Goal: Task Accomplishment & Management: Manage account settings

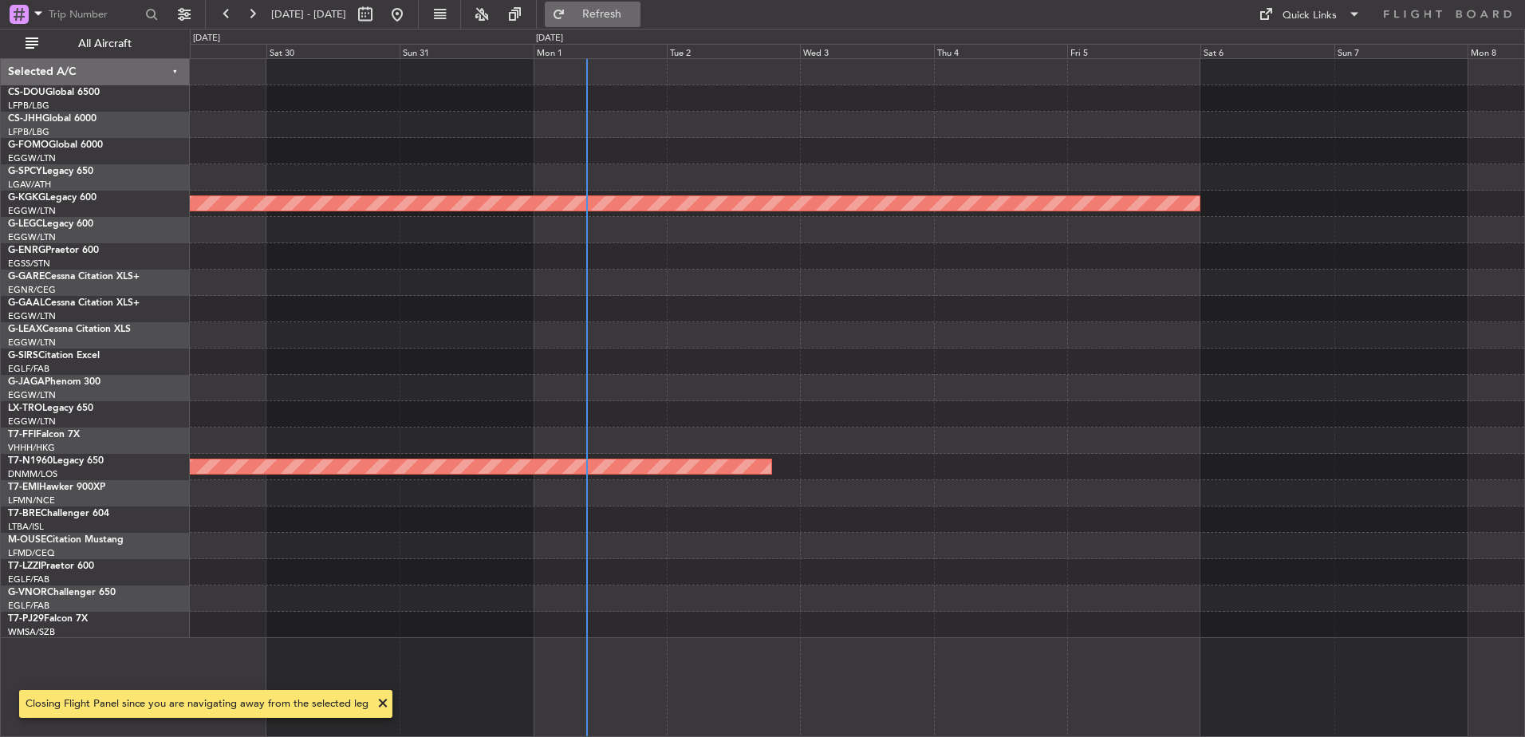
click at [634, 20] on button "Refresh" at bounding box center [593, 15] width 96 height 26
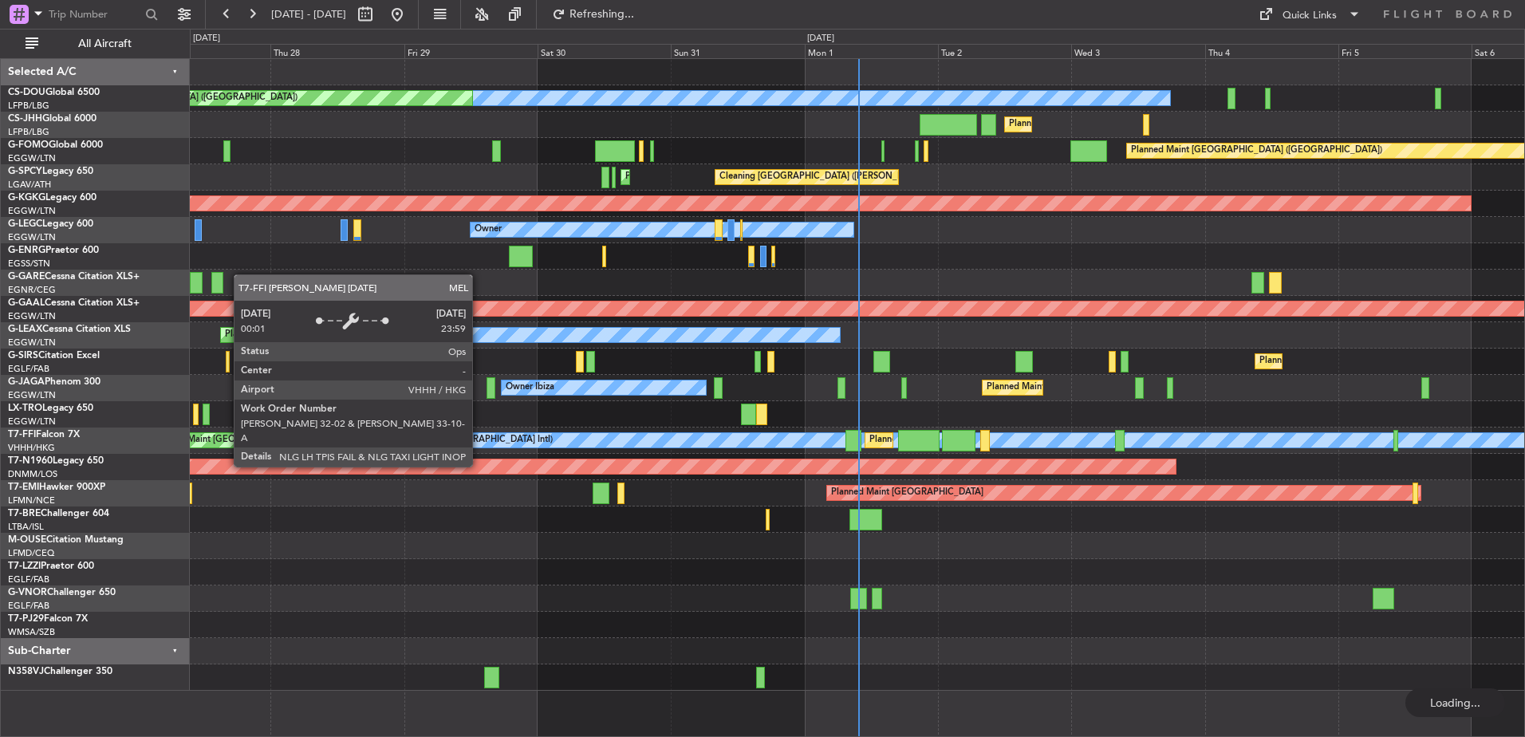
click at [1155, 522] on div "Planned Maint Paris (Le Bourget) No Crew Planned Maint Paris (Le Bourget) A/C U…" at bounding box center [857, 375] width 1335 height 632
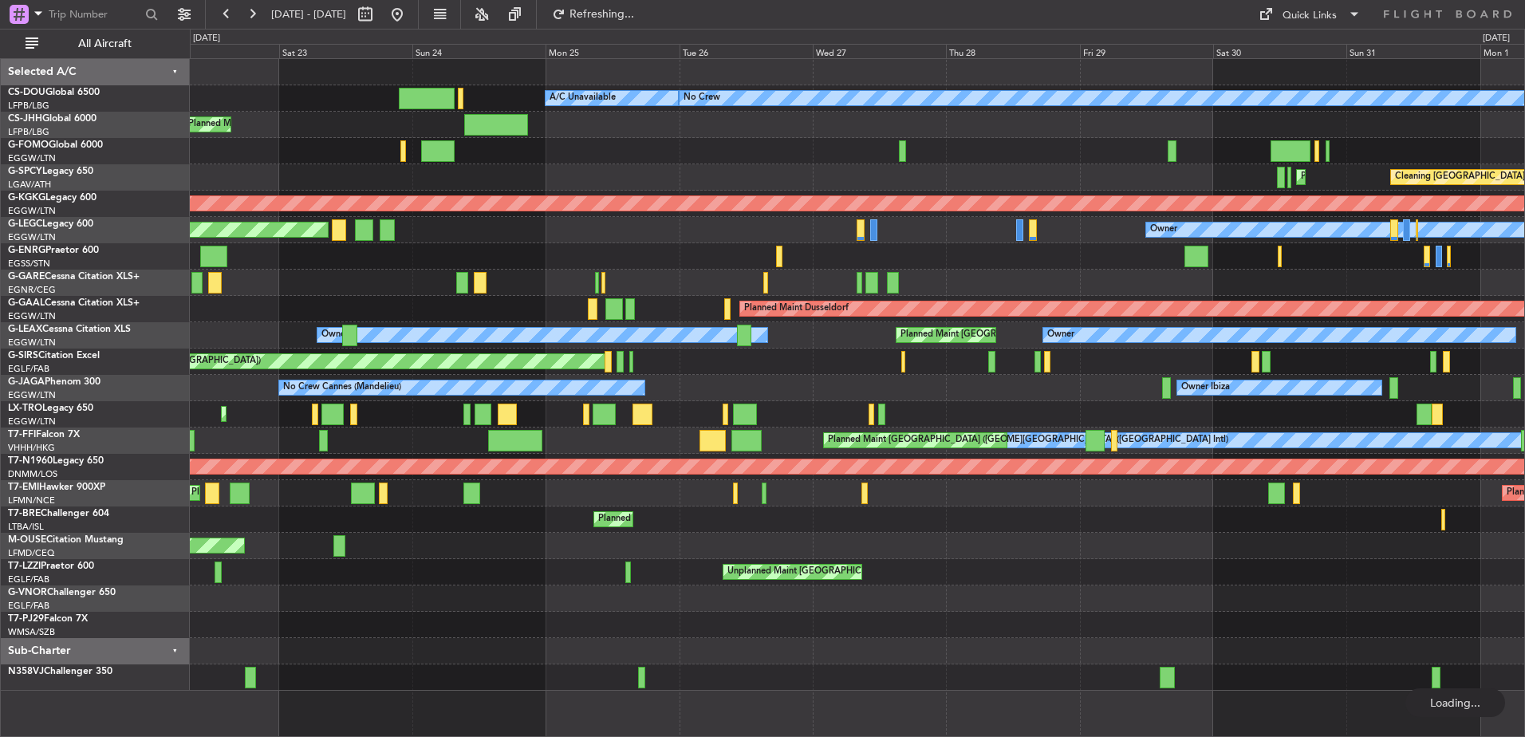
click at [1187, 634] on div at bounding box center [857, 625] width 1335 height 26
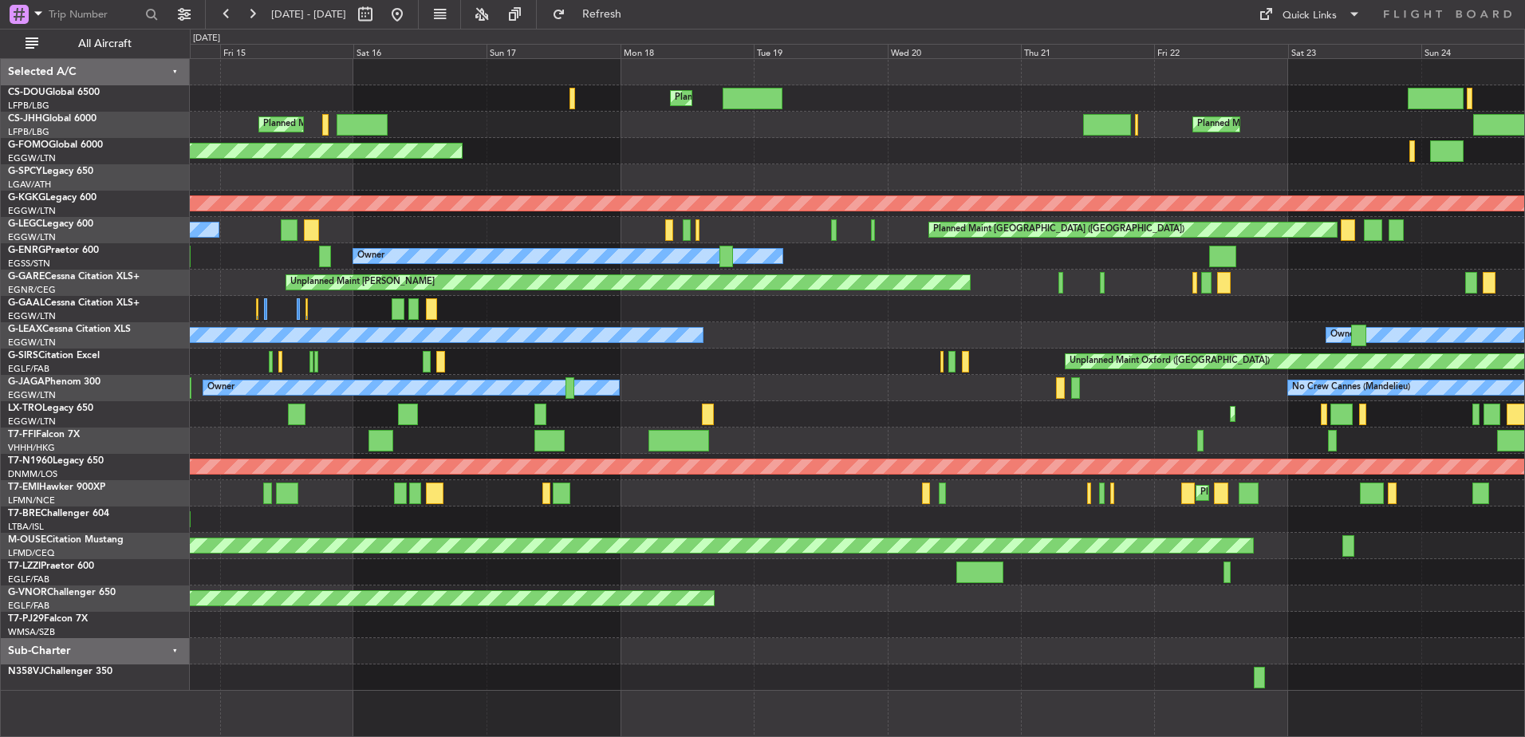
click at [1249, 699] on div "Planned Maint London (Luton) Planned Maint Paris (Le Bourget) No Crew A/C Unava…" at bounding box center [857, 397] width 1335 height 679
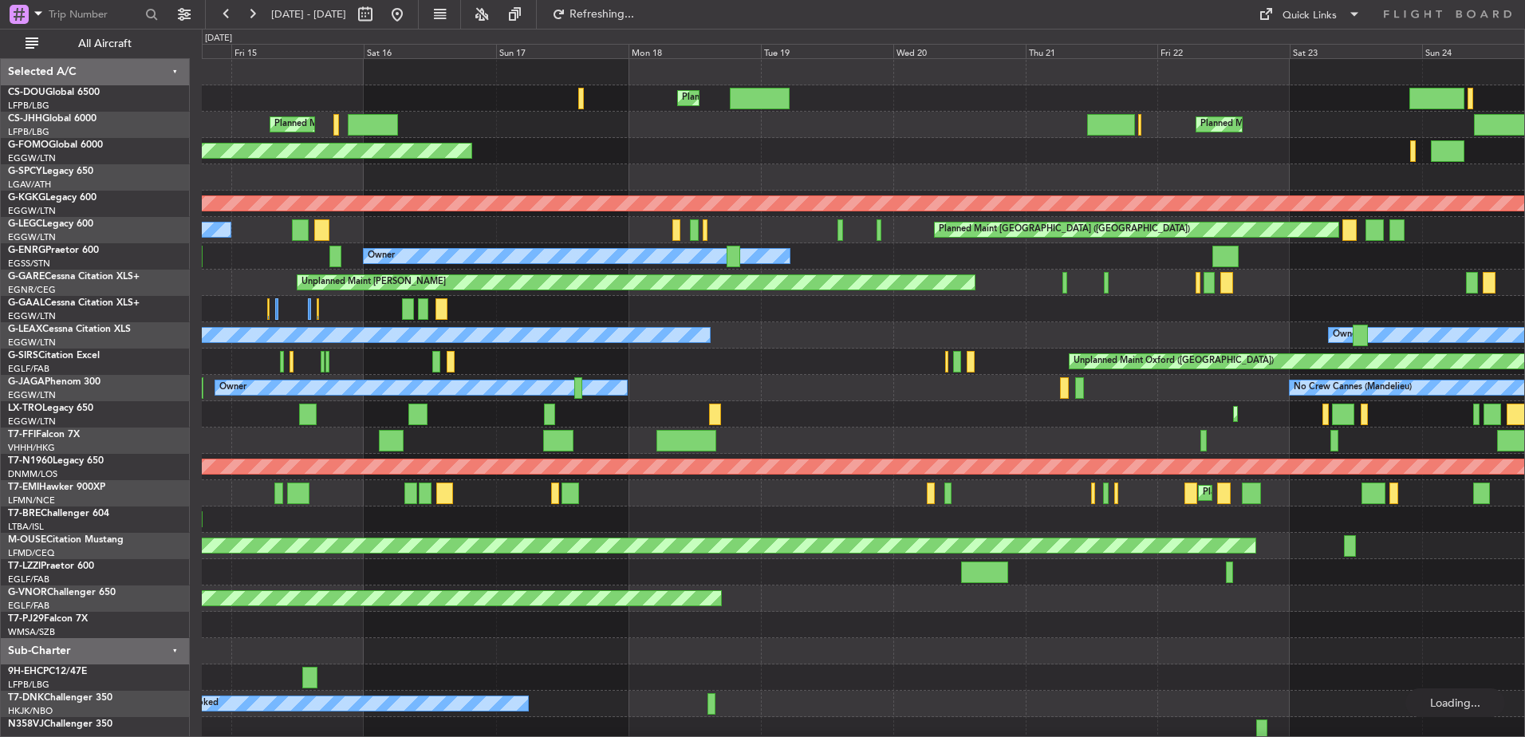
scroll to position [6, 0]
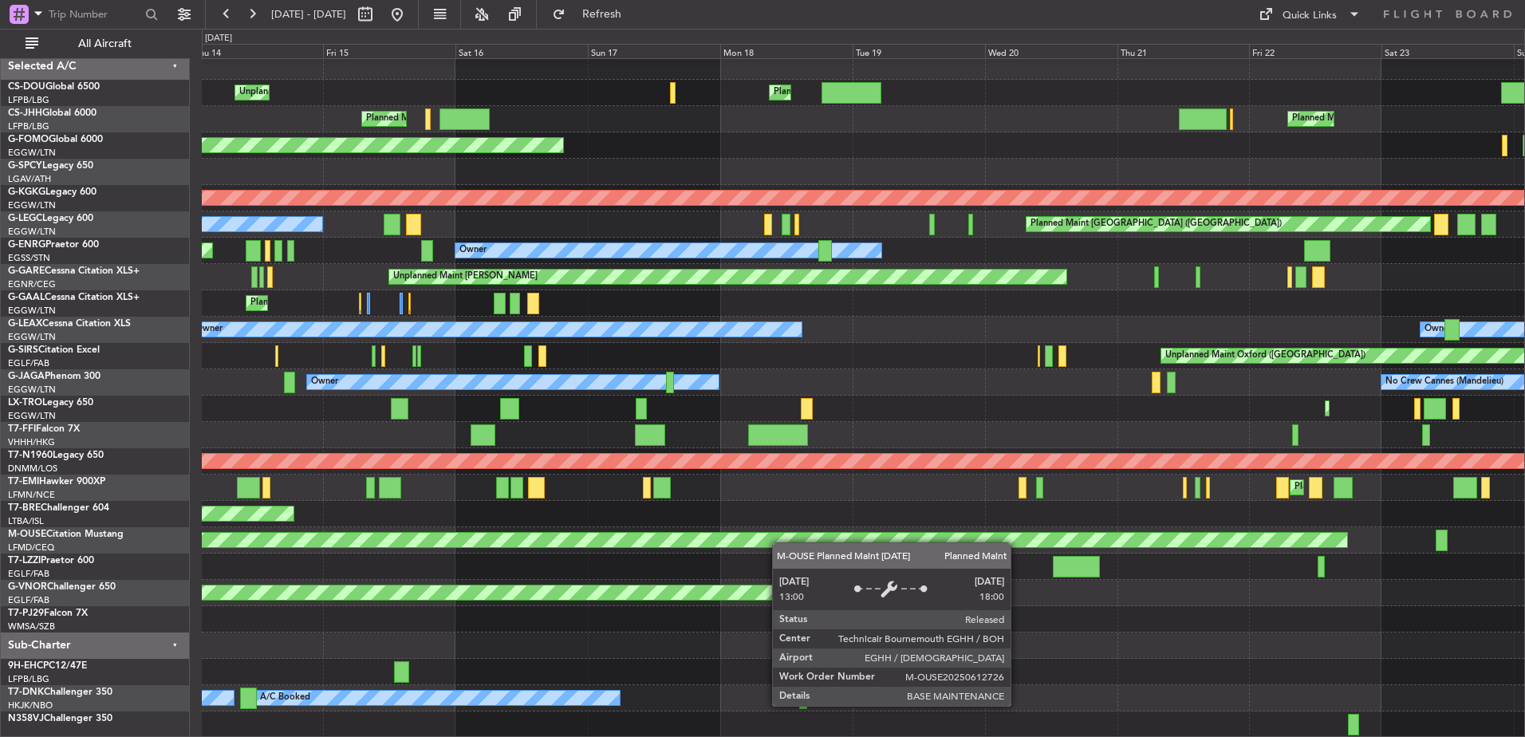
click at [795, 531] on div "Planned Maint London (Luton) Unplanned Maint Paris (Le Bourget) No Crew A/C Una…" at bounding box center [863, 395] width 1323 height 684
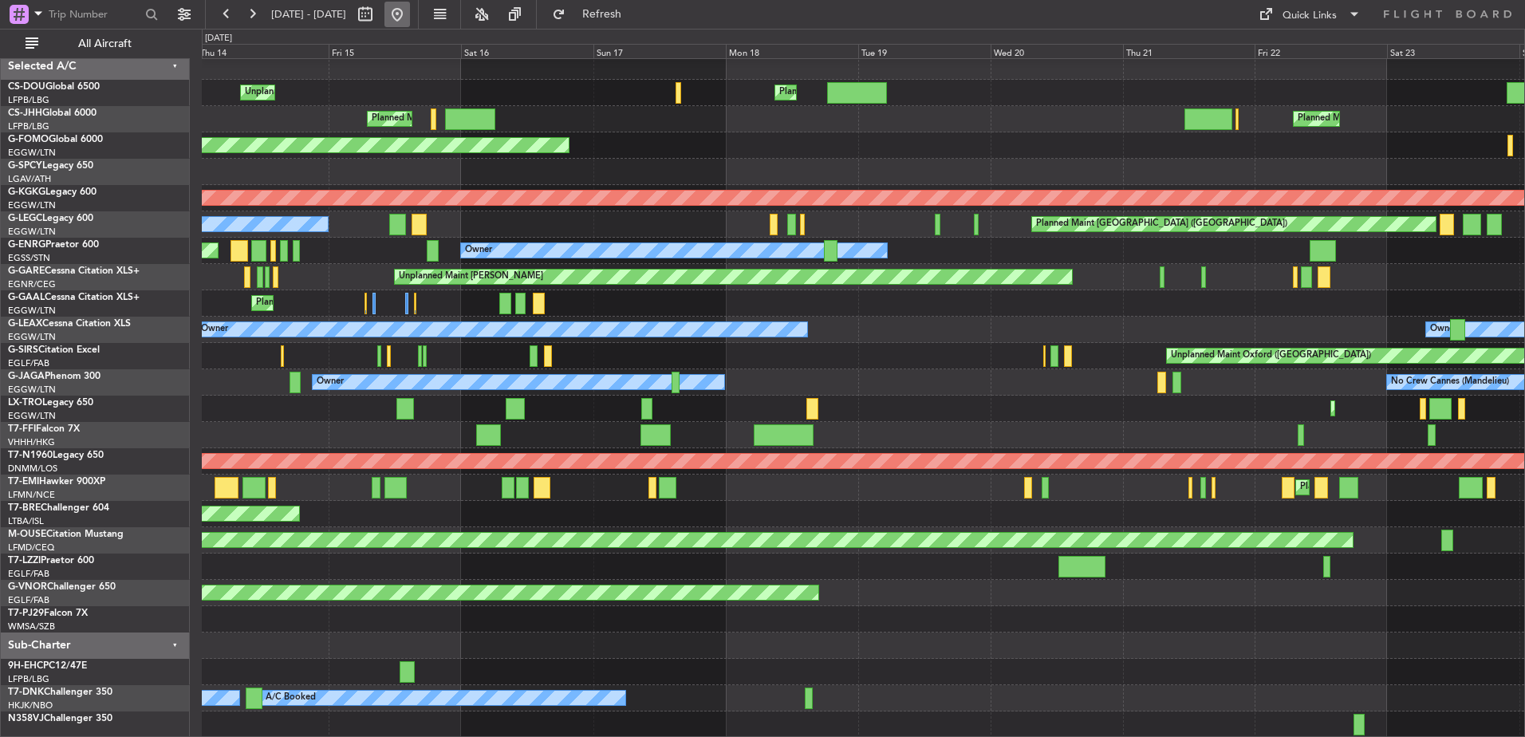
click at [410, 9] on button at bounding box center [398, 15] width 26 height 26
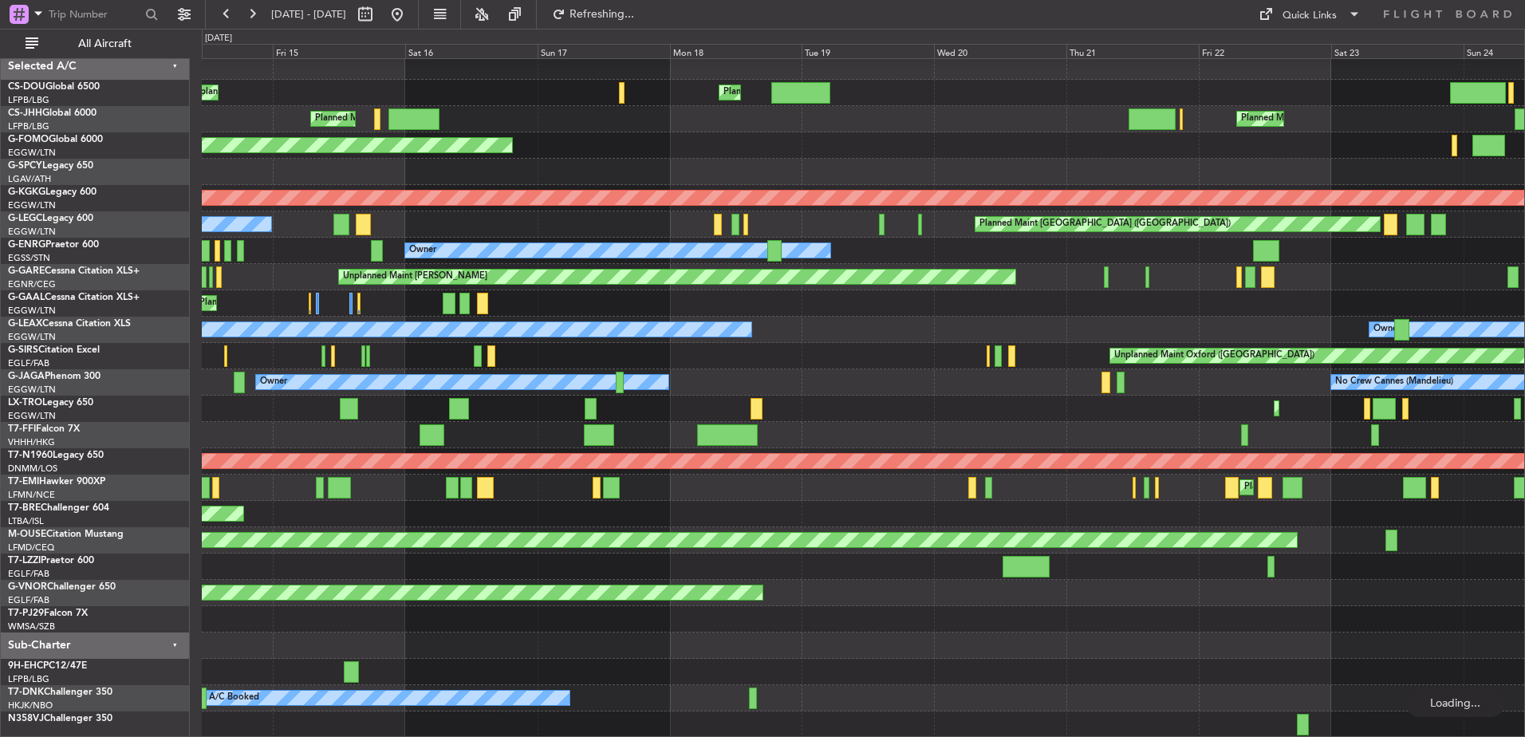
scroll to position [0, 0]
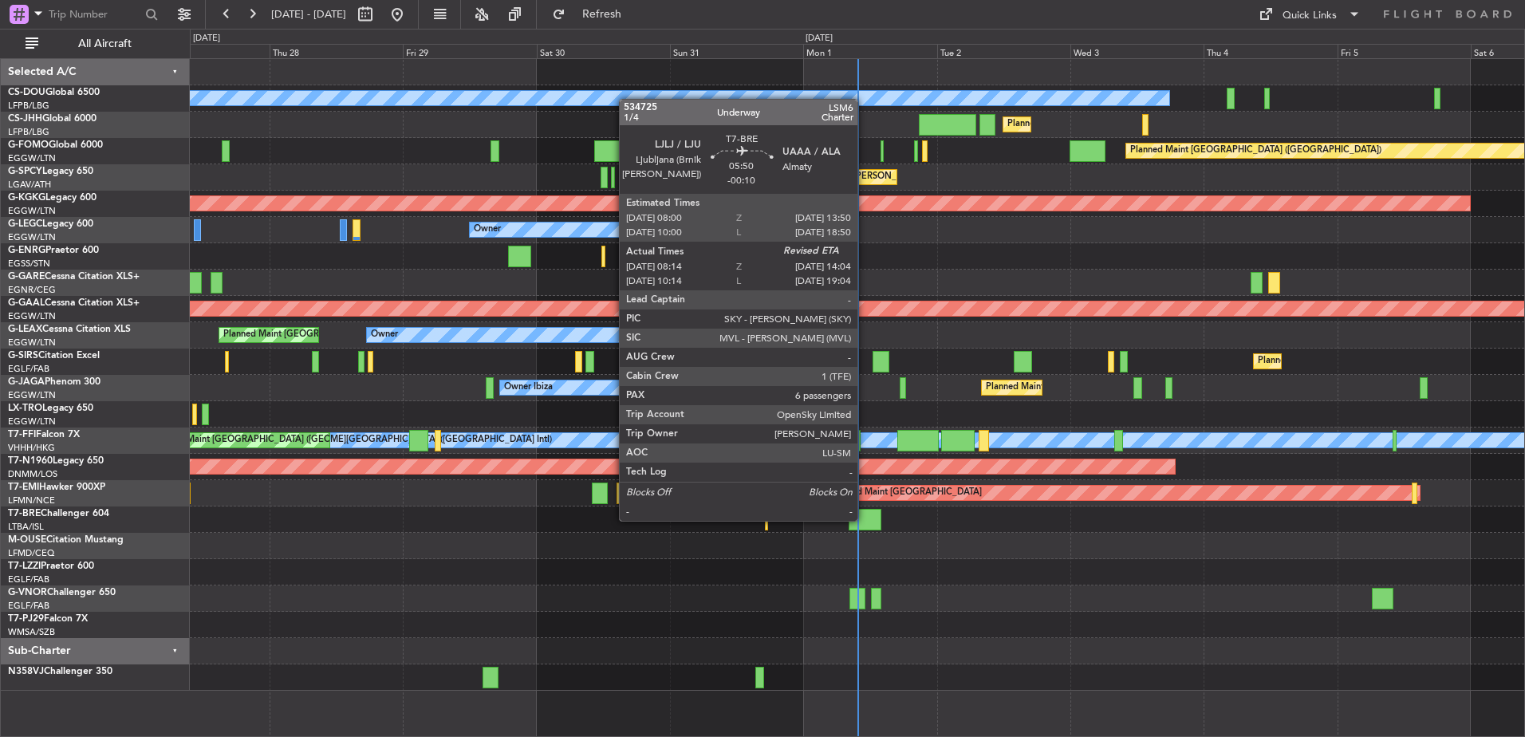
click at [865, 519] on div at bounding box center [865, 520] width 33 height 22
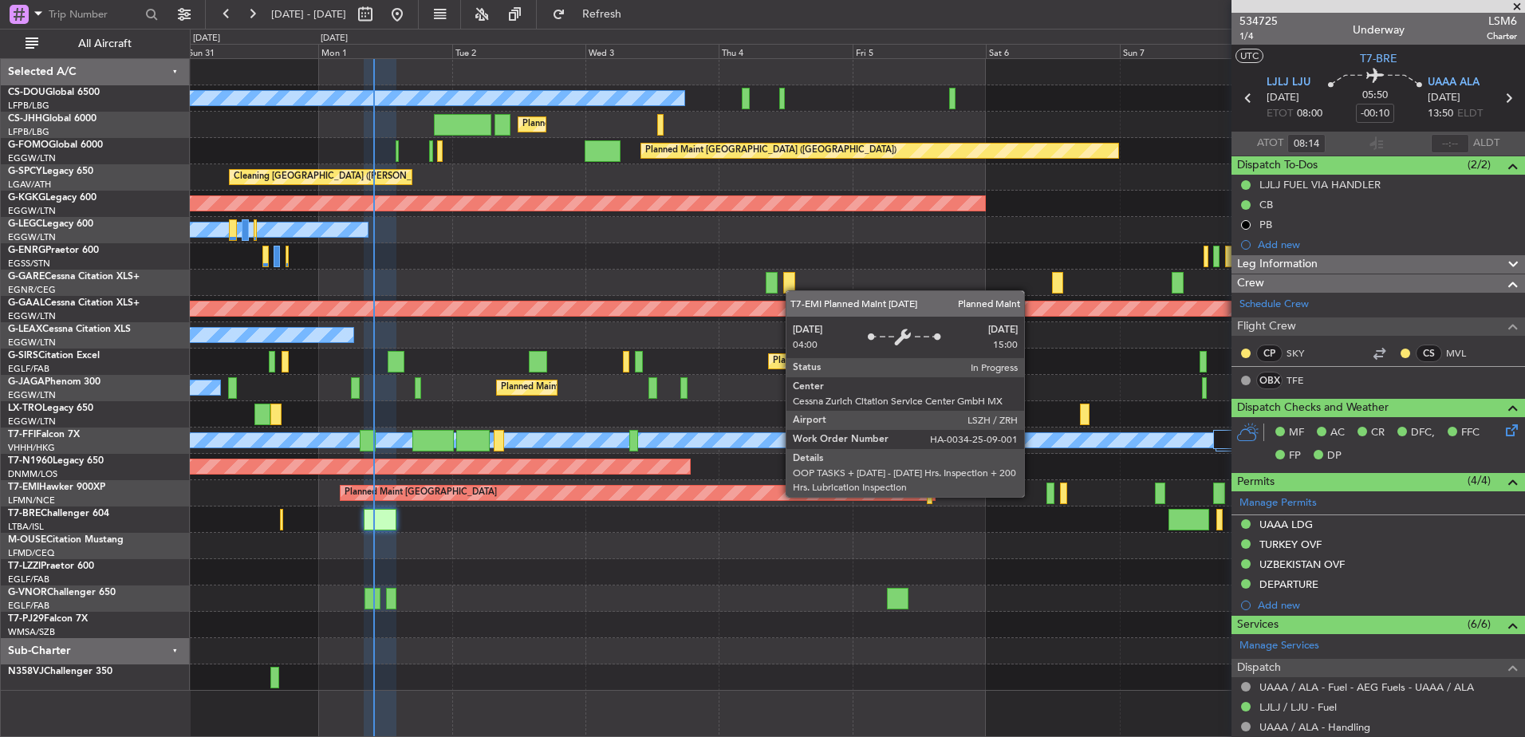
click at [544, 495] on div "Planned Maint [GEOGRAPHIC_DATA]" at bounding box center [638, 493] width 594 height 14
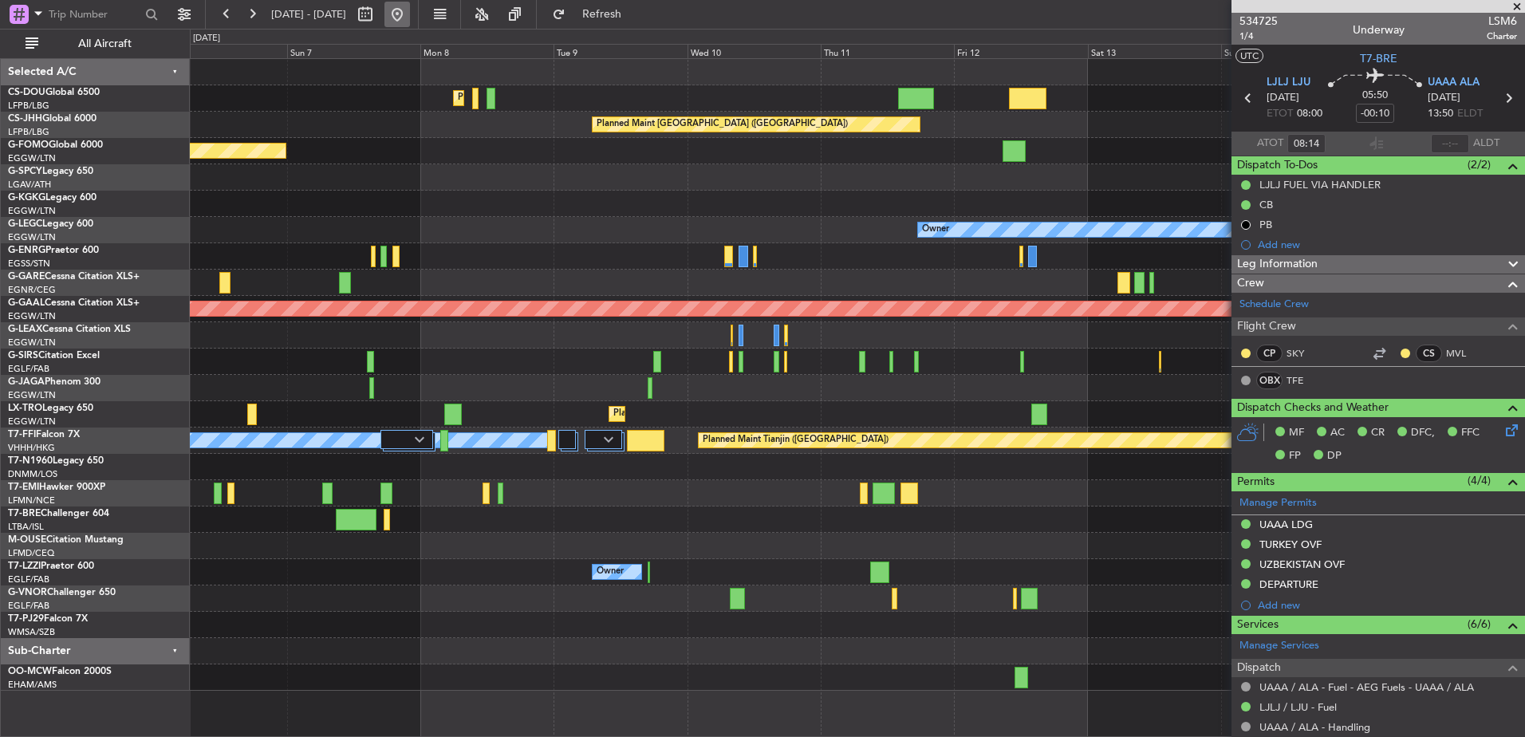
click at [410, 18] on button at bounding box center [398, 15] width 26 height 26
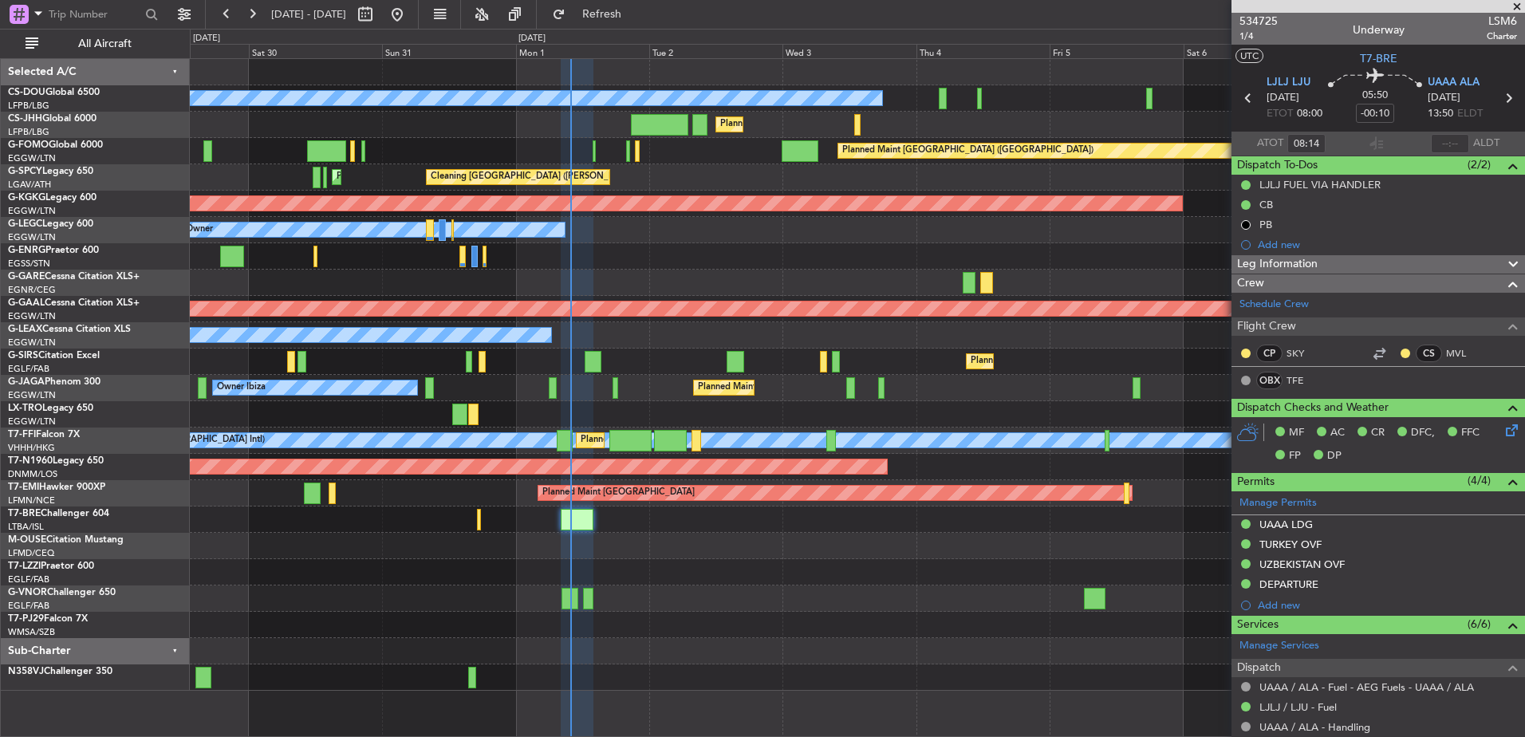
click at [519, 298] on div "Planned Maint Paris (Le Bourget) No Crew Planned Maint Paris (Le Bourget) Plann…" at bounding box center [857, 375] width 1335 height 632
click at [235, 286] on div at bounding box center [857, 283] width 1335 height 26
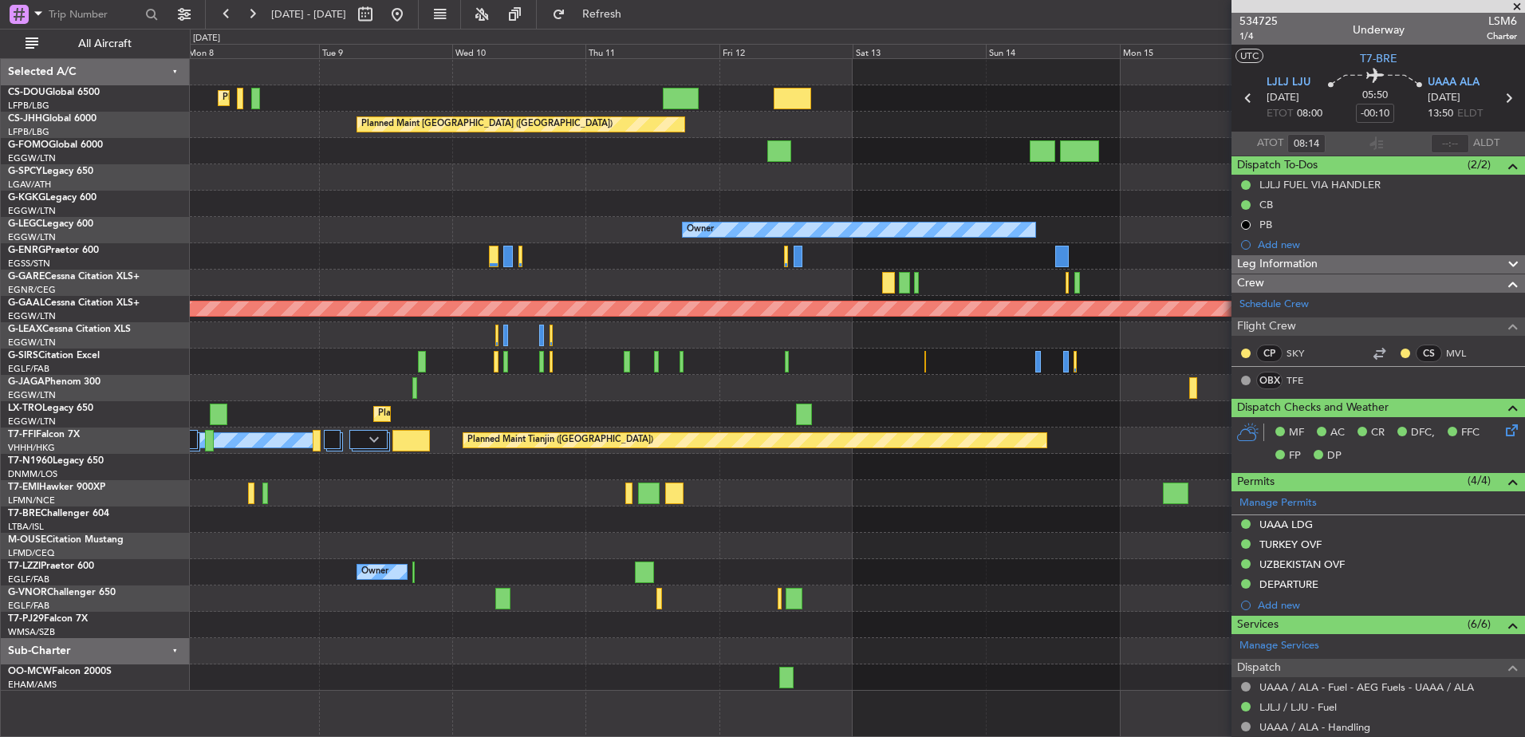
click at [476, 231] on div "Planned Maint Paris (Le Bourget) Planned Maint Paris (Le Bourget) Planned Maint…" at bounding box center [857, 375] width 1335 height 632
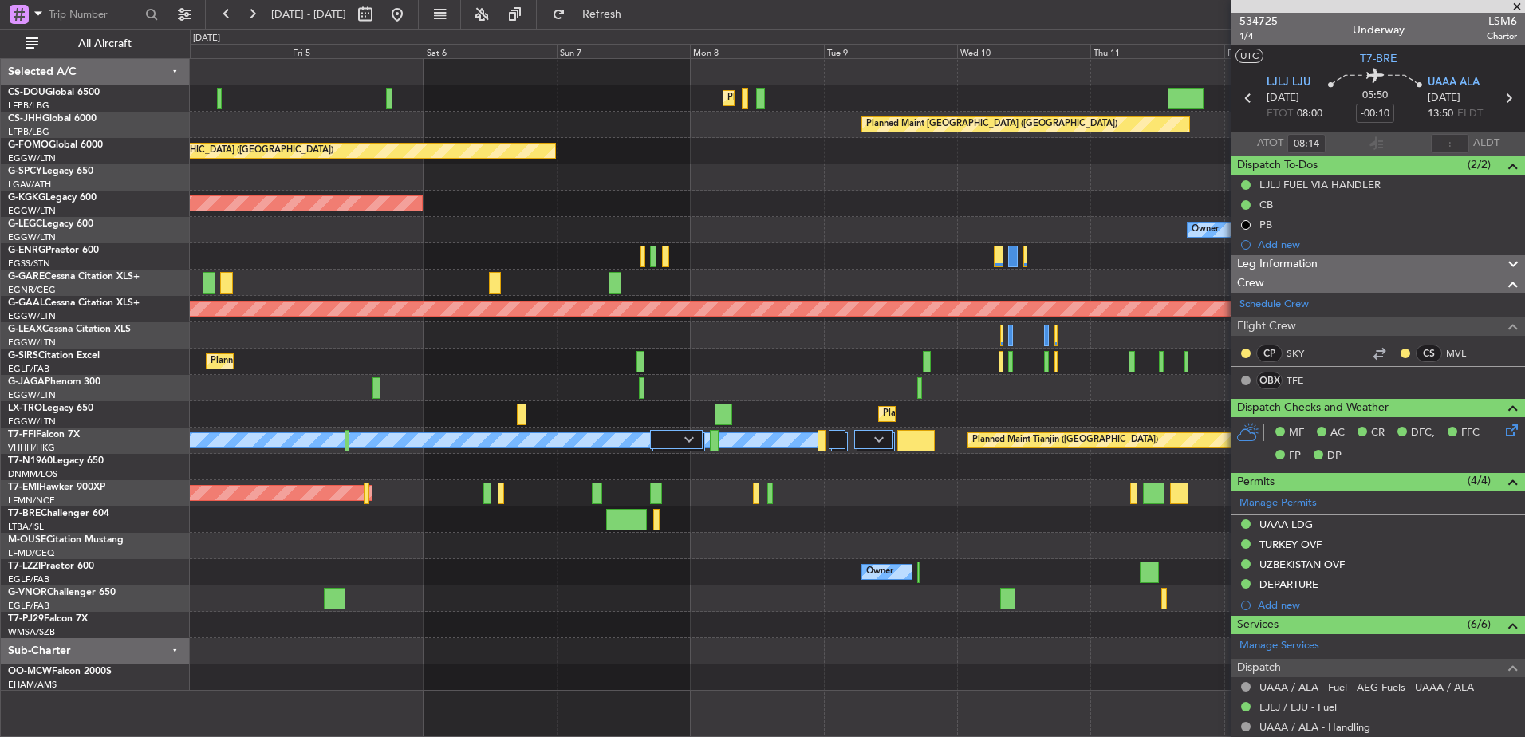
click at [953, 241] on div "Owner" at bounding box center [857, 230] width 1335 height 26
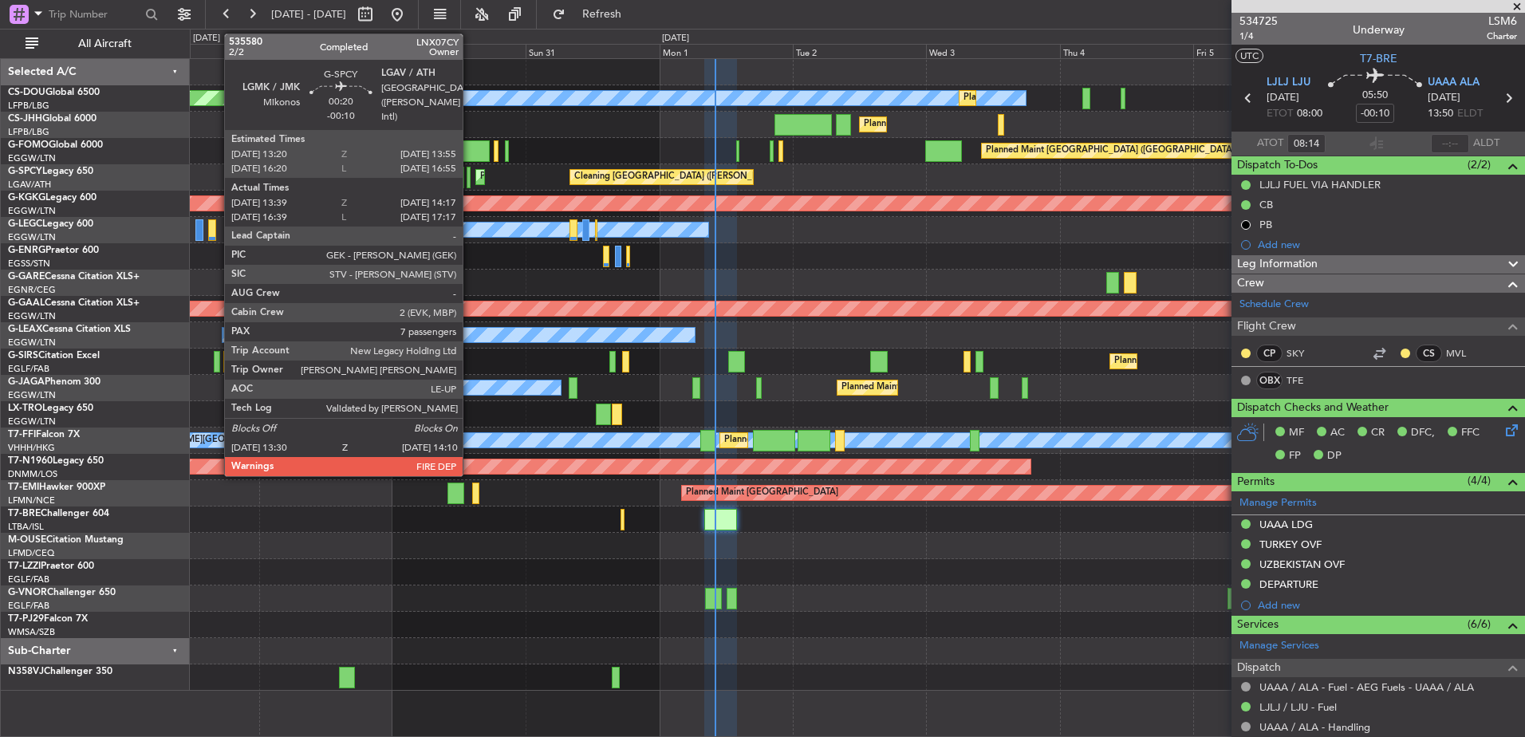
click at [470, 176] on div at bounding box center [469, 178] width 4 height 22
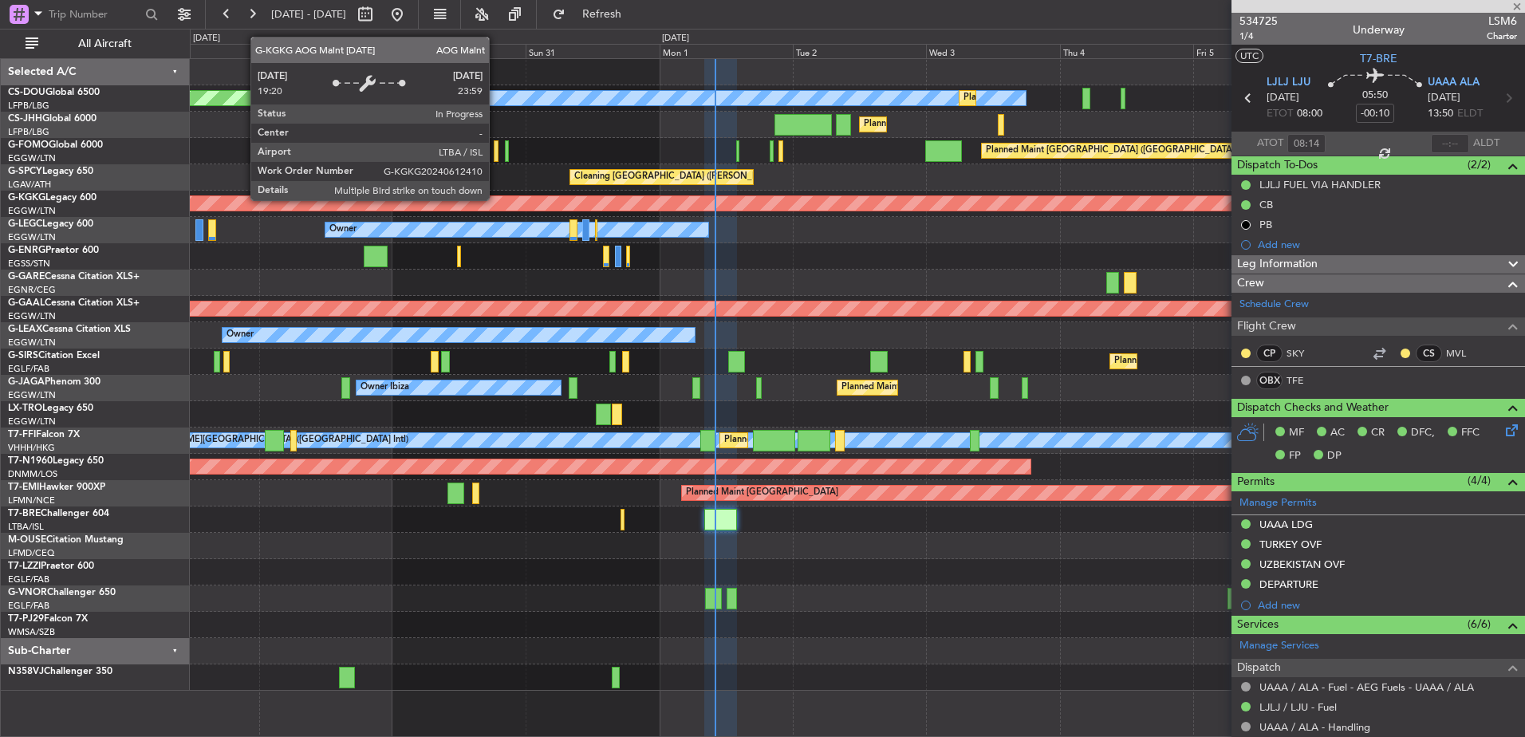
type input "13:39"
type input "14:02"
type input "7"
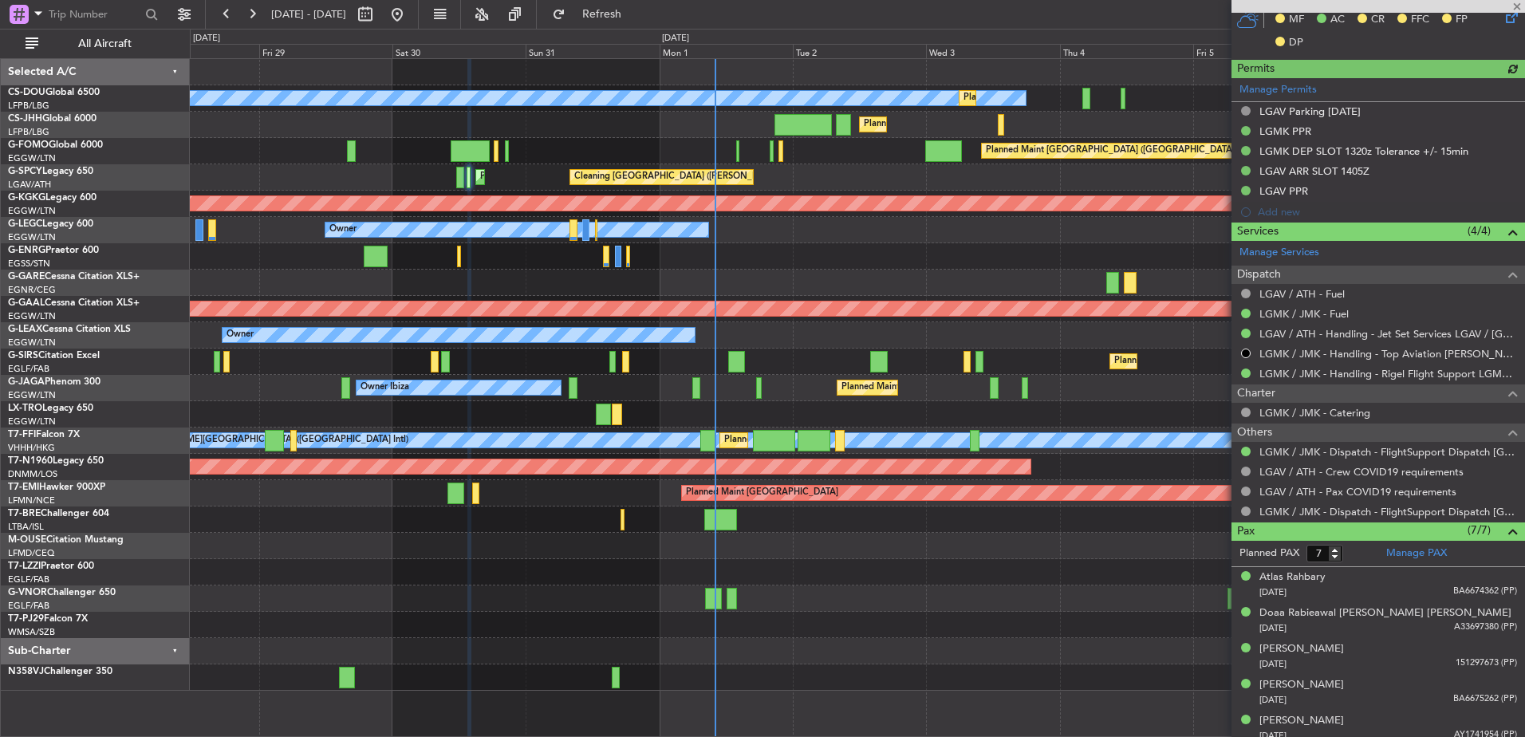
scroll to position [624, 0]
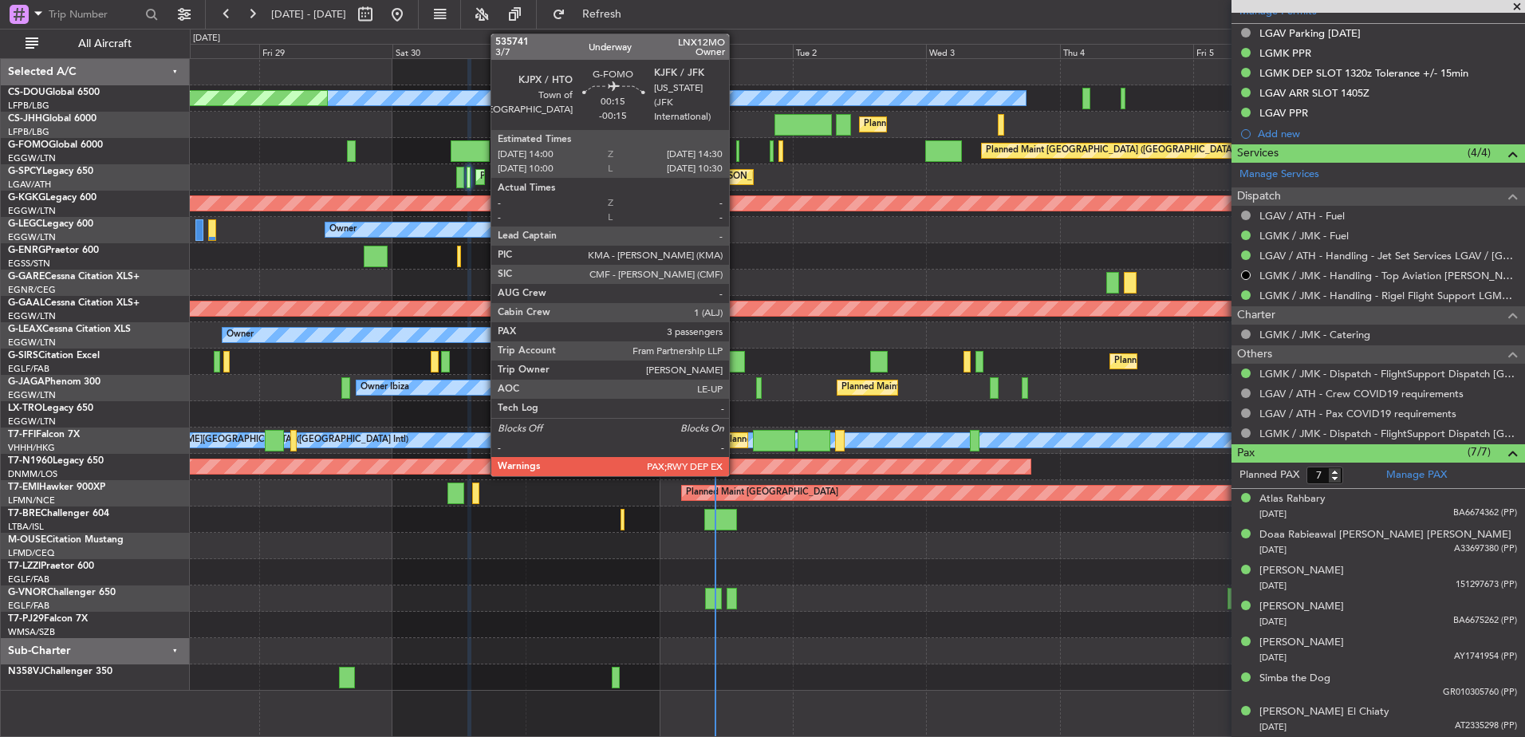
click at [743, 153] on div "Planned Maint [GEOGRAPHIC_DATA] ([GEOGRAPHIC_DATA])" at bounding box center [857, 151] width 1335 height 26
click at [739, 153] on div at bounding box center [737, 151] width 3 height 22
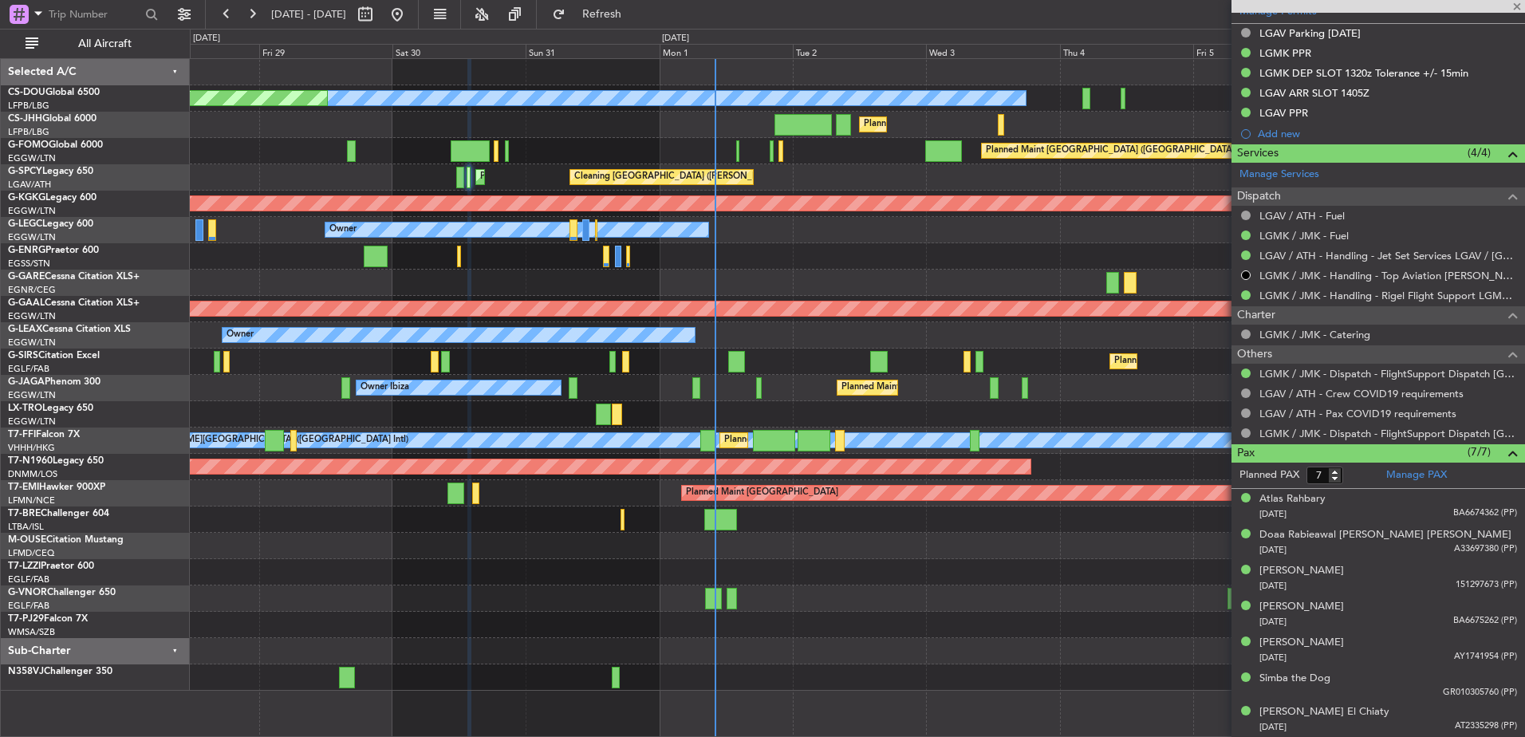
type input "-00:15"
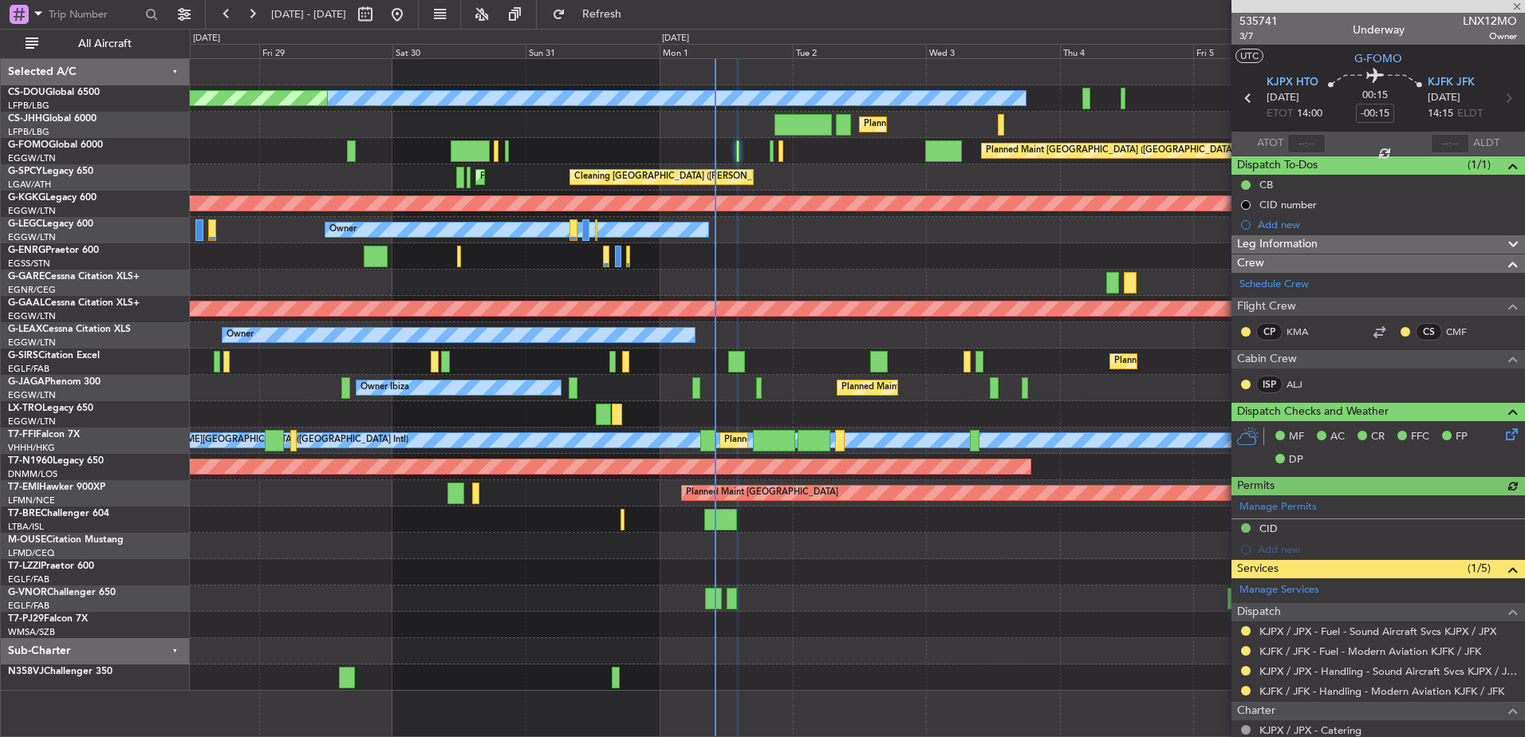
scroll to position [235, 0]
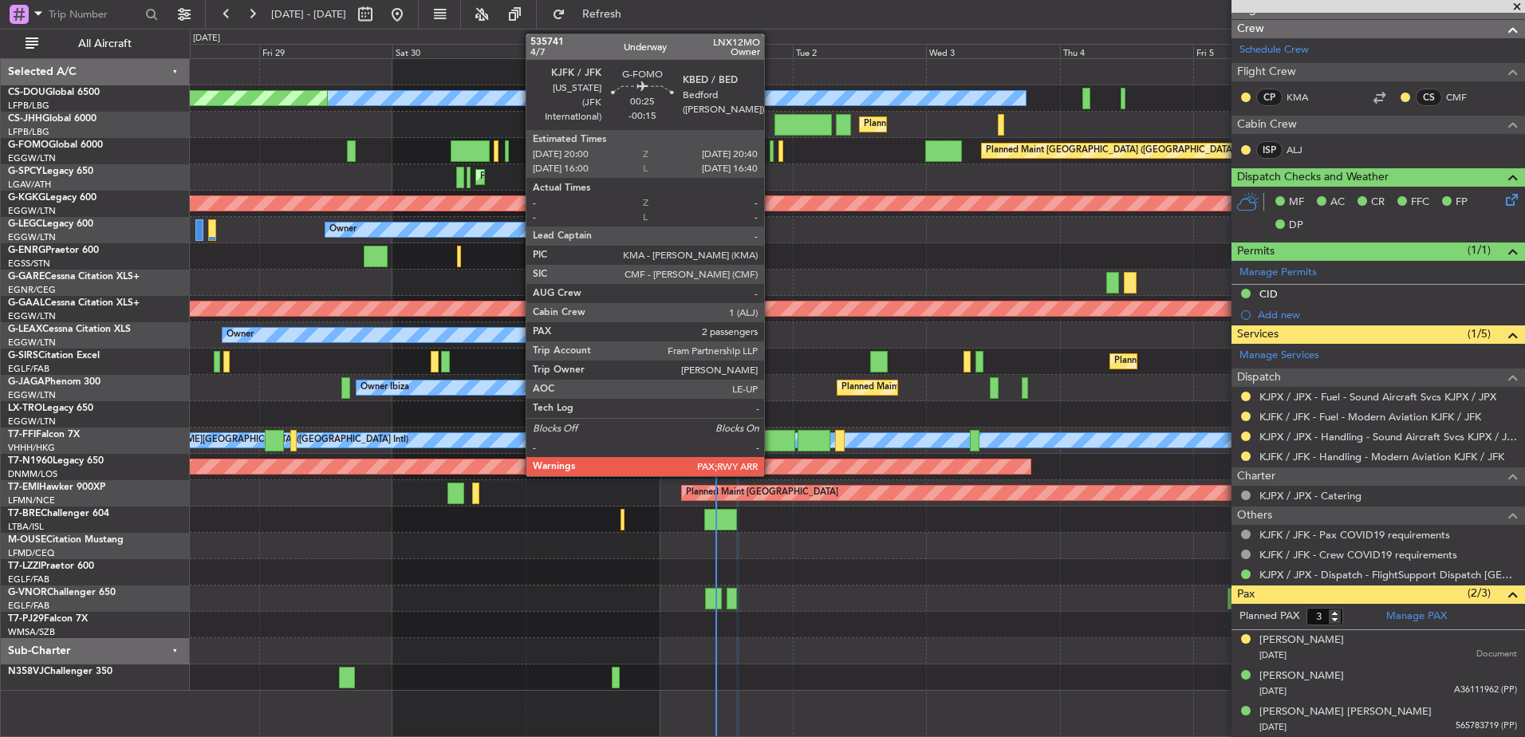
click at [771, 149] on div at bounding box center [772, 151] width 4 height 22
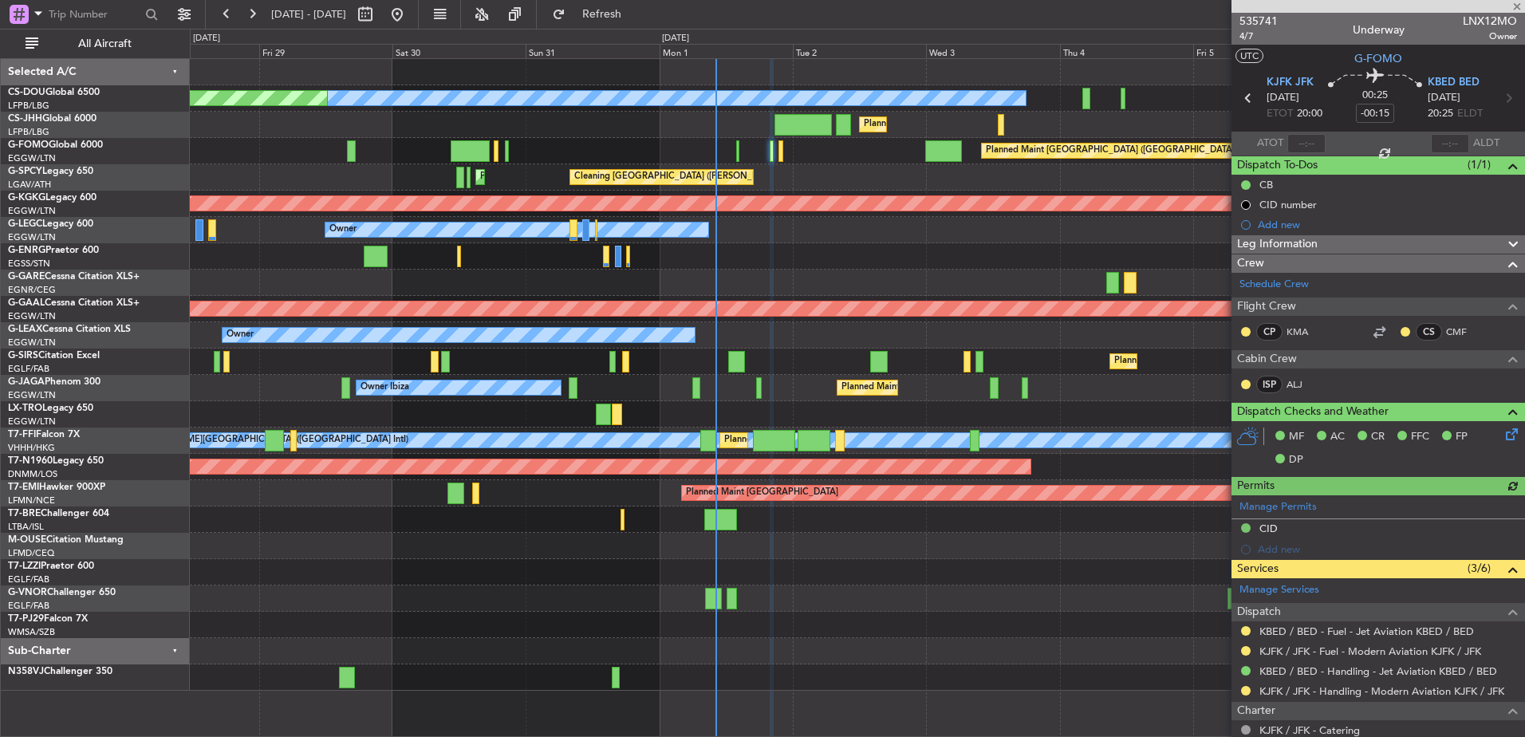
scroll to position [219, 0]
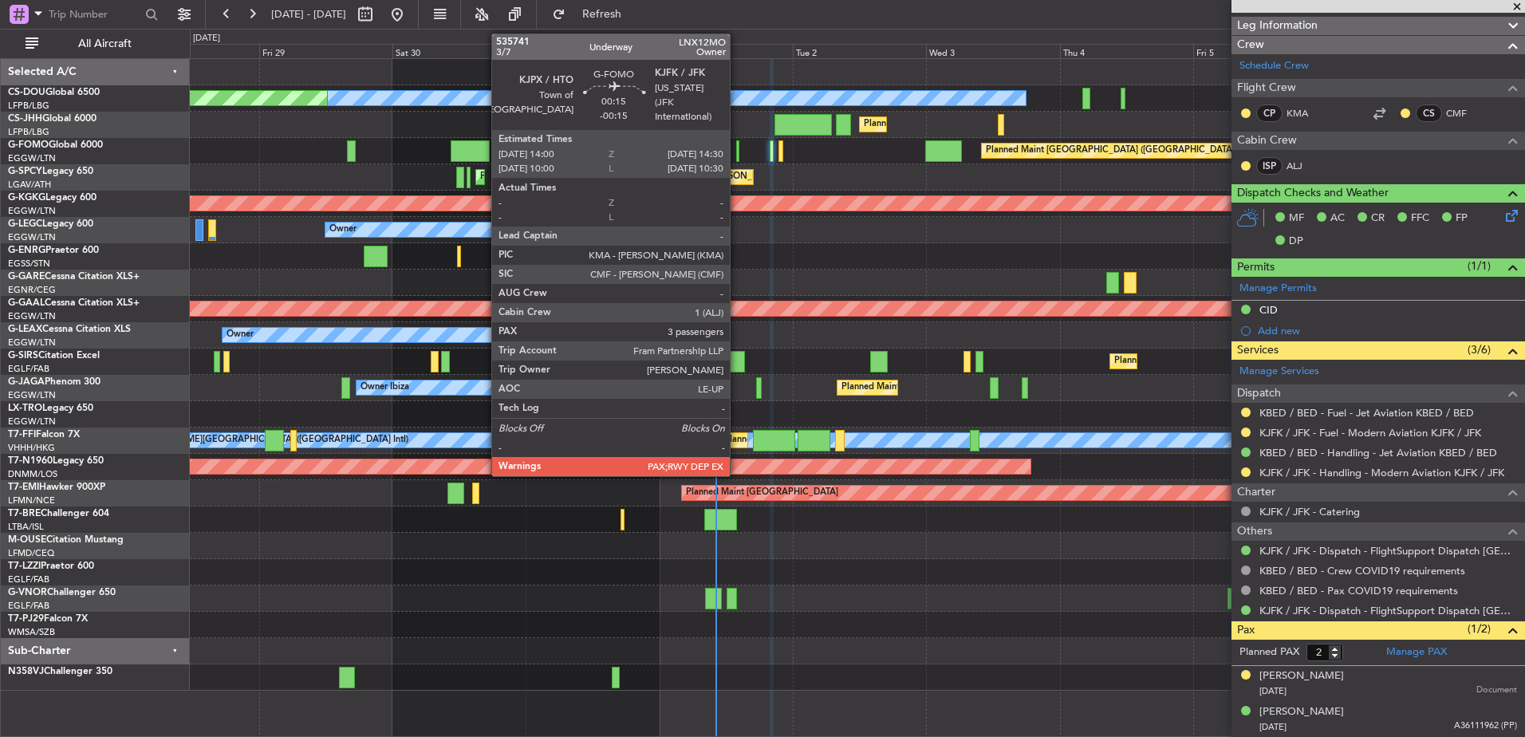
click at [737, 154] on div at bounding box center [737, 151] width 3 height 22
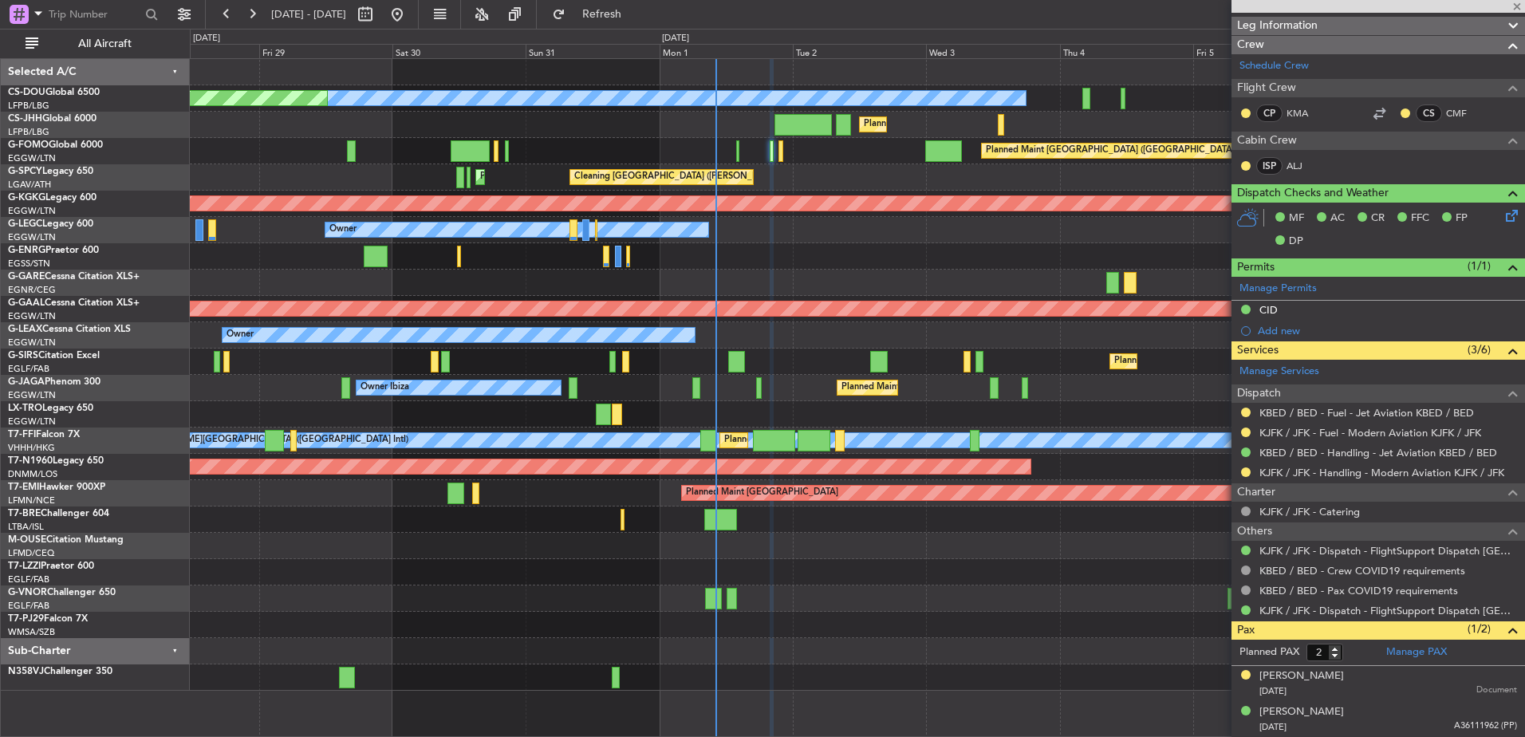
type input "3"
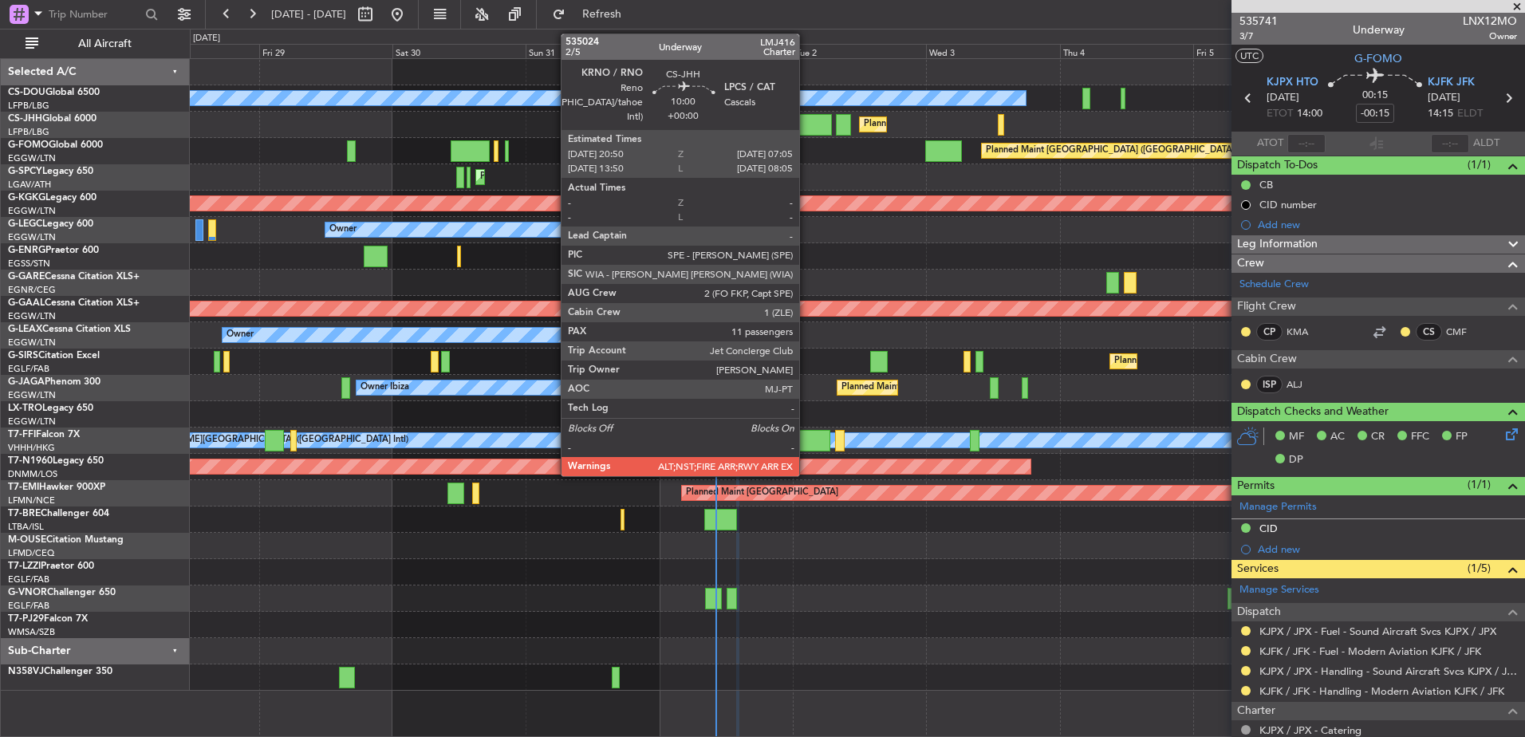
click at [806, 122] on div at bounding box center [803, 125] width 57 height 22
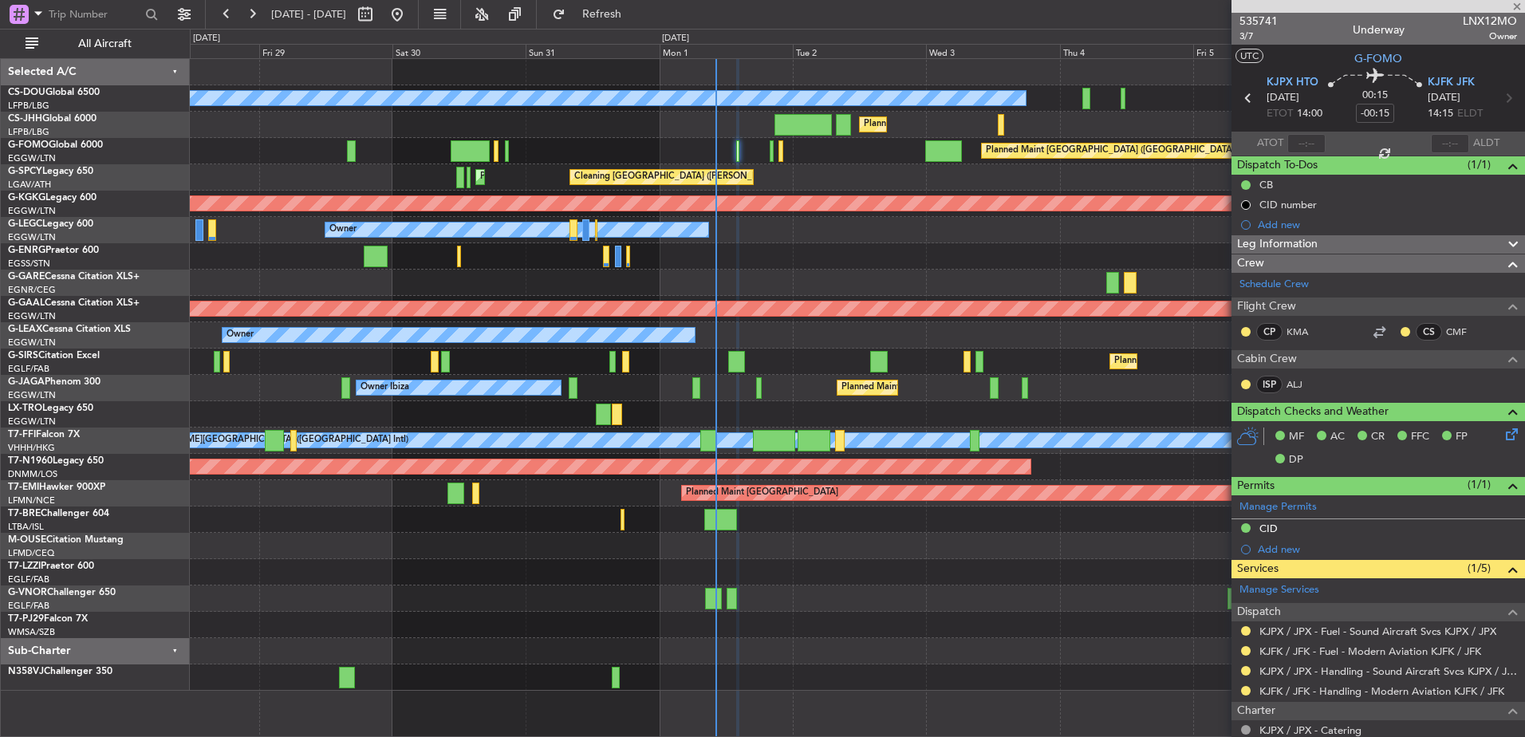
type input "11"
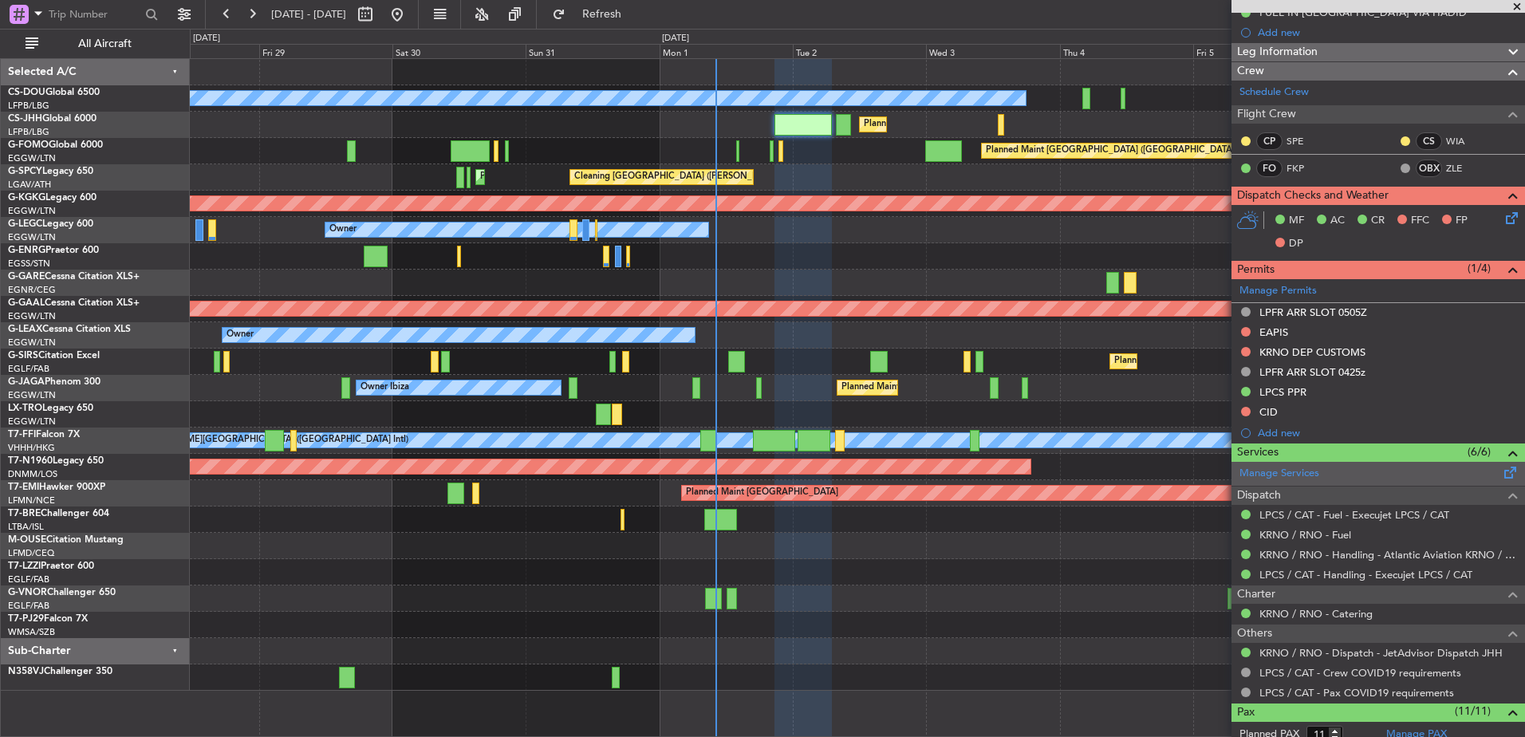
scroll to position [291, 0]
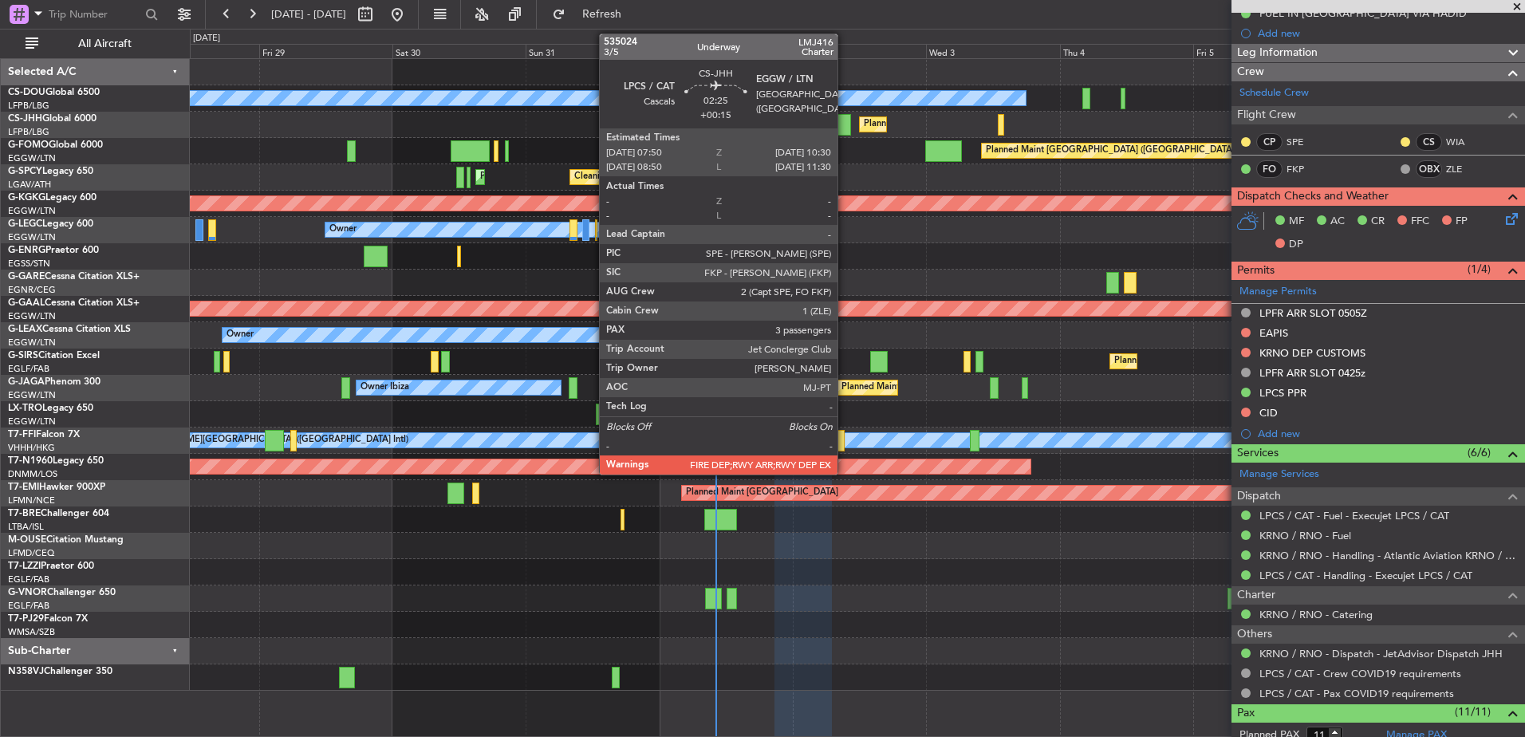
click at [846, 125] on div at bounding box center [843, 125] width 15 height 22
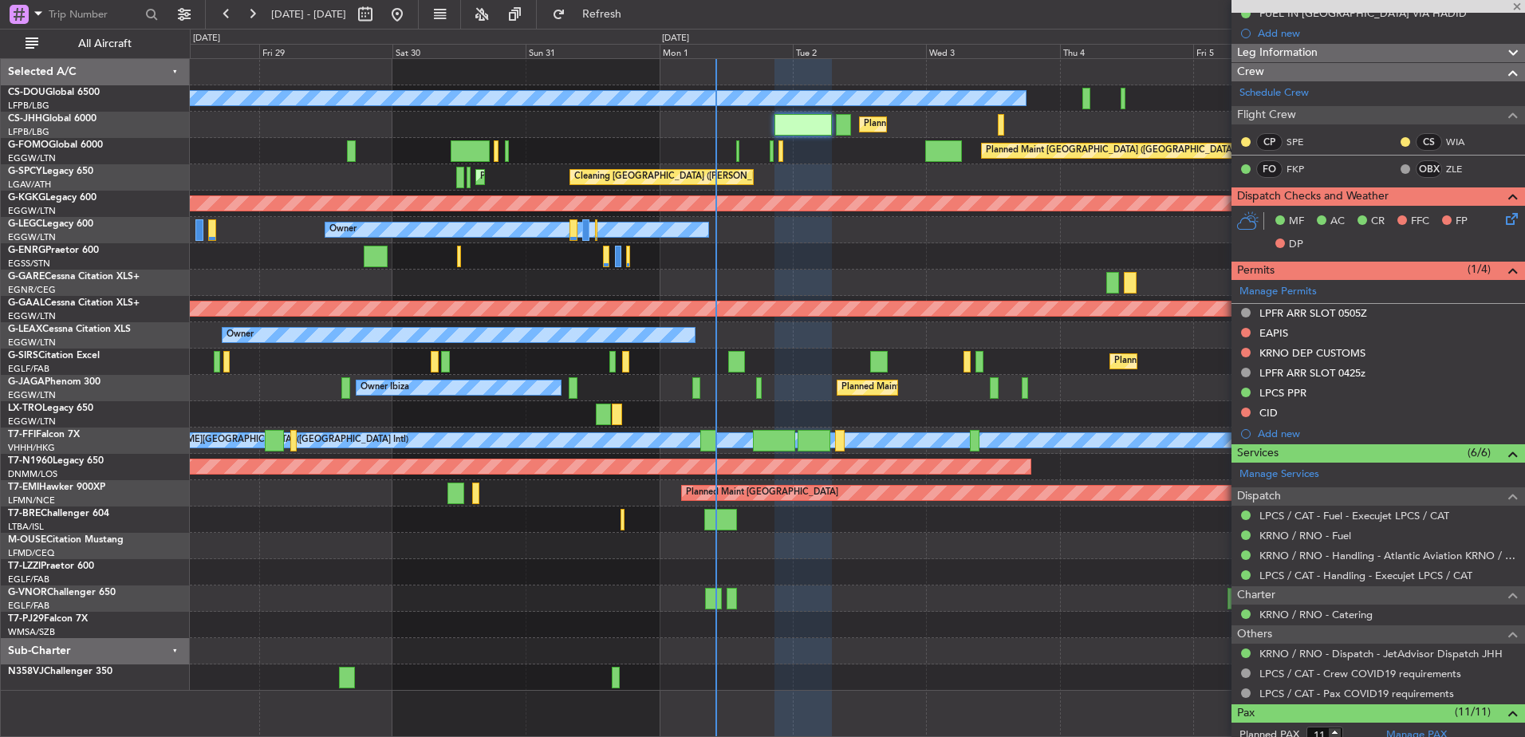
type input "+00:15"
type input "3"
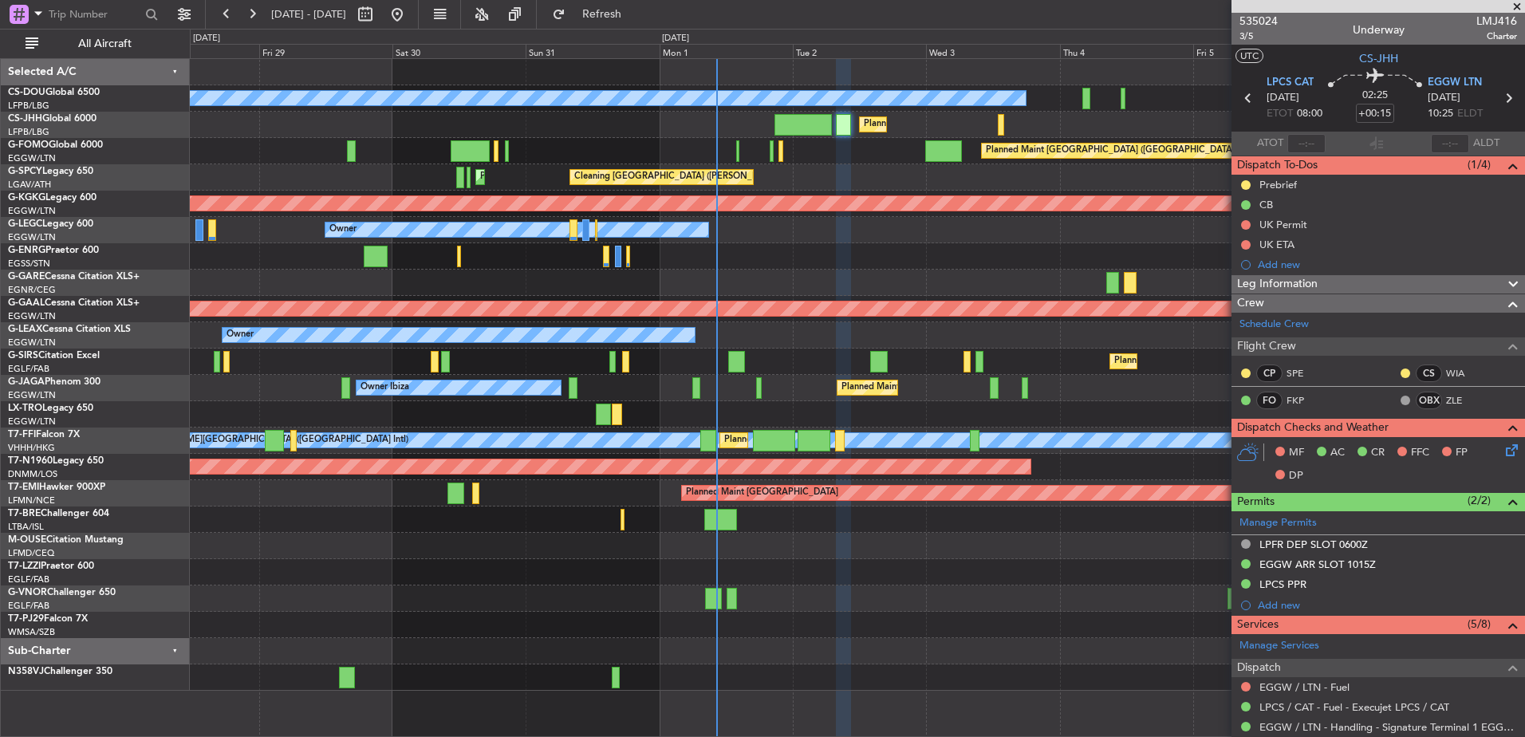
click at [972, 439] on div "Planned Maint Paris (Le Bourget) Planned Maint Paris (Le Bourget) No Crew Plann…" at bounding box center [857, 375] width 1335 height 632
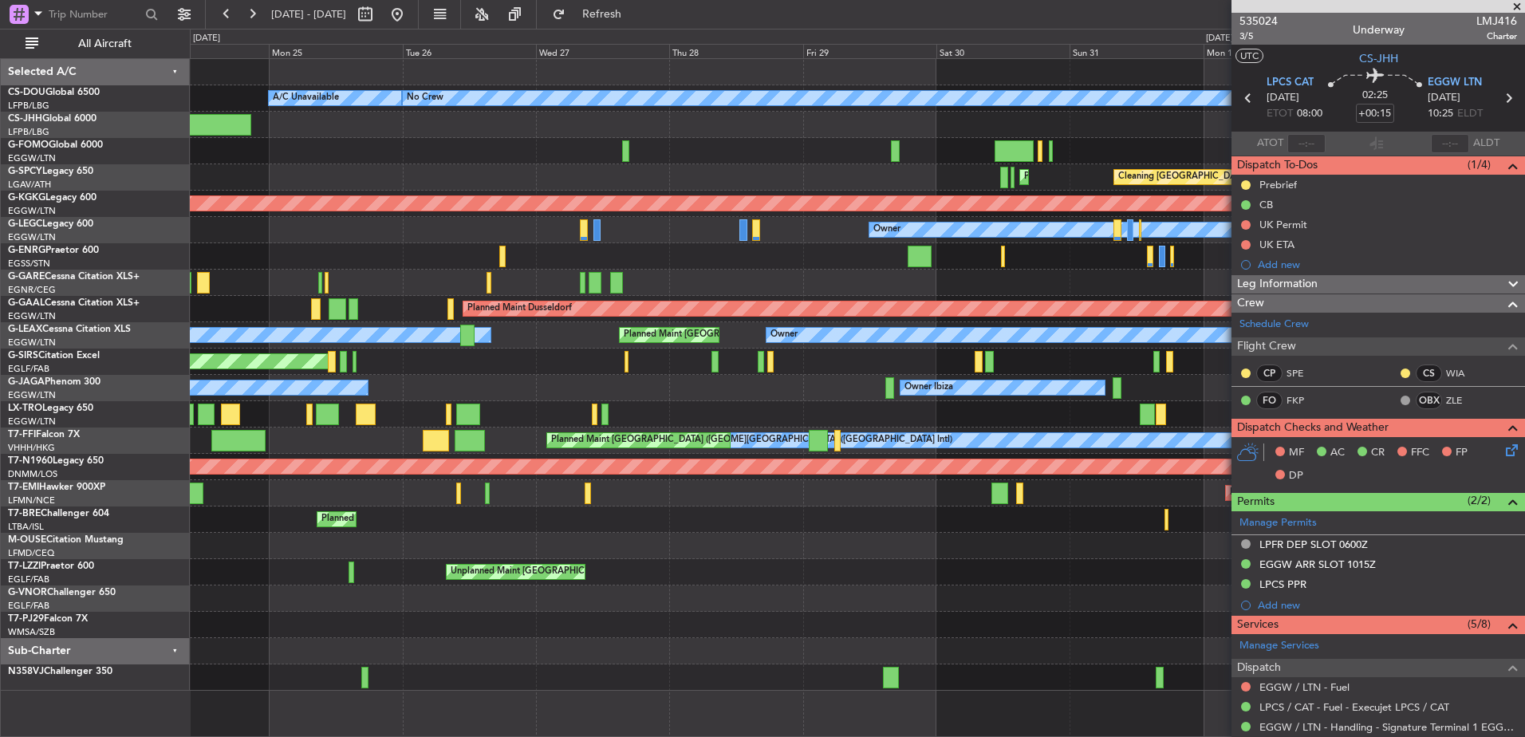
click at [791, 172] on div "Cleaning Athens (Eleftherios Venizelos Intl) Planned Maint Athens (Eleftherios …" at bounding box center [857, 177] width 1335 height 26
click at [233, 22] on button at bounding box center [227, 15] width 26 height 26
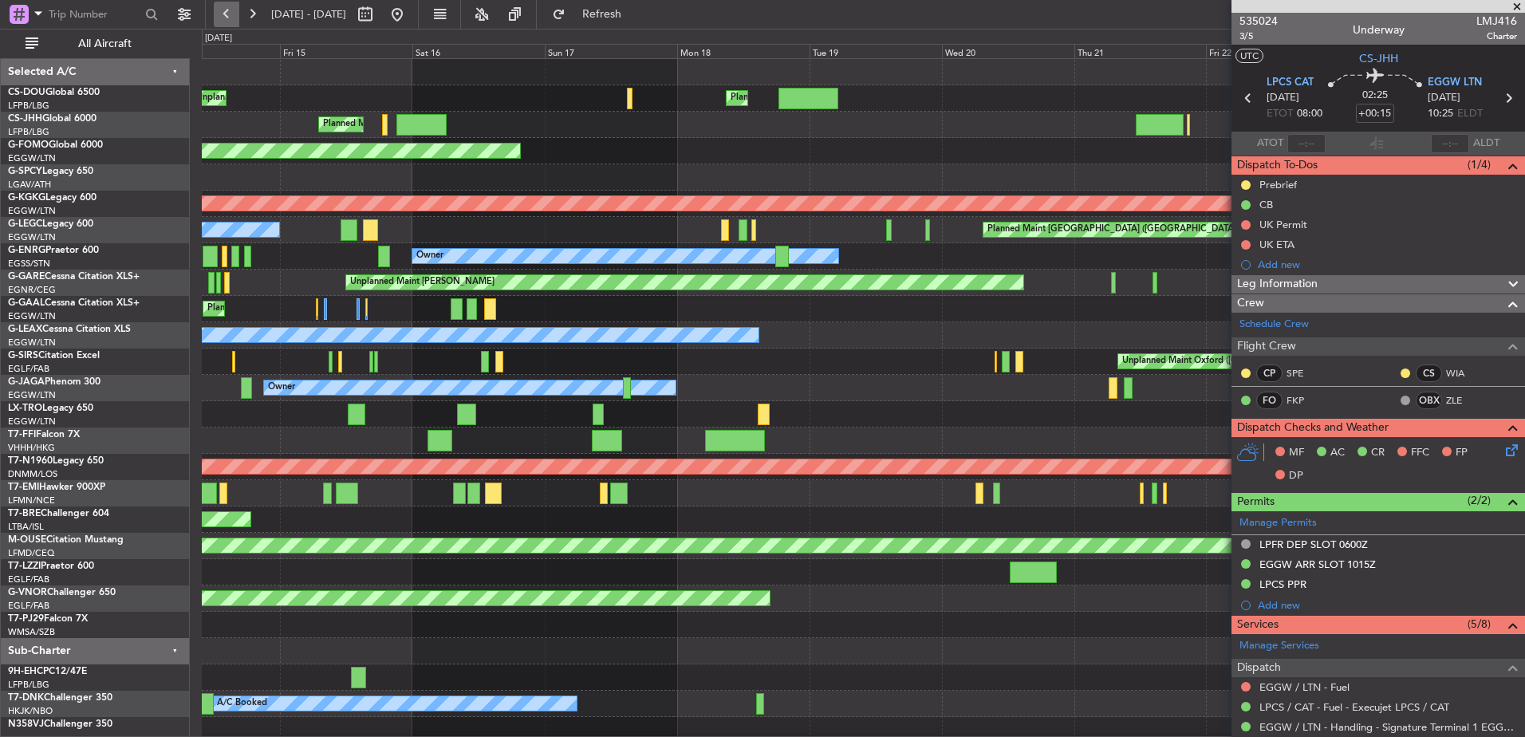
click at [220, 16] on button at bounding box center [227, 15] width 26 height 26
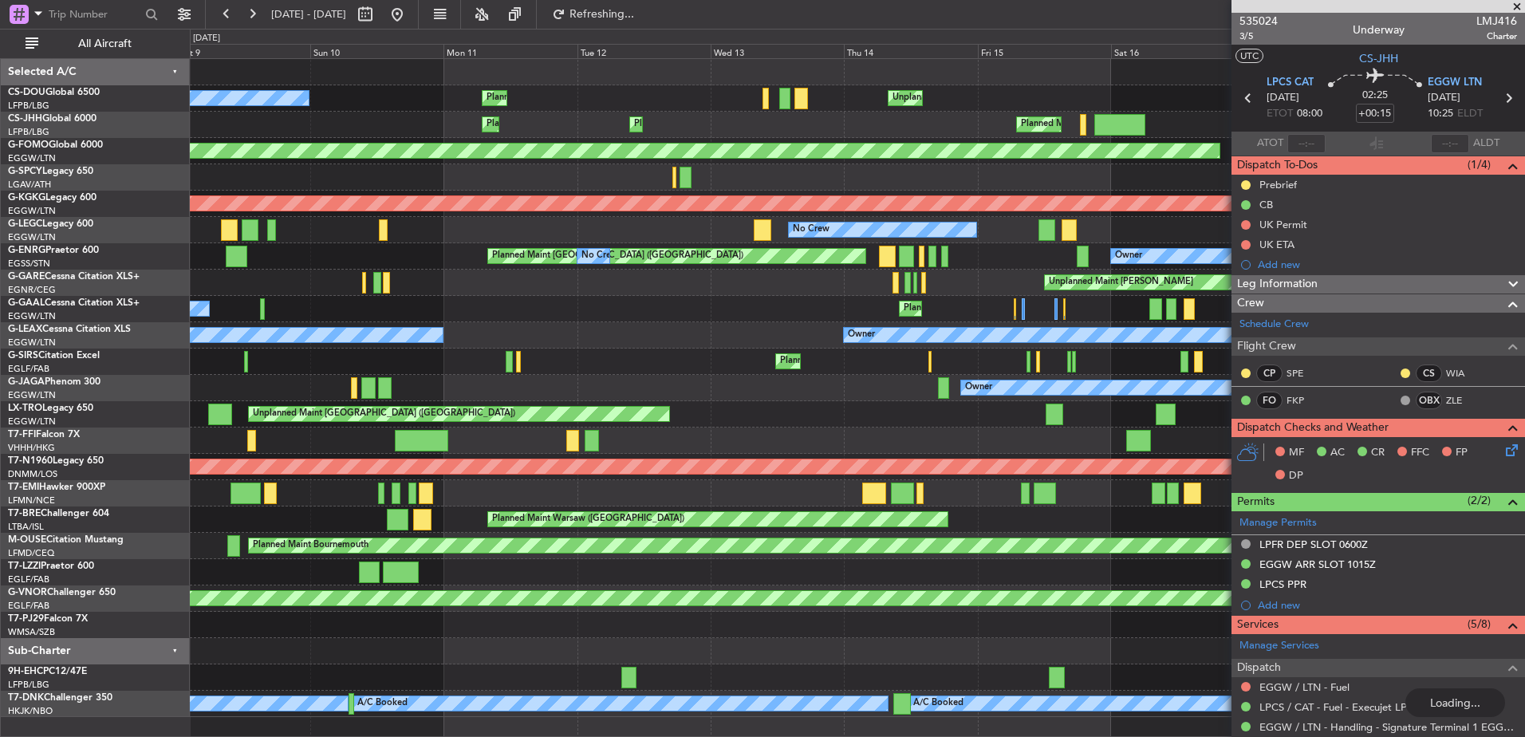
click at [478, 345] on div "Unplanned Maint Paris (Le Bourget) Planned Maint Paris (Le Bourget) No Crew Pla…" at bounding box center [857, 388] width 1335 height 658
click at [228, 16] on button at bounding box center [227, 15] width 26 height 26
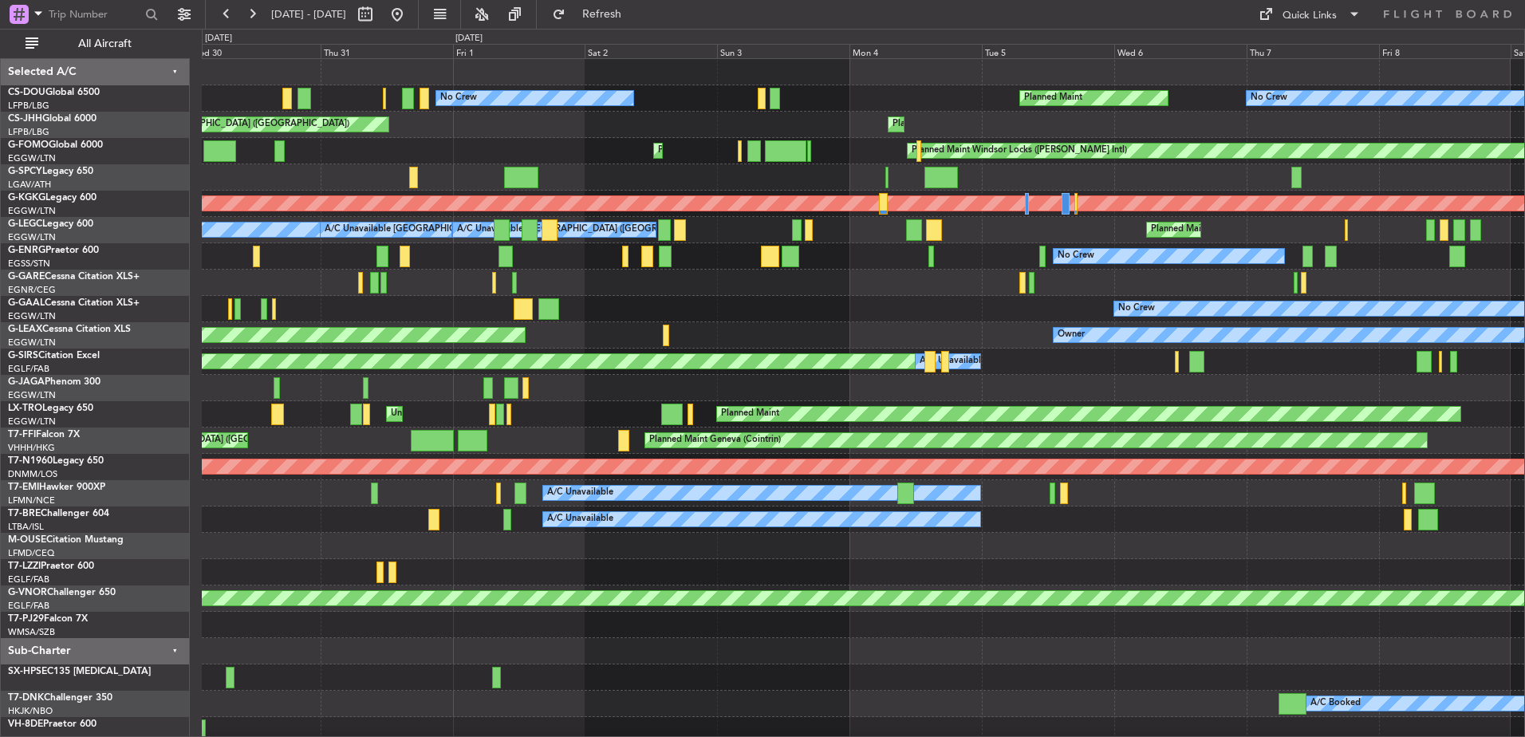
click at [834, 192] on div "No Crew Planned Maint Unplanned Maint Paris (Le Bourget) No Crew Unplanned Main…" at bounding box center [863, 414] width 1323 height 711
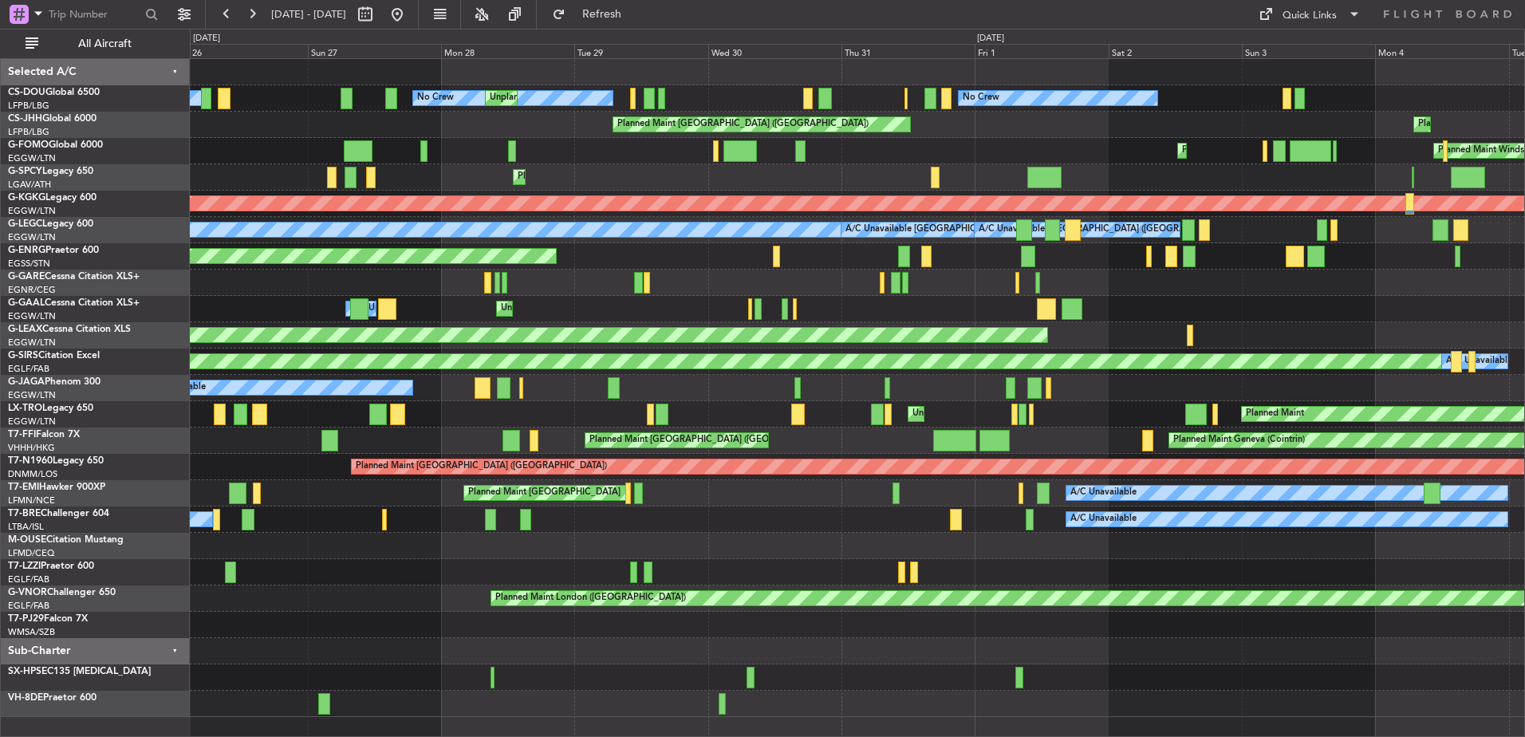
click at [832, 205] on div "Unplanned Maint Paris (Le Bourget) No Crew No Crew Unplanned Maint Paris (Le Bo…" at bounding box center [857, 388] width 1335 height 658
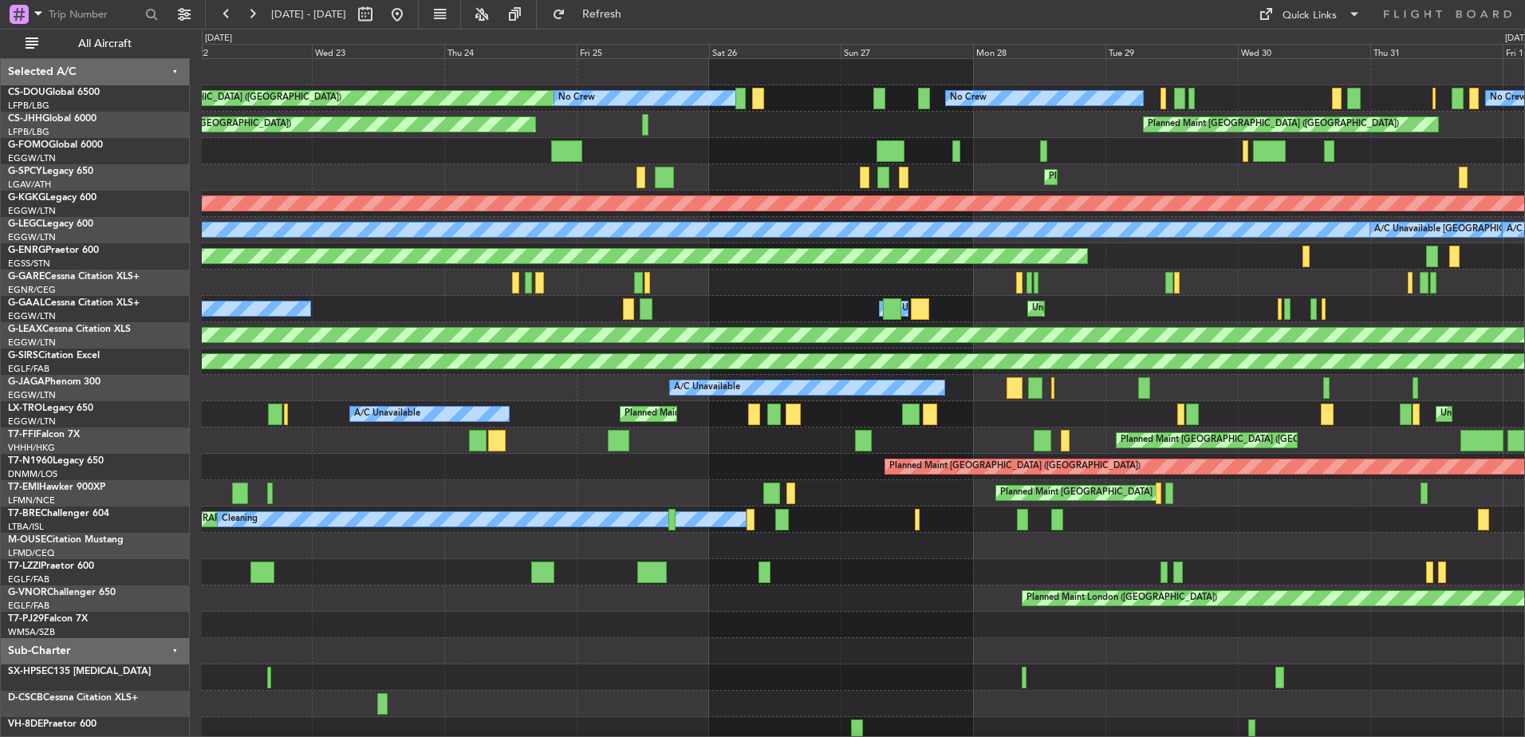
click at [940, 214] on div "No Crew Planned Maint Paris (Le Bourget) No Crew Unplanned Maint Paris (Le Bour…" at bounding box center [863, 401] width 1323 height 684
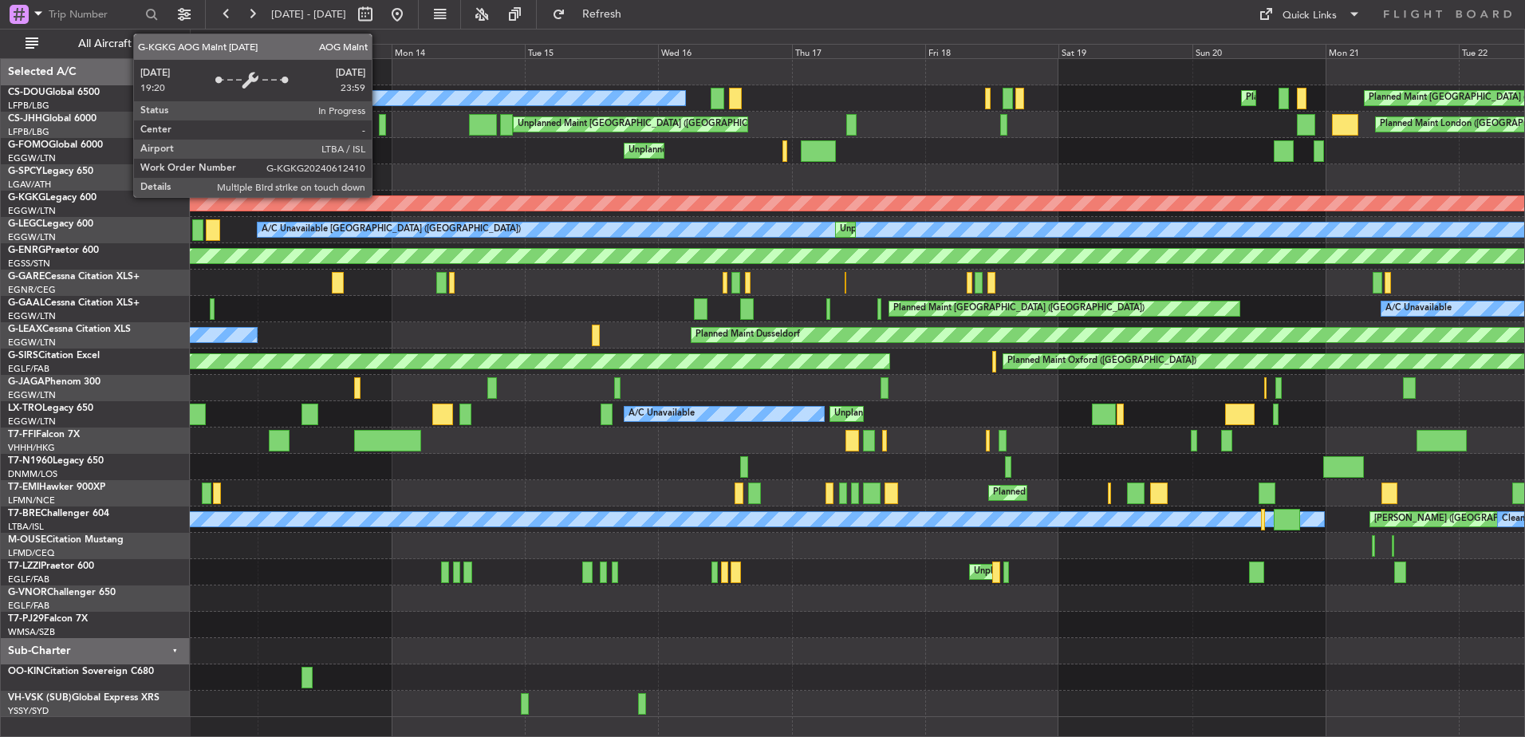
click at [941, 303] on div "Planned Maint Paris (Le Bourget) Planned Maint Paris (Le Bourget) Planned Maint…" at bounding box center [857, 388] width 1335 height 658
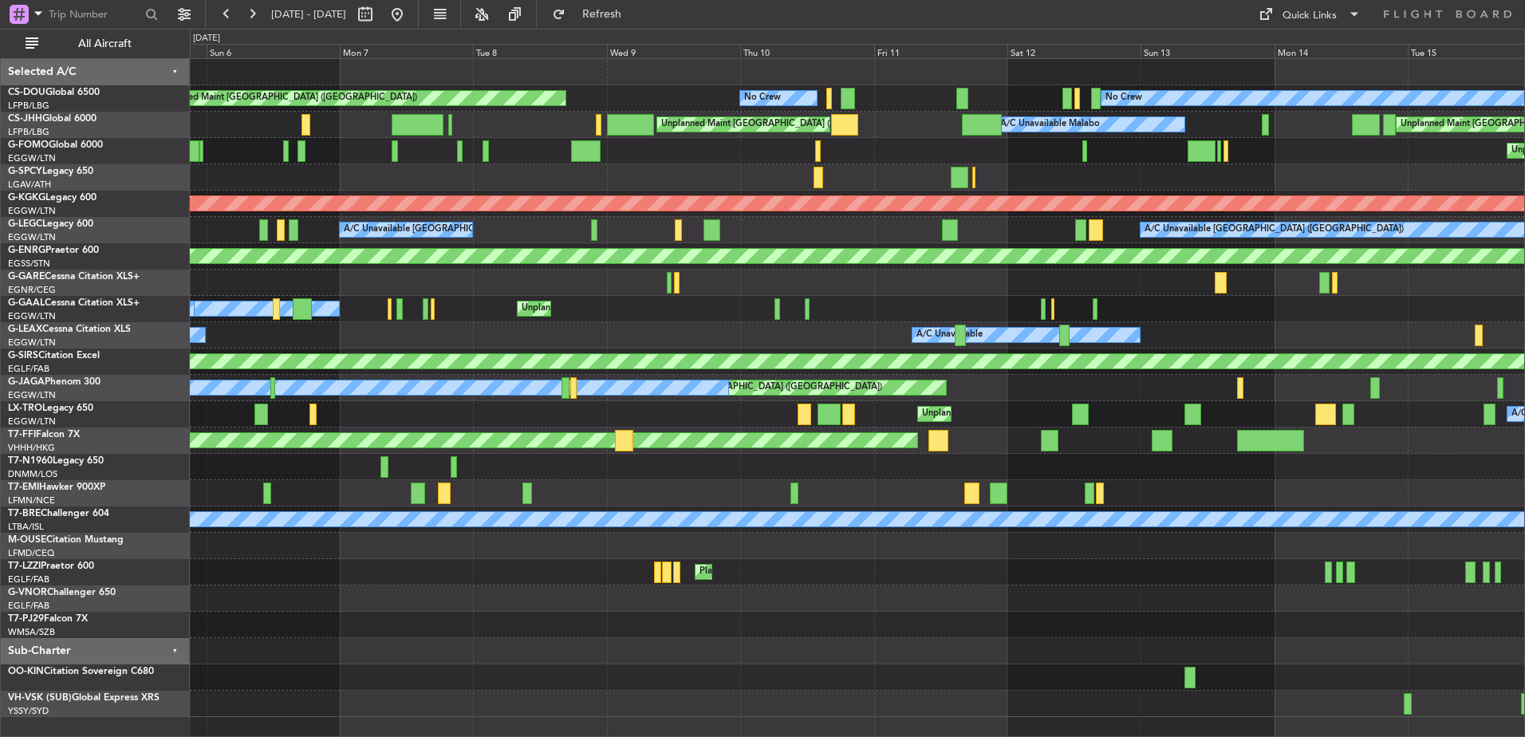
click at [1135, 233] on div "Planned Maint No Crew No Crew Unplanned Maint Paris (Le Bourget) A/C Unavailabl…" at bounding box center [857, 388] width 1335 height 658
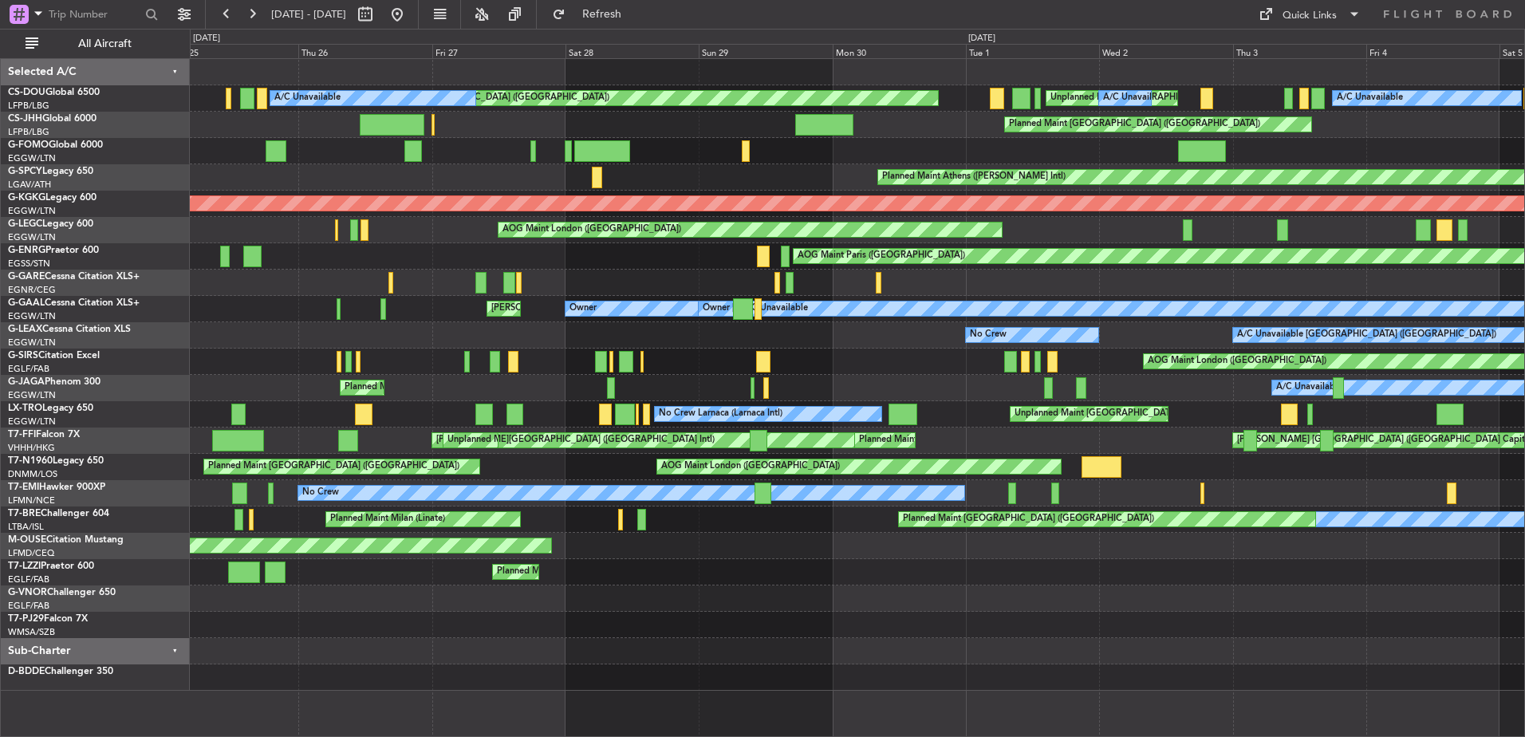
click at [746, 183] on div "Planned Maint Athens ([PERSON_NAME] Intl)" at bounding box center [857, 177] width 1335 height 26
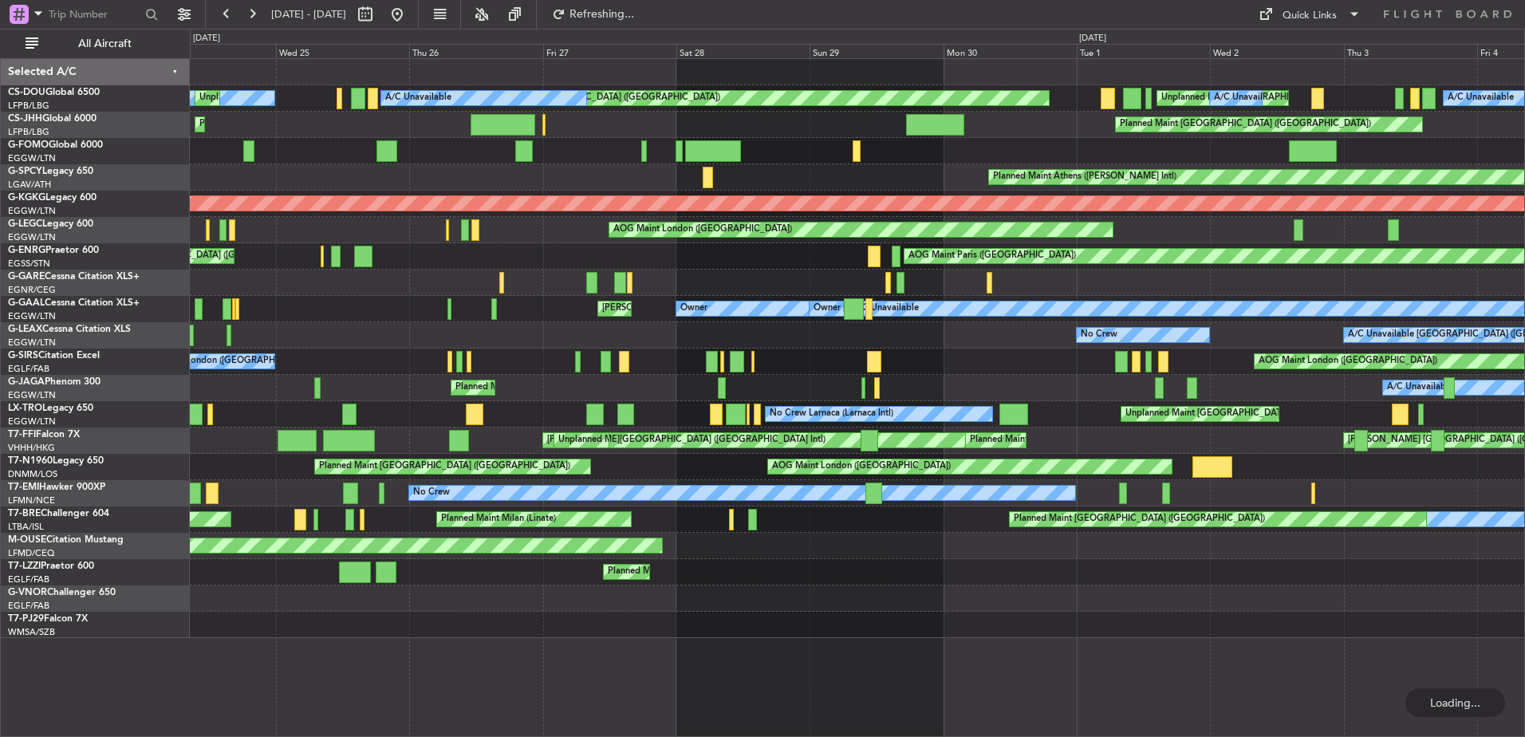
click at [1052, 226] on div "A/C Unavailable Planned Maint Paris (Le Bourget) Unplanned Maint Paris (Le Bour…" at bounding box center [857, 348] width 1335 height 579
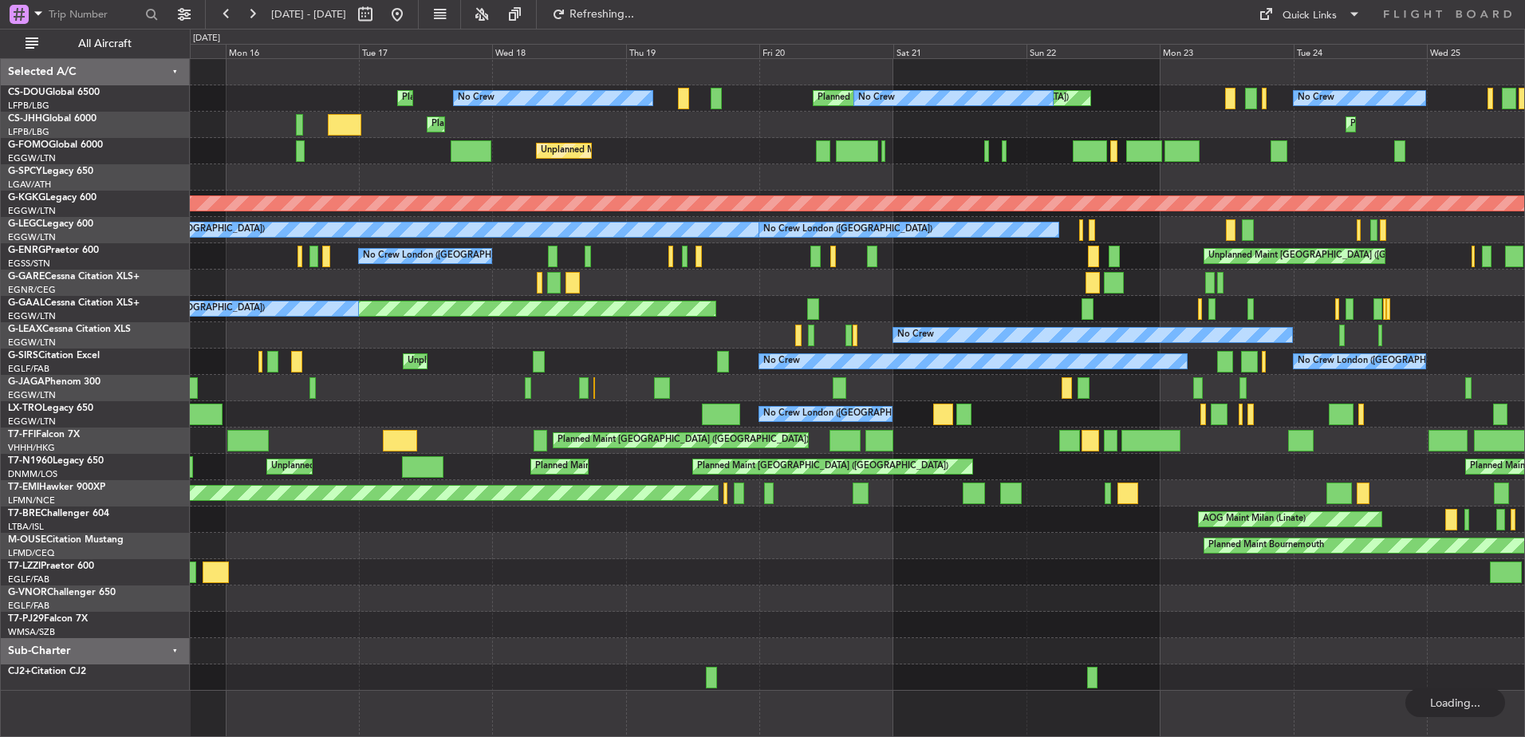
click at [1248, 183] on div at bounding box center [857, 177] width 1335 height 26
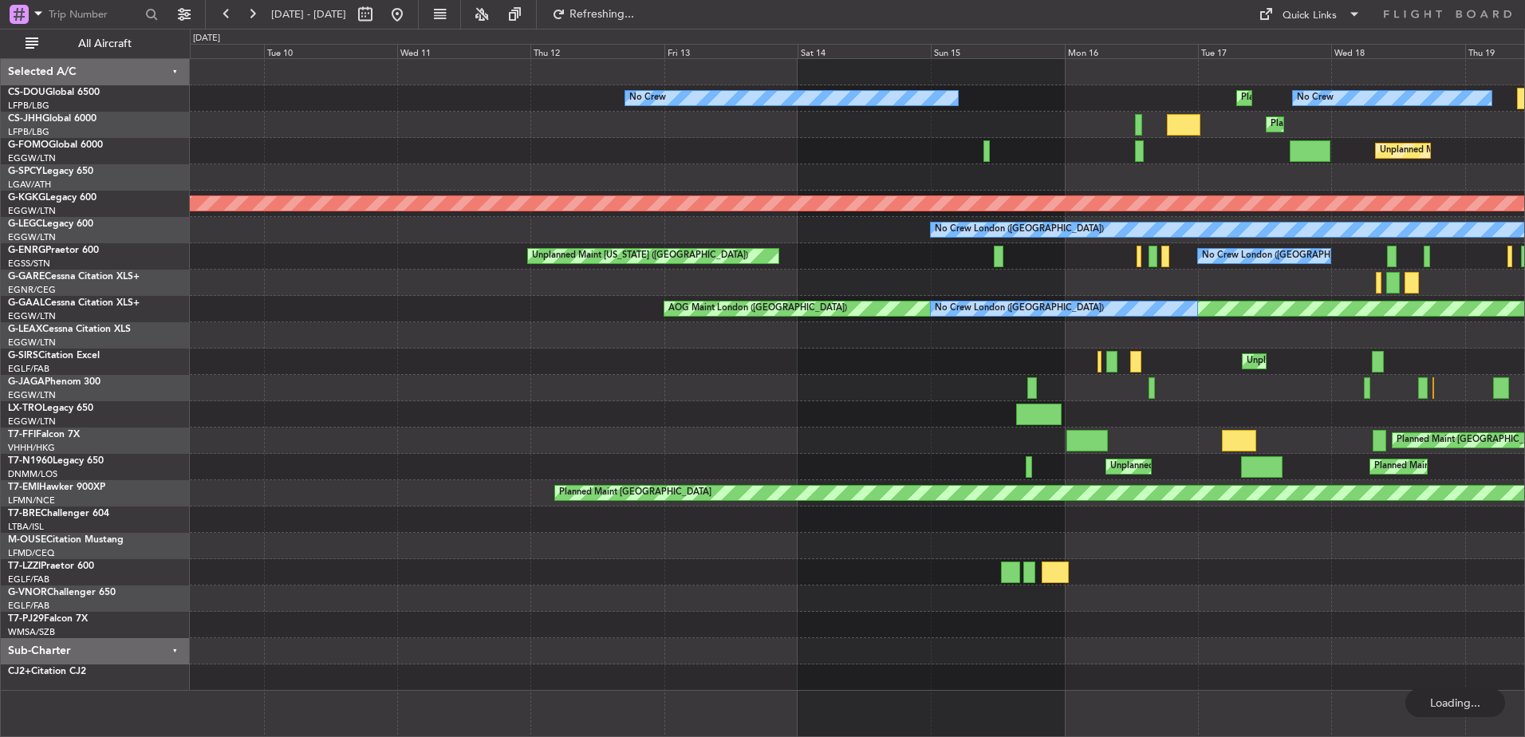
click at [1373, 186] on div at bounding box center [857, 177] width 1335 height 26
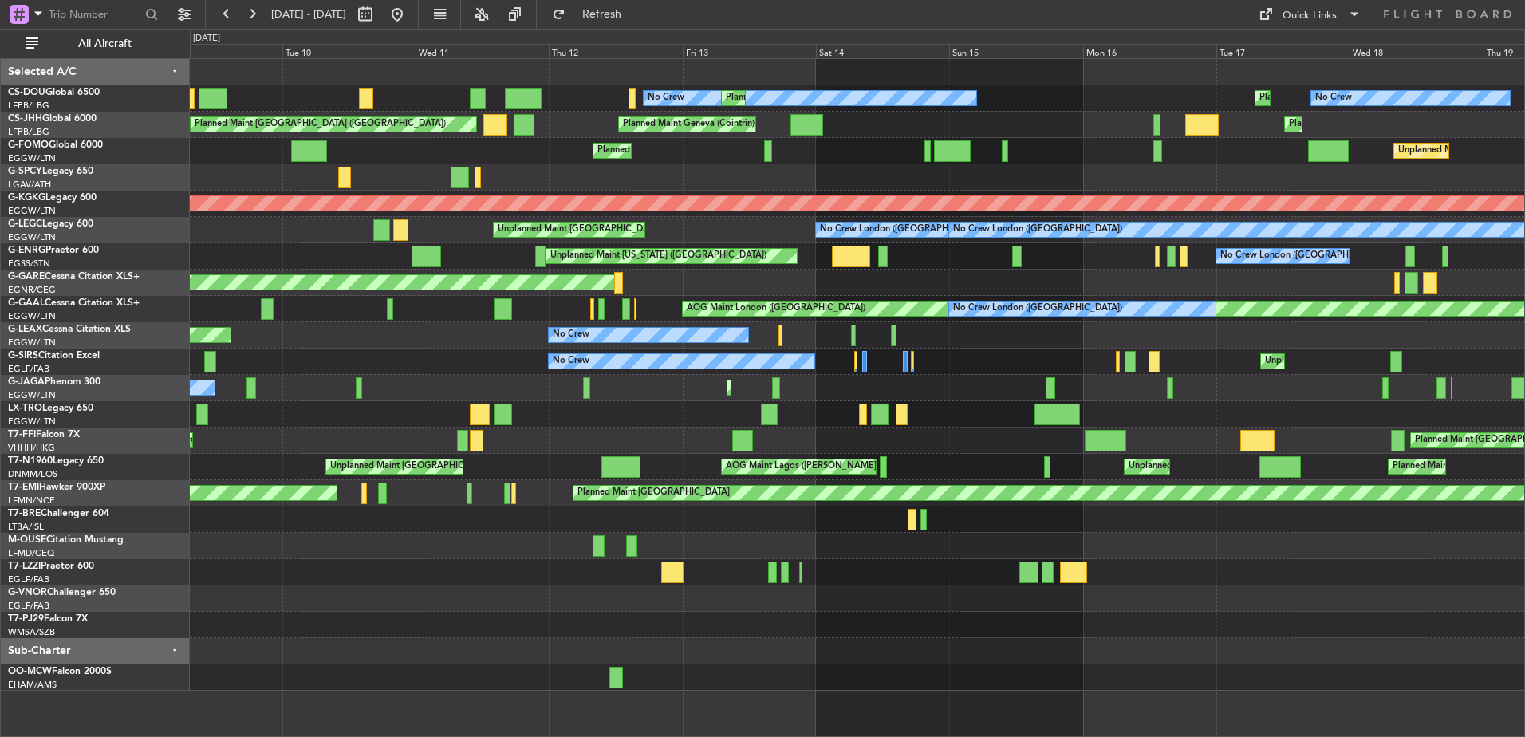
click at [1317, 254] on div "Planned Maint Paris (Le Bourget) No Crew No Crew Planned Maint Paris (Le Bourge…" at bounding box center [857, 375] width 1335 height 632
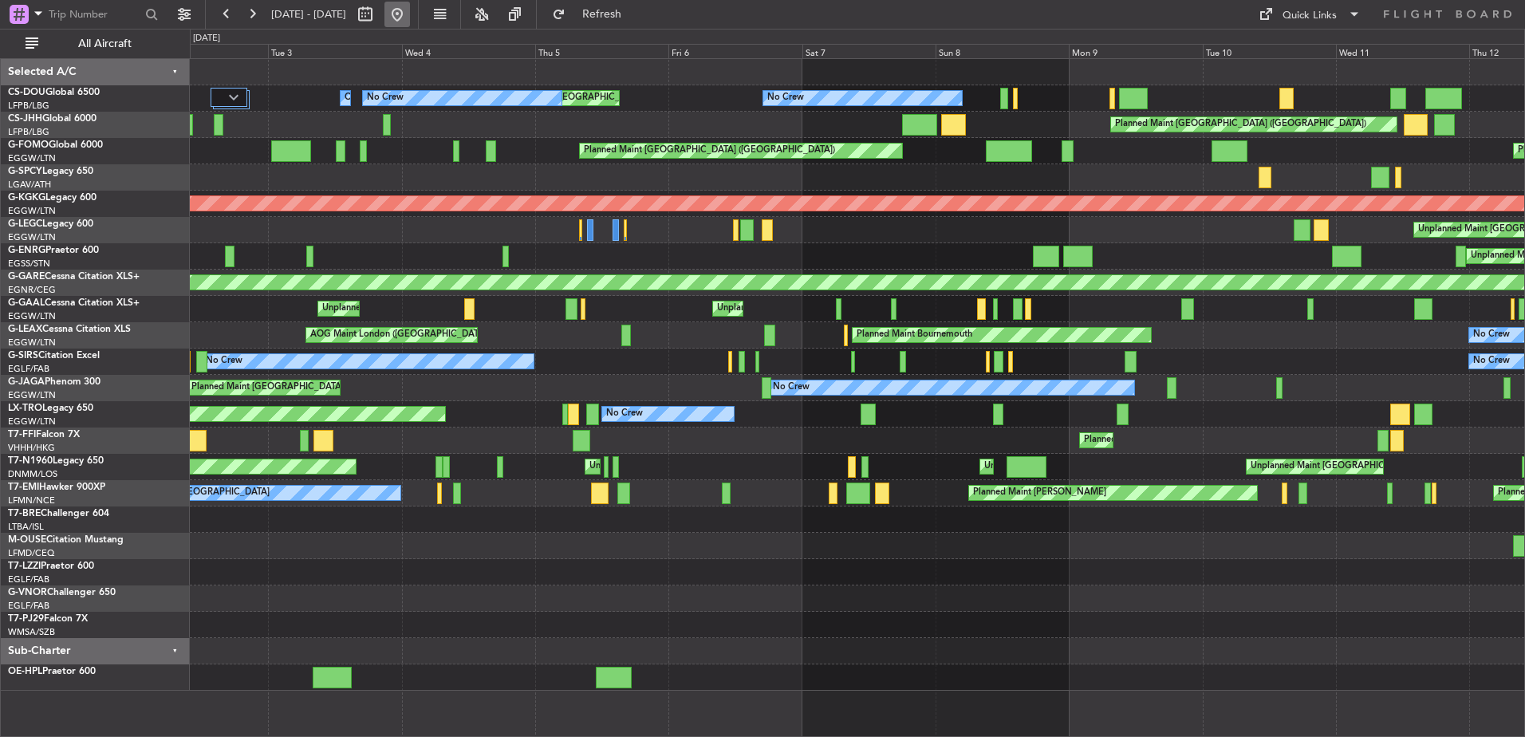
click at [410, 16] on button at bounding box center [398, 15] width 26 height 26
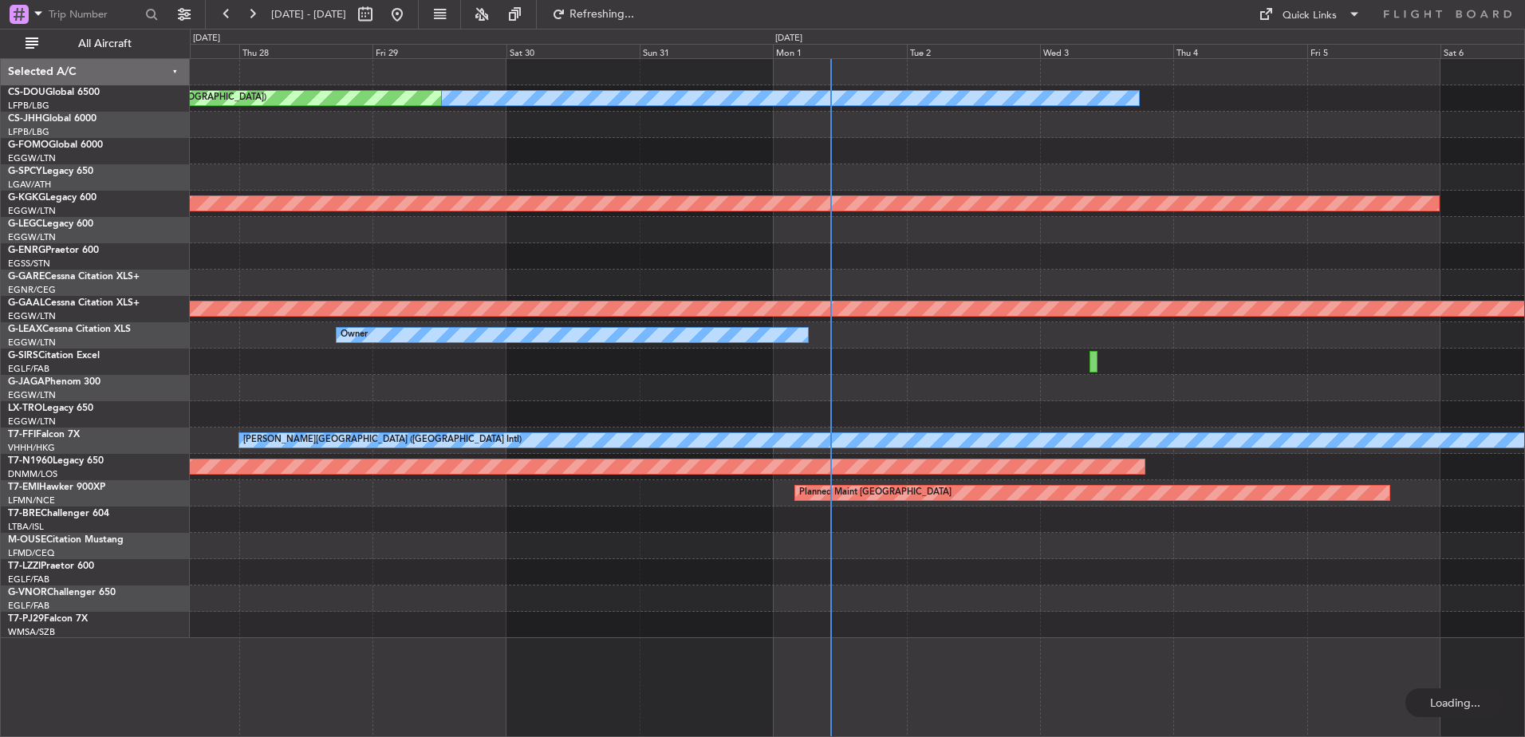
click at [1213, 607] on div at bounding box center [857, 599] width 1335 height 26
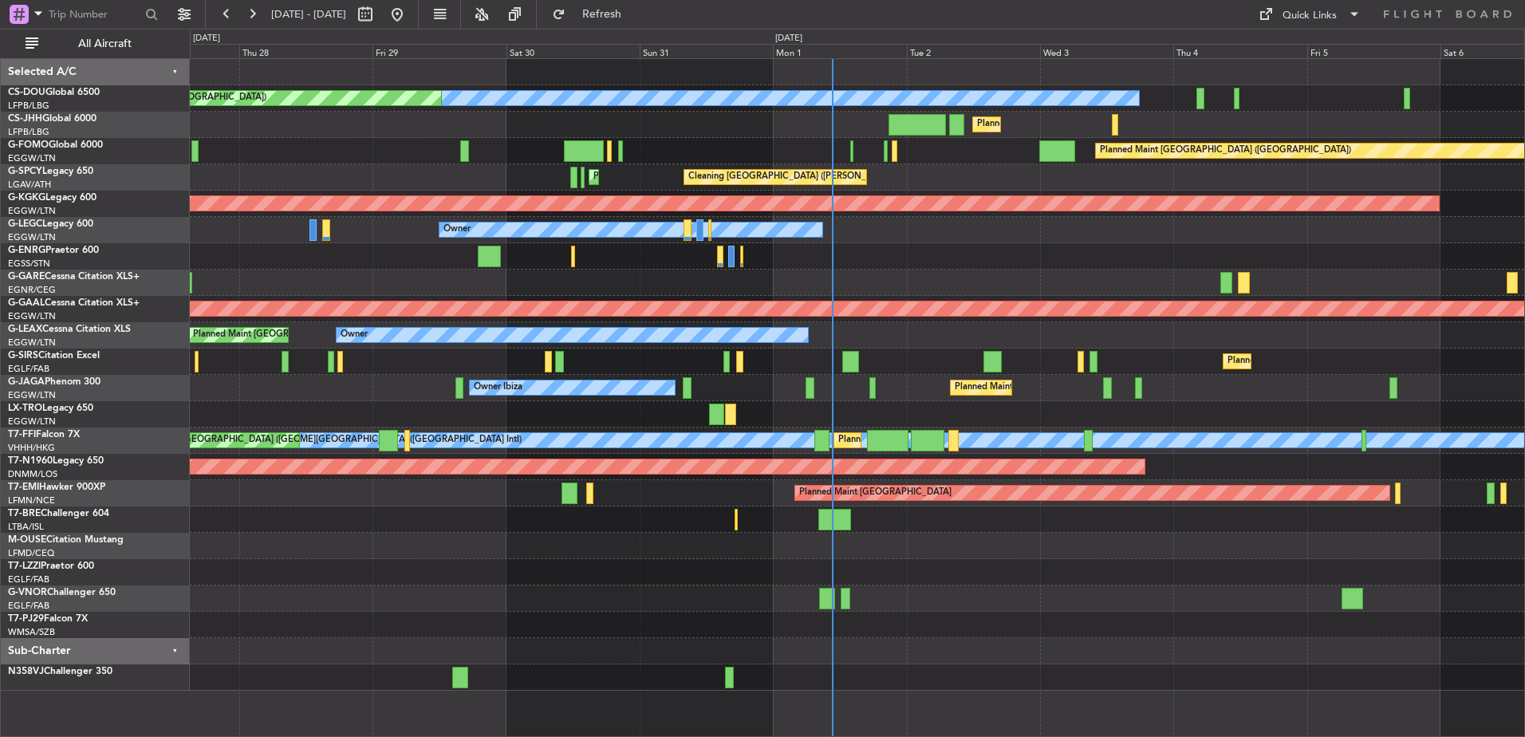
click at [668, 183] on div "Cleaning [GEOGRAPHIC_DATA] ([PERSON_NAME] Intl) Planned Maint [GEOGRAPHIC_DATA]…" at bounding box center [857, 177] width 1335 height 26
click at [843, 249] on div at bounding box center [857, 256] width 1335 height 26
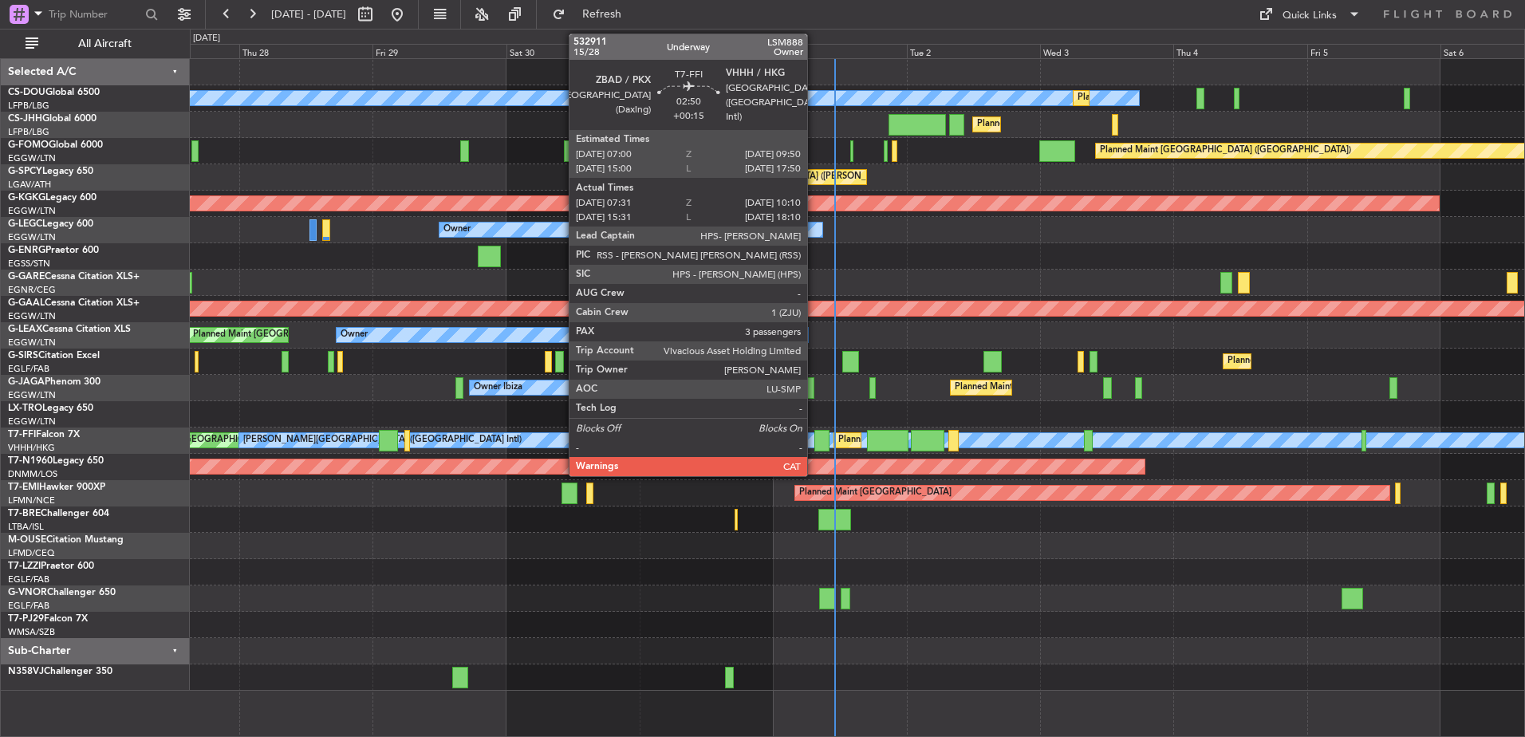
click at [814, 439] on div at bounding box center [821, 441] width 15 height 22
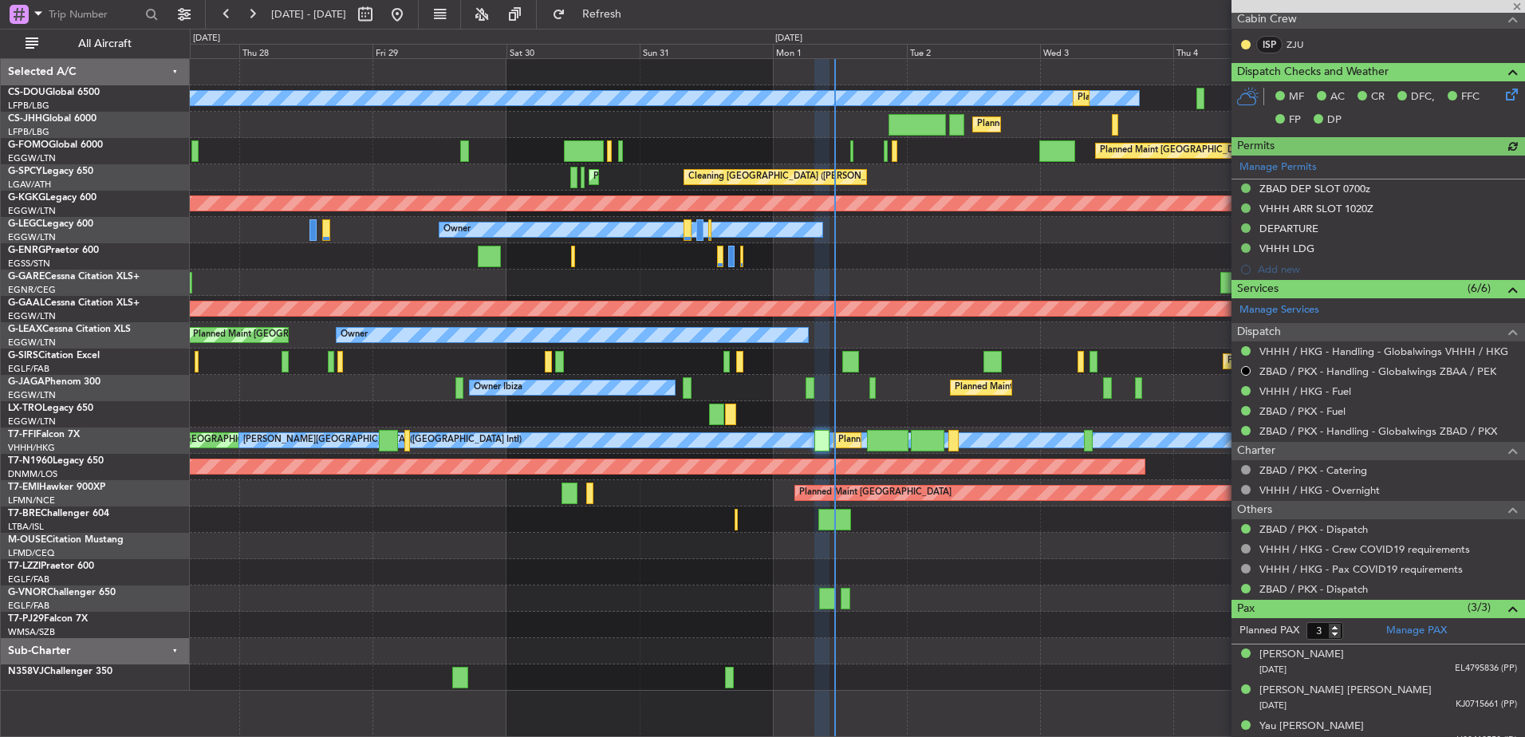
scroll to position [461, 0]
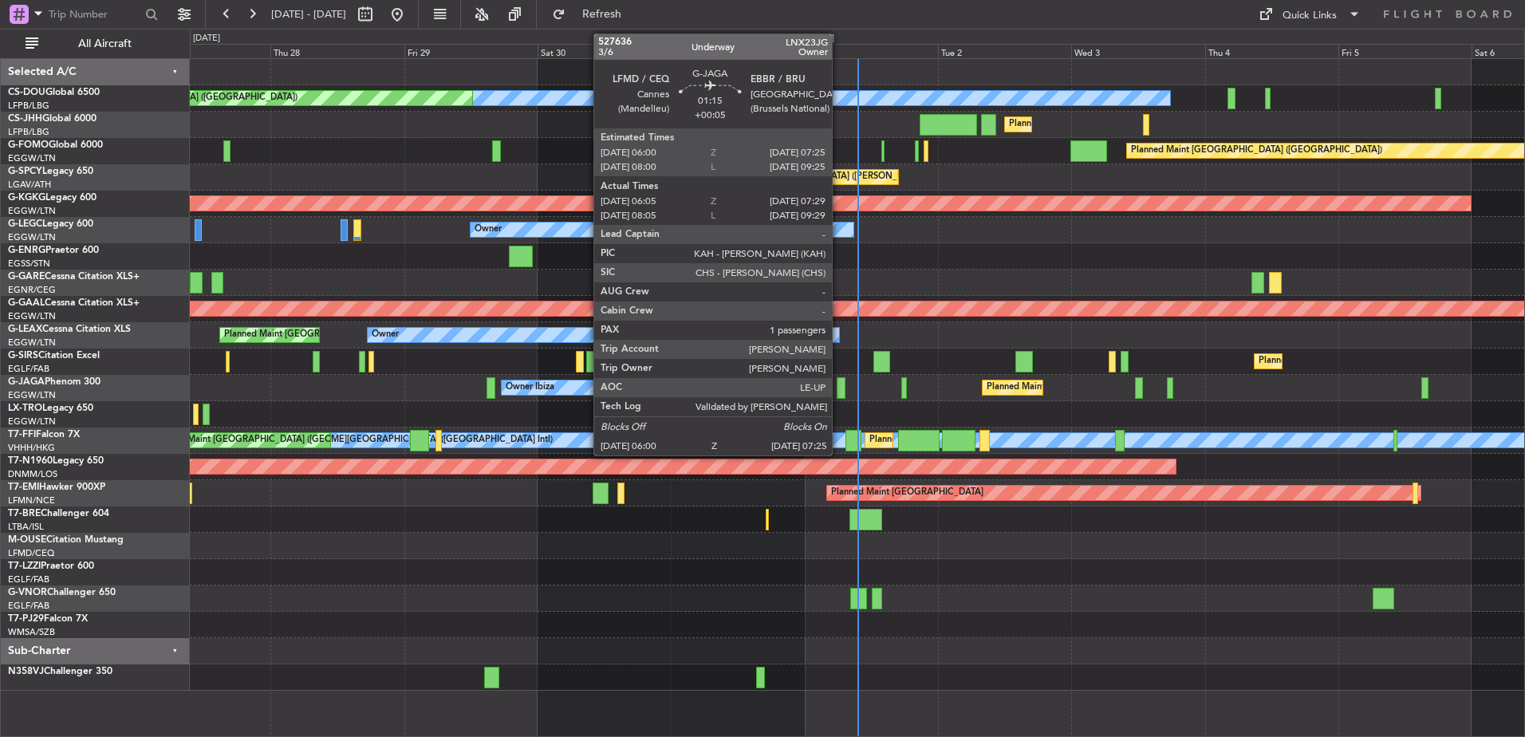
click at [839, 385] on div at bounding box center [841, 388] width 8 height 22
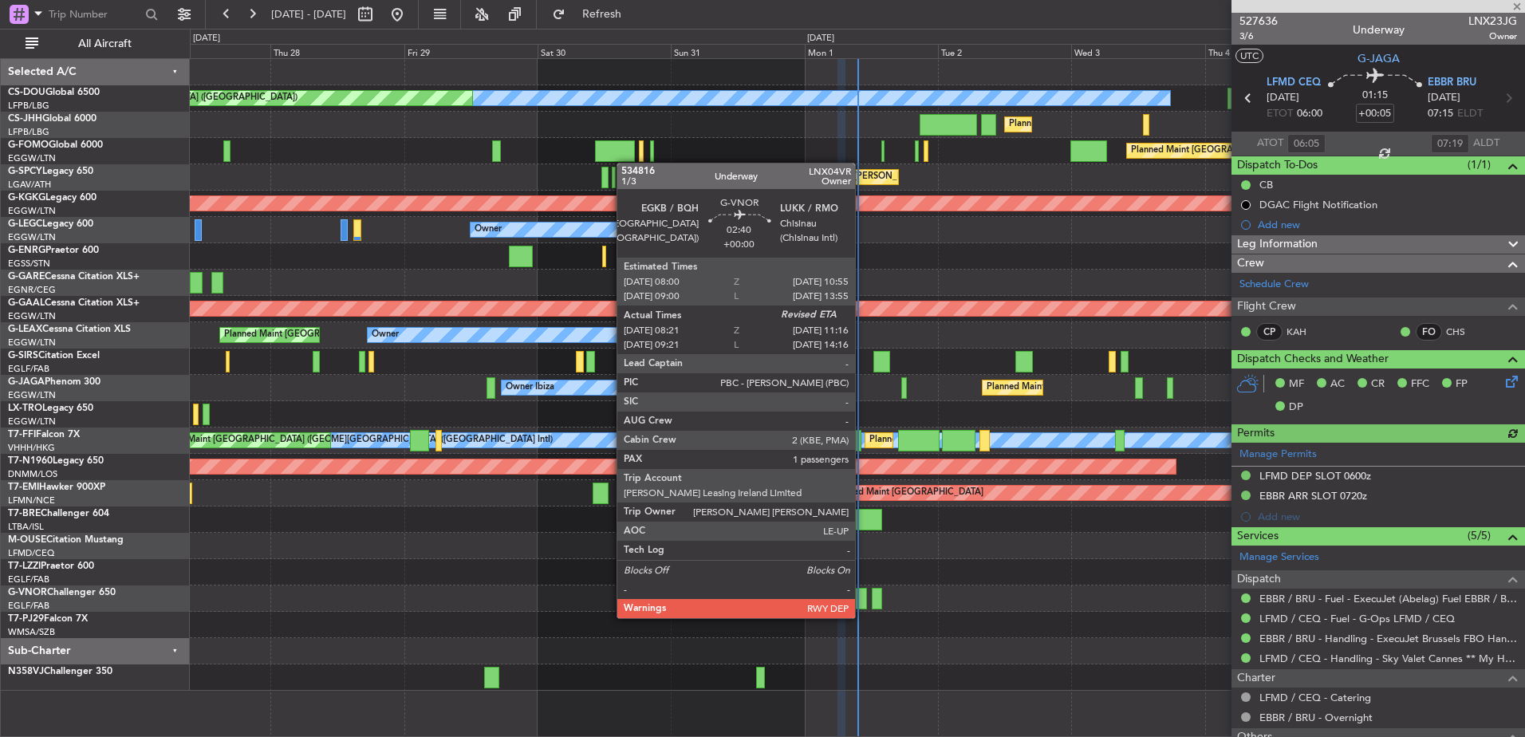
click at [862, 602] on div at bounding box center [858, 599] width 17 height 22
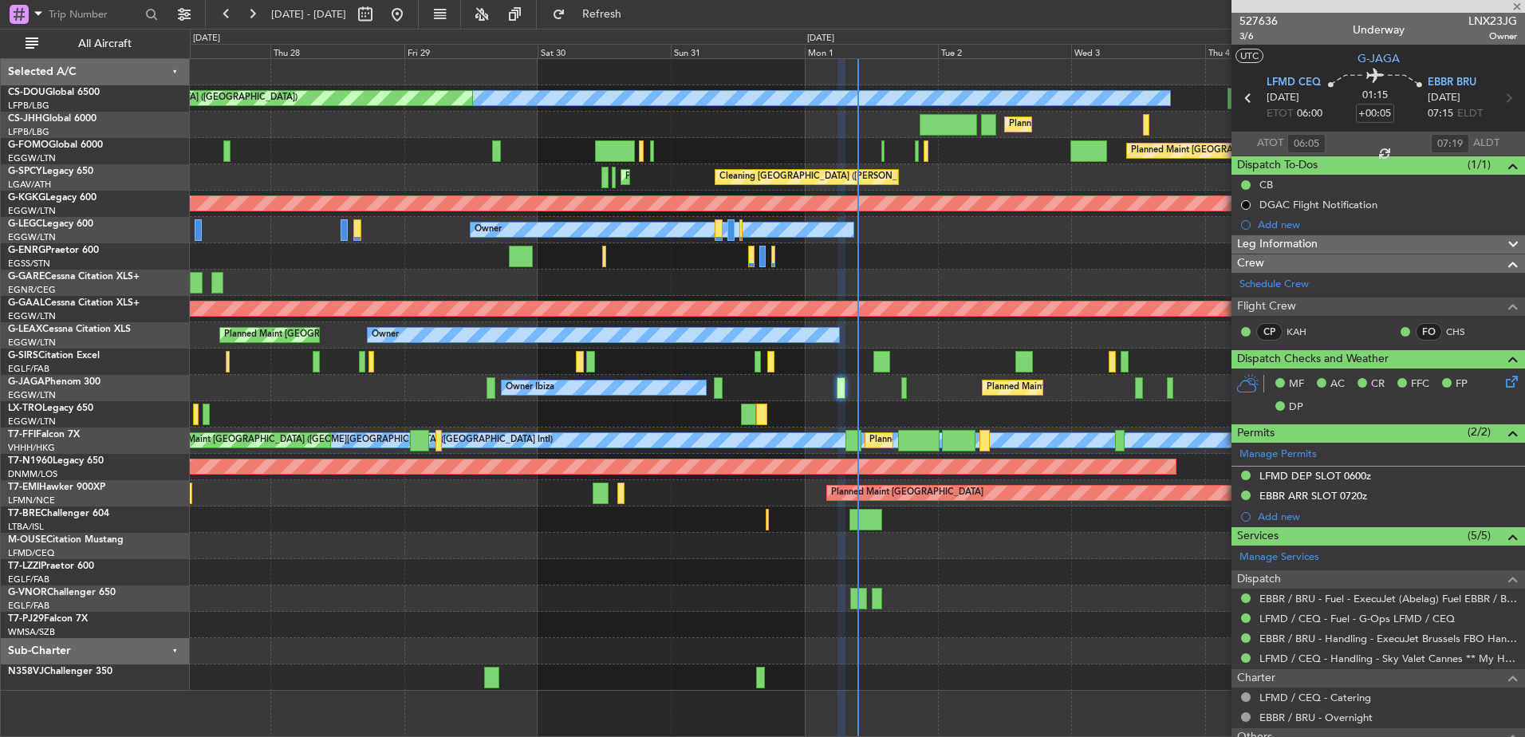
type input "08:31"
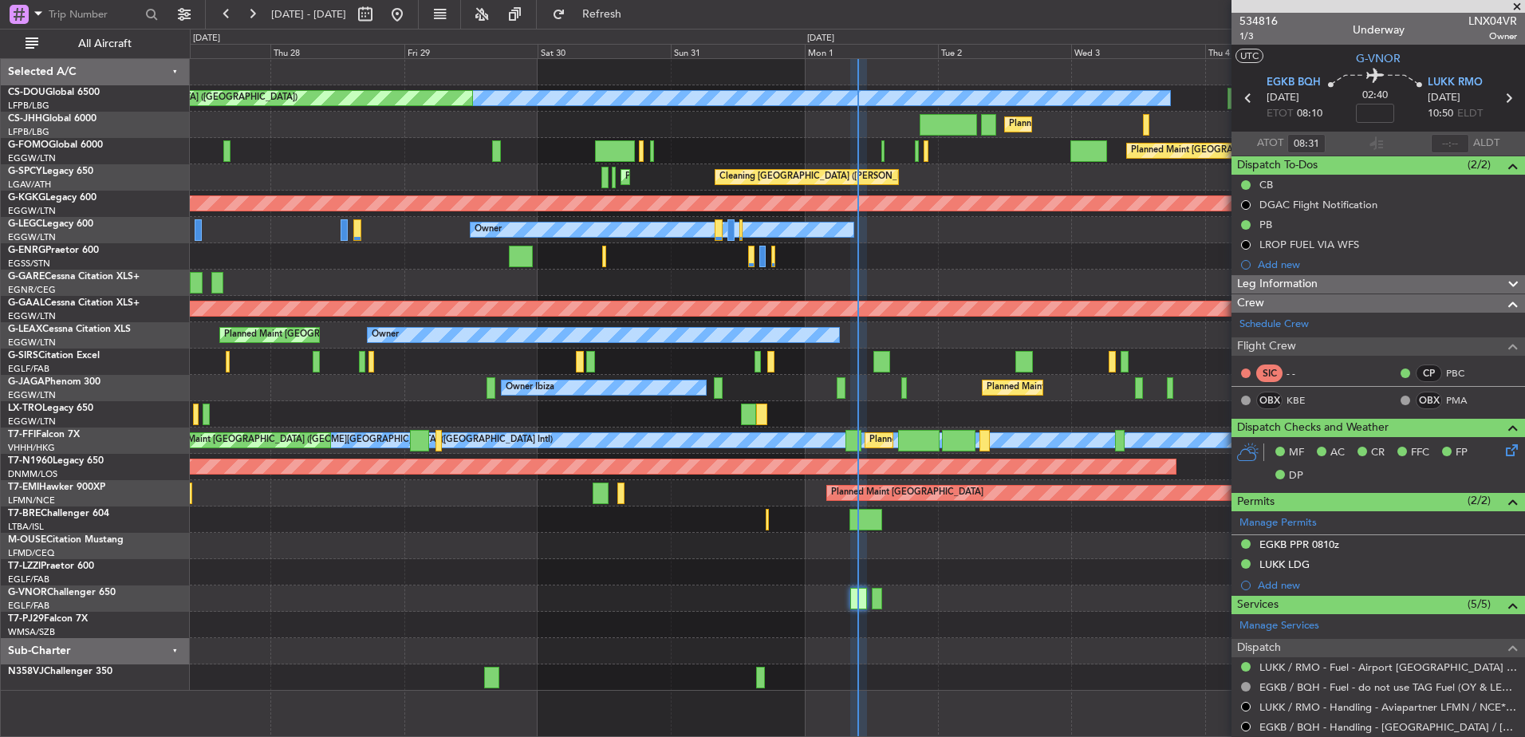
click at [959, 736] on html "[DATE] - [DATE] Refresh Quick Links All Aircraft Planned Maint [GEOGRAPHIC_DATA…" at bounding box center [762, 368] width 1525 height 737
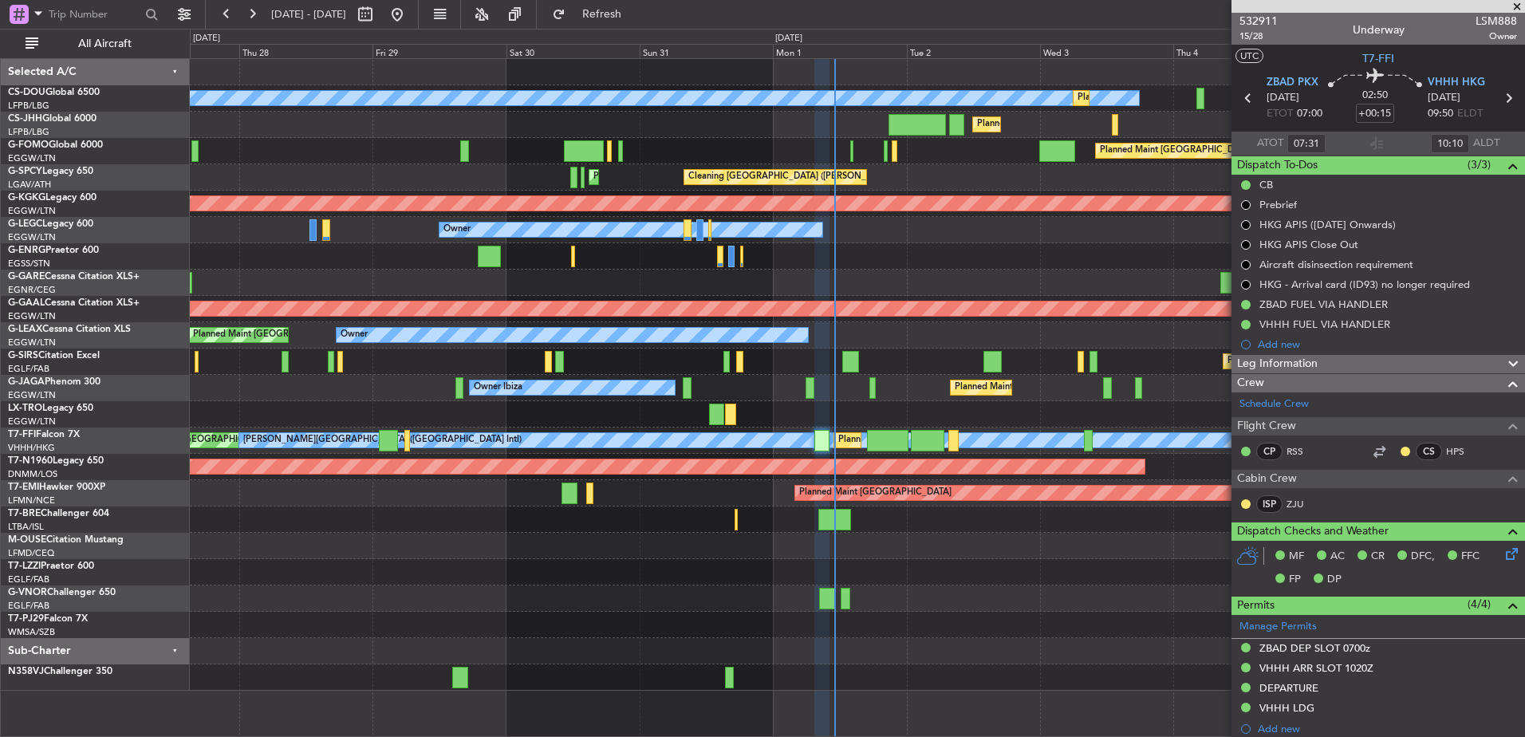
scroll to position [461, 0]
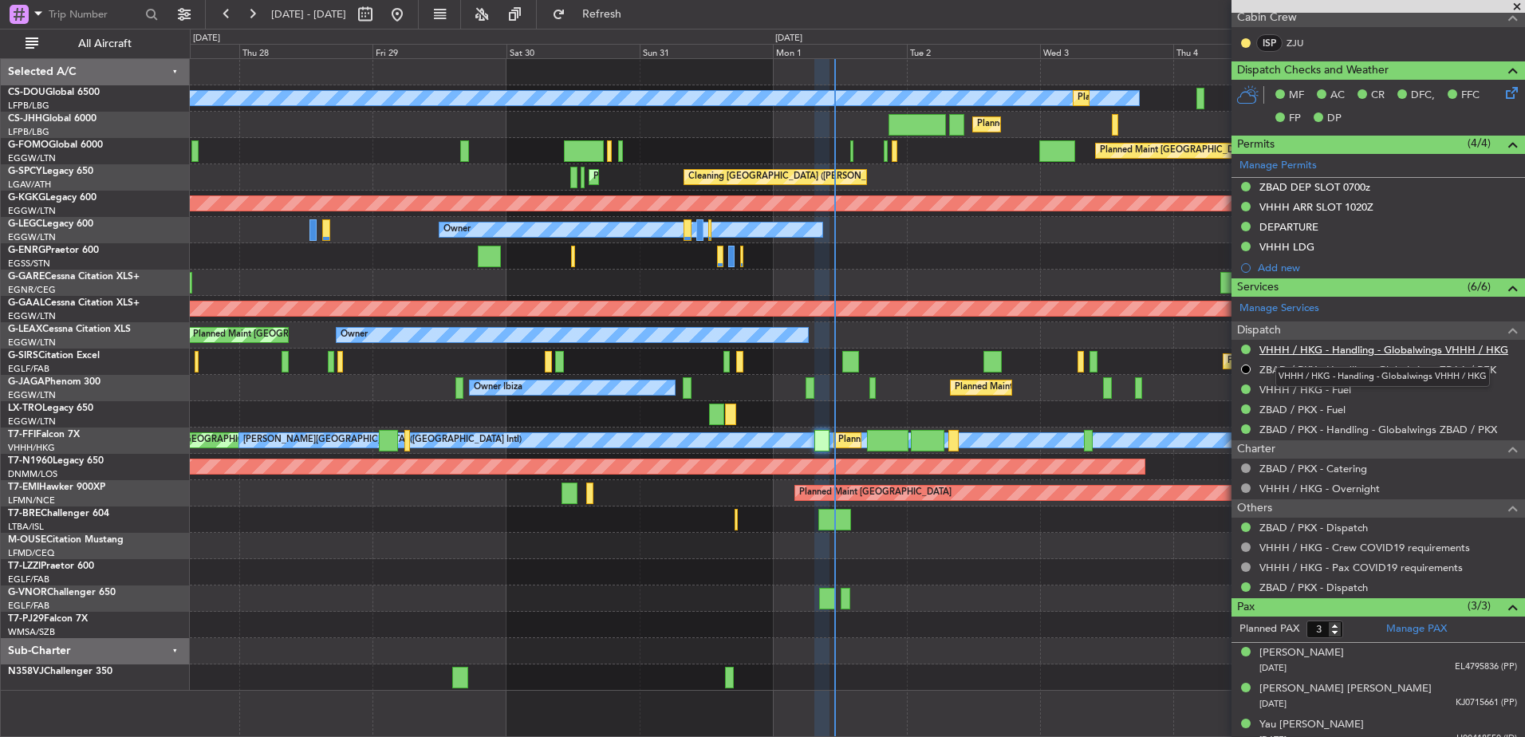
click at [1339, 349] on link "VHHH / HKG - Handling - Globalwings VHHH / HKG" at bounding box center [1384, 350] width 249 height 14
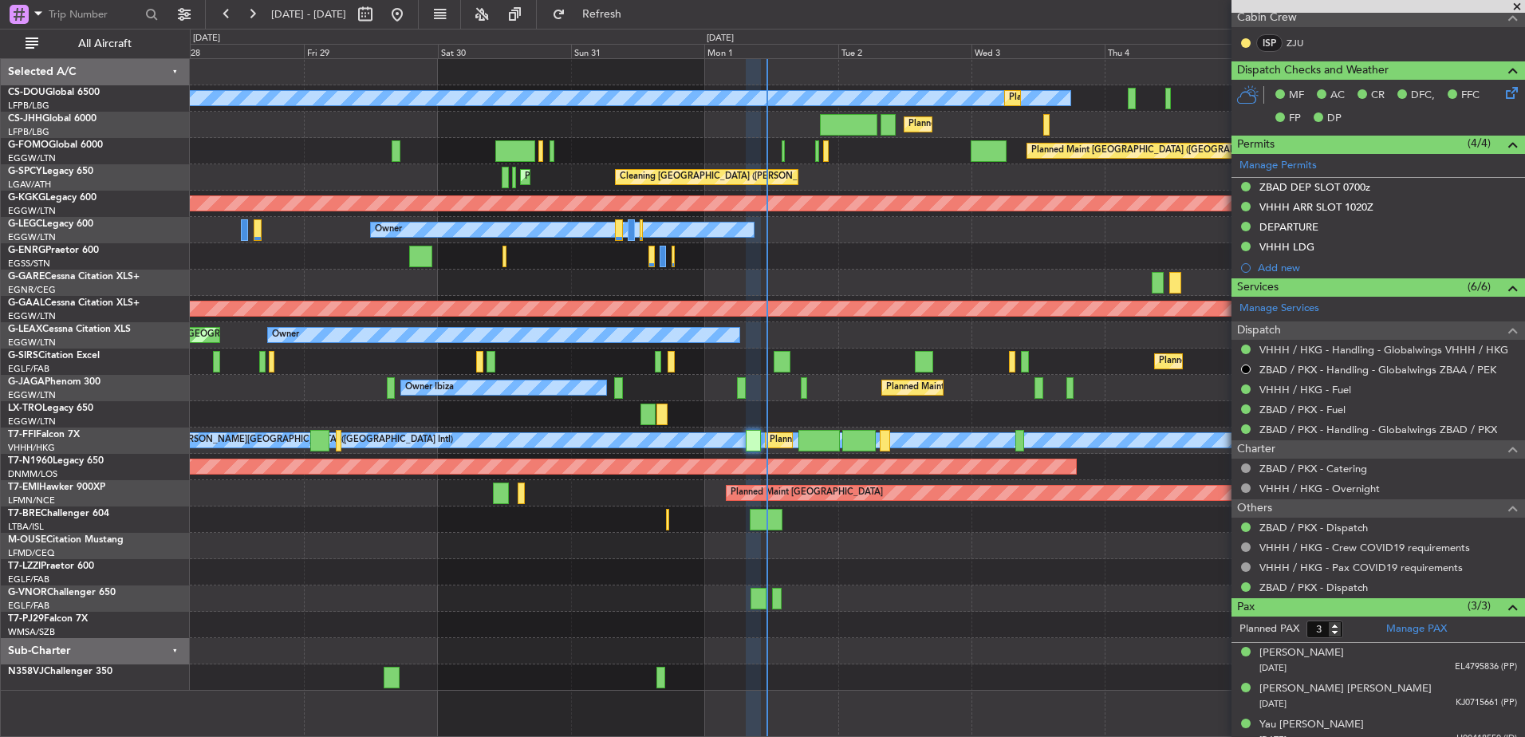
click at [818, 527] on div "Planned Maint Paris (Le Bourget) No Crew Planned Maint Paris (Le Bourget) Plann…" at bounding box center [857, 375] width 1335 height 632
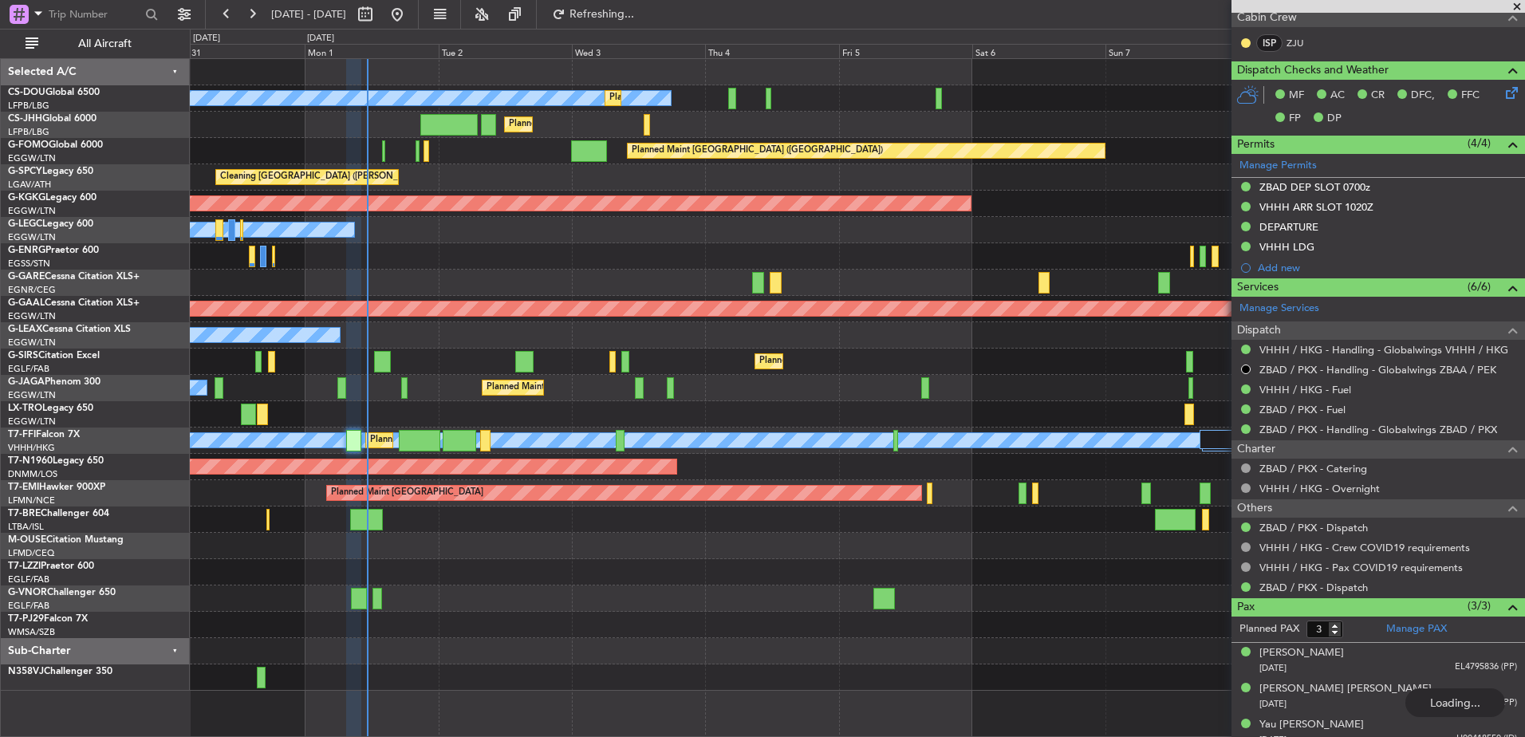
click at [676, 546] on div "No Crew Planned Maint Paris (Le Bourget) Planned Maint Paris (Le Bourget) Plann…" at bounding box center [857, 375] width 1335 height 632
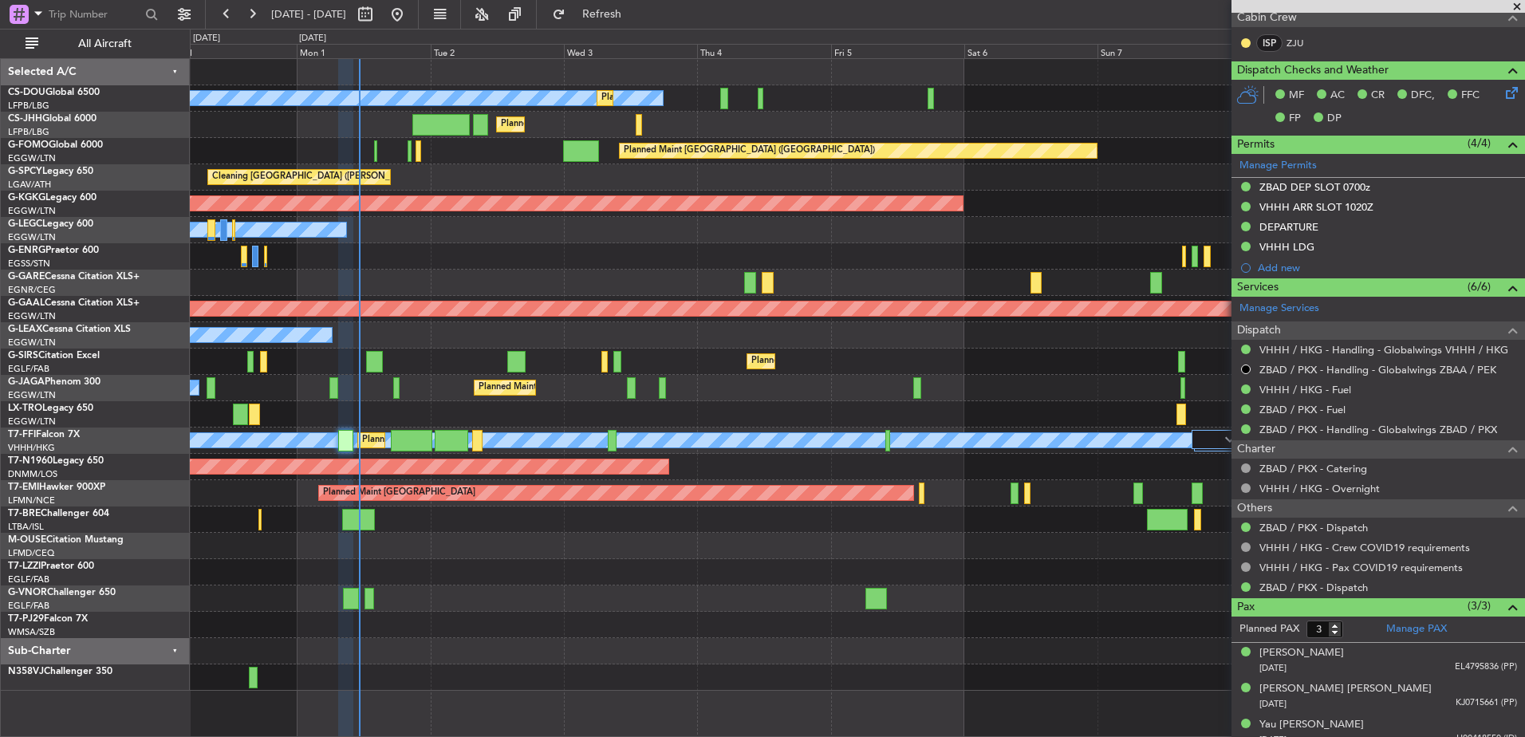
click at [946, 538] on div at bounding box center [857, 546] width 1335 height 26
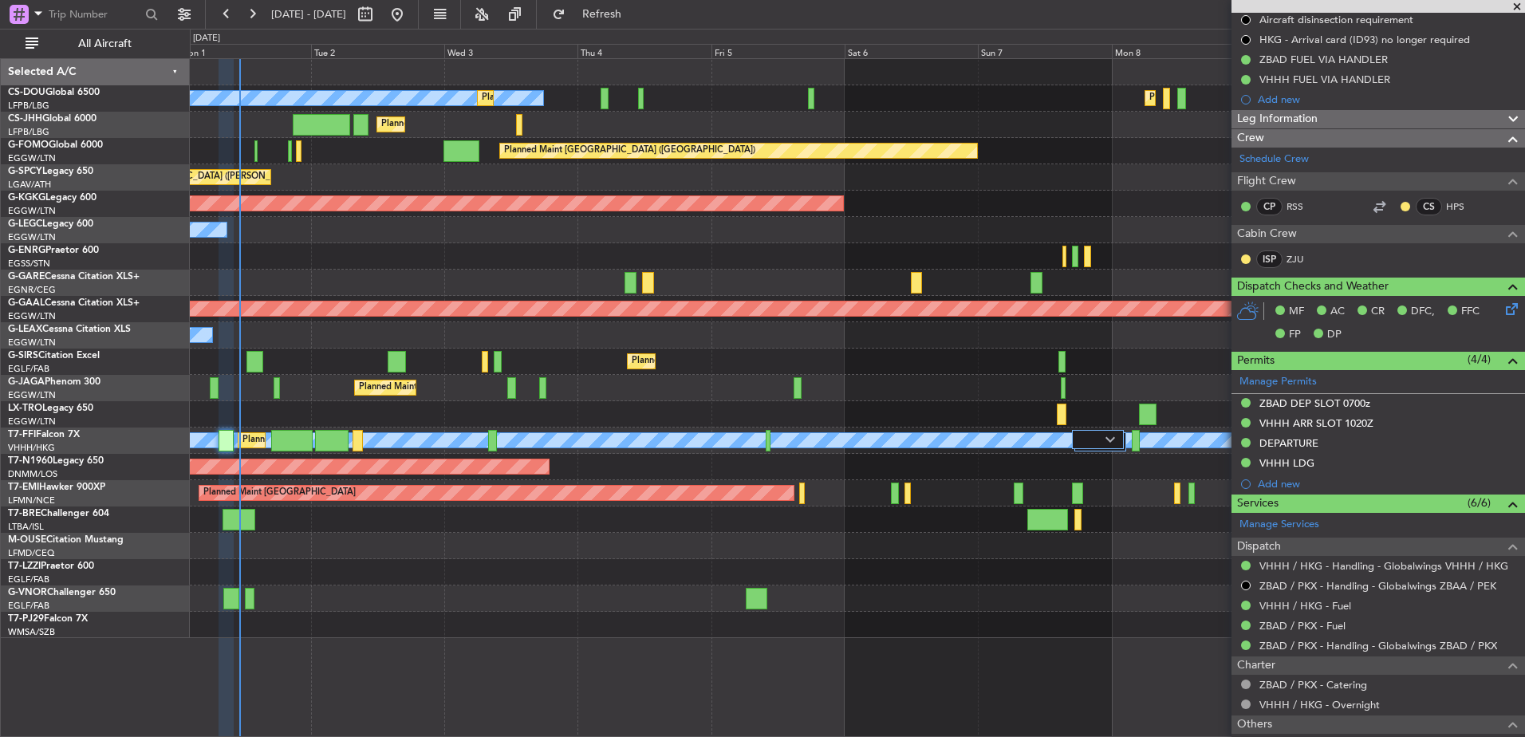
scroll to position [474, 0]
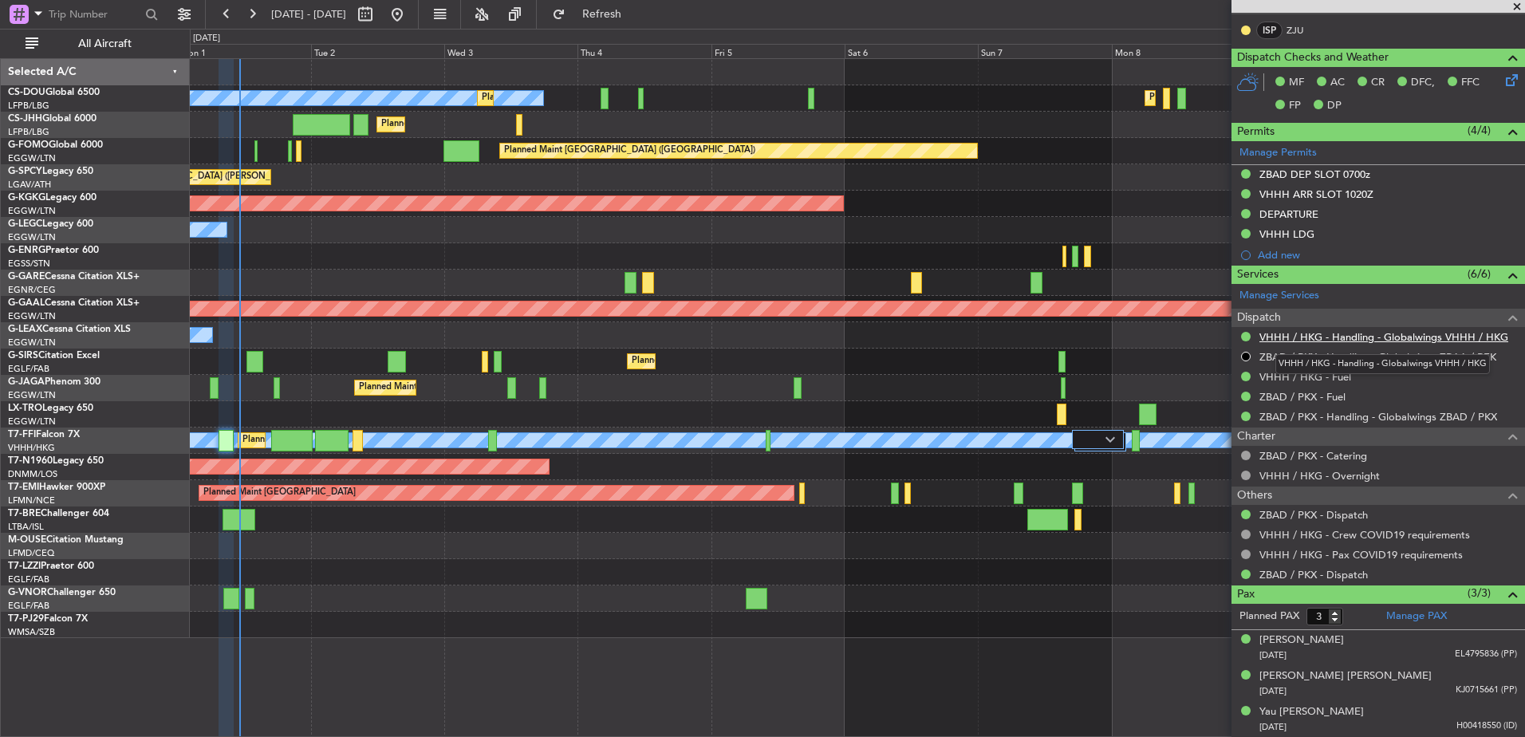
click at [1342, 333] on link "VHHH / HKG - Handling - Globalwings VHHH / HKG" at bounding box center [1384, 337] width 249 height 14
click at [641, 26] on button "Refresh" at bounding box center [593, 15] width 96 height 26
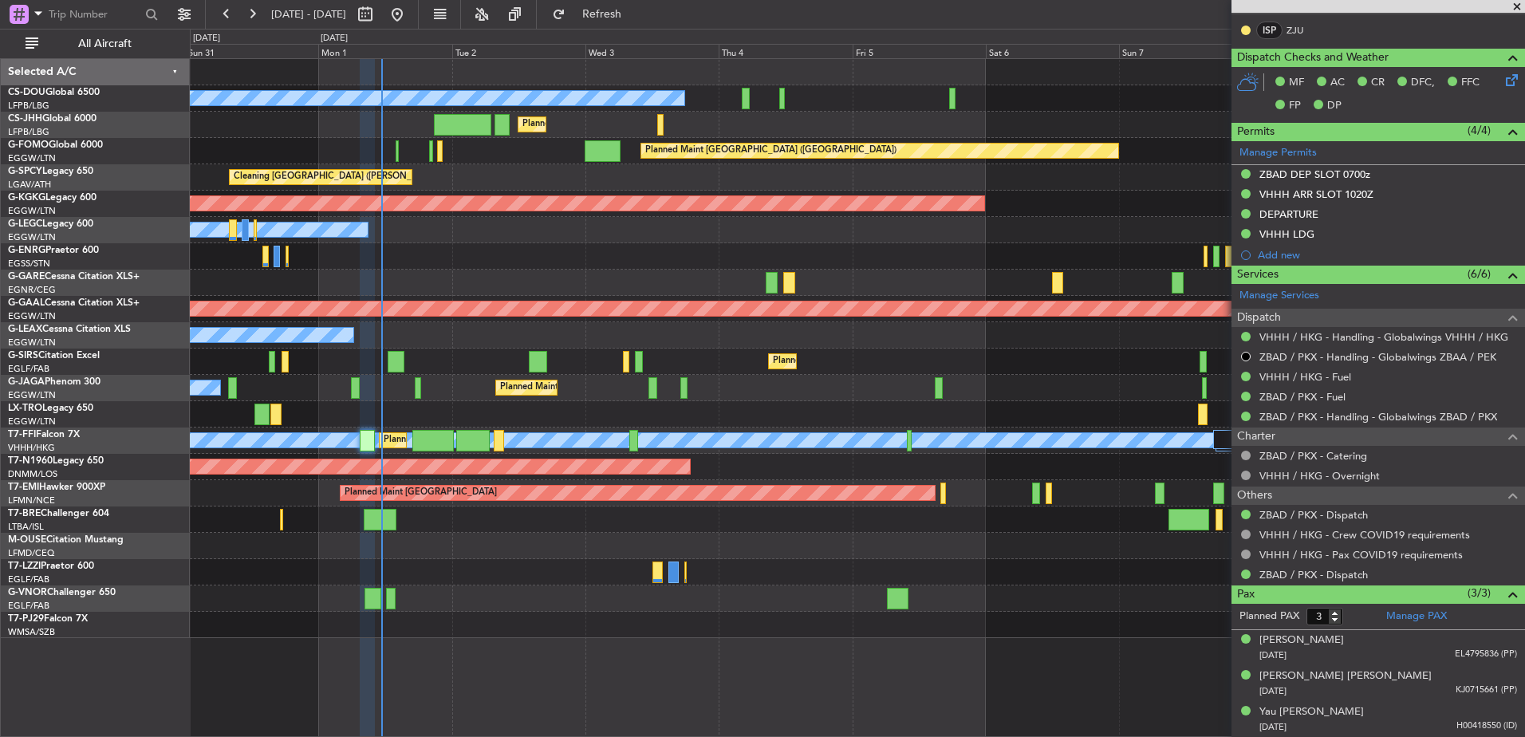
click at [816, 547] on div at bounding box center [857, 546] width 1335 height 26
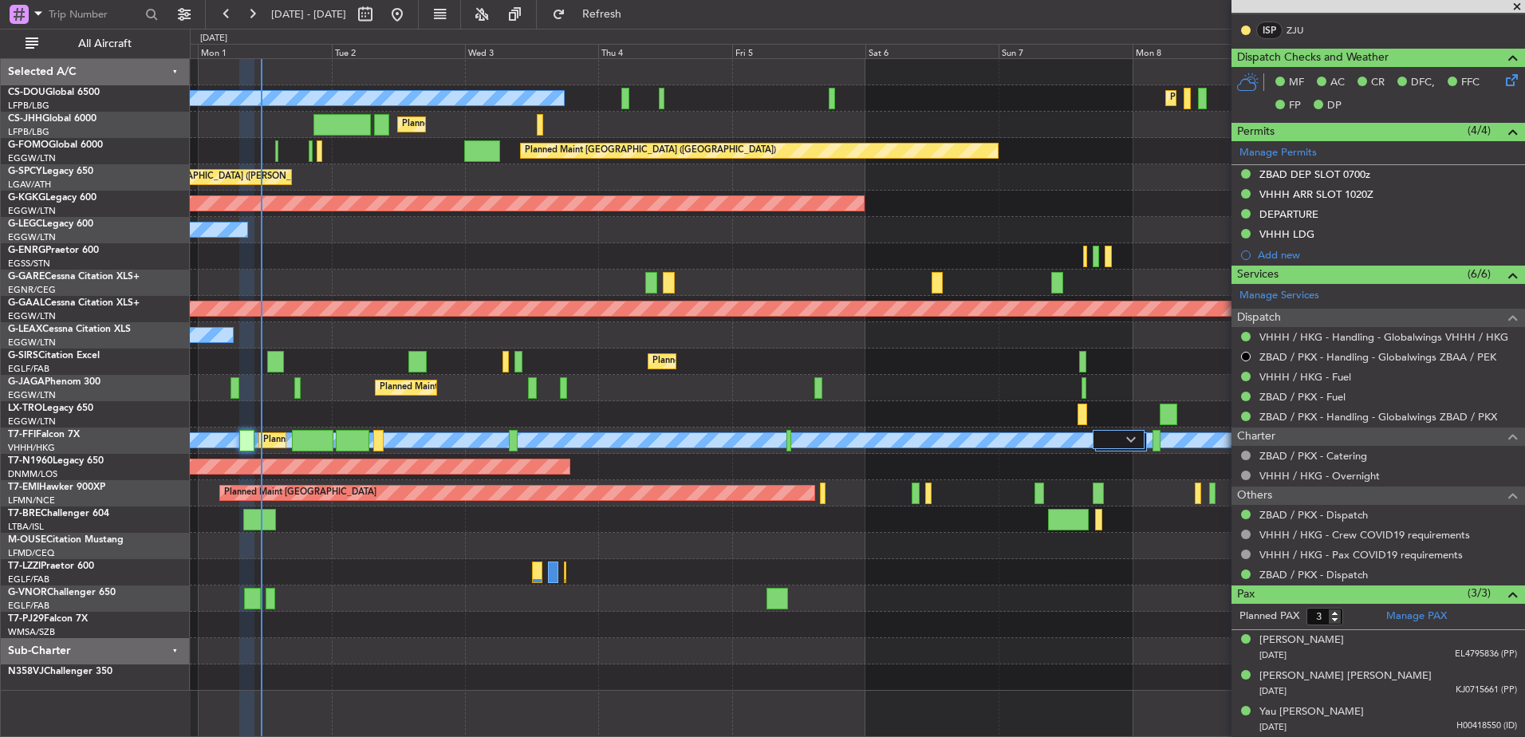
click at [661, 515] on div "Planned Maint Paris (Le Bourget) Planned Maint Paris (Le Bourget) No Crew Plann…" at bounding box center [857, 375] width 1335 height 632
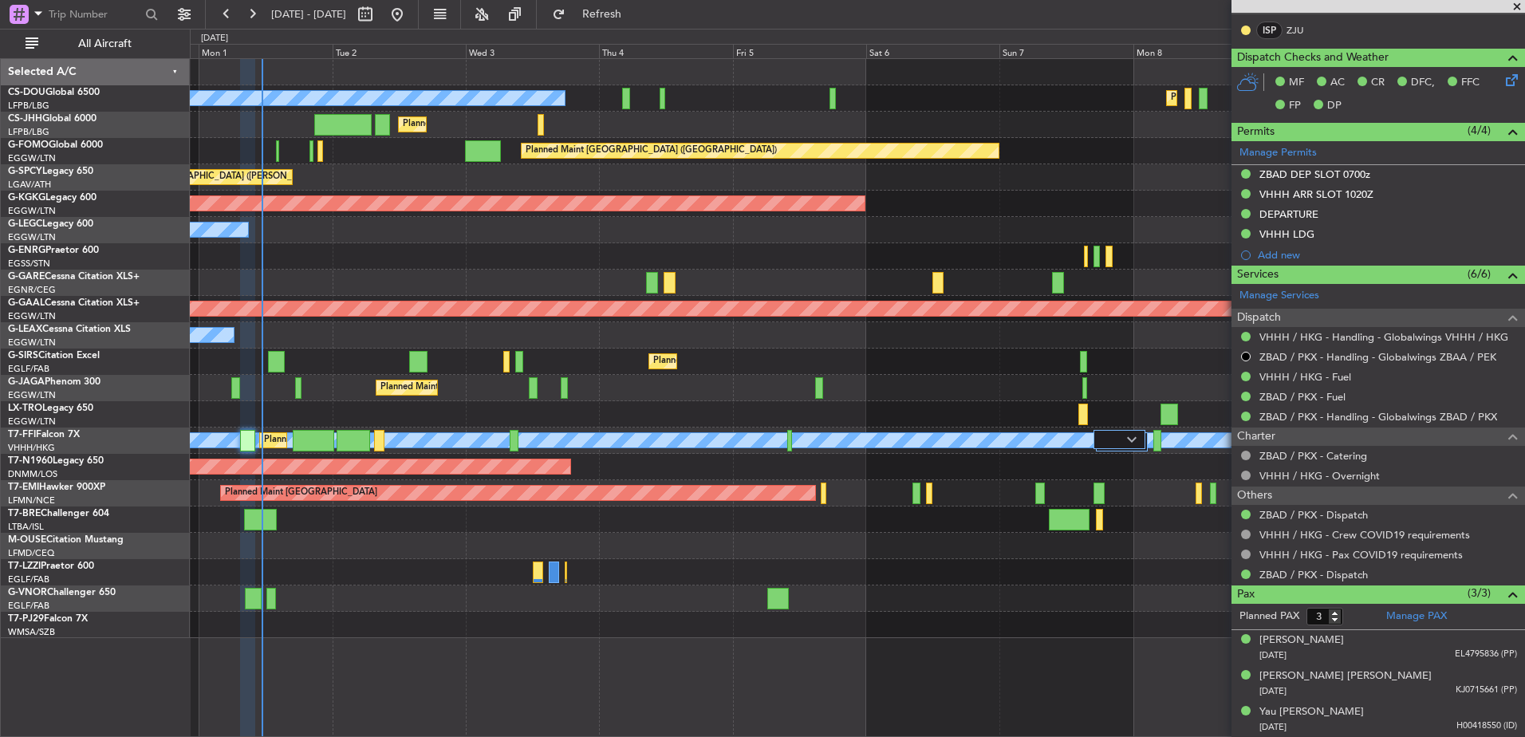
click at [1521, 5] on span at bounding box center [1517, 7] width 16 height 14
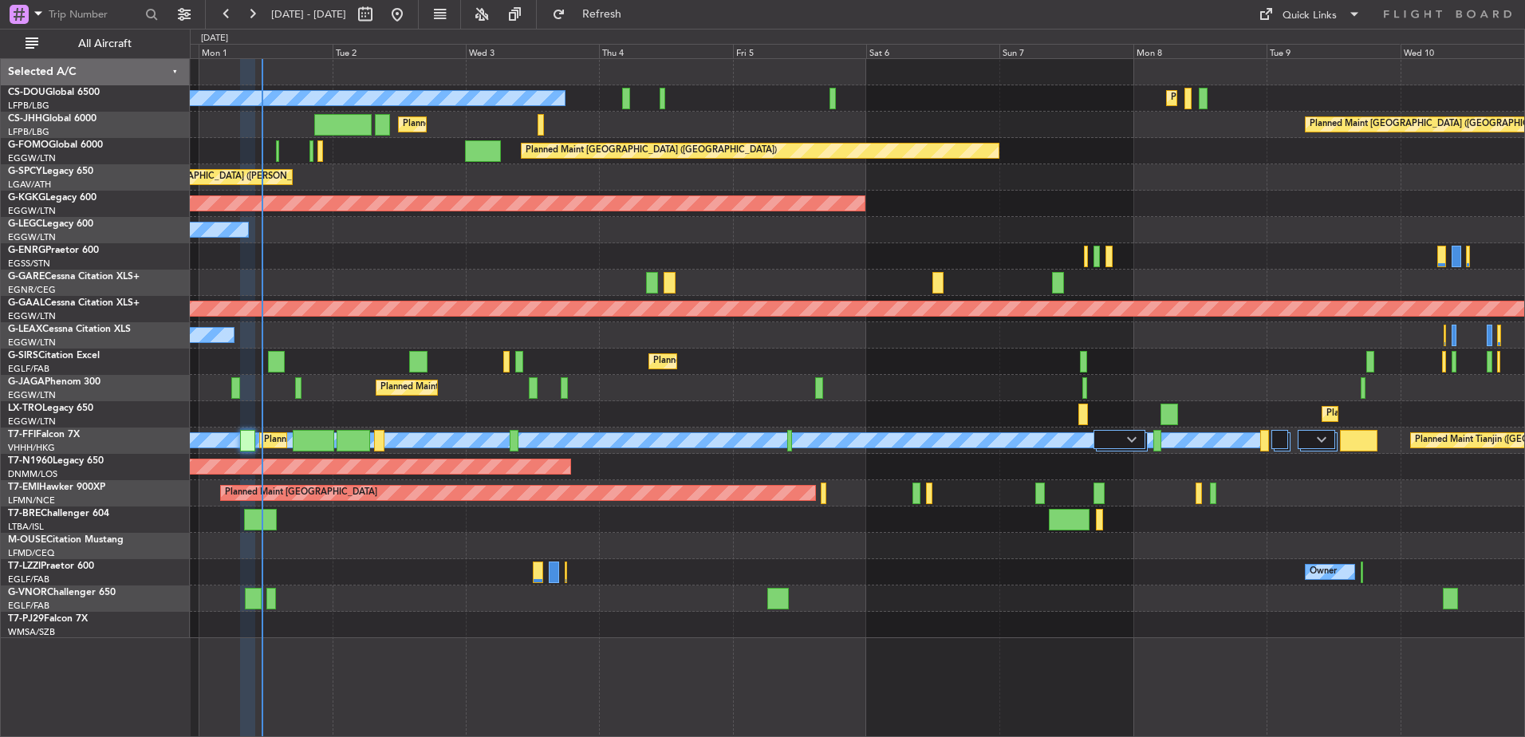
type input "0"
click at [1335, 8] on div "Quick Links" at bounding box center [1310, 16] width 54 height 16
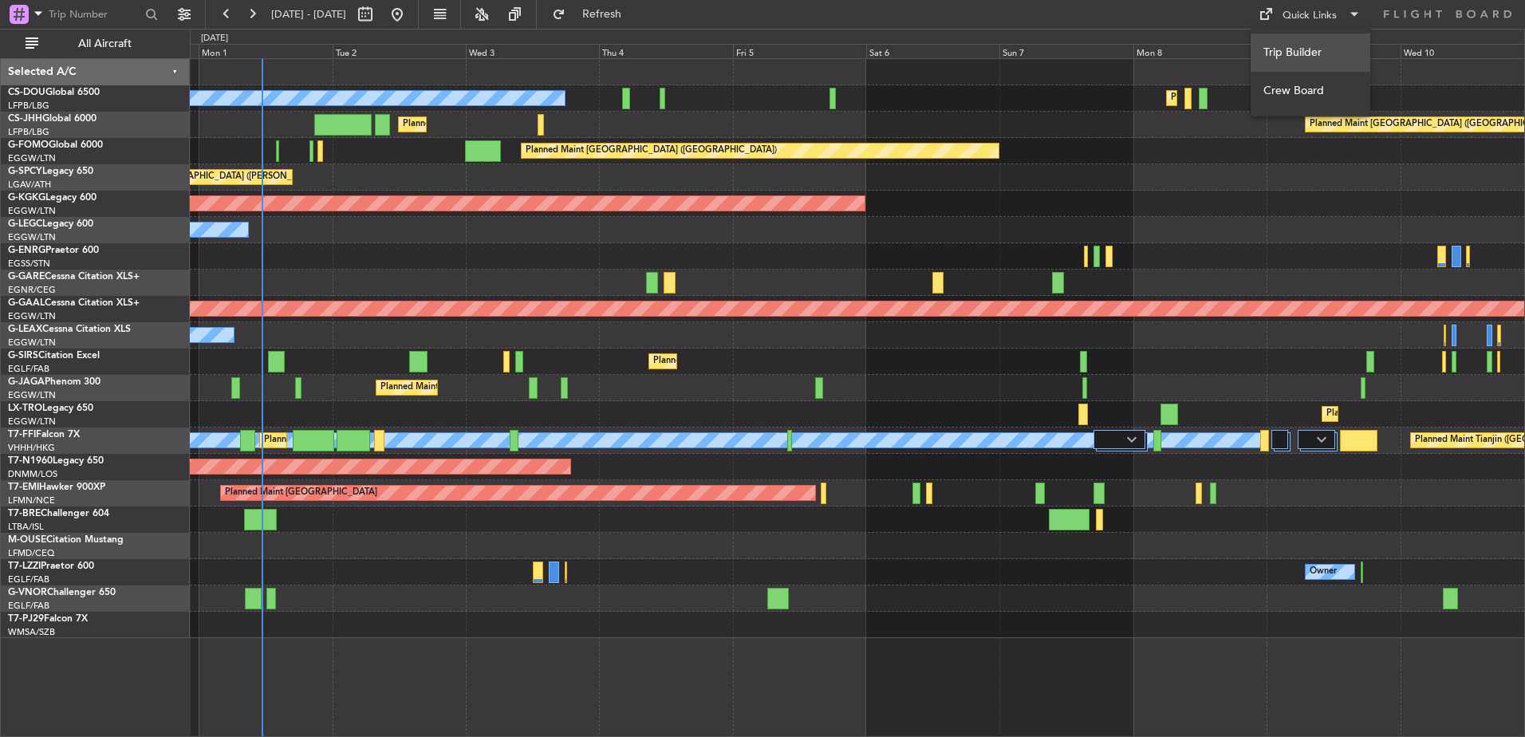
click at [1290, 57] on button "Trip Builder" at bounding box center [1311, 53] width 120 height 38
click at [636, 14] on span "Refresh" at bounding box center [602, 14] width 67 height 11
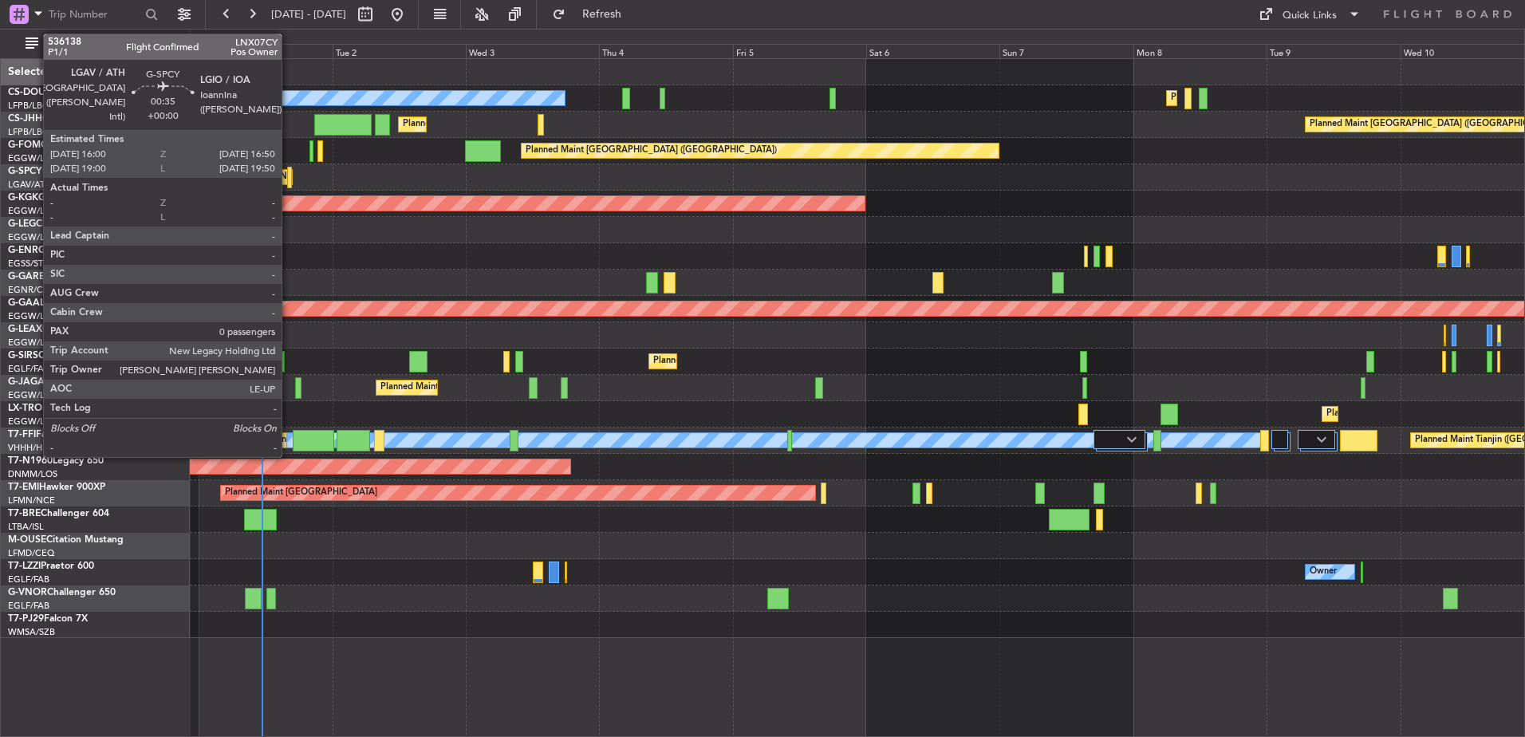
click at [289, 178] on div at bounding box center [289, 178] width 5 height 22
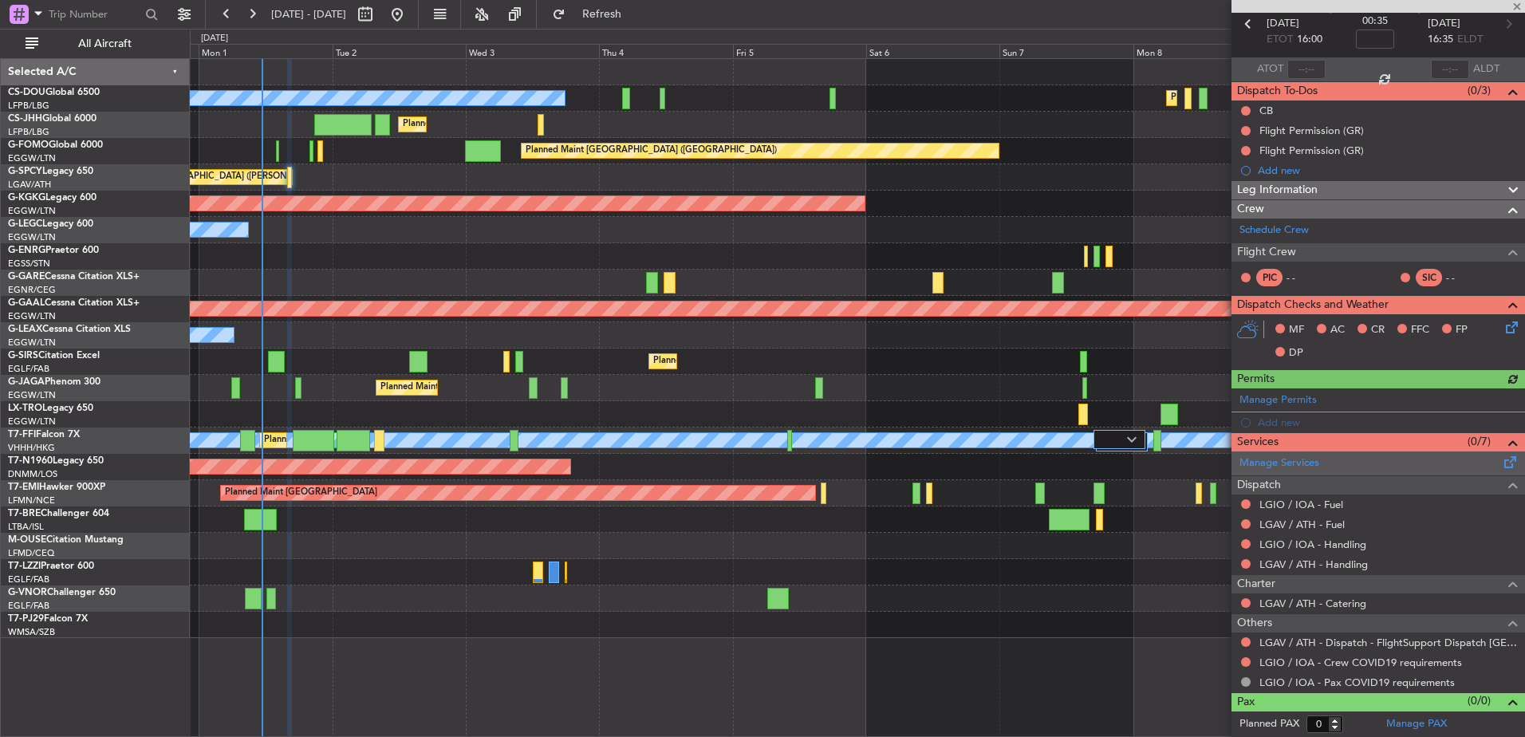
scroll to position [73, 0]
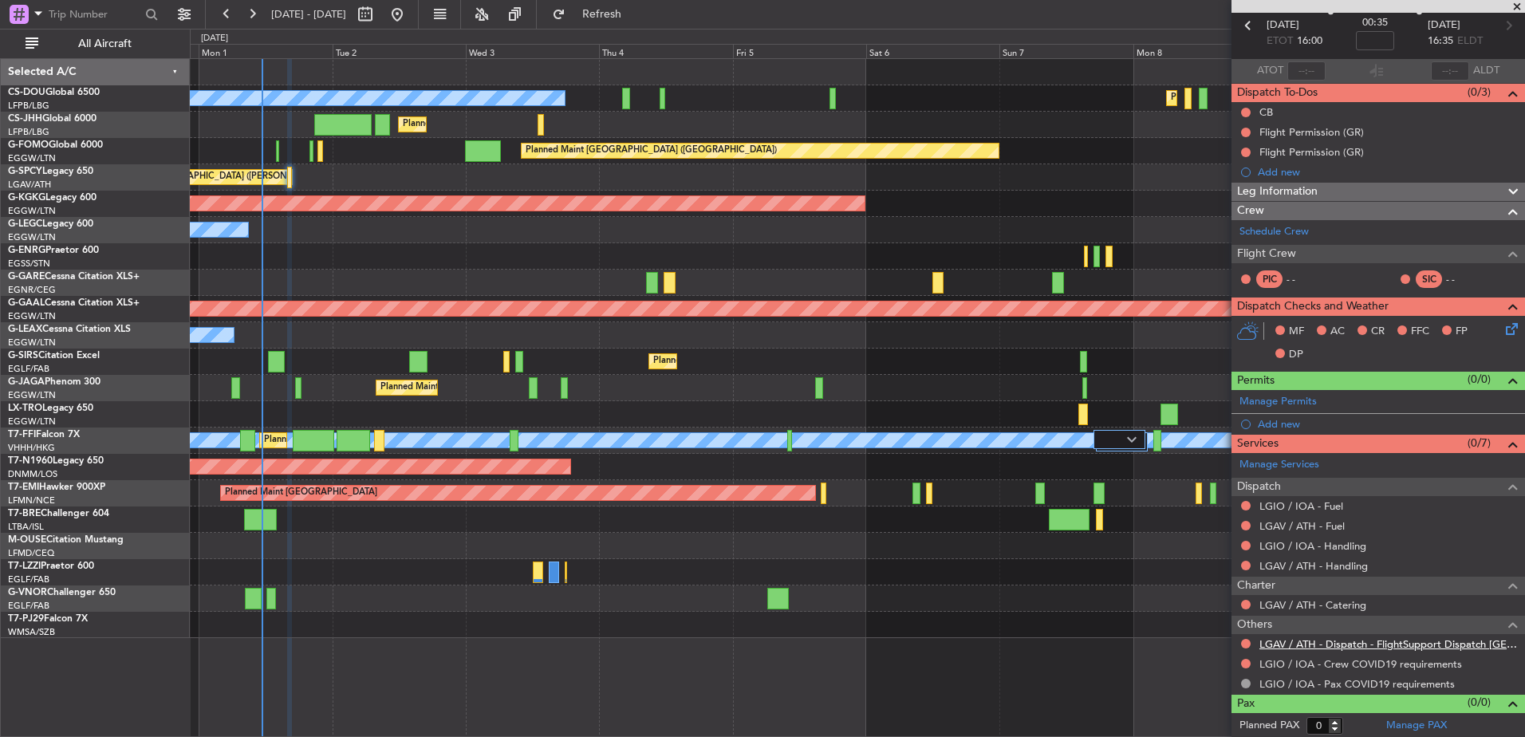
click at [1282, 648] on link "LGAV / ATH - Dispatch - FlightSupport Dispatch [GEOGRAPHIC_DATA]" at bounding box center [1389, 644] width 258 height 14
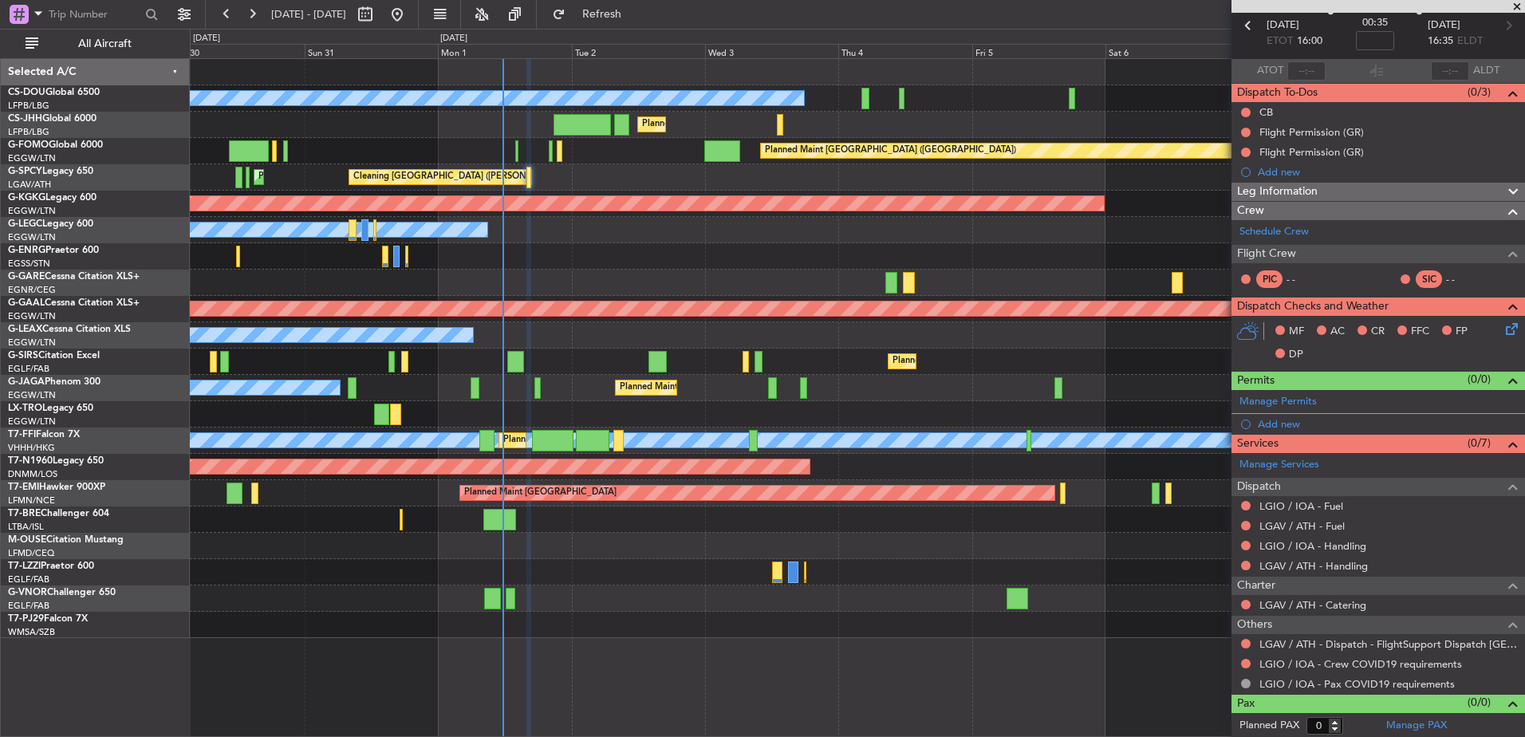
click at [1046, 460] on div "Planned Maint Paris (Le Bourget) Planned Maint Paris (Le Bourget) No Crew Plann…" at bounding box center [857, 348] width 1335 height 579
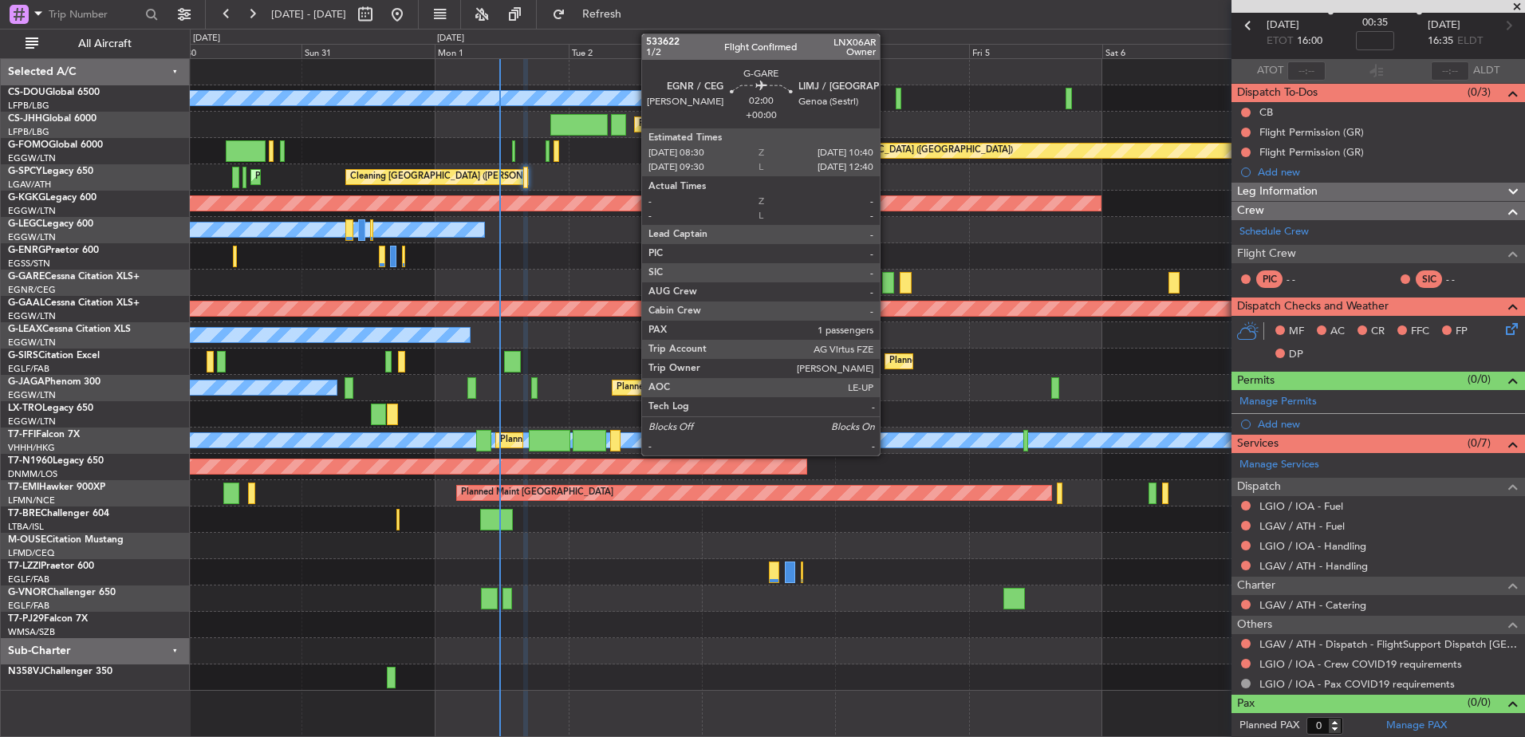
click at [890, 282] on div at bounding box center [888, 283] width 13 height 22
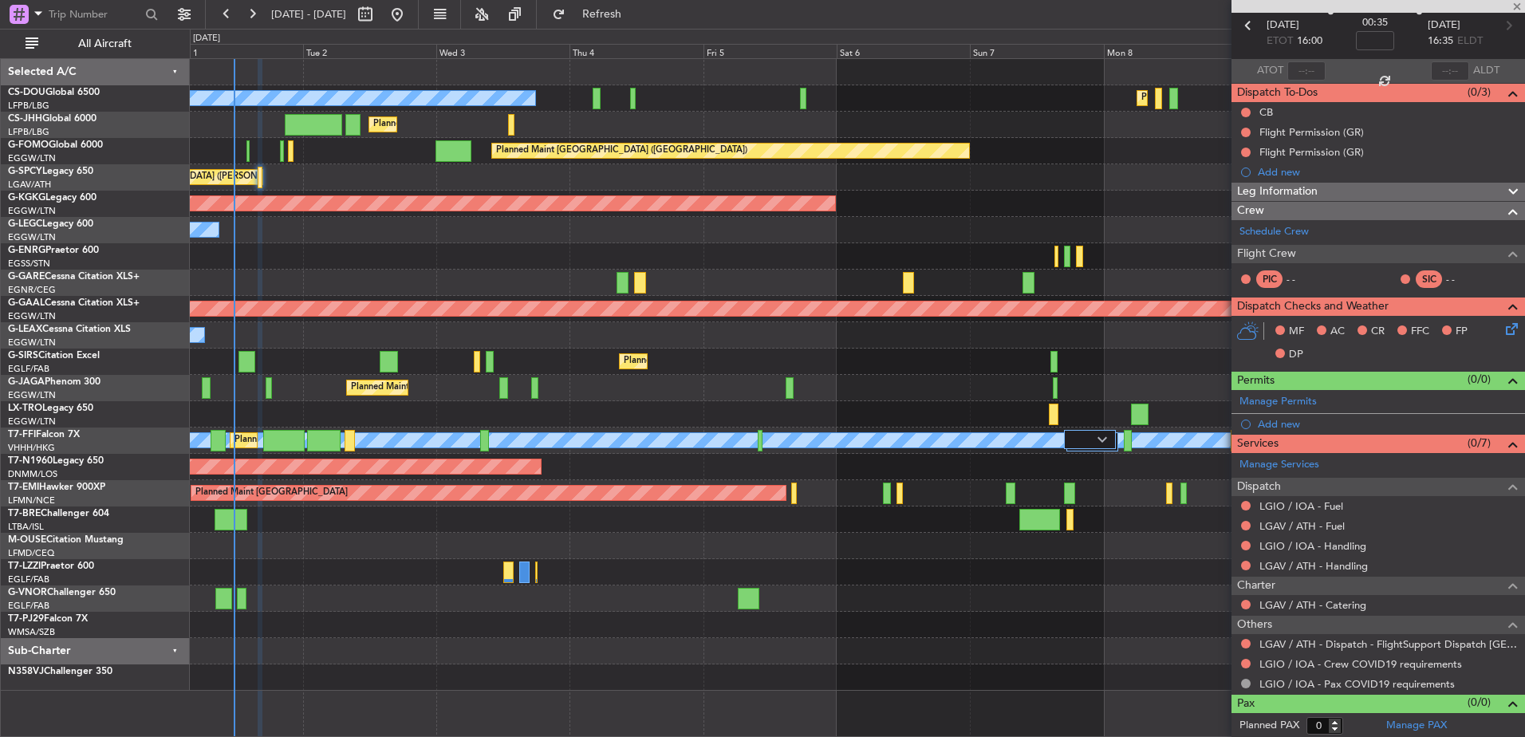
click at [713, 407] on div "Planned Maint Paris (Le Bourget) Planned Maint Paris (Le Bourget) No Crew Plann…" at bounding box center [857, 375] width 1335 height 632
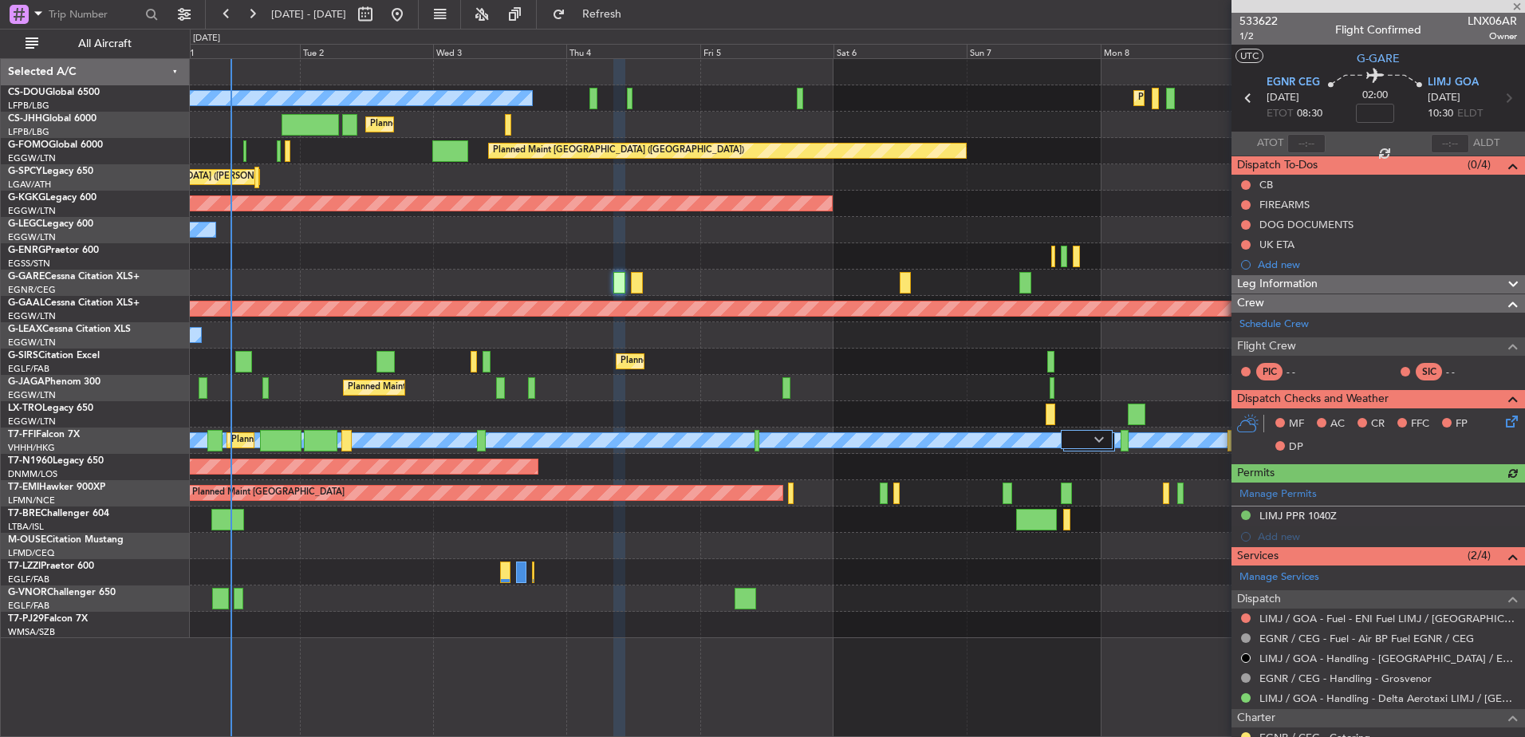
scroll to position [170, 0]
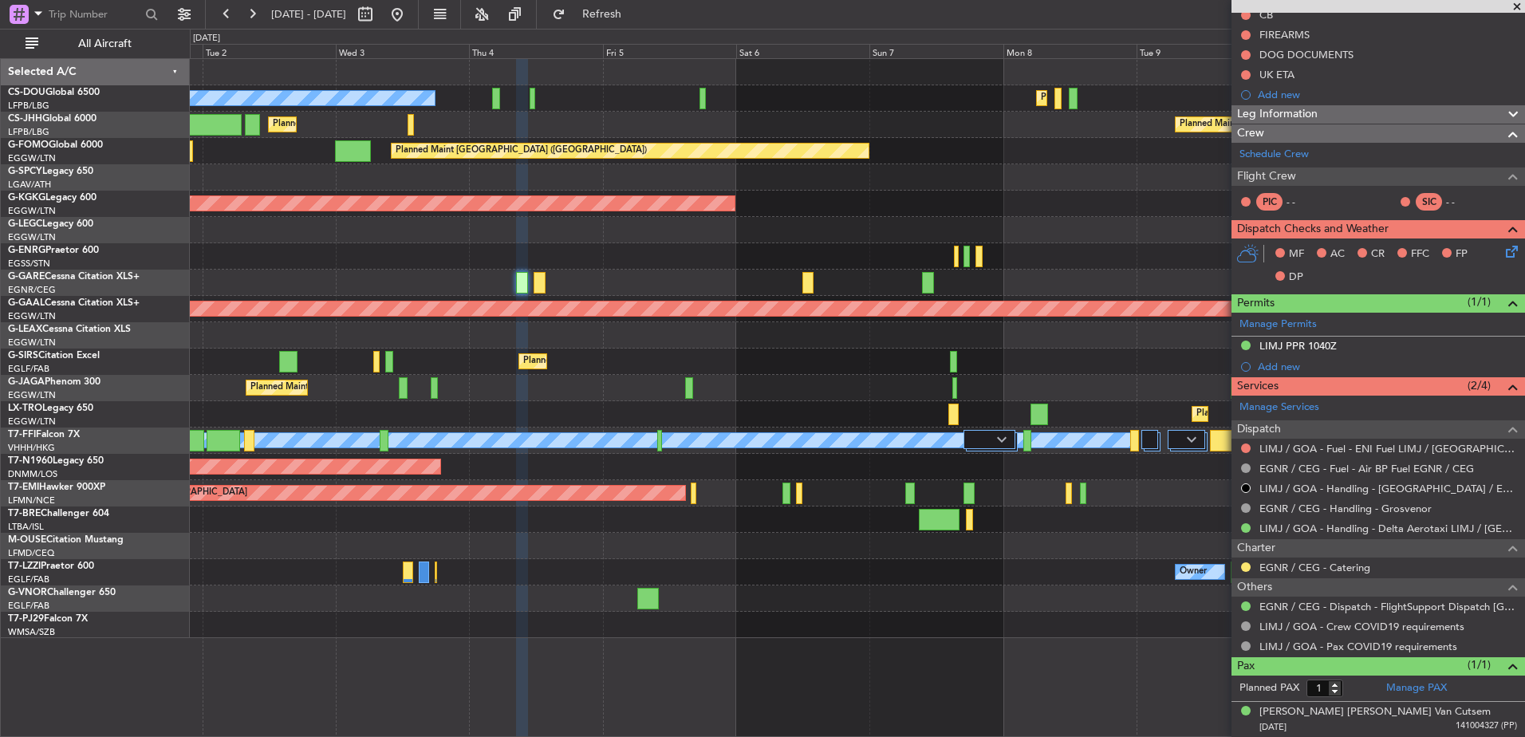
click at [804, 385] on div "Planned Maint London (Luton) Owner Ibiza" at bounding box center [857, 388] width 1335 height 26
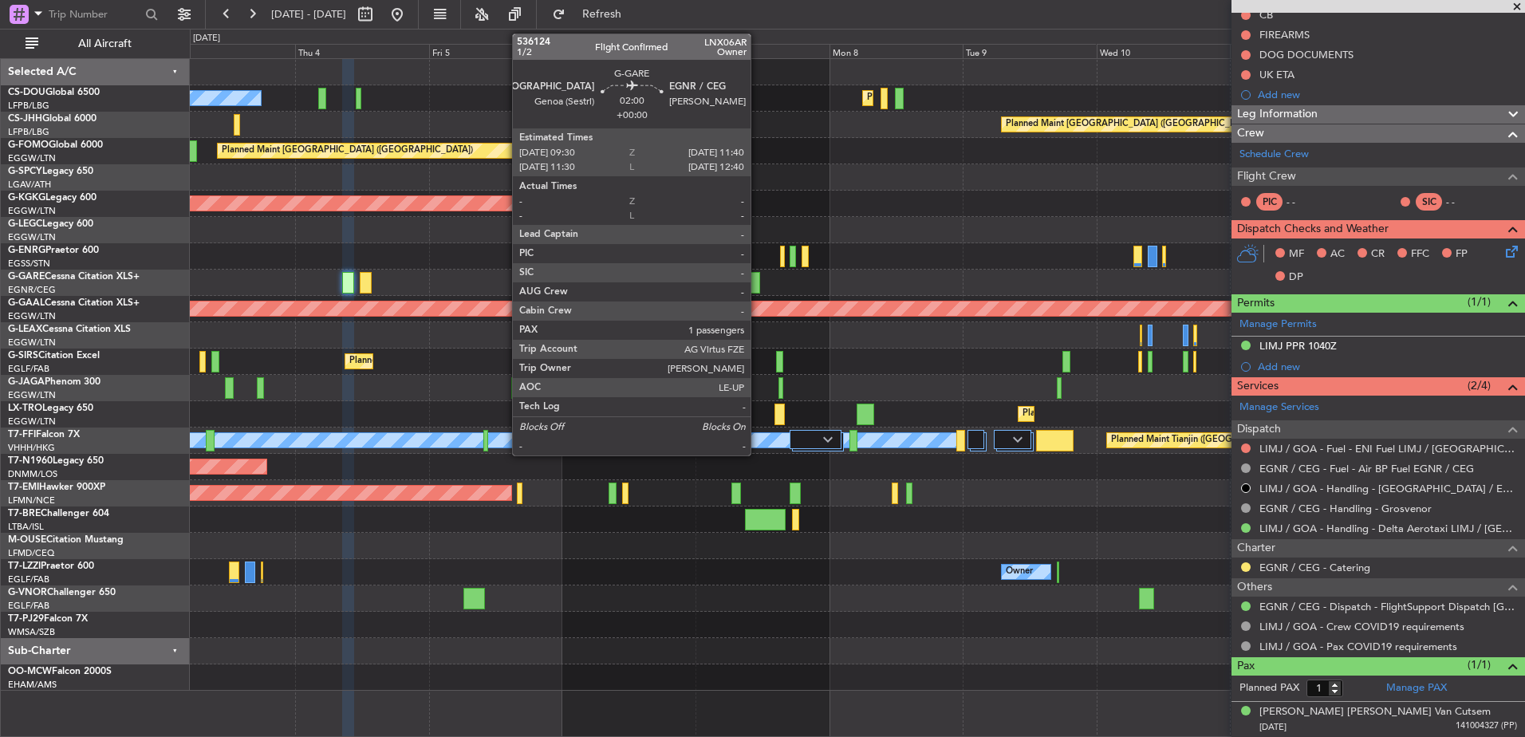
click at [758, 282] on div at bounding box center [754, 283] width 13 height 22
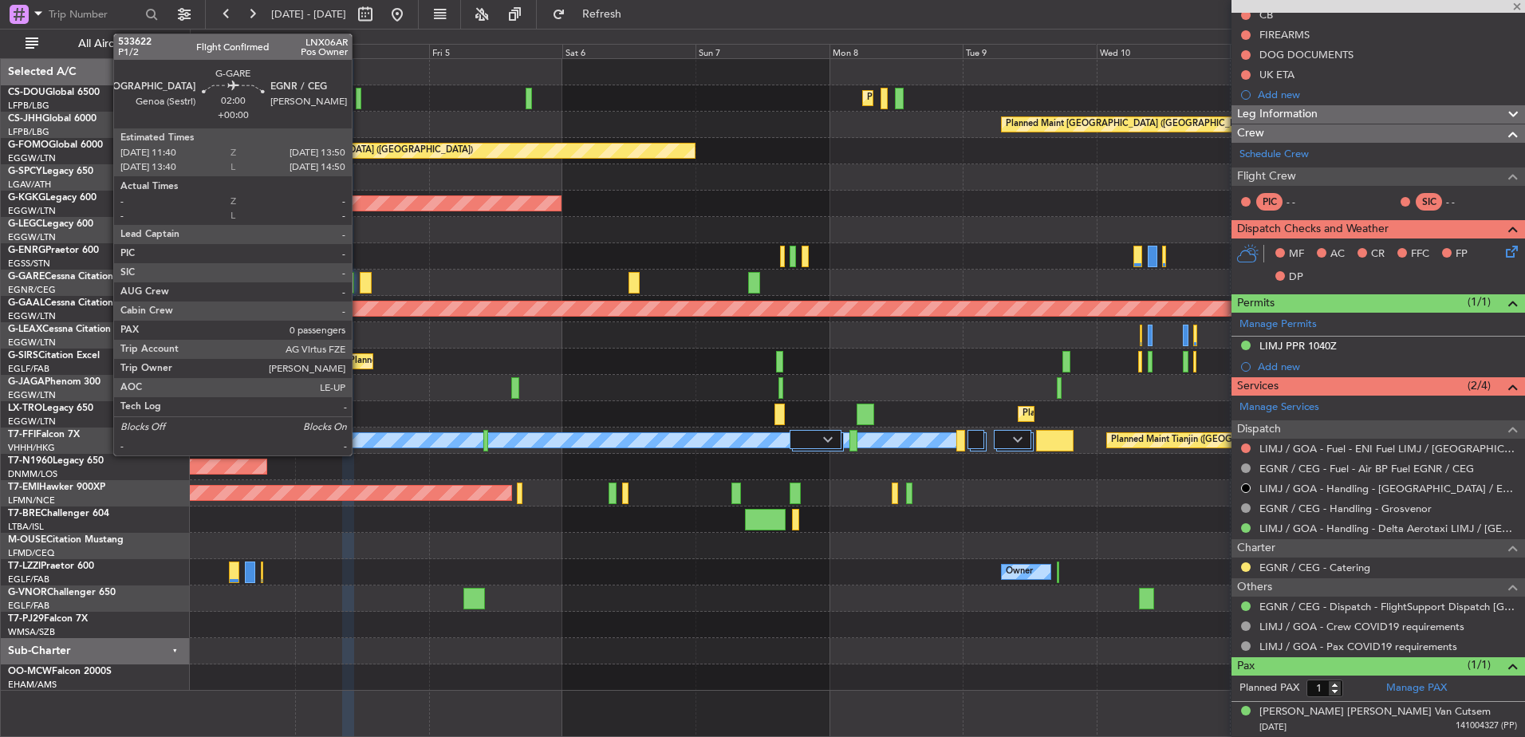
scroll to position [0, 0]
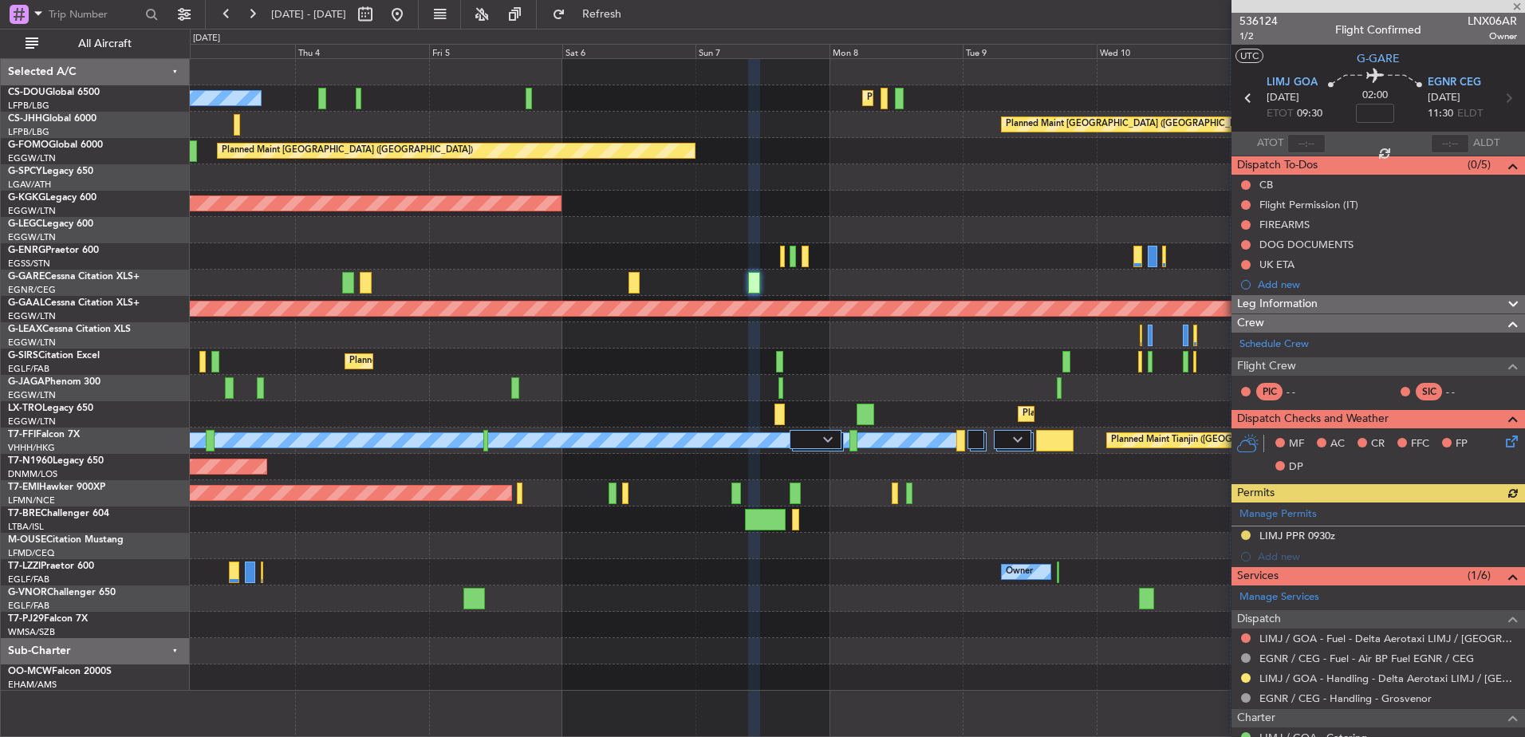
click at [300, 365] on div "Planned Maint Paris (Le Bourget) Planned Maint Paris (Le Bourget) No Crew Plann…" at bounding box center [857, 375] width 1335 height 632
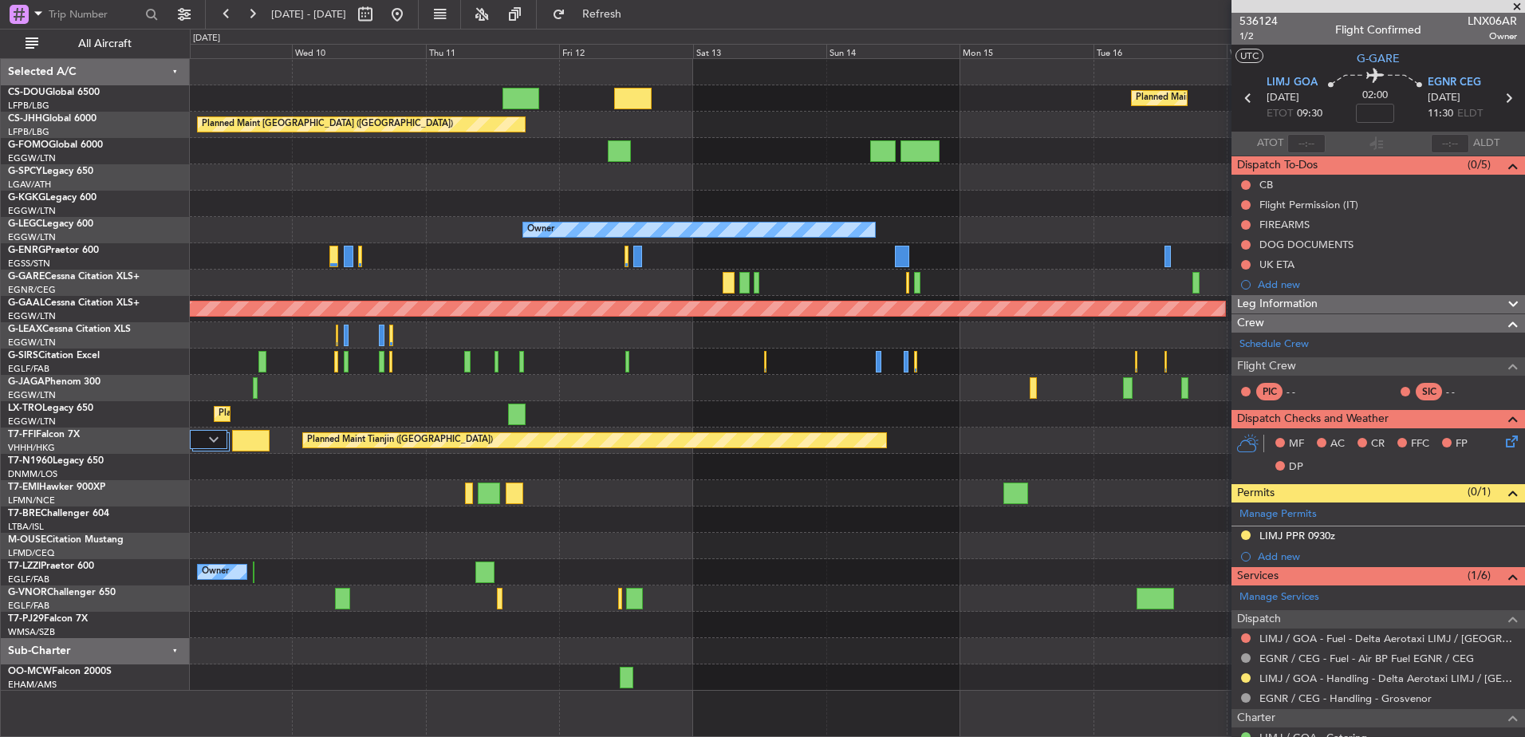
click at [720, 275] on div at bounding box center [857, 283] width 1335 height 26
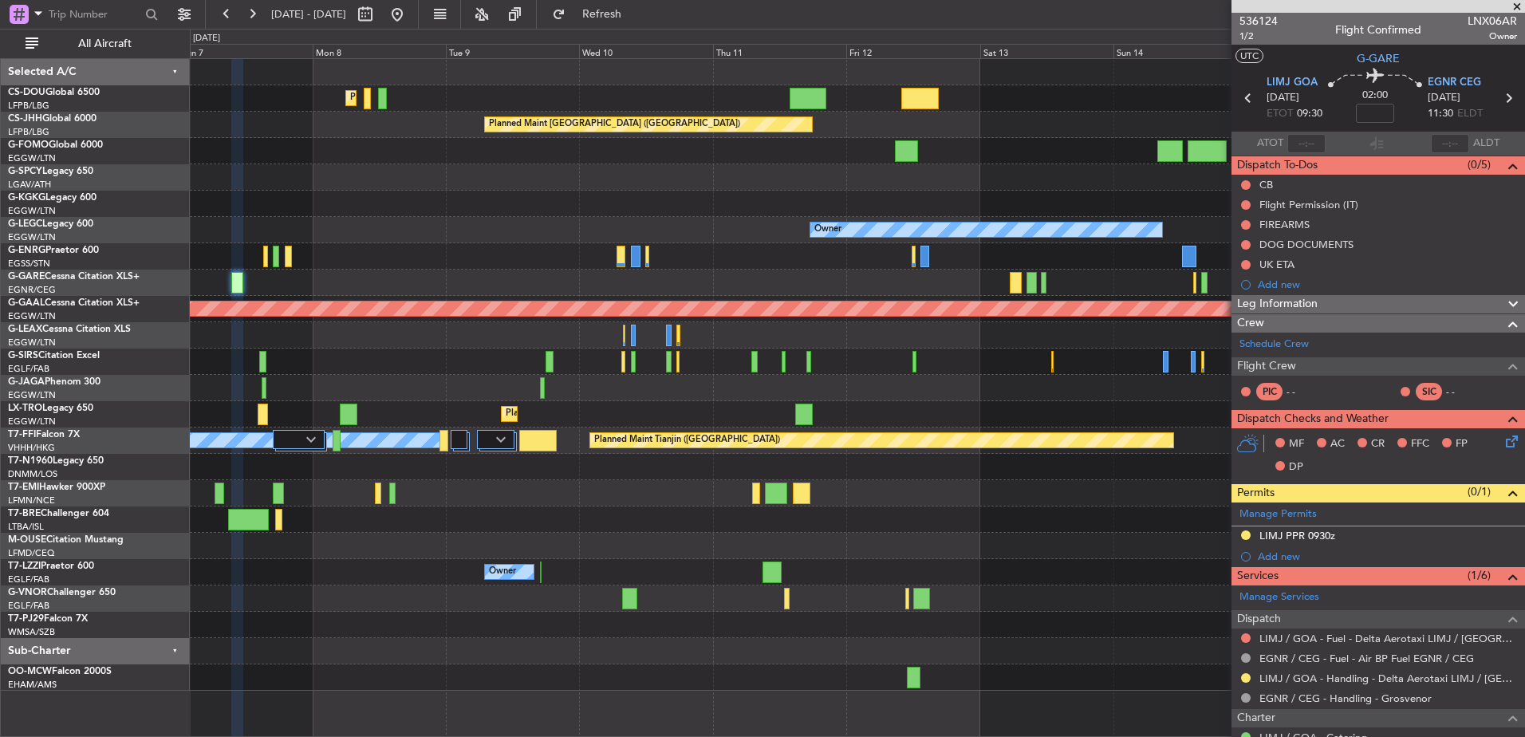
click at [887, 274] on div at bounding box center [857, 283] width 1335 height 26
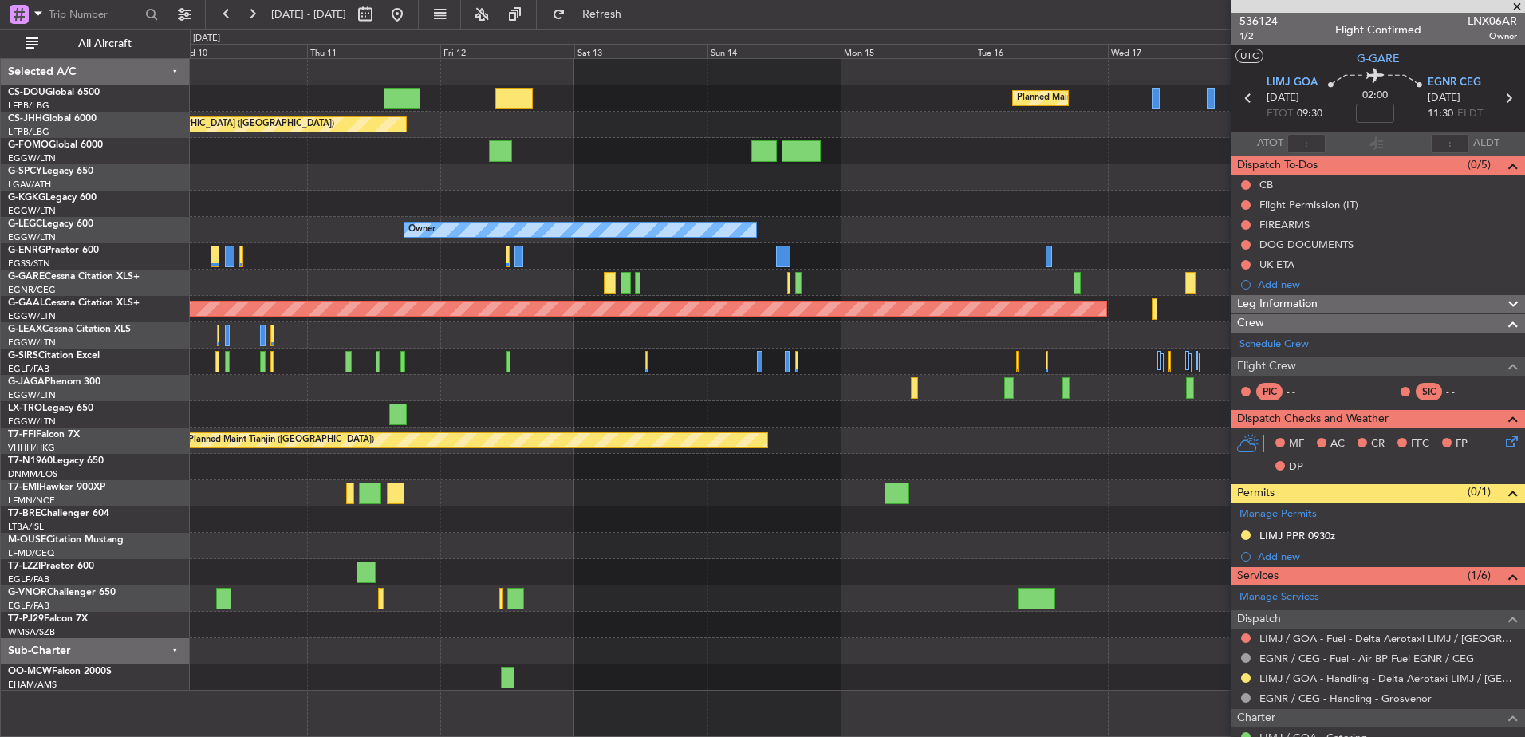
click at [227, 285] on div at bounding box center [857, 283] width 1335 height 26
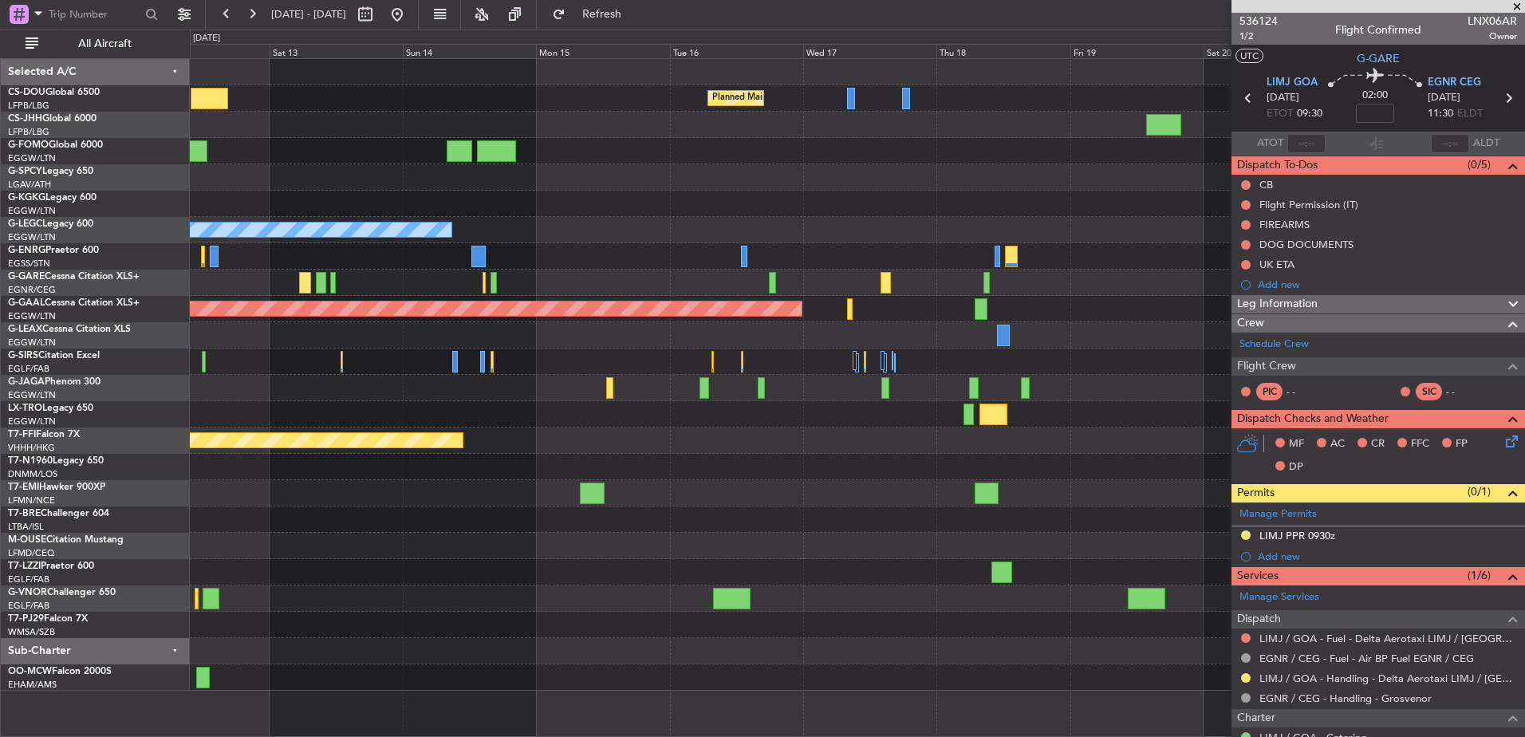
click at [532, 321] on div "Planned Maint Dusseldorf" at bounding box center [857, 309] width 1335 height 26
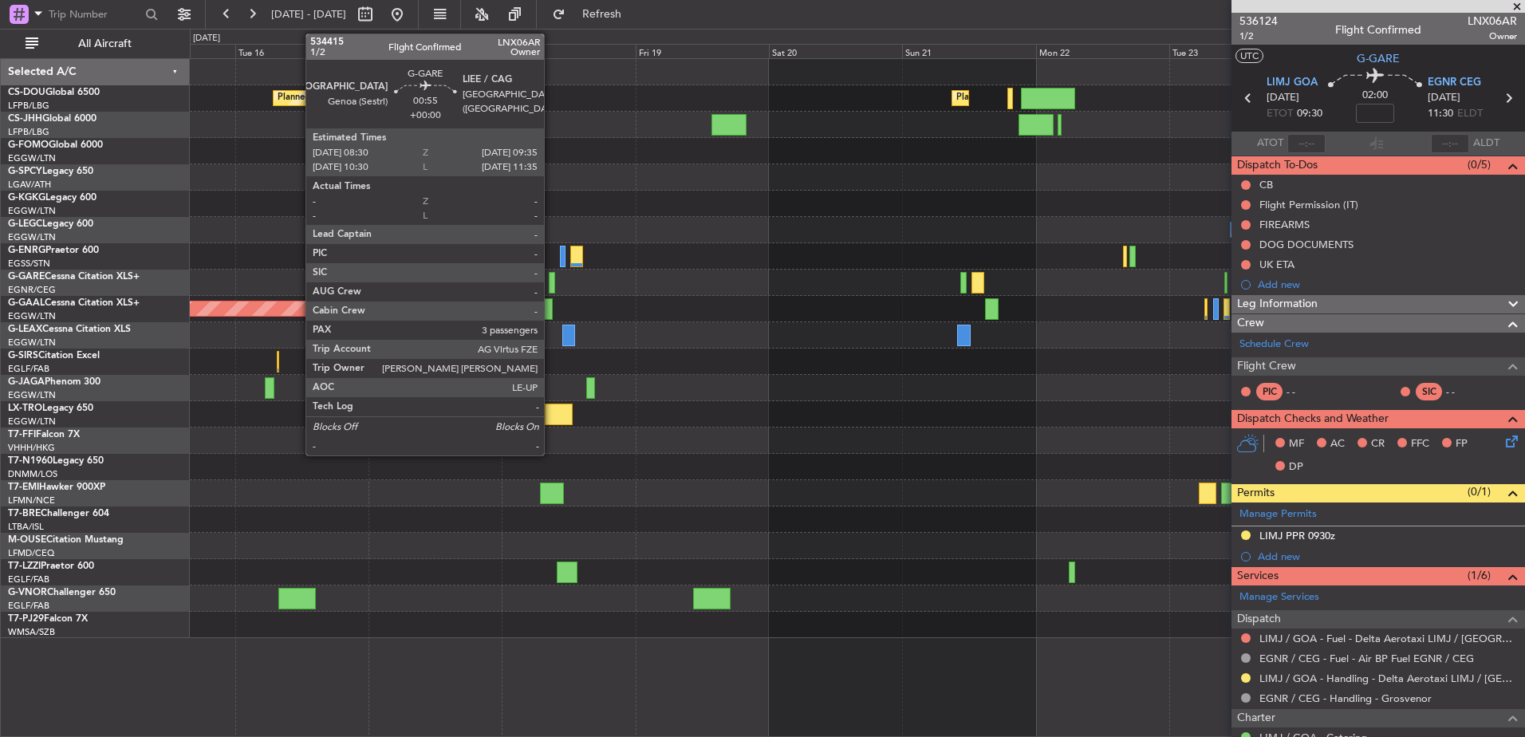
click at [551, 282] on div at bounding box center [552, 283] width 6 height 22
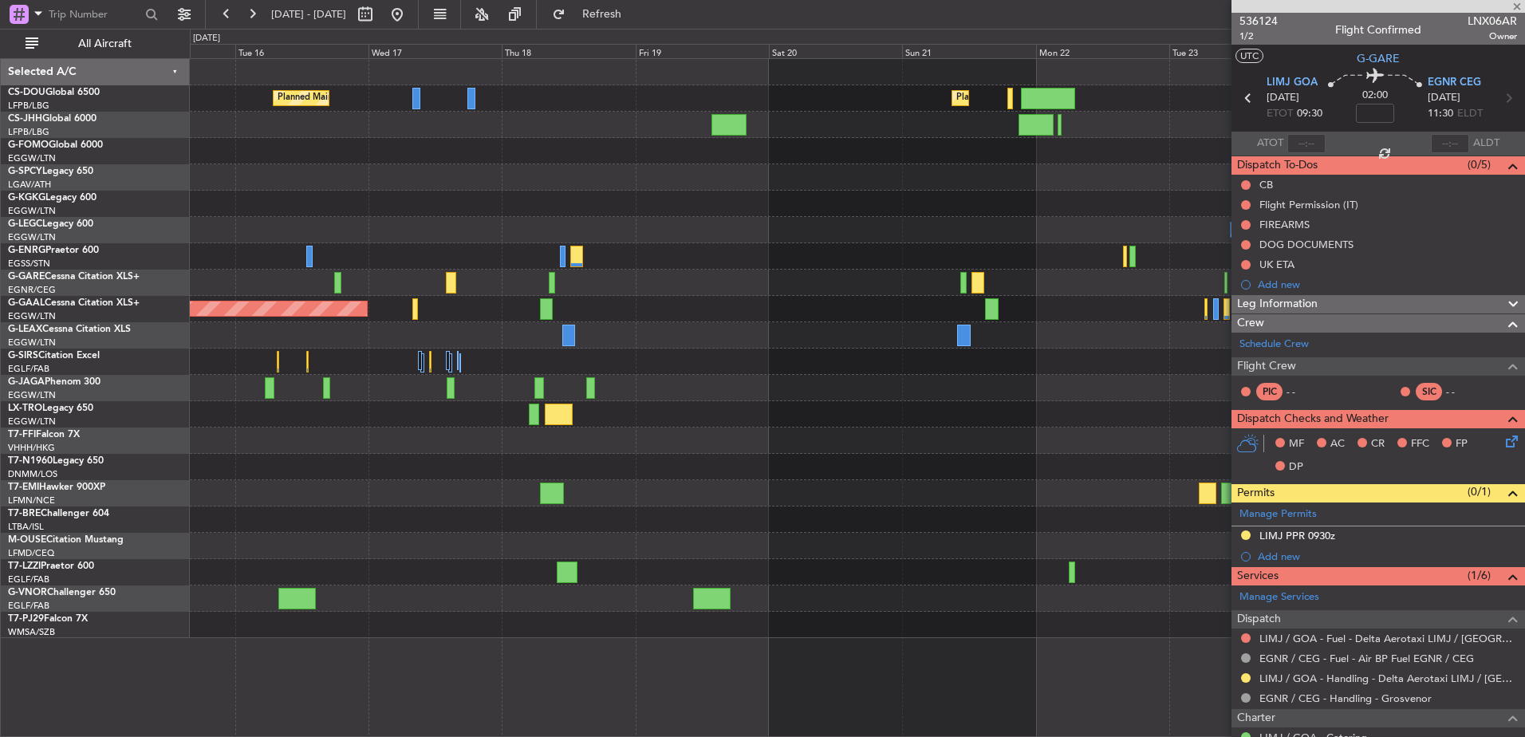
type input "3"
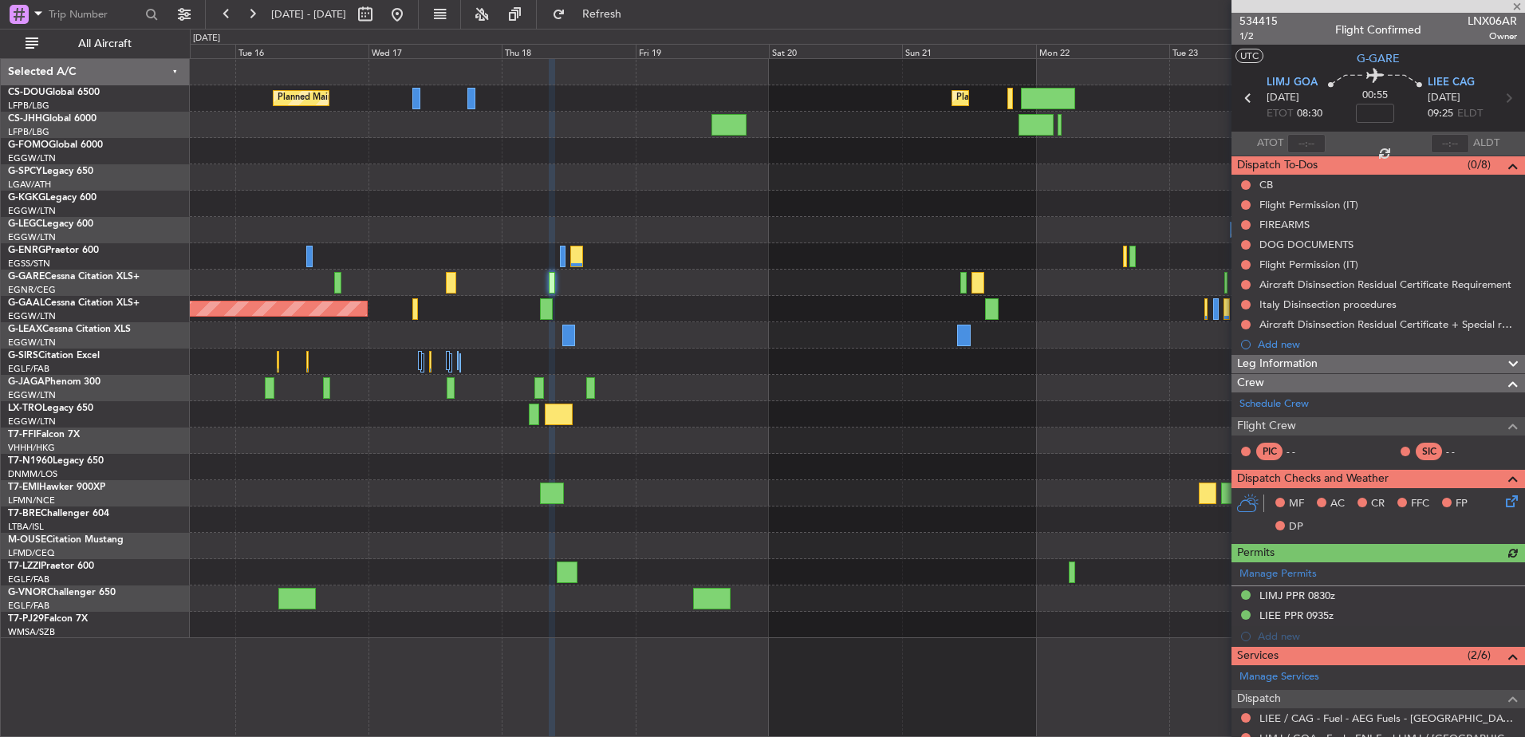
scroll to position [321, 0]
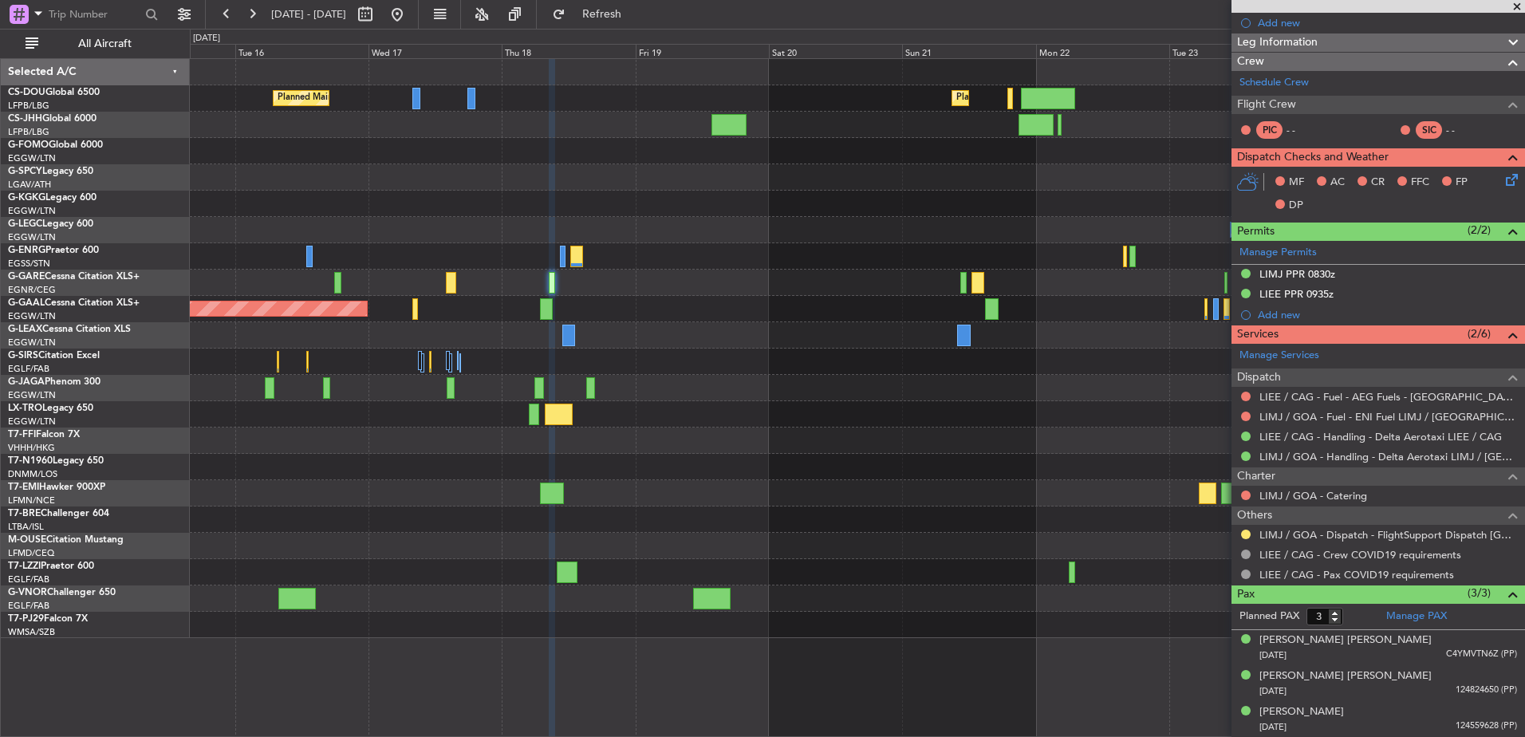
click at [1121, 421] on div "Planned Maint [GEOGRAPHIC_DATA] ([GEOGRAPHIC_DATA]) Planned Maint [GEOGRAPHIC_D…" at bounding box center [857, 348] width 1335 height 579
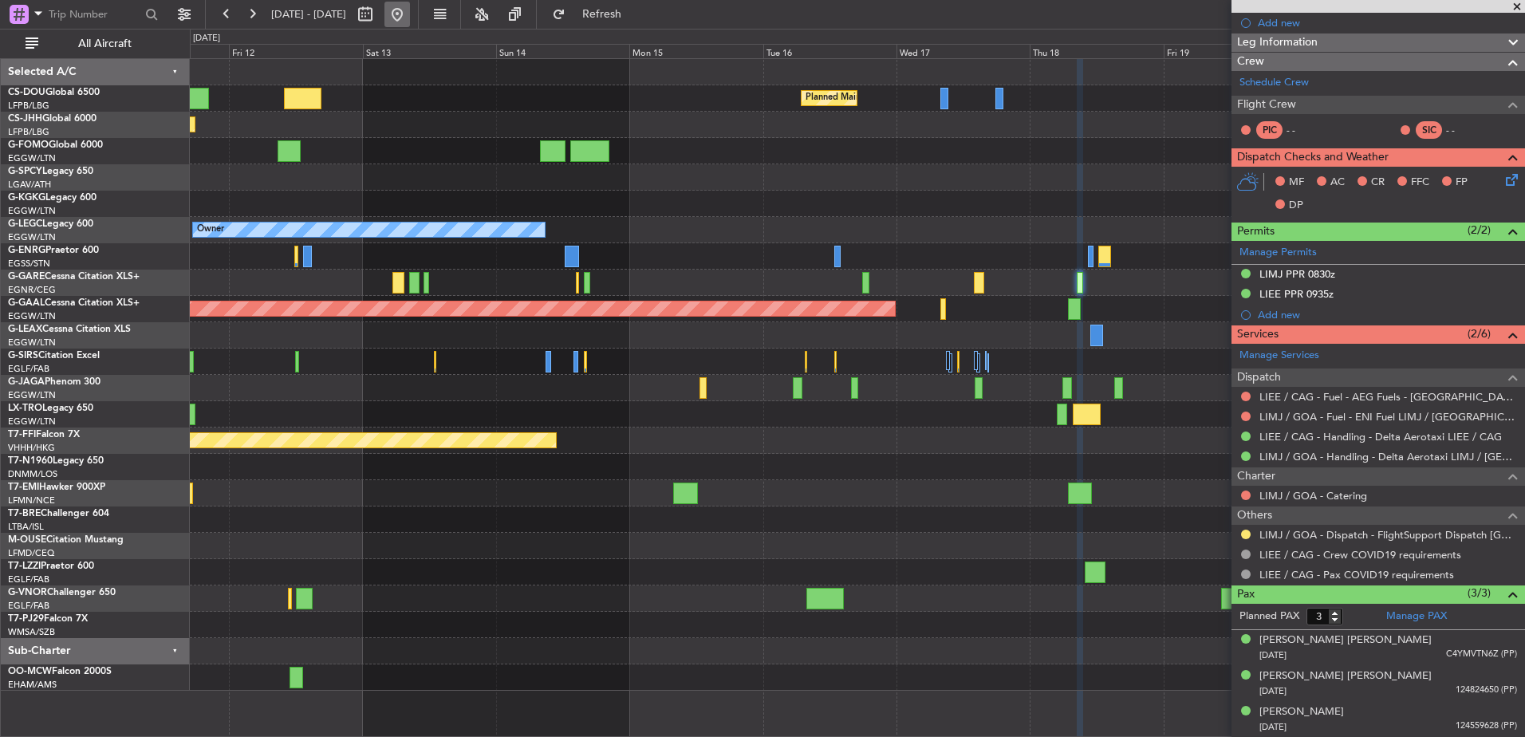
click at [410, 15] on button at bounding box center [398, 15] width 26 height 26
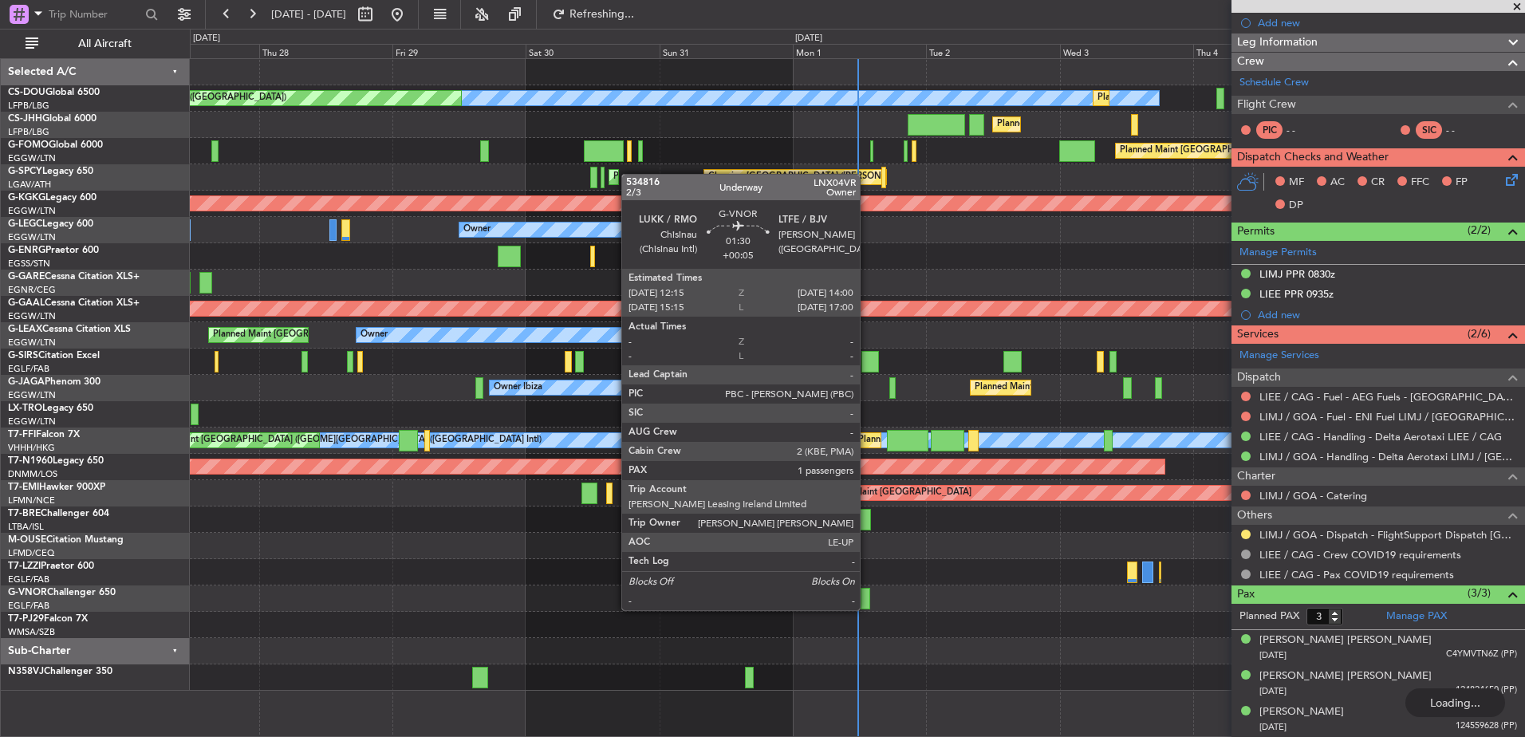
click at [866, 593] on div at bounding box center [866, 599] width 10 height 22
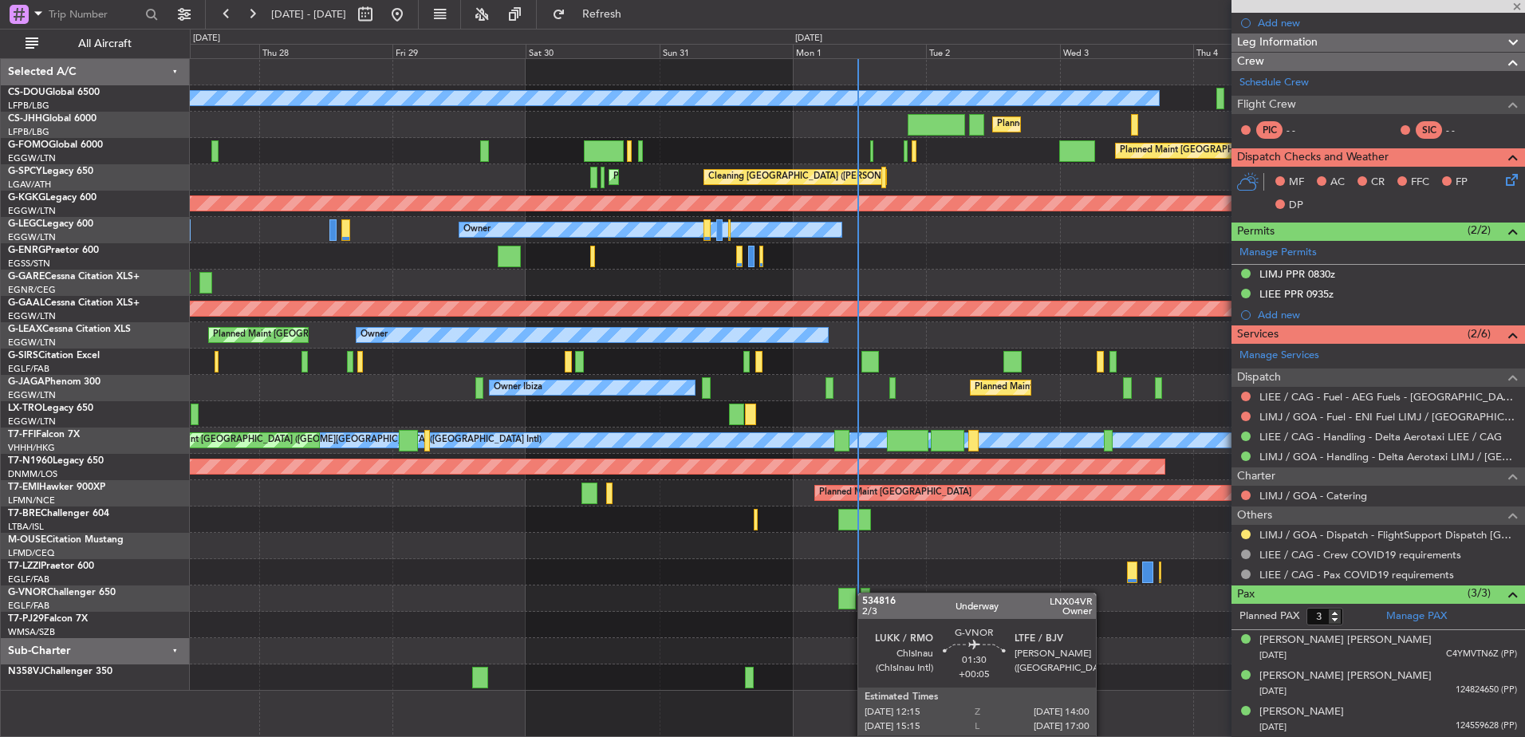
type input "+00:05"
type input "1"
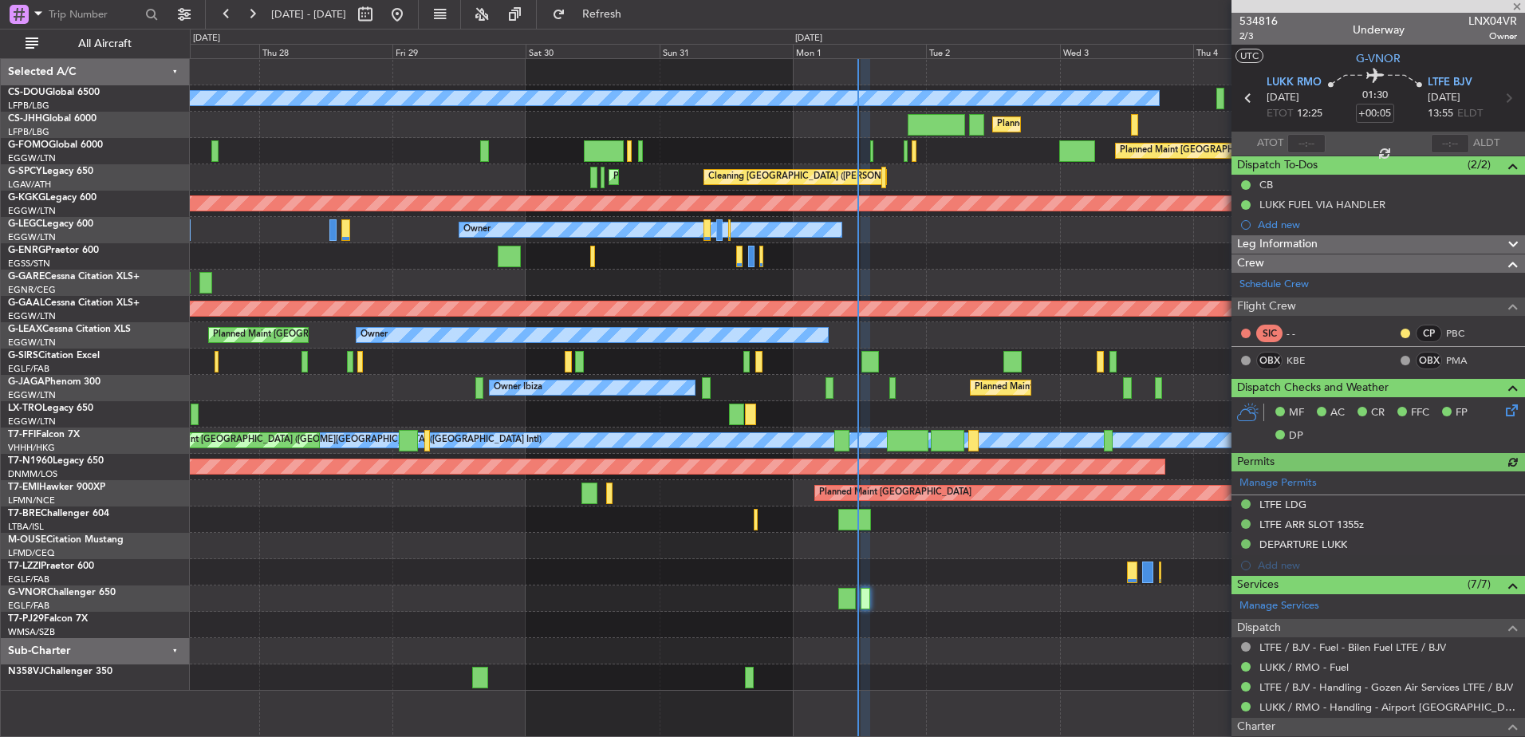
scroll to position [239, 0]
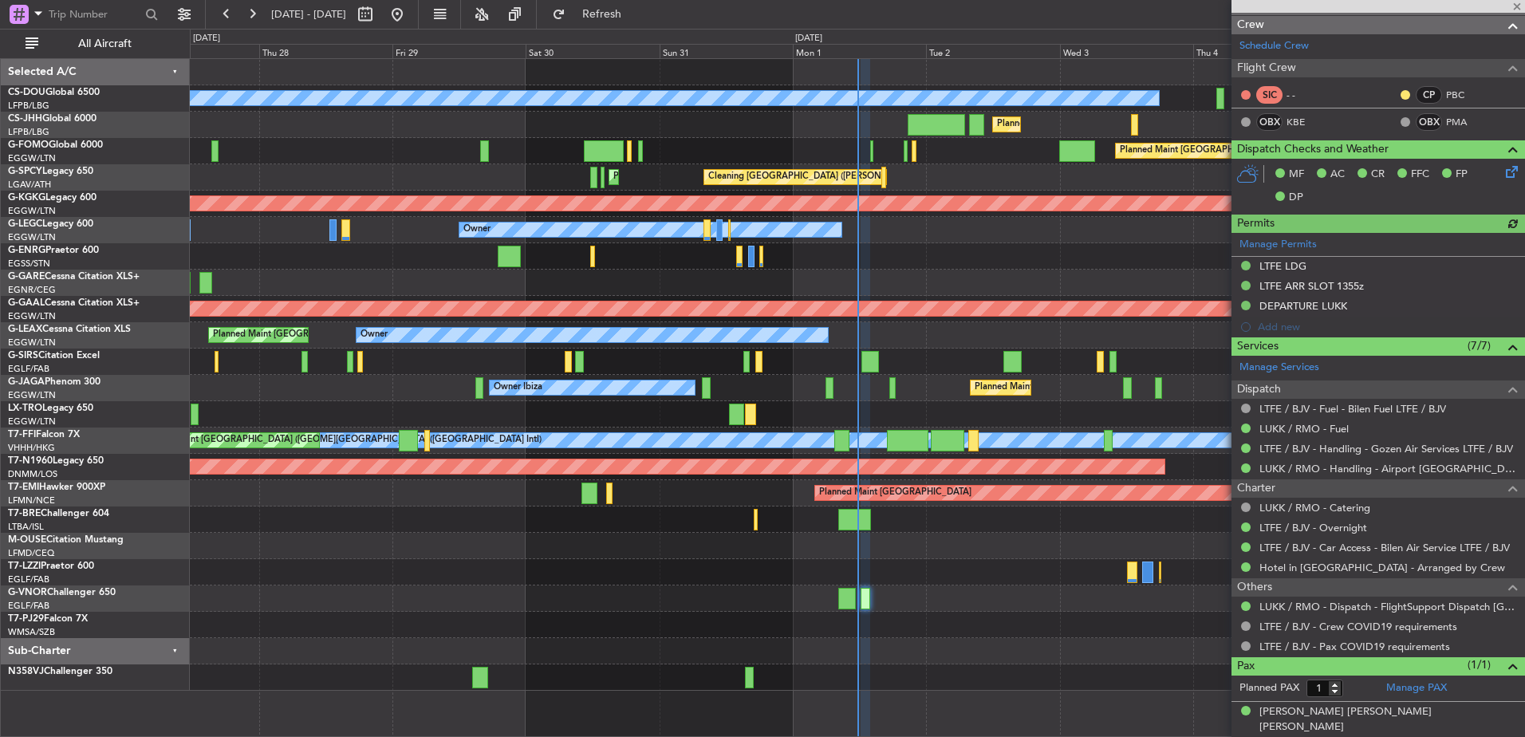
click at [977, 611] on div at bounding box center [857, 599] width 1335 height 26
click at [394, 627] on div at bounding box center [857, 625] width 1335 height 26
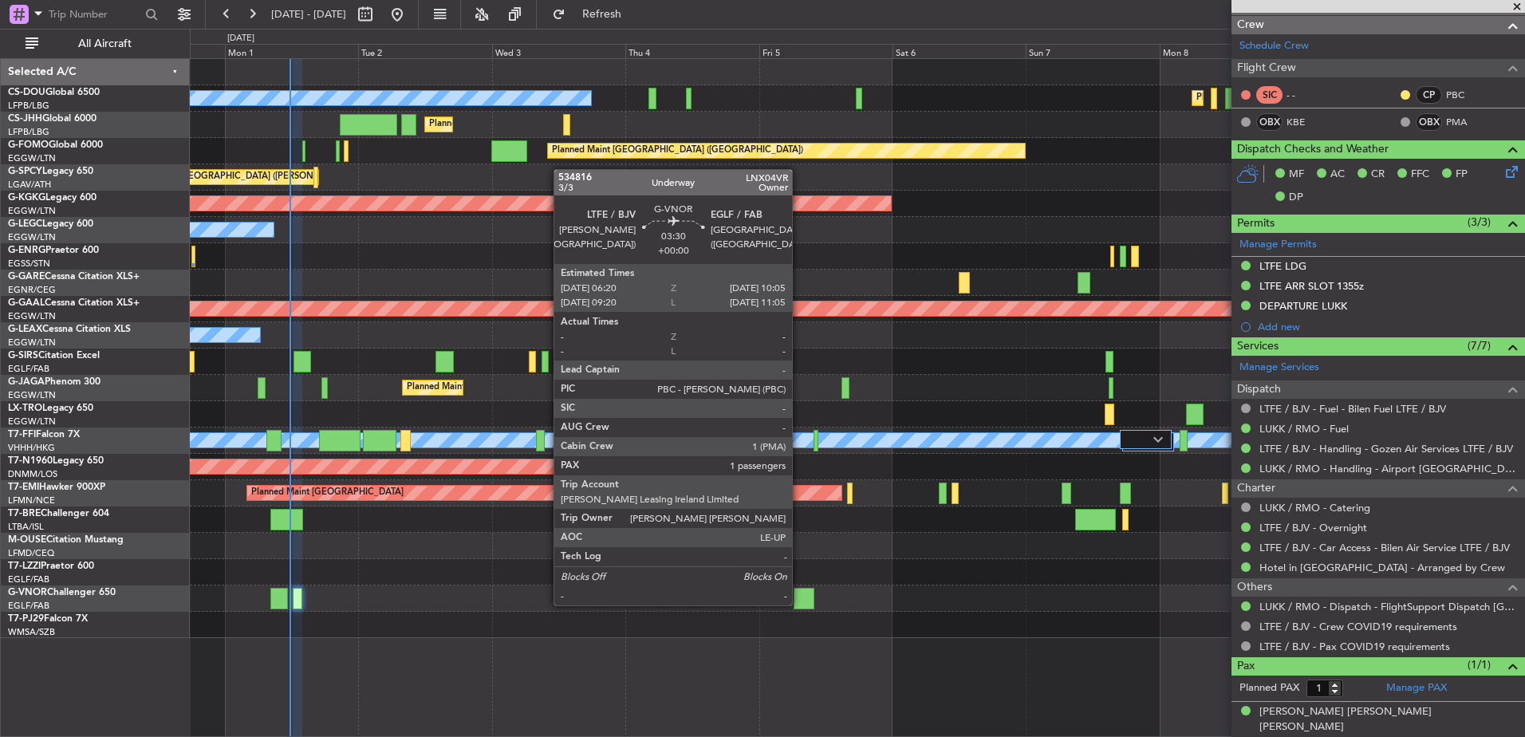
click at [802, 598] on div at bounding box center [805, 599] width 22 height 22
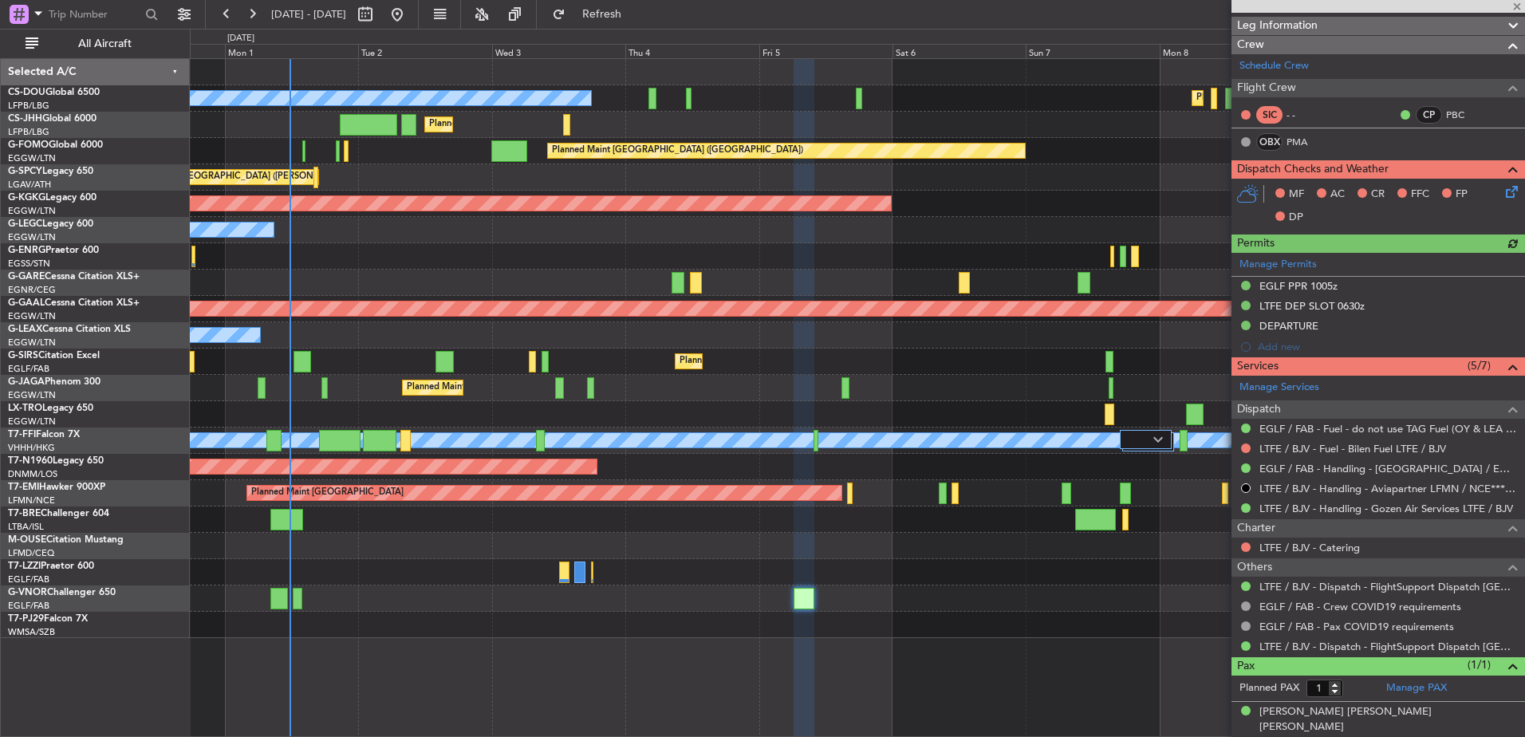
scroll to position [237, 0]
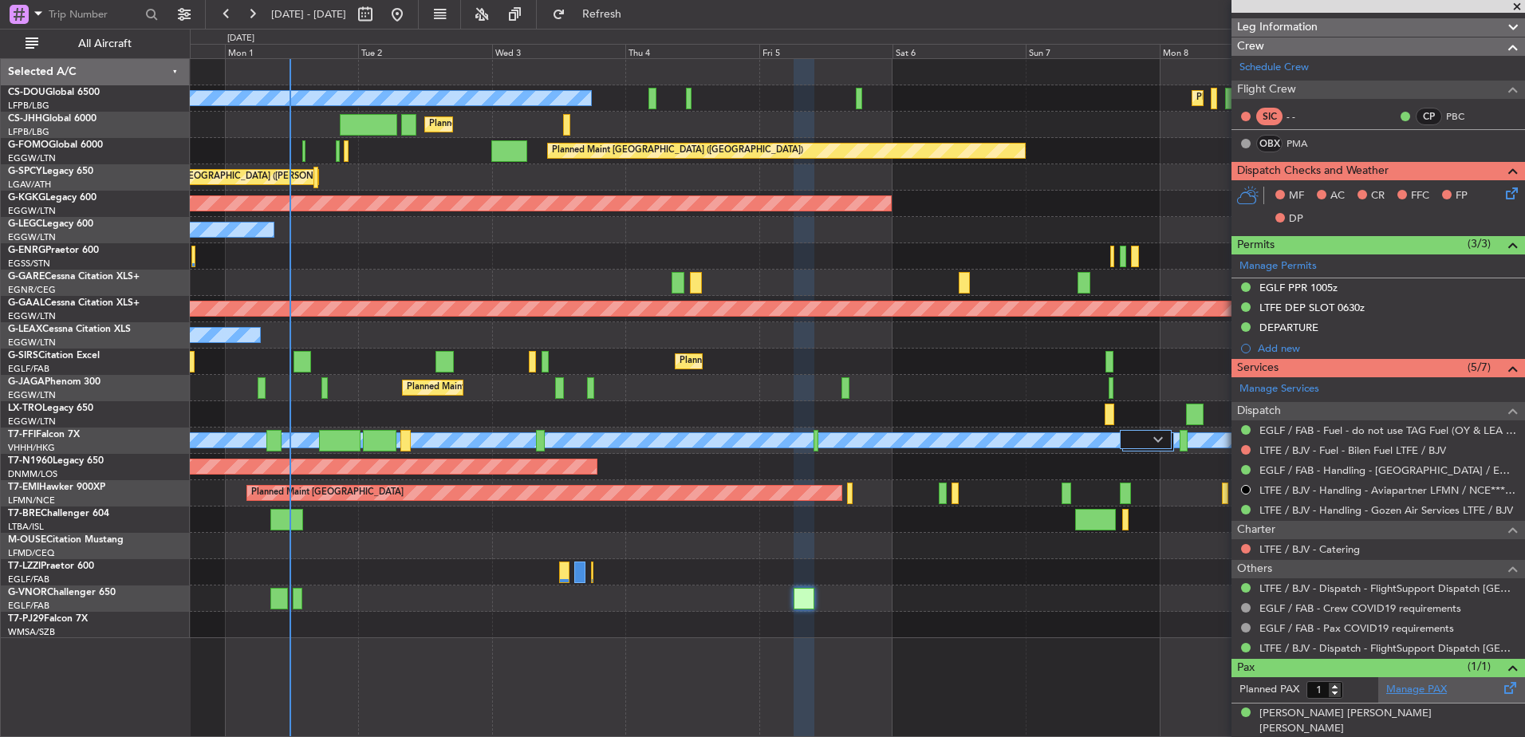
click at [1414, 685] on link "Manage PAX" at bounding box center [1416, 690] width 61 height 16
click at [436, 357] on div at bounding box center [445, 362] width 18 height 22
type input "-00:05"
type input "2"
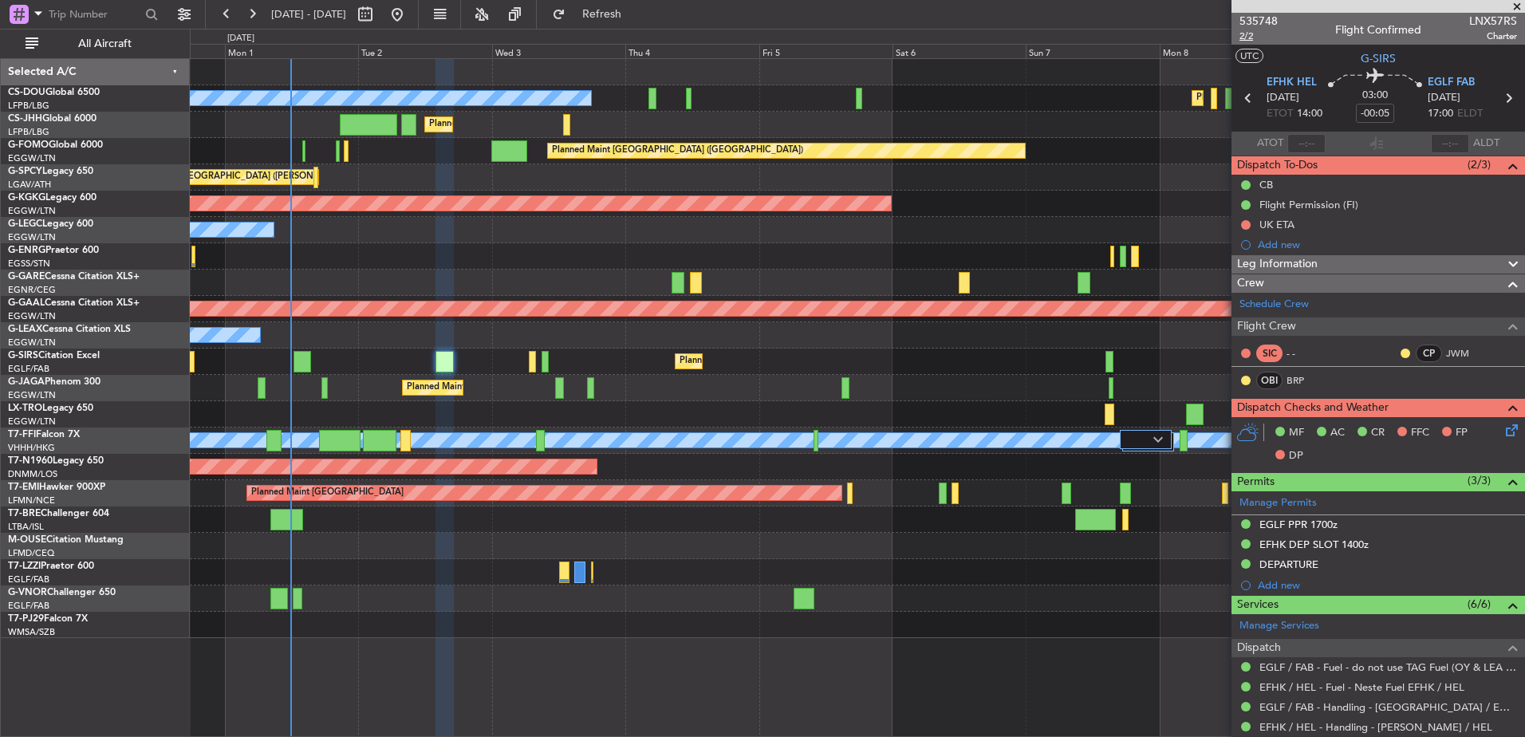
click at [1250, 35] on span "2/2" at bounding box center [1259, 37] width 38 height 14
click at [1006, 386] on div "Planned Maint Paris (Le Bourget) No Crew Planned Maint Paris (Le Bourget) Plann…" at bounding box center [857, 348] width 1335 height 579
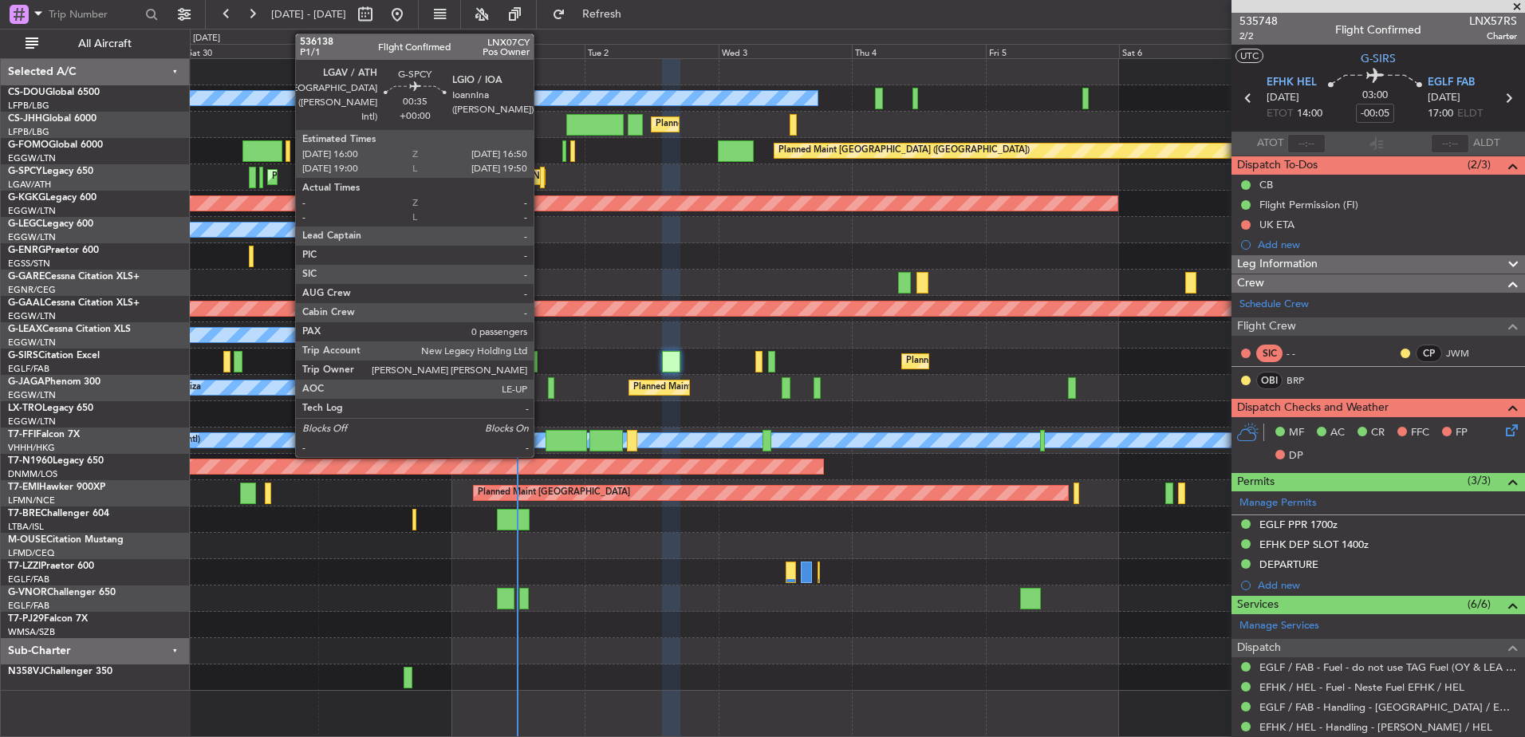
click at [541, 175] on div at bounding box center [542, 178] width 5 height 22
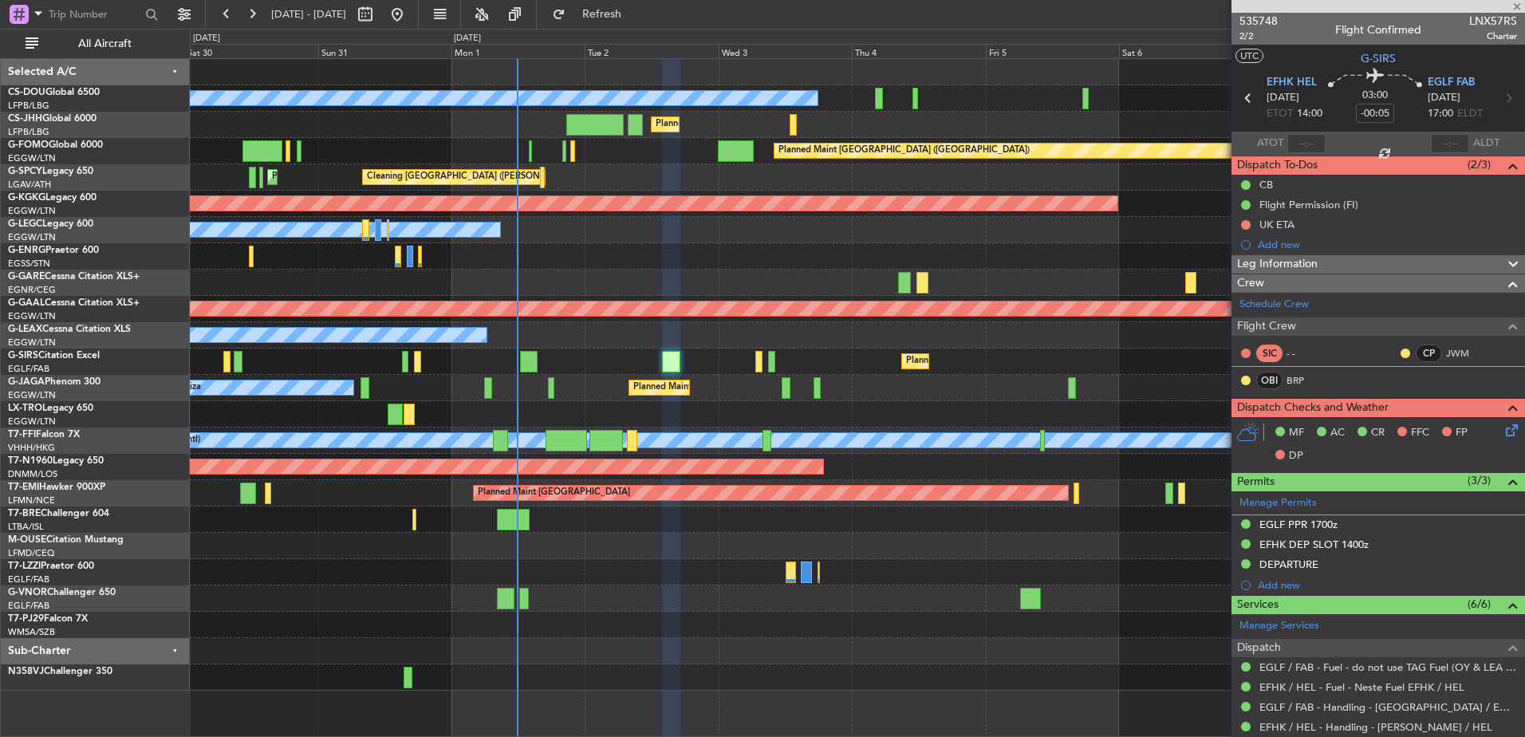
type input "0"
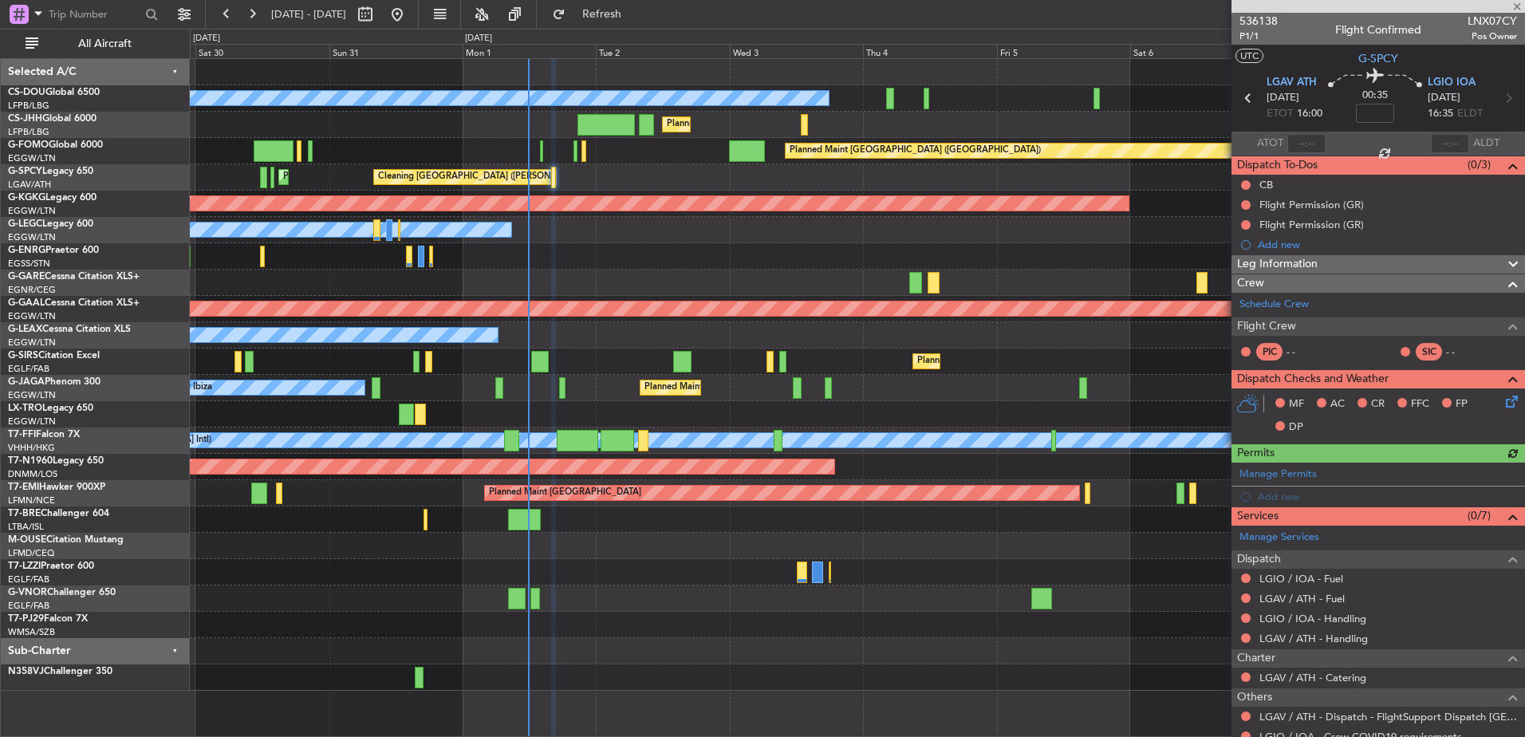
click at [617, 175] on div "Cleaning Athens (Eleftherios Venizelos Intl) Planned Maint Athens (Eleftherios …" at bounding box center [857, 177] width 1335 height 26
click at [1304, 637] on link "LGAV / ATH - Handling" at bounding box center [1314, 639] width 108 height 14
click at [1284, 636] on link "LGAV / ATH - Handling" at bounding box center [1314, 639] width 108 height 14
click at [636, 17] on span "Refresh" at bounding box center [602, 14] width 67 height 11
click at [975, 393] on div "Planned Maint Paris (Le Bourget) No Crew Planned Maint Paris (Le Bourget) Plann…" at bounding box center [857, 375] width 1335 height 632
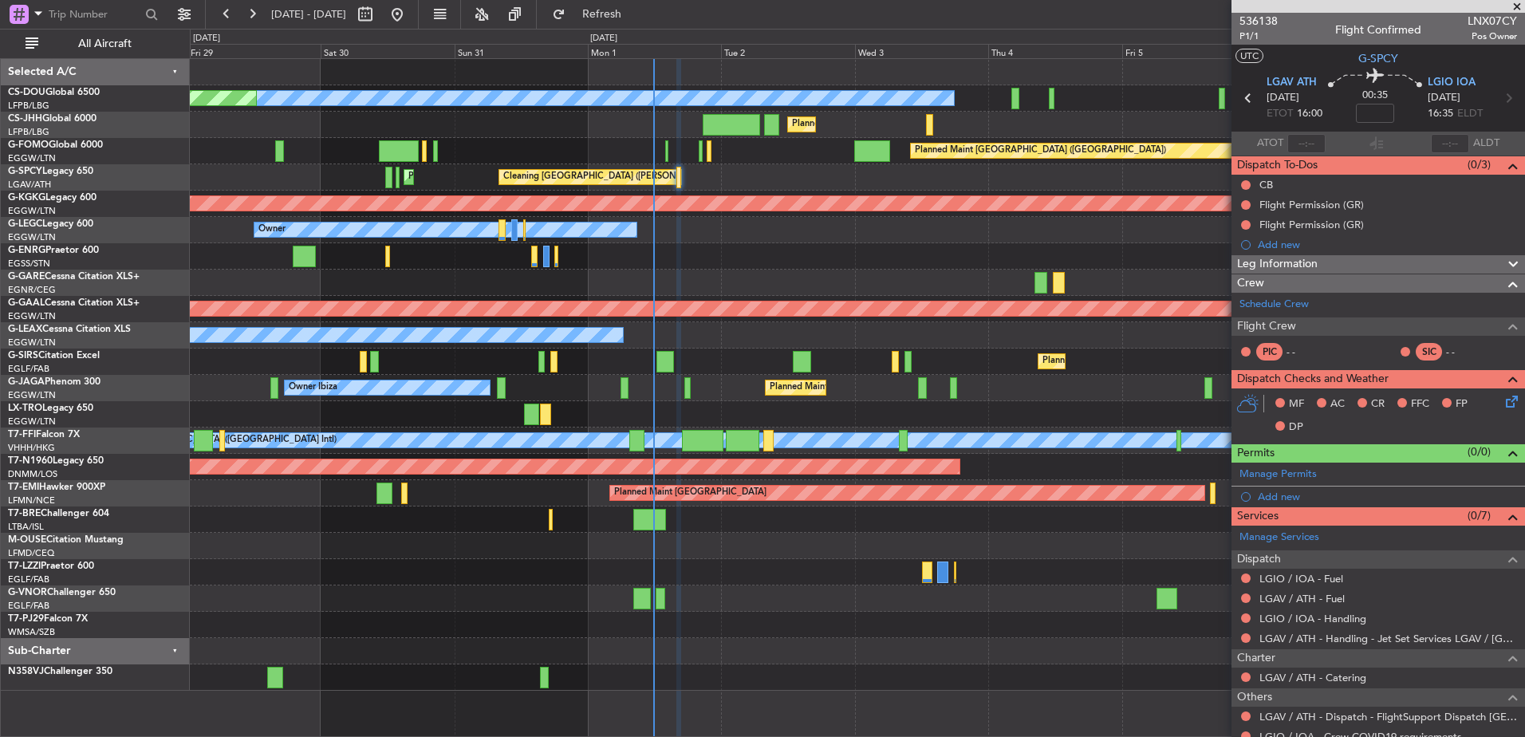
click at [987, 401] on div "Planned Maint Dusseldorf" at bounding box center [857, 414] width 1335 height 26
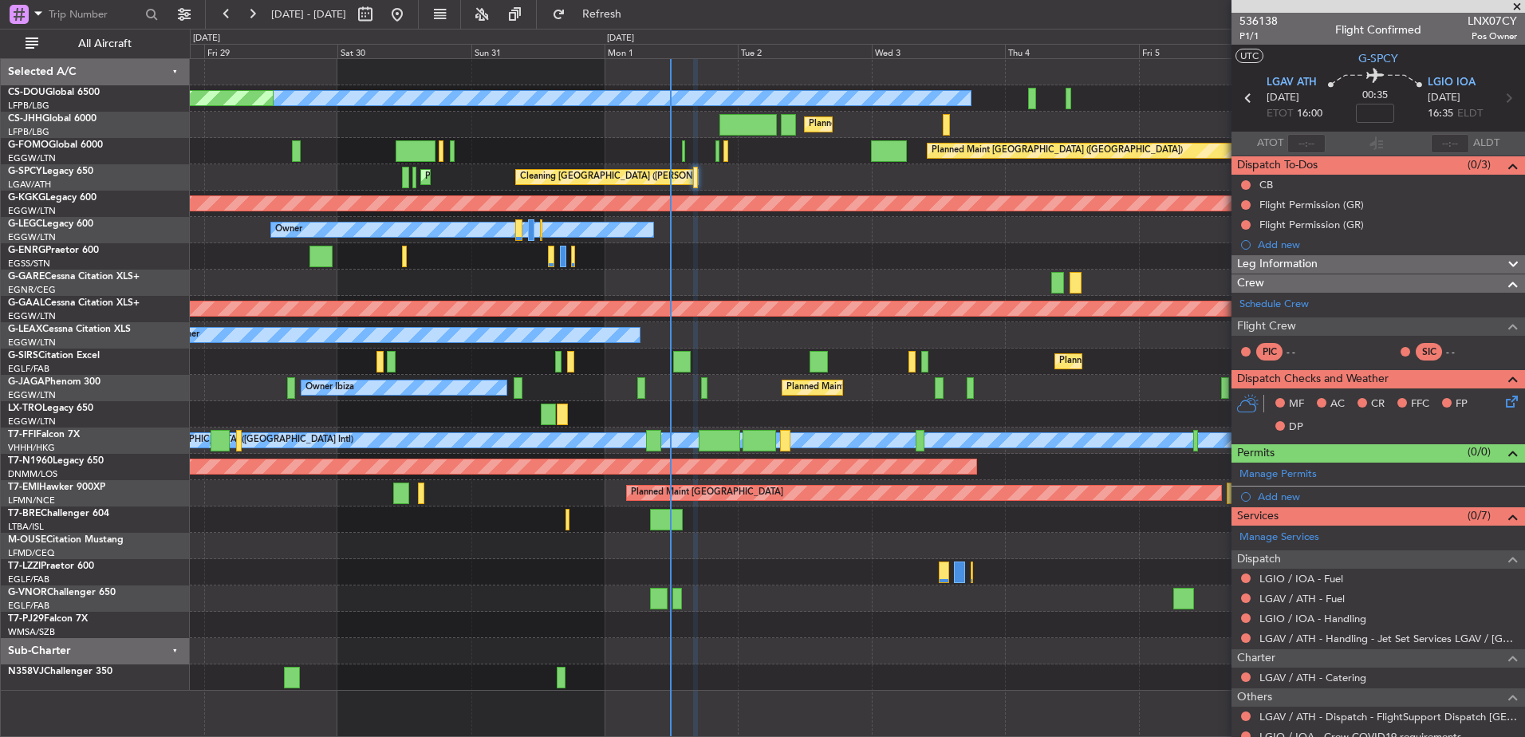
click at [1004, 396] on div "Planned Maint Paris (Le Bourget) No Crew Planned Maint Paris (Le Bourget) Plann…" at bounding box center [857, 375] width 1335 height 632
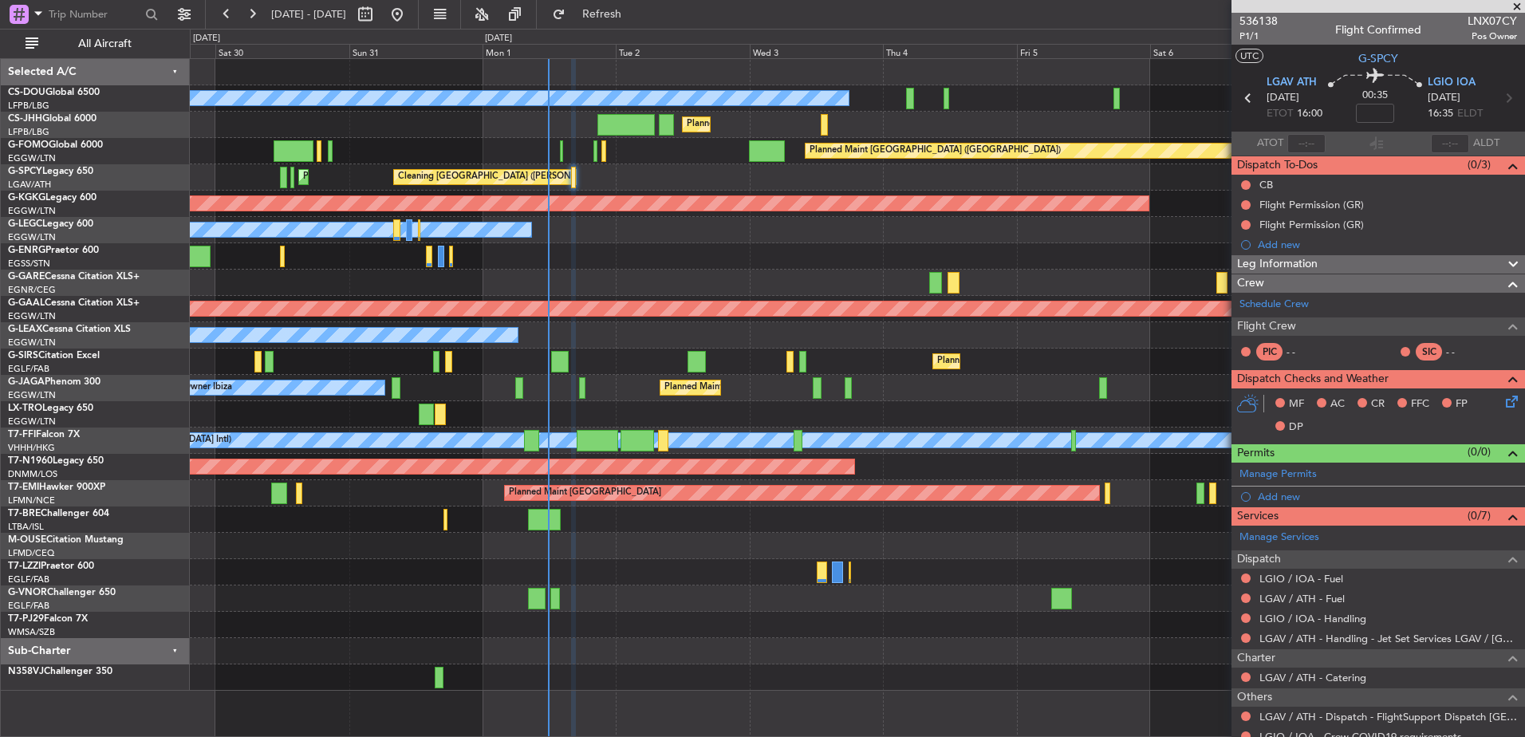
click at [621, 190] on div "Cleaning Athens (Eleftherios Venizelos Intl) Planned Maint Athens (Eleftherios …" at bounding box center [857, 177] width 1335 height 26
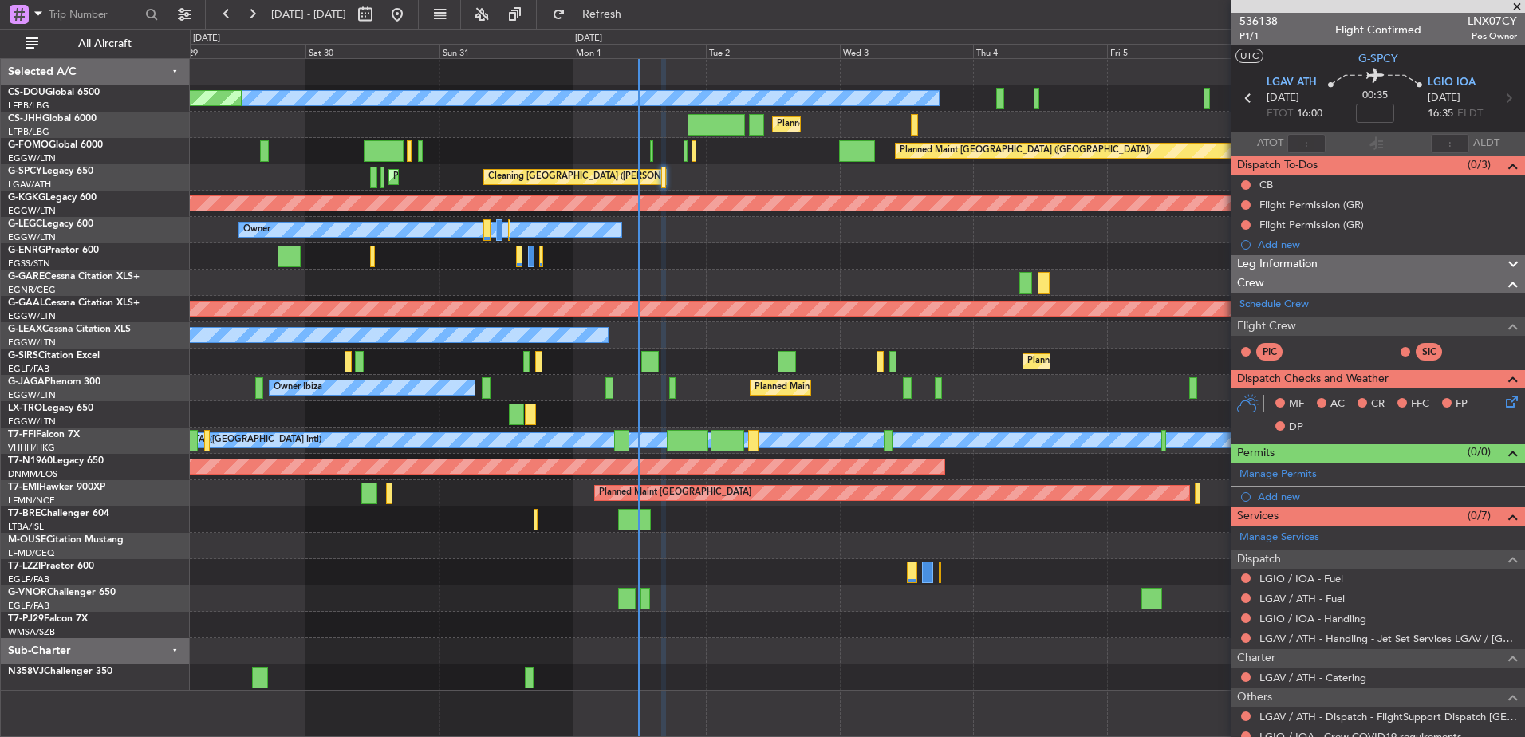
click at [779, 266] on div at bounding box center [857, 256] width 1335 height 26
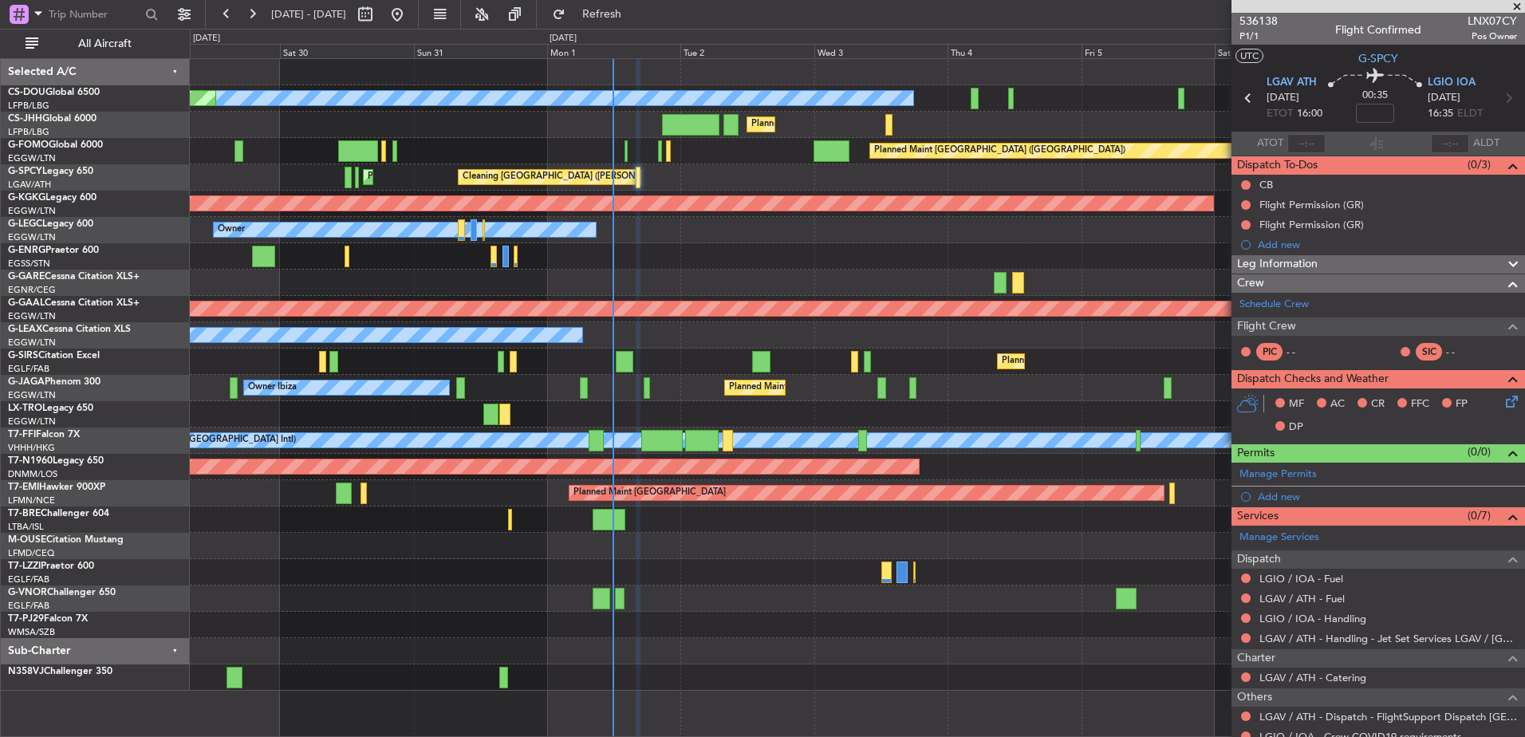
click at [614, 258] on div at bounding box center [857, 256] width 1335 height 26
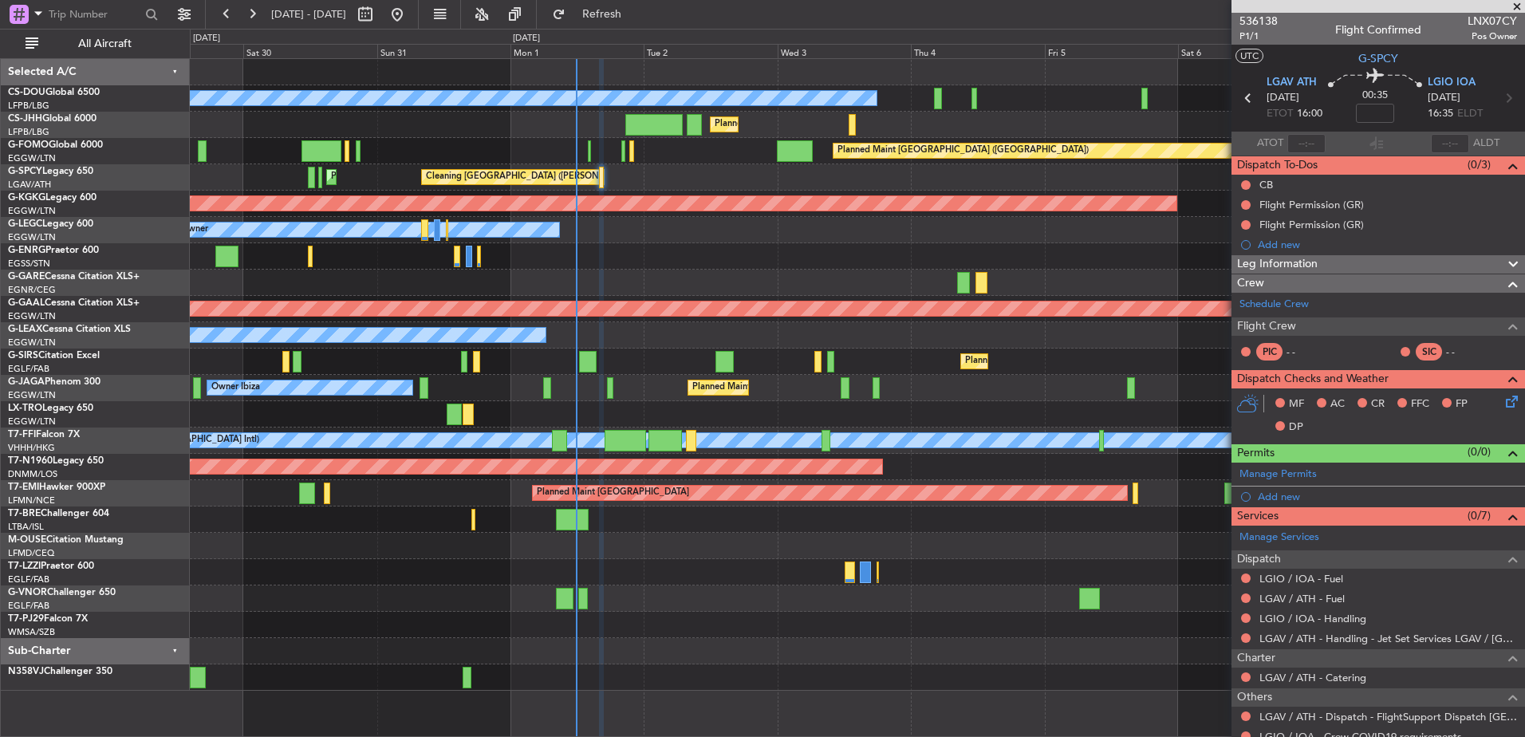
click at [691, 253] on div at bounding box center [857, 256] width 1335 height 26
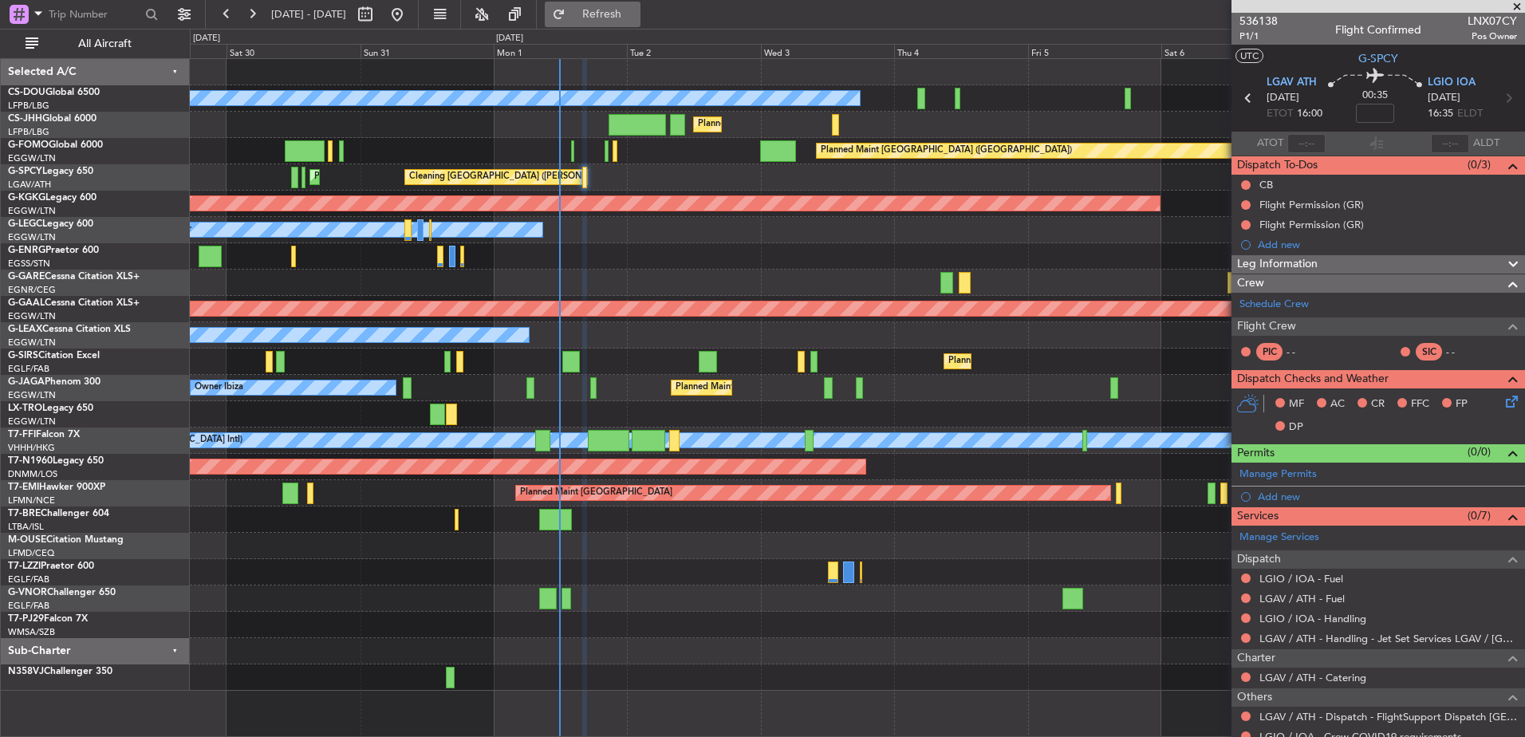
click at [636, 11] on span "Refresh" at bounding box center [602, 14] width 67 height 11
click at [686, 244] on div at bounding box center [857, 256] width 1335 height 26
click at [688, 244] on div at bounding box center [857, 256] width 1335 height 26
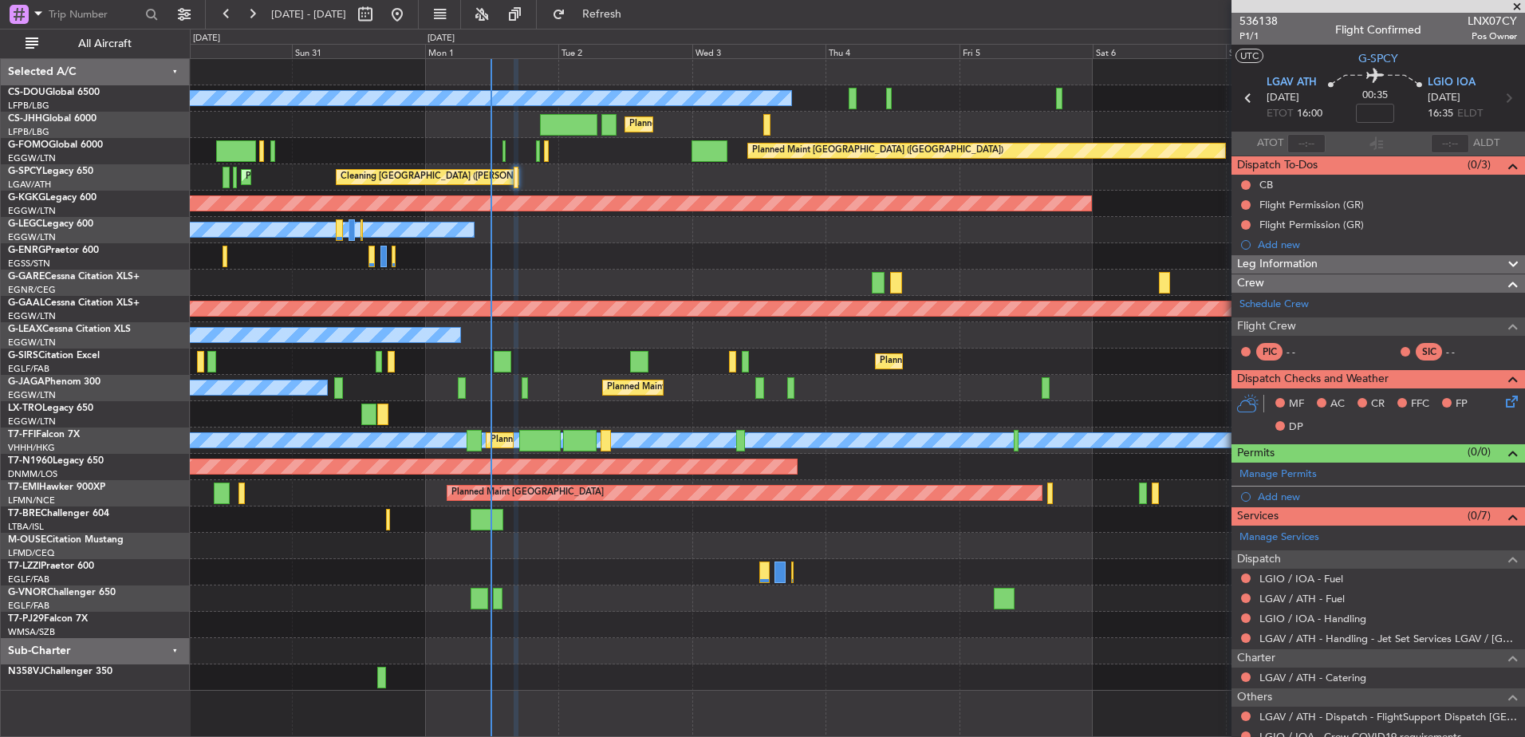
click at [671, 526] on div at bounding box center [857, 520] width 1335 height 26
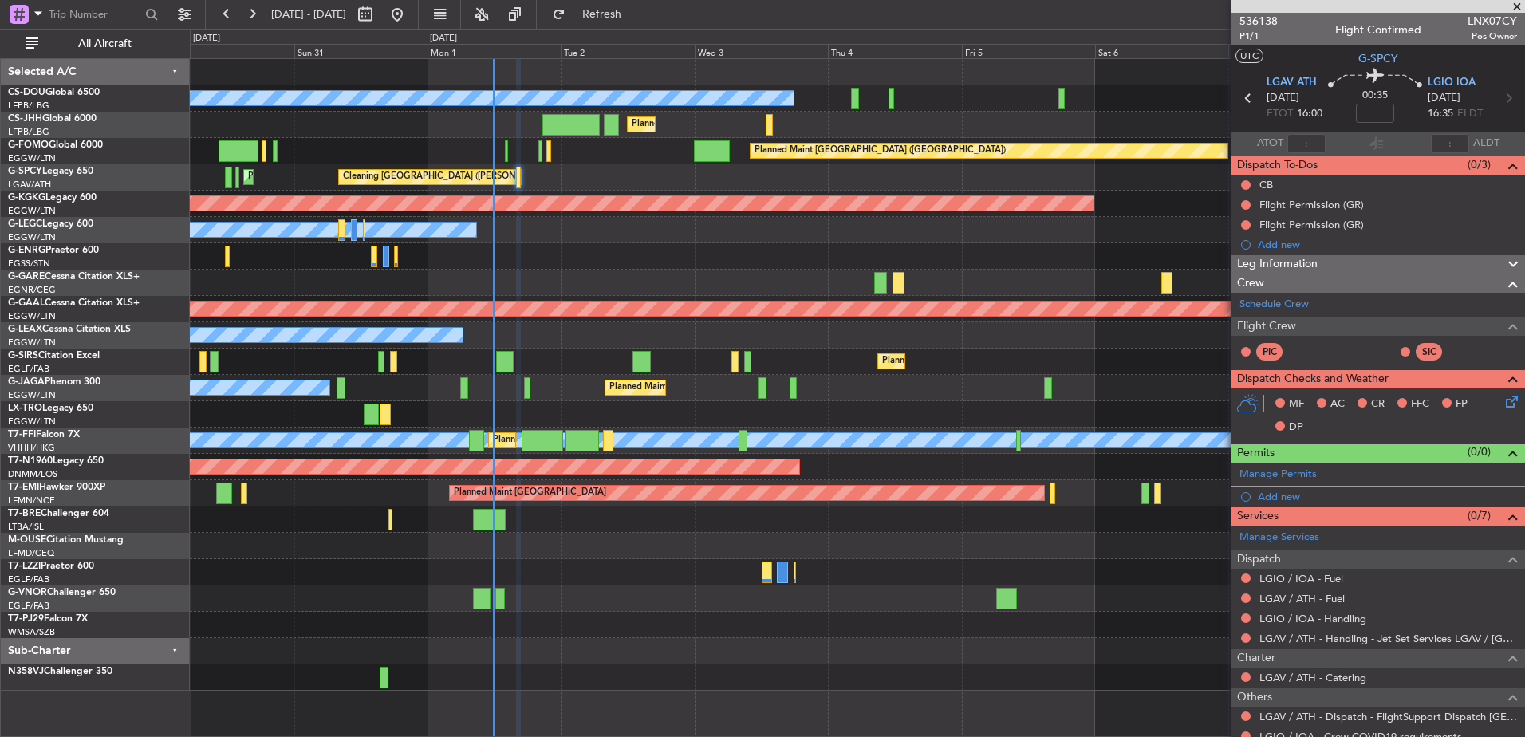
click at [744, 243] on div at bounding box center [857, 256] width 1335 height 26
click at [664, 548] on div at bounding box center [857, 546] width 1335 height 26
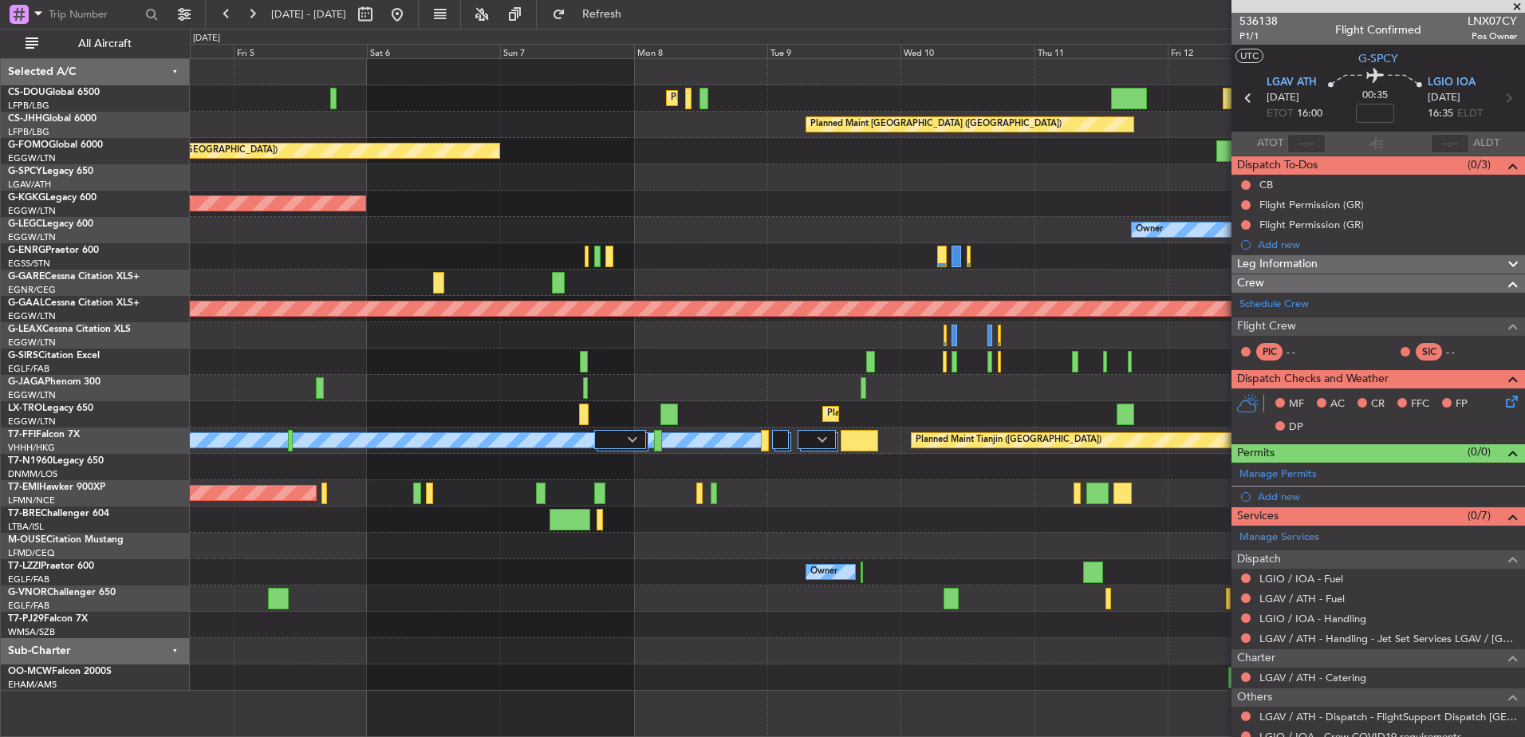
click at [1118, 641] on div "Planned Maint Paris (Le Bourget) Planned Maint Paris (Le Bourget) Planned Maint…" at bounding box center [857, 375] width 1335 height 632
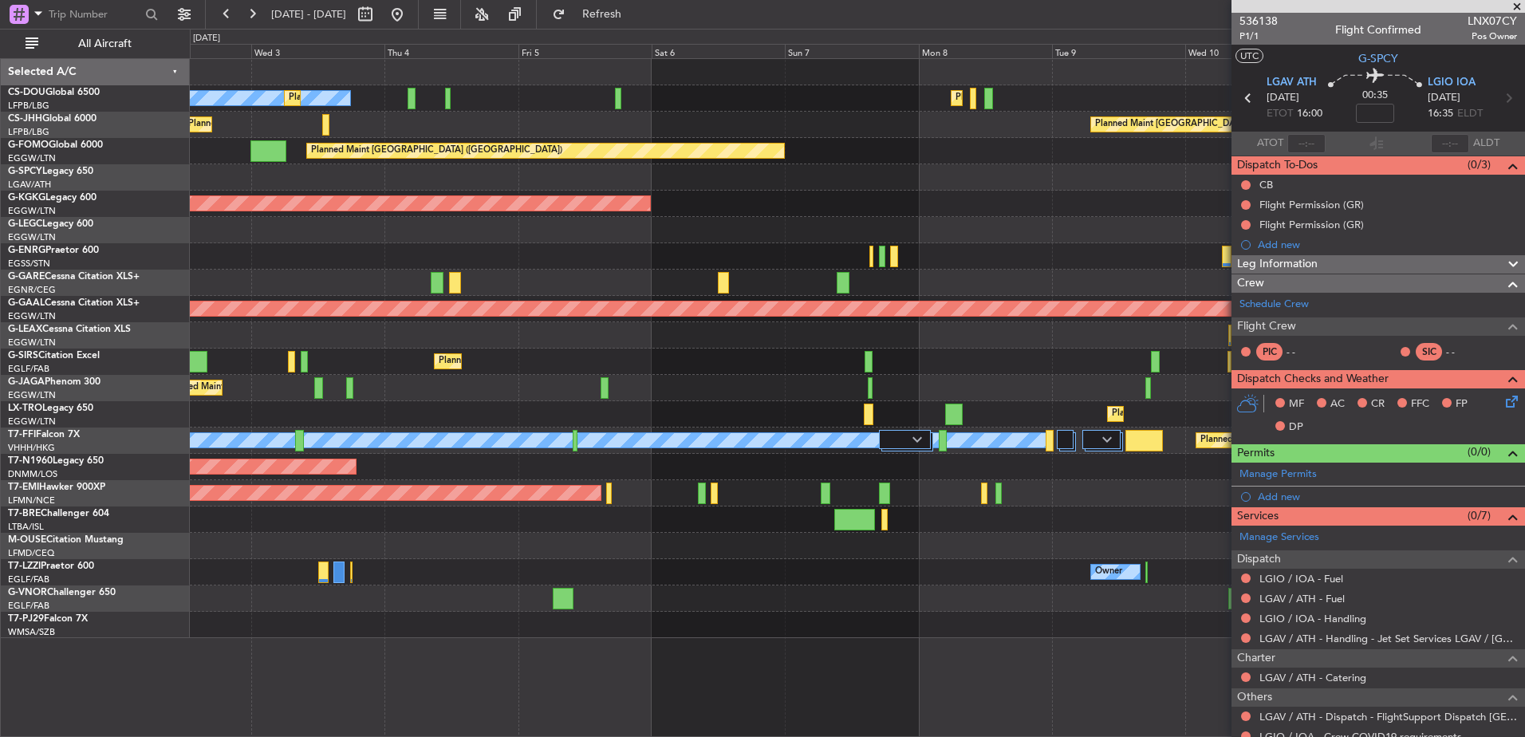
click at [495, 487] on div "Planned Maint Paris (Le Bourget) No Crew Planned Maint Paris (Le Bourget) Plann…" at bounding box center [857, 348] width 1335 height 579
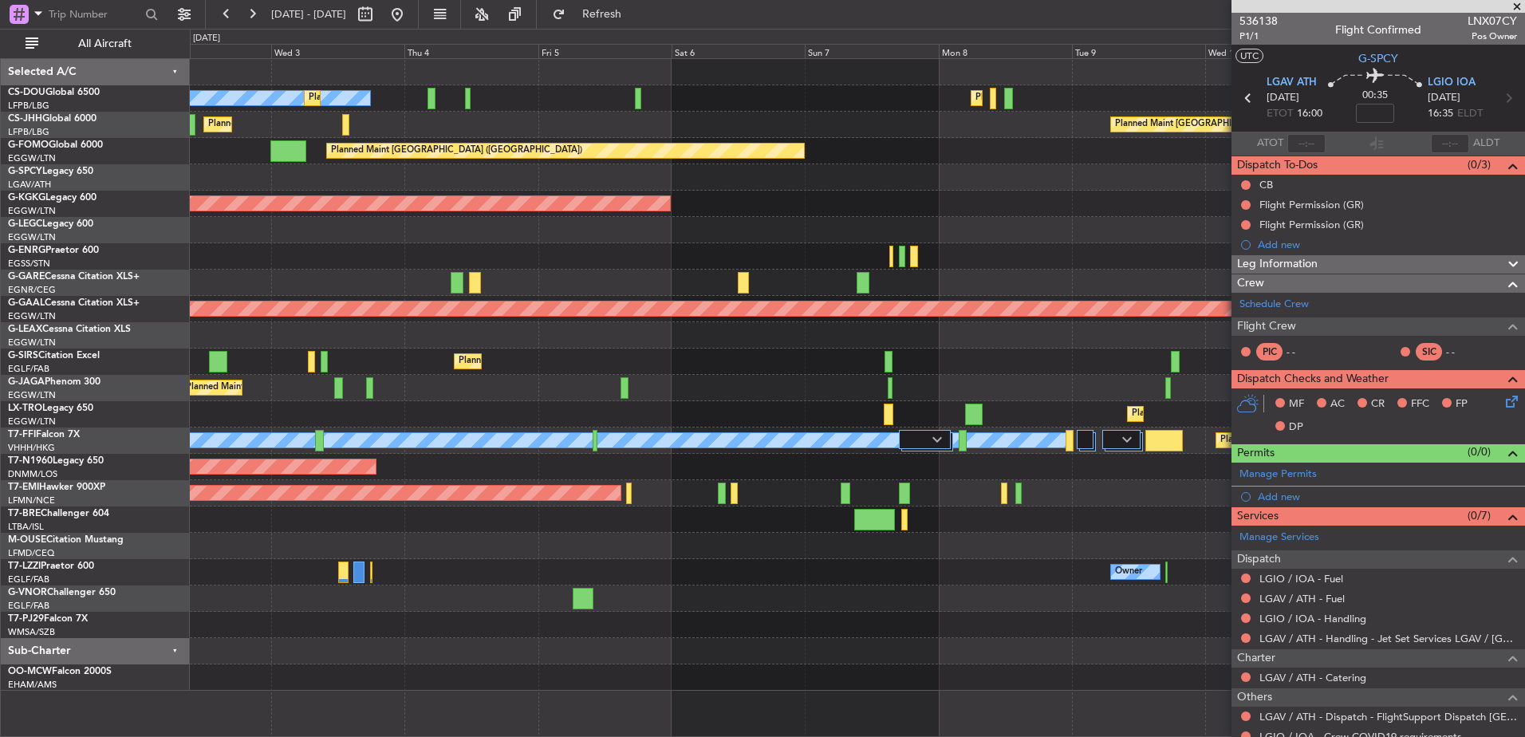
click at [1082, 526] on div at bounding box center [857, 520] width 1335 height 26
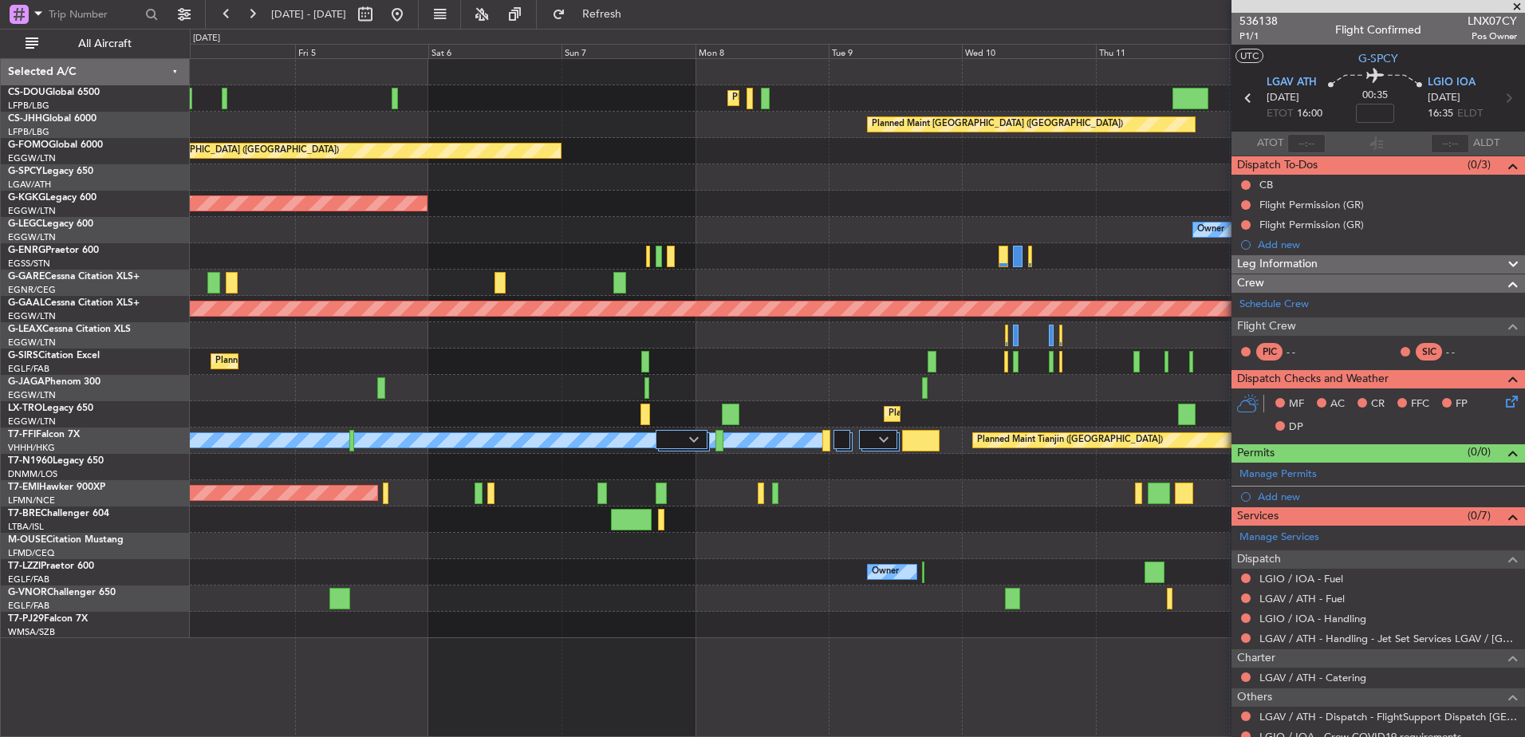
click at [657, 548] on div "Planned Maint Paris (Le Bourget) Planned Maint Paris (Le Bourget) Planned Maint…" at bounding box center [857, 348] width 1335 height 579
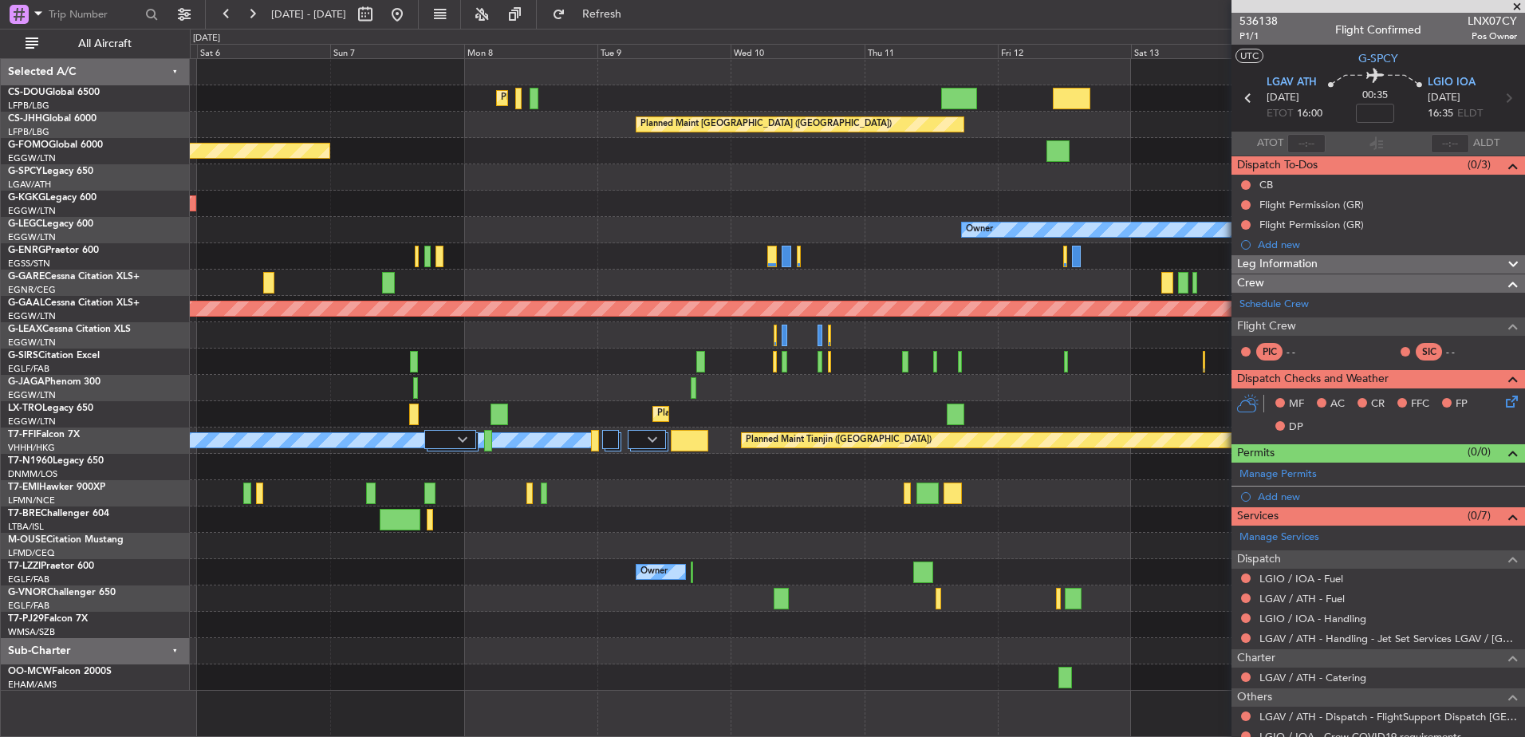
click at [971, 513] on div "Planned Maint Paris (Le Bourget) Planned Maint Paris (Le Bourget) No Crew Plann…" at bounding box center [857, 375] width 1335 height 632
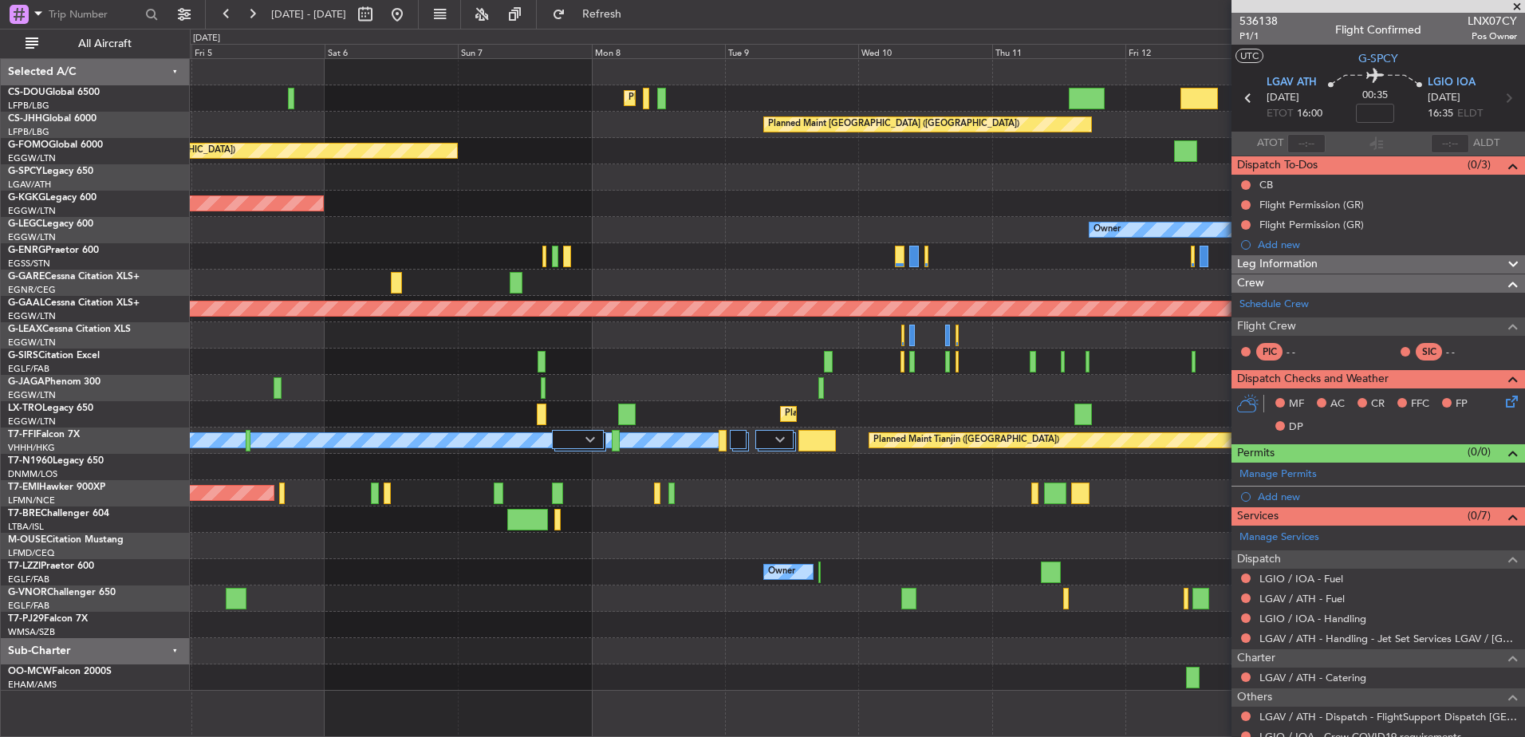
click at [1110, 518] on div at bounding box center [857, 520] width 1335 height 26
click at [889, 164] on div "Planned Maint [GEOGRAPHIC_DATA] ([GEOGRAPHIC_DATA])" at bounding box center [857, 151] width 1335 height 26
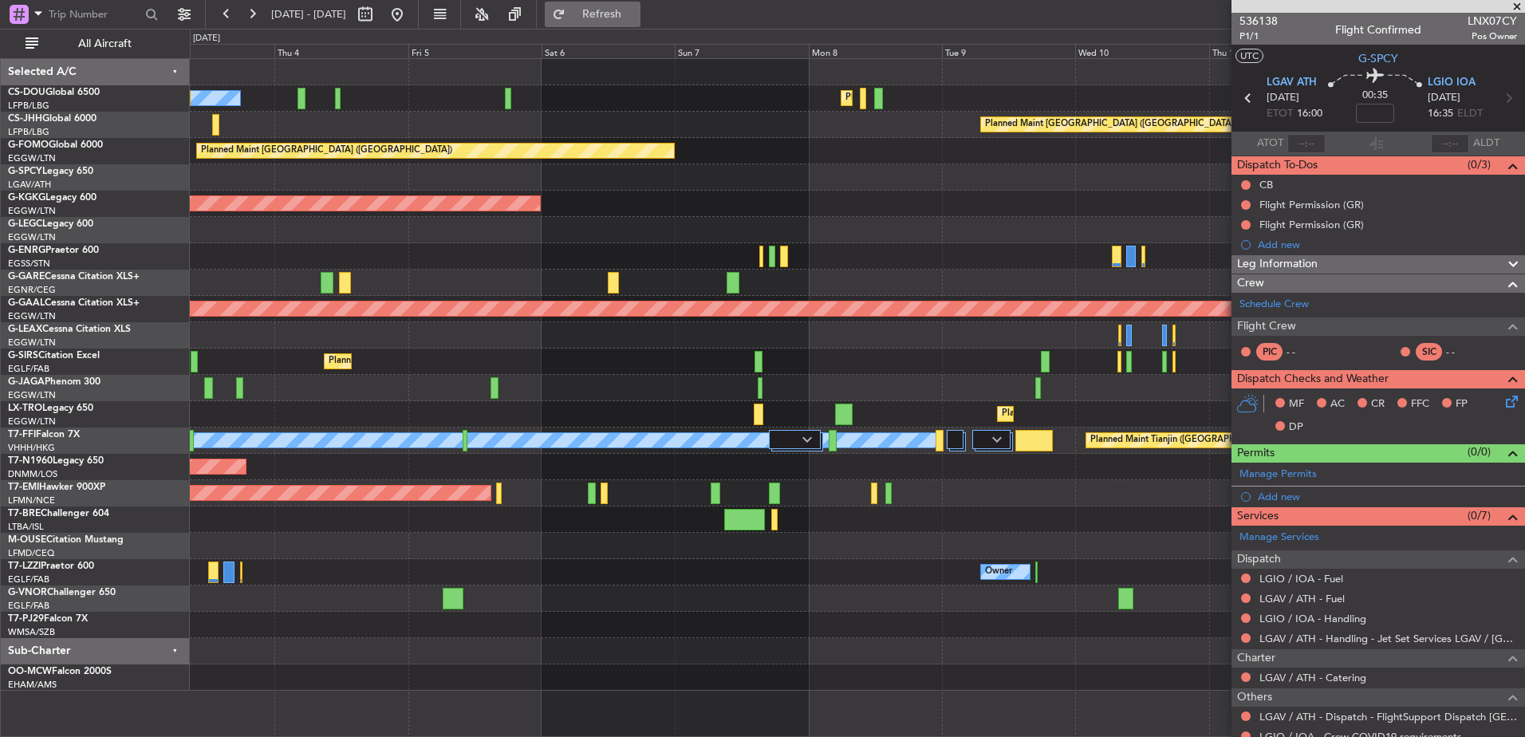
click at [634, 20] on span "Refresh" at bounding box center [602, 14] width 67 height 11
click at [627, 11] on span "Refresh" at bounding box center [602, 14] width 67 height 11
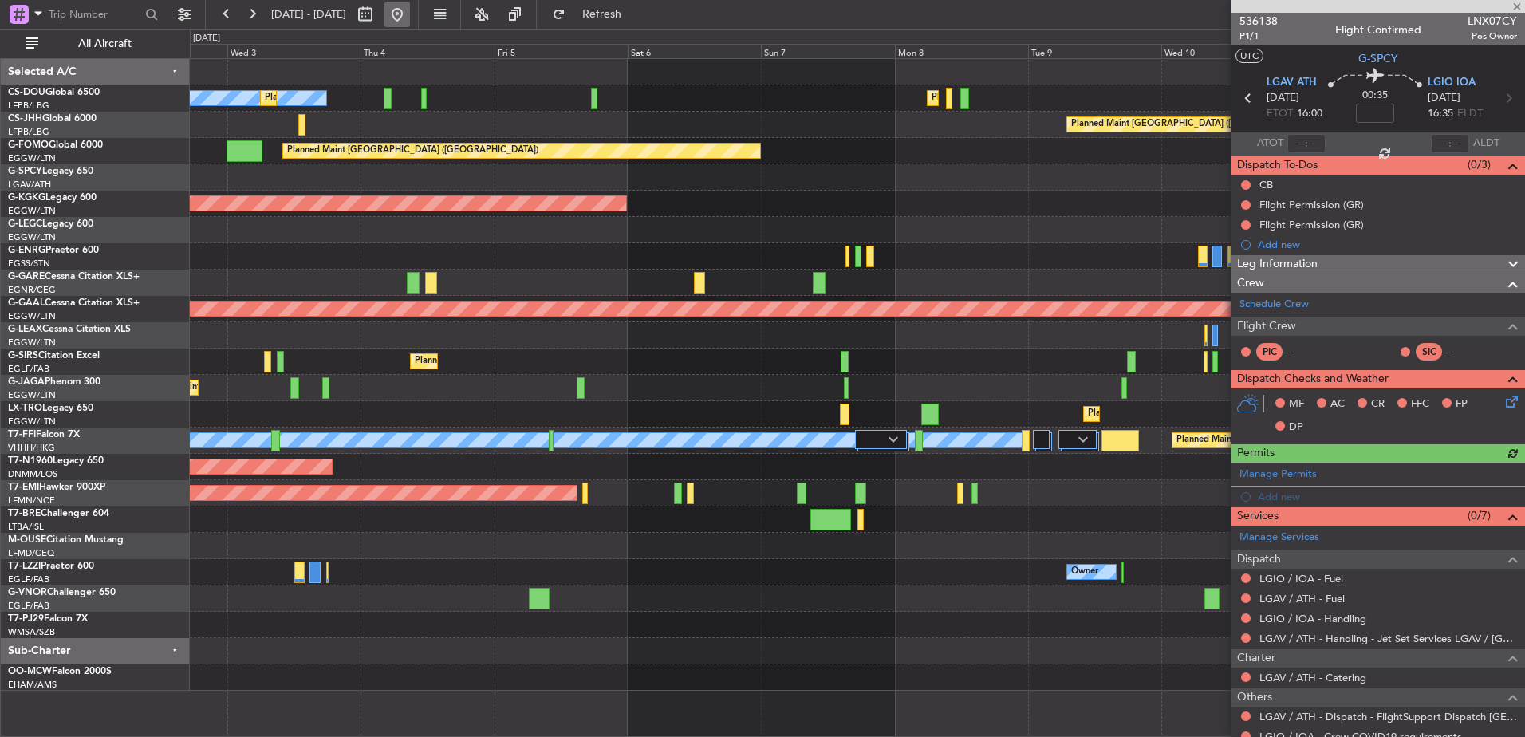
click at [410, 10] on button at bounding box center [398, 15] width 26 height 26
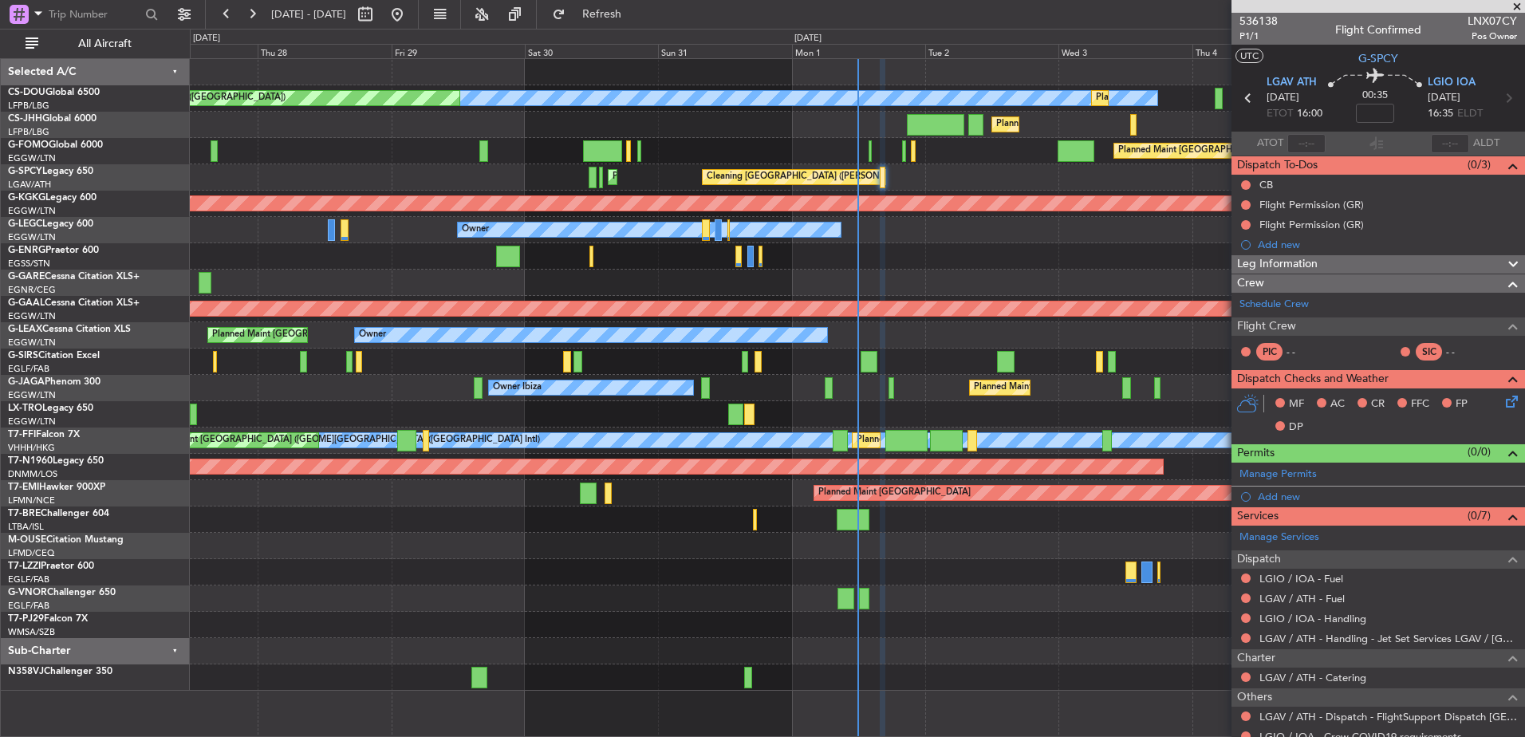
click at [645, 364] on div "Planned Maint London (Farnborough) Unplanned Maint Oxford (Kidlington)" at bounding box center [857, 362] width 1335 height 26
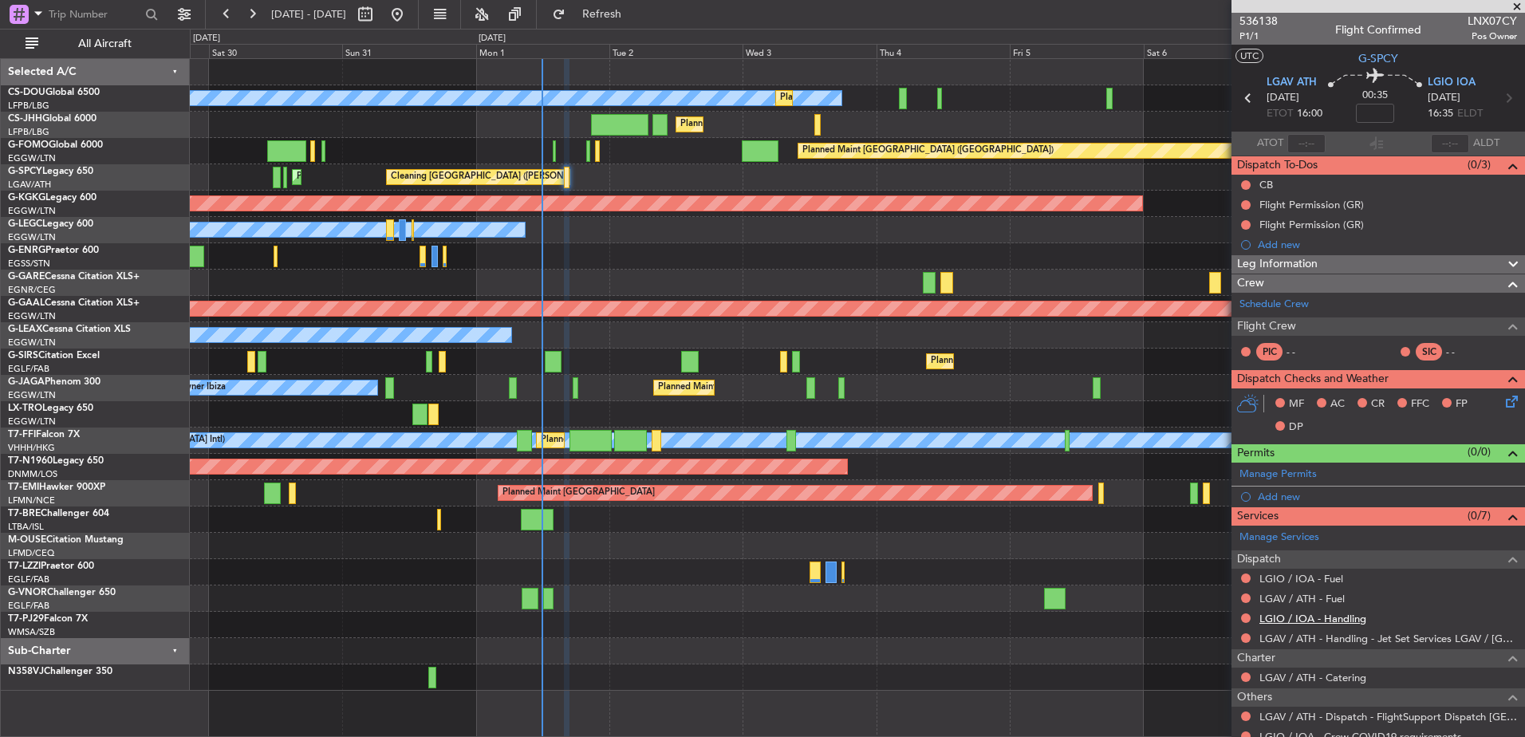
click at [1323, 618] on link "LGIO / IOA - Handling" at bounding box center [1313, 619] width 107 height 14
click at [1289, 594] on link "LGAV / ATH - Fuel" at bounding box center [1302, 599] width 85 height 14
click at [1303, 579] on link "LGIO / IOA - Fuel" at bounding box center [1302, 579] width 84 height 14
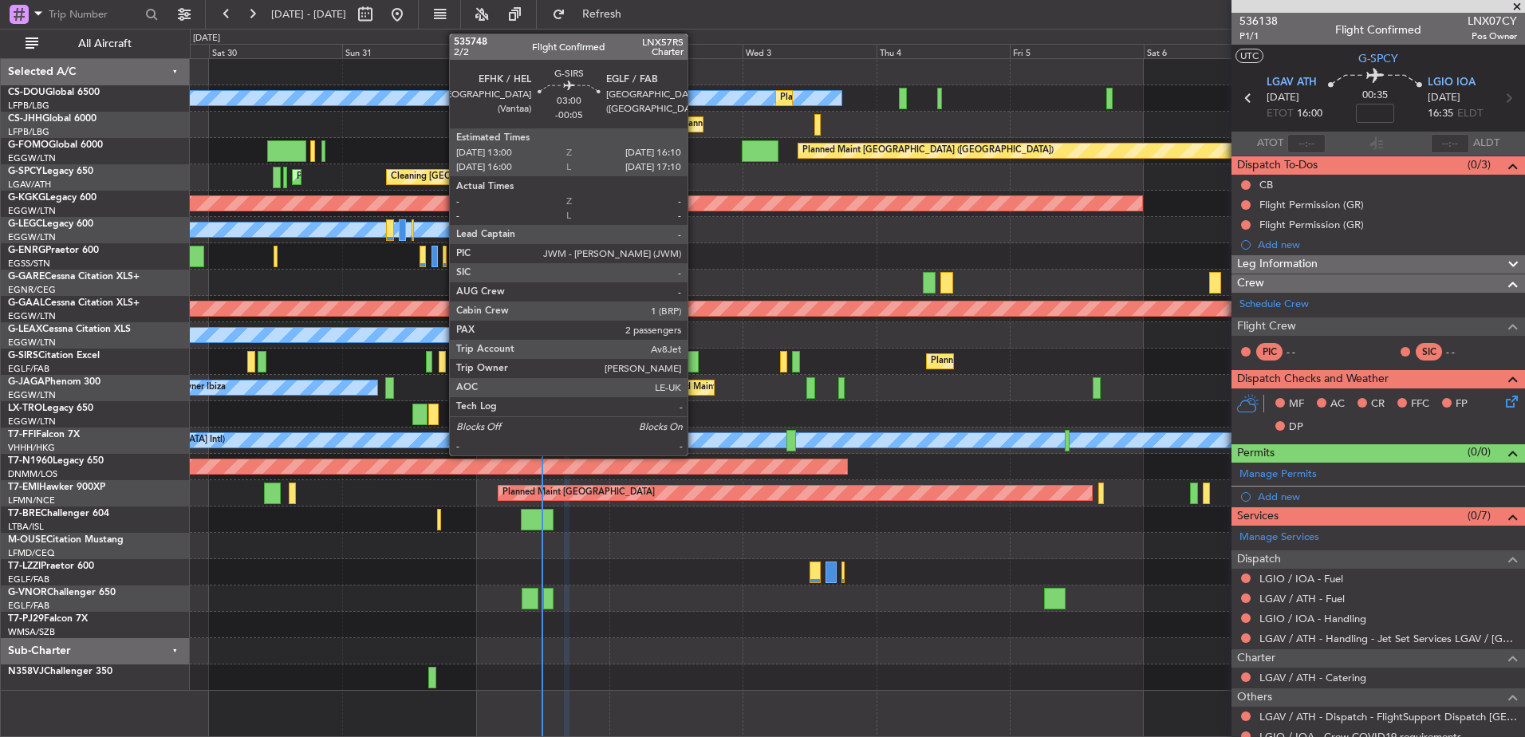
click at [694, 360] on div at bounding box center [690, 362] width 18 height 22
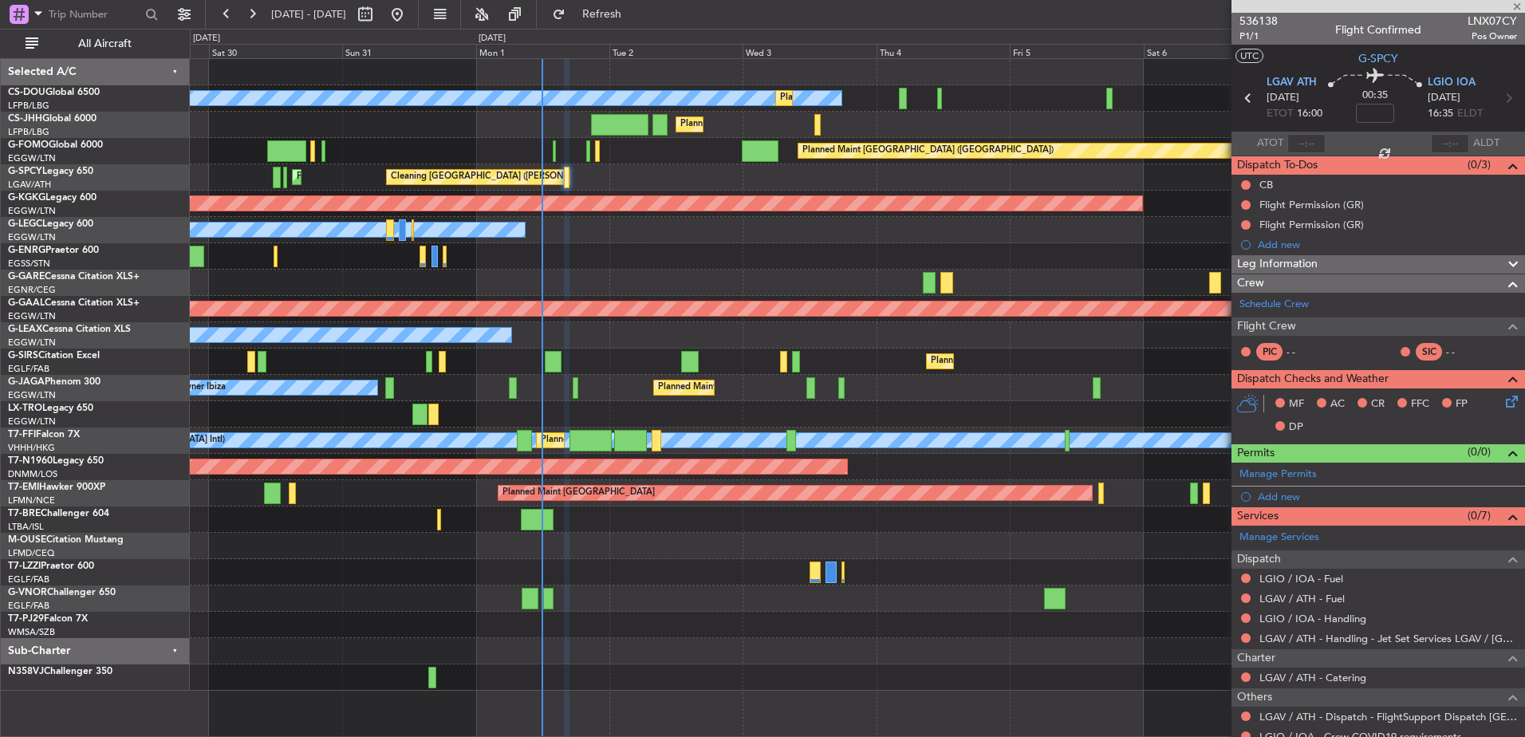
type input "-00:05"
type input "2"
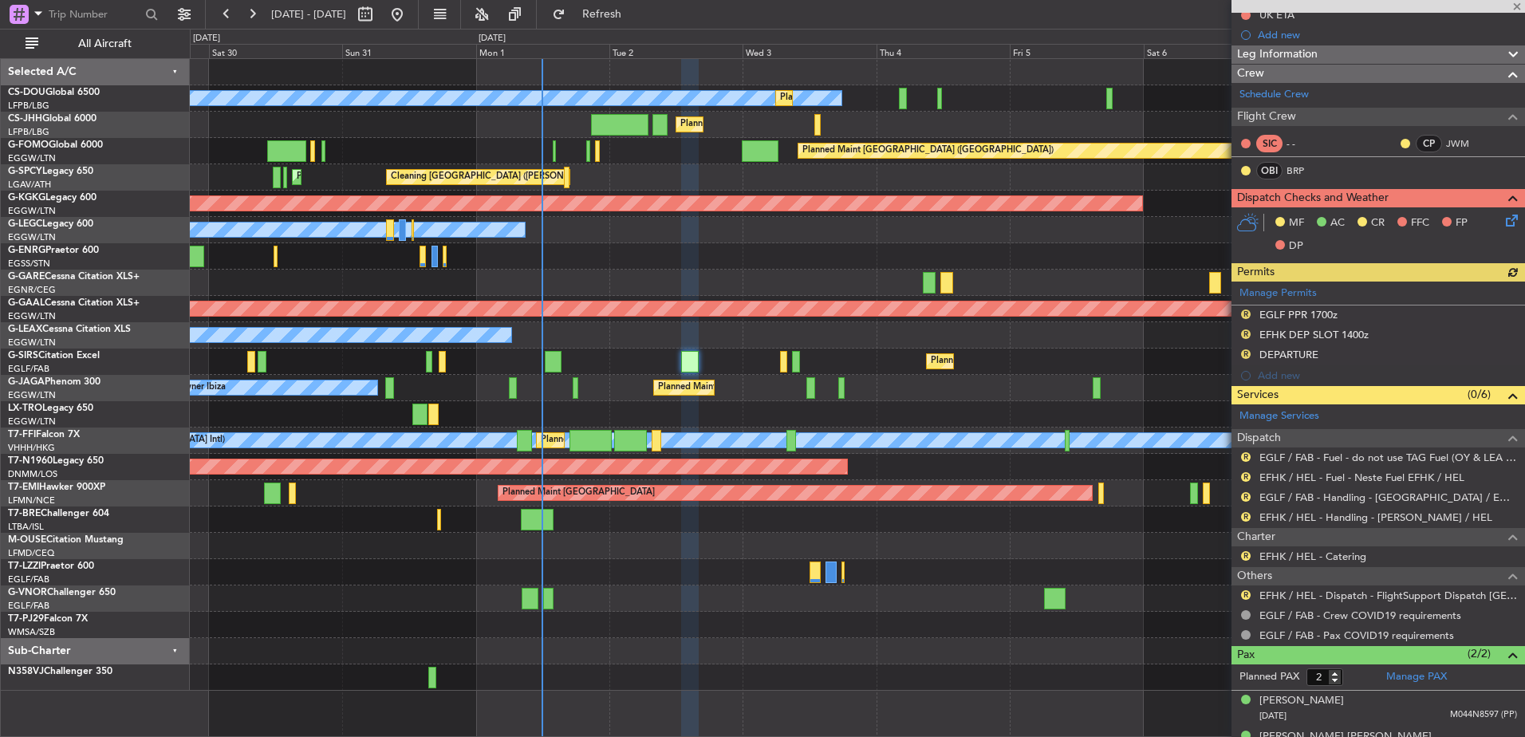
scroll to position [235, 0]
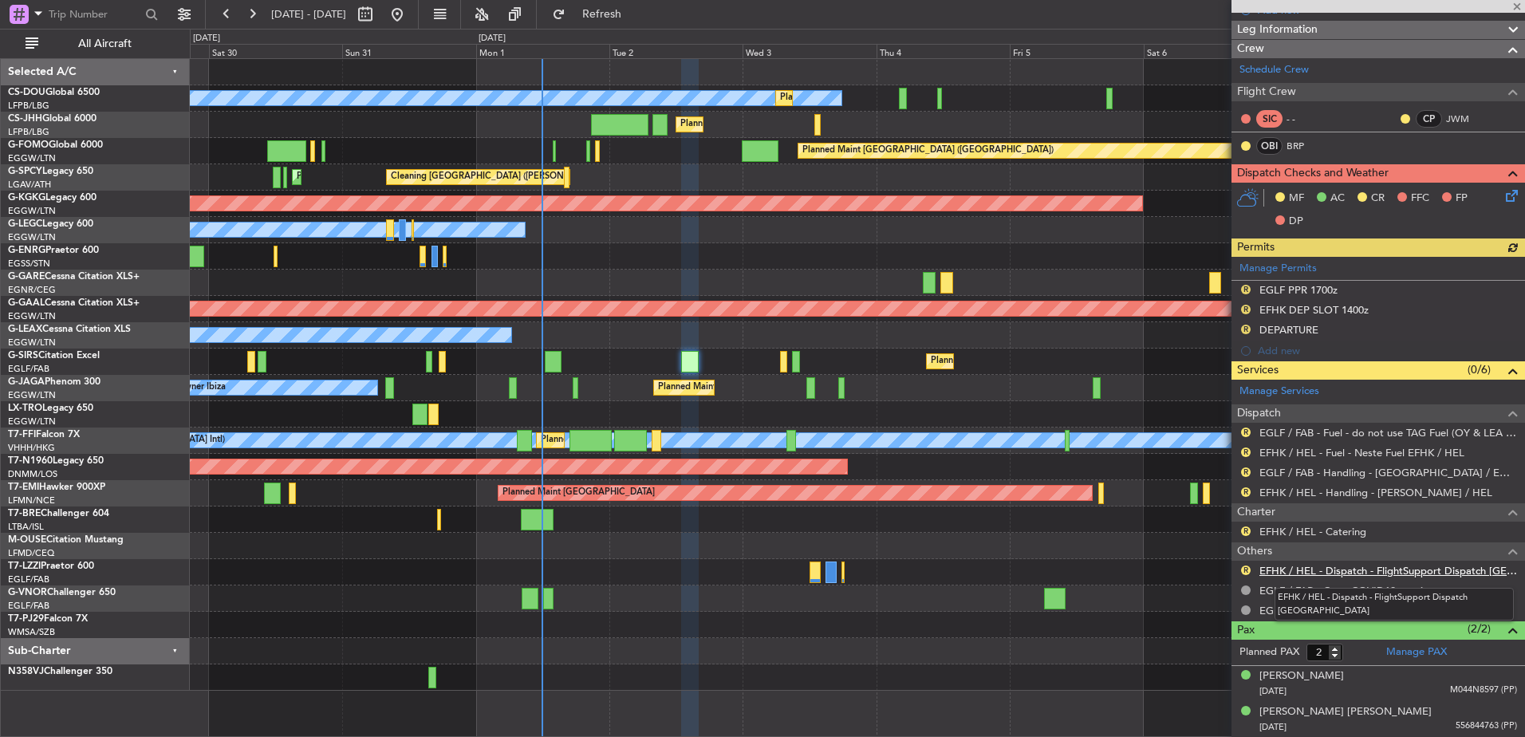
click at [1284, 567] on link "EFHK / HEL - Dispatch - FlightSupport Dispatch UK" at bounding box center [1389, 571] width 258 height 14
click at [636, 18] on span "Refresh" at bounding box center [602, 14] width 67 height 11
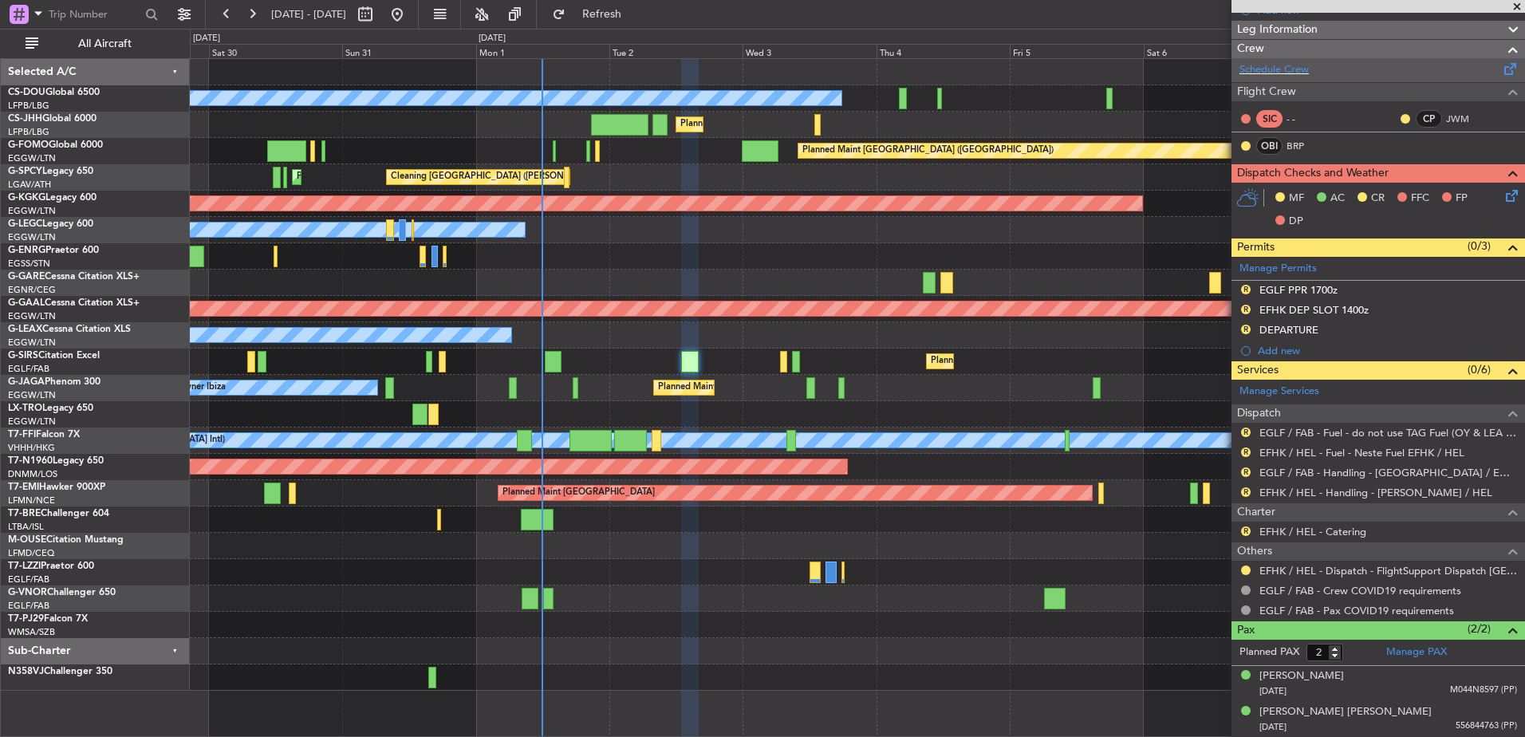
scroll to position [0, 0]
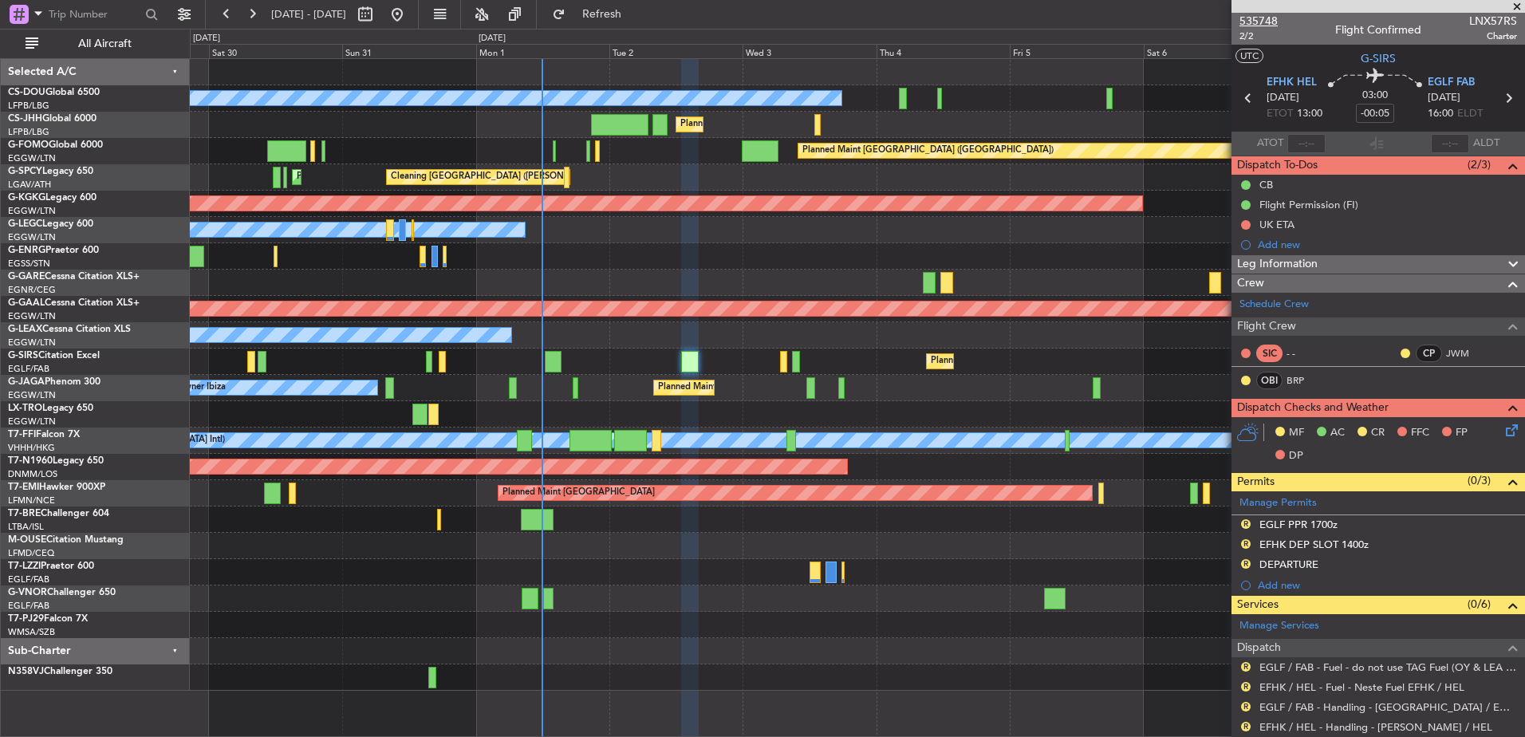
click at [1264, 18] on span "535748" at bounding box center [1259, 21] width 38 height 17
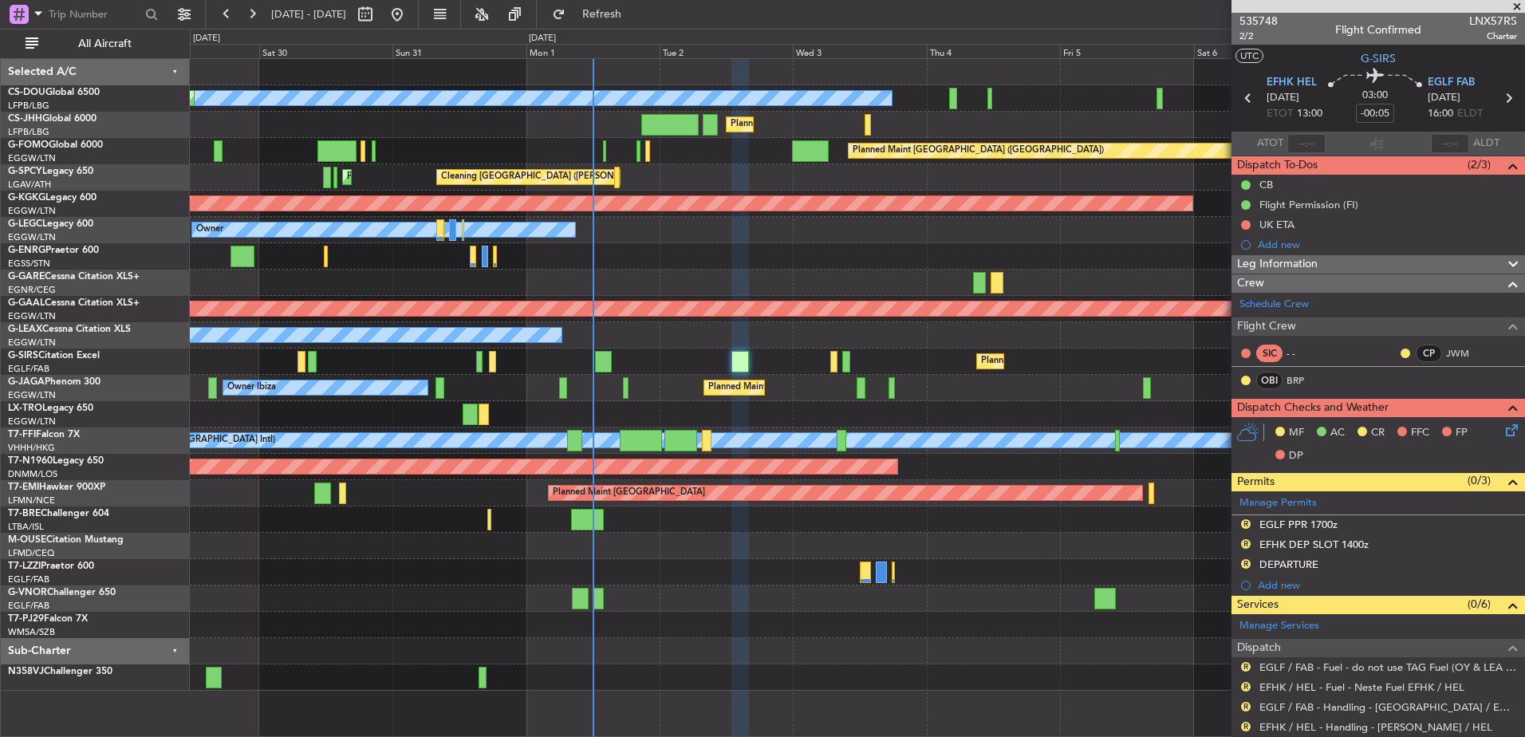
click at [642, 534] on div "Planned Maint Paris (Le Bourget) No Crew Planned Maint Paris (Le Bourget) Plann…" at bounding box center [857, 375] width 1335 height 632
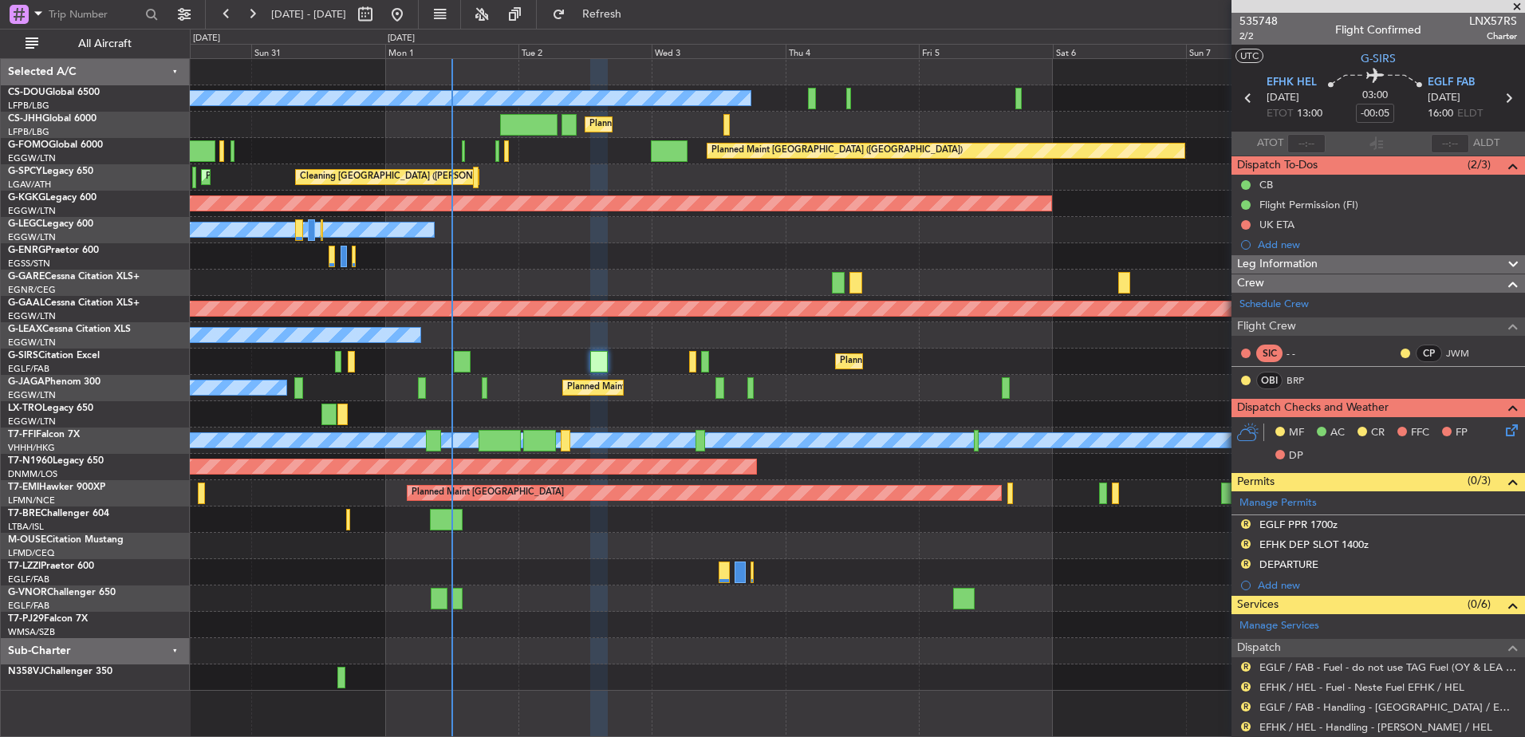
click at [499, 415] on div "Planned Maint Dusseldorf" at bounding box center [857, 414] width 1335 height 26
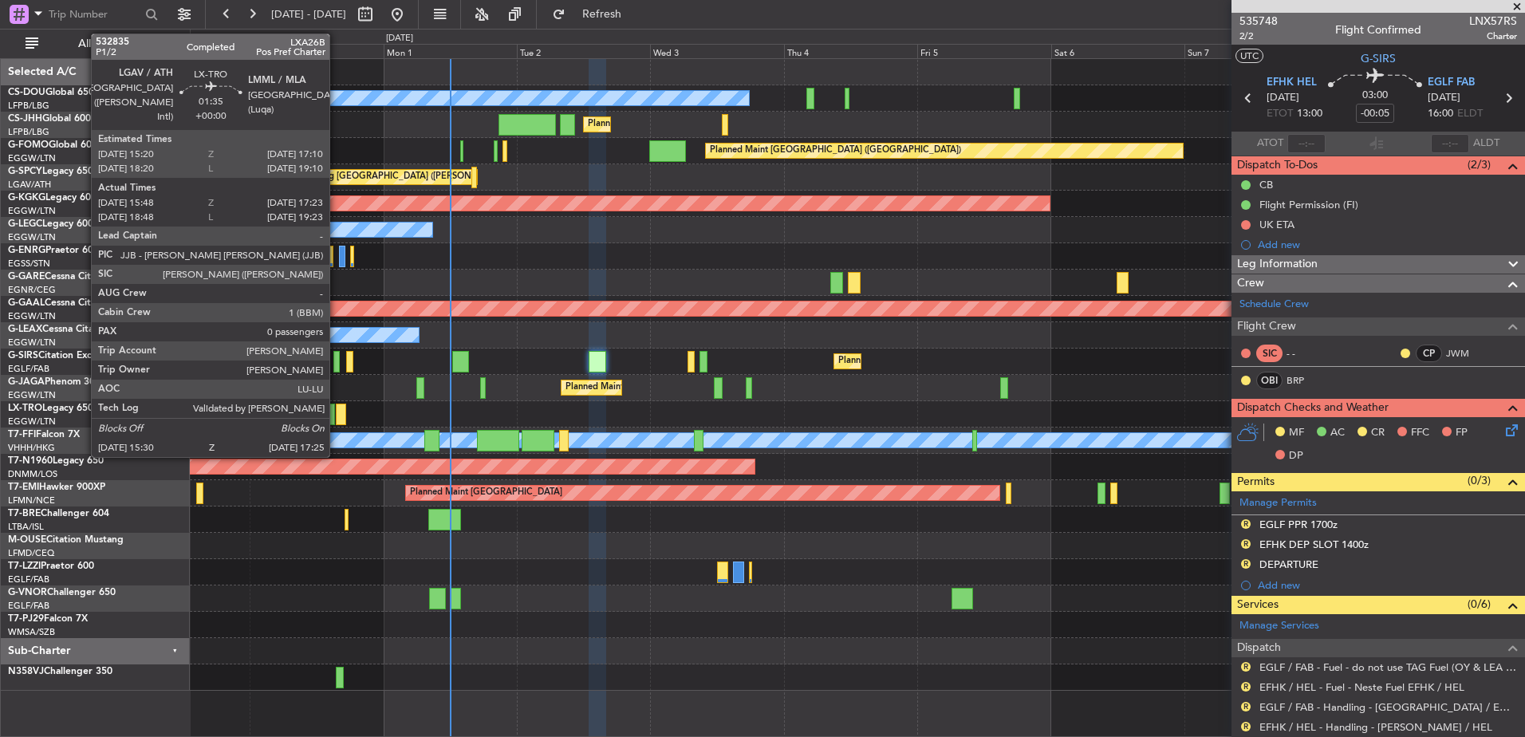
click at [338, 412] on div at bounding box center [341, 415] width 11 height 22
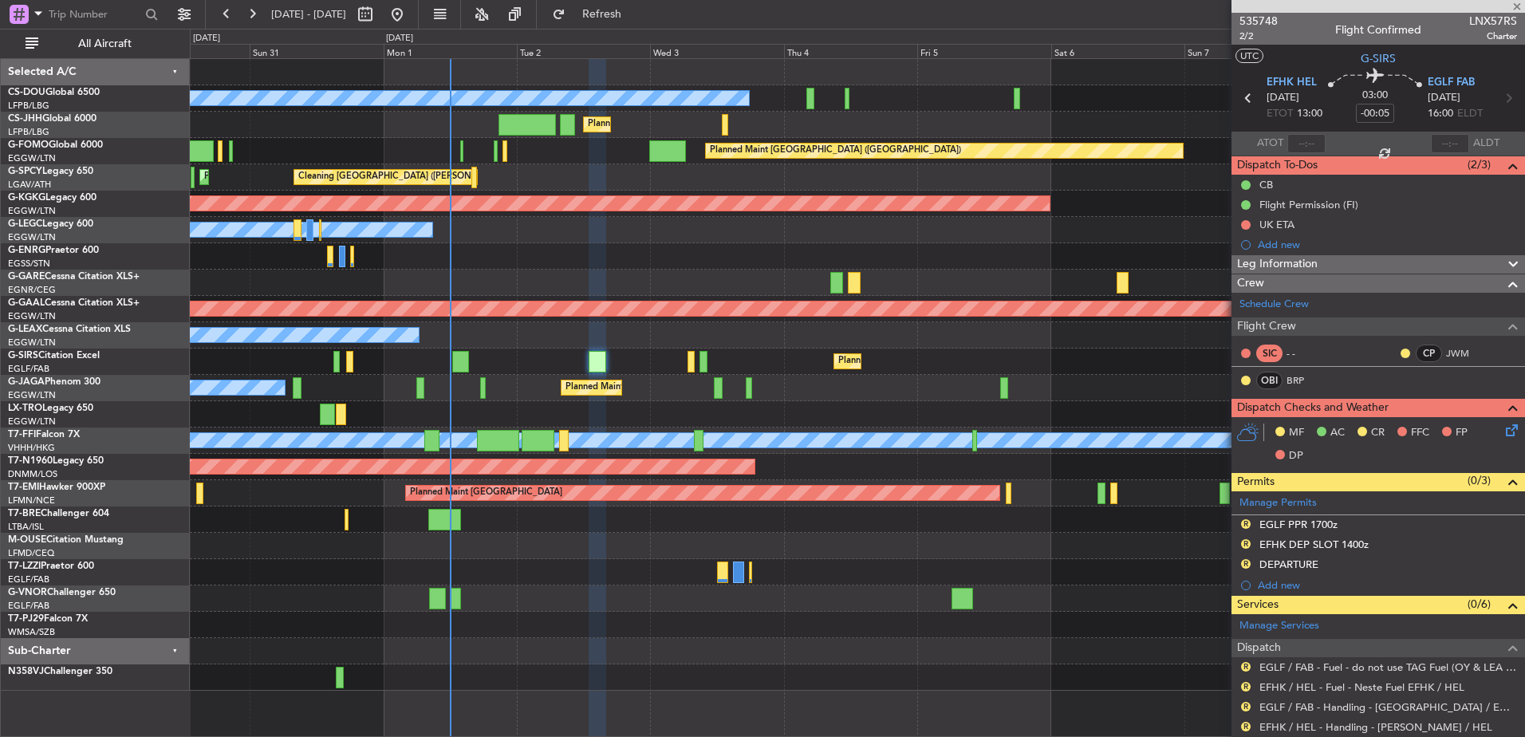
type input "15:48"
type input "17:08"
type input "0"
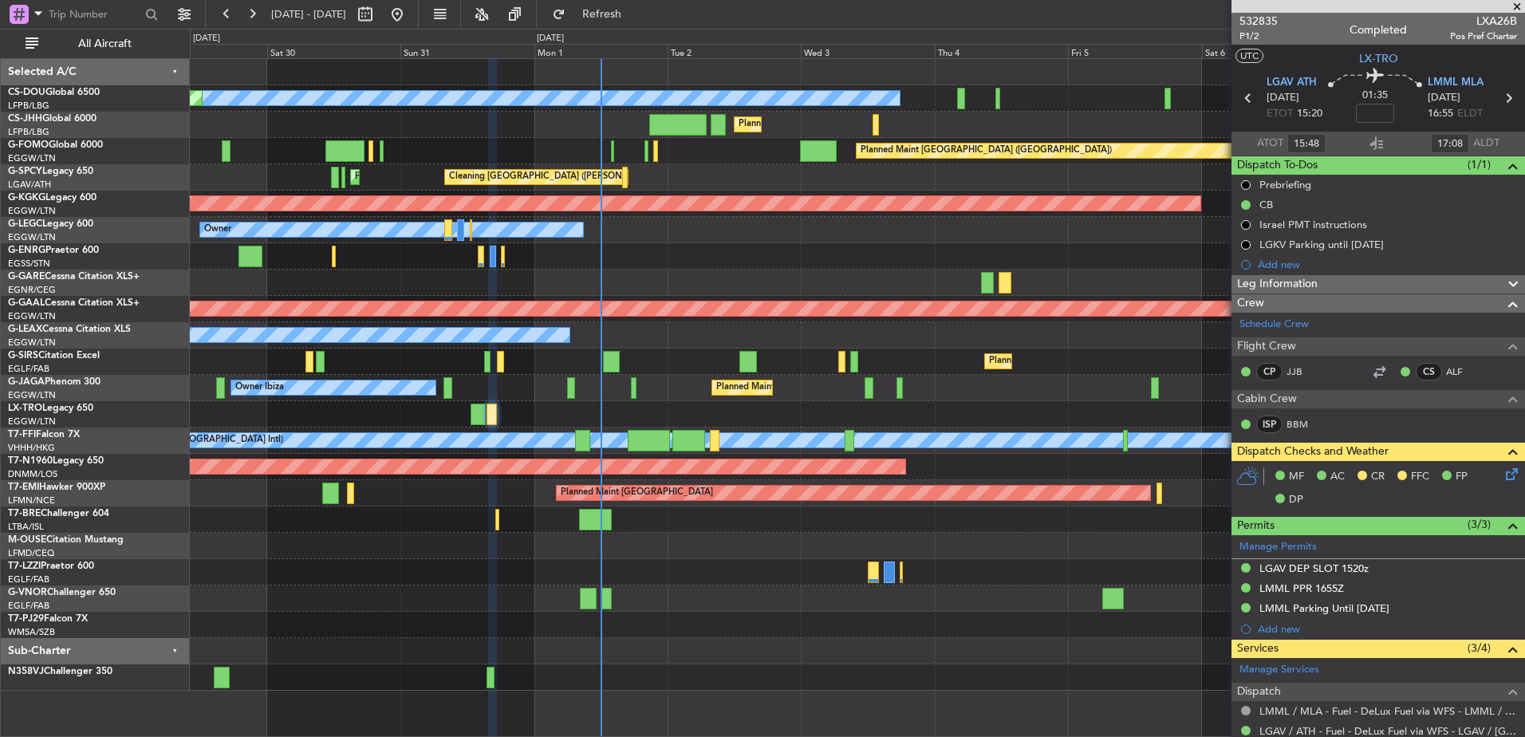
click at [806, 365] on div "Planned Maint Paris (Le Bourget) No Crew Planned Maint Paris (Le Bourget) Plann…" at bounding box center [857, 375] width 1335 height 632
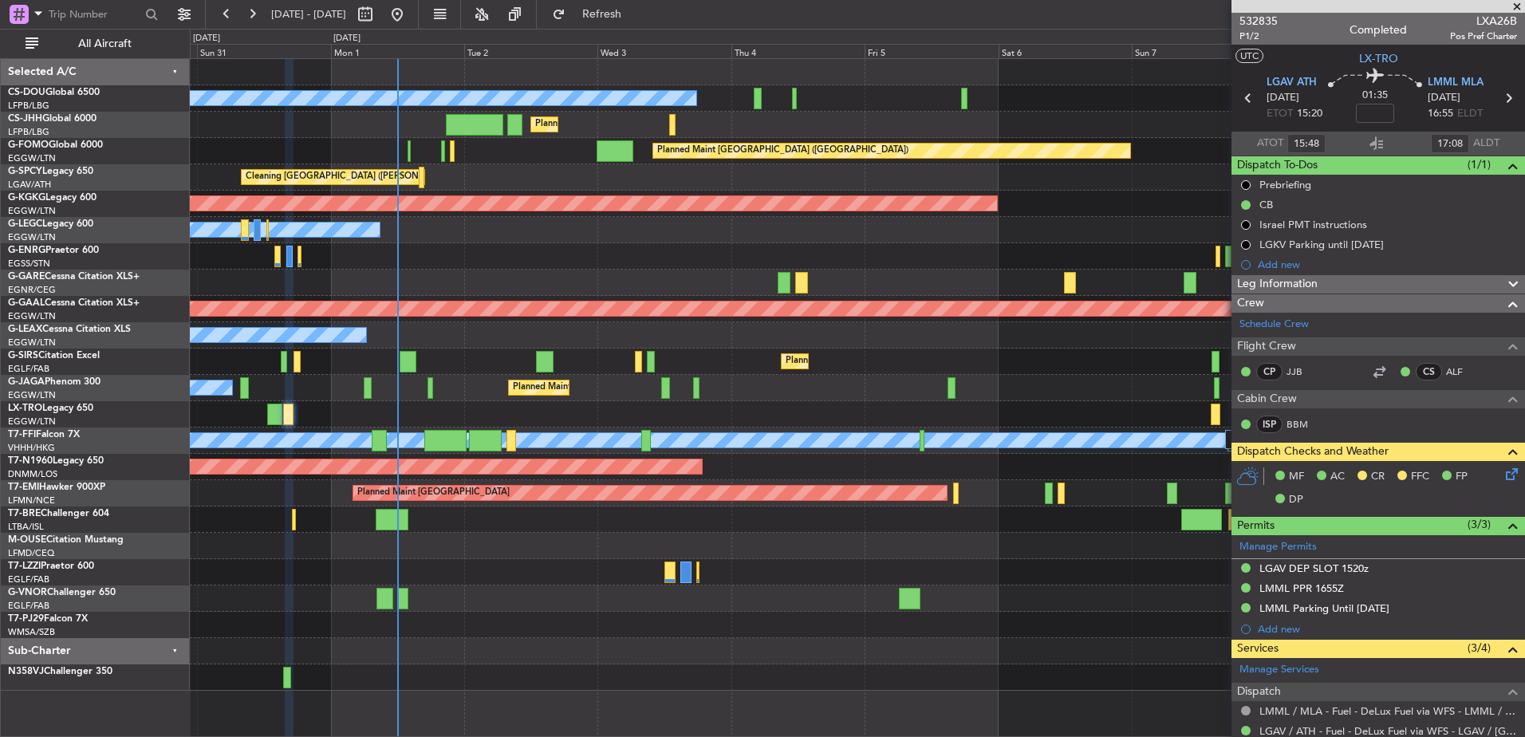
click at [604, 405] on div "Planned Maint Dusseldorf" at bounding box center [857, 414] width 1335 height 26
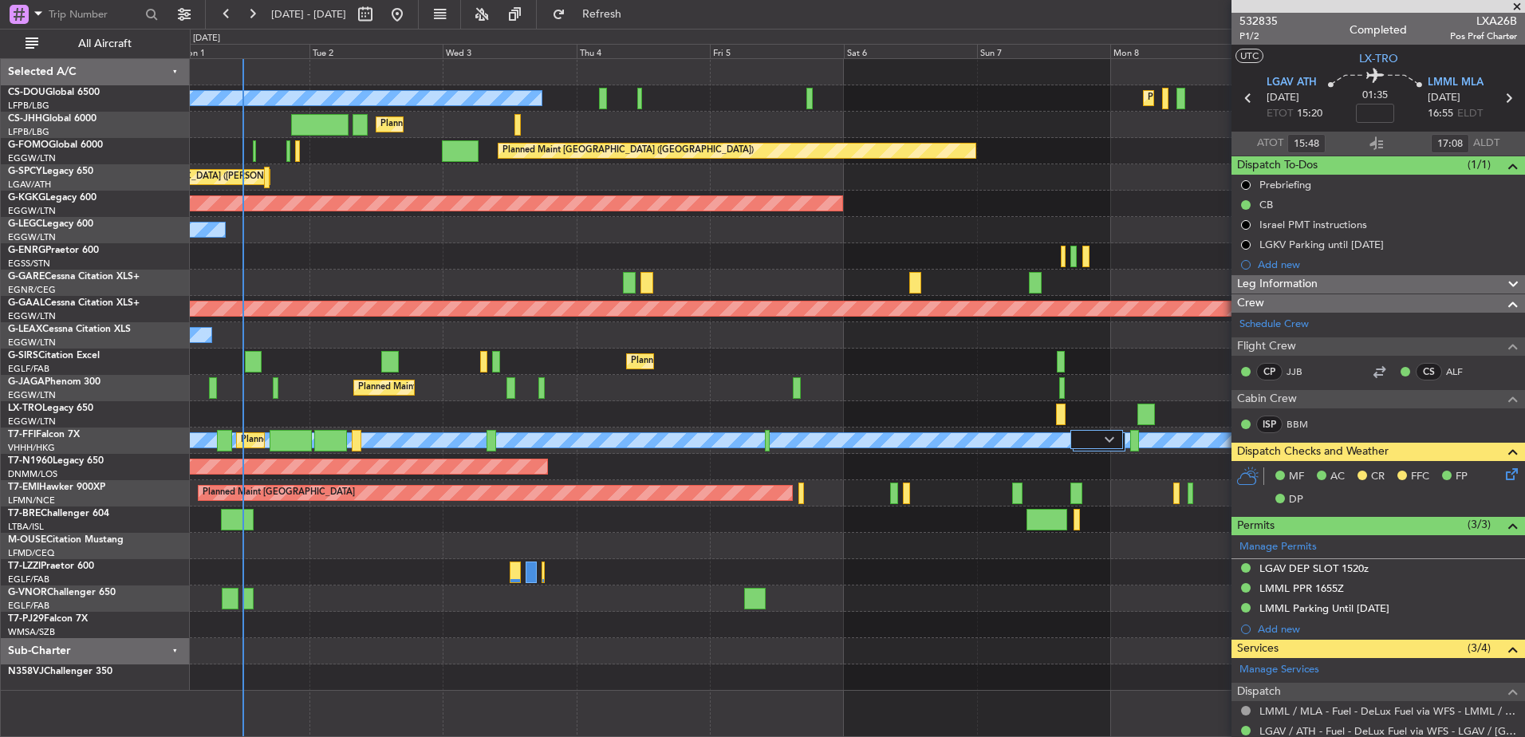
click at [728, 501] on div "Planned Maint [GEOGRAPHIC_DATA]" at bounding box center [857, 493] width 1335 height 26
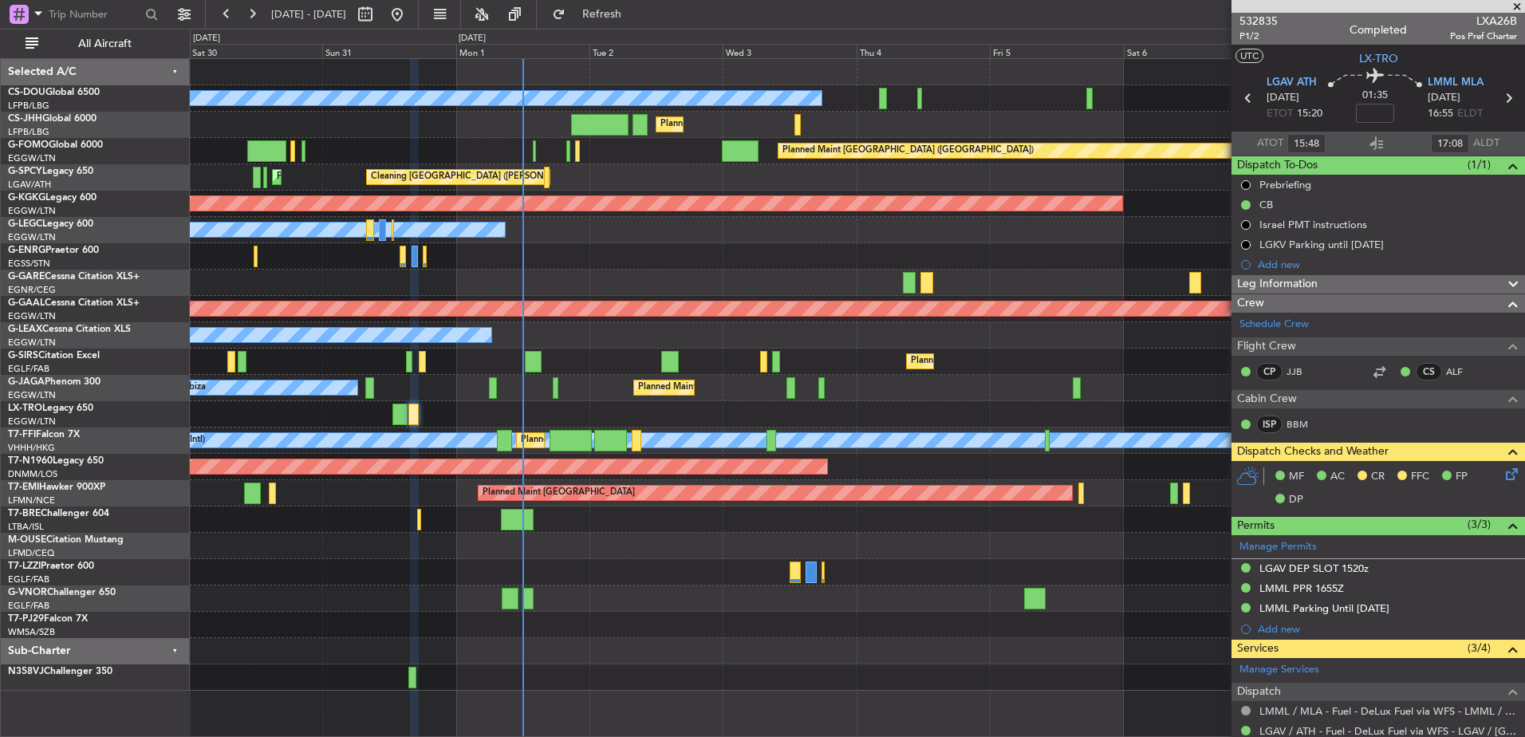
click at [822, 431] on div "Planned Maint Paris (Le Bourget) No Crew Planned Maint Paris (Le Bourget) Plann…" at bounding box center [857, 375] width 1335 height 632
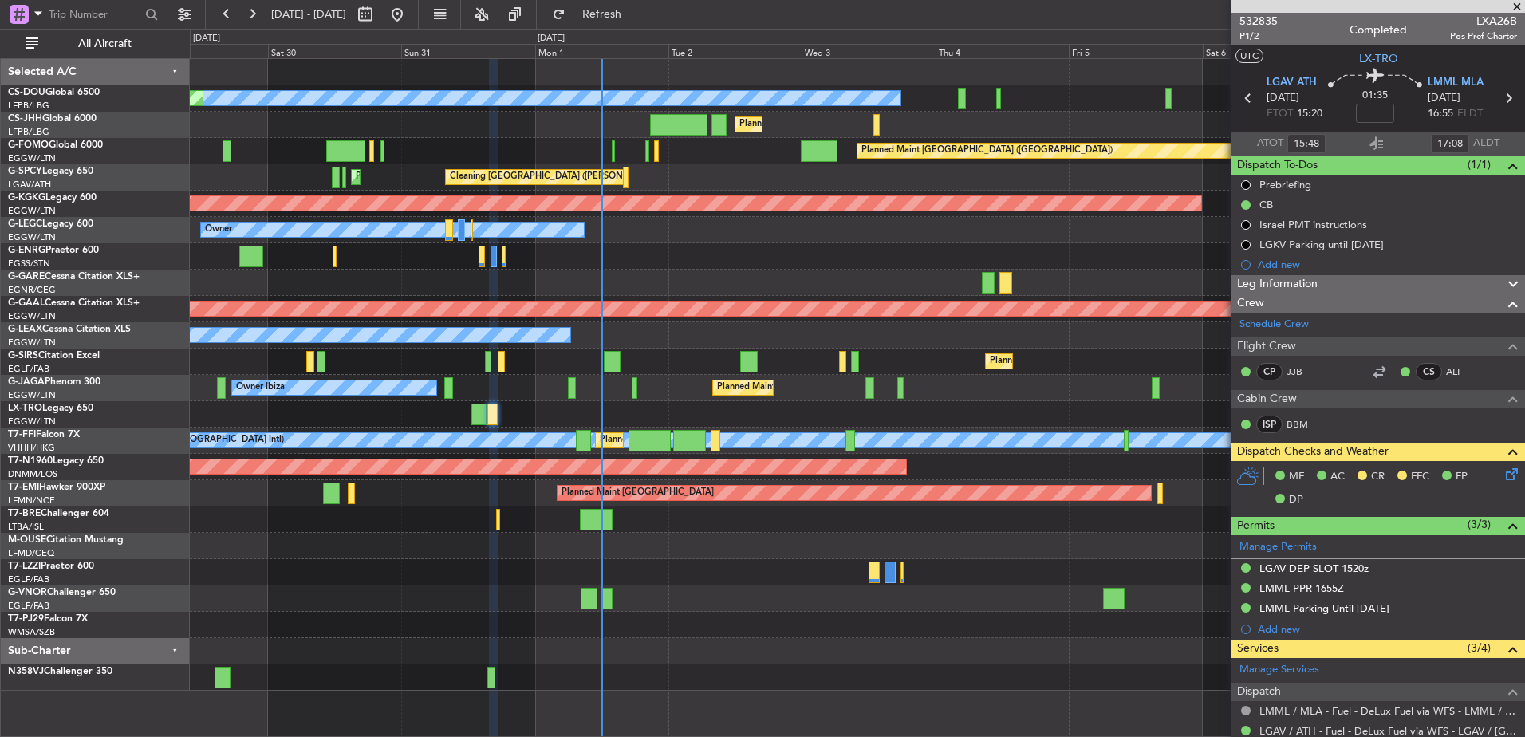
click at [763, 409] on div "Planned Maint Dusseldorf" at bounding box center [857, 414] width 1335 height 26
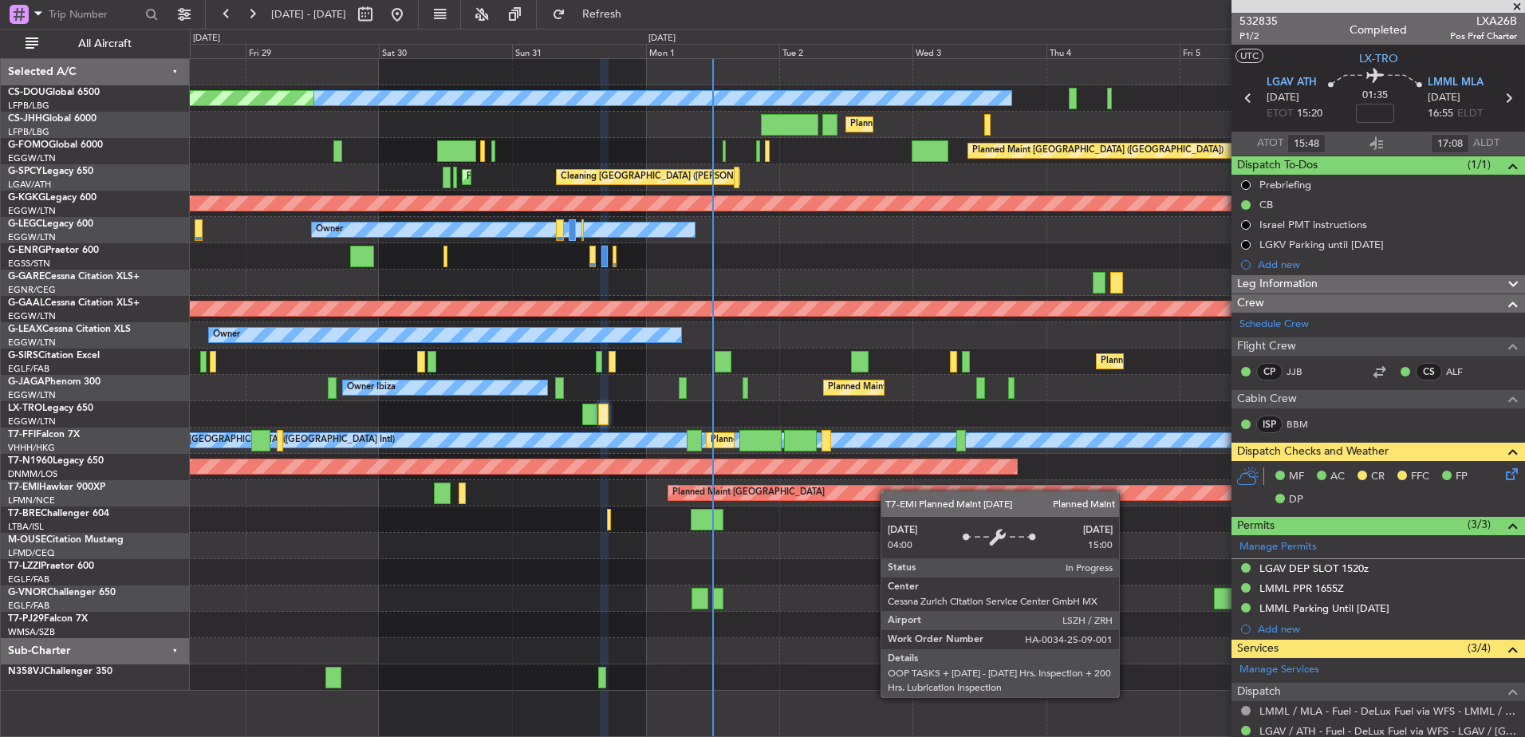
click at [942, 497] on div "Planned Maint Paris (Le Bourget) No Crew Planned Maint Paris (Le Bourget) Plann…" at bounding box center [857, 375] width 1335 height 632
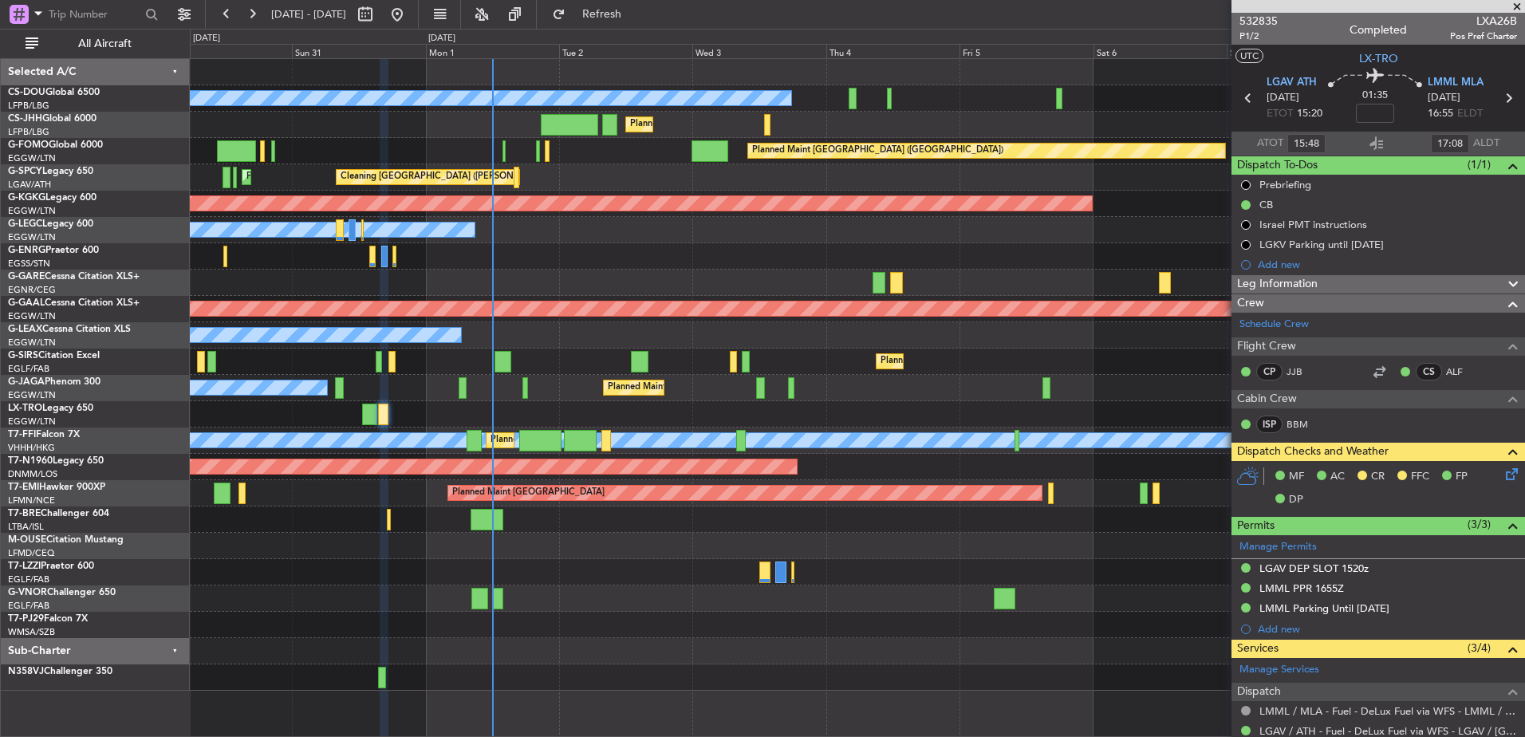
click at [684, 533] on div "Planned Maint Paris (Le Bourget) No Crew Planned Maint Paris (Le Bourget) Plann…" at bounding box center [857, 375] width 1335 height 632
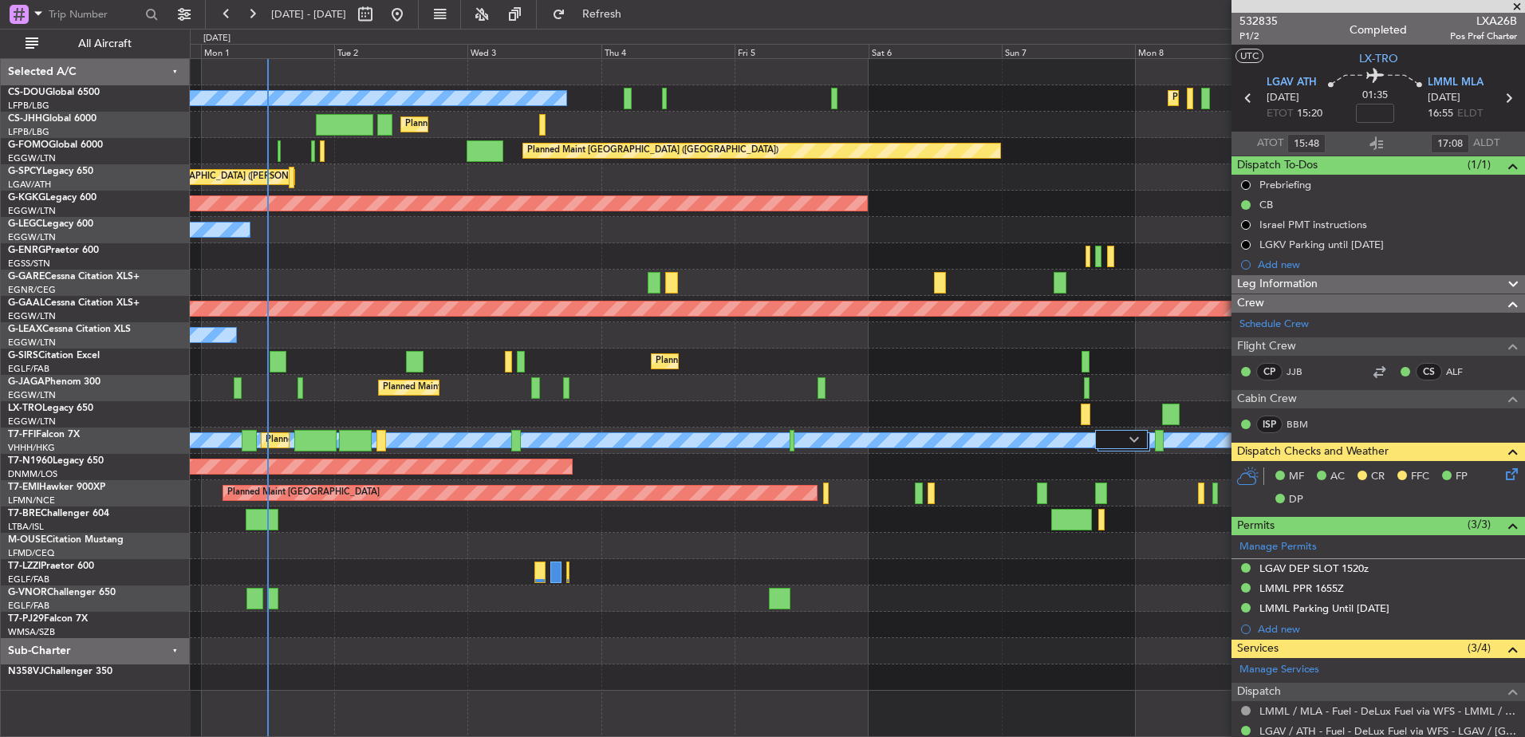
click at [676, 621] on div "Planned Maint Paris (Le Bourget) No Crew Planned Maint Paris (Le Bourget) Plann…" at bounding box center [857, 375] width 1335 height 632
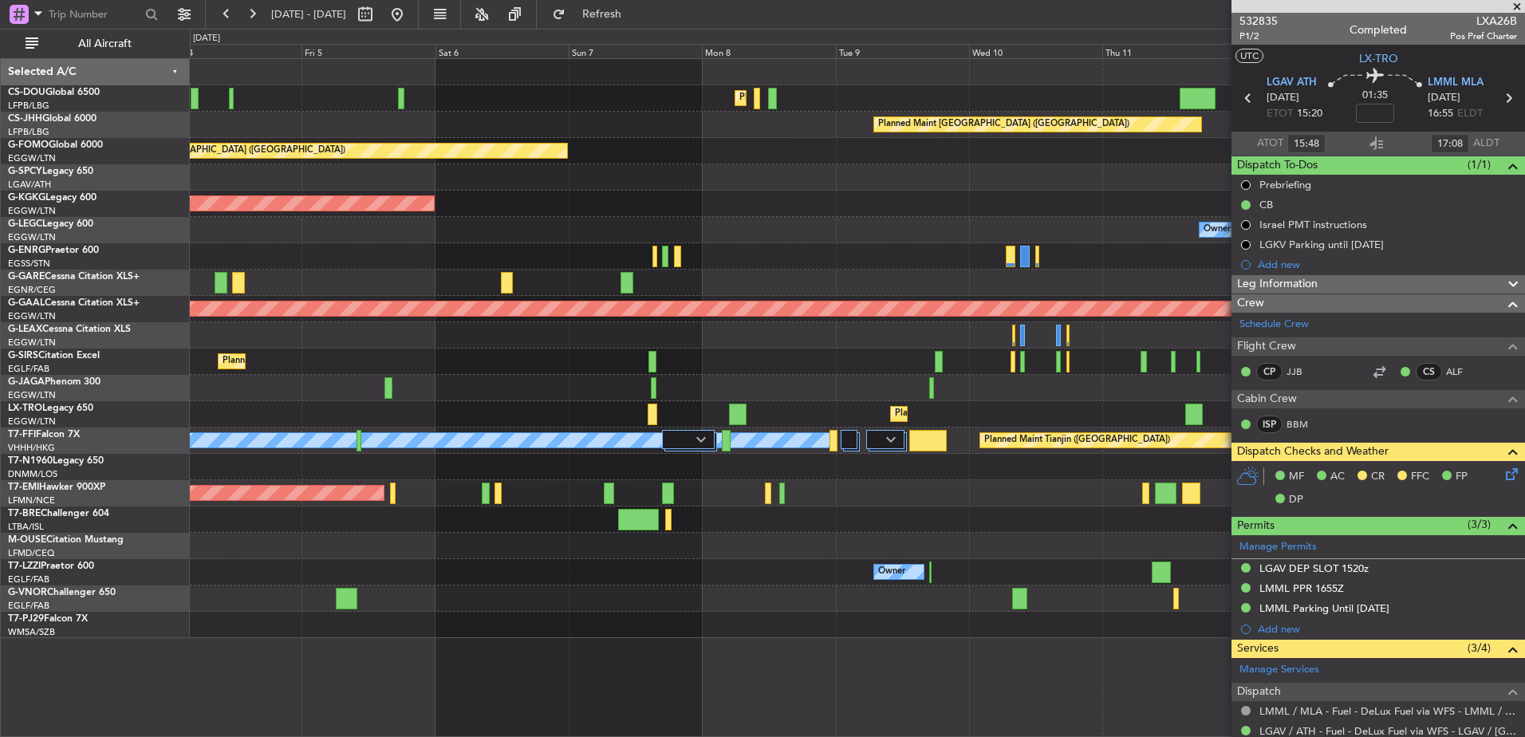
click at [790, 413] on div "Planned Maint Dusseldorf" at bounding box center [857, 414] width 1335 height 26
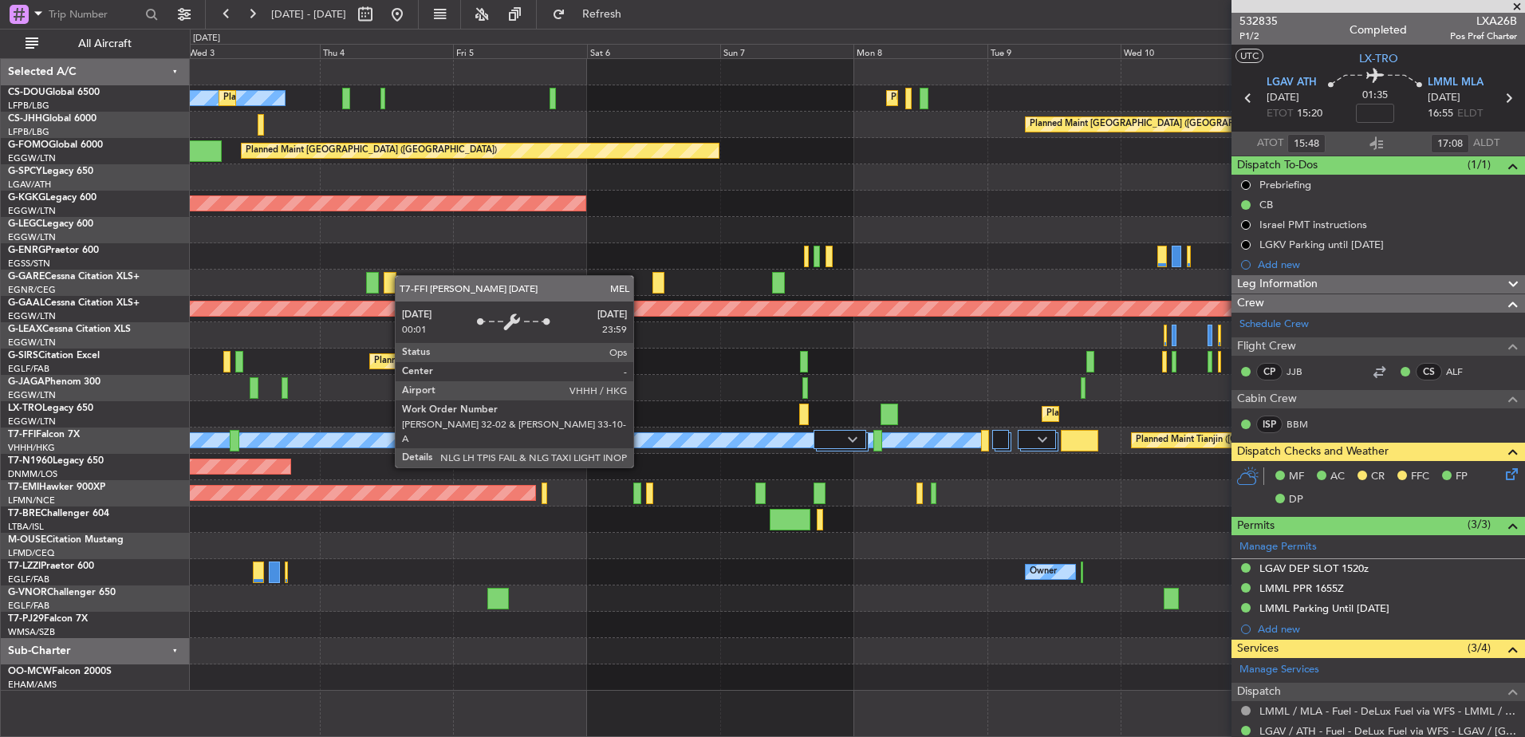
click at [986, 441] on div "[PERSON_NAME][GEOGRAPHIC_DATA] ([GEOGRAPHIC_DATA] Intl)" at bounding box center [186, 440] width 1600 height 14
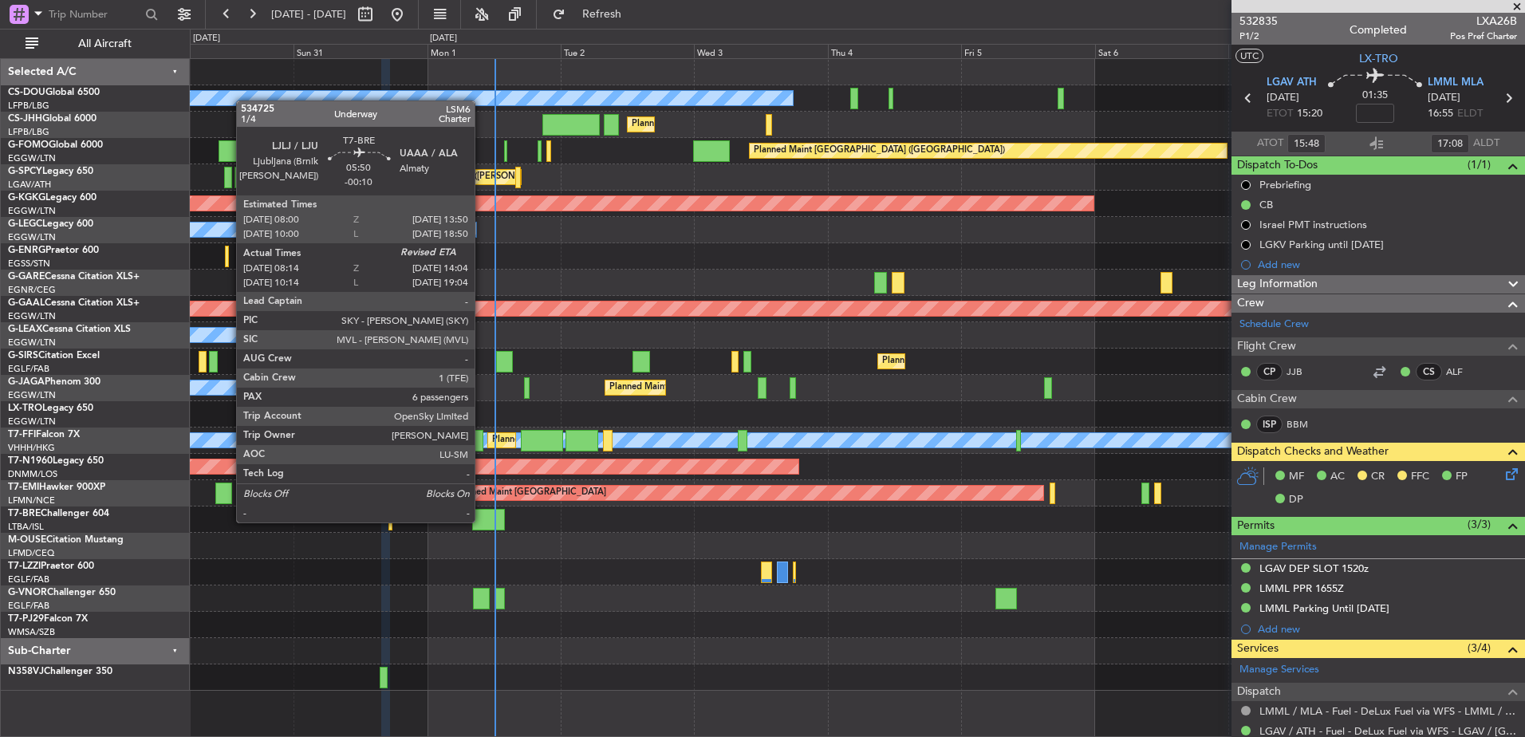
click at [482, 521] on div at bounding box center [488, 520] width 33 height 22
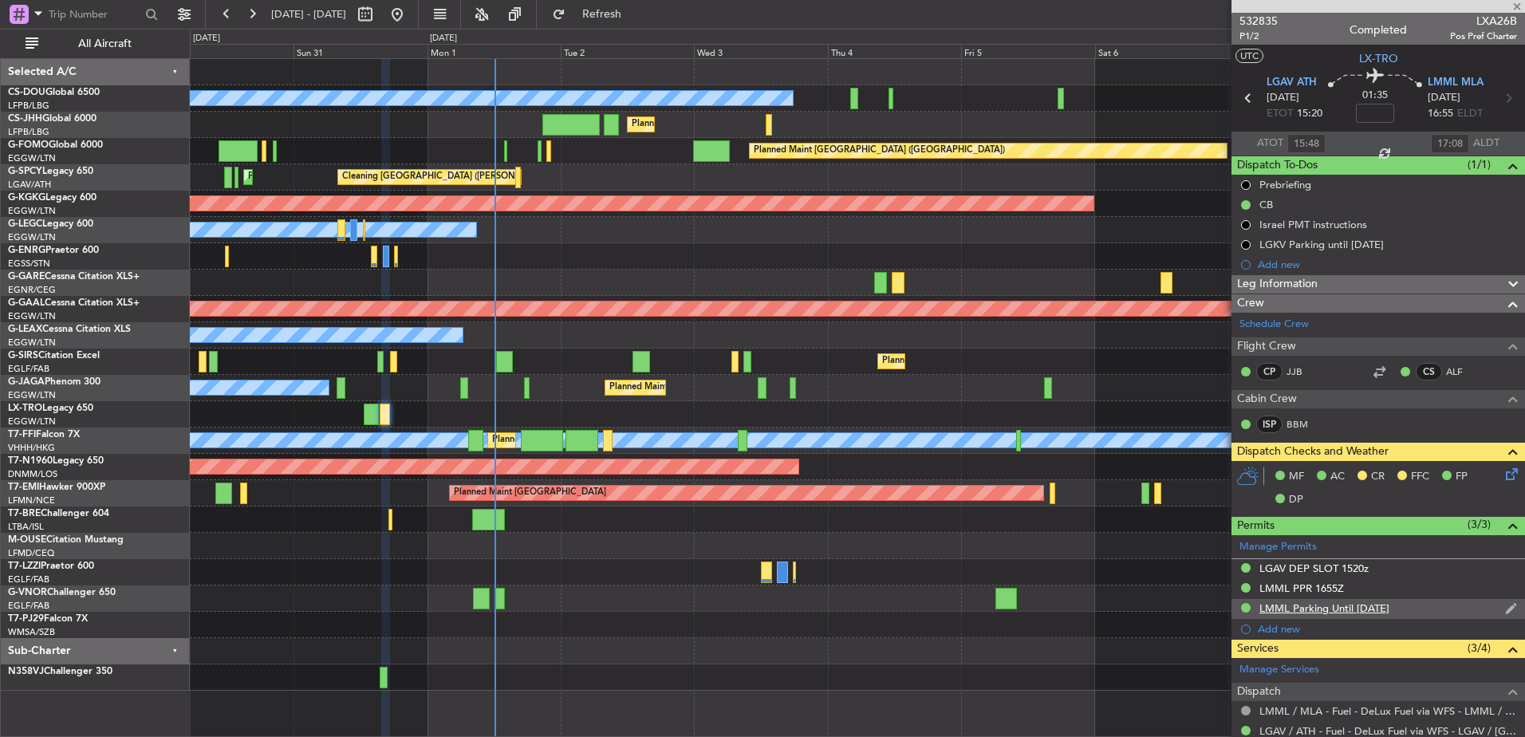
type input "-00:10"
type input "08:14"
type input "6"
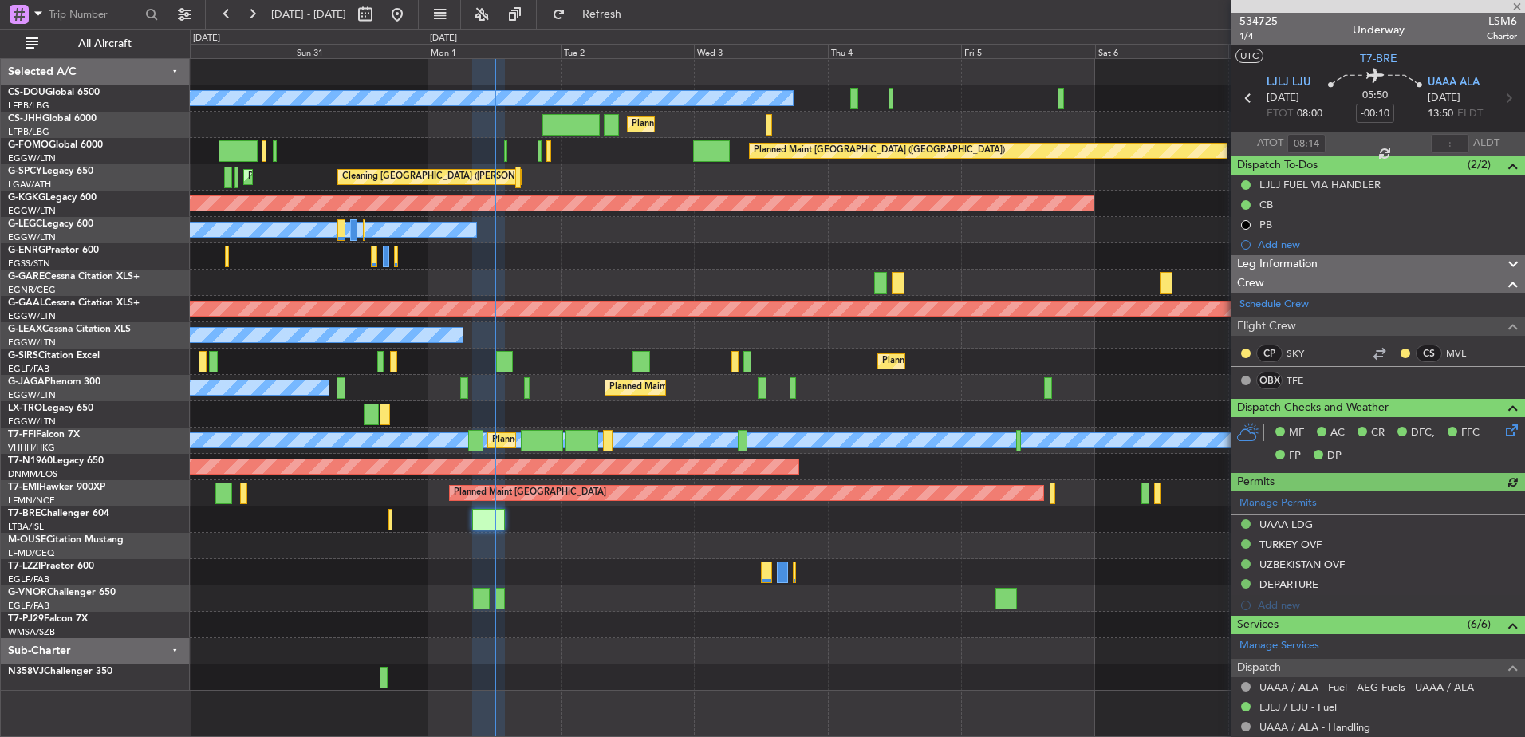
scroll to position [458, 0]
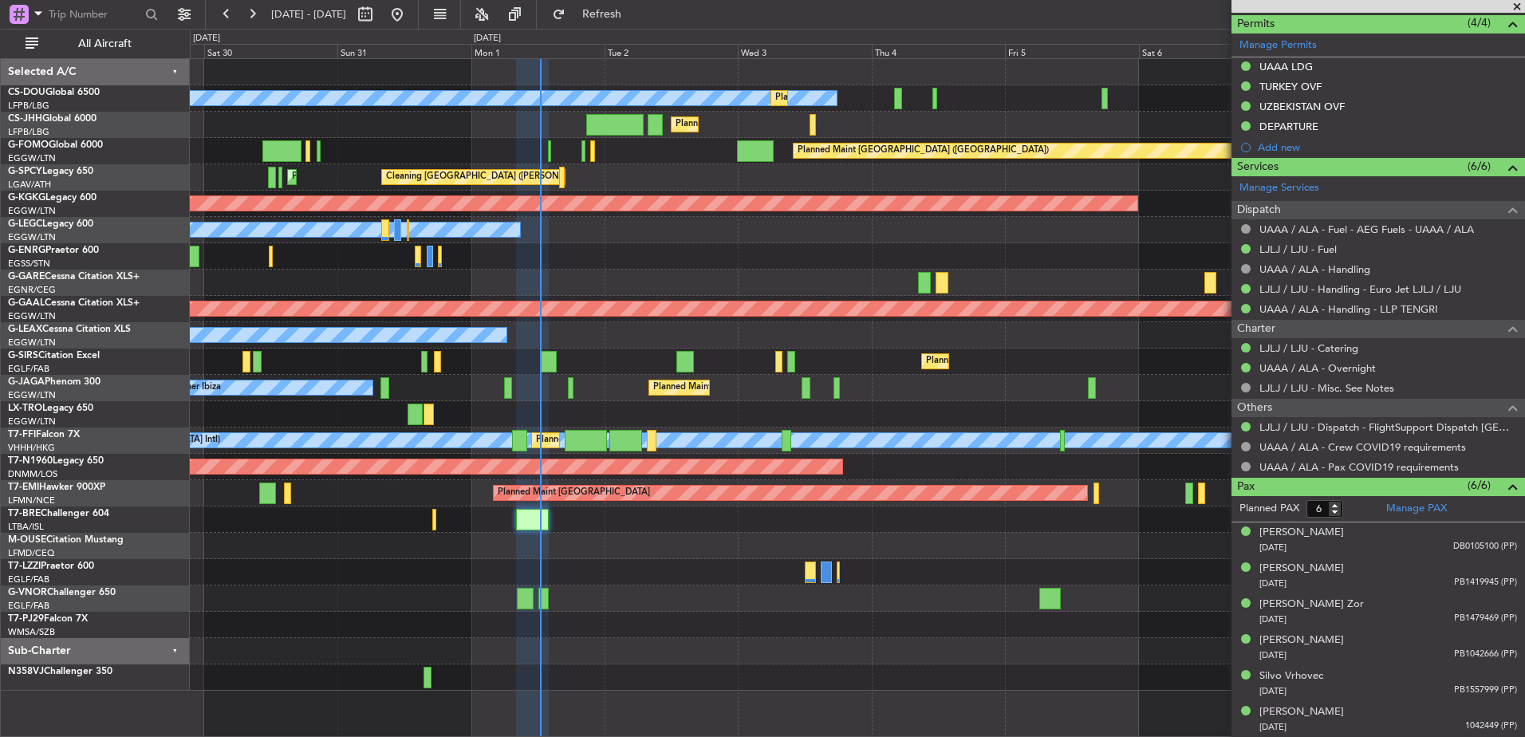
click at [616, 239] on div "Planned Maint [GEOGRAPHIC_DATA] ([GEOGRAPHIC_DATA]) No Crew Planned Maint [GEOG…" at bounding box center [857, 375] width 1335 height 632
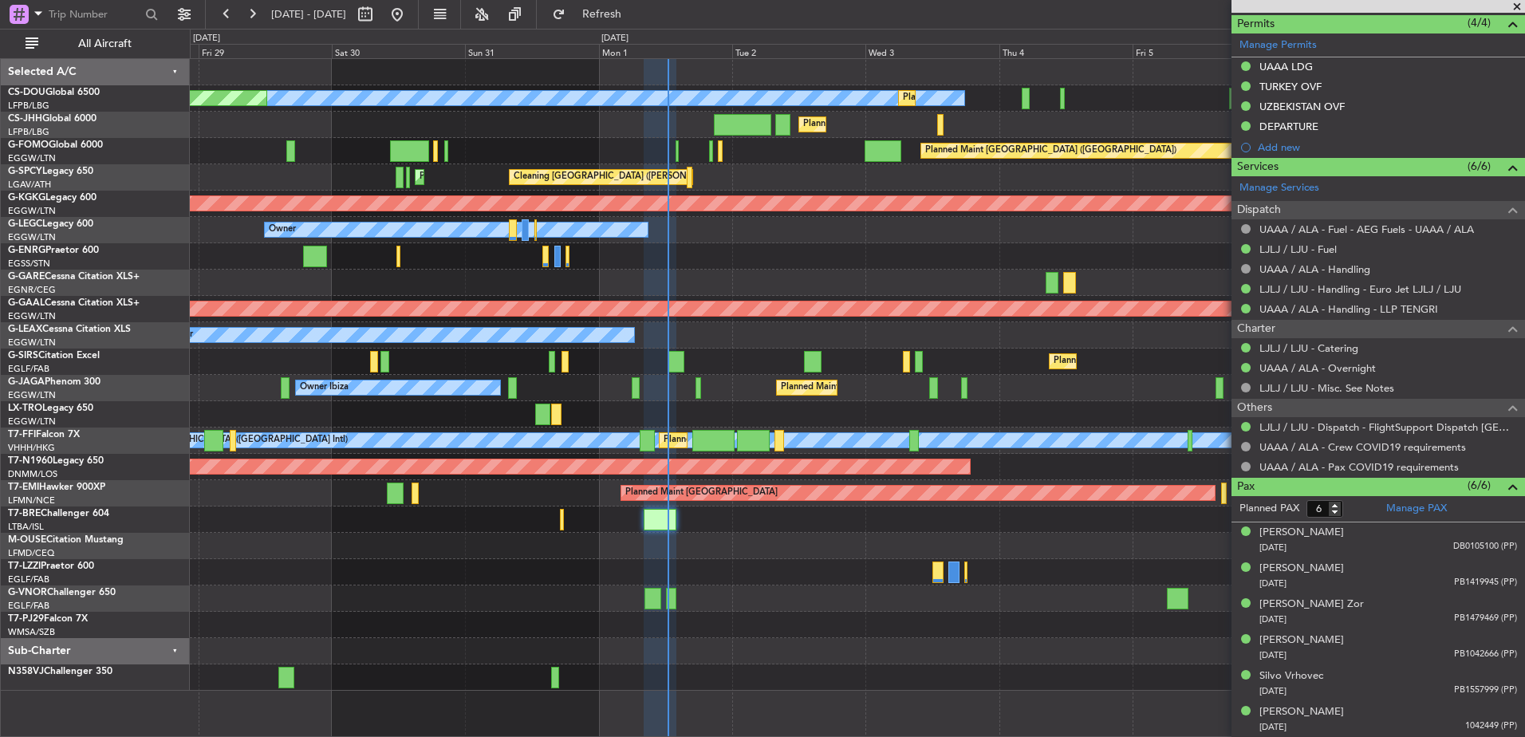
click at [1519, 6] on span at bounding box center [1517, 7] width 16 height 14
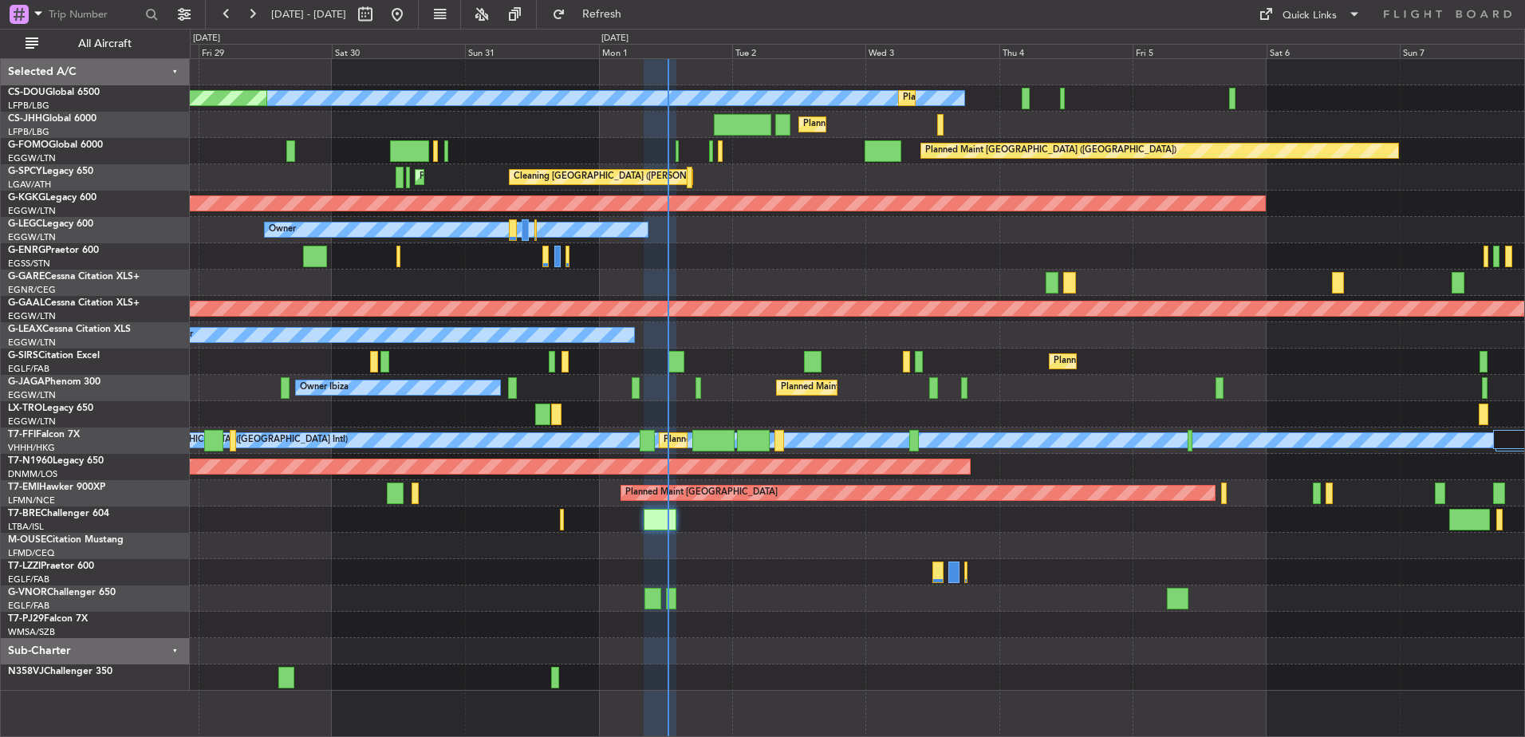
type input "0"
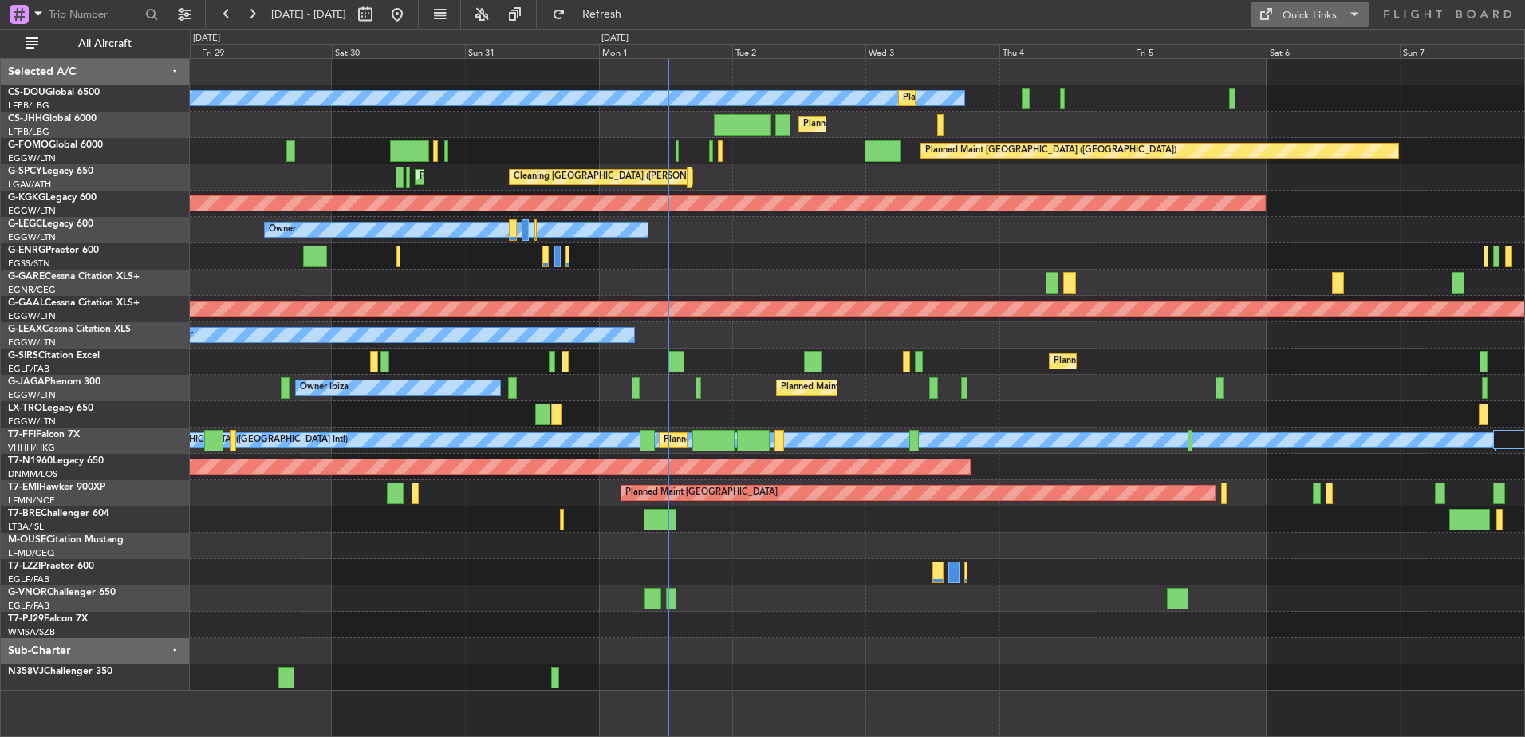
click at [1280, 13] on button "Quick Links" at bounding box center [1310, 15] width 118 height 26
click at [691, 172] on div at bounding box center [762, 368] width 1525 height 737
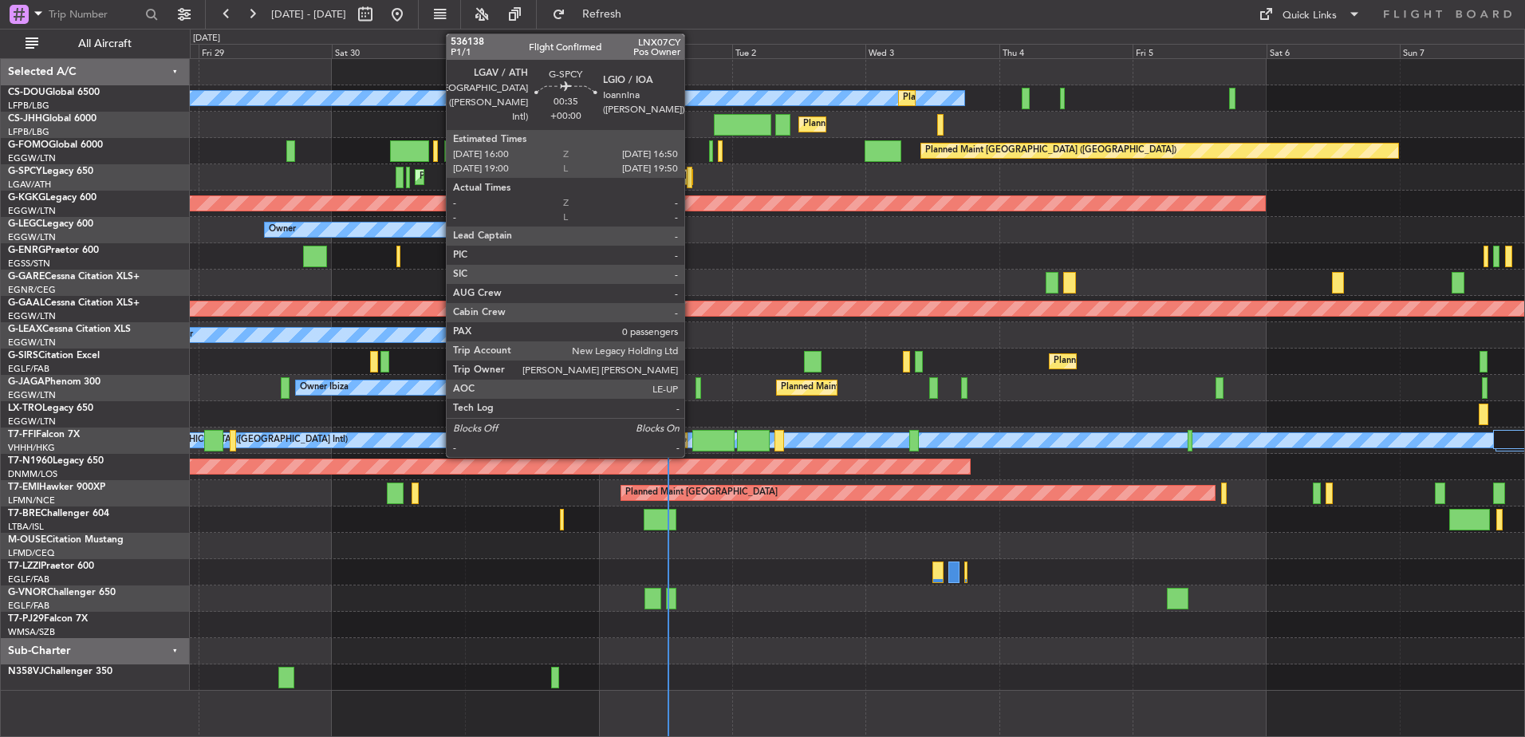
click at [692, 174] on div at bounding box center [689, 178] width 5 height 22
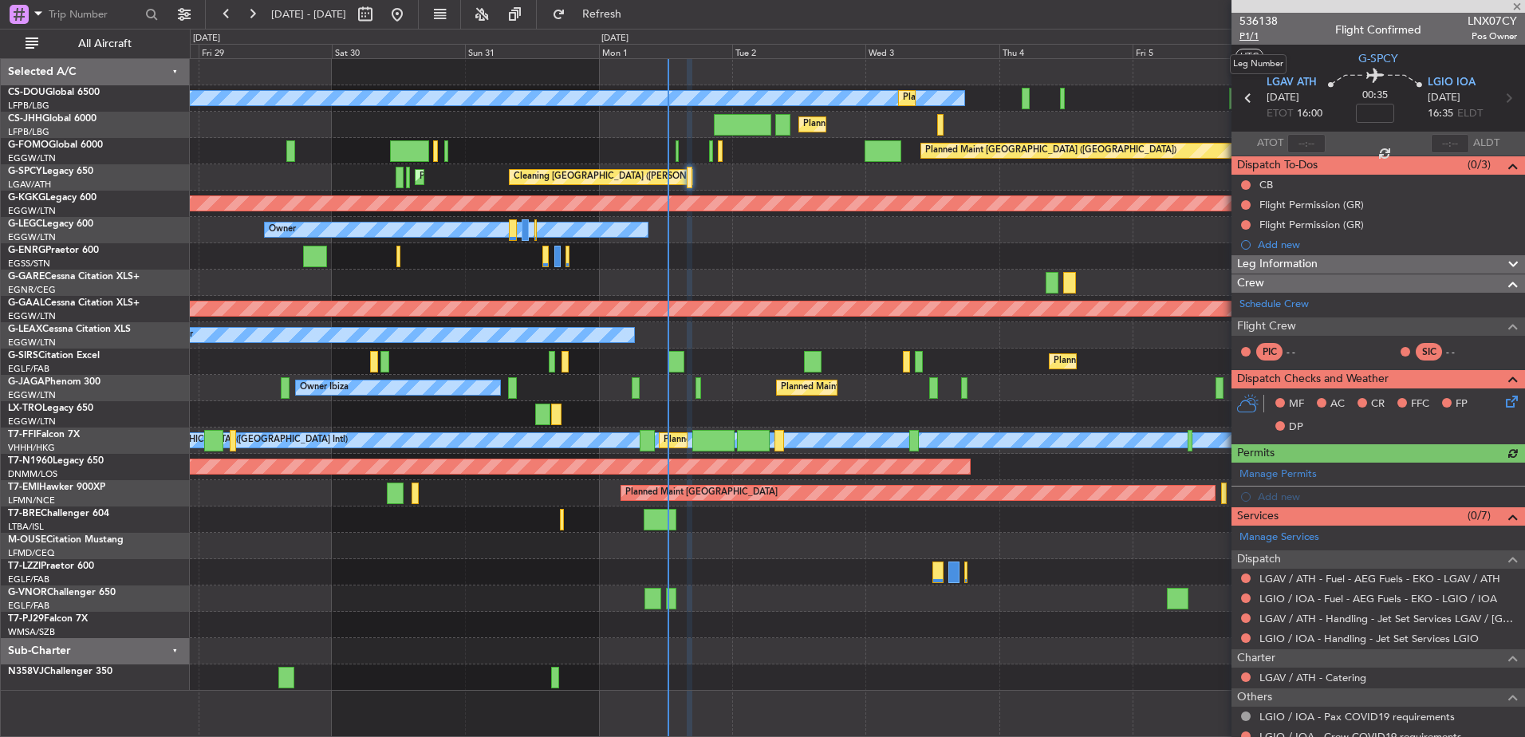
click at [1252, 34] on span "P1/1" at bounding box center [1259, 37] width 38 height 14
click at [53, 590] on link "G-VNOR Challenger 650" at bounding box center [62, 593] width 108 height 10
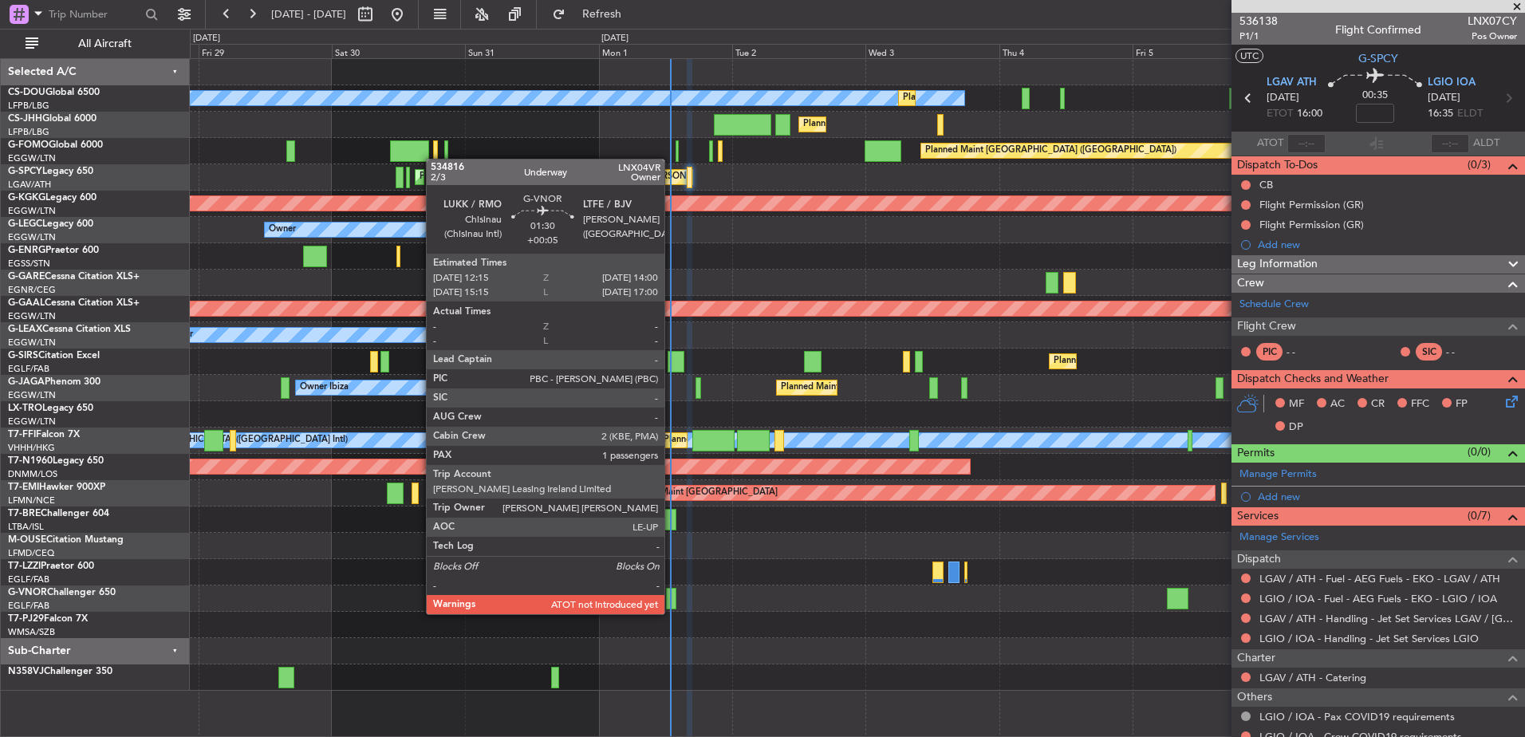
click at [672, 598] on div at bounding box center [671, 599] width 10 height 22
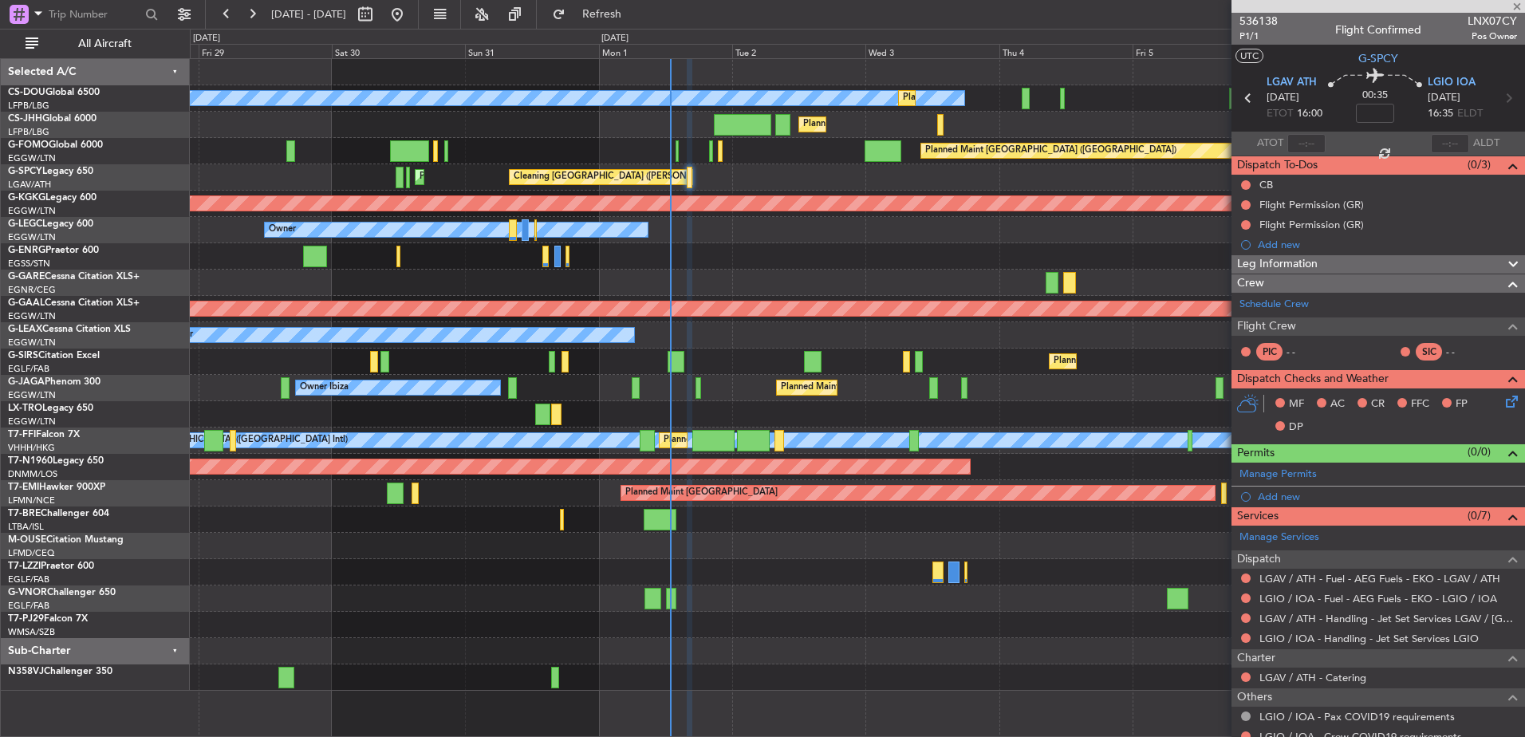
type input "+00:05"
type input "1"
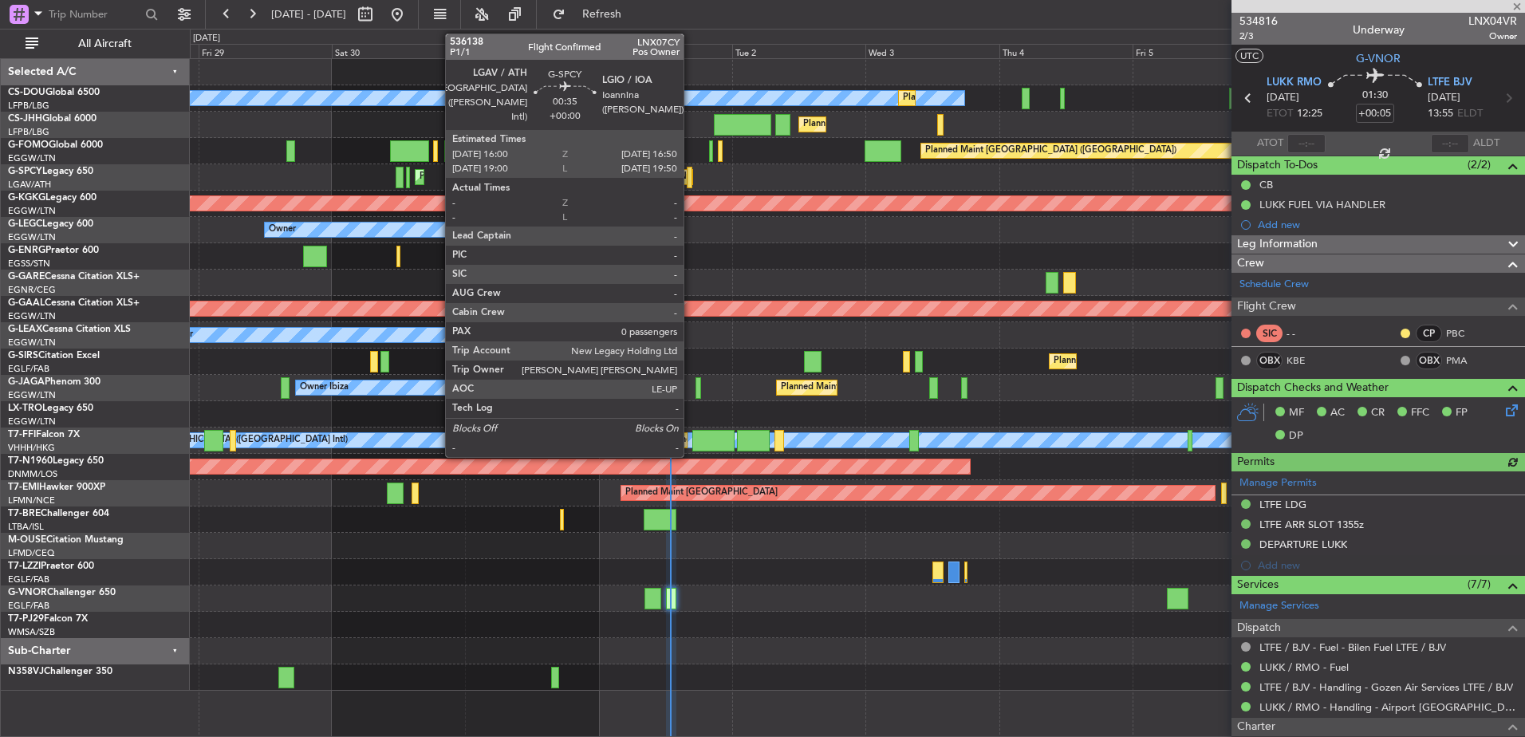
click at [691, 185] on div at bounding box center [689, 178] width 5 height 22
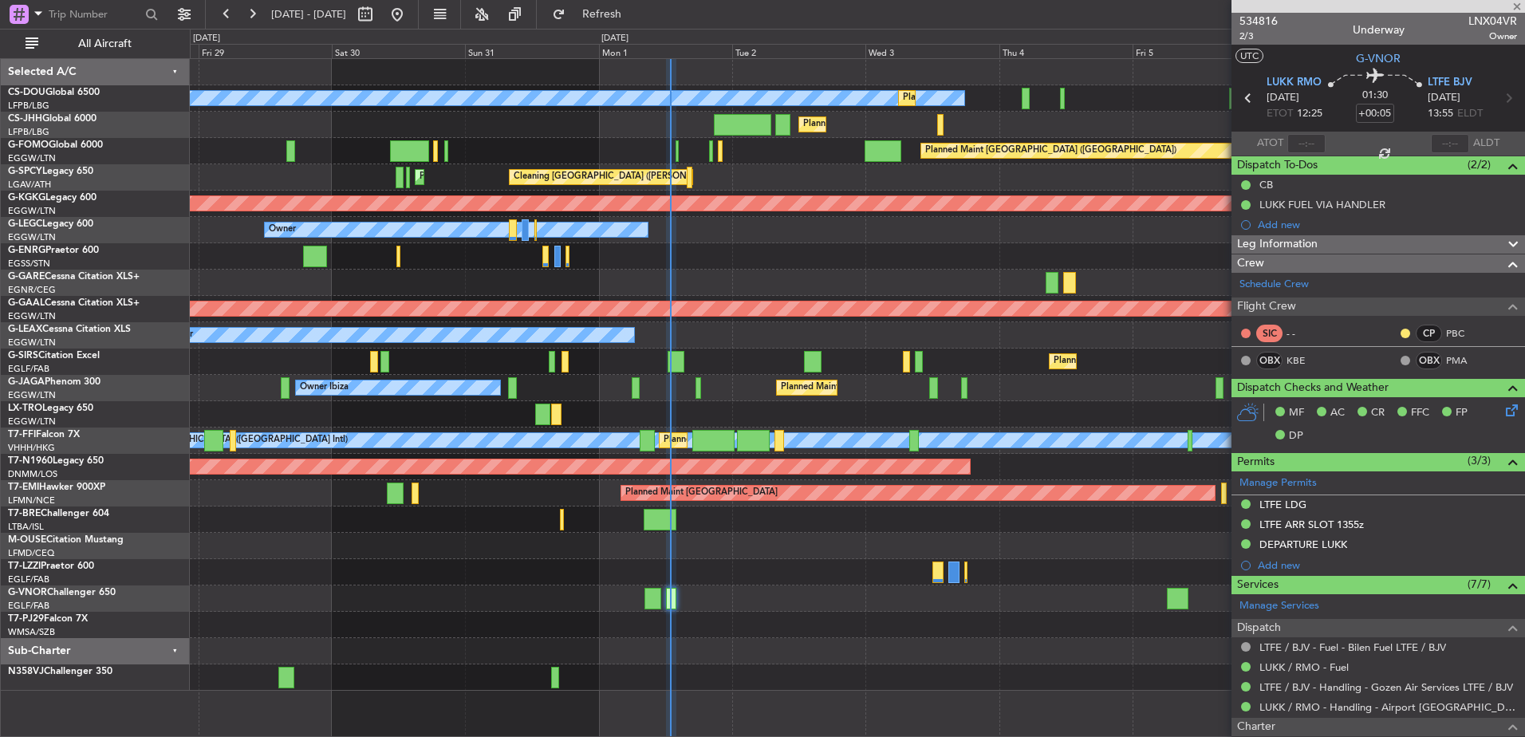
type input "0"
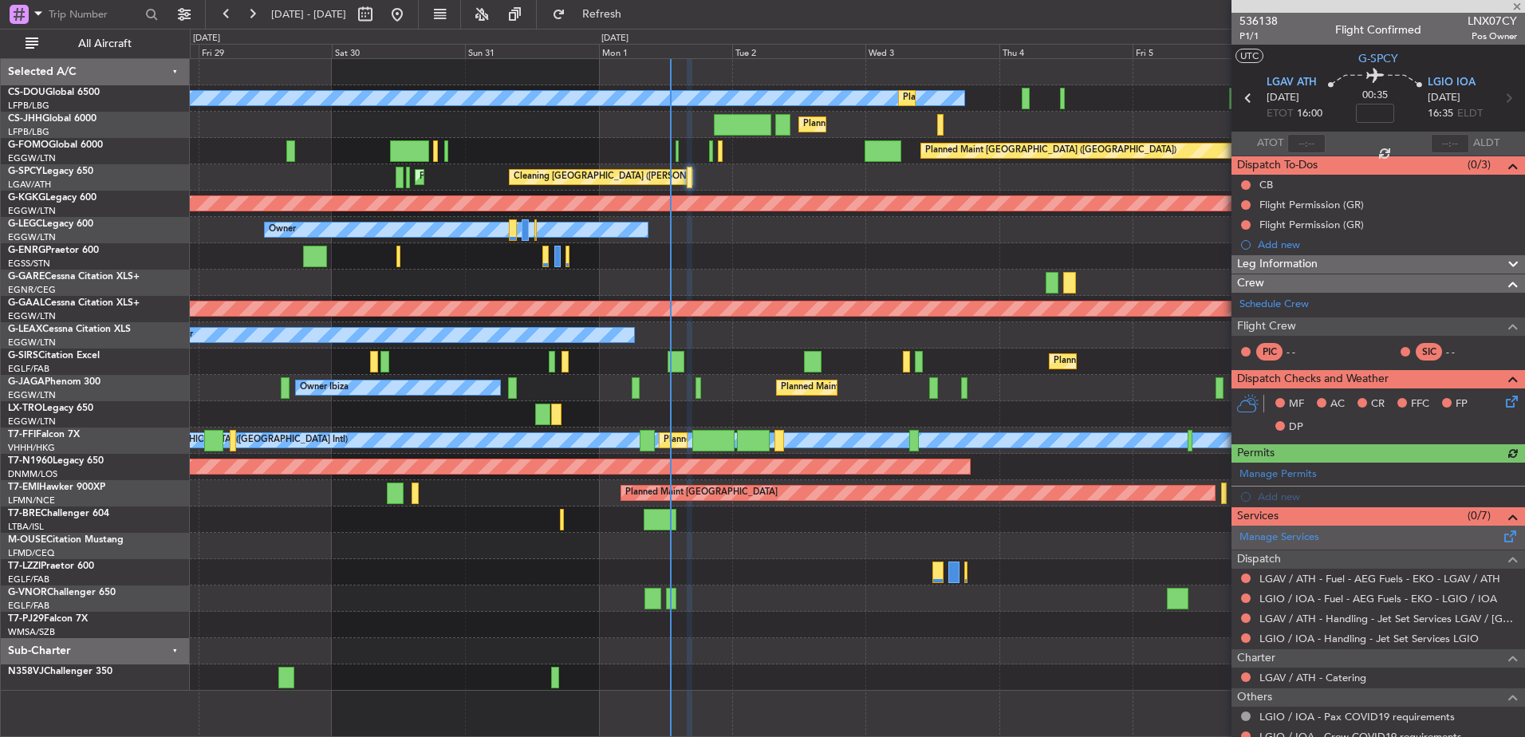
scroll to position [74, 0]
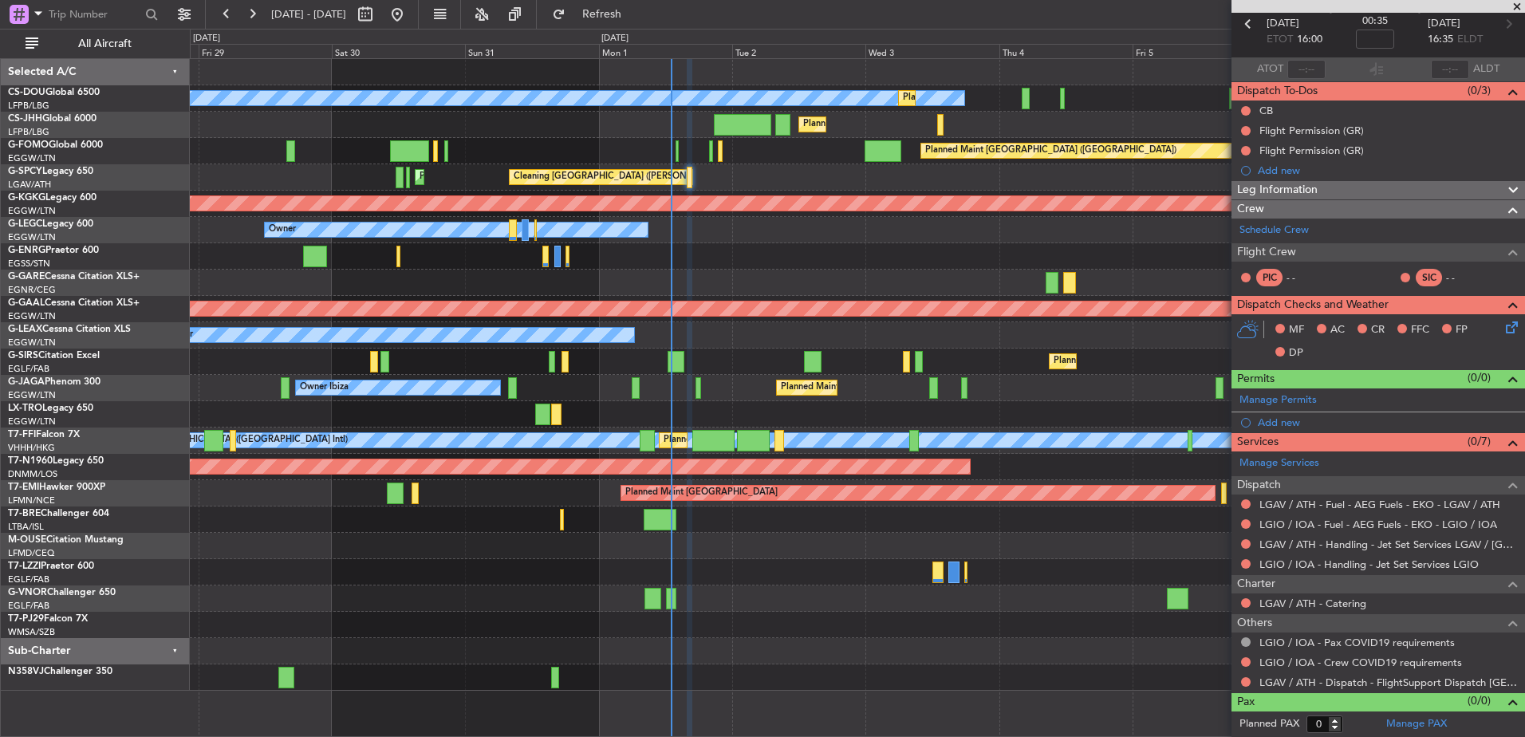
click at [1083, 377] on div "Owner Ibiza Planned Maint [GEOGRAPHIC_DATA] ([GEOGRAPHIC_DATA])" at bounding box center [857, 388] width 1335 height 26
click at [246, 13] on button at bounding box center [252, 15] width 26 height 26
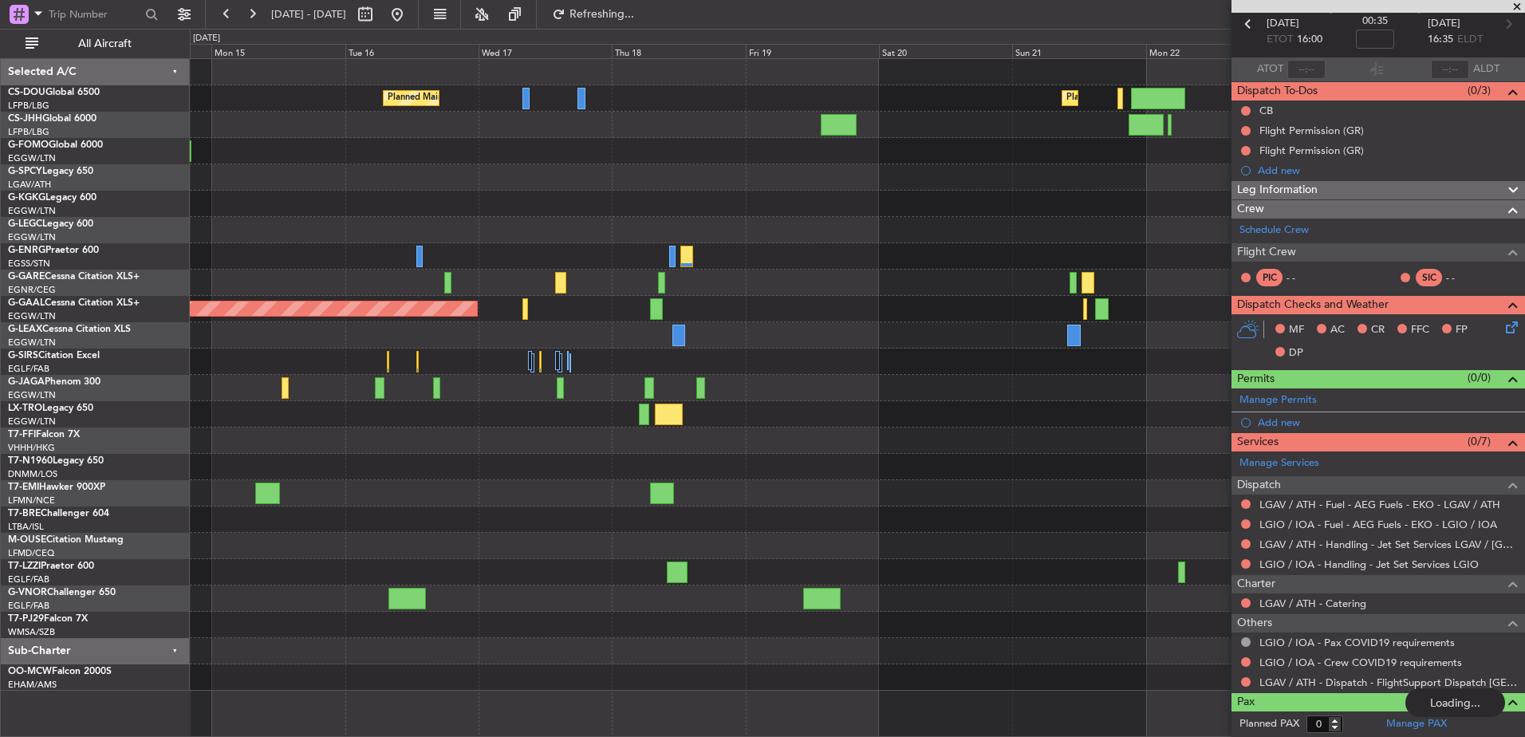
click at [489, 441] on div "Planned Maint [GEOGRAPHIC_DATA] ([GEOGRAPHIC_DATA]) Planned Maint [GEOGRAPHIC_D…" at bounding box center [857, 375] width 1335 height 632
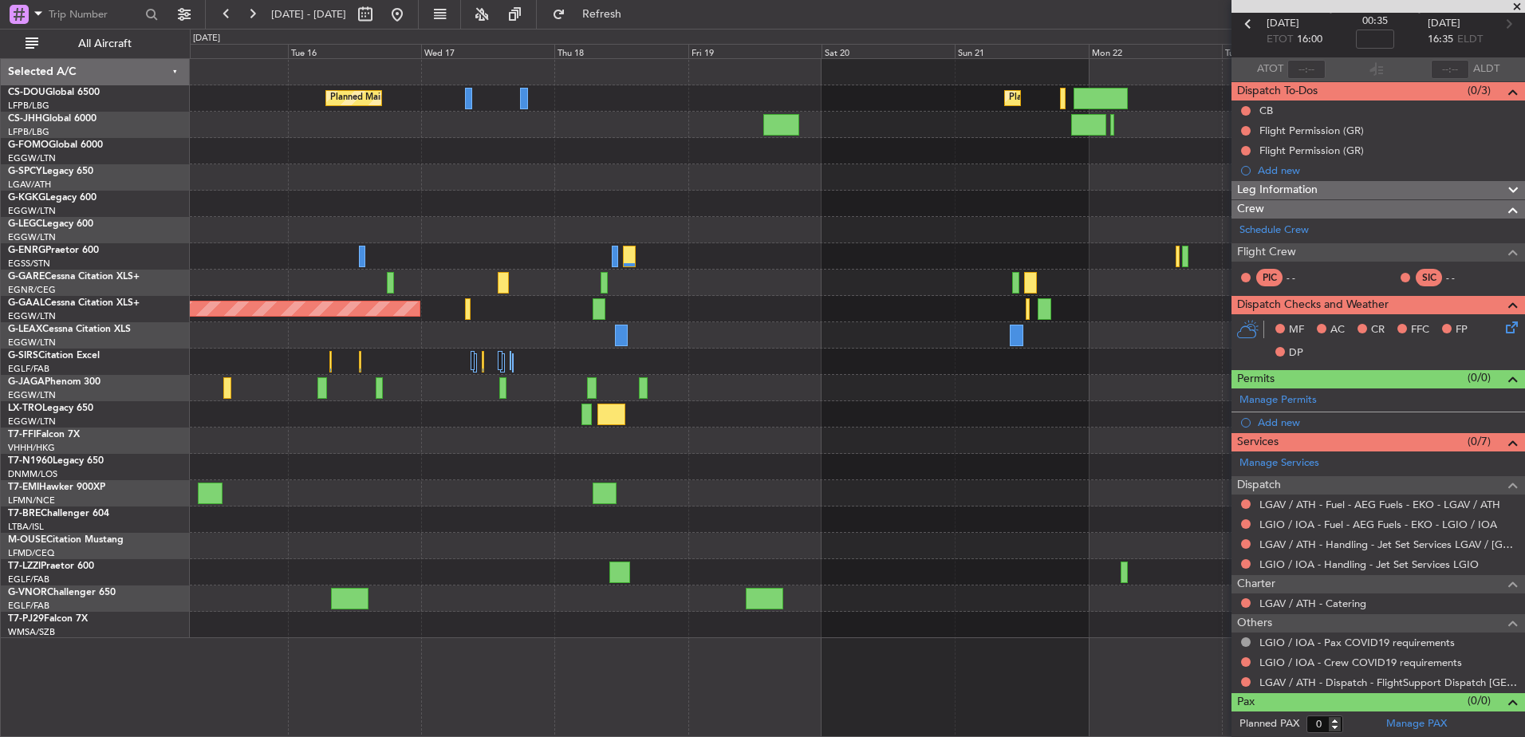
click at [799, 309] on div "Planned Maint Dusseldorf" at bounding box center [857, 309] width 1335 height 26
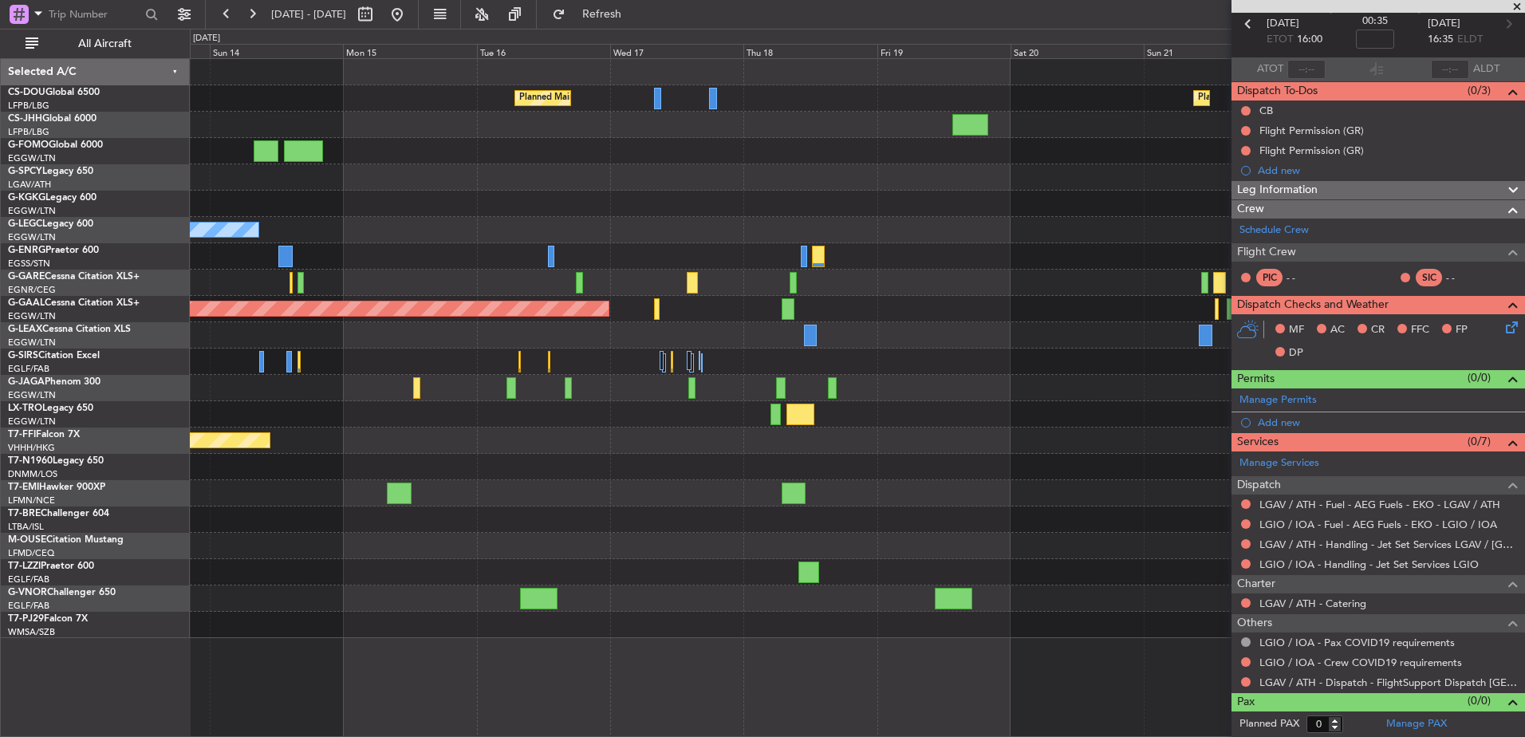
click at [1104, 223] on div "Planned Maint [GEOGRAPHIC_DATA] ([GEOGRAPHIC_DATA]) Planned Maint [GEOGRAPHIC_D…" at bounding box center [857, 348] width 1335 height 579
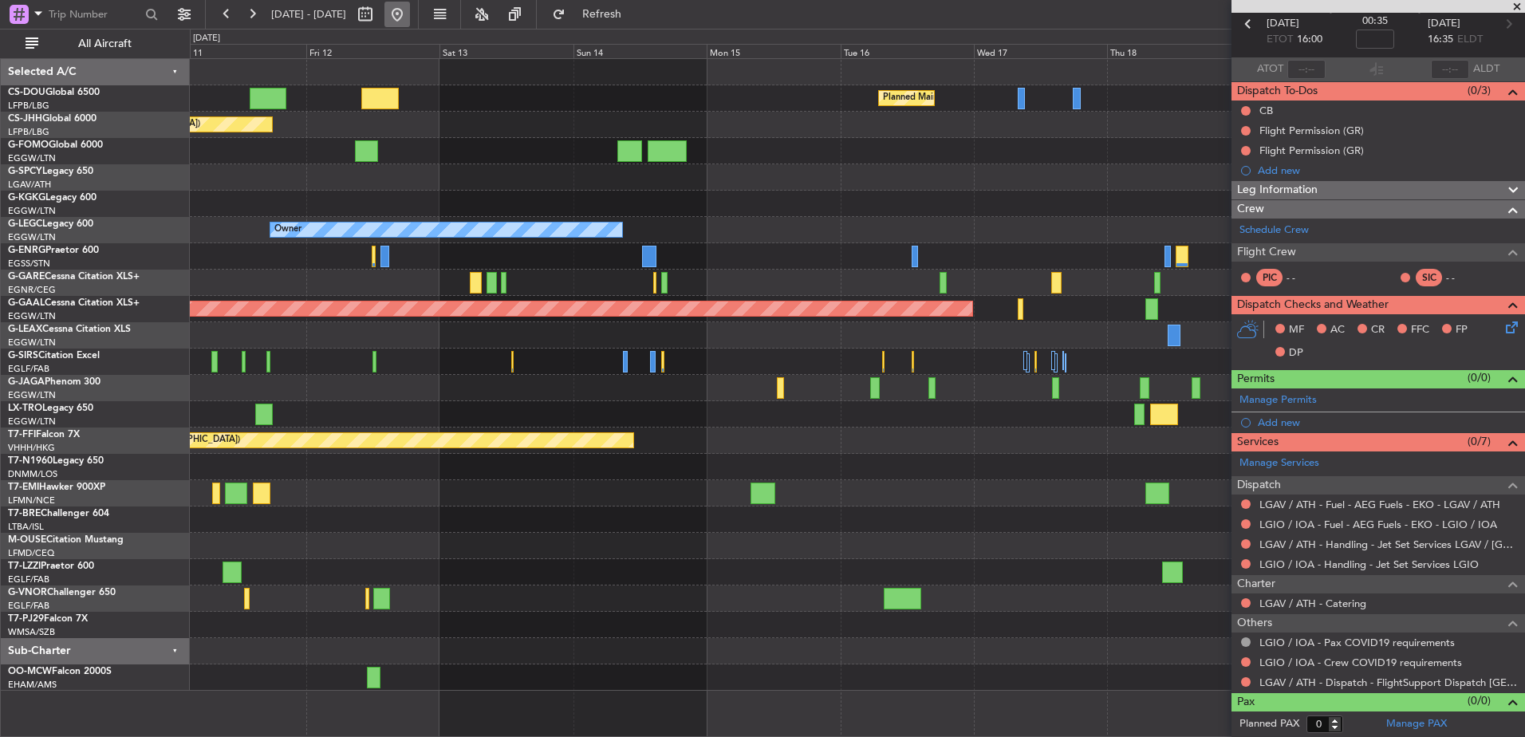
click at [410, 22] on button at bounding box center [398, 15] width 26 height 26
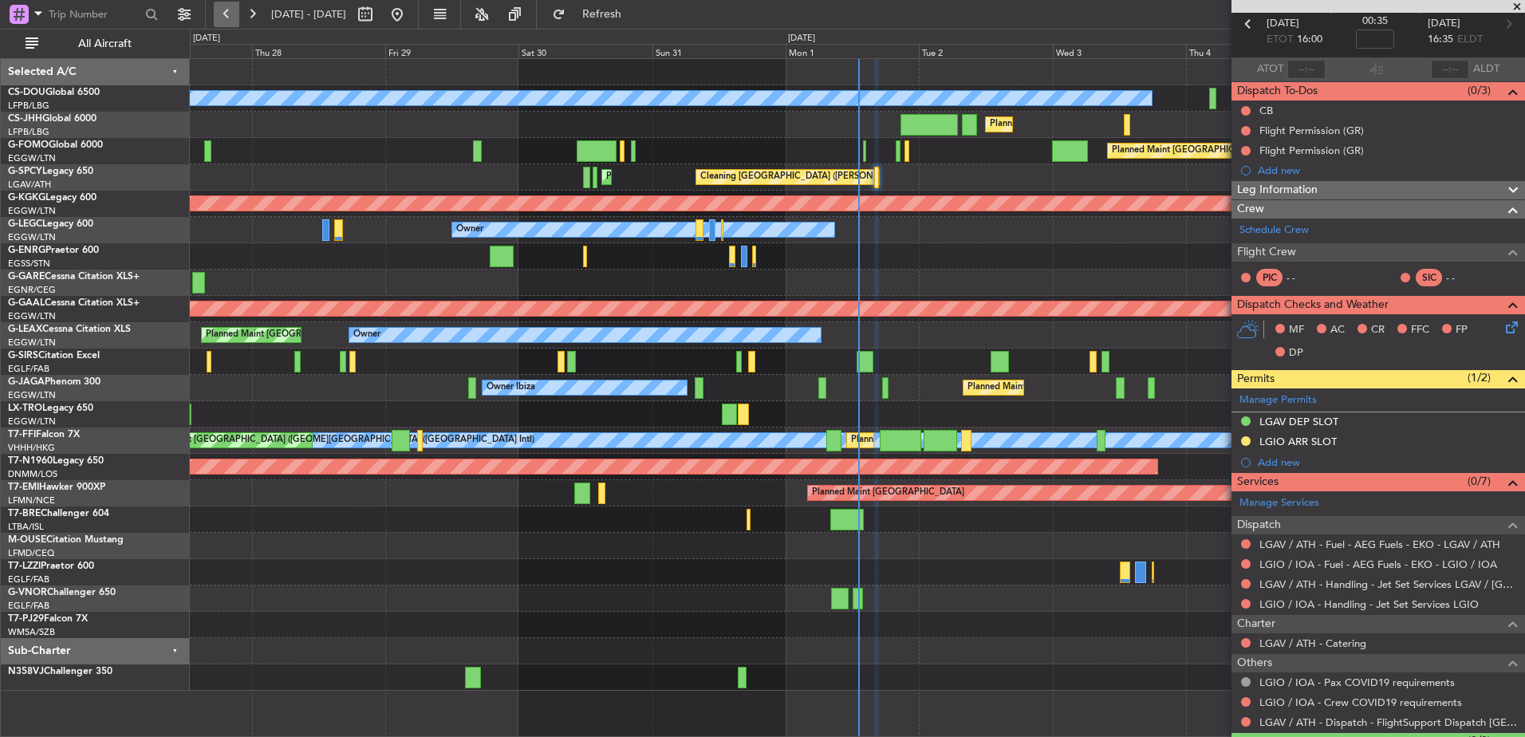
click at [226, 14] on button at bounding box center [227, 15] width 26 height 26
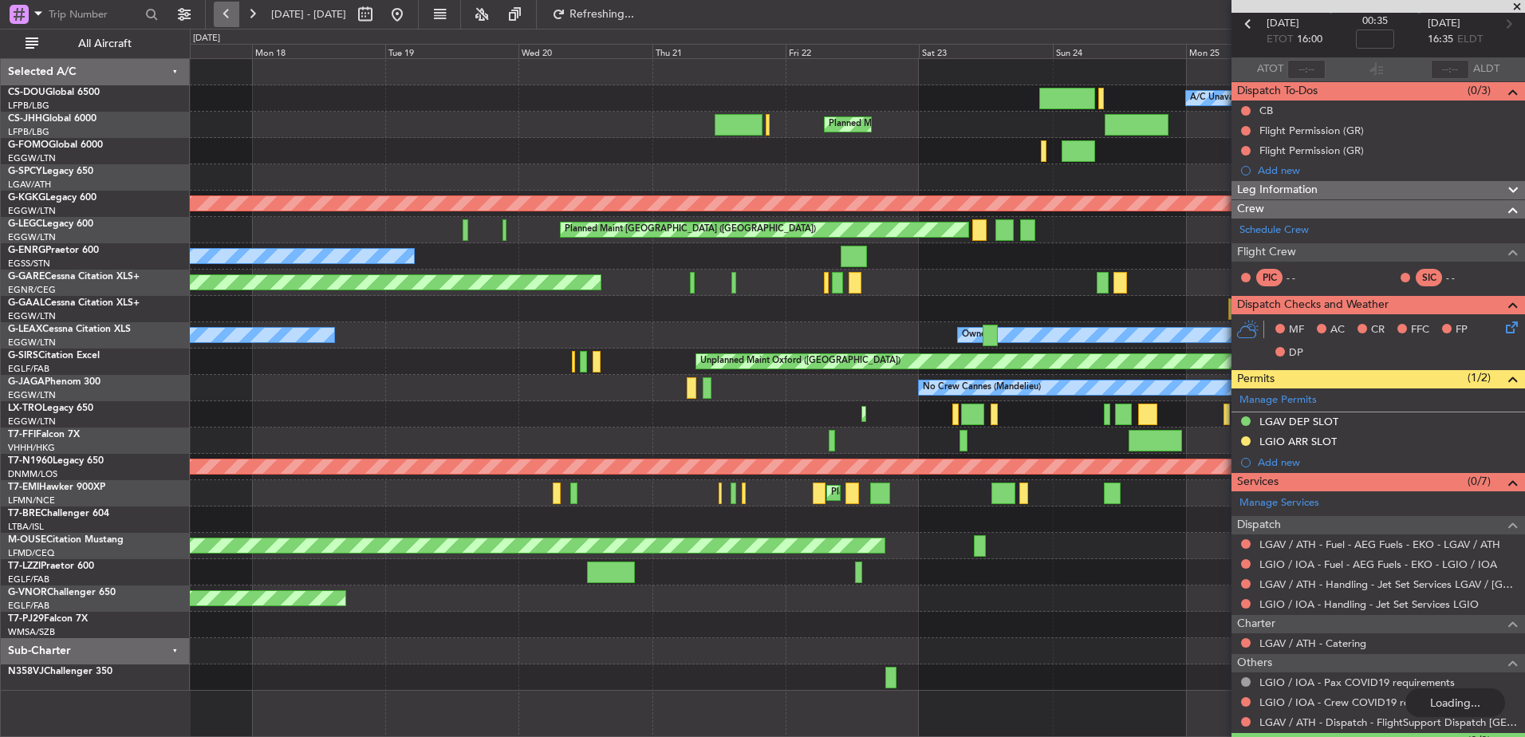
click at [226, 14] on button at bounding box center [227, 15] width 26 height 26
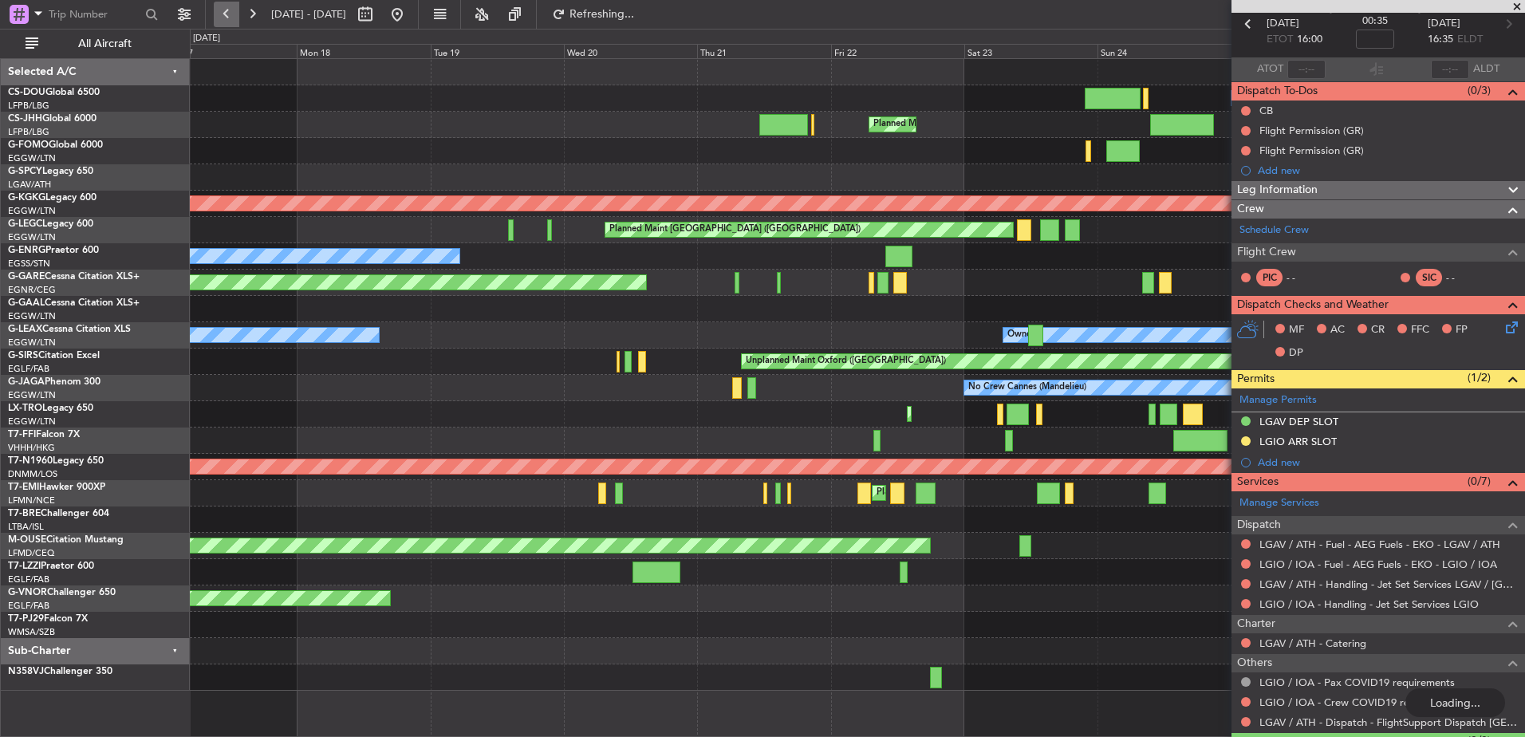
click at [226, 14] on button at bounding box center [227, 15] width 26 height 26
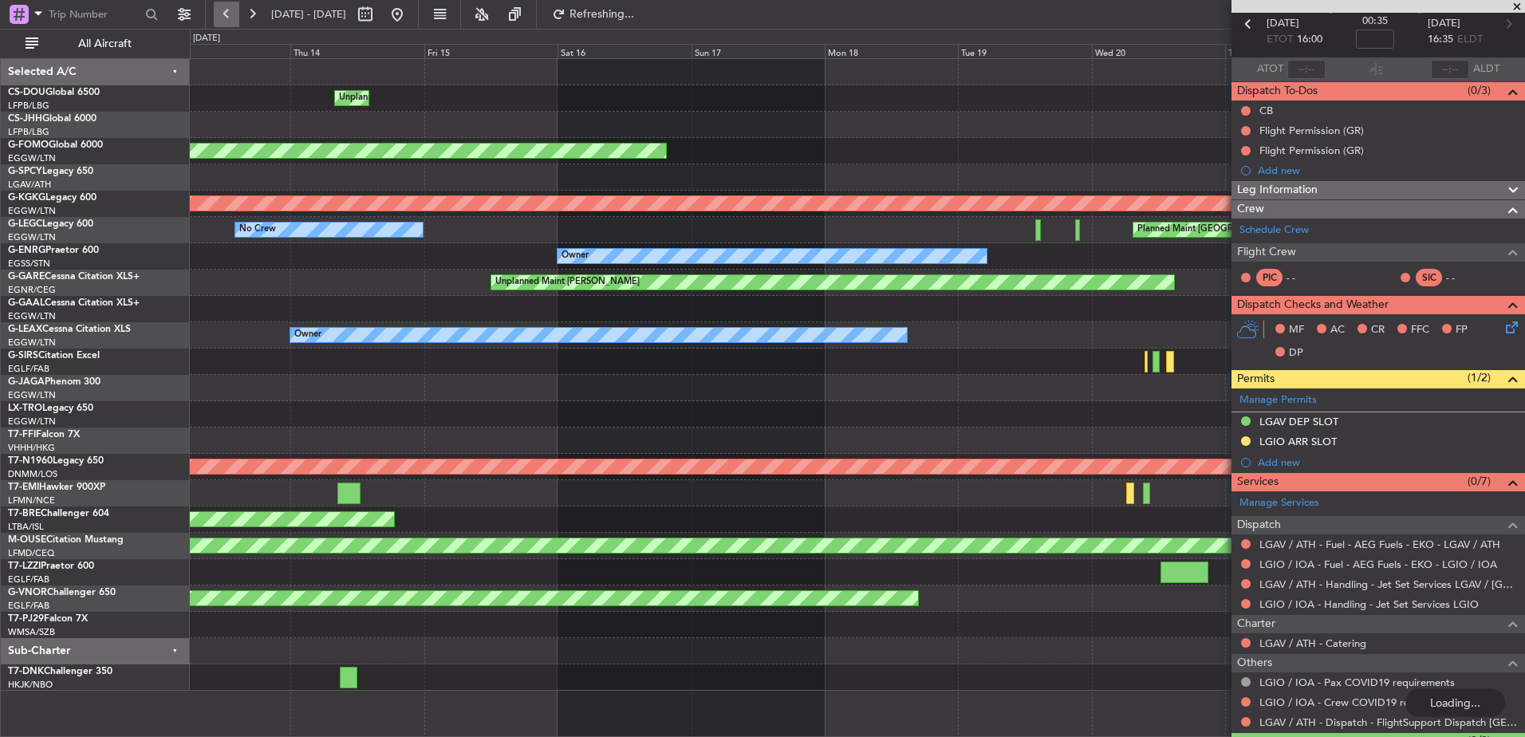
click at [226, 14] on button at bounding box center [227, 15] width 26 height 26
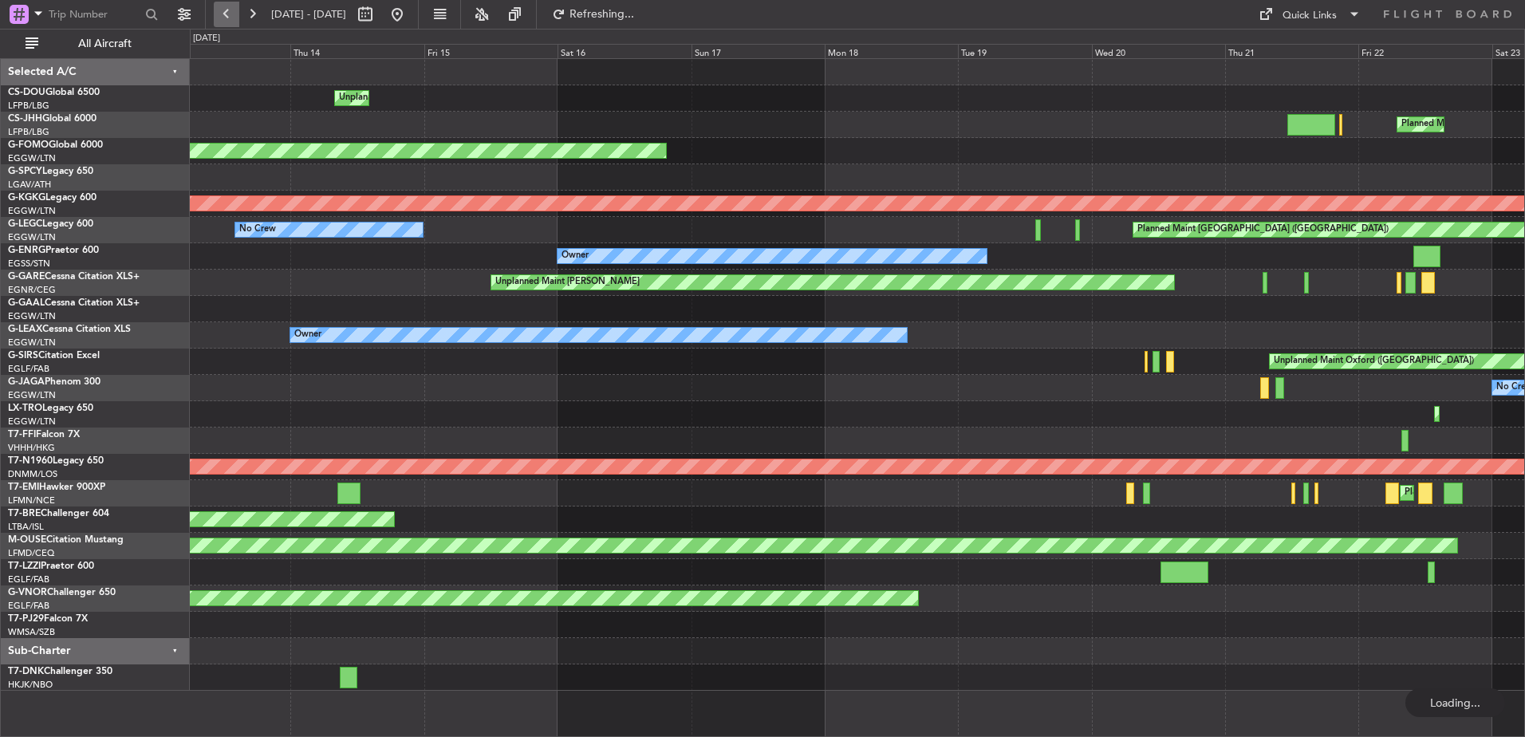
scroll to position [0, 0]
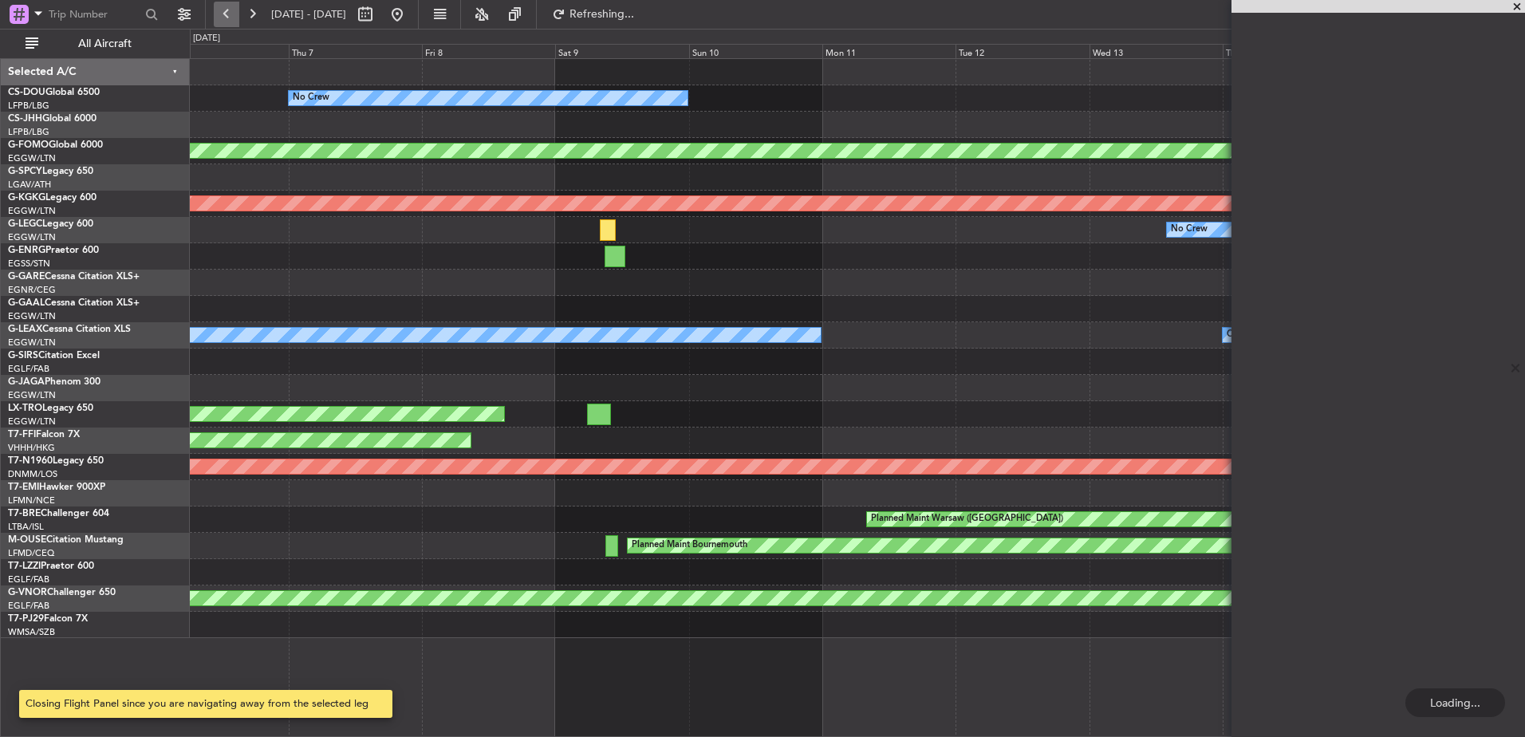
click at [226, 14] on button at bounding box center [227, 15] width 26 height 26
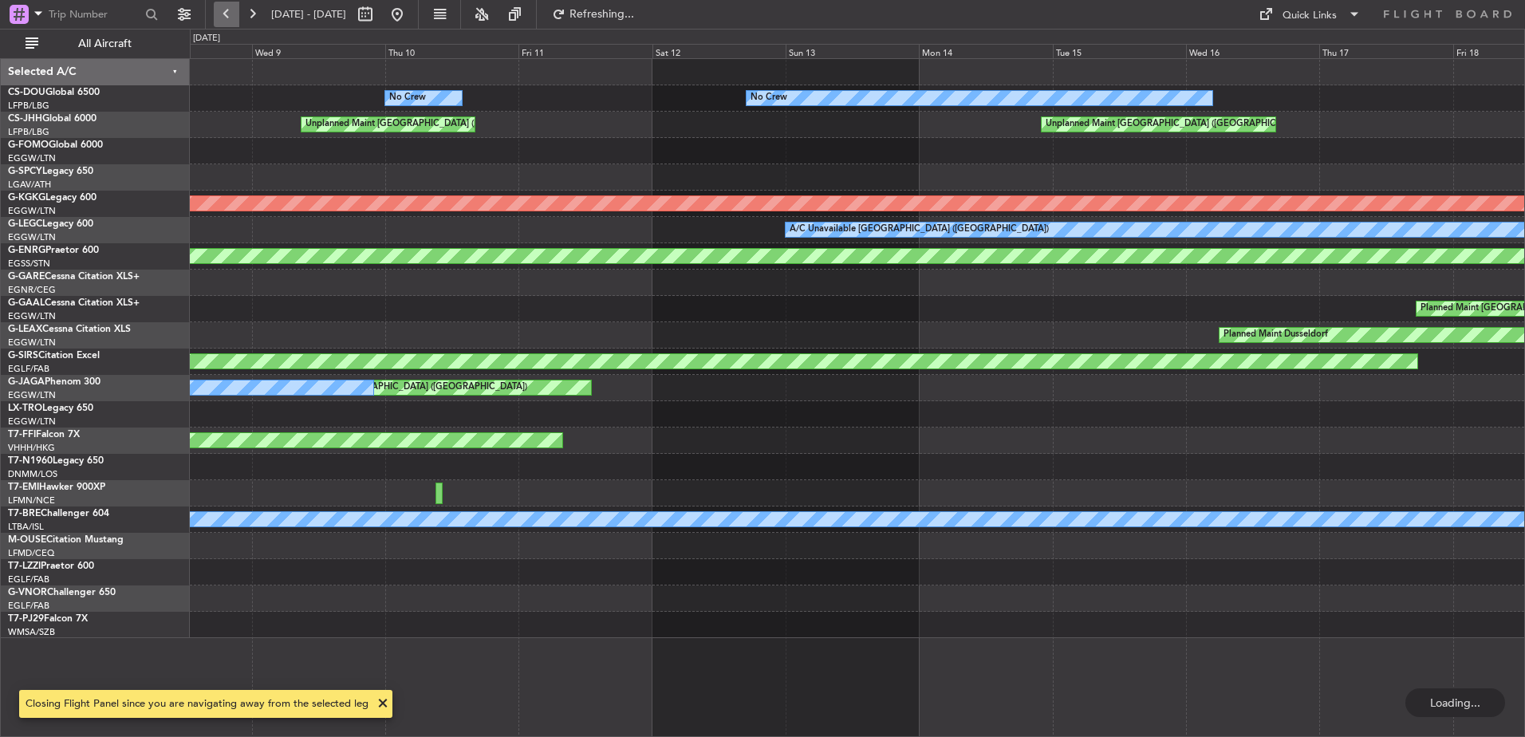
click at [226, 14] on button at bounding box center [227, 15] width 26 height 26
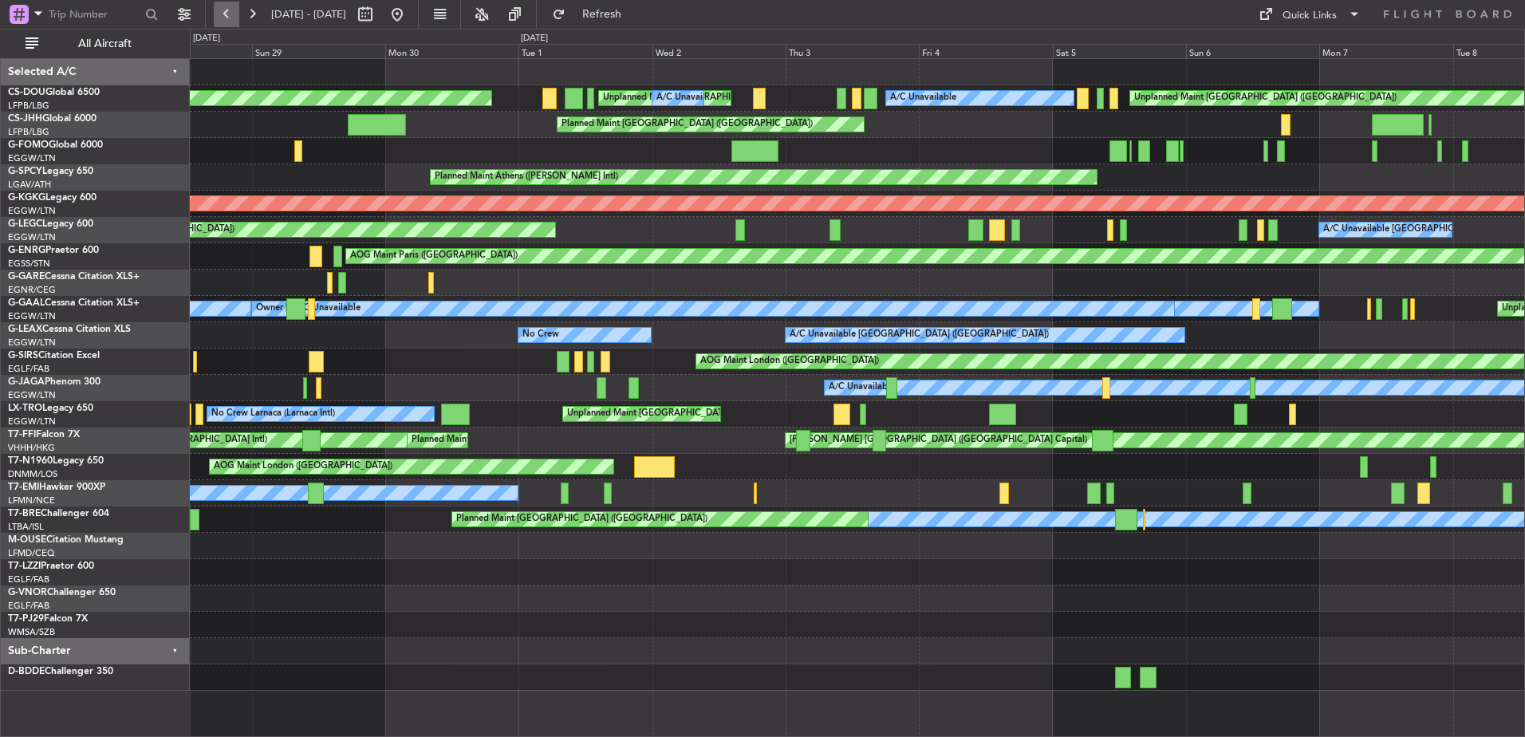
click at [234, 5] on button at bounding box center [227, 15] width 26 height 26
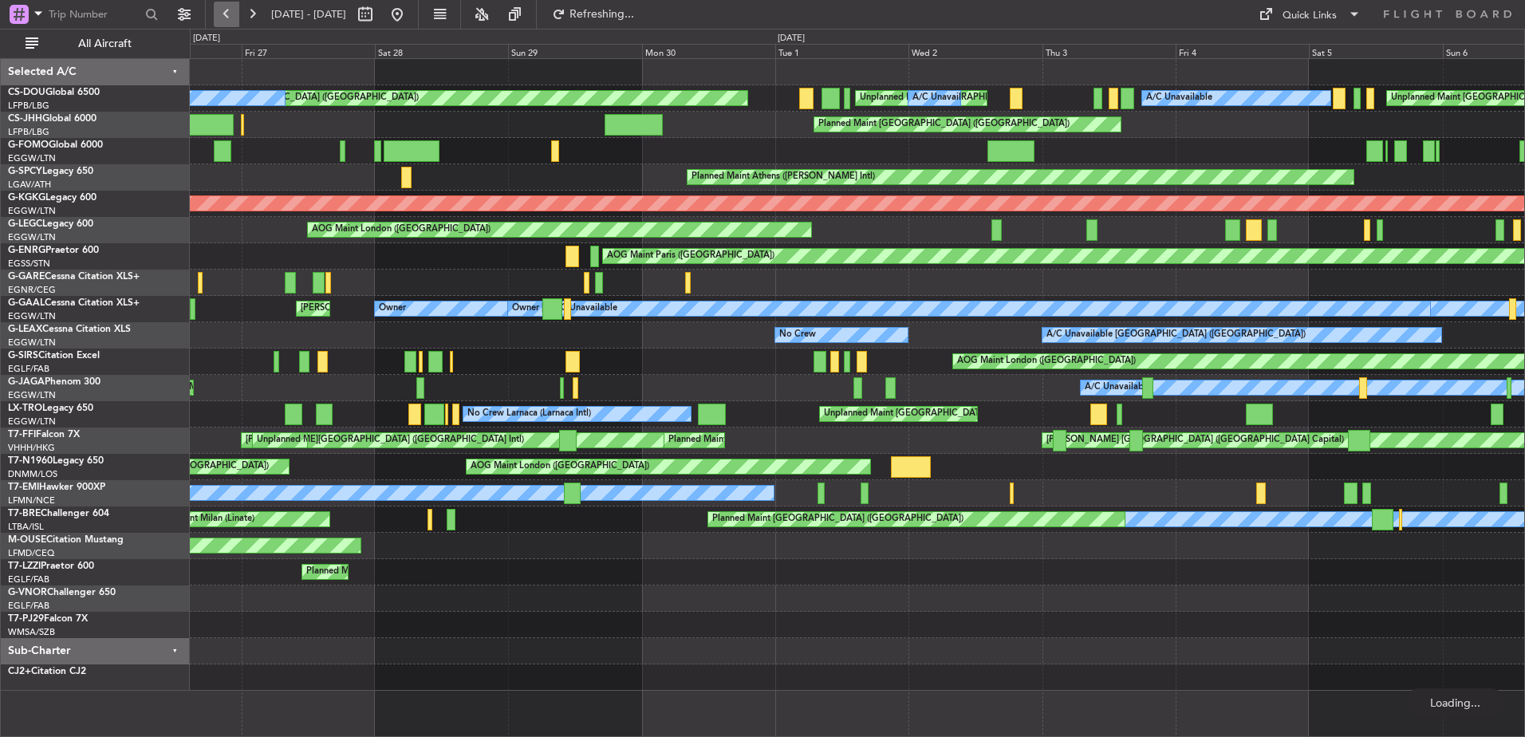
click at [234, 5] on button at bounding box center [227, 15] width 26 height 26
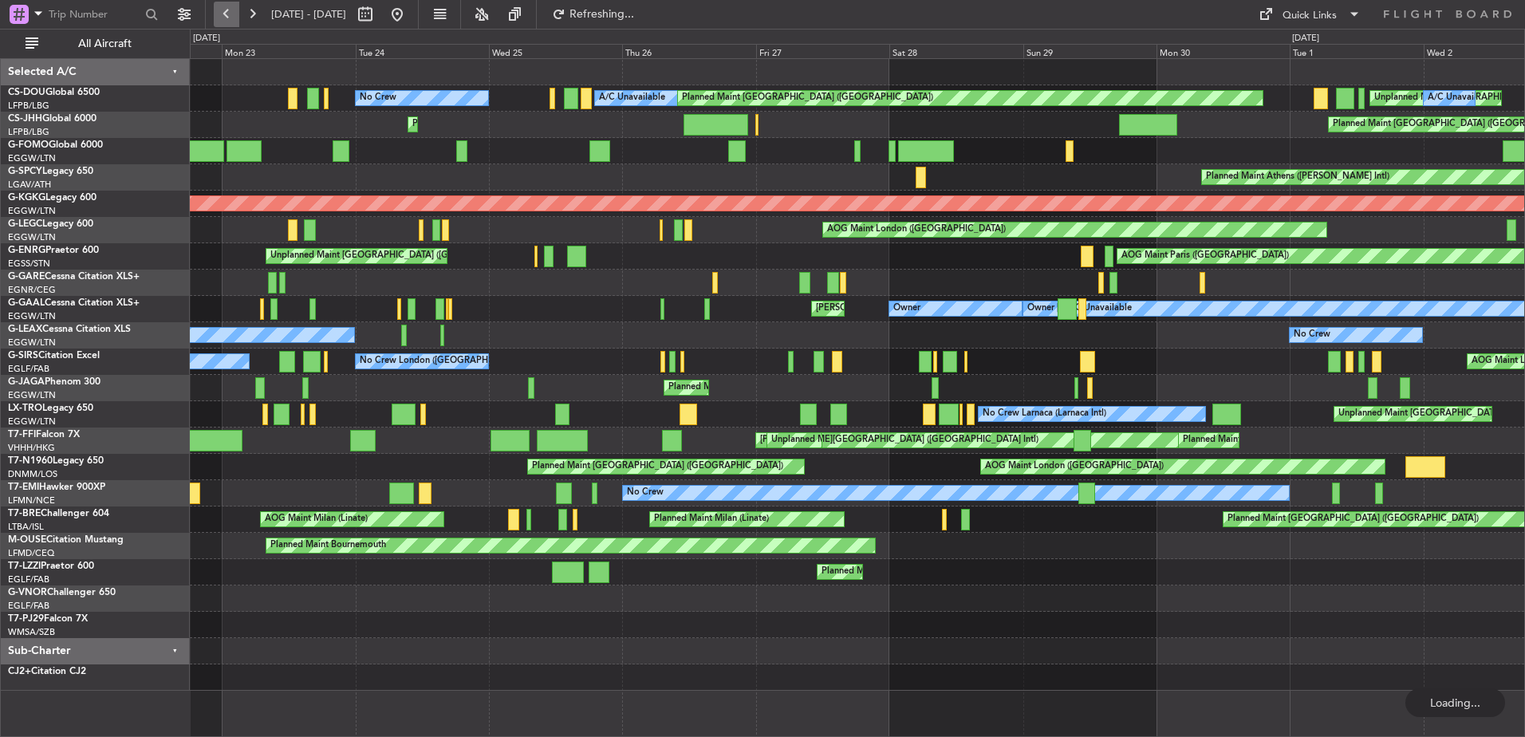
click at [234, 5] on button at bounding box center [227, 15] width 26 height 26
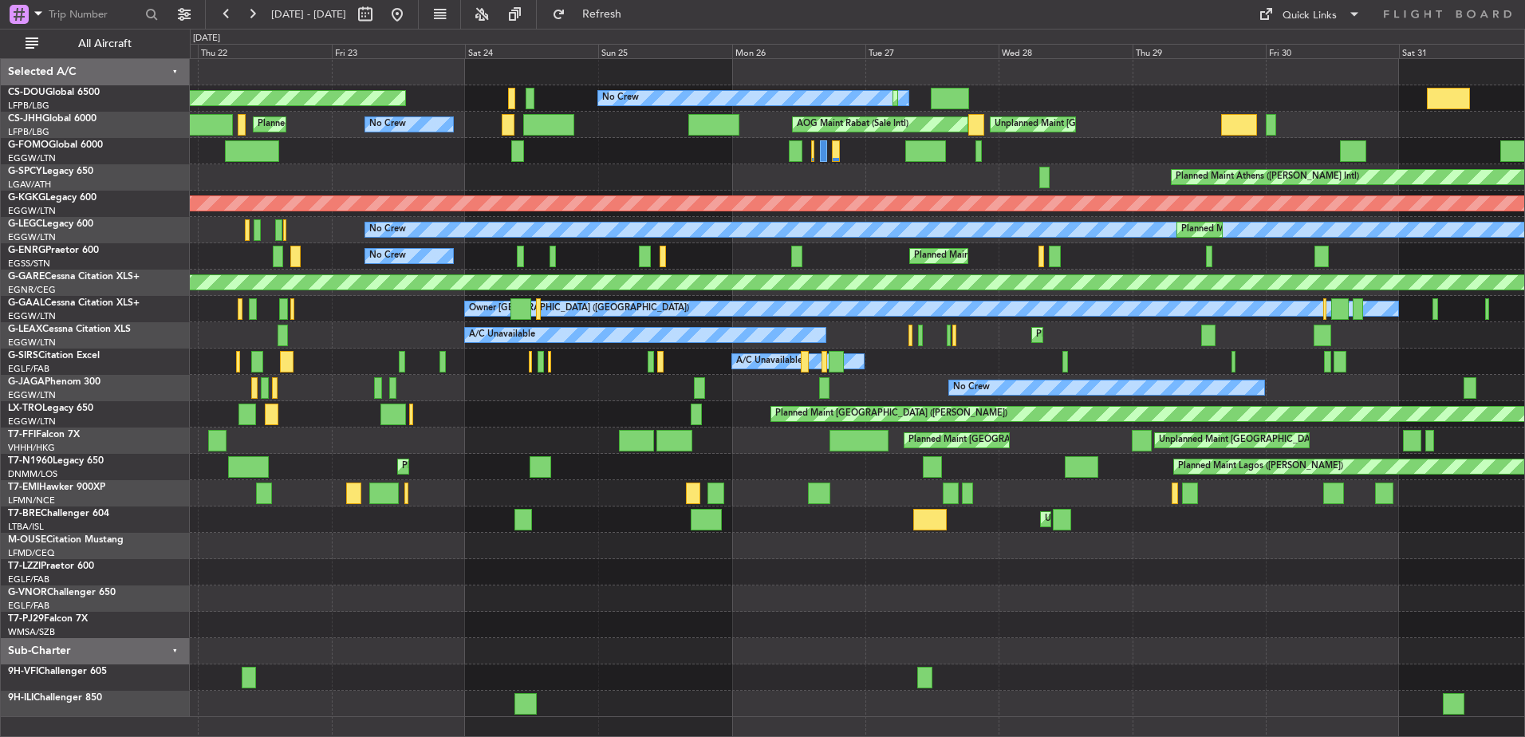
click at [227, 274] on div "No Crew Planned Maint [GEOGRAPHIC_DATA] ([GEOGRAPHIC_DATA]) Planned Maint [GEOG…" at bounding box center [857, 388] width 1335 height 658
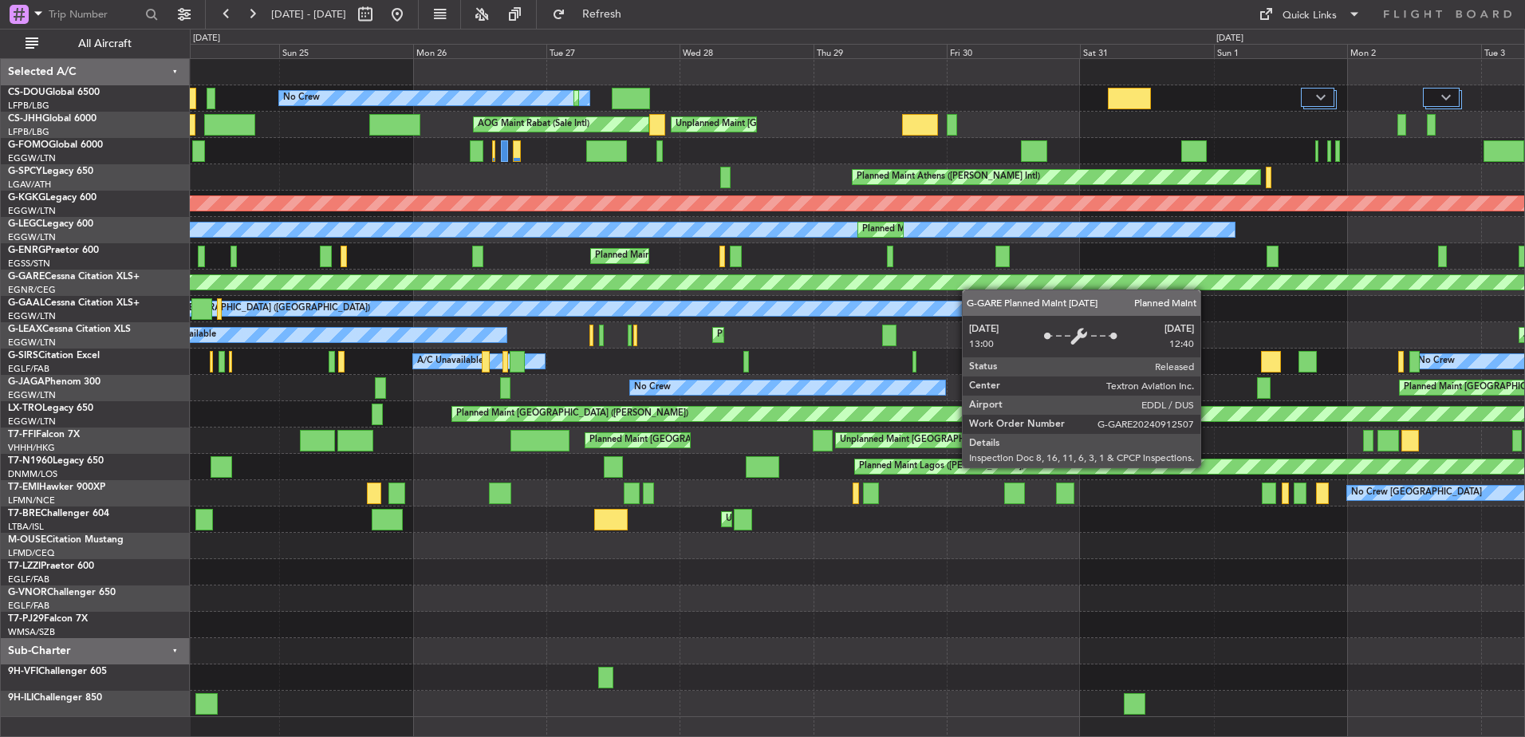
click at [234, 342] on div "No Crew Planned Maint [GEOGRAPHIC_DATA] ([GEOGRAPHIC_DATA]) Owner No Crew Plann…" at bounding box center [857, 388] width 1335 height 658
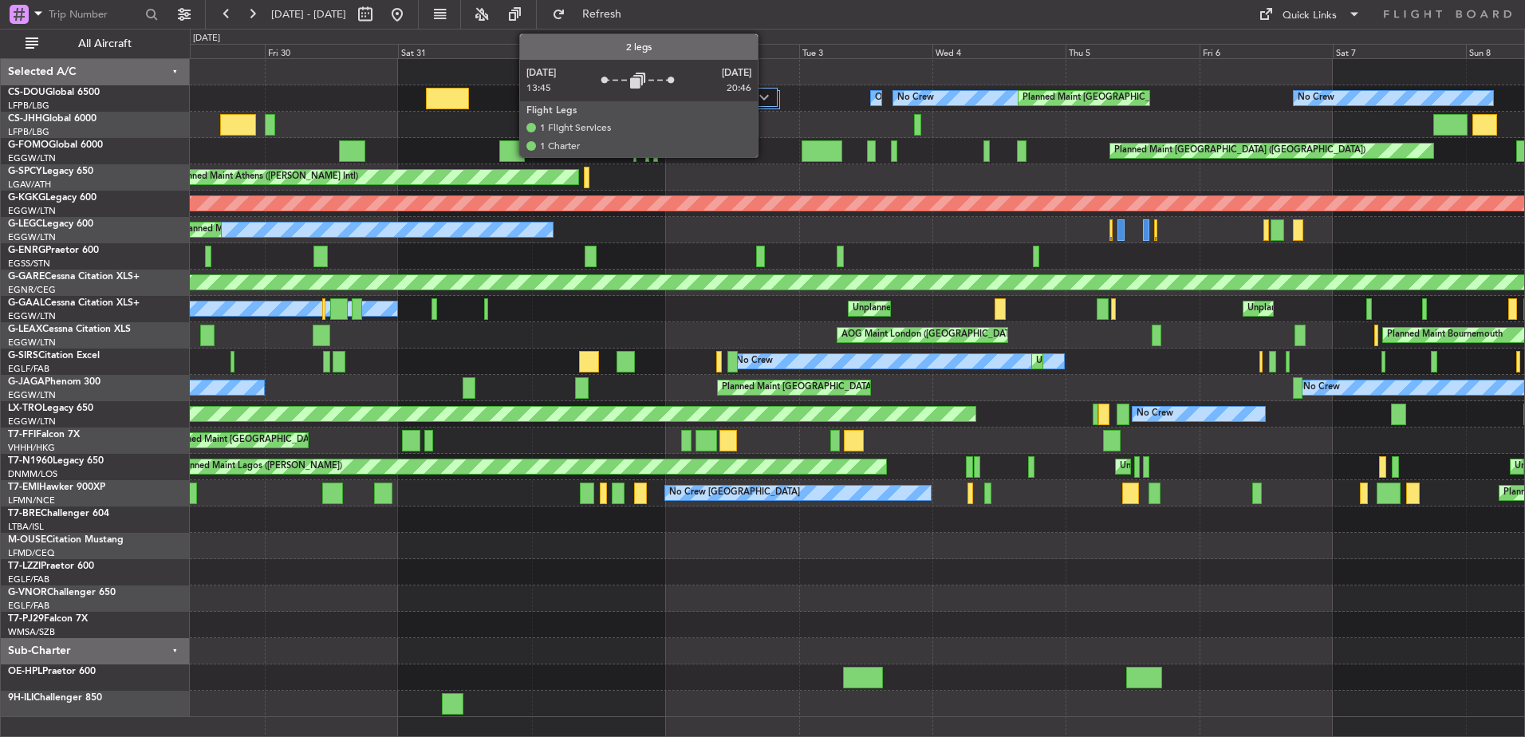
click at [765, 91] on div at bounding box center [759, 97] width 37 height 19
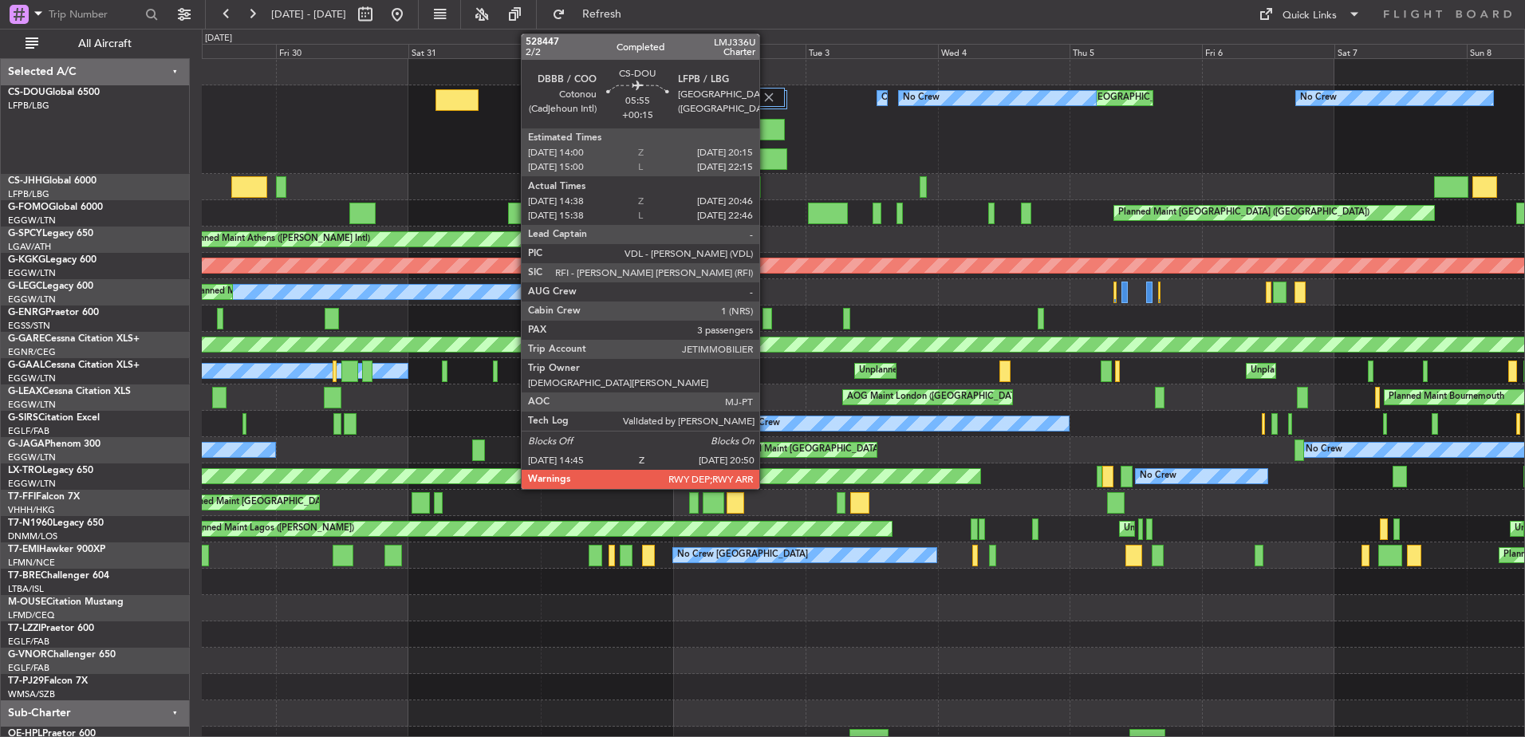
click at [767, 152] on div at bounding box center [771, 159] width 34 height 22
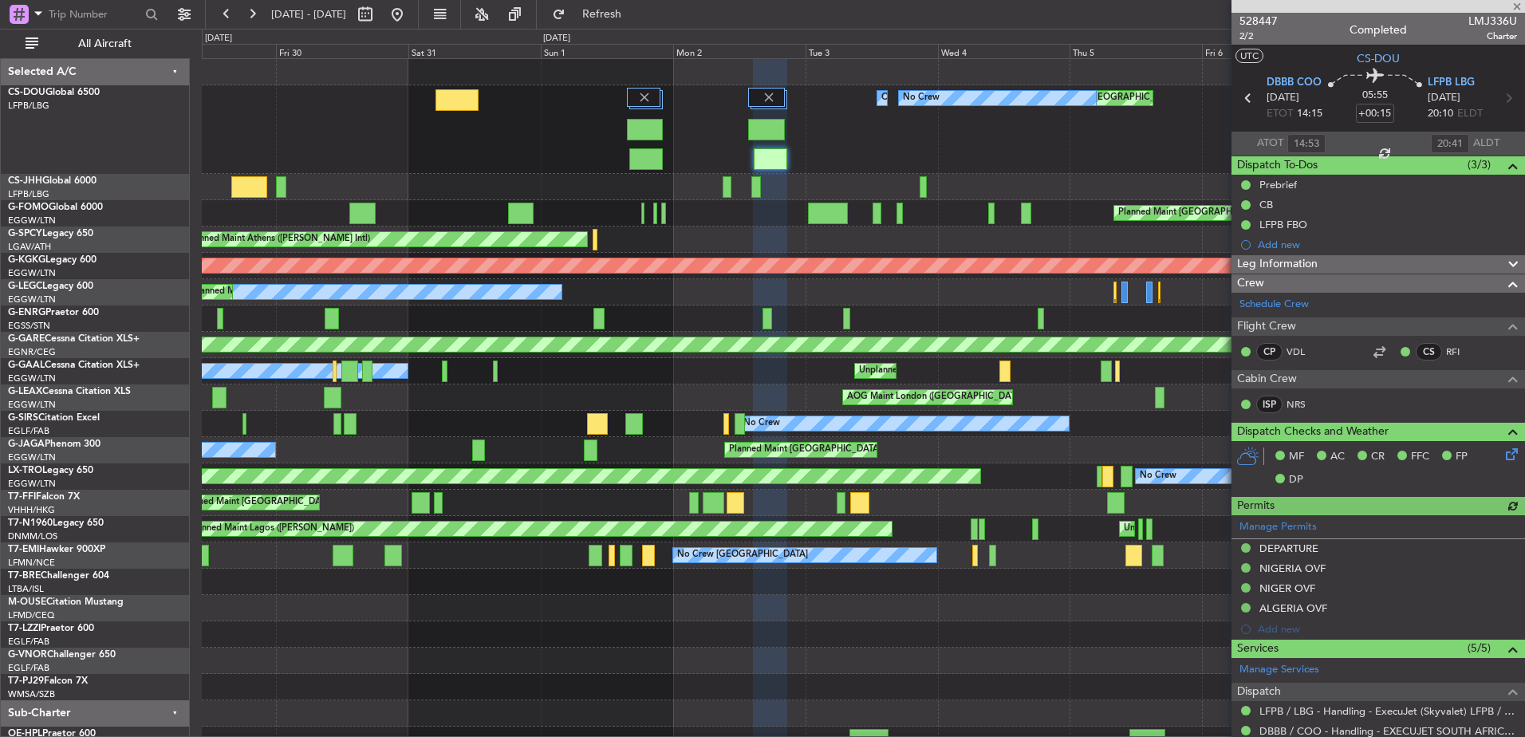
click at [755, 185] on div at bounding box center [755, 187] width 9 height 22
type input "-00:05"
type input "14:29"
type input "15:54"
type input "4"
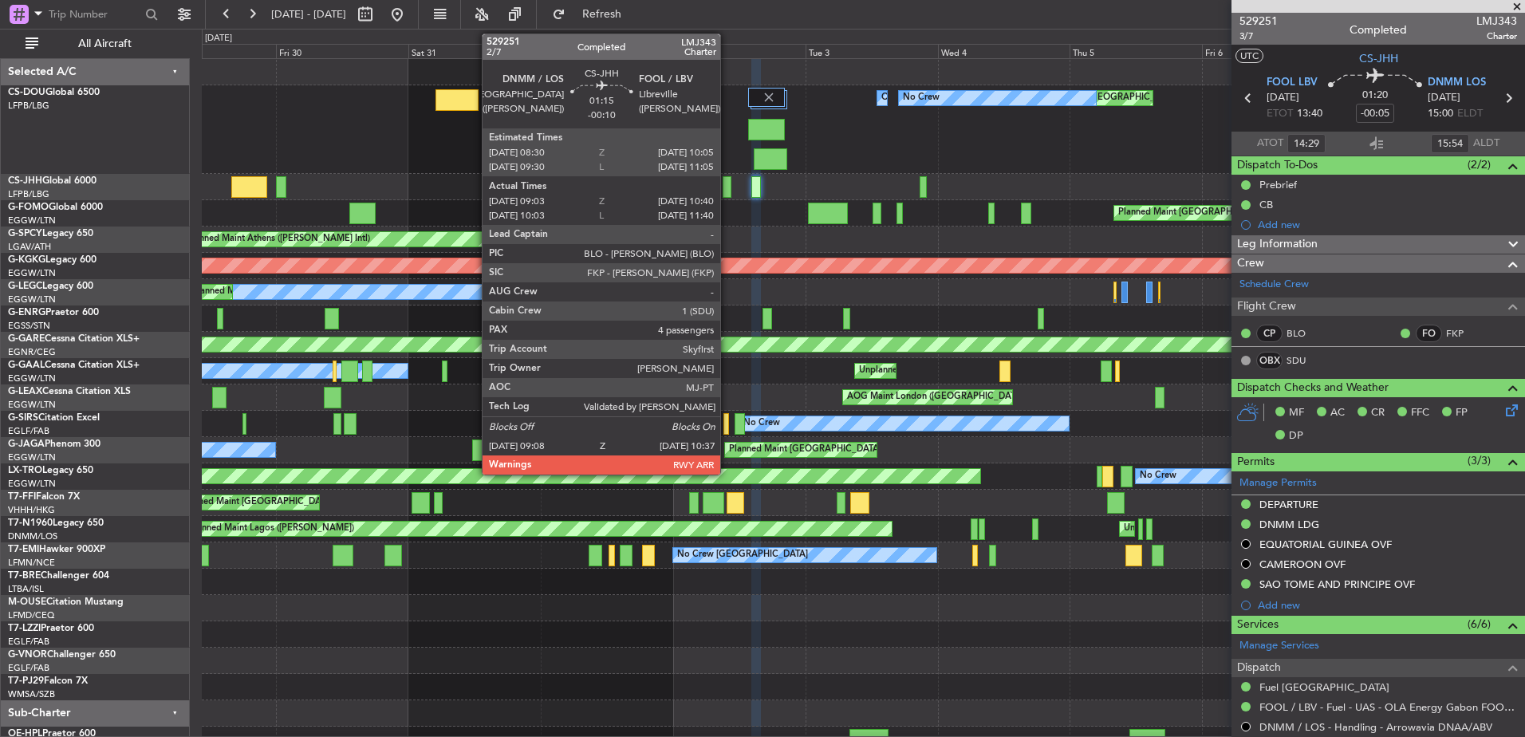
click at [728, 187] on div at bounding box center [727, 187] width 9 height 22
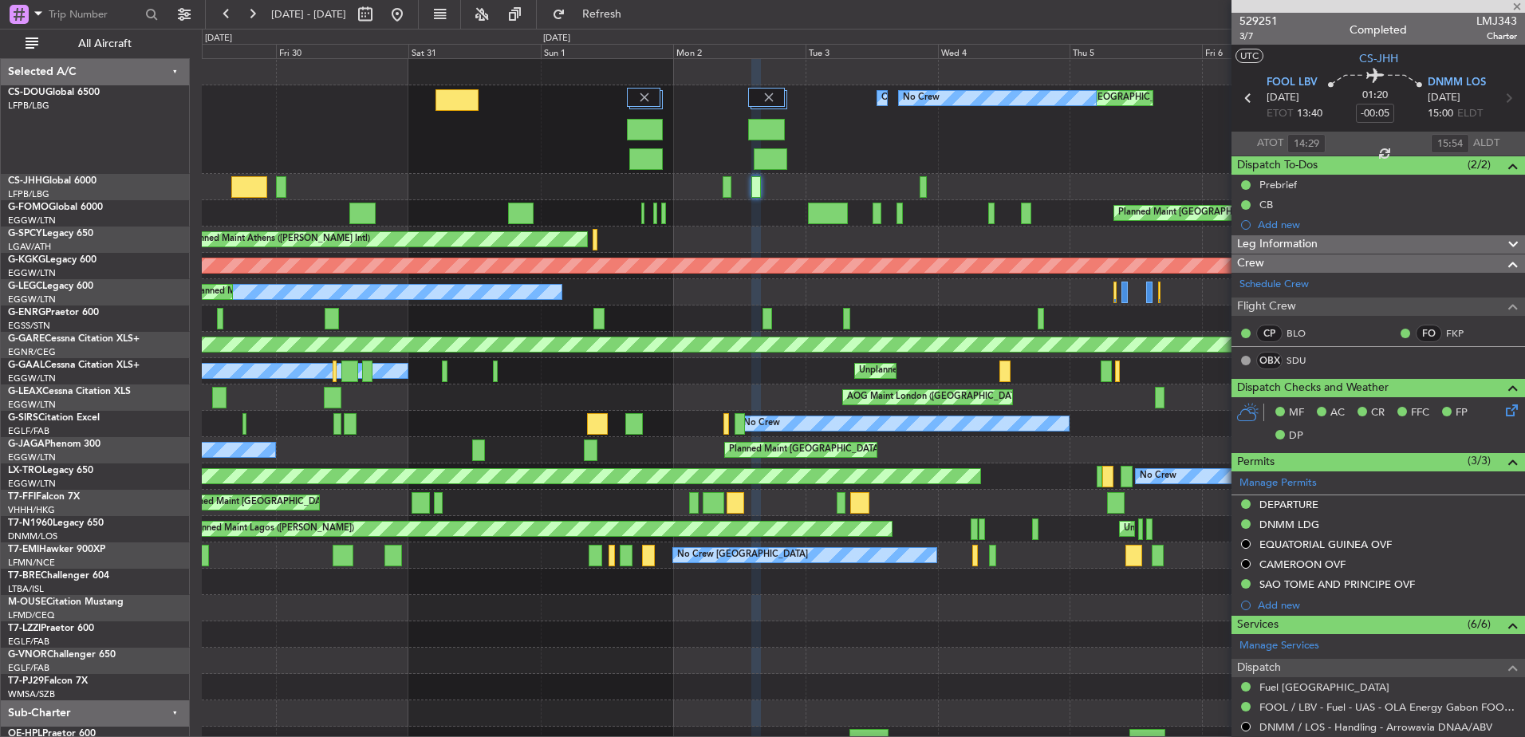
type input "-00:10"
type input "09:18"
type input "10:35"
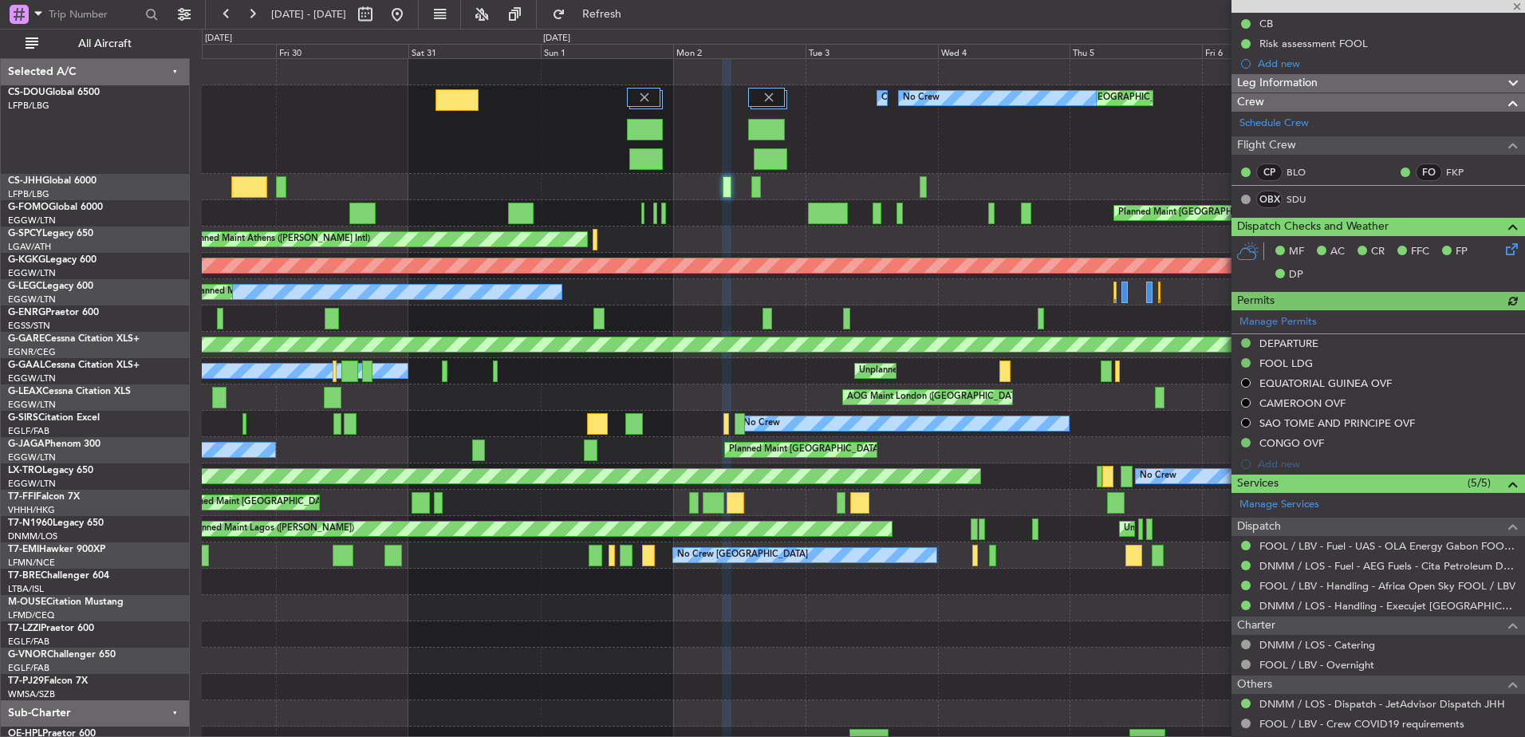
scroll to position [182, 0]
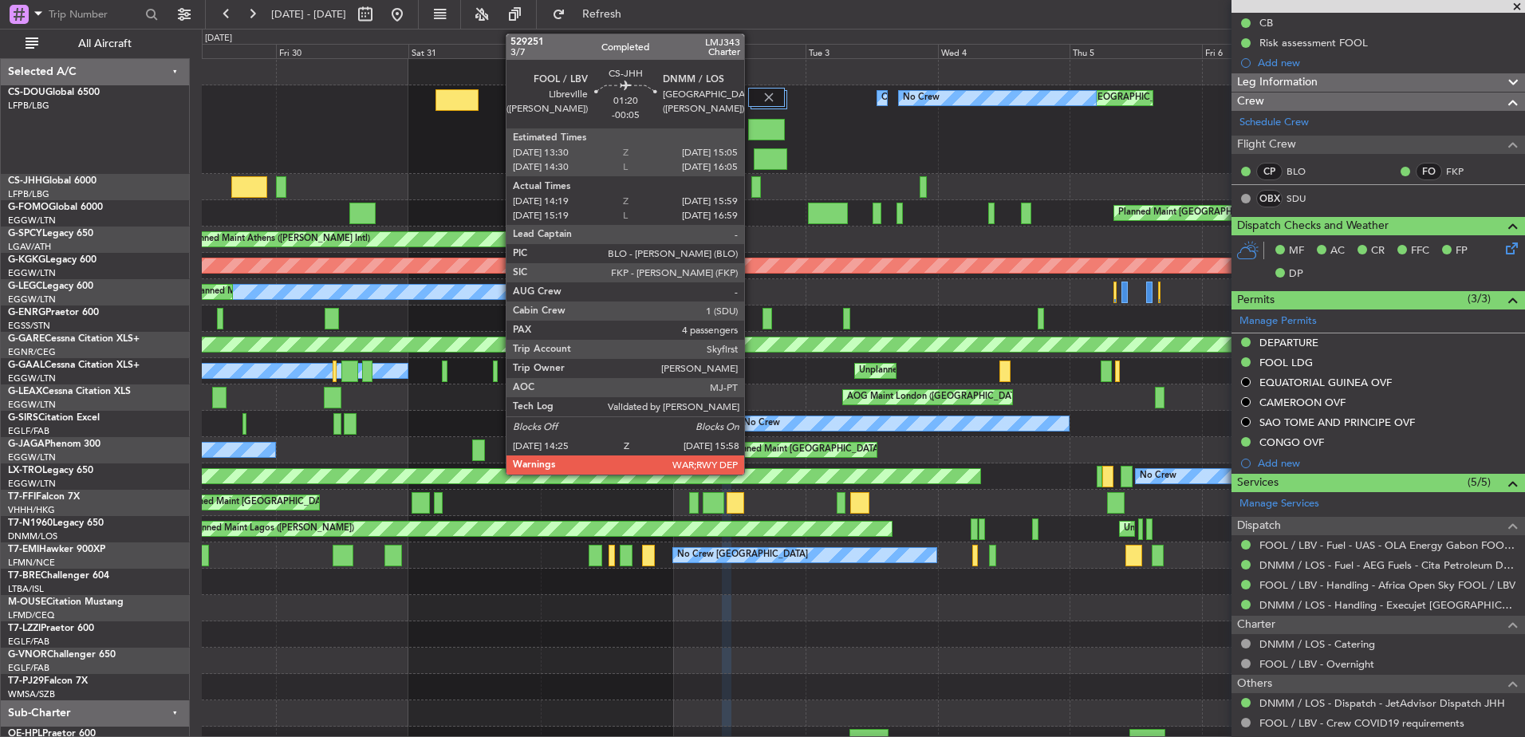
click at [751, 176] on div at bounding box center [755, 187] width 9 height 22
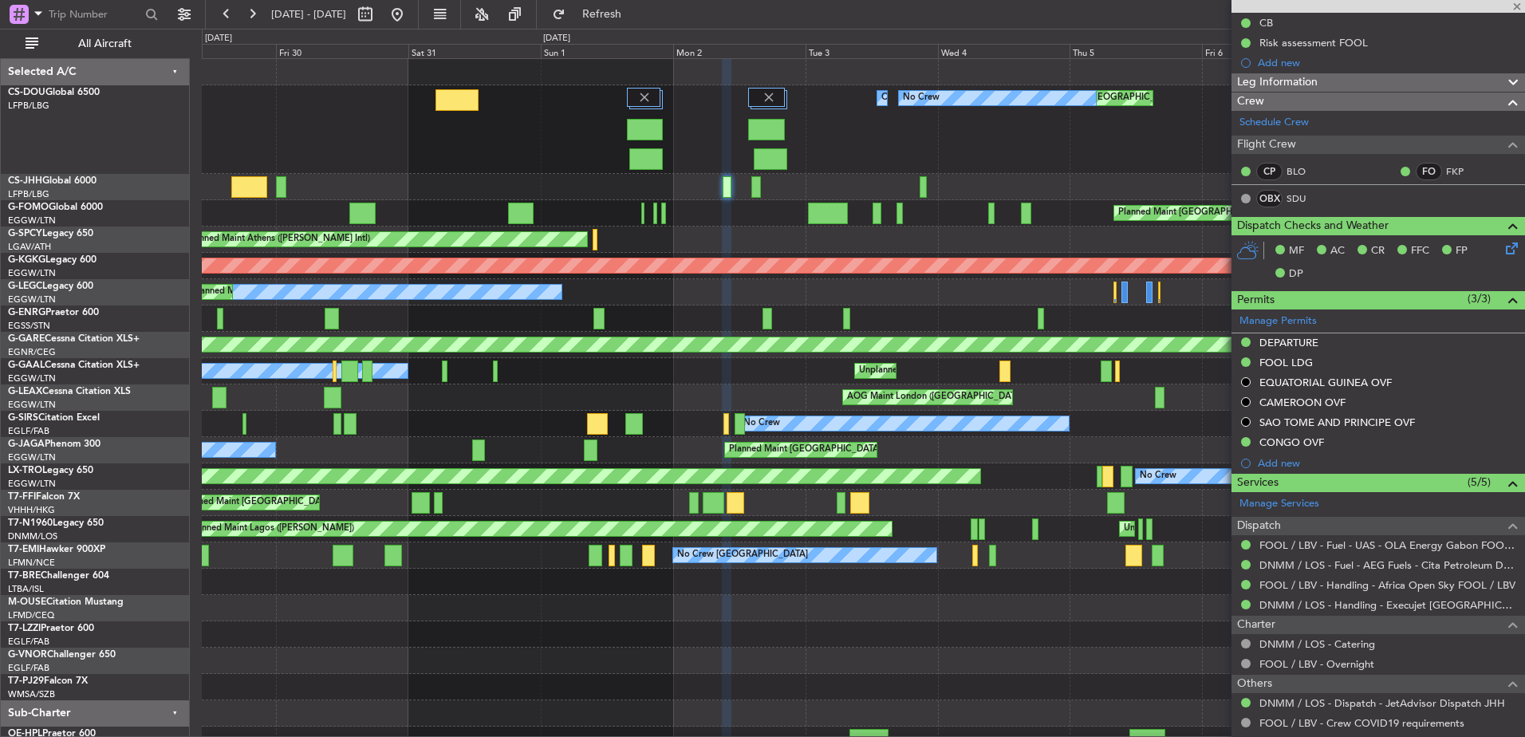
type input "-00:05"
type input "14:29"
type input "15:54"
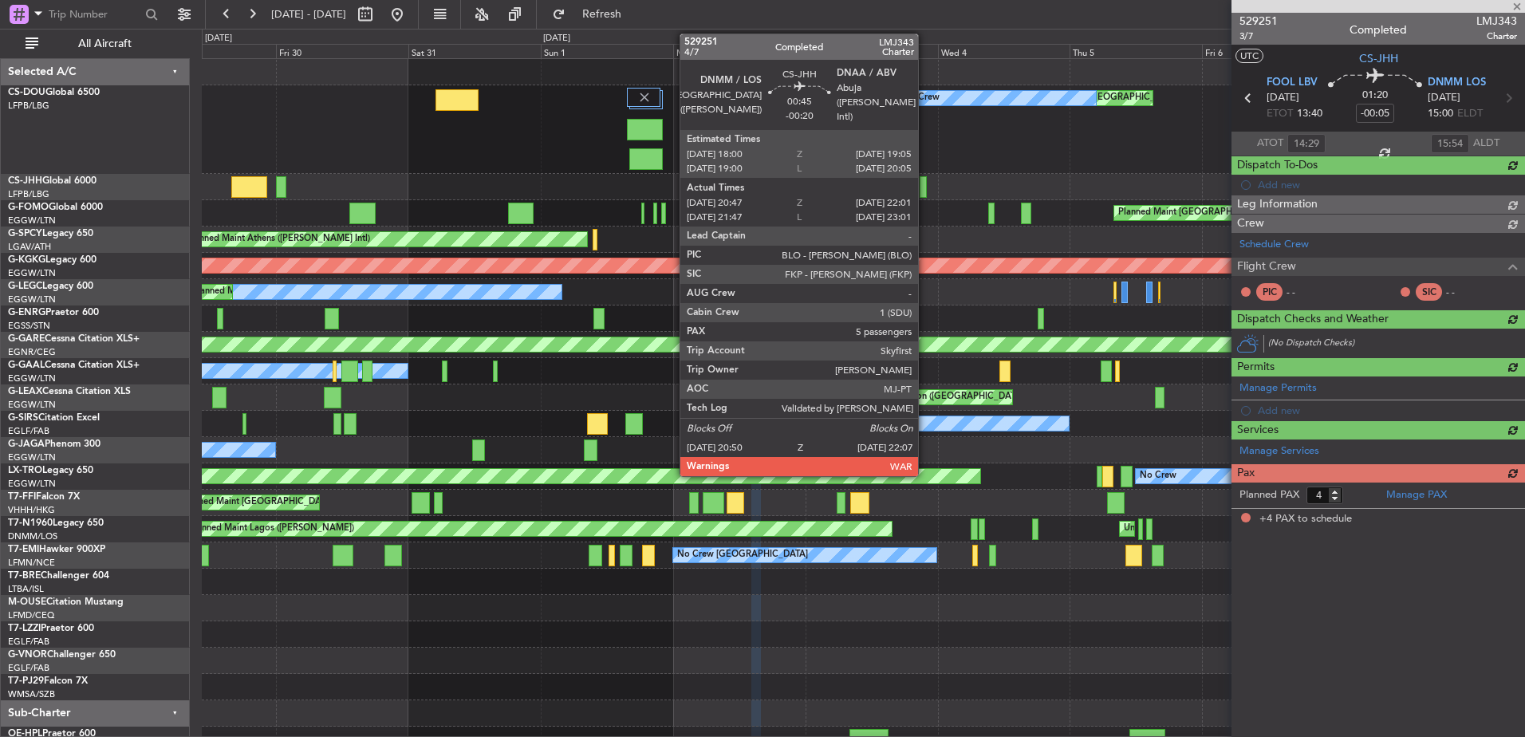
scroll to position [0, 0]
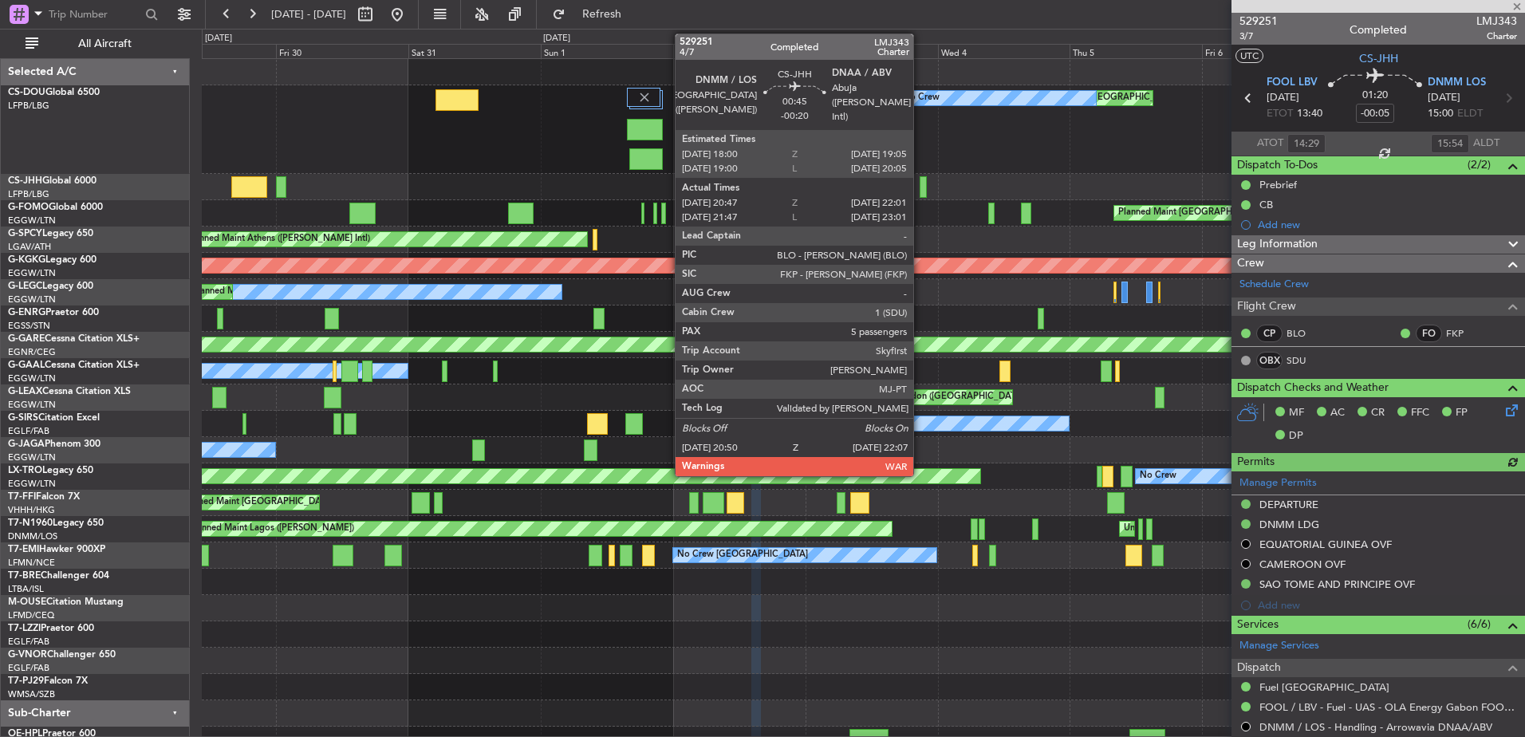
click at [921, 179] on div at bounding box center [923, 187] width 7 height 22
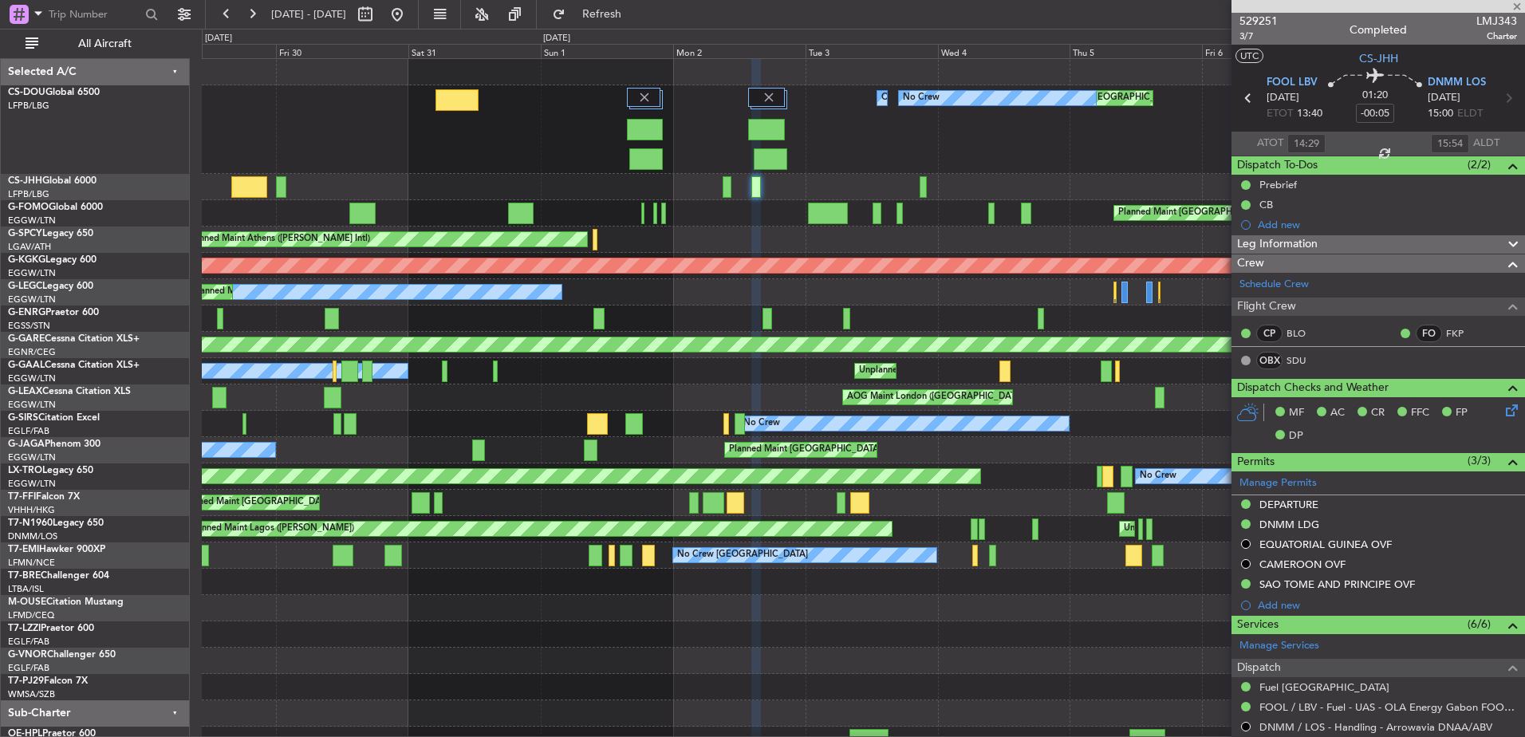
type input "-00:20"
type input "21:02"
type input "21:56"
type input "5"
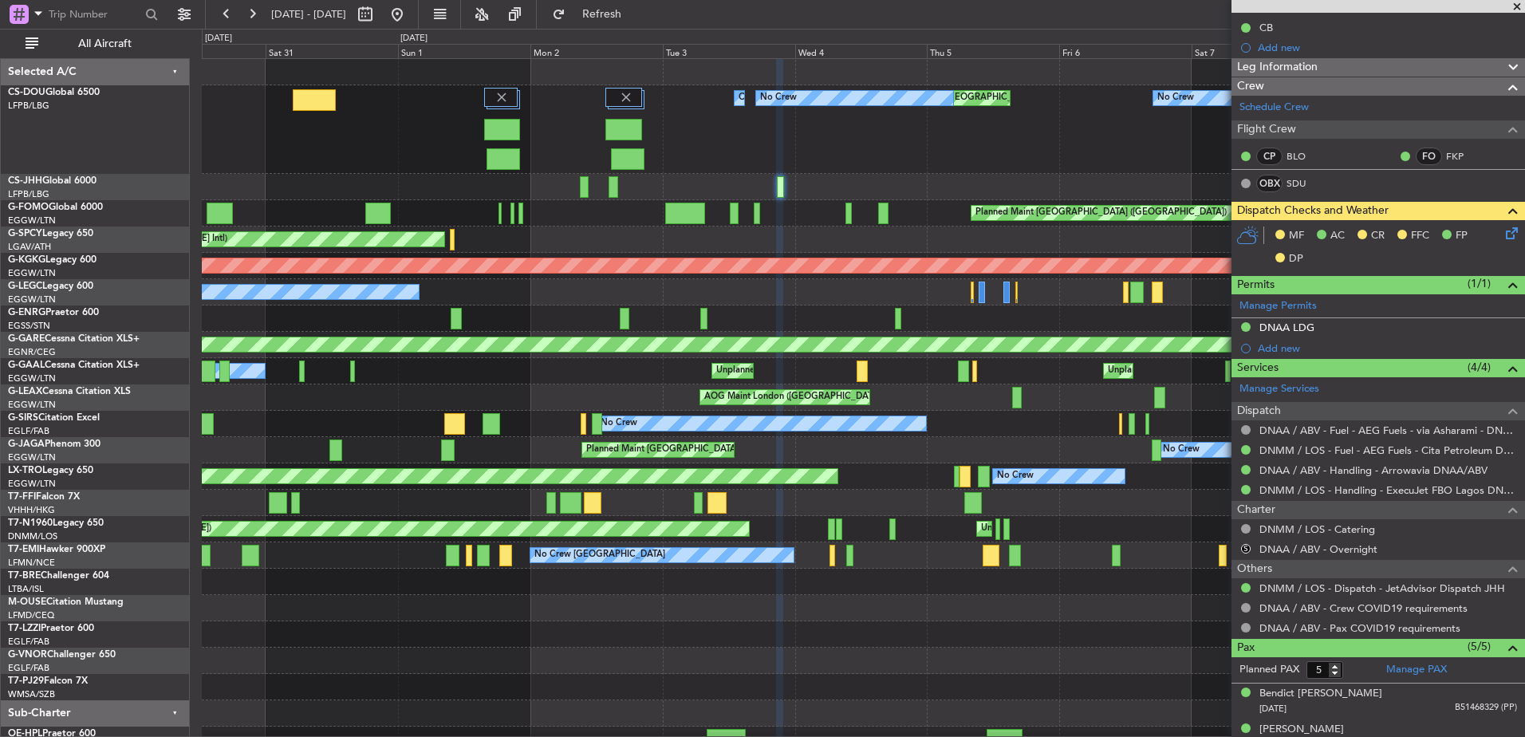
scroll to position [41, 0]
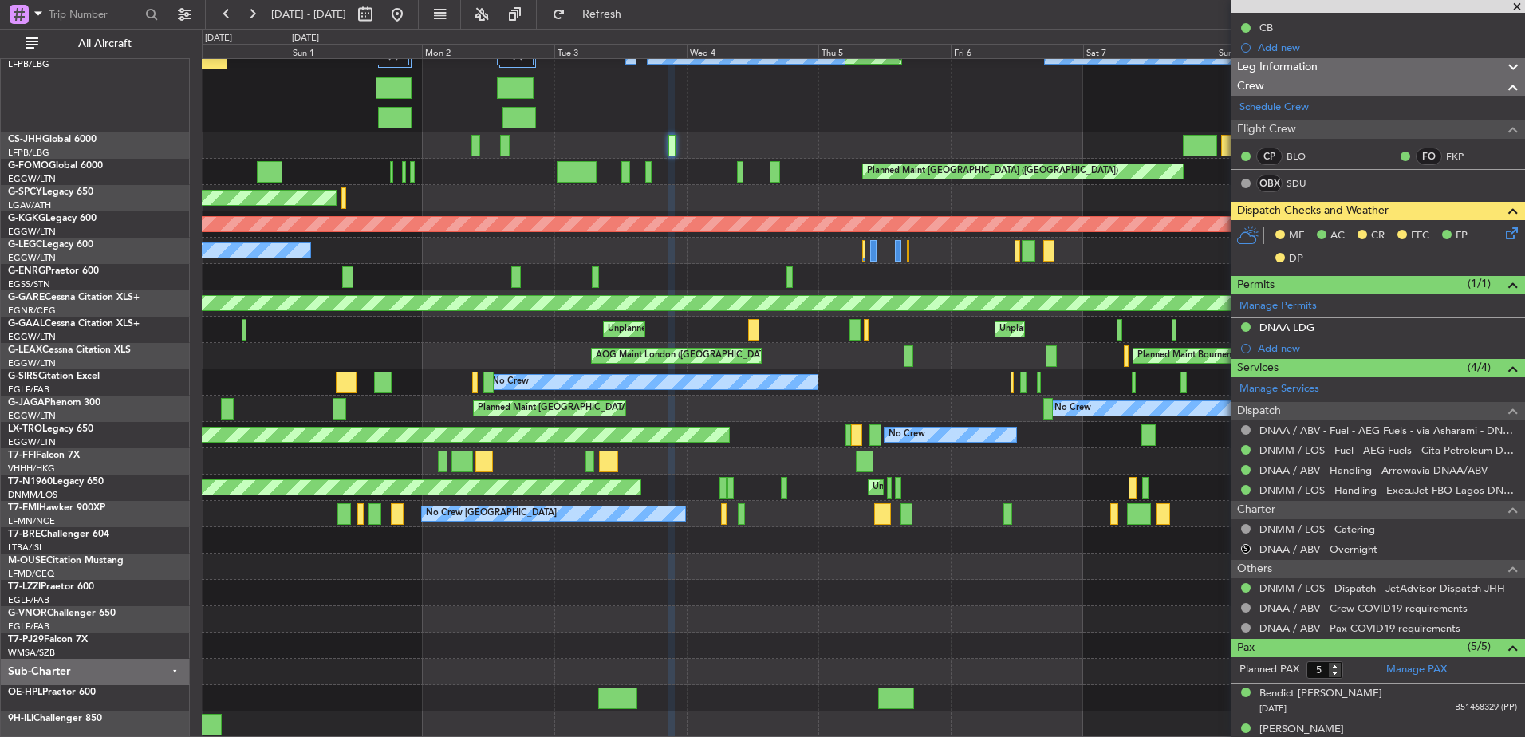
click at [710, 277] on div "Planned Maint Paris (Le Bourget) No Crew No Crew Owner No Crew Planned Maint Pa…" at bounding box center [863, 378] width 1323 height 720
click at [410, 14] on button at bounding box center [398, 15] width 26 height 26
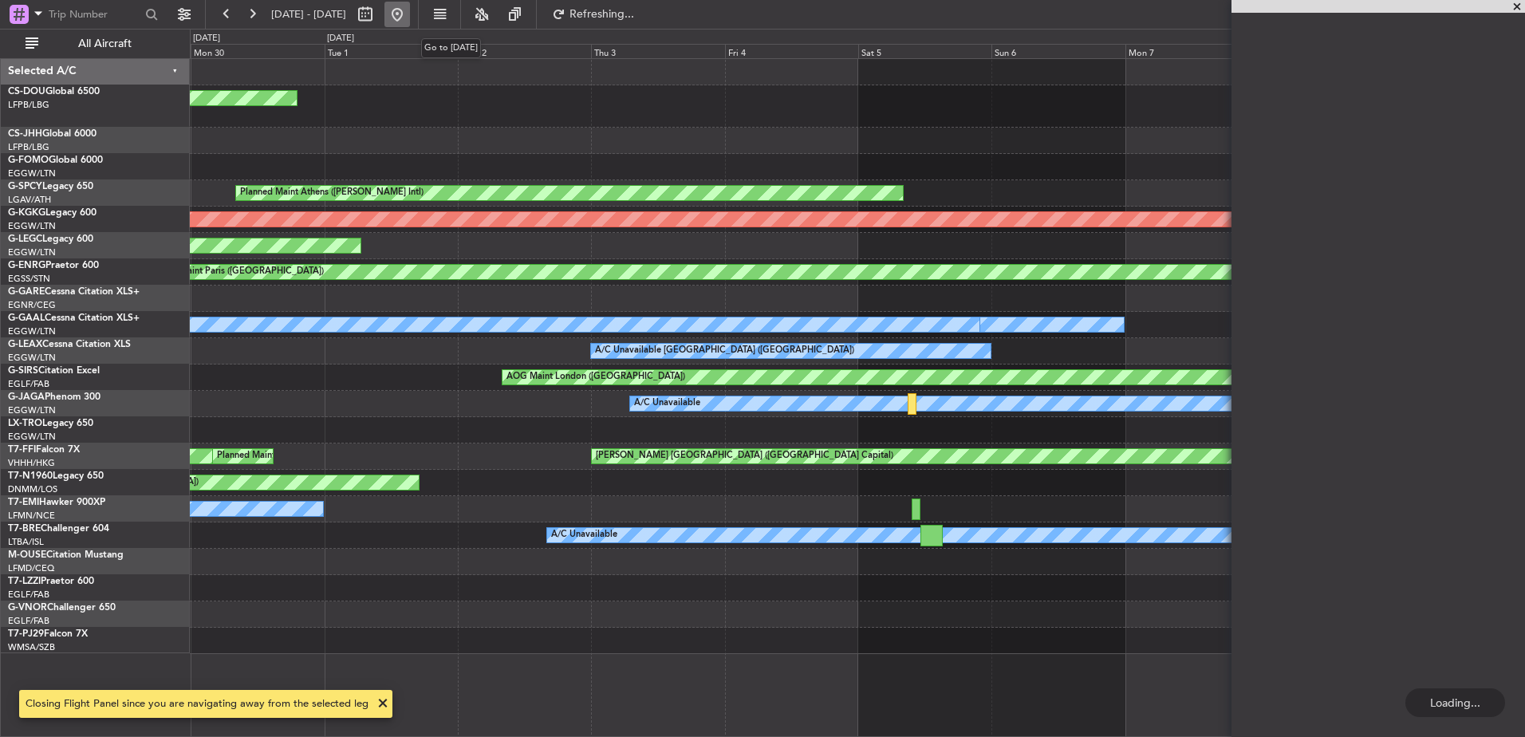
scroll to position [0, 0]
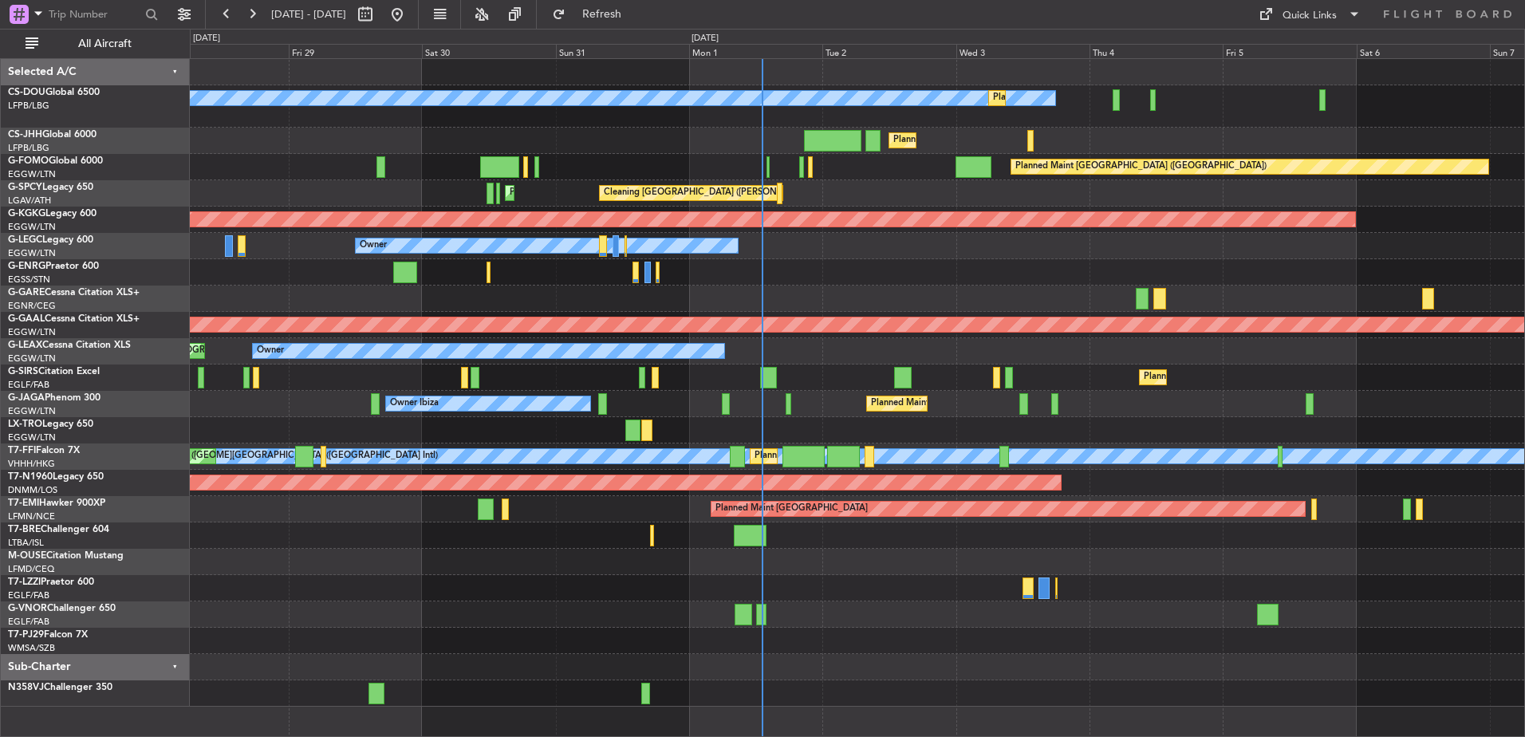
click at [894, 270] on div at bounding box center [857, 272] width 1335 height 26
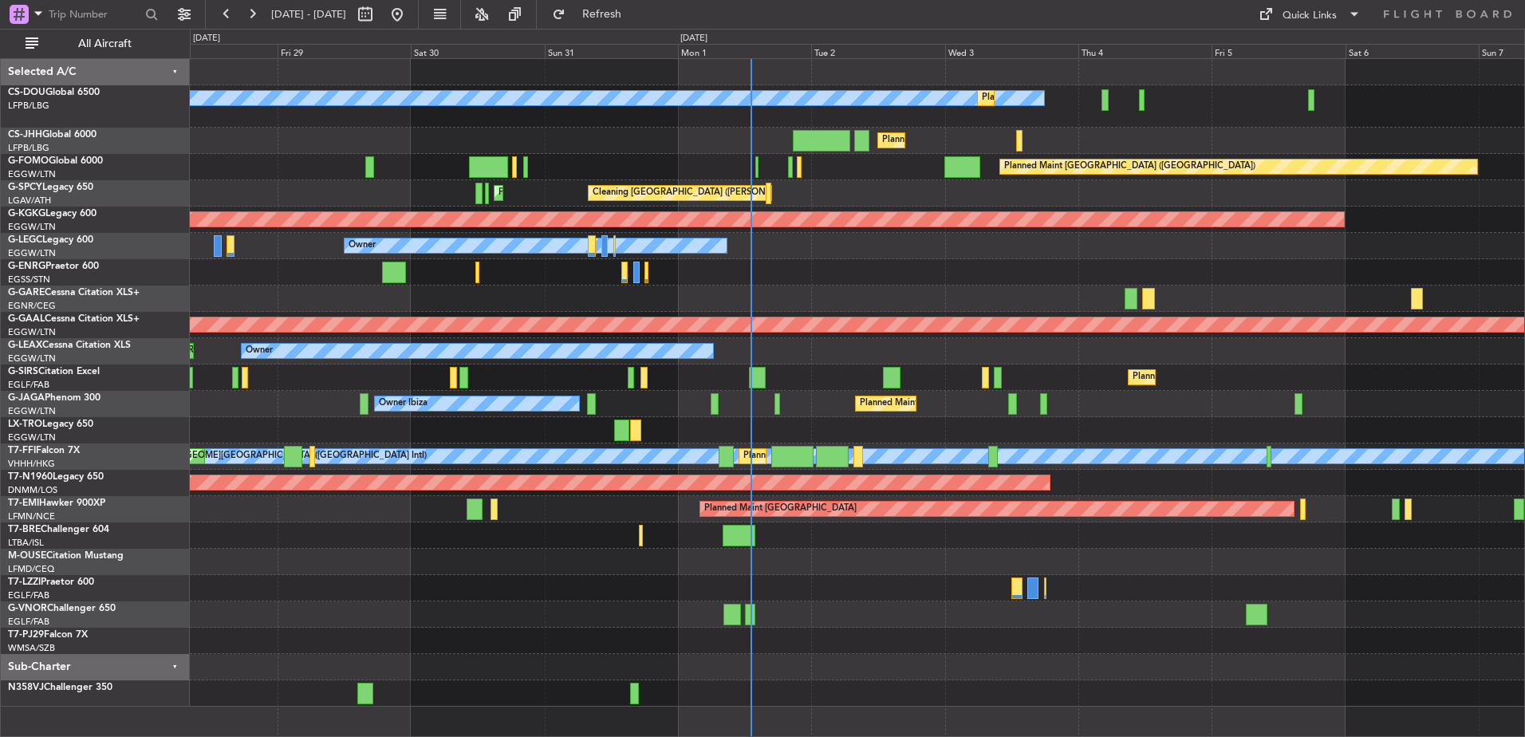
click at [755, 163] on div at bounding box center [756, 167] width 3 height 22
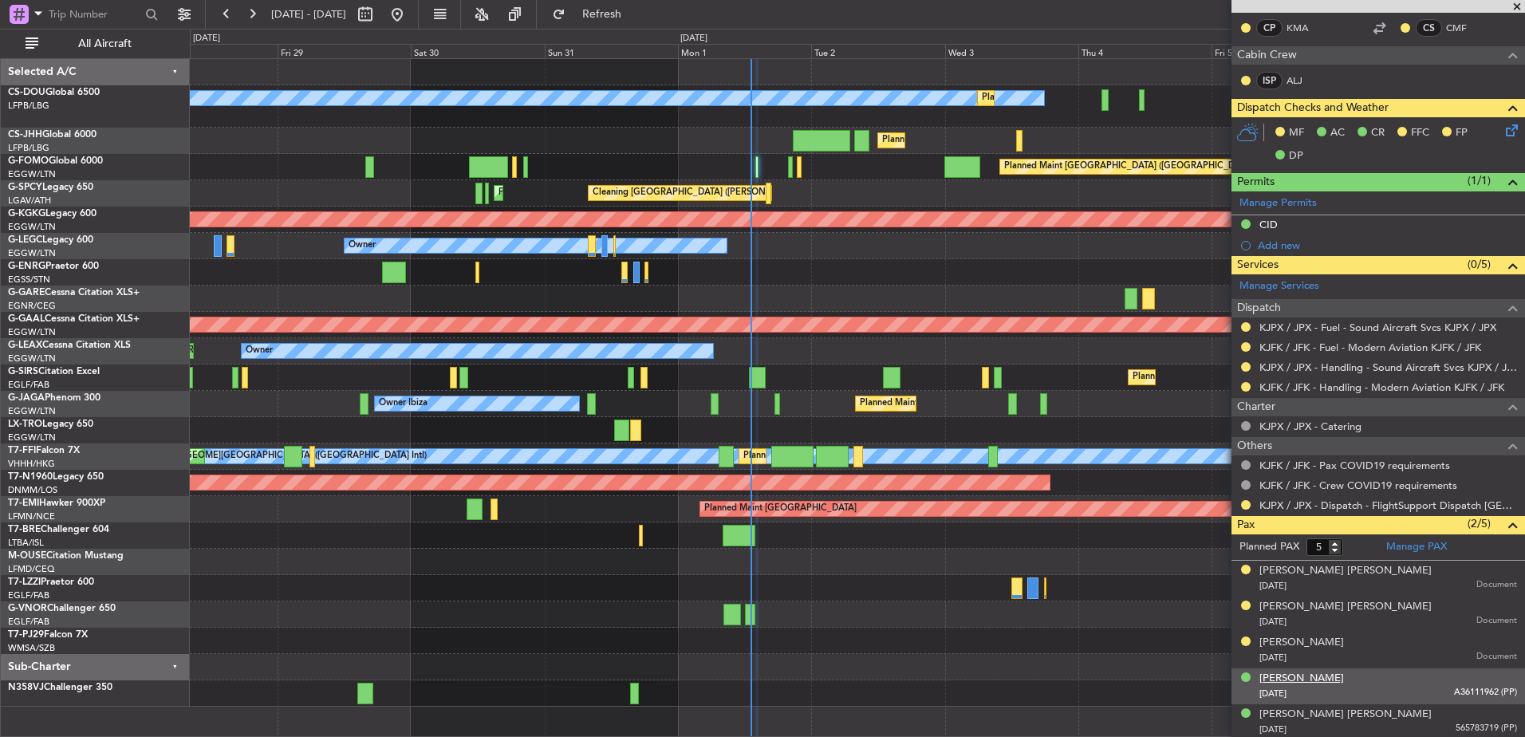
scroll to position [326, 0]
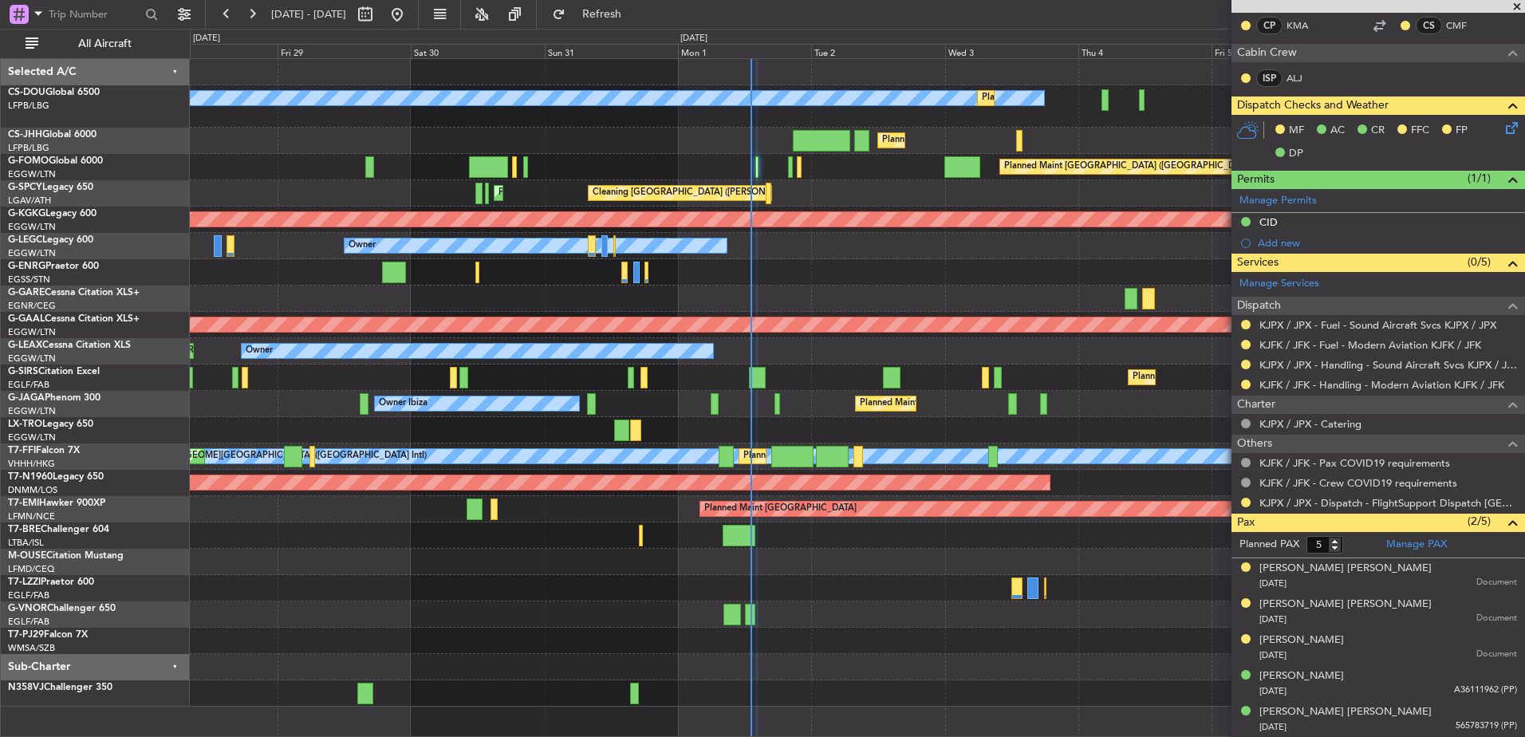
click at [917, 272] on div at bounding box center [857, 272] width 1335 height 26
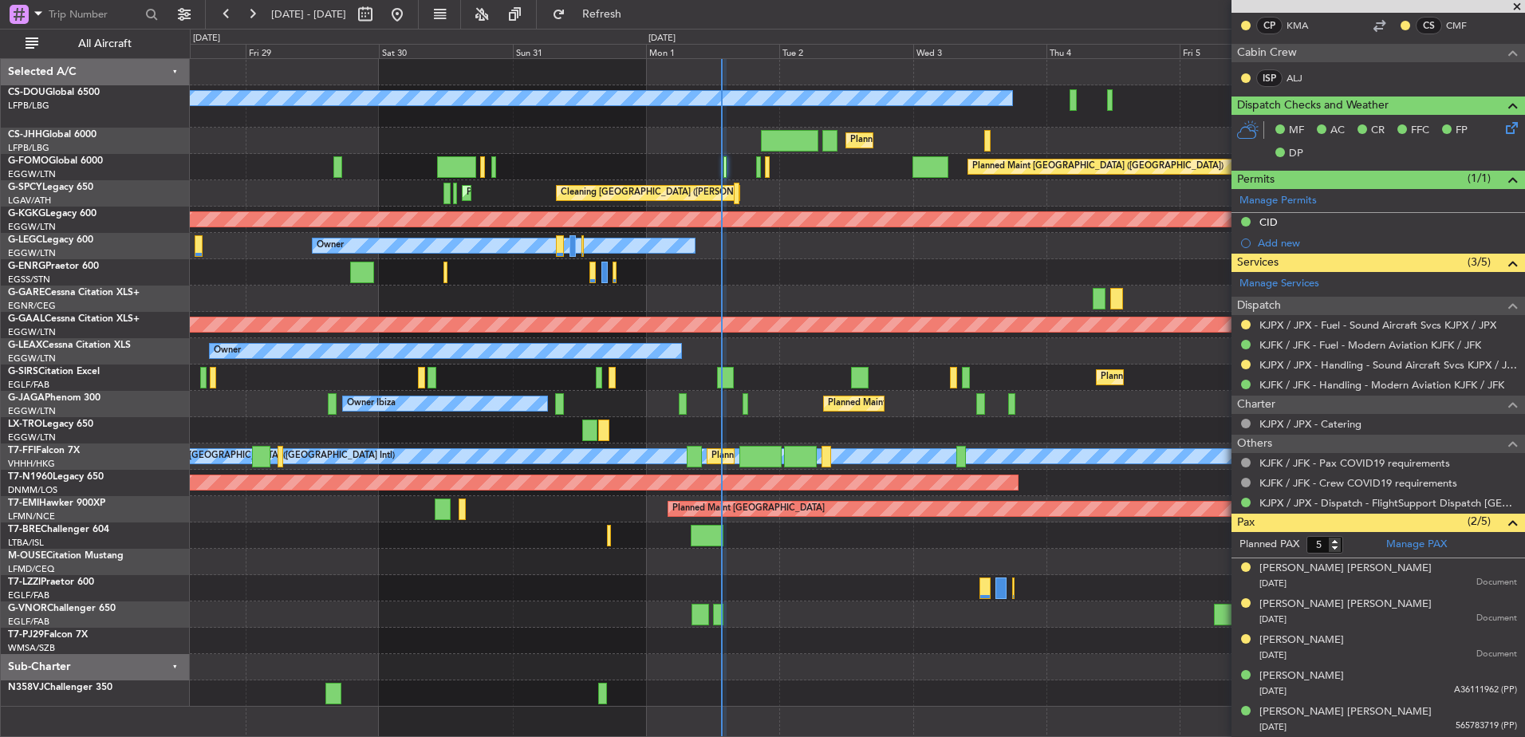
click at [1519, 11] on span at bounding box center [1517, 7] width 16 height 14
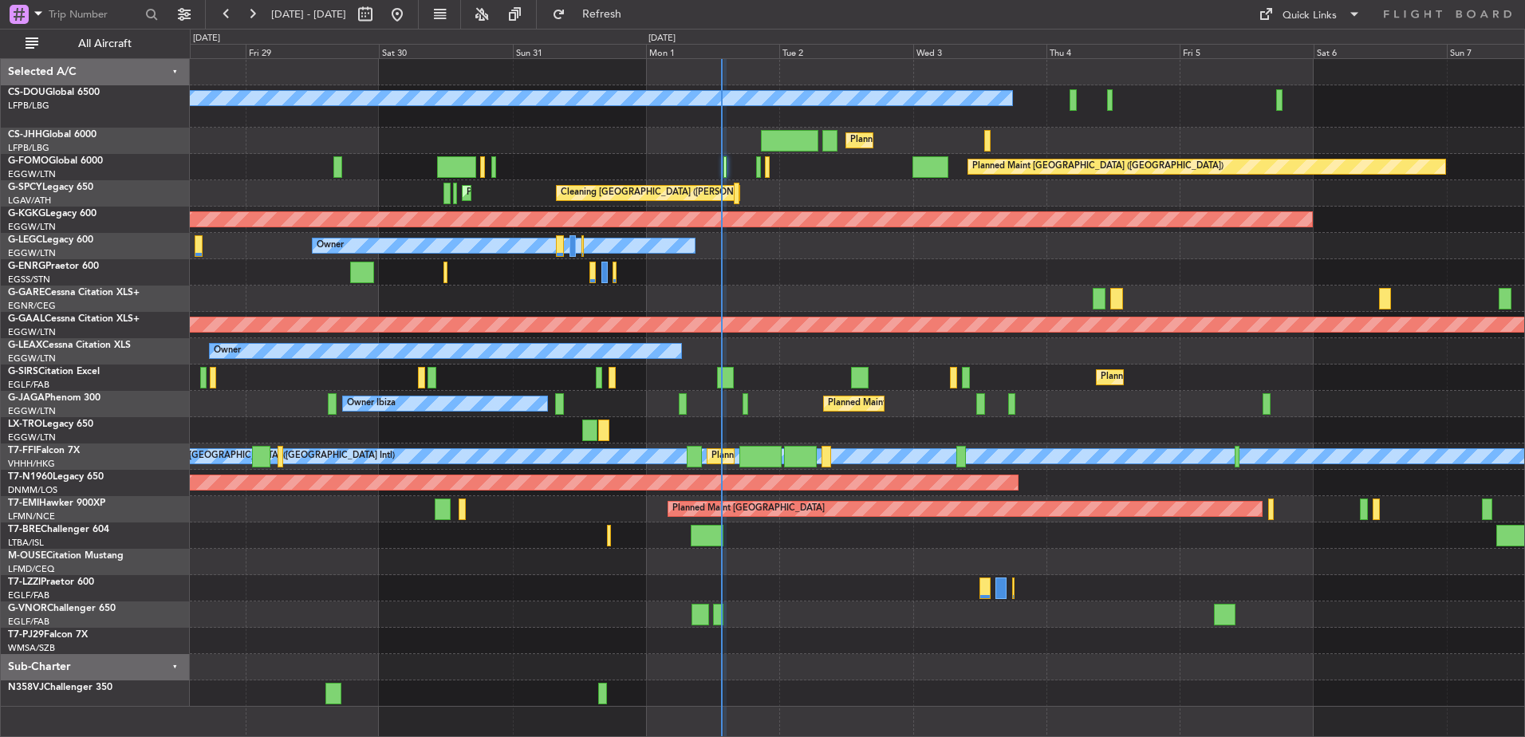
type input "0"
click at [1311, 14] on div "Quick Links" at bounding box center [1310, 16] width 54 height 16
click at [1285, 40] on button "Trip Builder" at bounding box center [1311, 53] width 120 height 38
click at [636, 9] on span "Refresh" at bounding box center [602, 14] width 67 height 11
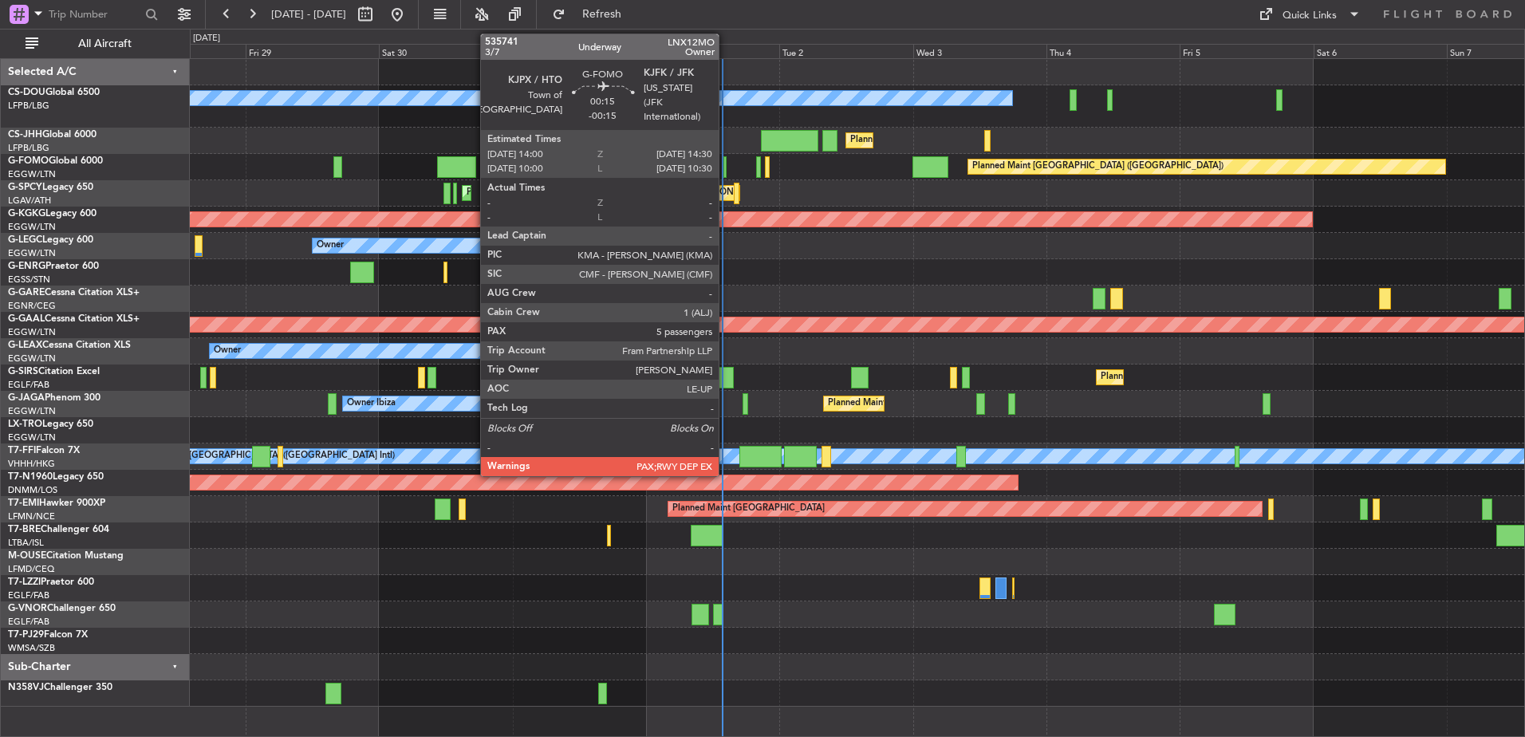
click at [726, 161] on div at bounding box center [725, 167] width 3 height 22
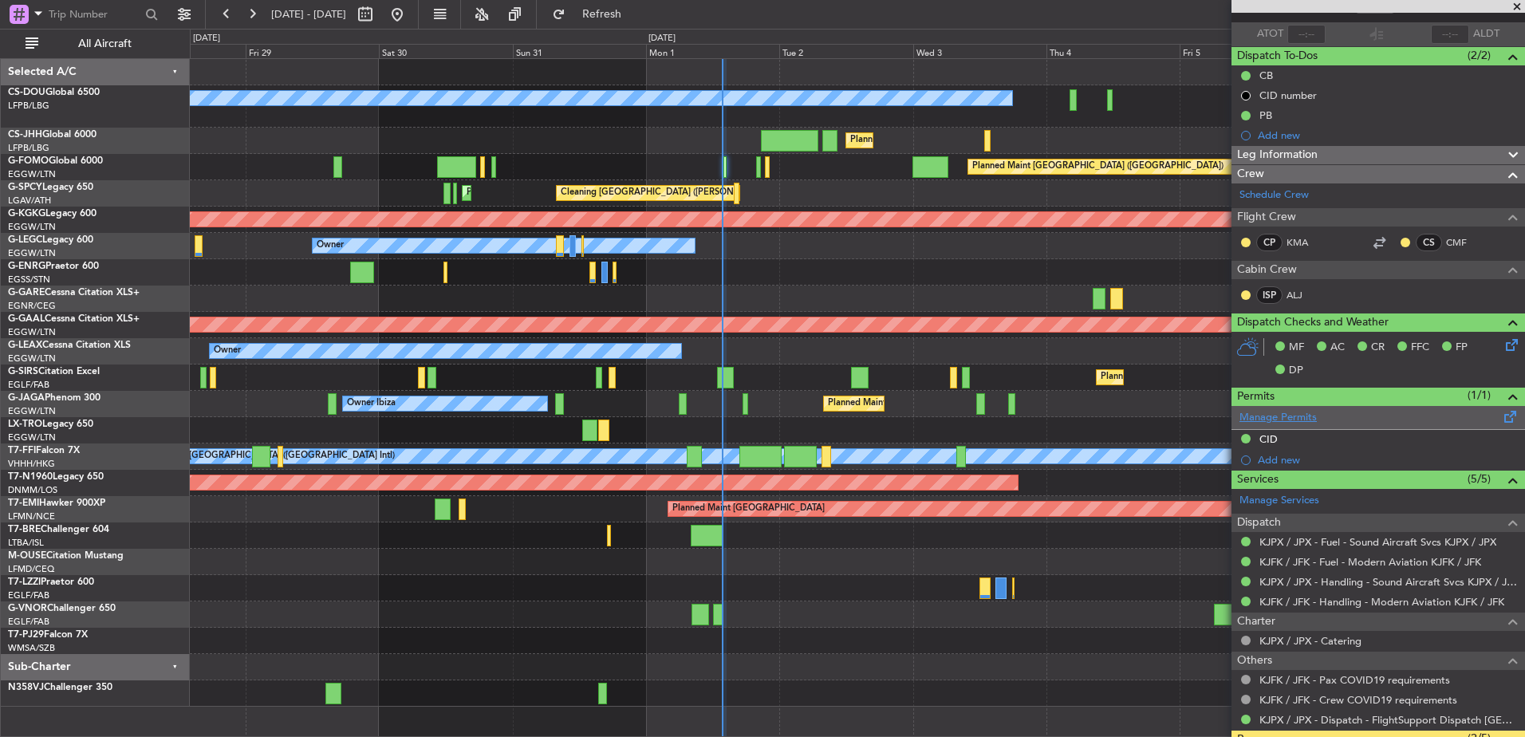
scroll to position [116, 0]
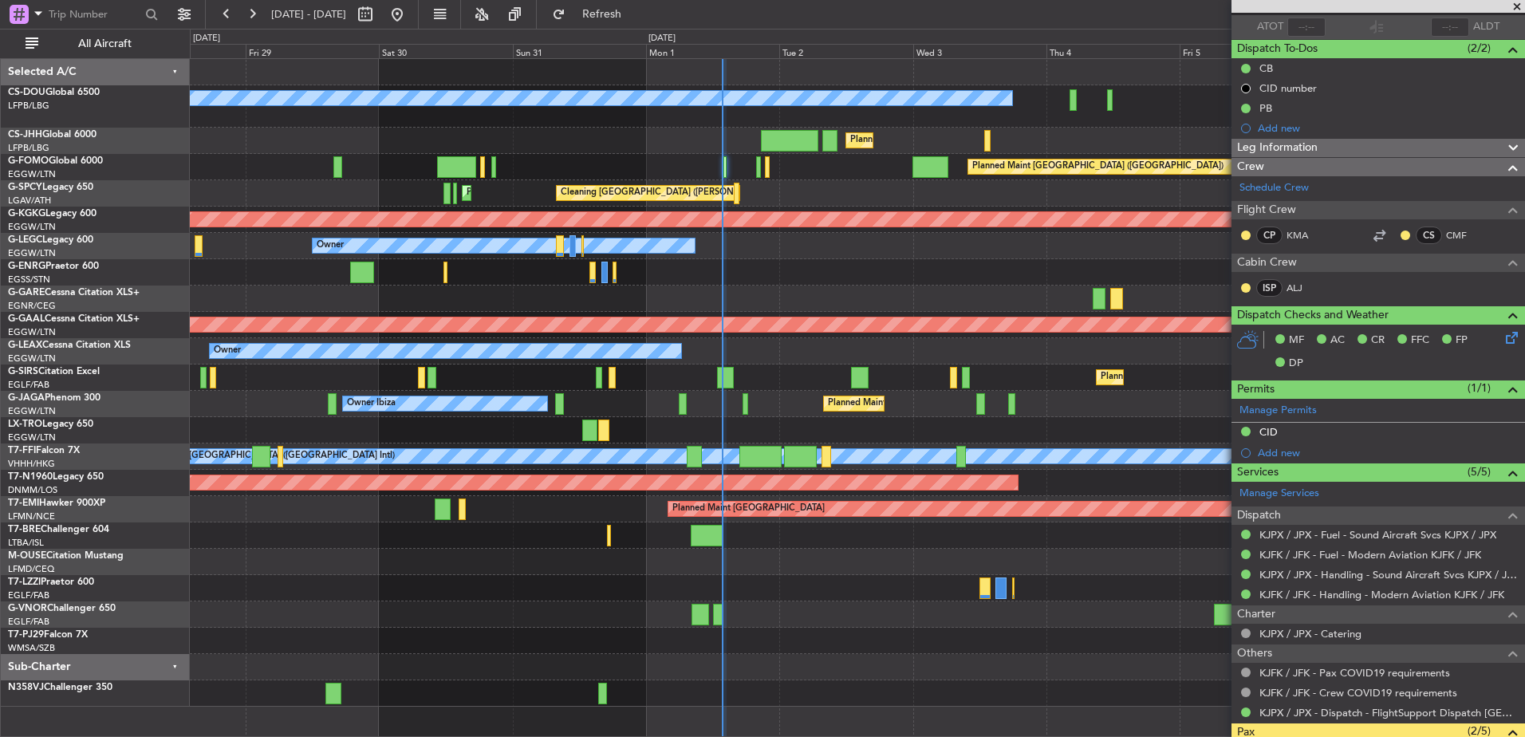
click at [755, 168] on div "Planned Maint [GEOGRAPHIC_DATA] ([GEOGRAPHIC_DATA])" at bounding box center [857, 167] width 1335 height 26
click at [761, 167] on div "Planned Maint [GEOGRAPHIC_DATA] ([GEOGRAPHIC_DATA])" at bounding box center [857, 167] width 1335 height 26
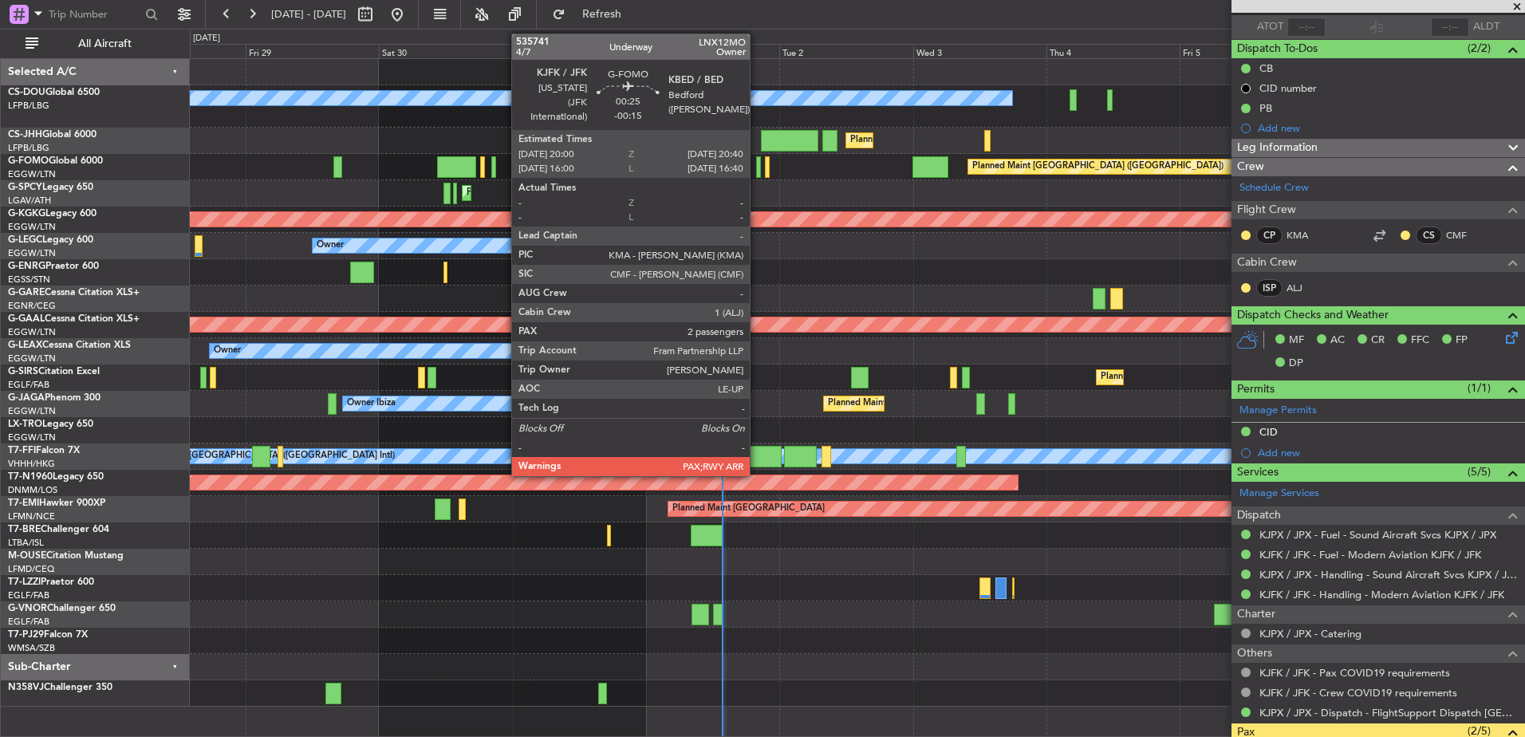
click at [758, 166] on div at bounding box center [758, 167] width 4 height 22
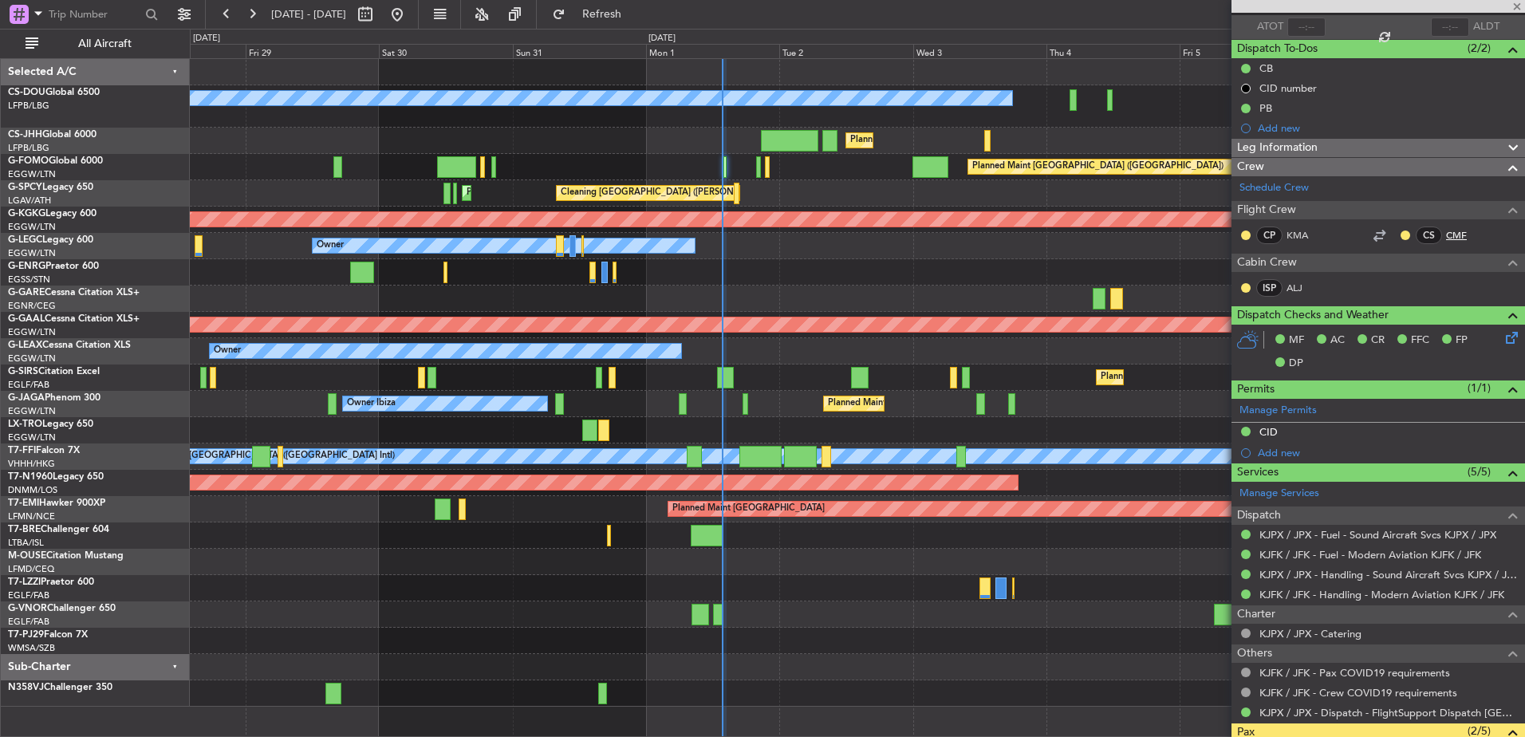
type input "2"
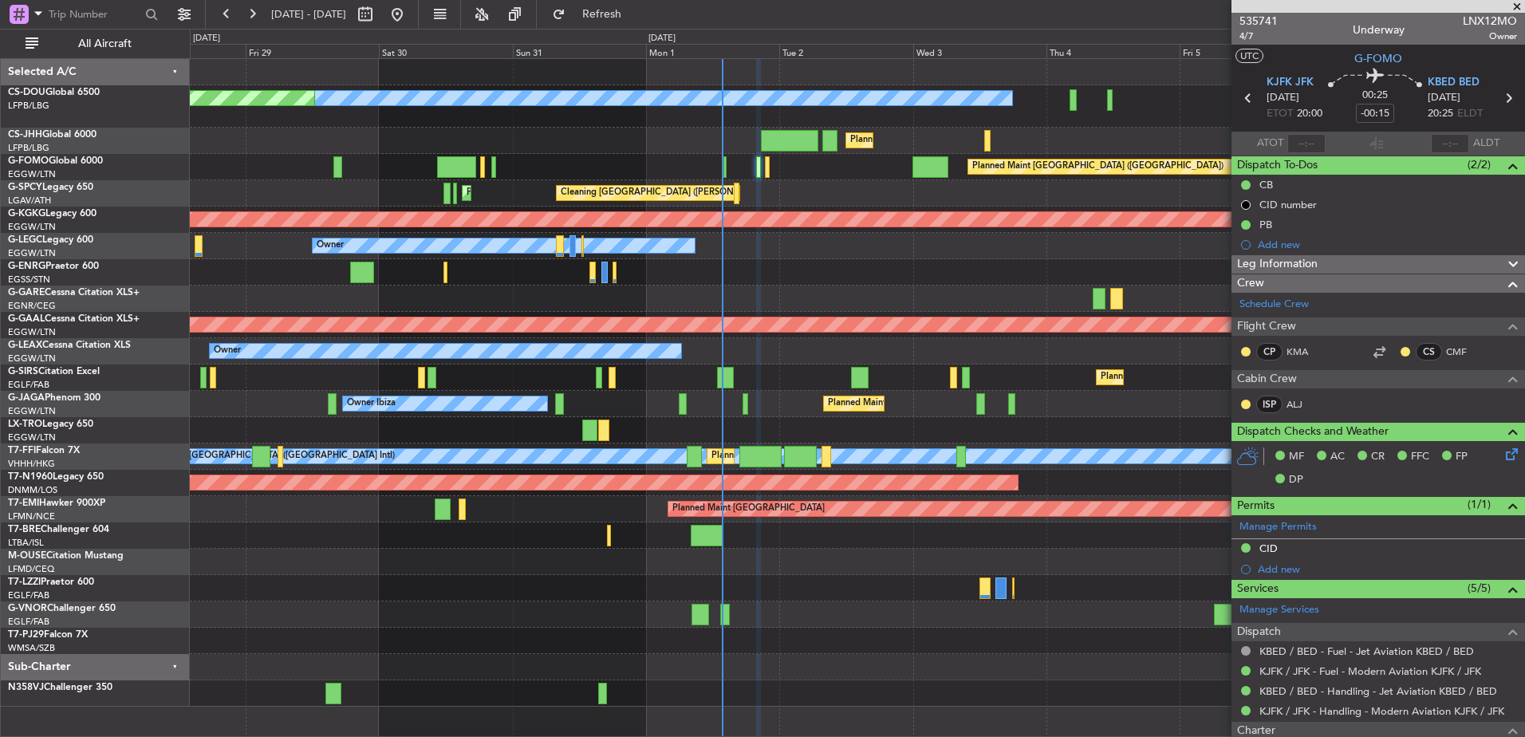
click at [417, 599] on div "Planned Maint Paris (Le Bourget) No Crew Planned Maint Paris (Le Bourget) Plann…" at bounding box center [857, 383] width 1335 height 648
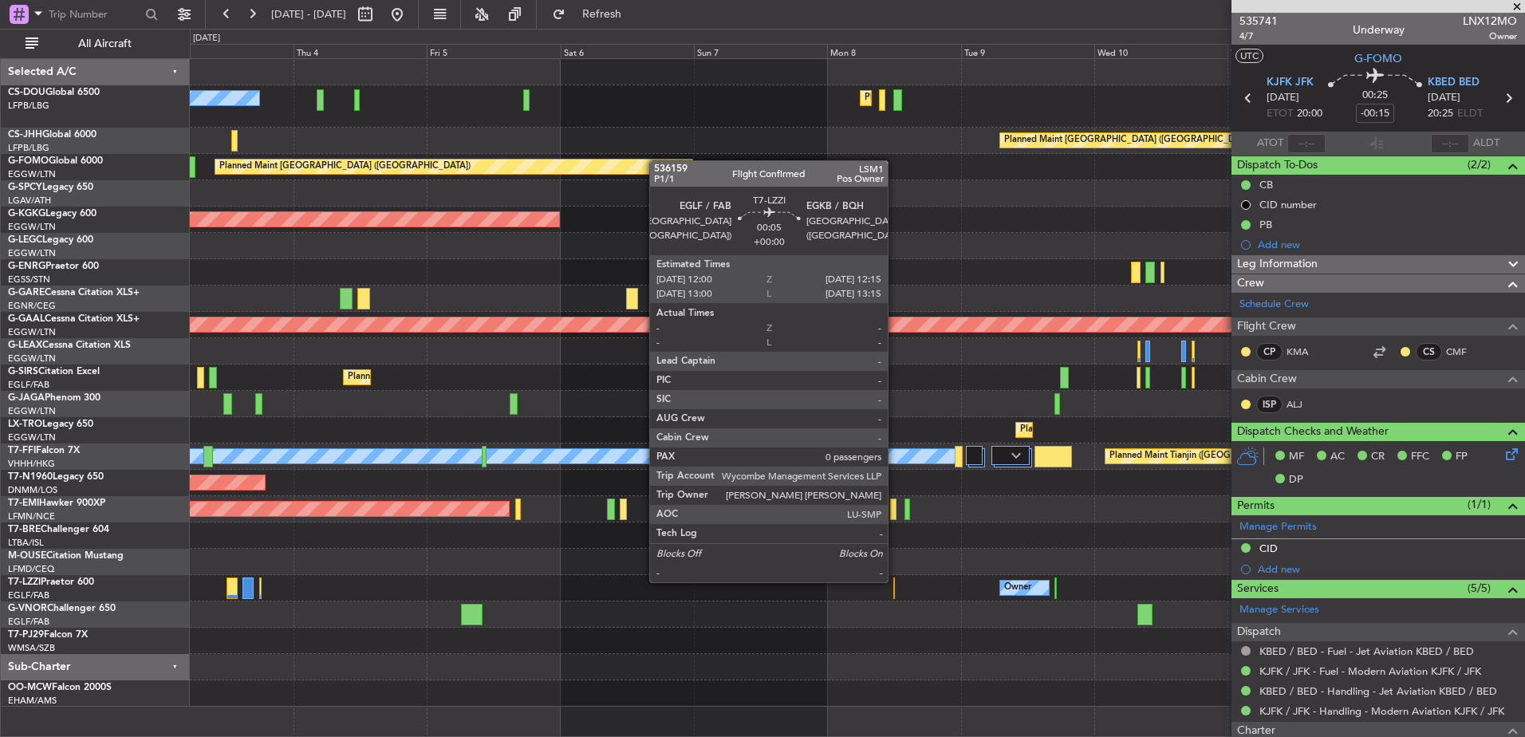
click at [895, 581] on div at bounding box center [894, 589] width 2 height 22
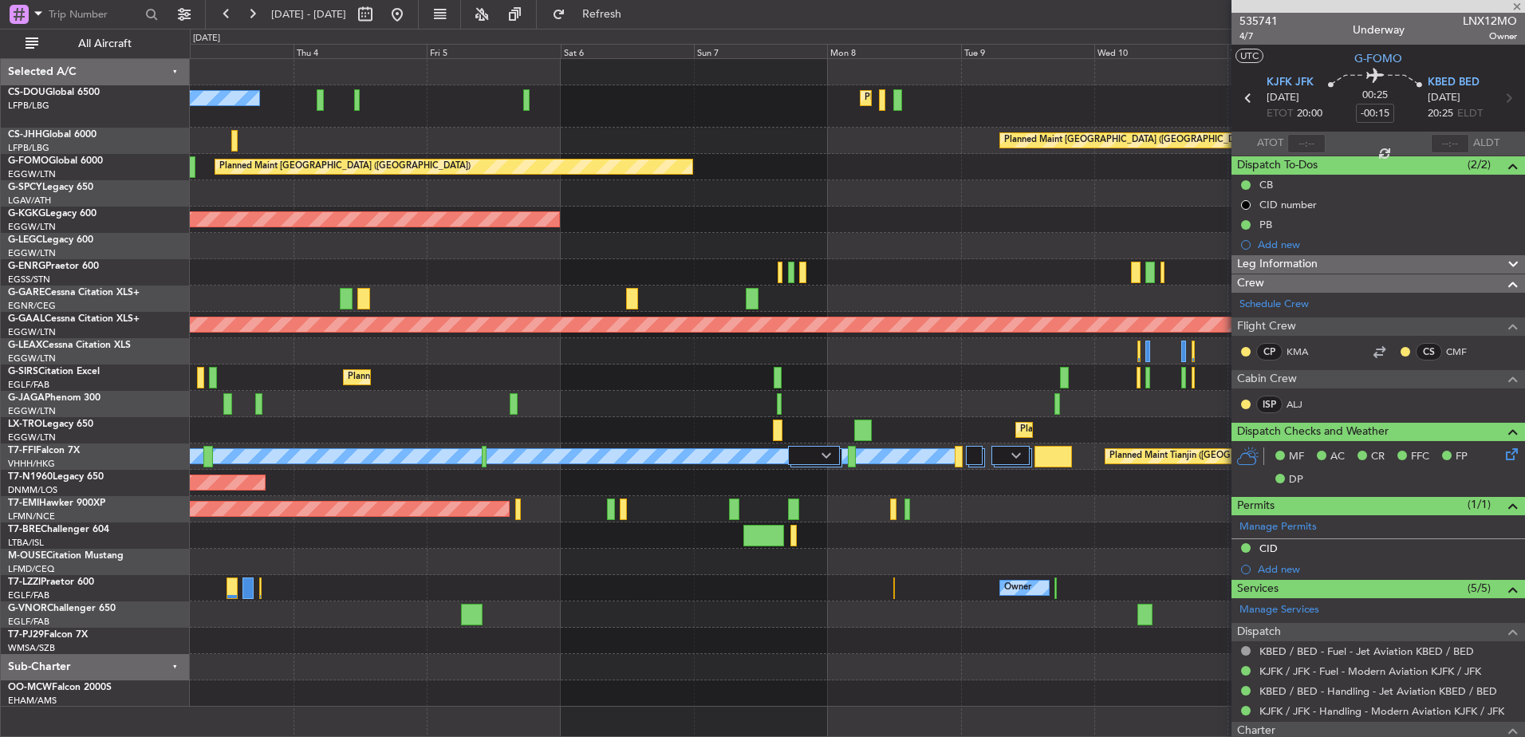
type input "0"
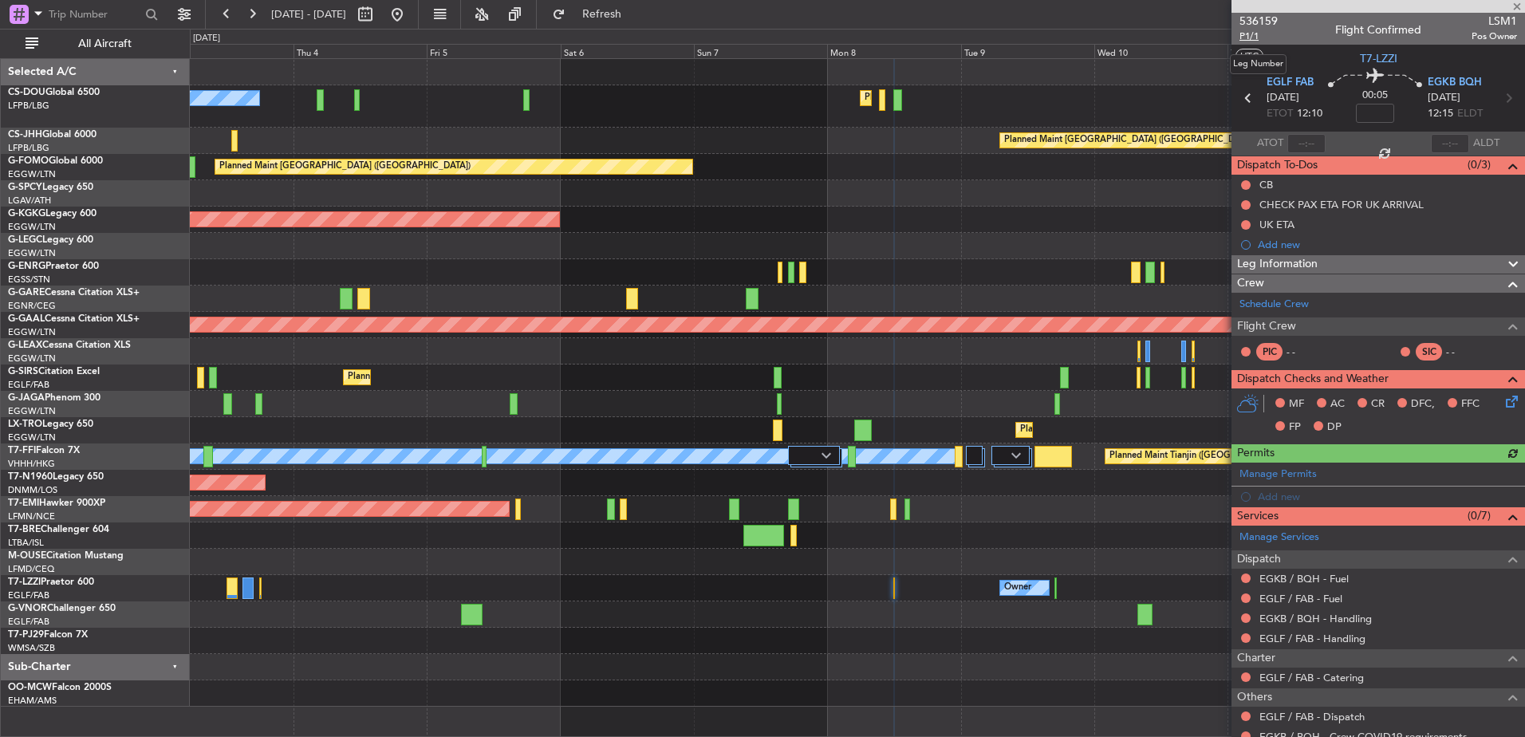
click at [1252, 40] on span "P1/1" at bounding box center [1259, 37] width 38 height 14
click at [1294, 637] on link "EGLF / FAB - Handling" at bounding box center [1313, 639] width 106 height 14
click at [1314, 634] on link "EGLF / FAB - Handling" at bounding box center [1313, 639] width 106 height 14
click at [1303, 622] on link "EGKB / BQH - Handling" at bounding box center [1316, 619] width 112 height 14
click at [1292, 594] on link "EGLF / FAB - Fuel" at bounding box center [1301, 599] width 83 height 14
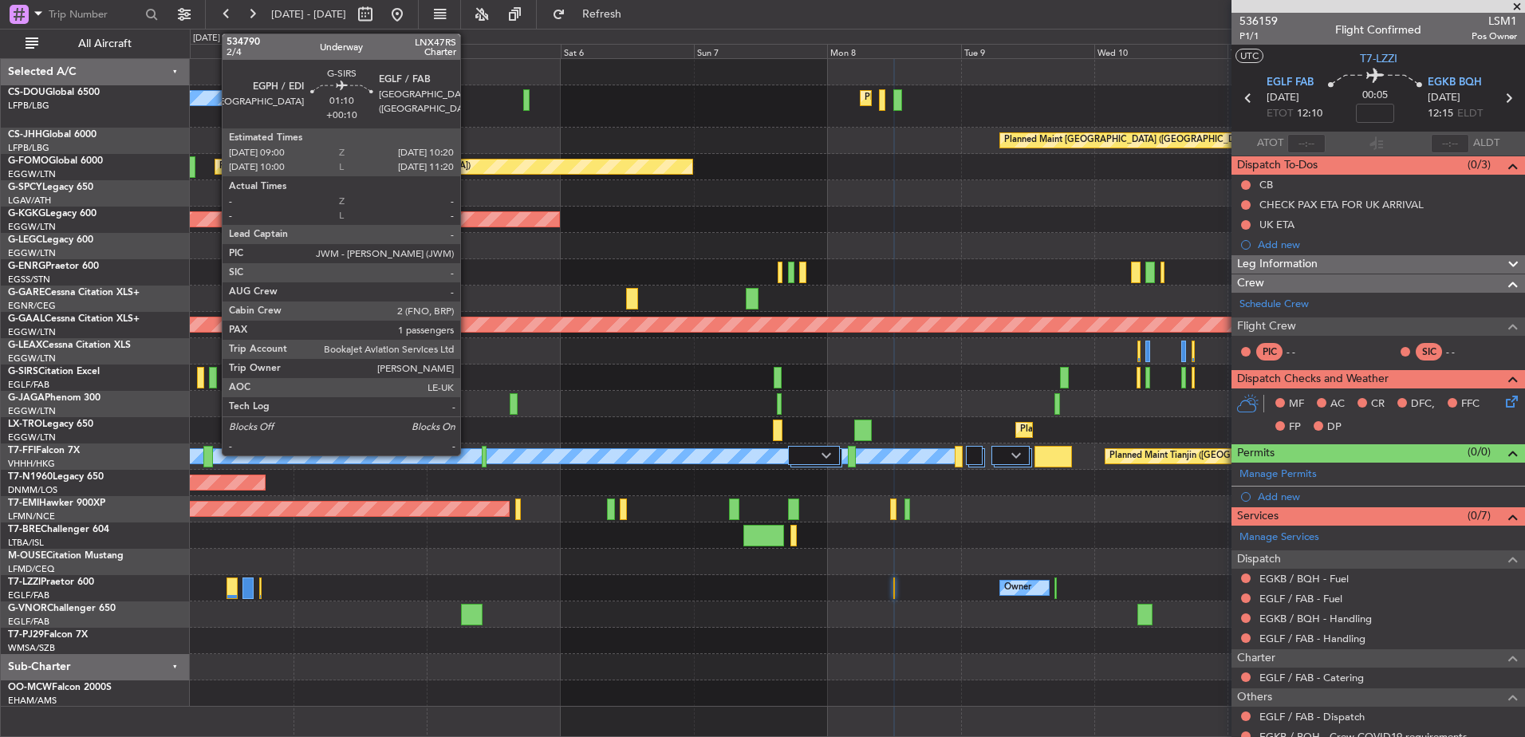
click at [214, 378] on div at bounding box center [213, 378] width 8 height 22
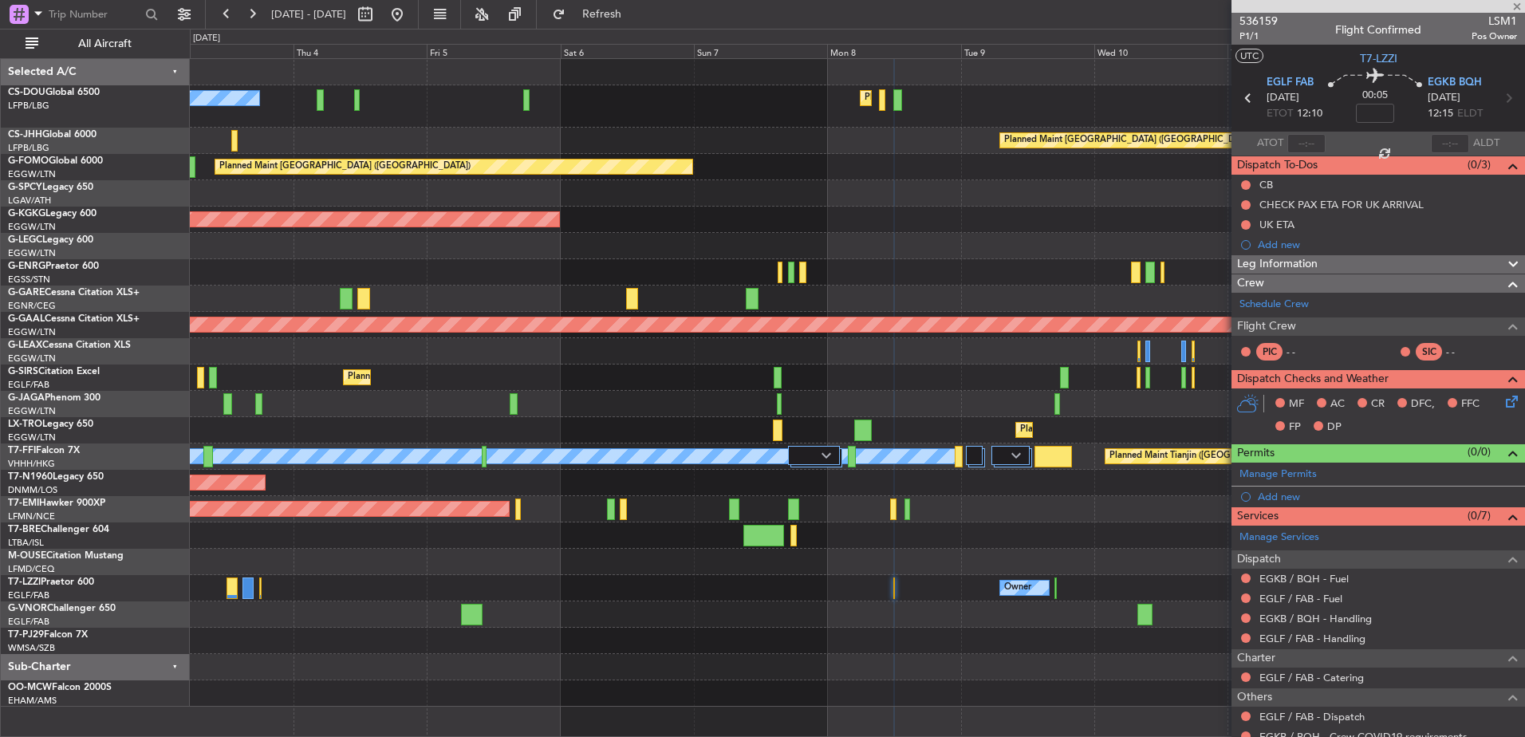
type input "+00:10"
type input "1"
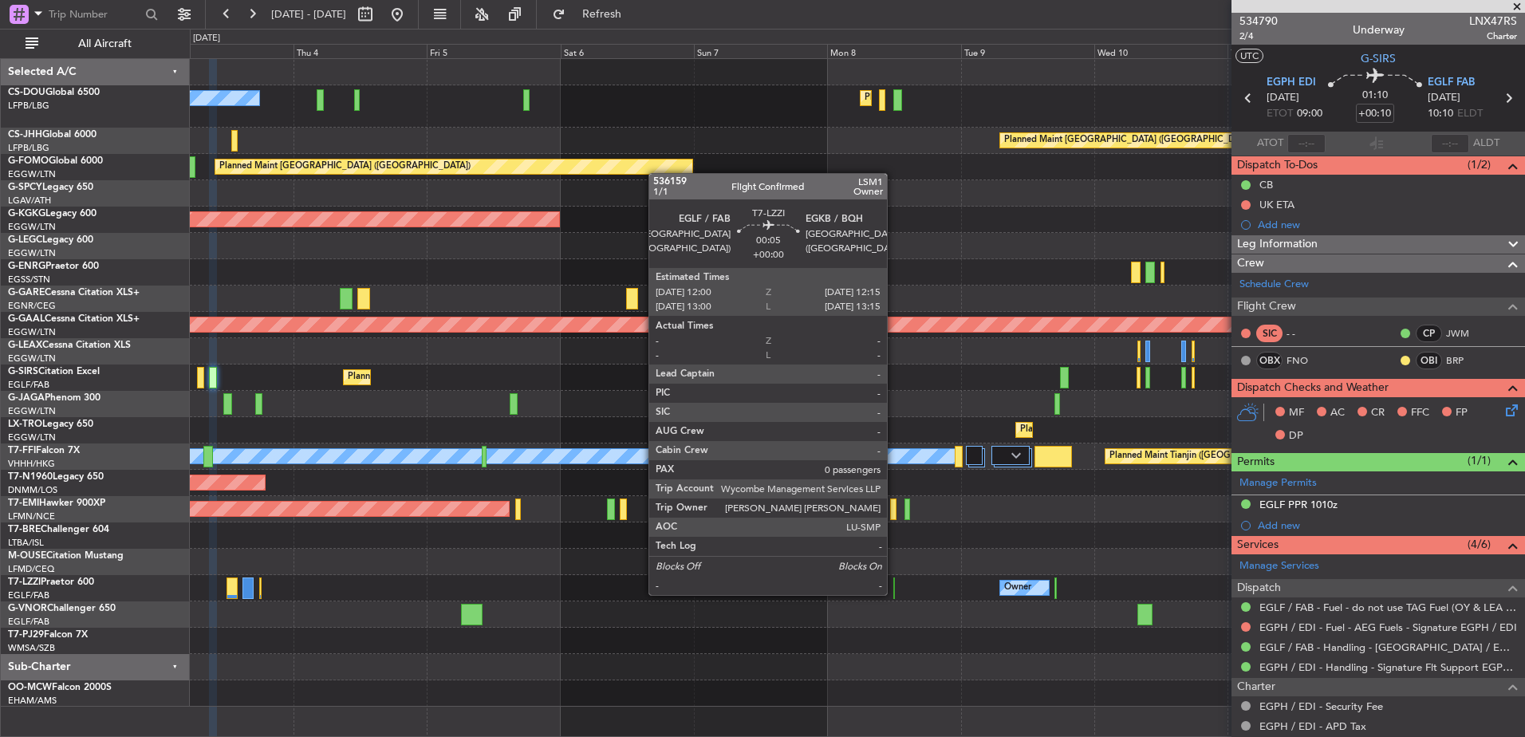
click at [894, 594] on div at bounding box center [894, 589] width 2 height 22
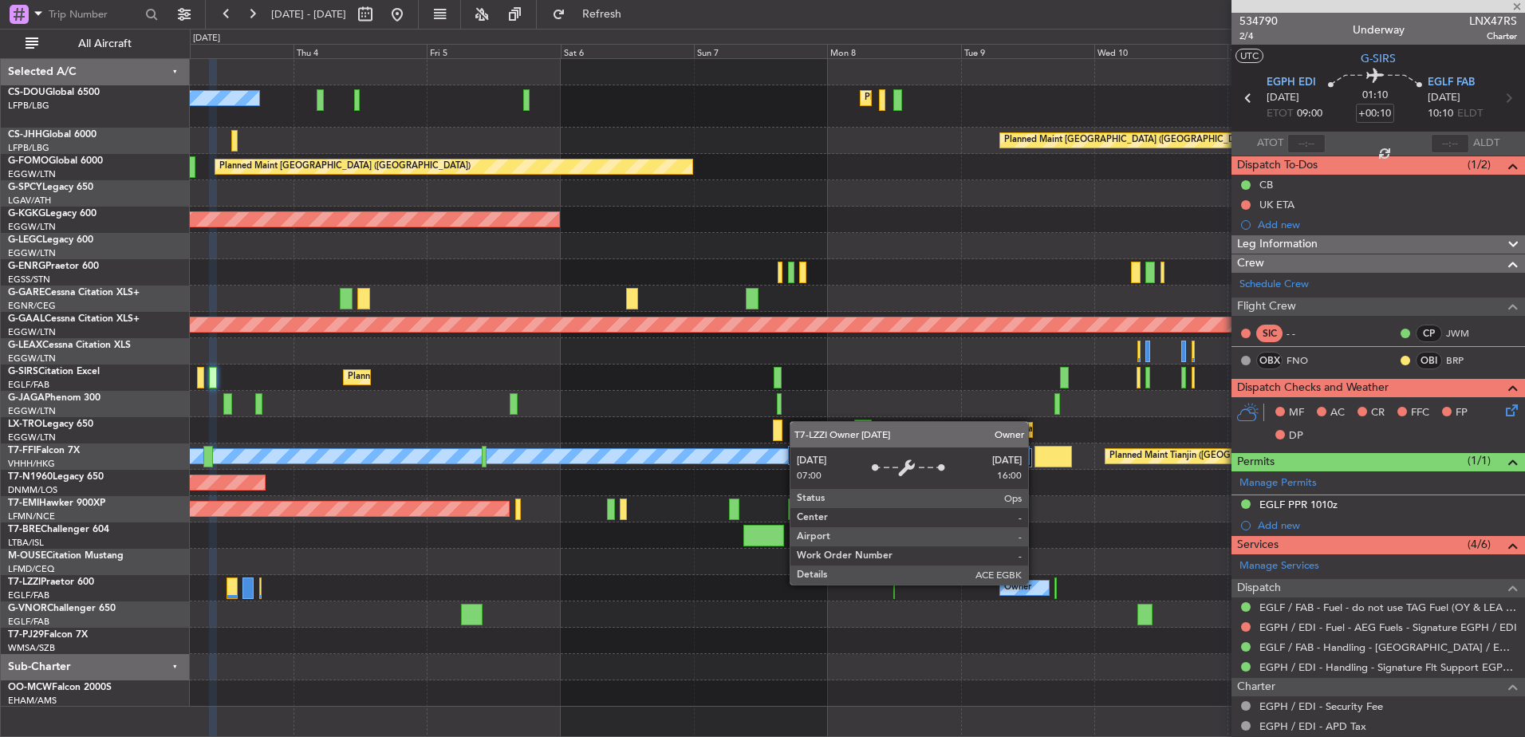
type input "0"
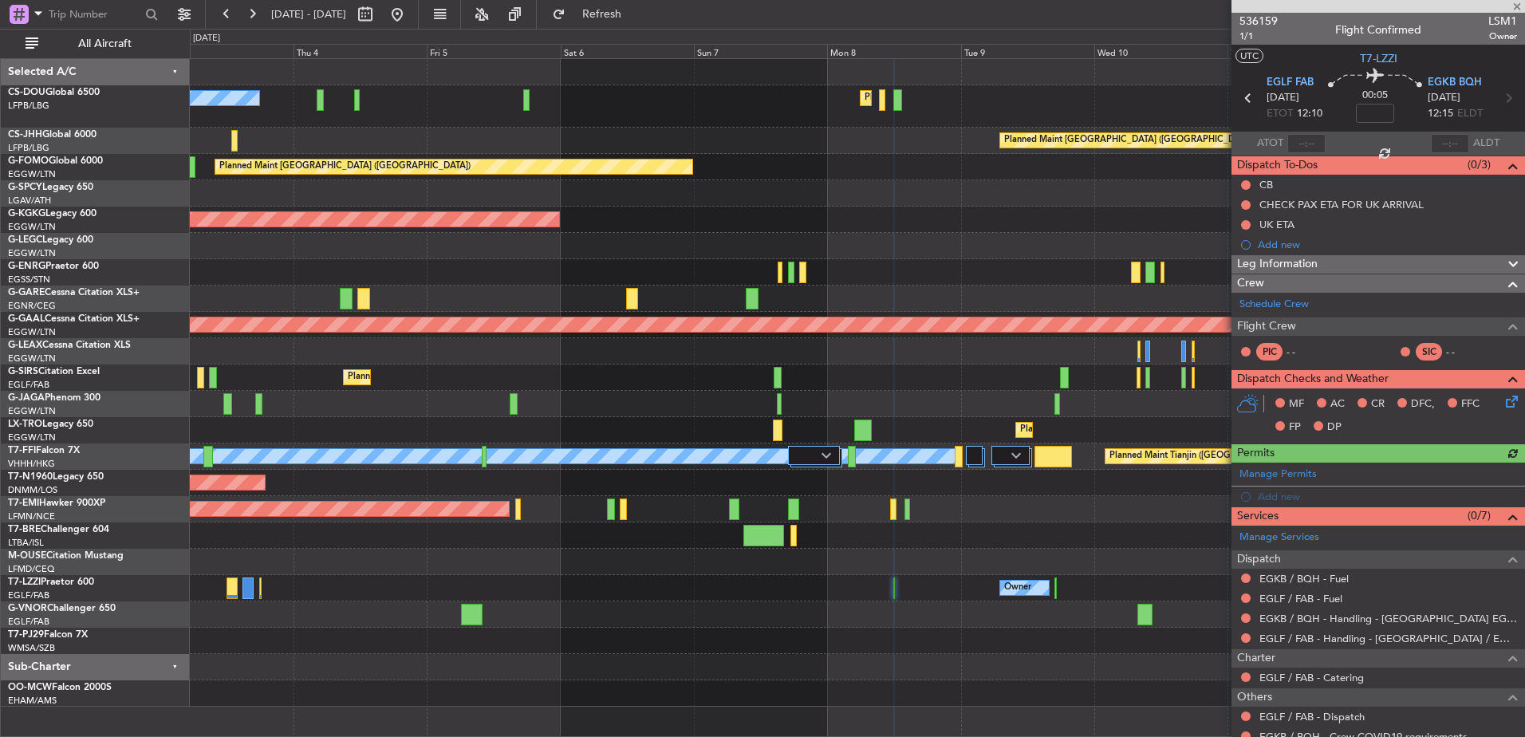
scroll to position [74, 0]
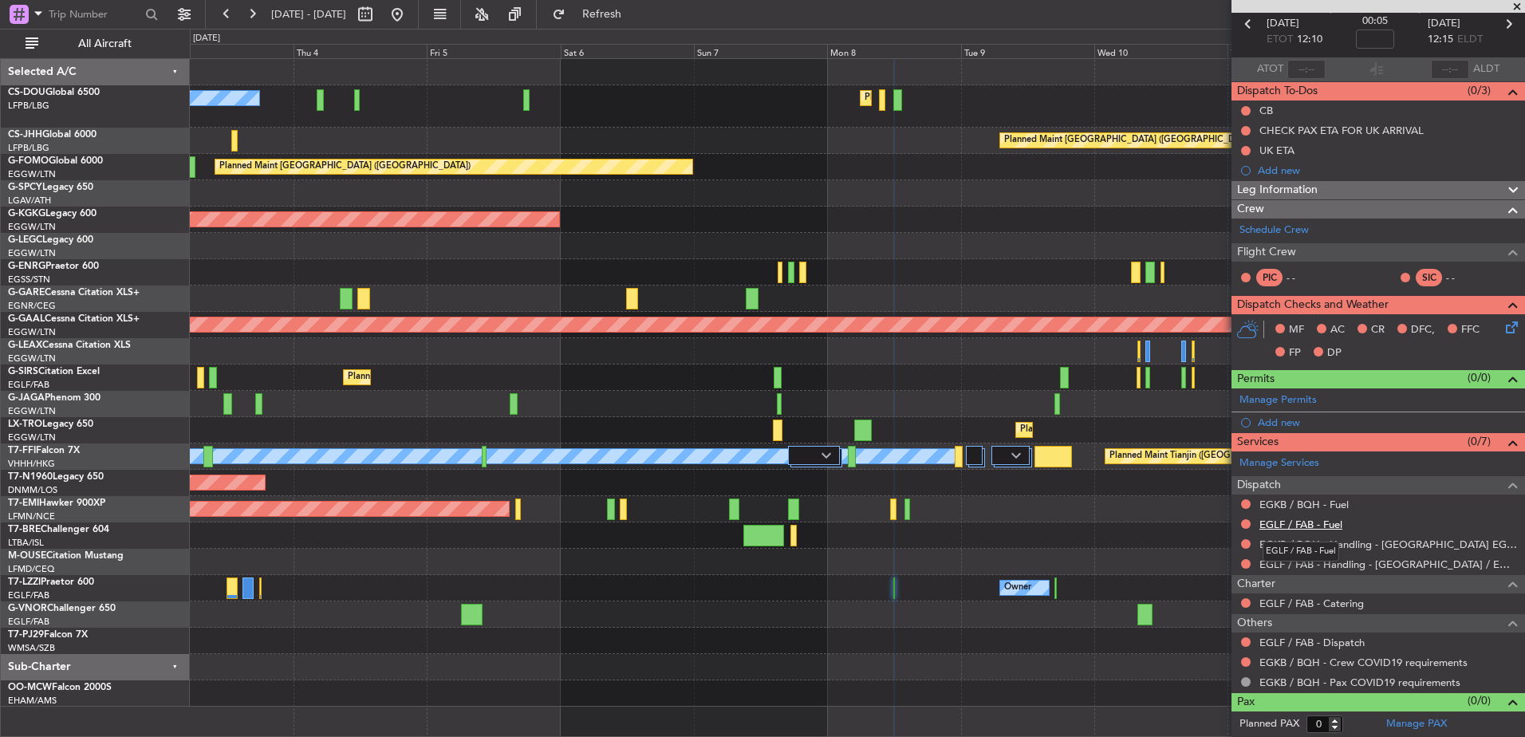
click at [1297, 529] on link "EGLF / FAB - Fuel" at bounding box center [1301, 525] width 83 height 14
click at [611, 13] on button "Refresh" at bounding box center [593, 15] width 96 height 26
click at [1292, 500] on link "EGKB / BQH - Fuel" at bounding box center [1304, 505] width 89 height 14
click at [410, 19] on button at bounding box center [398, 15] width 26 height 26
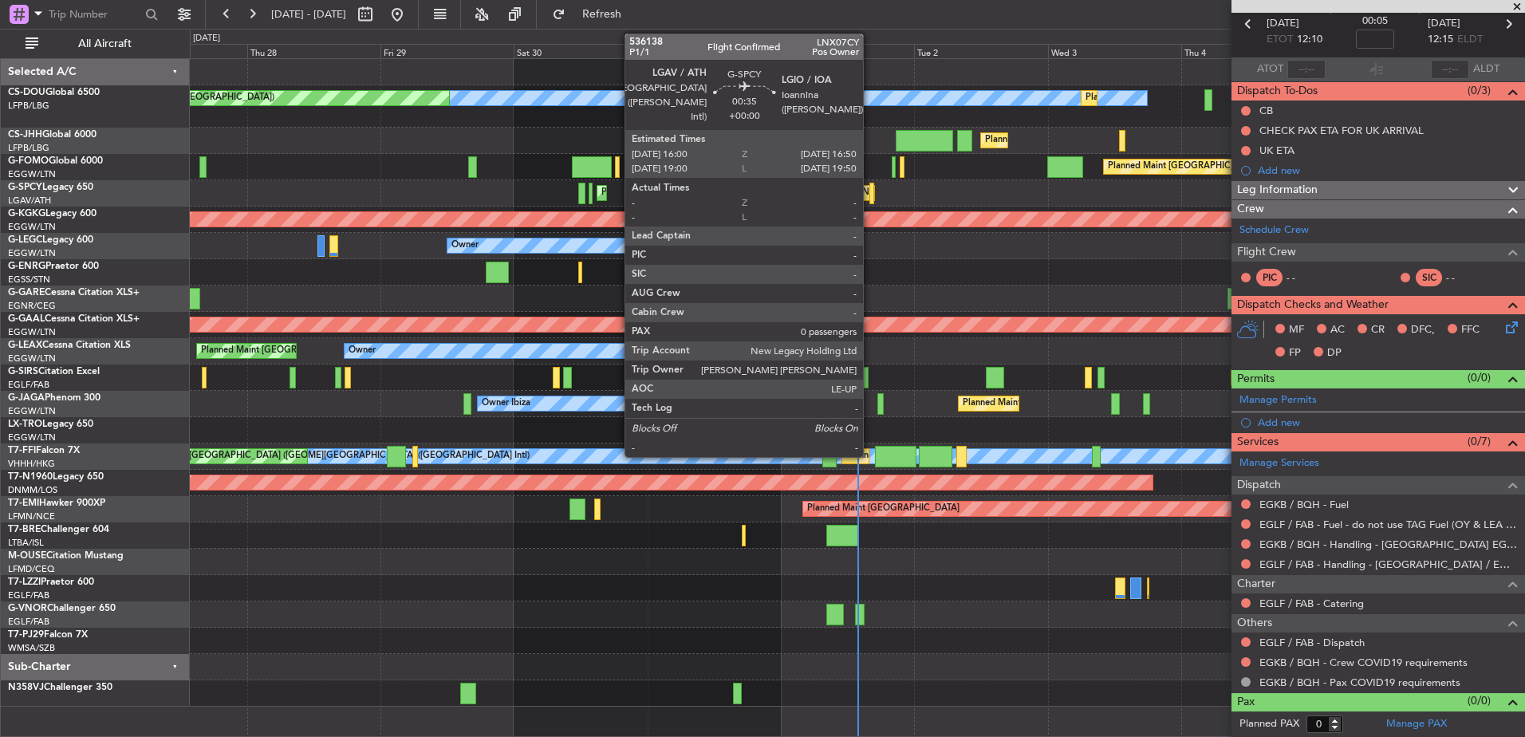
click at [870, 186] on div at bounding box center [872, 194] width 5 height 22
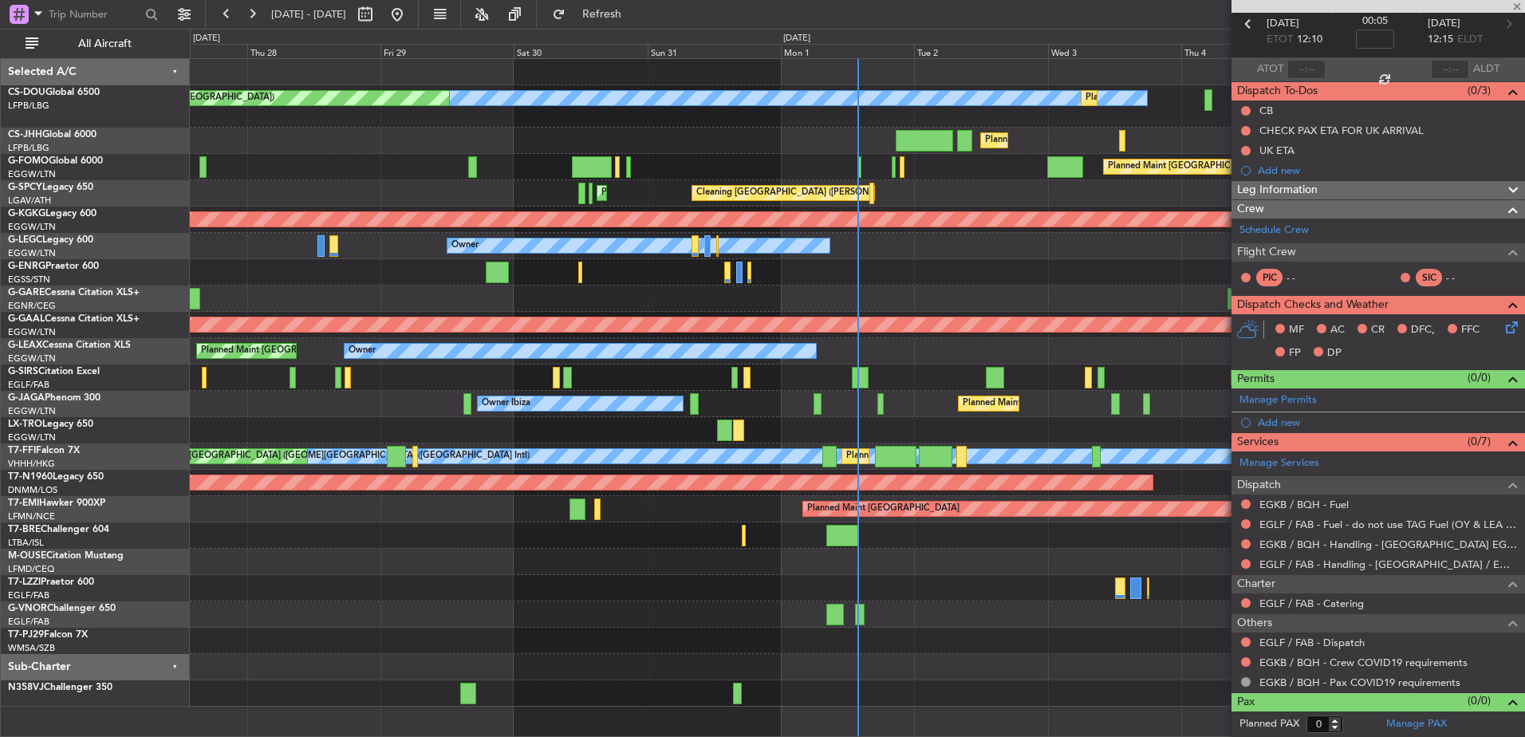
scroll to position [0, 0]
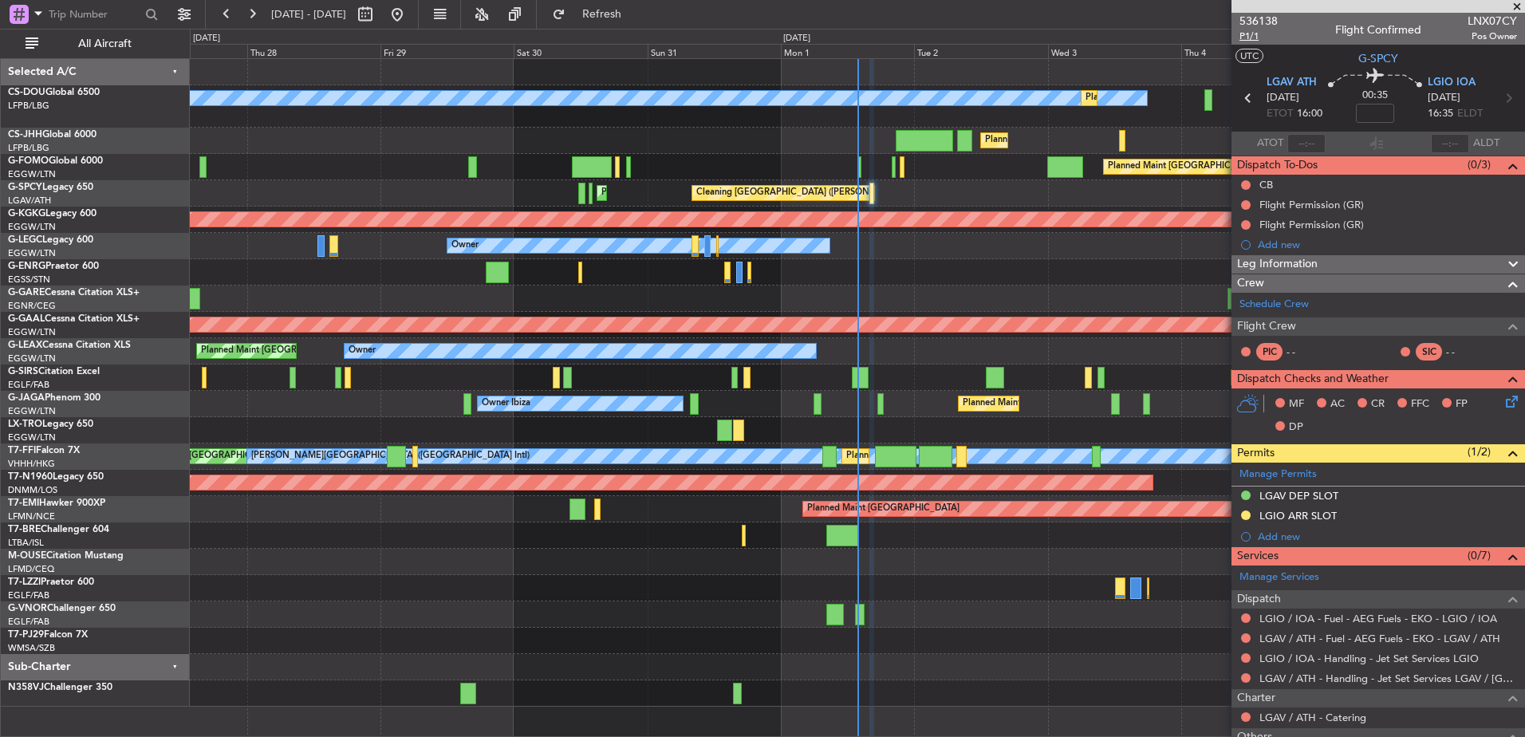
click at [1248, 35] on span "P1/1" at bounding box center [1259, 37] width 38 height 14
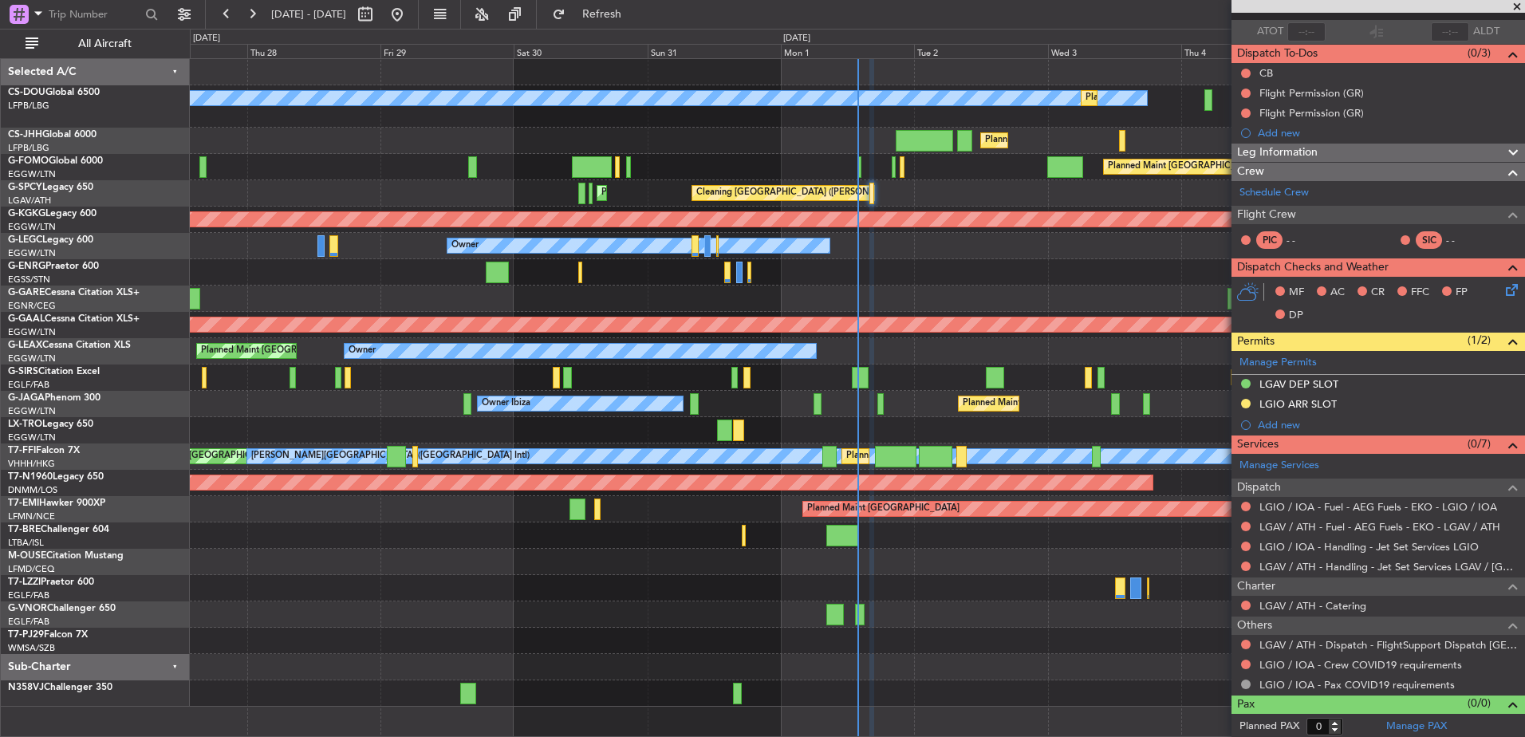
scroll to position [114, 0]
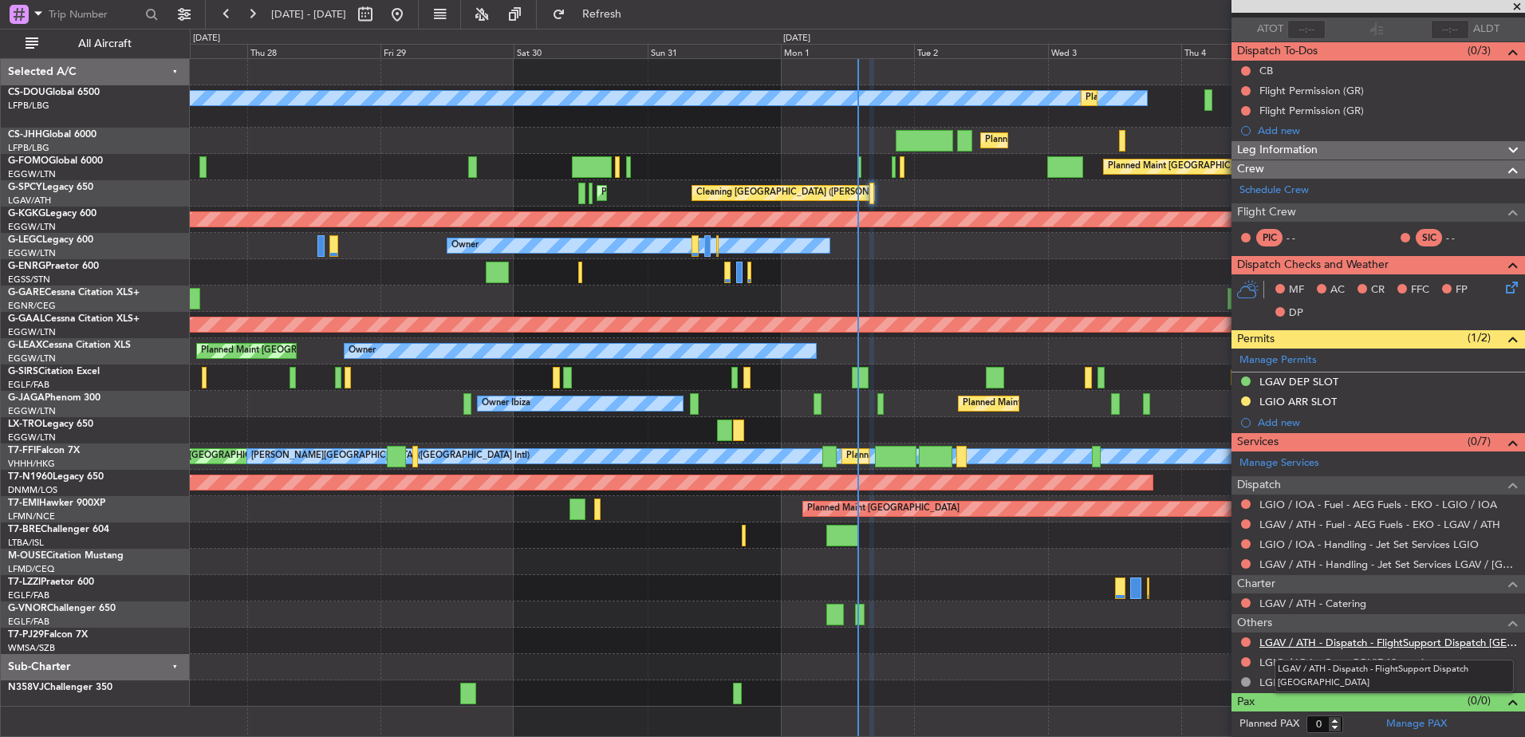
click at [1322, 640] on link "LGAV / ATH - Dispatch - FlightSupport Dispatch [GEOGRAPHIC_DATA]" at bounding box center [1389, 643] width 258 height 14
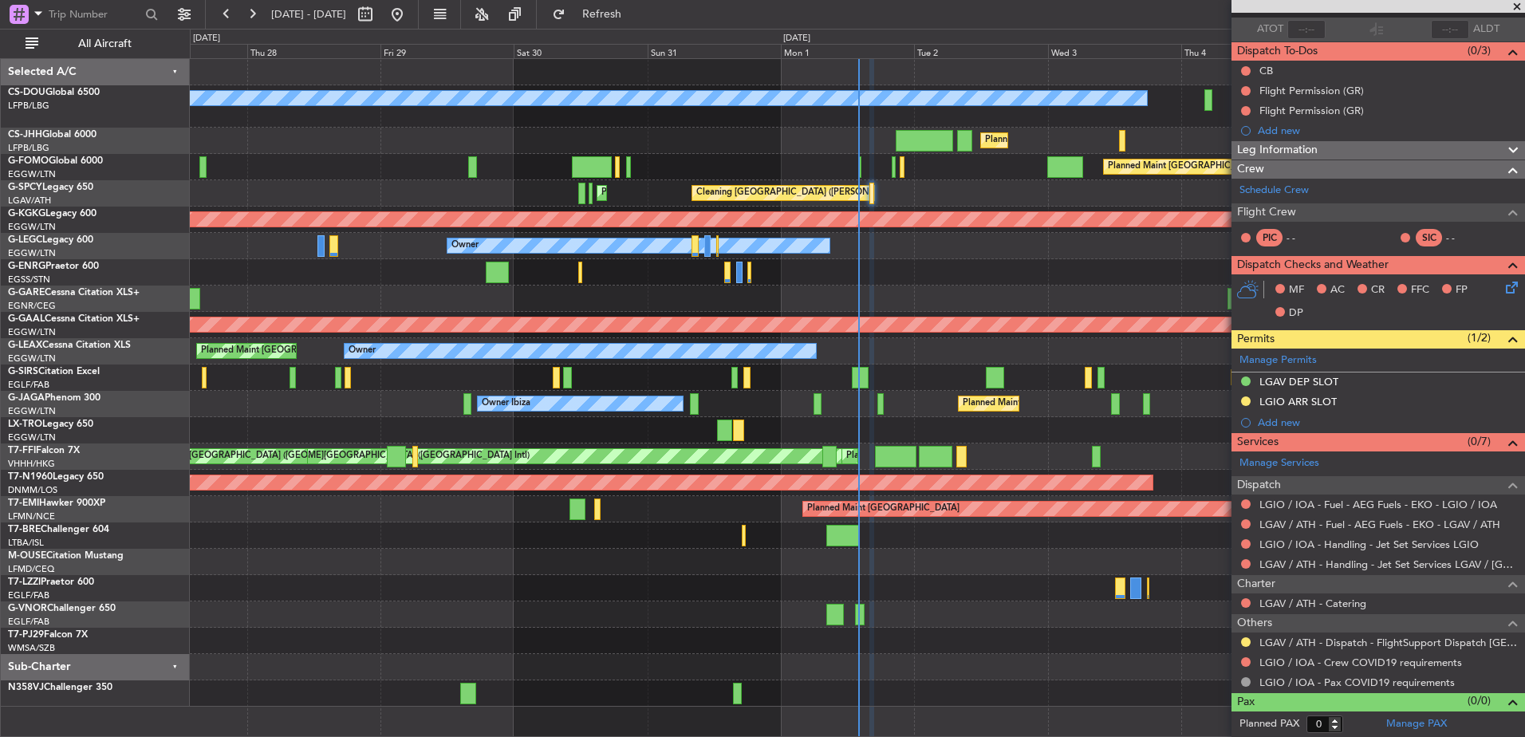
click at [656, 381] on div "Planned Maint London (Farnborough) Unplanned Maint Oxford (Kidlington)" at bounding box center [857, 378] width 1335 height 26
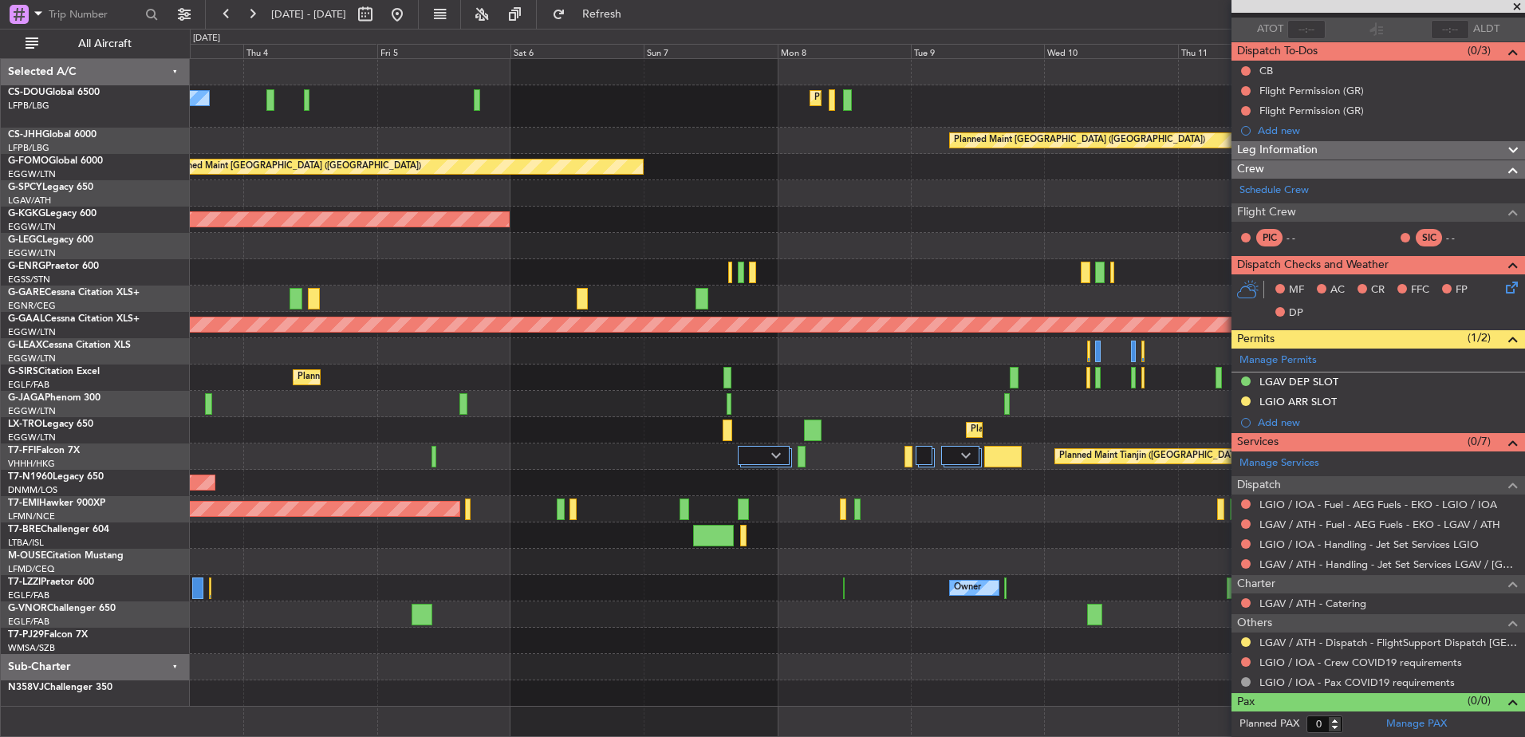
click at [366, 378] on div "Planned Maint [GEOGRAPHIC_DATA] ([GEOGRAPHIC_DATA])" at bounding box center [857, 378] width 1335 height 26
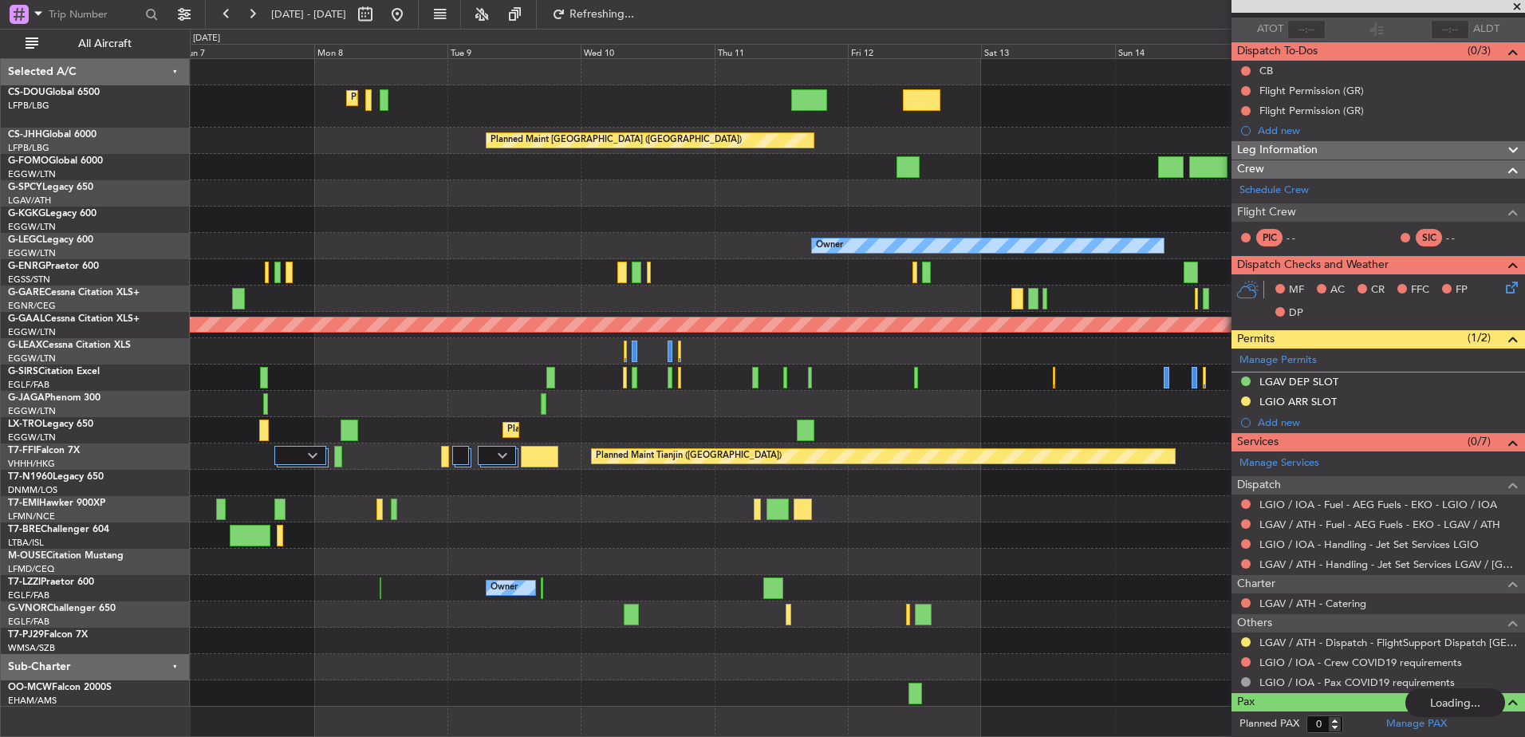
click at [180, 470] on div "Planned Maint Paris (Le Bourget) Planned Maint Paris (Le Bourget) Planned Maint…" at bounding box center [762, 383] width 1525 height 708
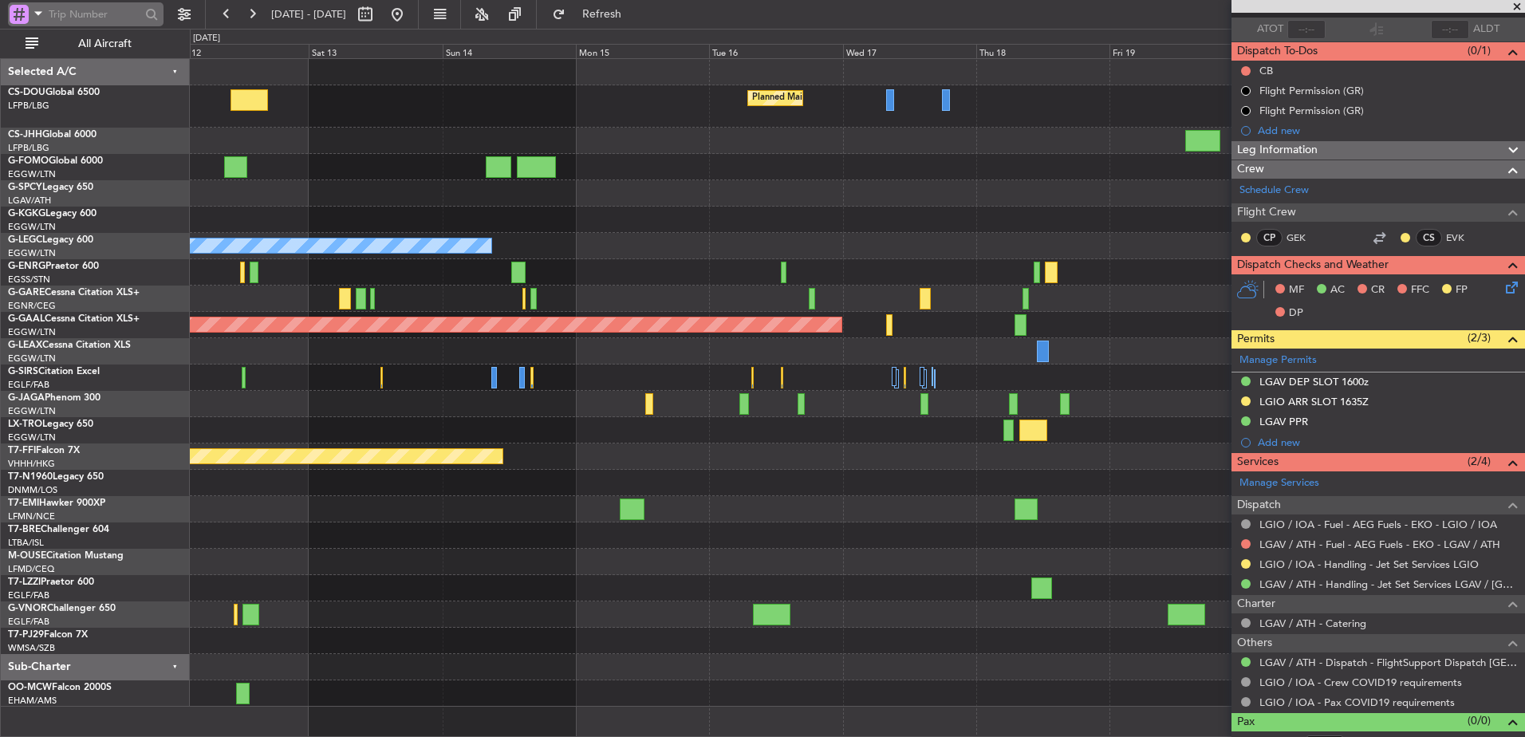
click at [101, 14] on input "text" at bounding box center [95, 14] width 92 height 24
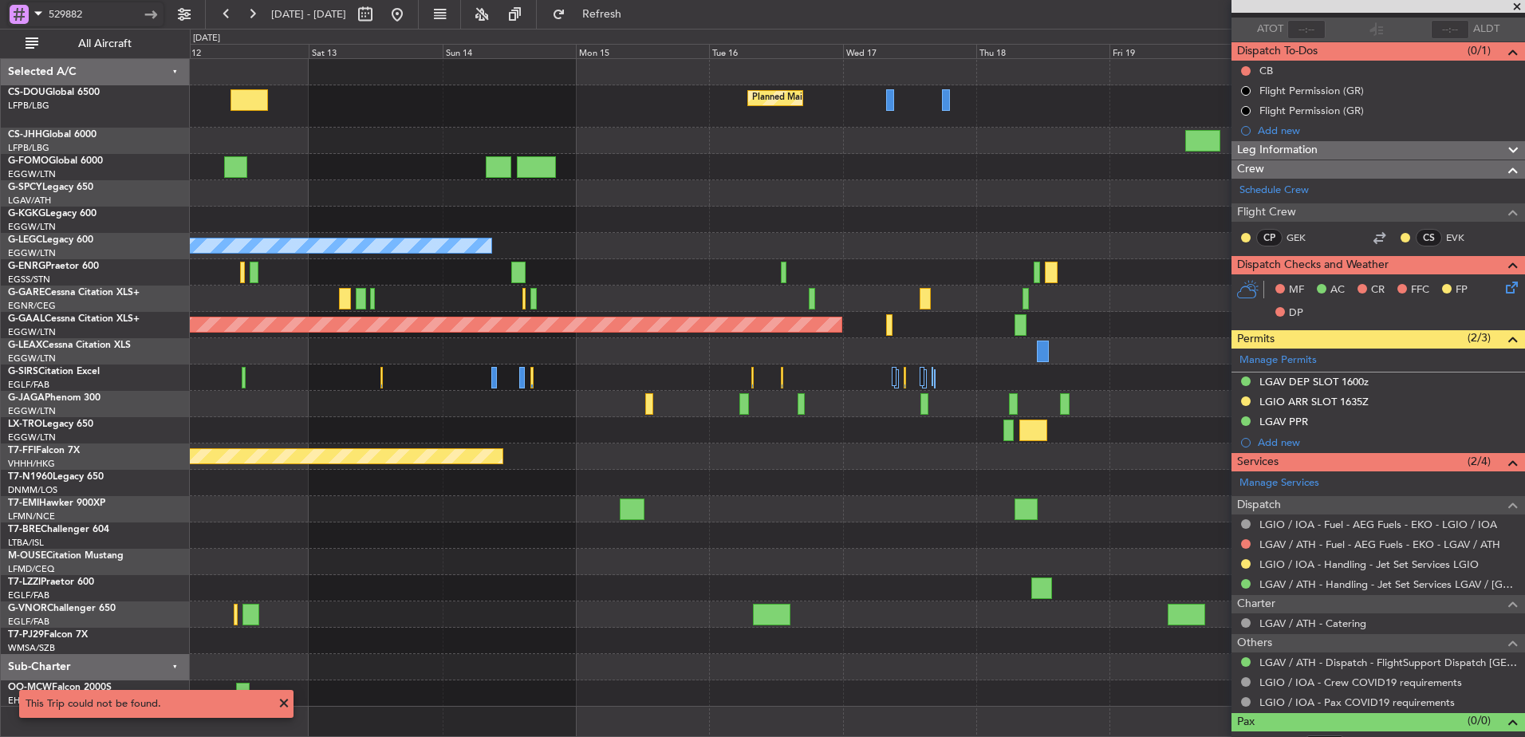
click at [111, 16] on input "529882" at bounding box center [95, 14] width 92 height 24
type input "531614"
click at [117, 14] on input "531614" at bounding box center [95, 14] width 92 height 24
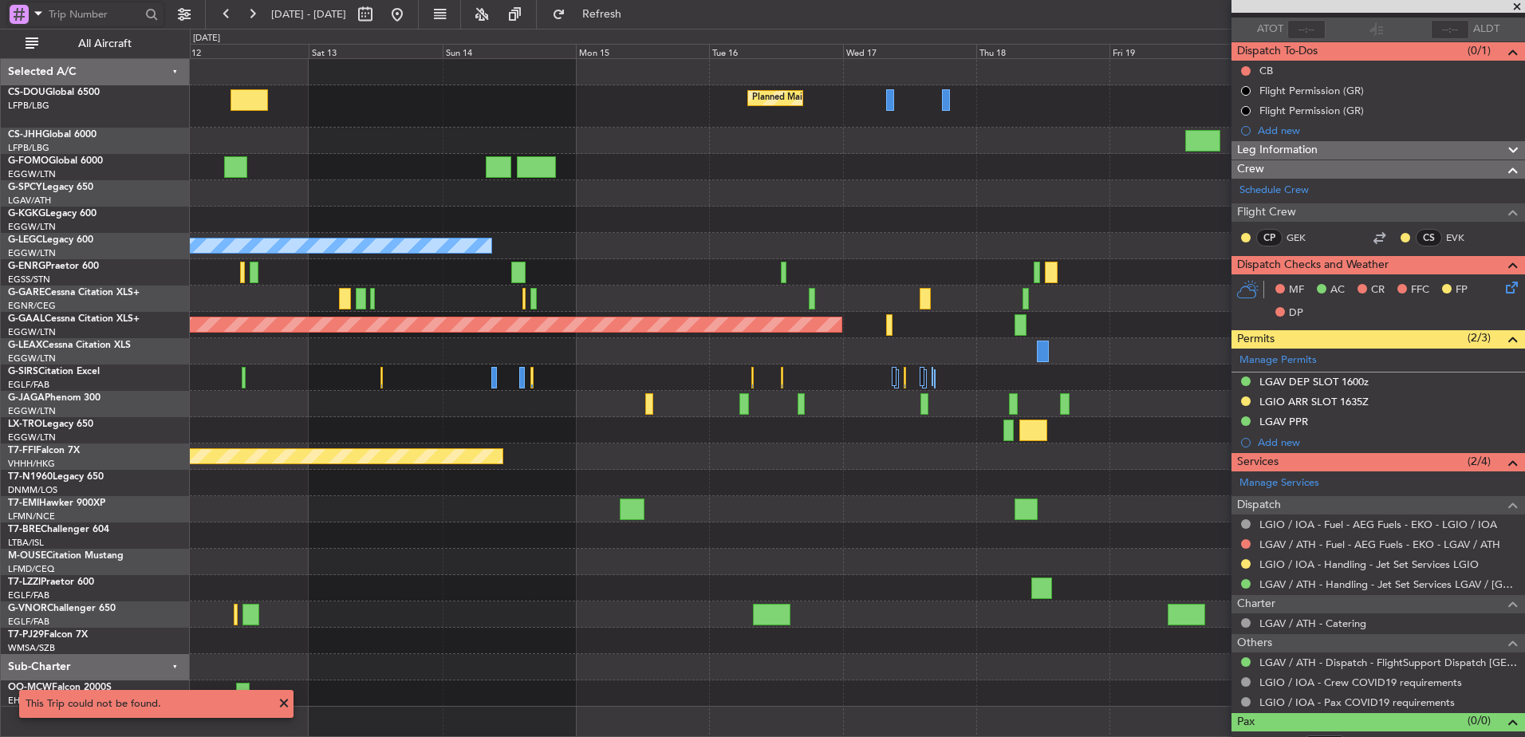
click at [384, 134] on div "Planned Maint [GEOGRAPHIC_DATA] ([GEOGRAPHIC_DATA])" at bounding box center [857, 141] width 1335 height 26
click at [219, 17] on button at bounding box center [227, 15] width 26 height 26
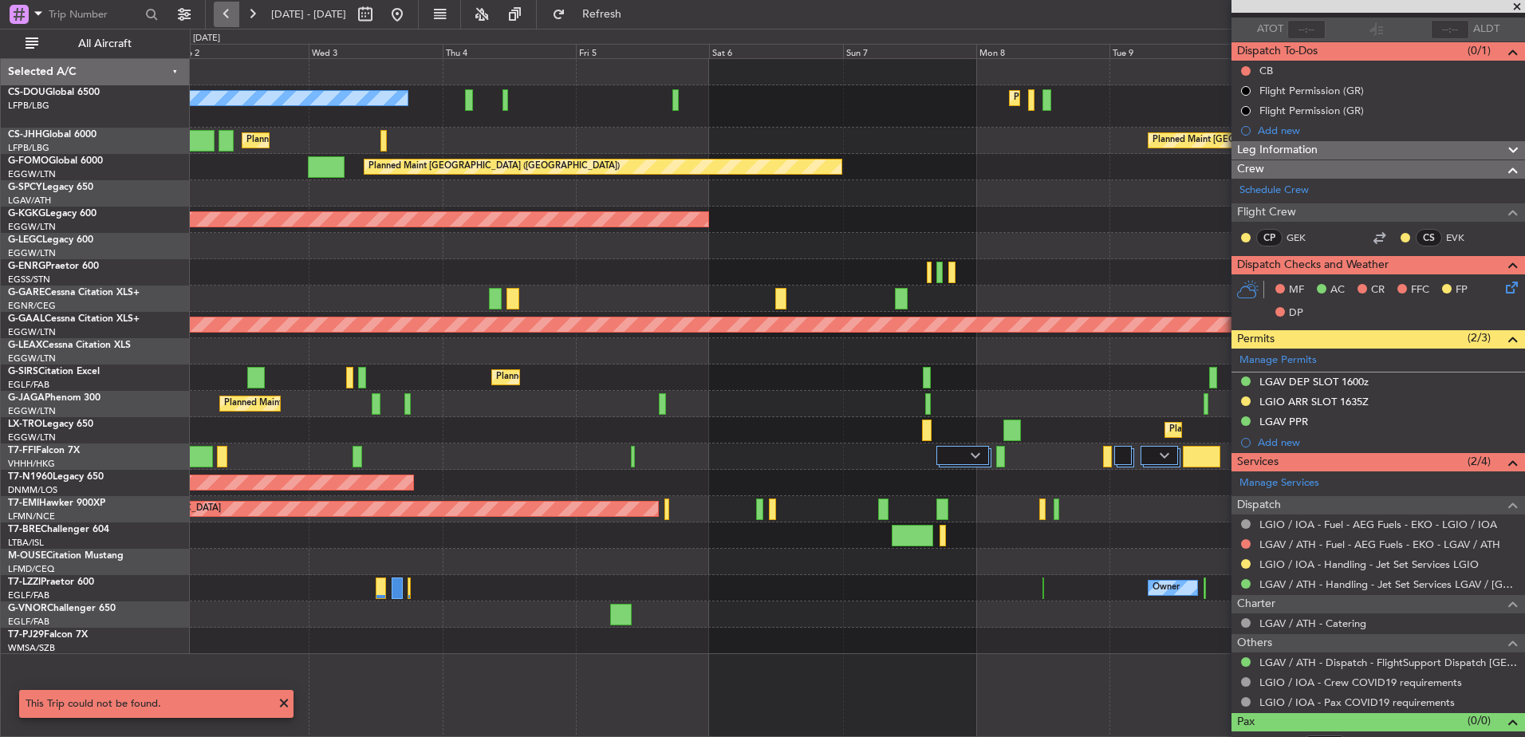
click at [219, 17] on button at bounding box center [227, 15] width 26 height 26
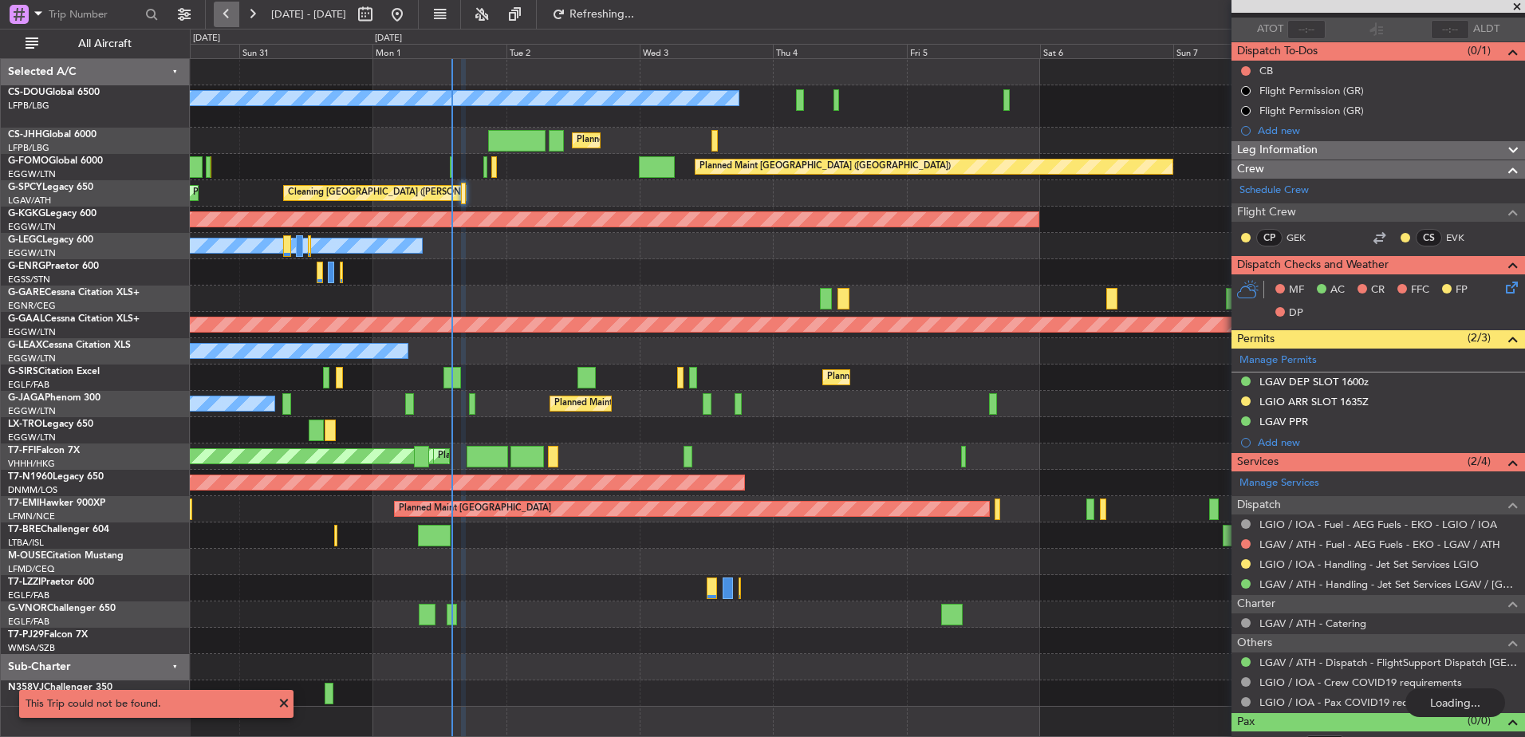
click at [219, 17] on button at bounding box center [227, 15] width 26 height 26
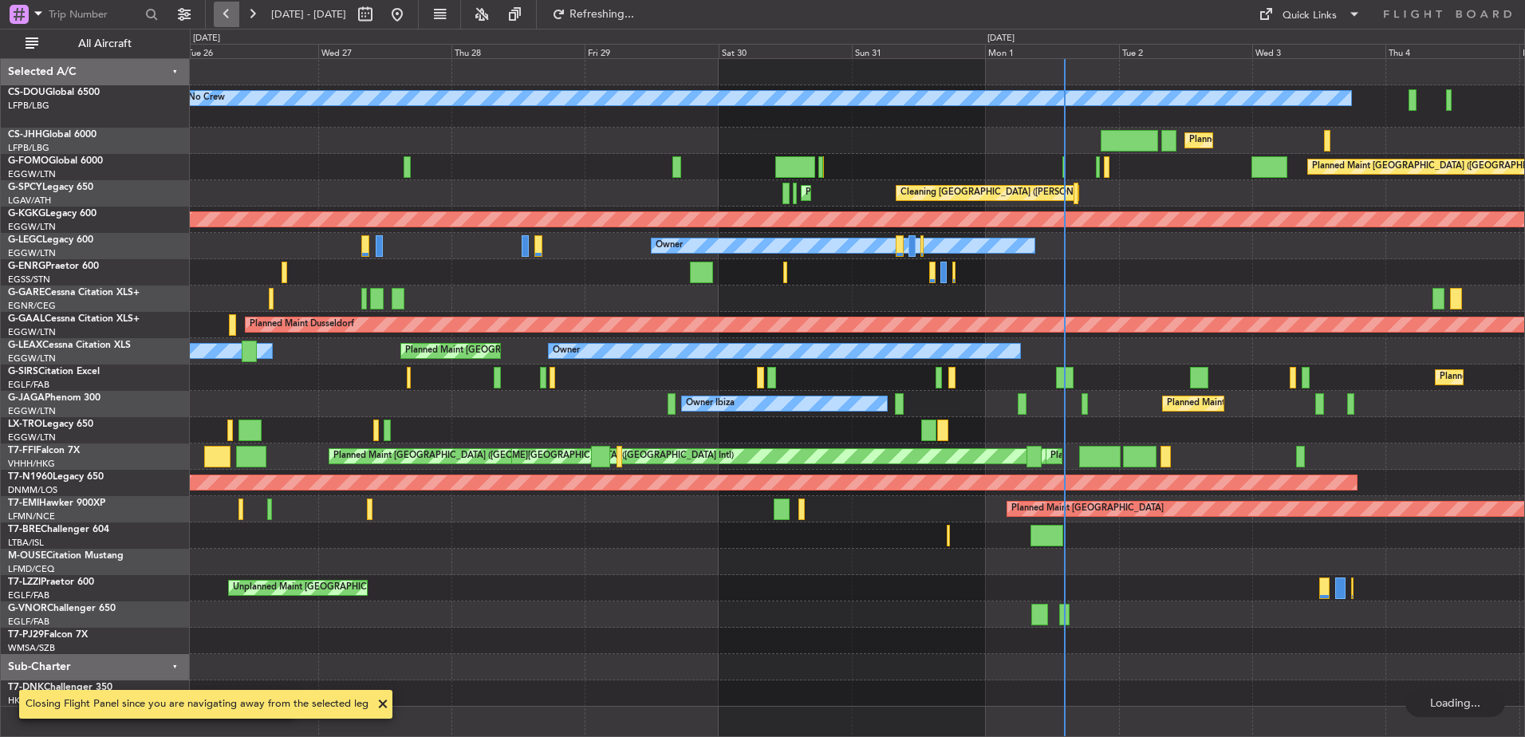
scroll to position [0, 0]
click at [219, 17] on button at bounding box center [227, 15] width 26 height 26
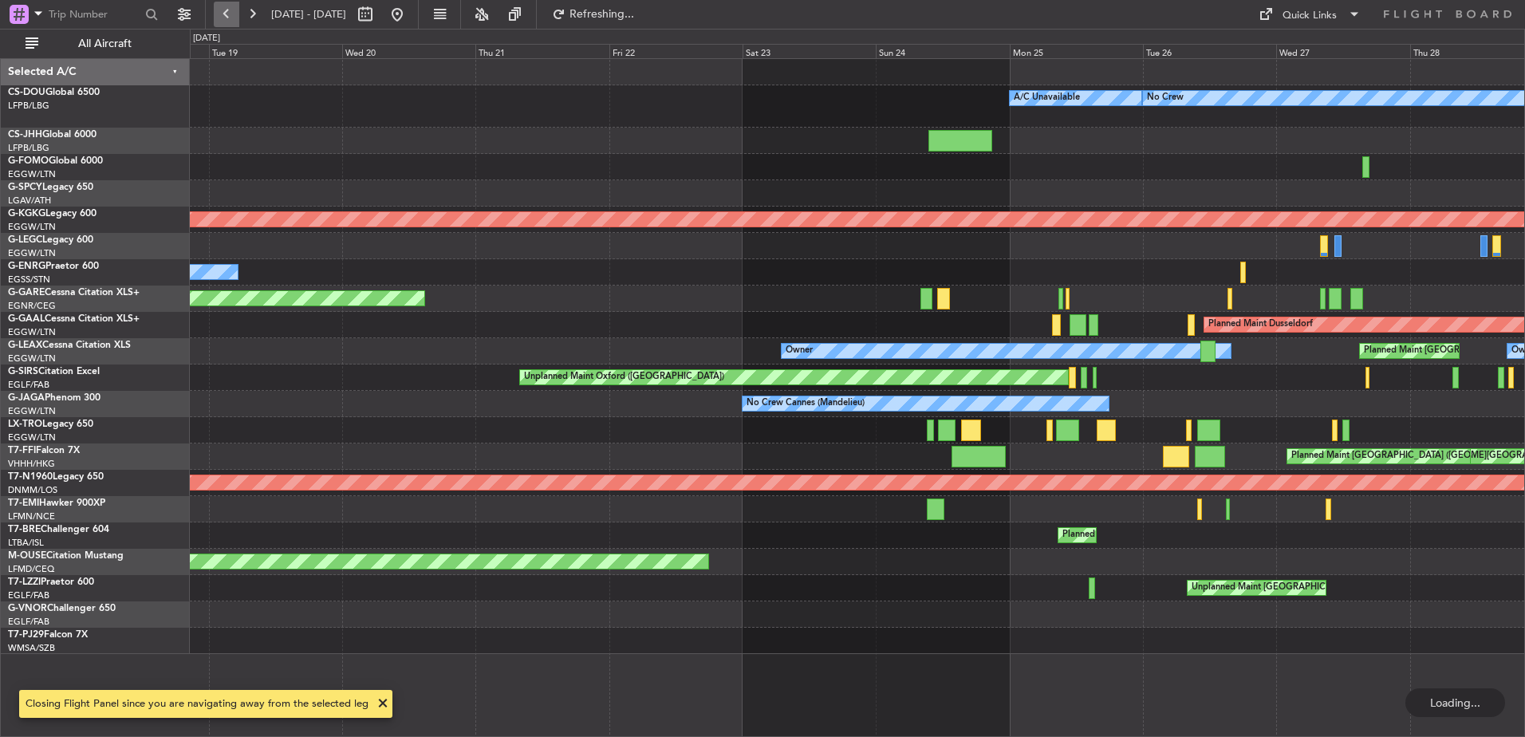
click at [219, 17] on button at bounding box center [227, 15] width 26 height 26
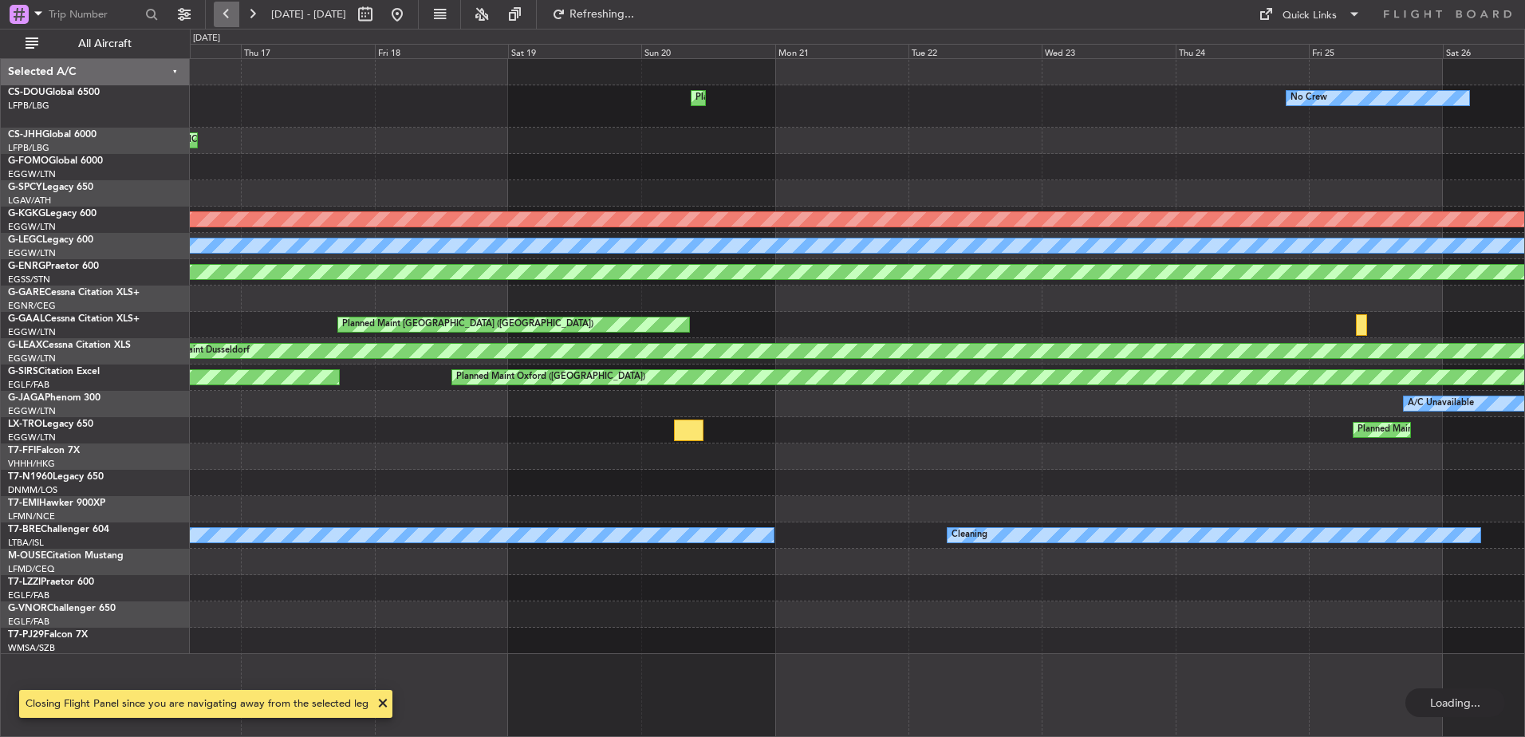
click at [219, 17] on button at bounding box center [227, 15] width 26 height 26
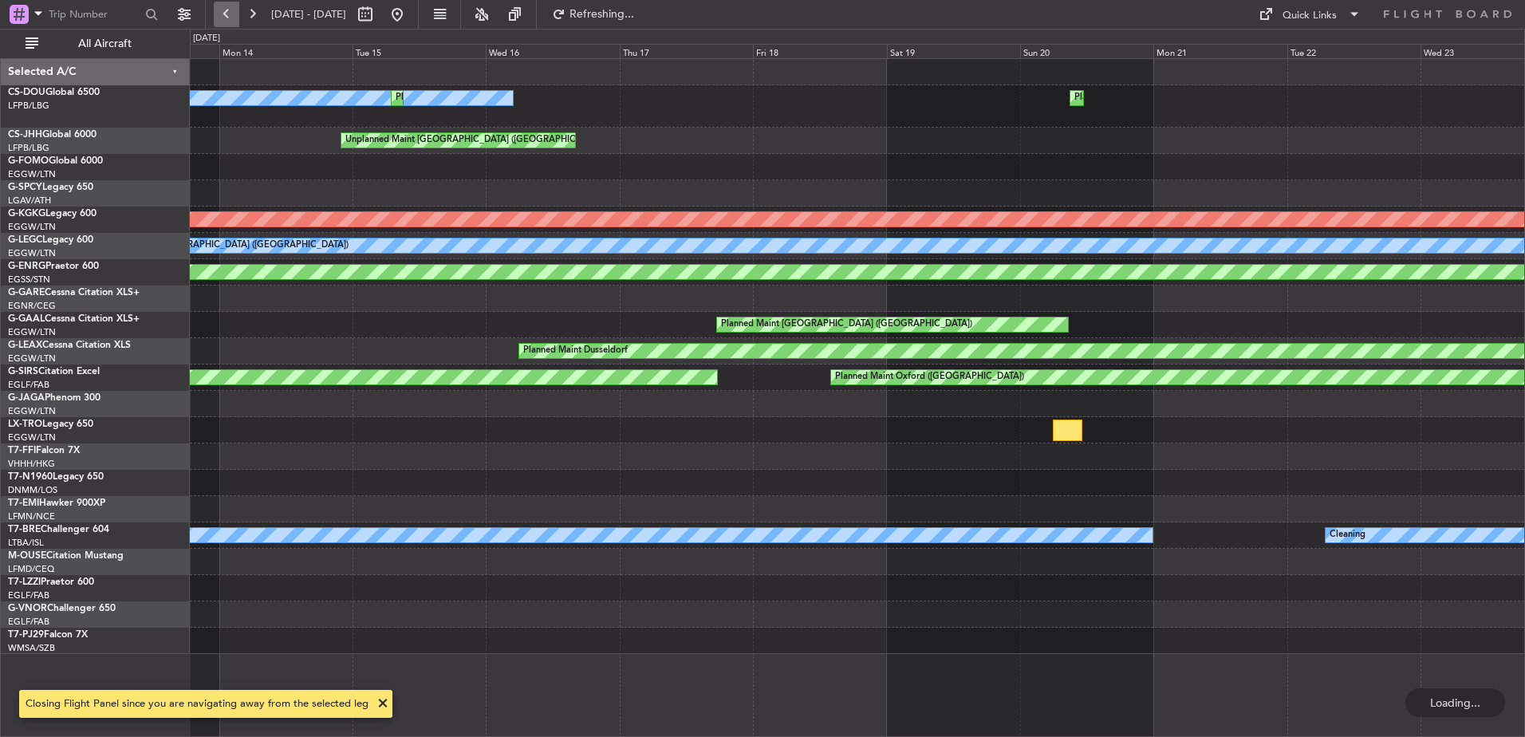
click at [219, 17] on button at bounding box center [227, 15] width 26 height 26
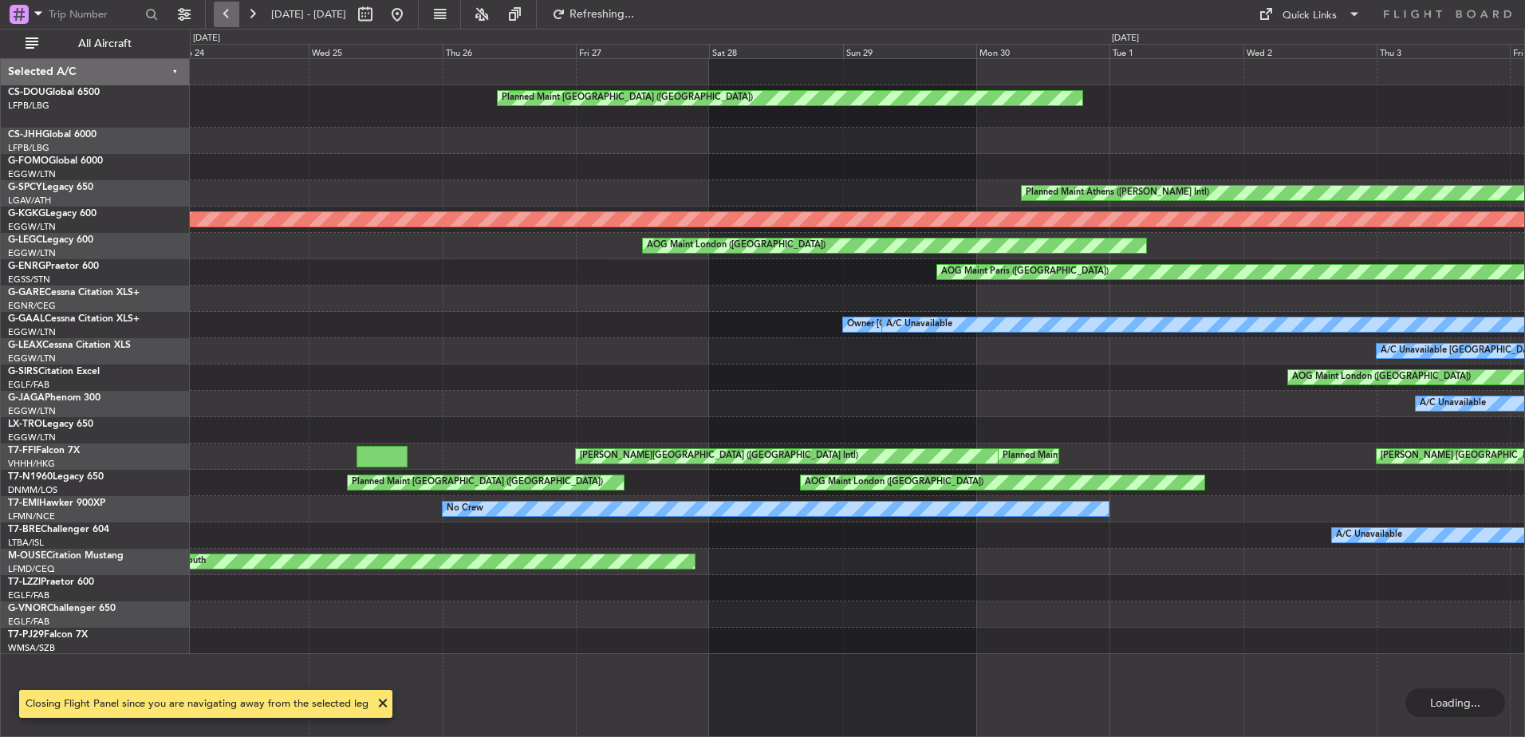
click at [219, 17] on button at bounding box center [227, 15] width 26 height 26
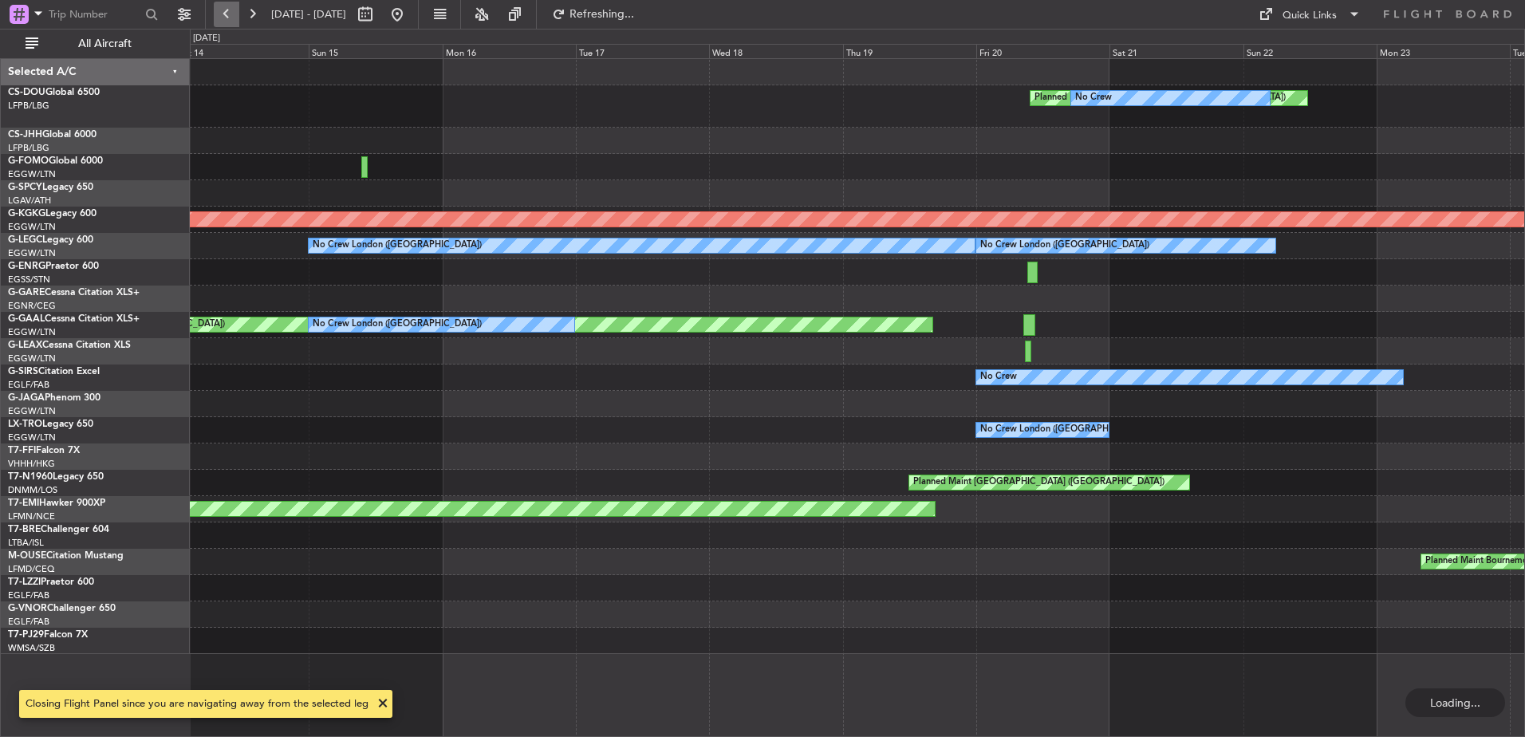
click at [219, 17] on button at bounding box center [227, 15] width 26 height 26
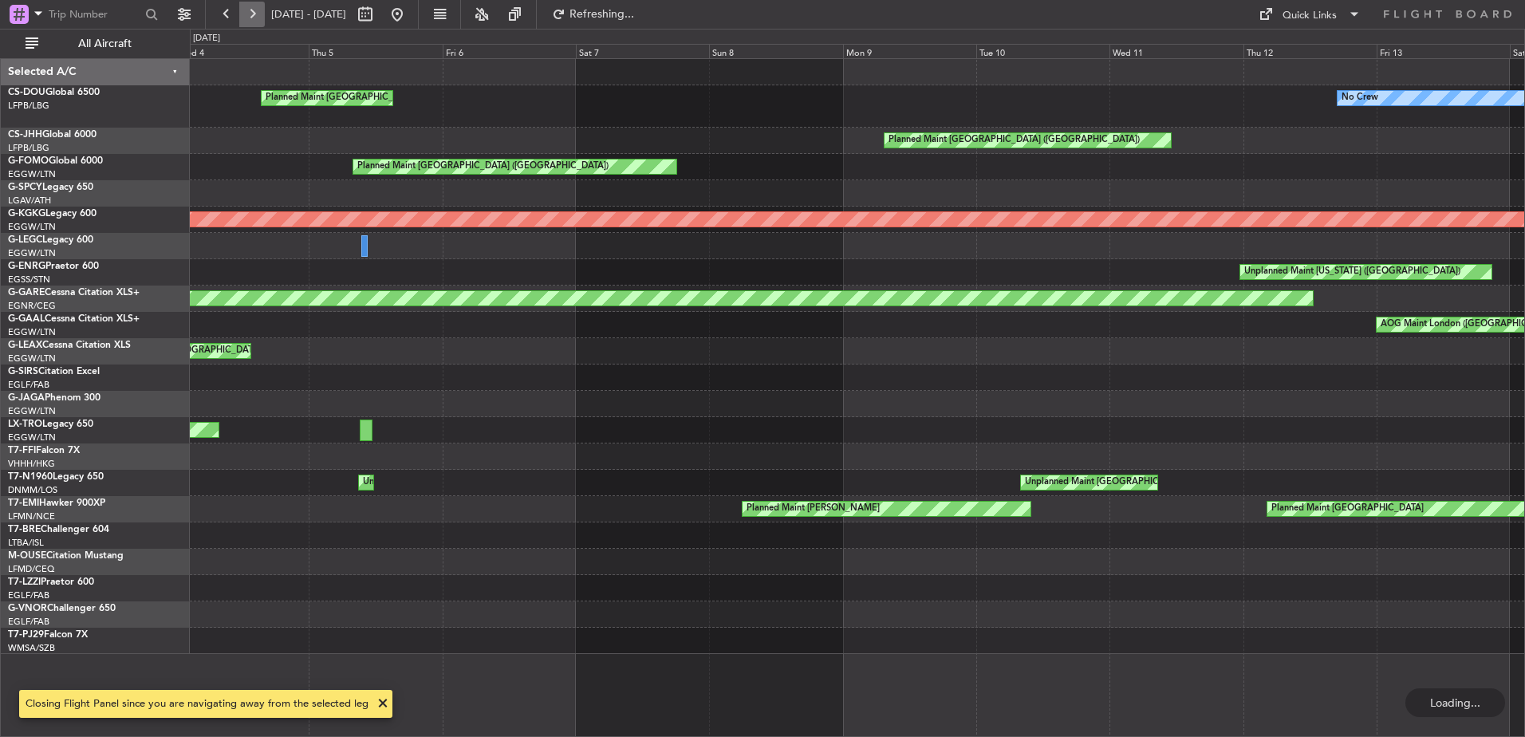
click at [241, 19] on button at bounding box center [252, 15] width 26 height 26
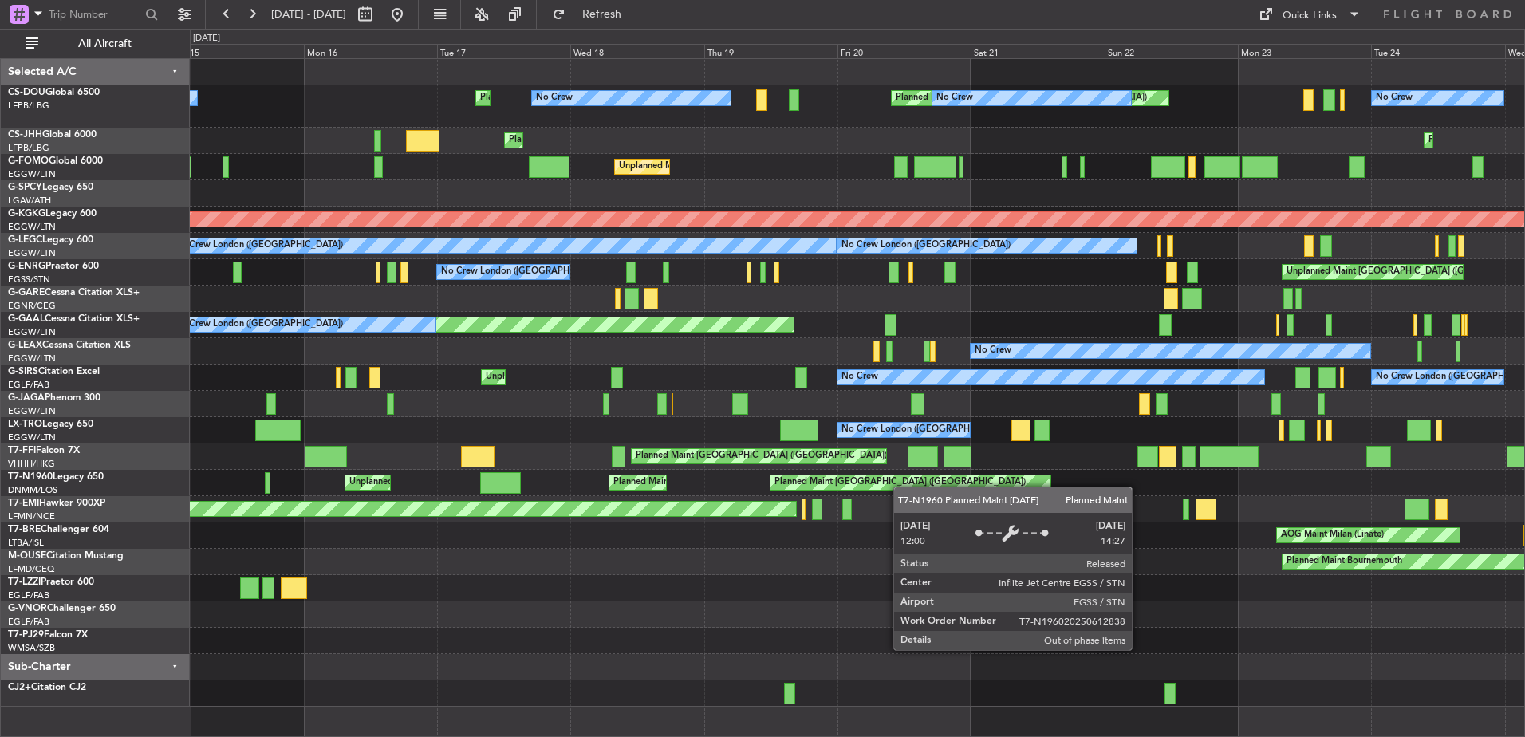
click at [1019, 488] on div "Planned Maint [GEOGRAPHIC_DATA] ([GEOGRAPHIC_DATA])" at bounding box center [910, 482] width 279 height 14
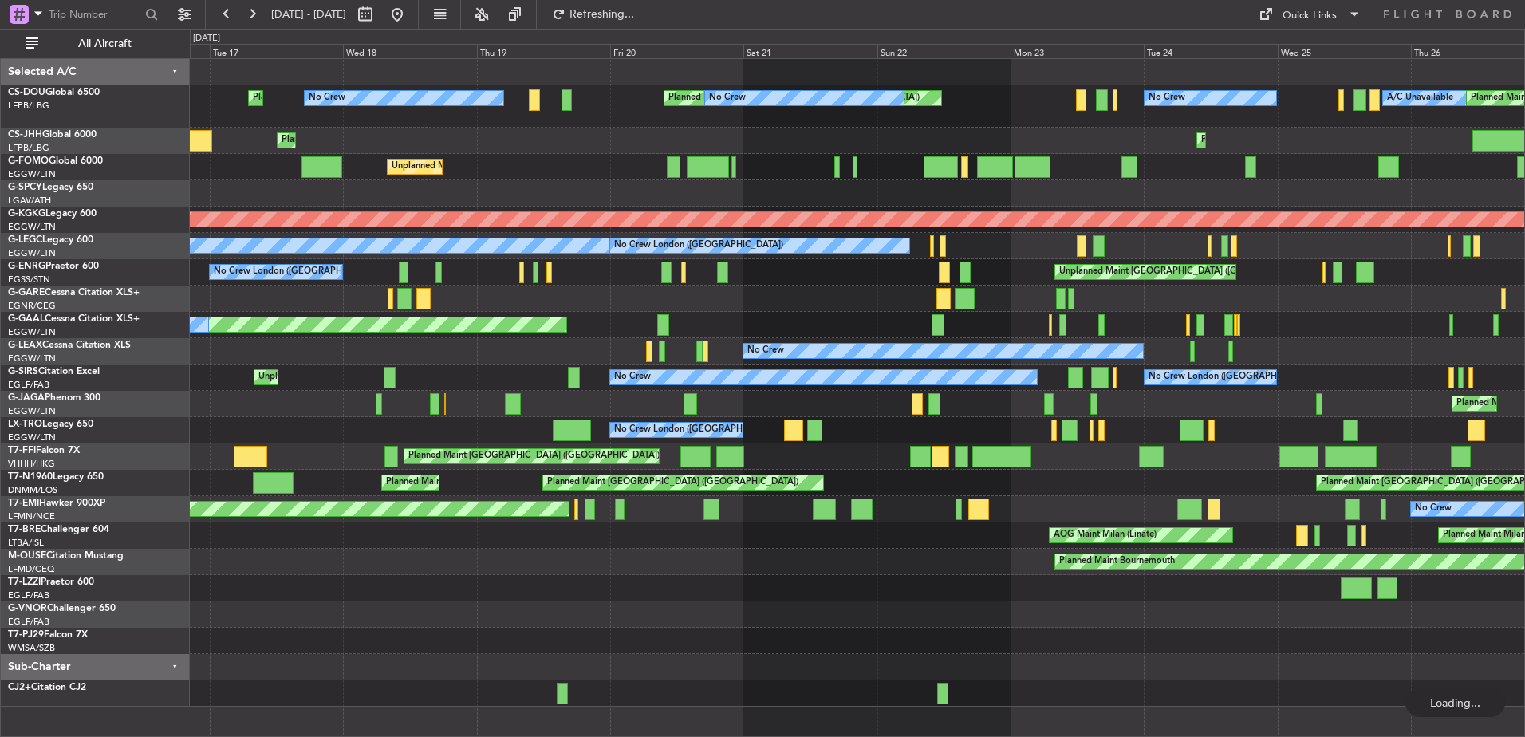
click at [246, 578] on div "Planned Maint [GEOGRAPHIC_DATA] ([GEOGRAPHIC_DATA])" at bounding box center [857, 588] width 1335 height 26
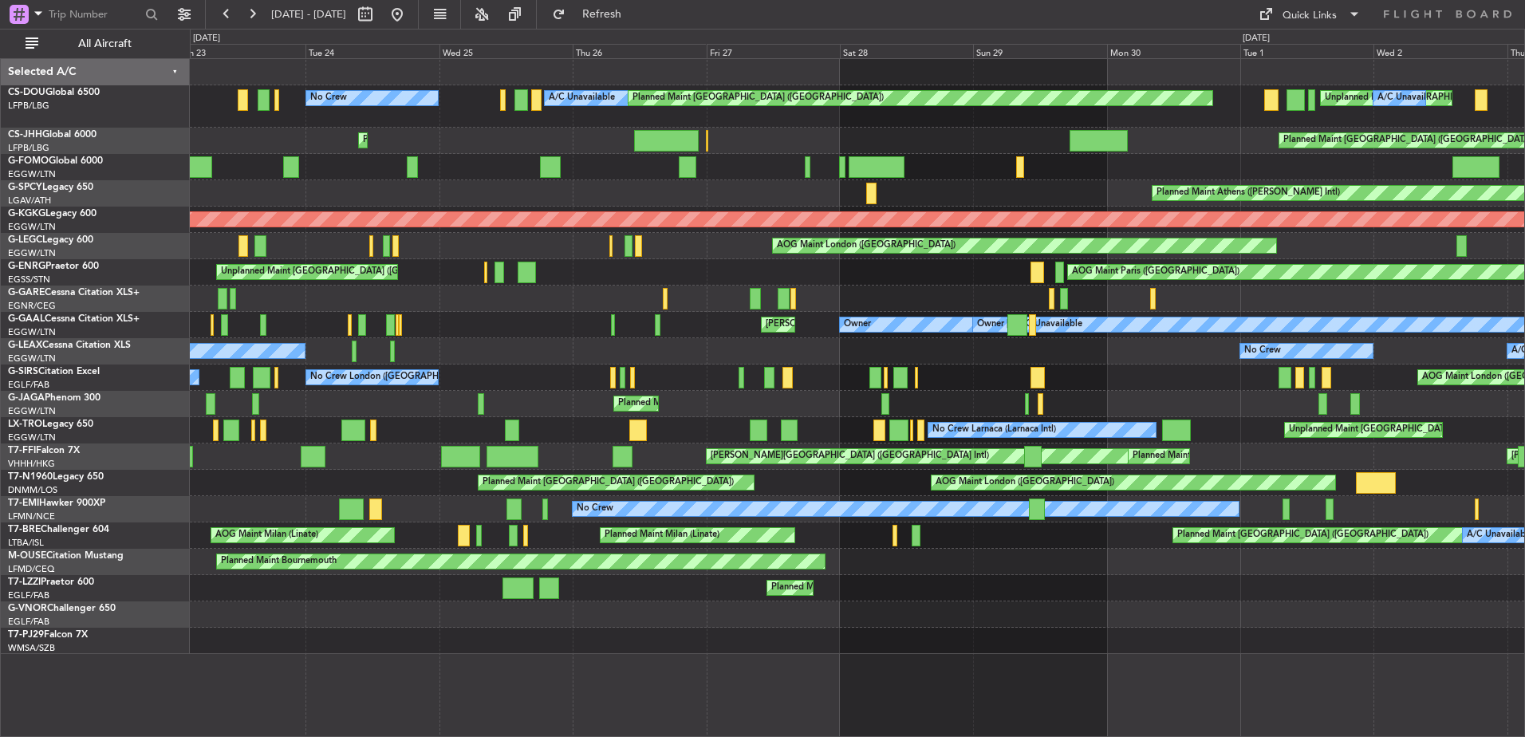
click at [1334, 594] on div "Unplanned Maint Paris (Le Bourget) No Crew A/C Unavailable Planned Maint Paris …" at bounding box center [857, 356] width 1335 height 595
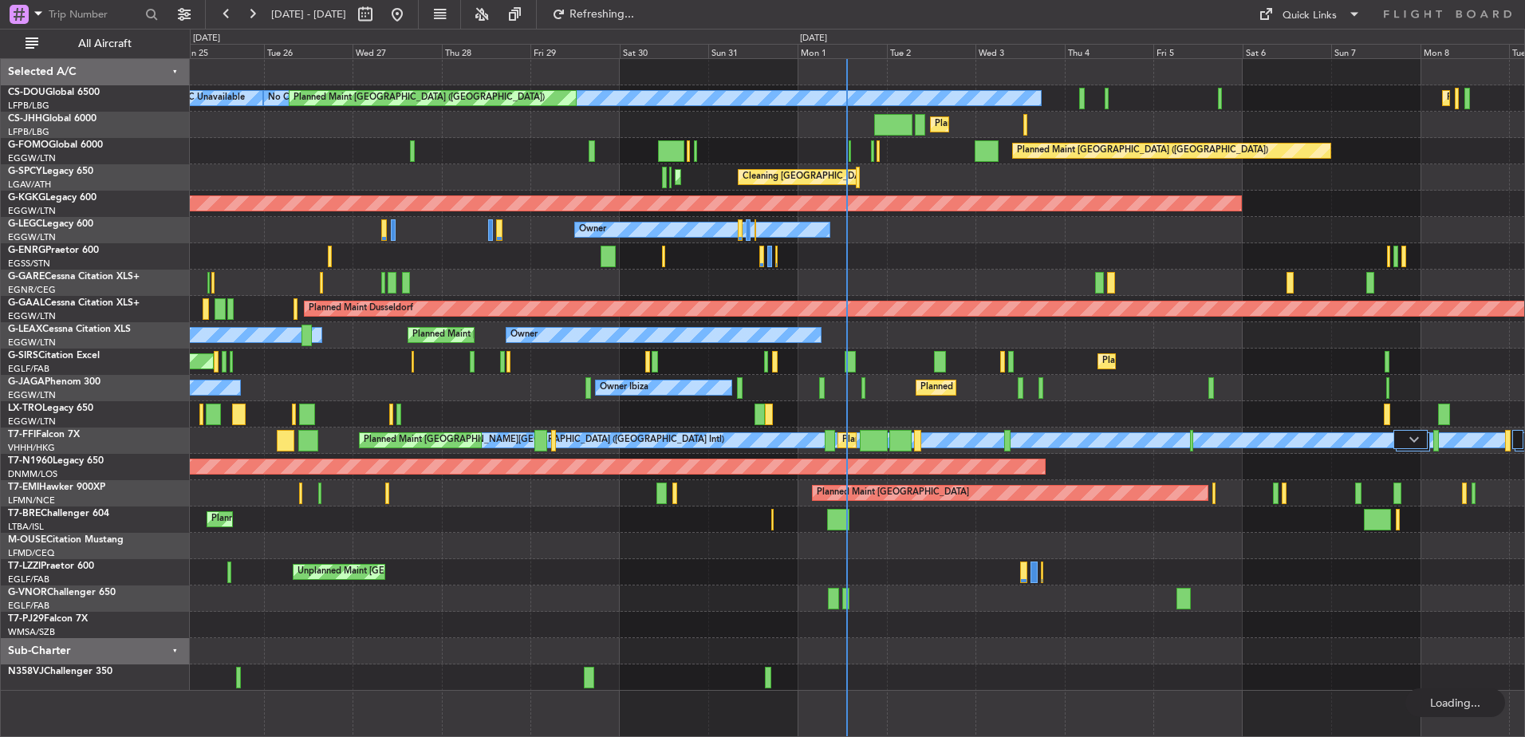
click at [1043, 390] on div "Planned Maint Paris (Le Bourget) Planned Maint Paris (Le Bourget) No Crew Plann…" at bounding box center [857, 375] width 1335 height 632
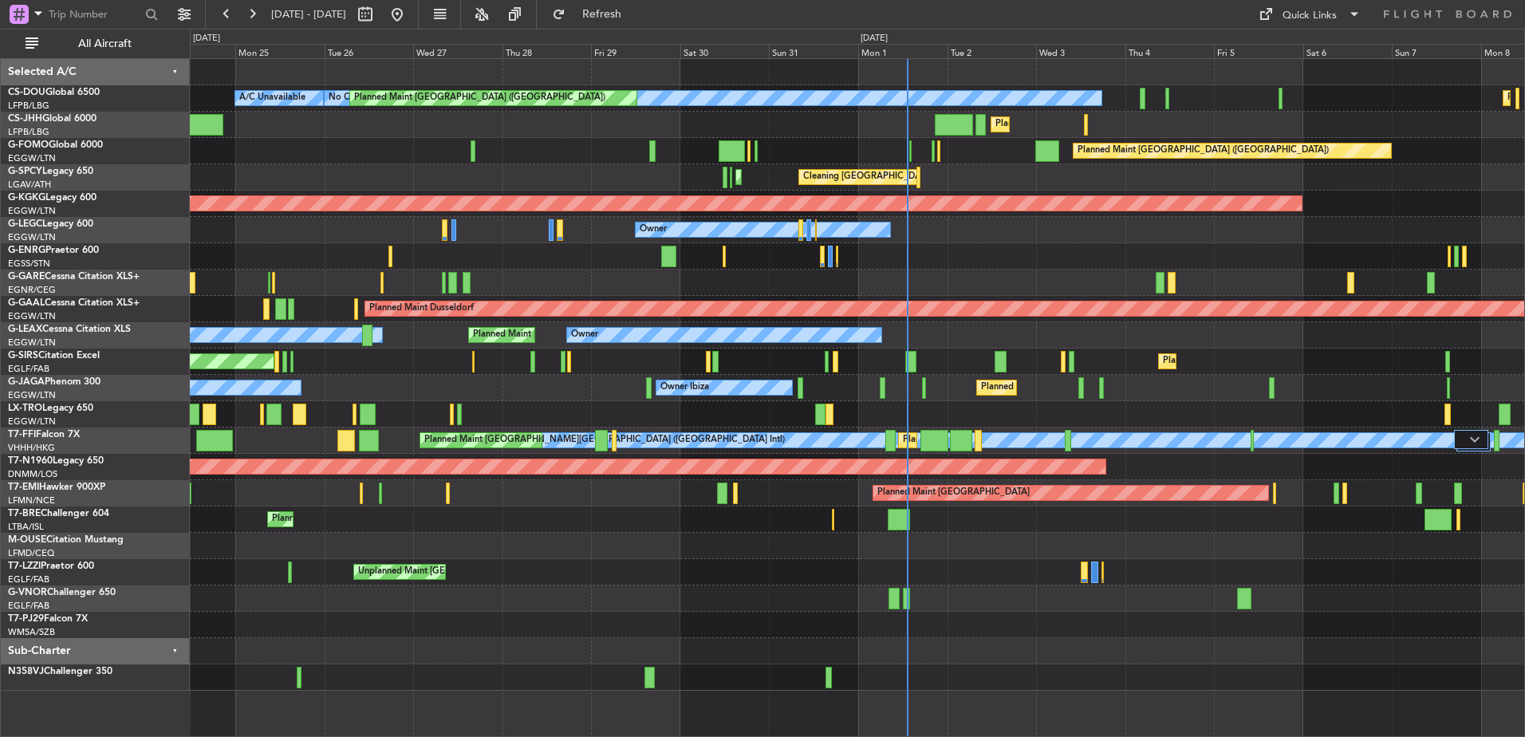
click at [958, 619] on div at bounding box center [857, 625] width 1335 height 26
click at [743, 562] on div "Planned Maint Paris (Le Bourget) Planned Maint Paris (Le Bourget) No Crew Plann…" at bounding box center [857, 375] width 1335 height 632
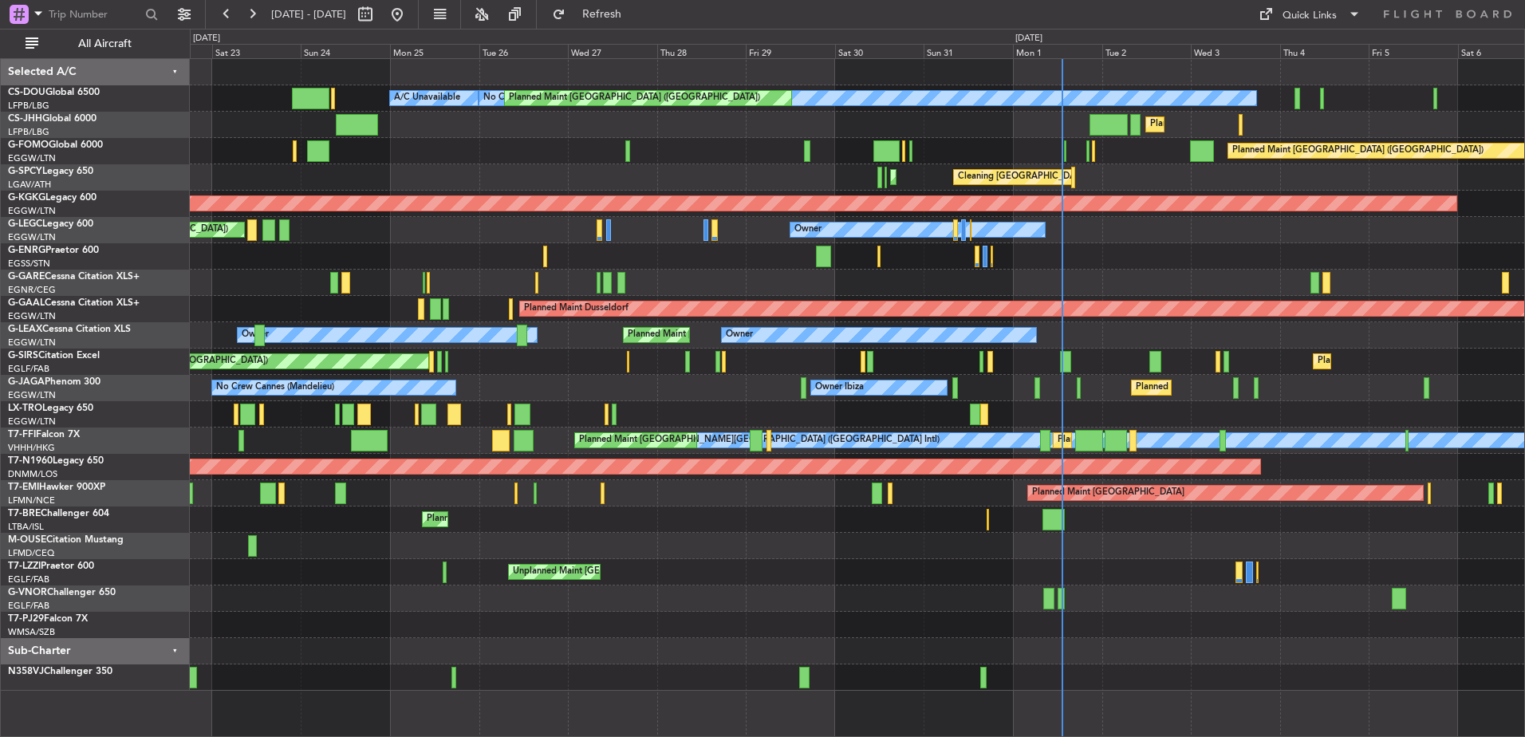
click at [881, 565] on div "Unplanned Maint London (Farnborough) Owner" at bounding box center [857, 572] width 1335 height 26
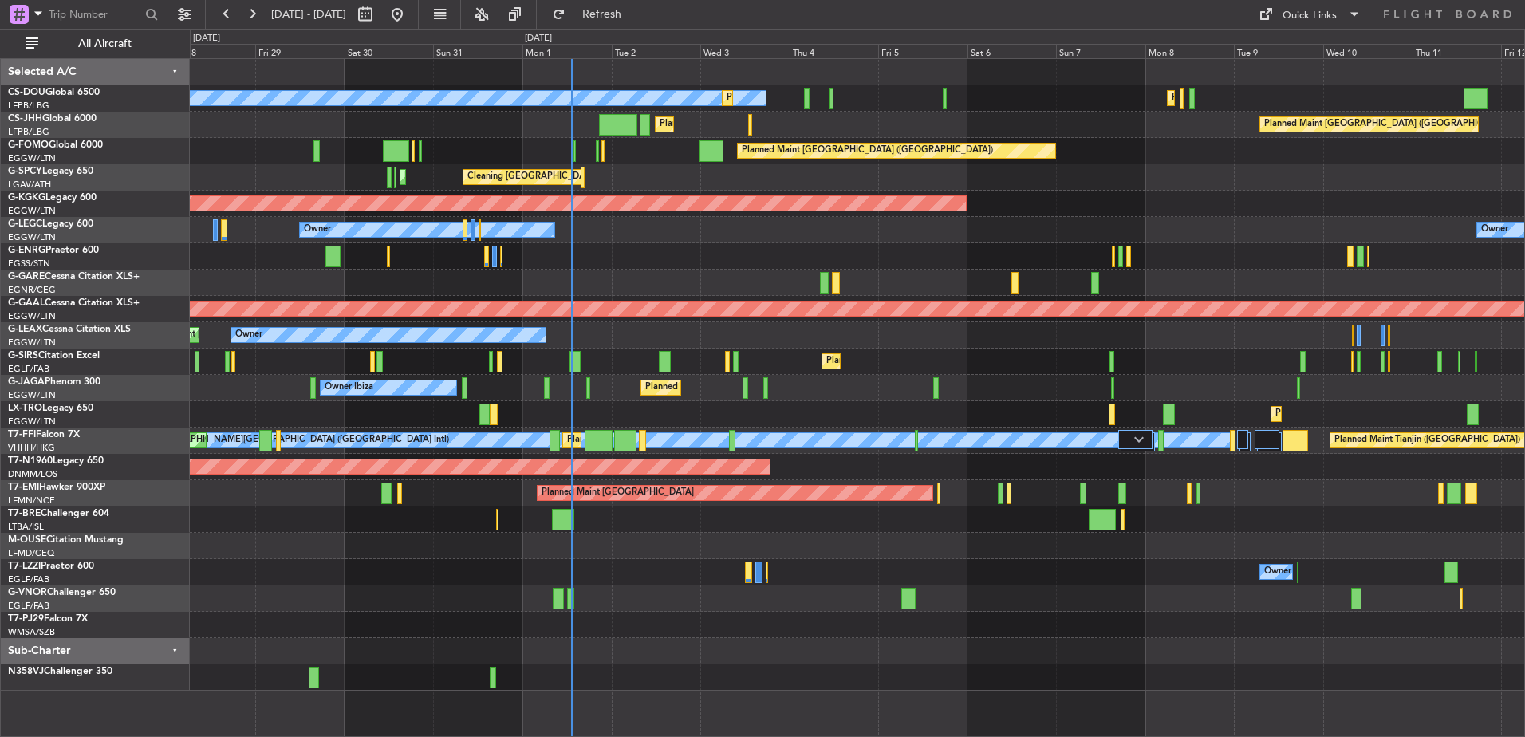
click at [388, 380] on div "Planned Maint Paris (Le Bourget) No Crew Planned Maint Paris (Le Bourget) Plann…" at bounding box center [857, 375] width 1335 height 632
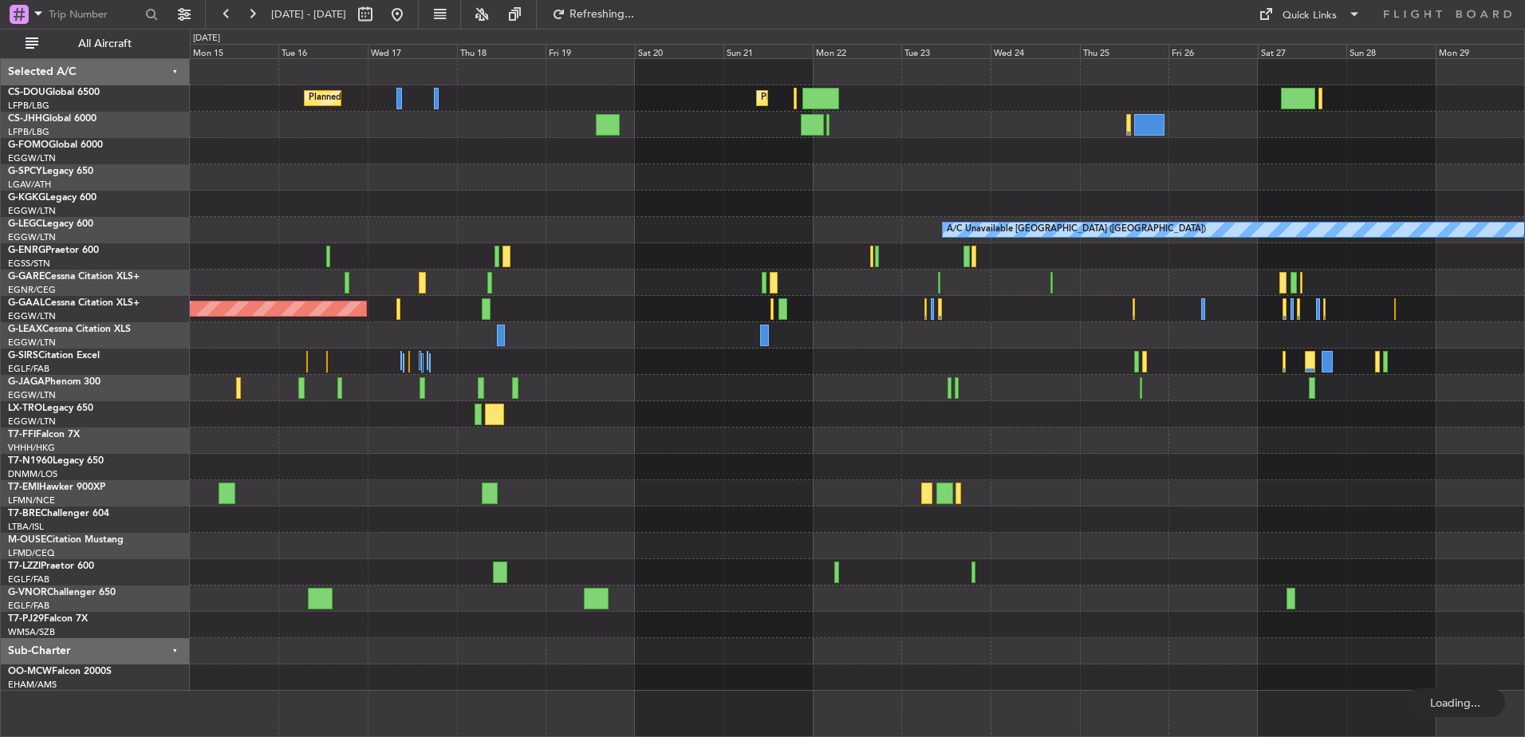
click at [565, 321] on div "Planned Maint [GEOGRAPHIC_DATA] ([GEOGRAPHIC_DATA]) Planned Maint [GEOGRAPHIC_D…" at bounding box center [857, 375] width 1335 height 632
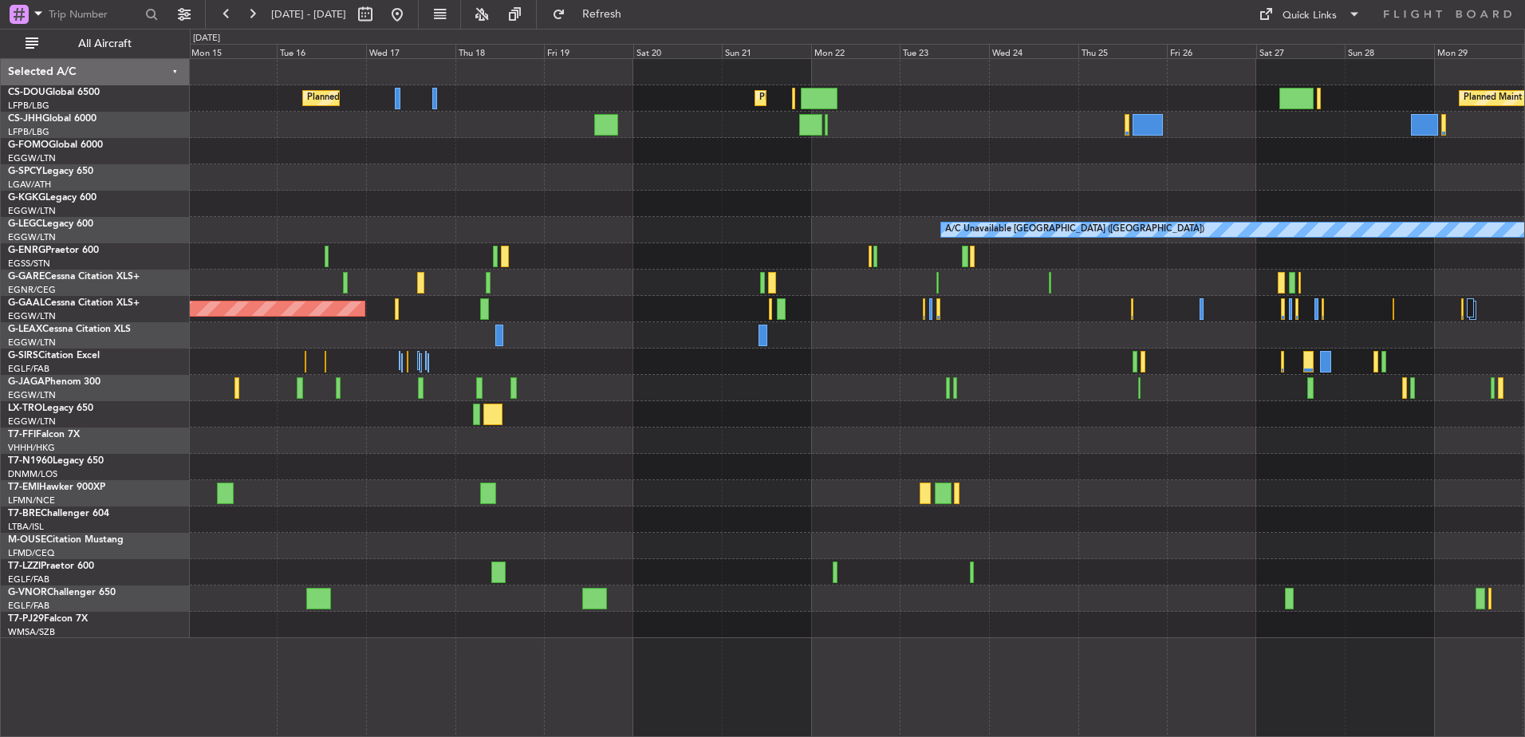
click at [415, 322] on div at bounding box center [857, 335] width 1335 height 26
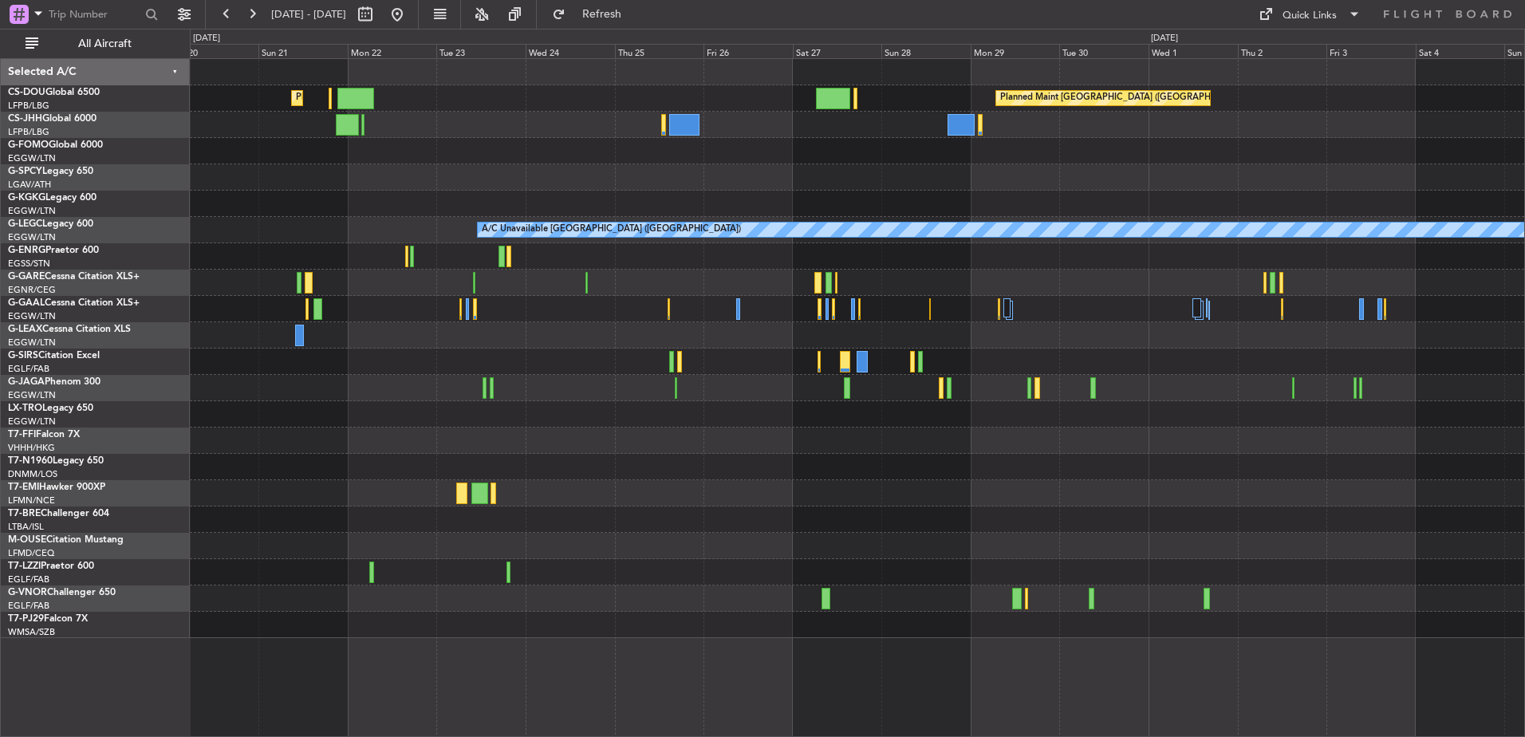
click at [1014, 314] on div "Planned Maint Dusseldorf" at bounding box center [857, 309] width 1335 height 26
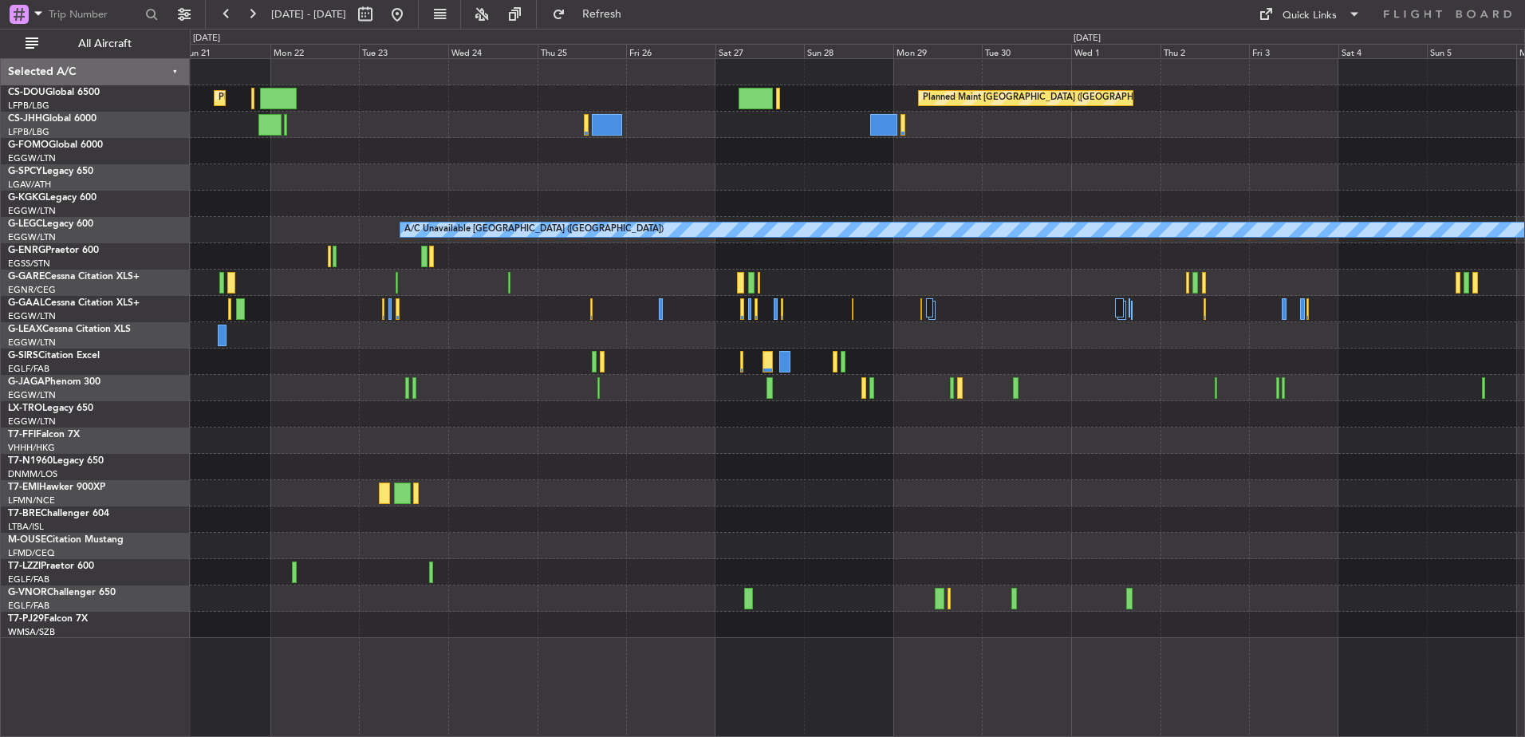
click at [834, 302] on div at bounding box center [857, 309] width 1335 height 26
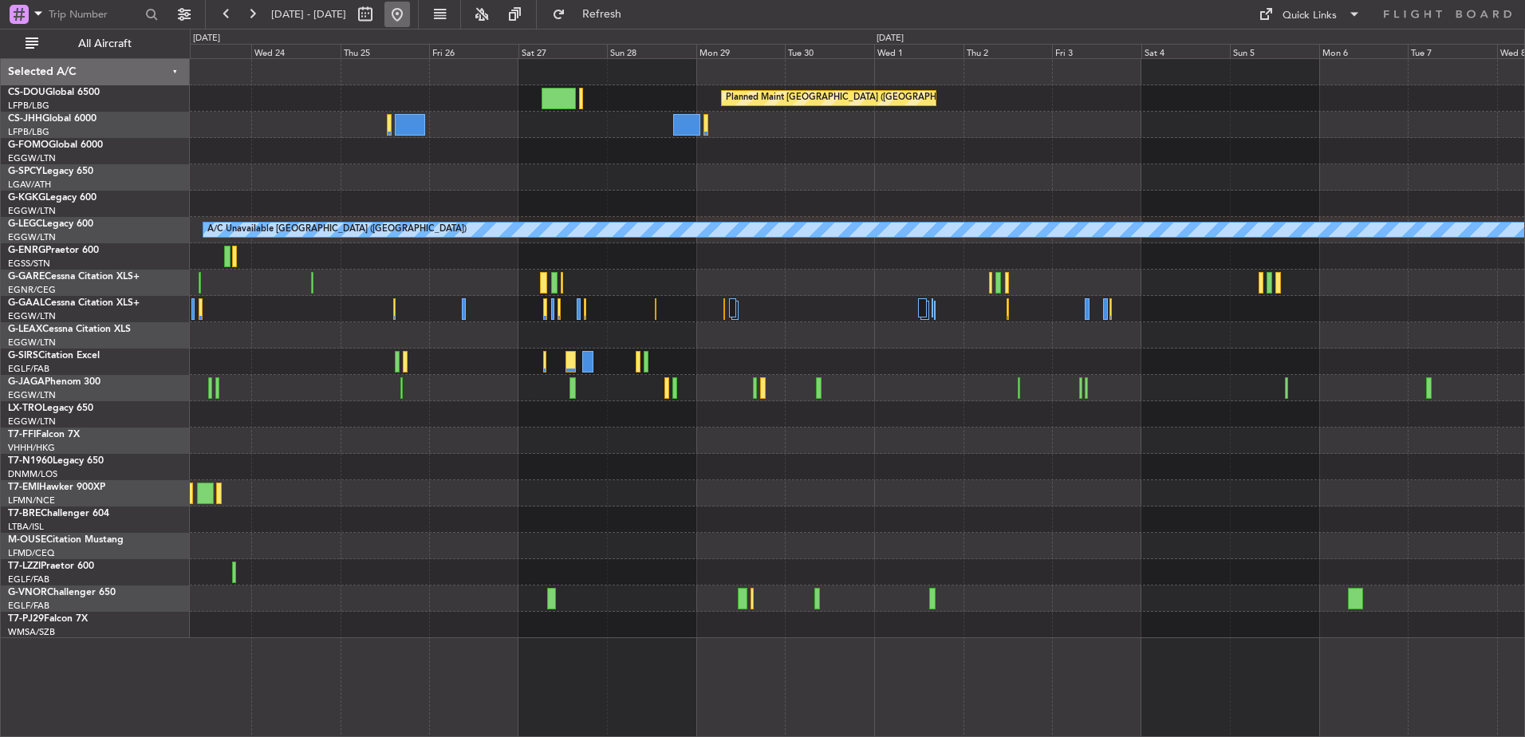
click at [410, 19] on button at bounding box center [398, 15] width 26 height 26
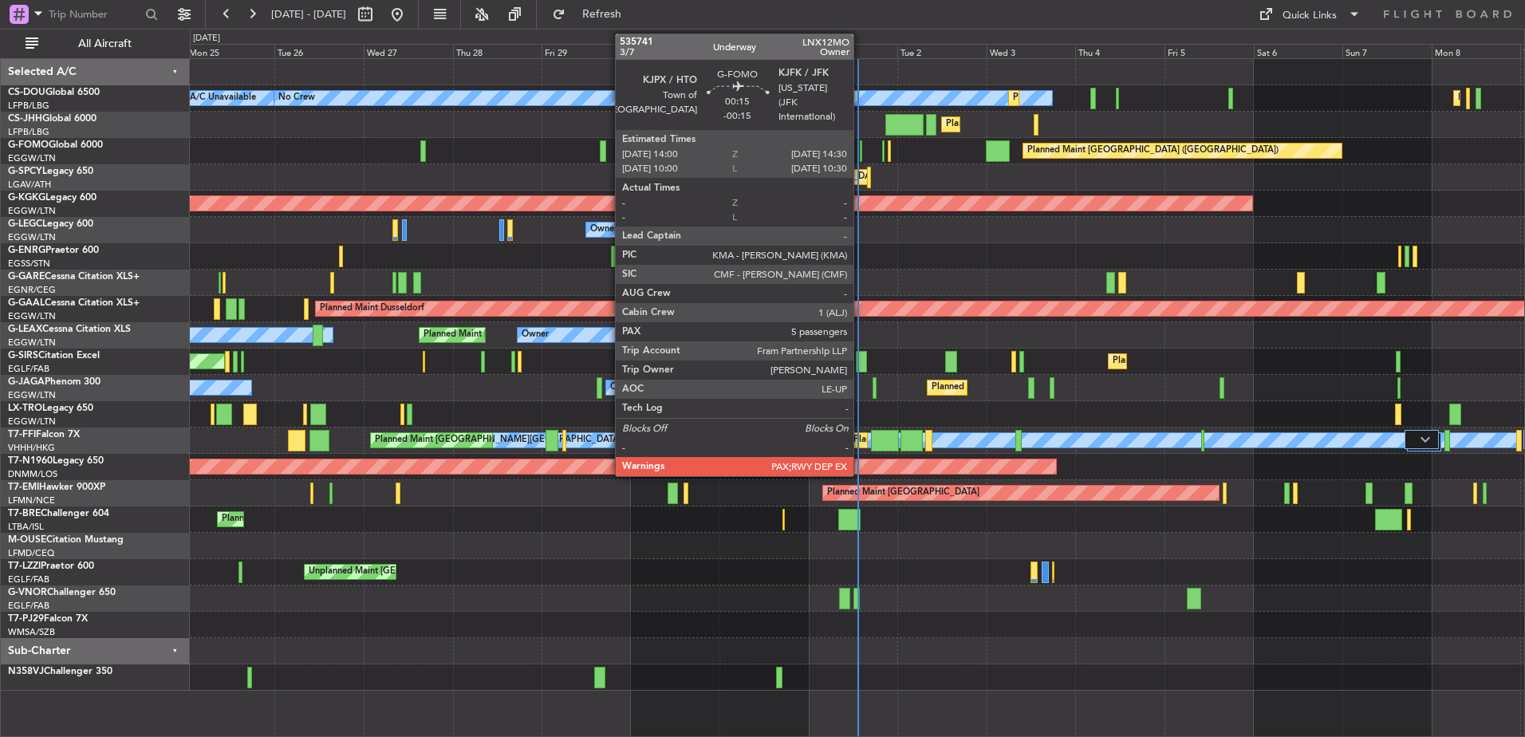
click at [861, 149] on div at bounding box center [861, 151] width 2 height 22
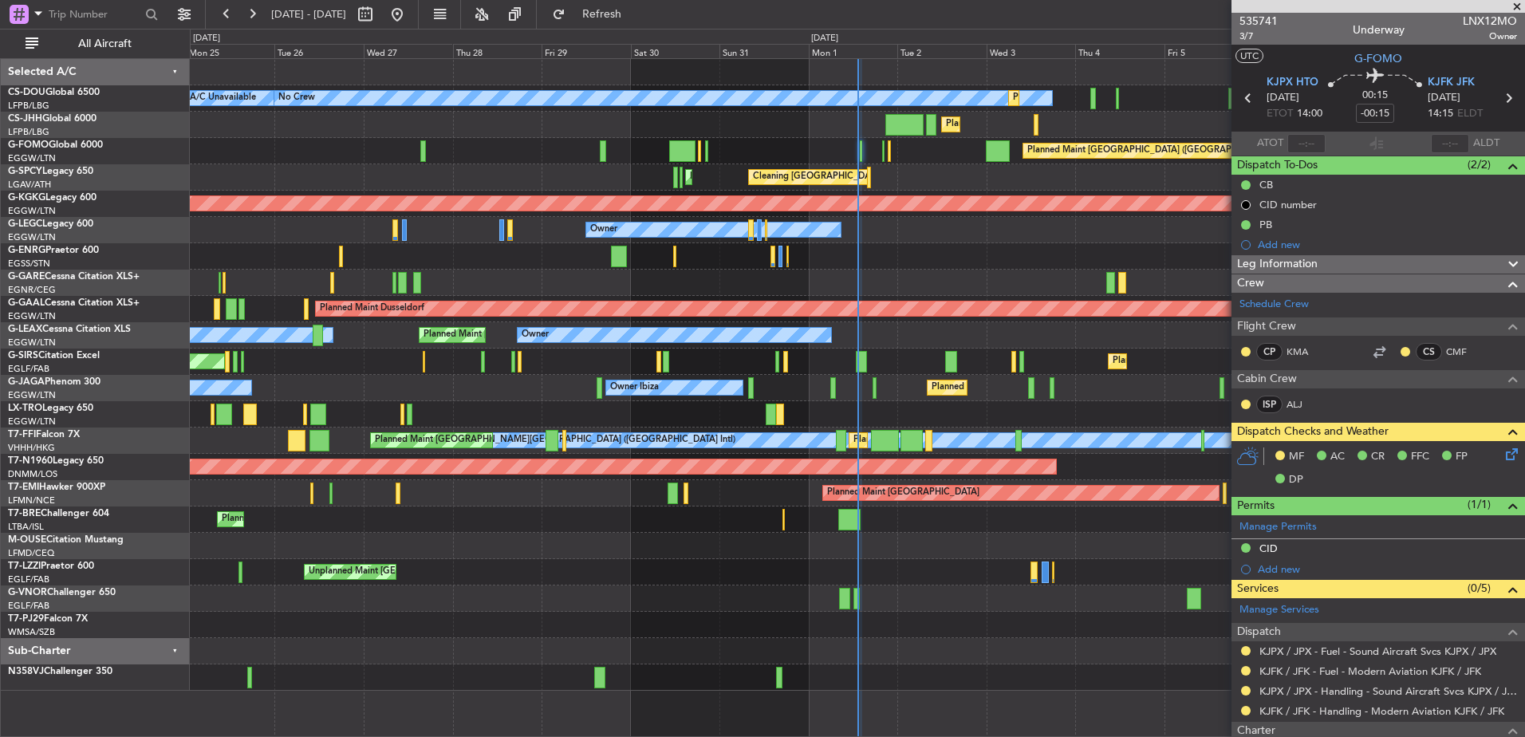
scroll to position [326, 0]
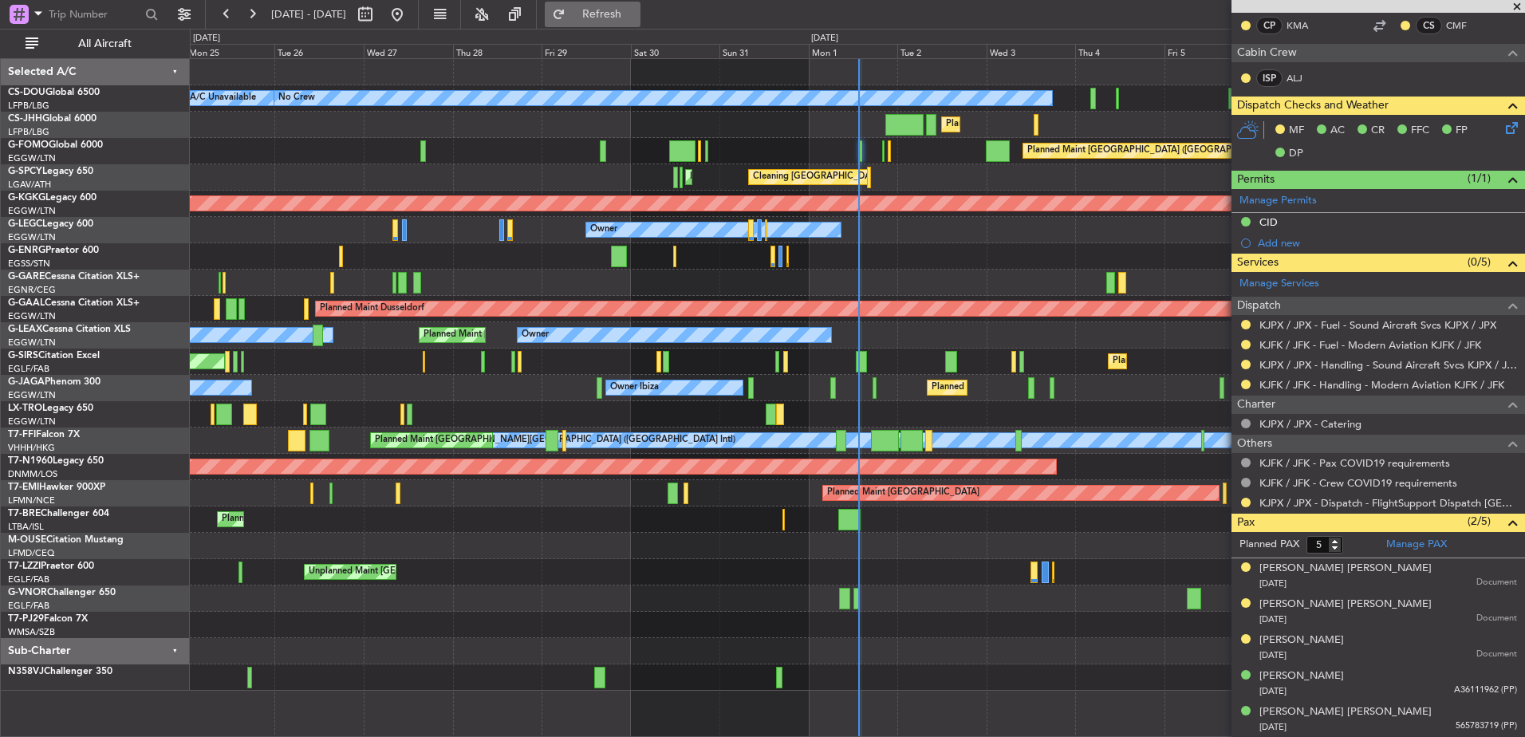
click at [636, 14] on span "Refresh" at bounding box center [602, 14] width 67 height 11
click at [885, 152] on div "Planned Maint [GEOGRAPHIC_DATA] ([GEOGRAPHIC_DATA])" at bounding box center [857, 151] width 1335 height 26
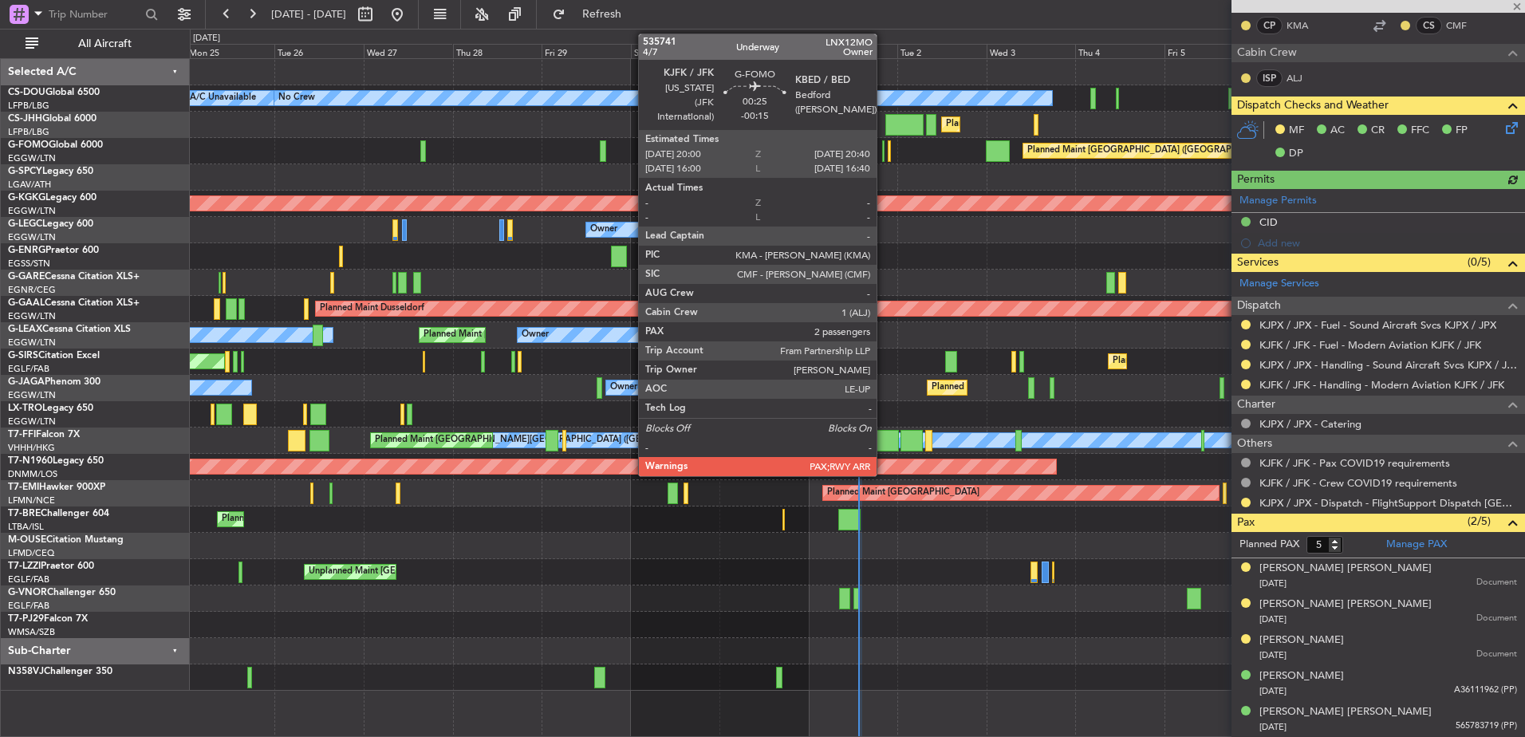
click at [884, 152] on div at bounding box center [883, 151] width 3 height 22
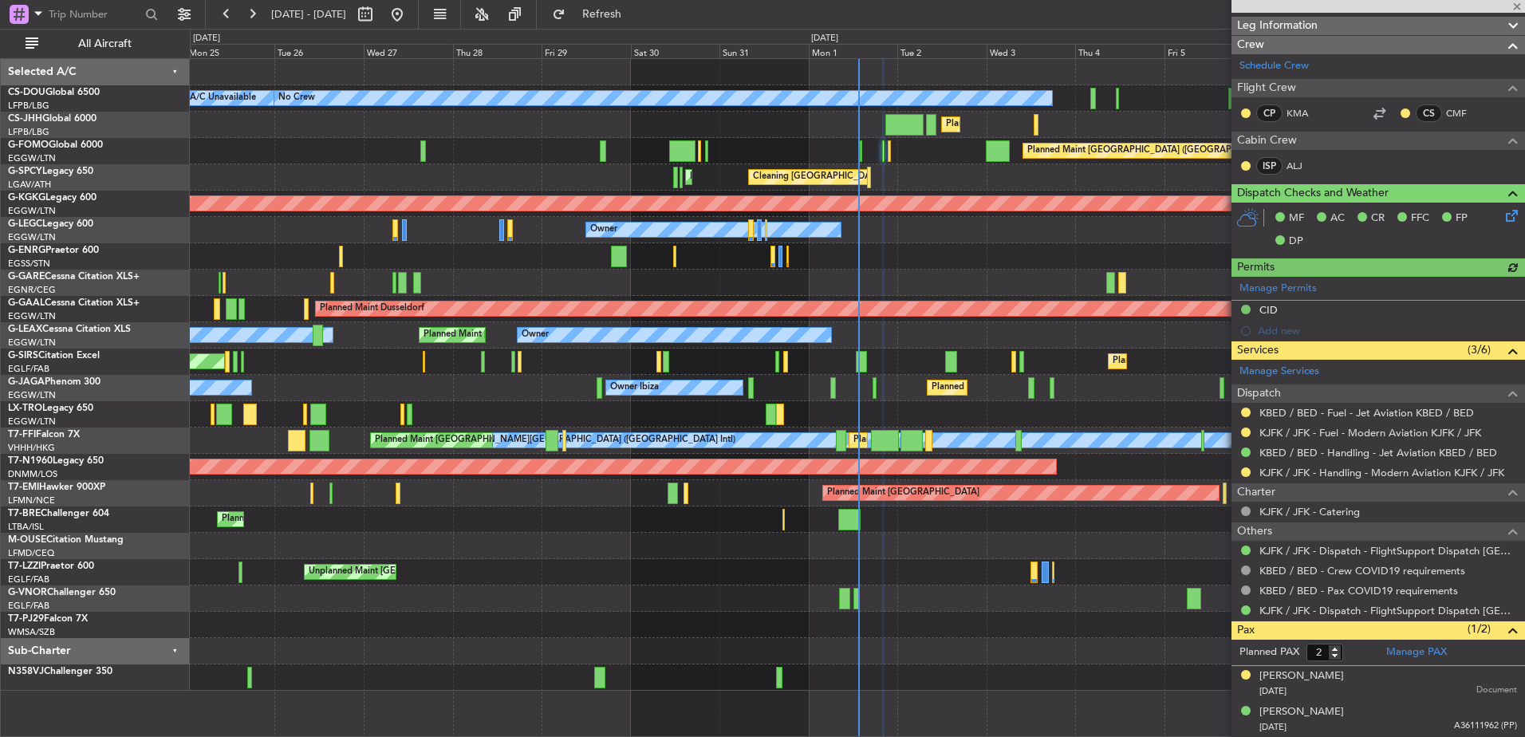
scroll to position [238, 0]
click at [892, 150] on div "Planned Maint [GEOGRAPHIC_DATA] ([GEOGRAPHIC_DATA])" at bounding box center [857, 151] width 1335 height 26
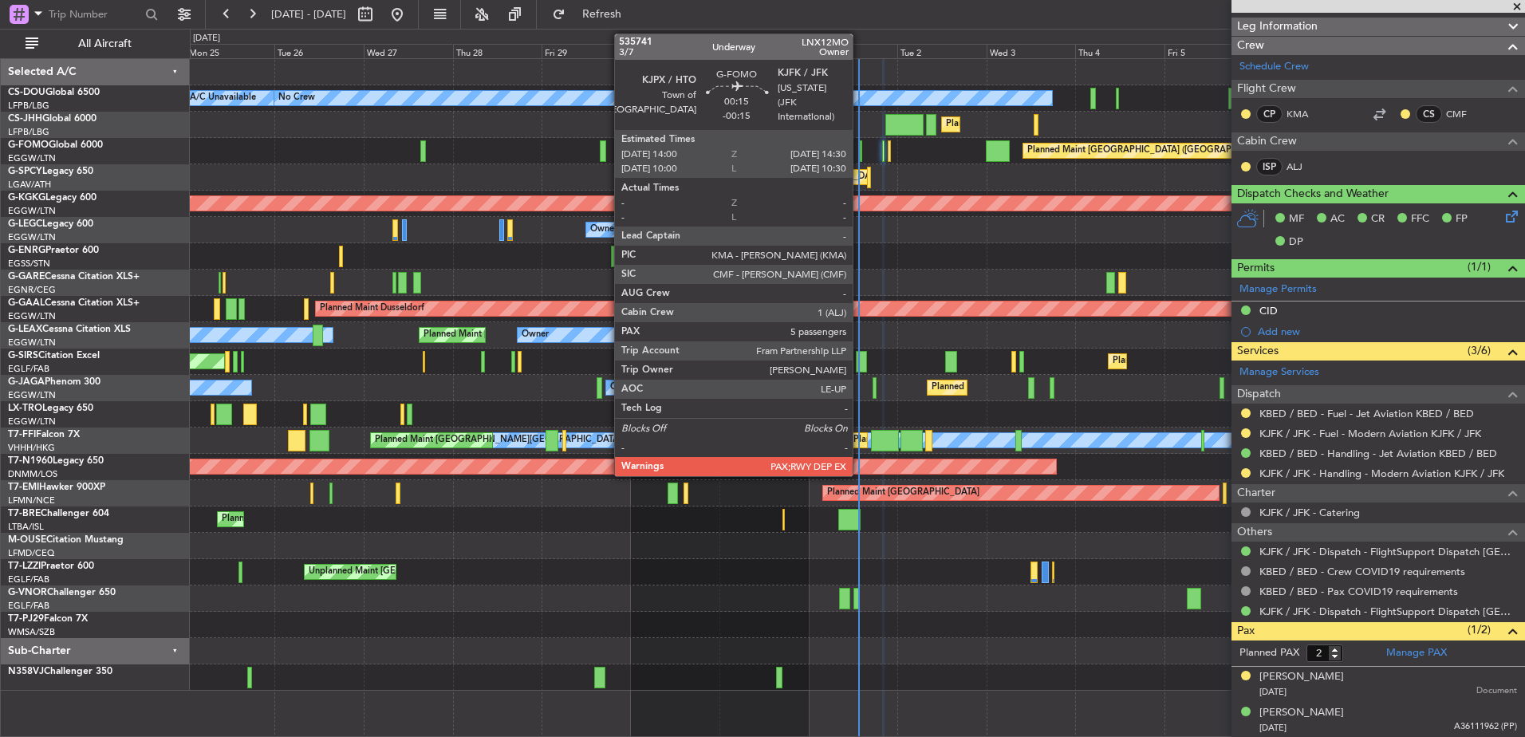
click at [860, 152] on div at bounding box center [861, 151] width 2 height 22
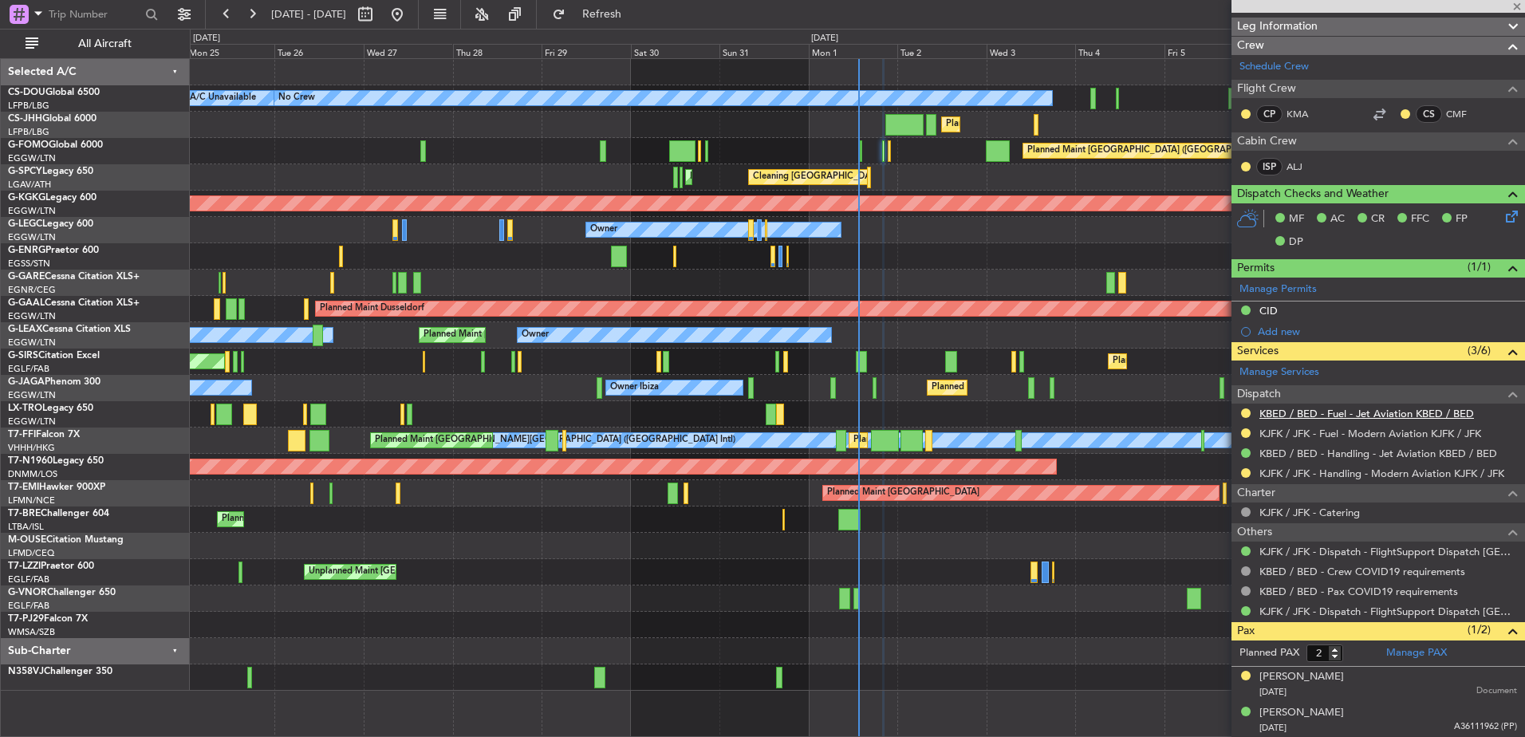
scroll to position [239, 0]
type input "5"
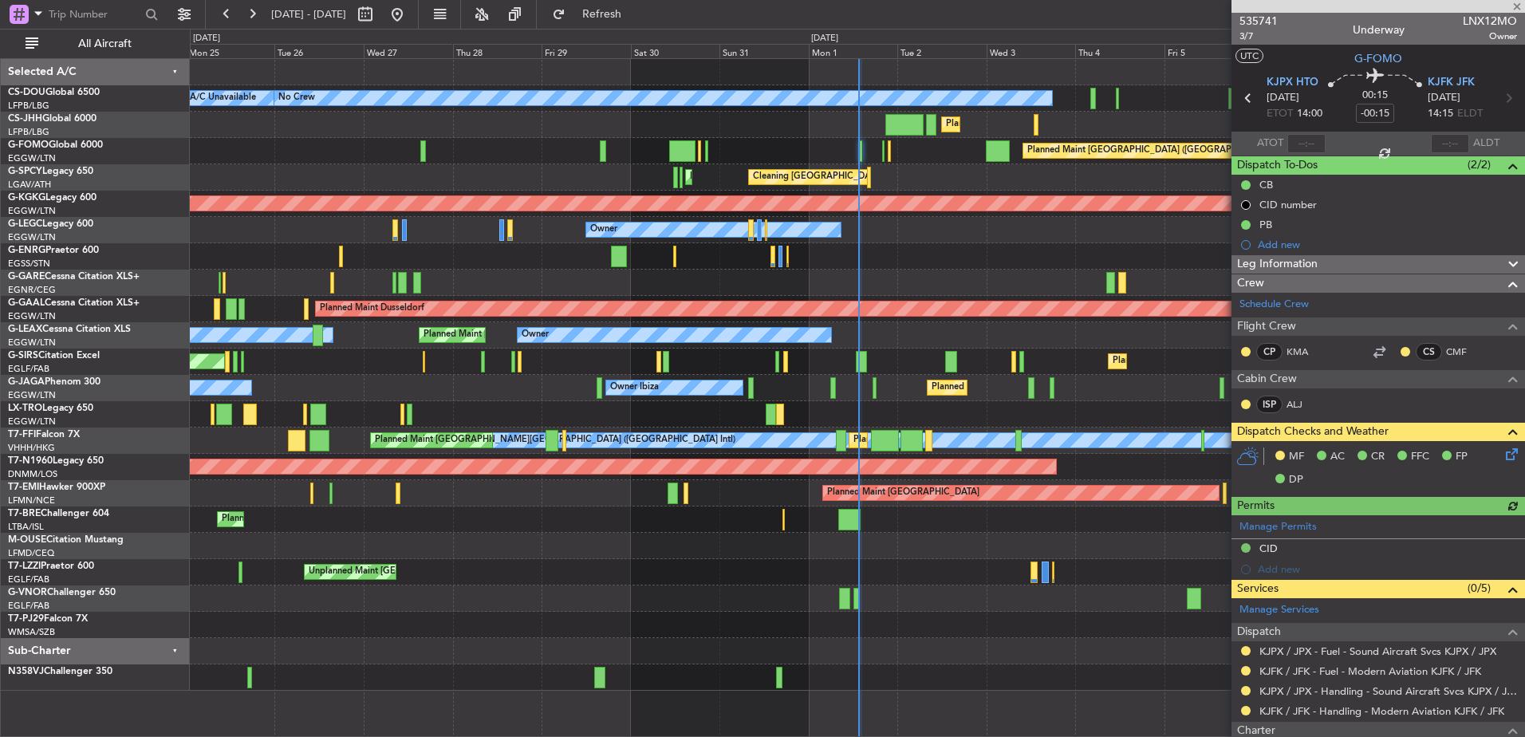
scroll to position [326, 0]
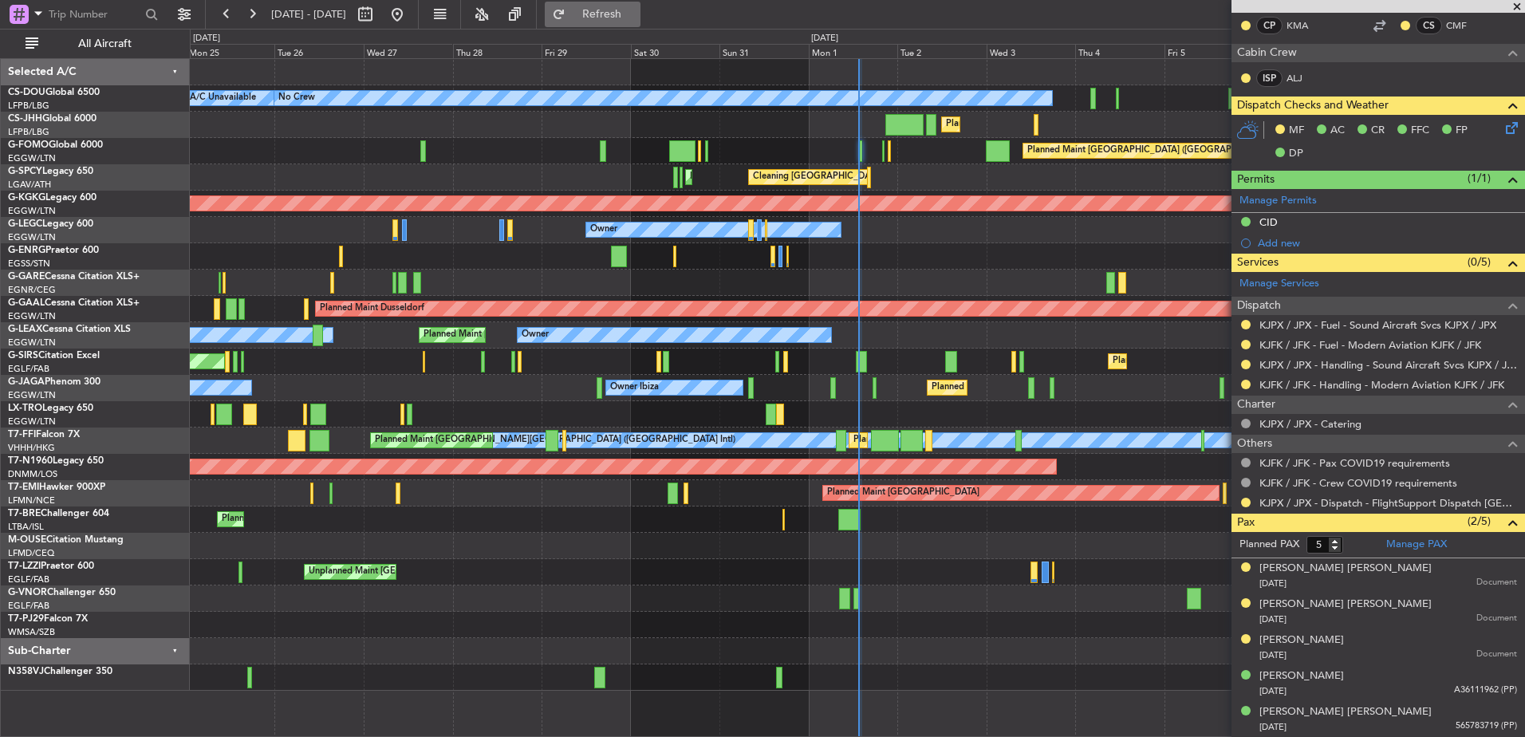
click at [636, 9] on span "Refresh" at bounding box center [602, 14] width 67 height 11
click at [636, 13] on span "Refresh" at bounding box center [602, 14] width 67 height 11
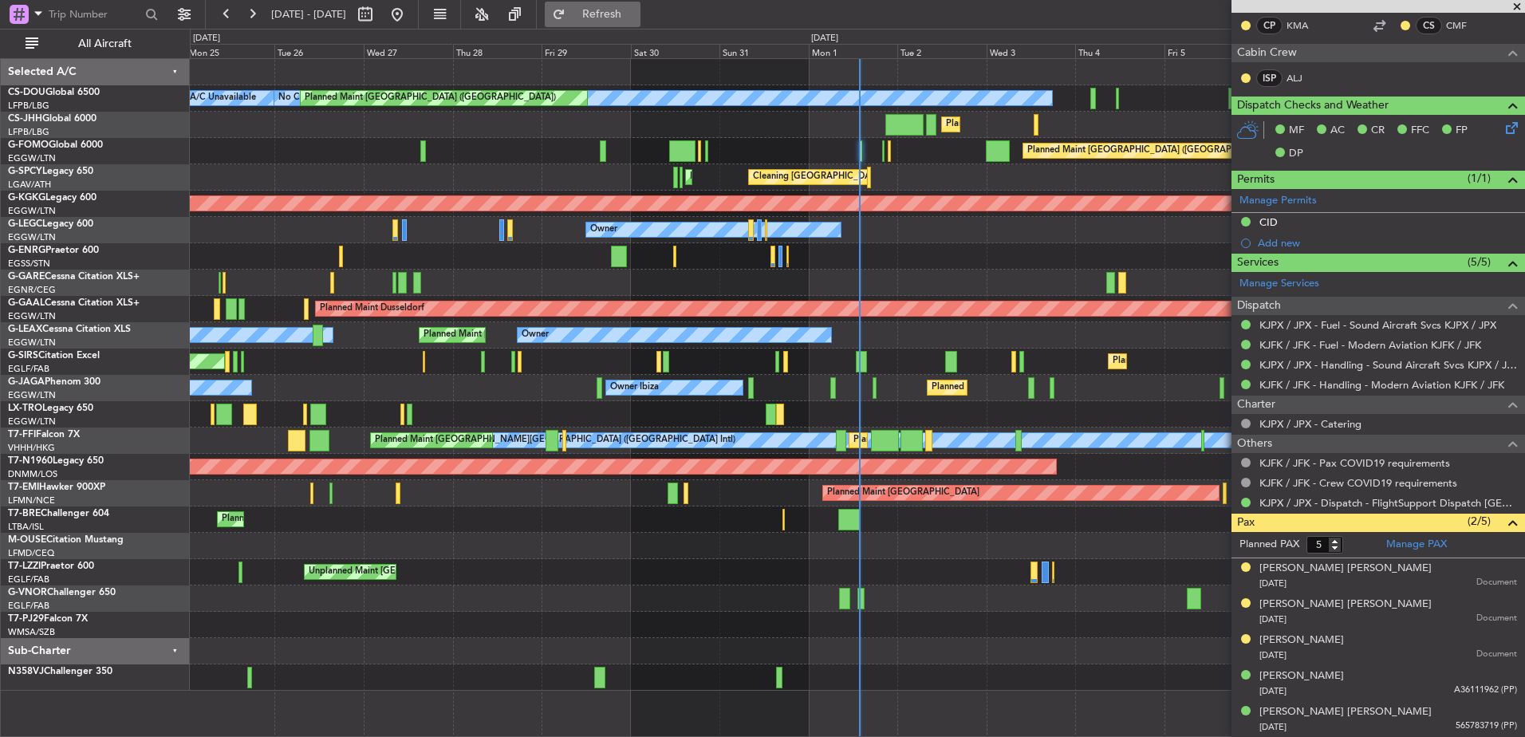
click at [636, 10] on span "Refresh" at bounding box center [602, 14] width 67 height 11
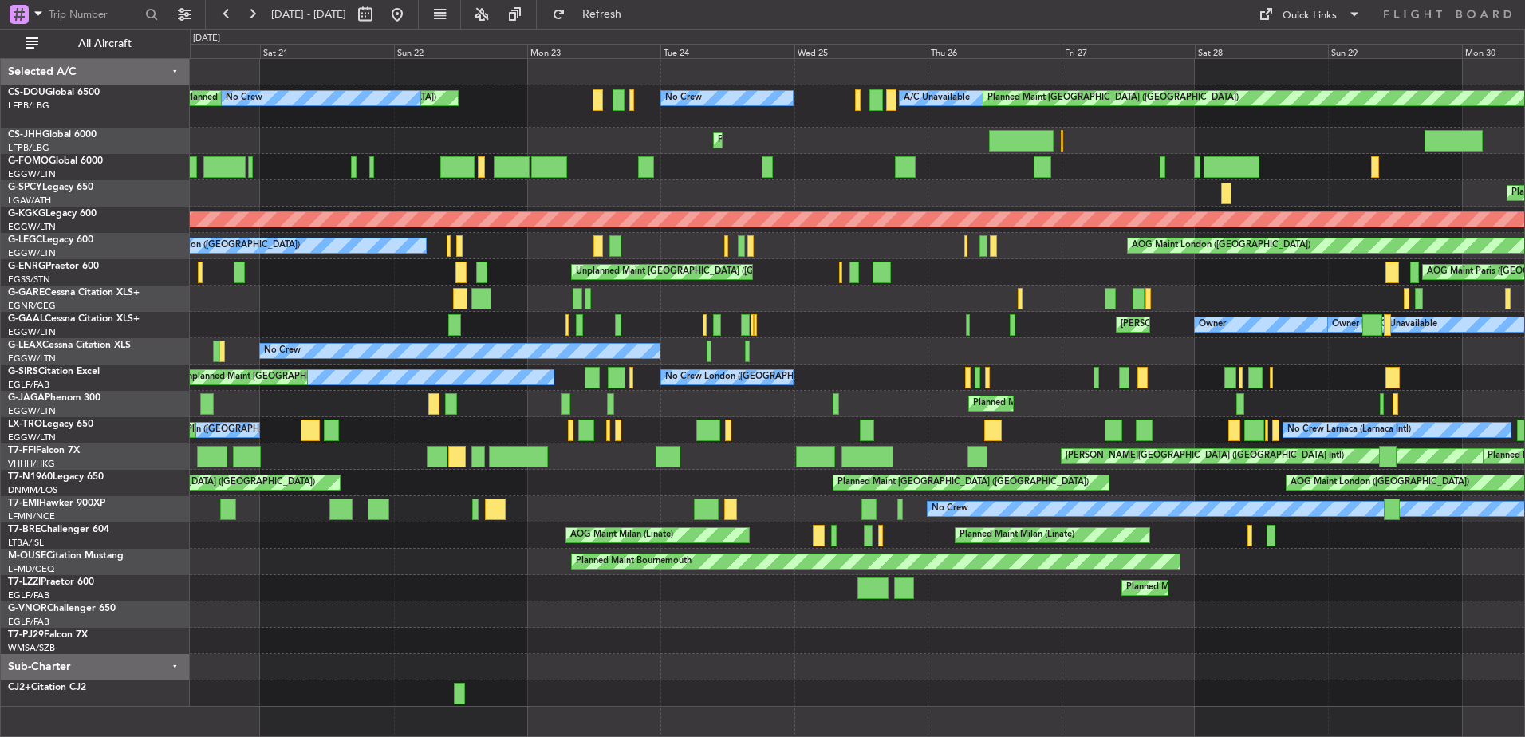
click at [1114, 496] on div "No Crew Planned Maint [GEOGRAPHIC_DATA]" at bounding box center [857, 509] width 1335 height 26
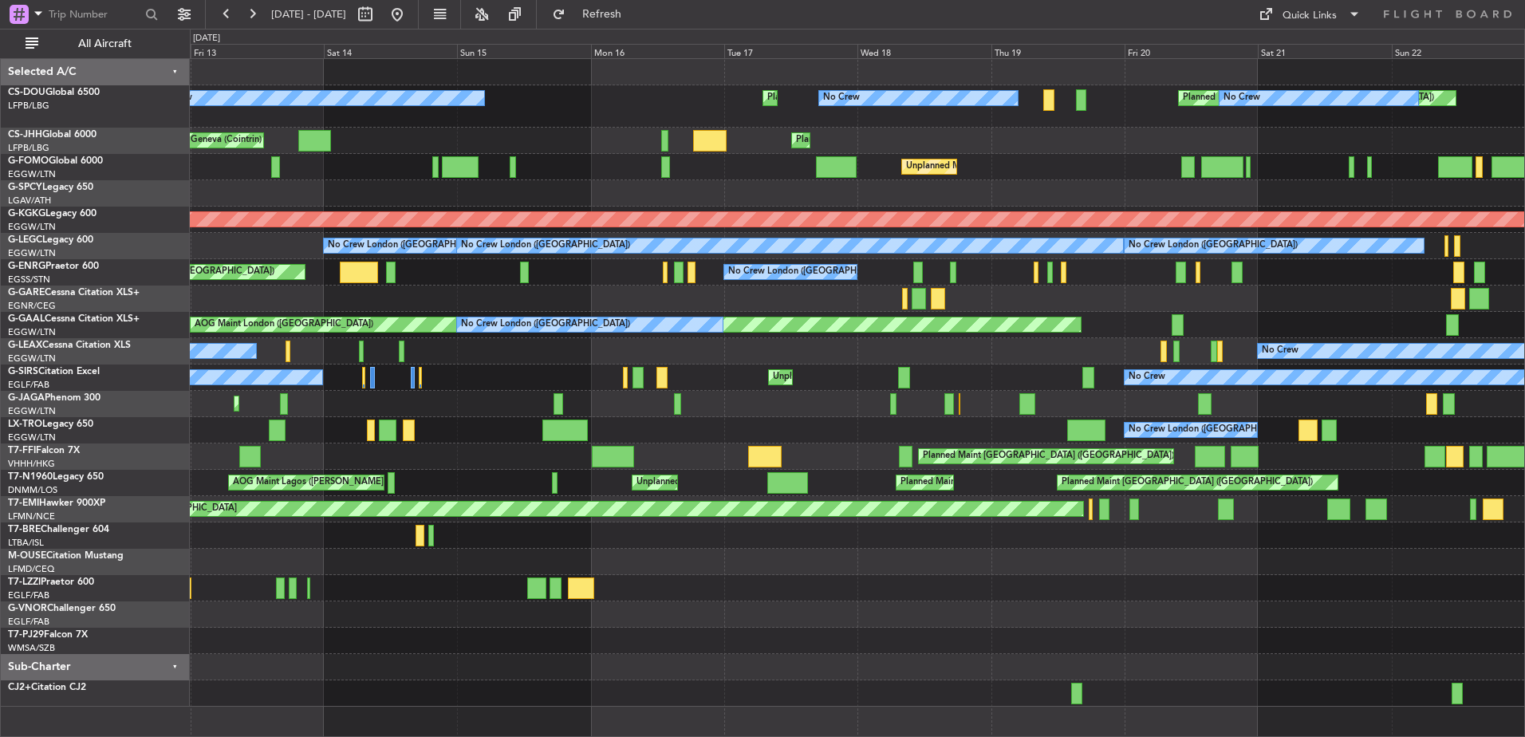
click at [327, 389] on div "Planned Maint [GEOGRAPHIC_DATA] ([GEOGRAPHIC_DATA]) No Crew Planned Maint [GEOG…" at bounding box center [857, 383] width 1335 height 648
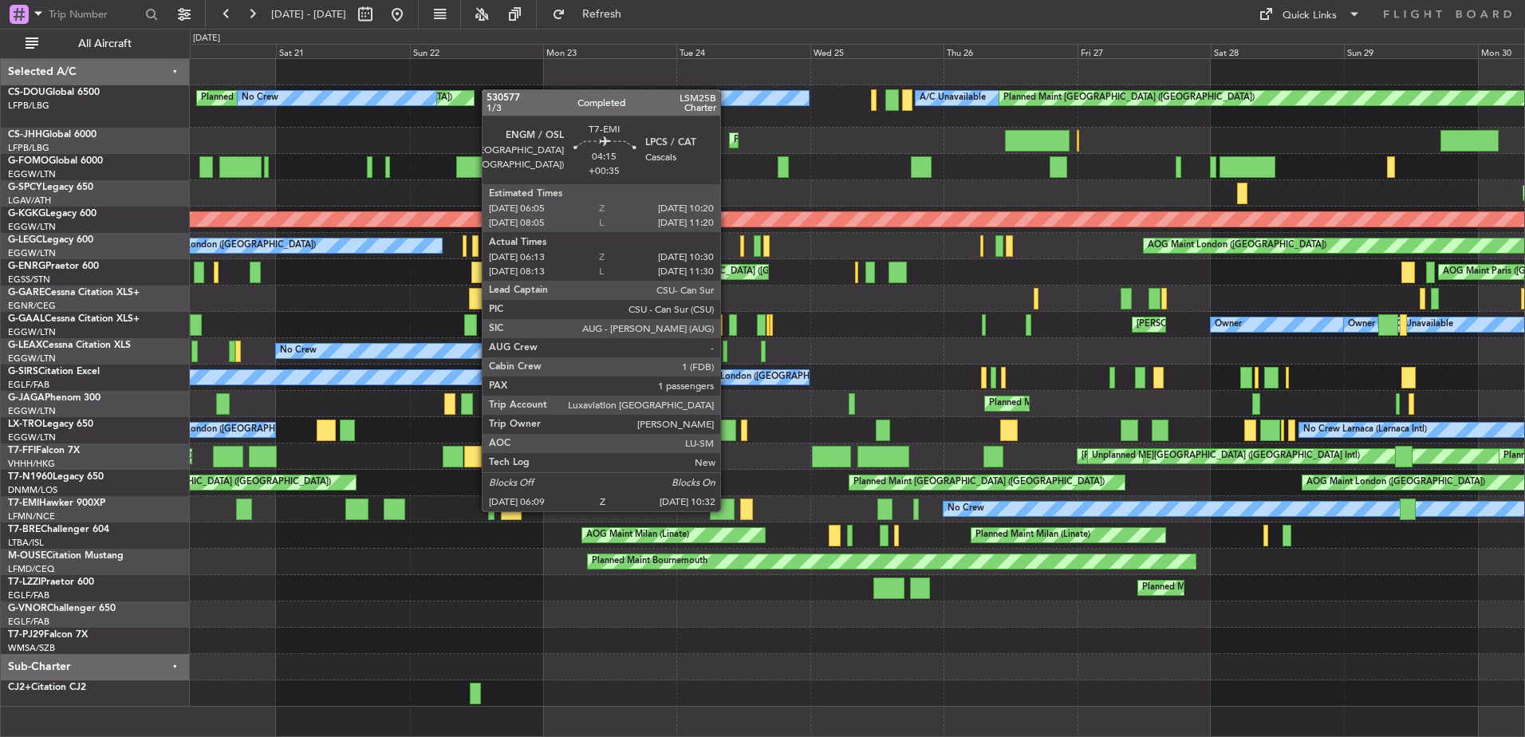
click at [728, 510] on div at bounding box center [722, 510] width 25 height 22
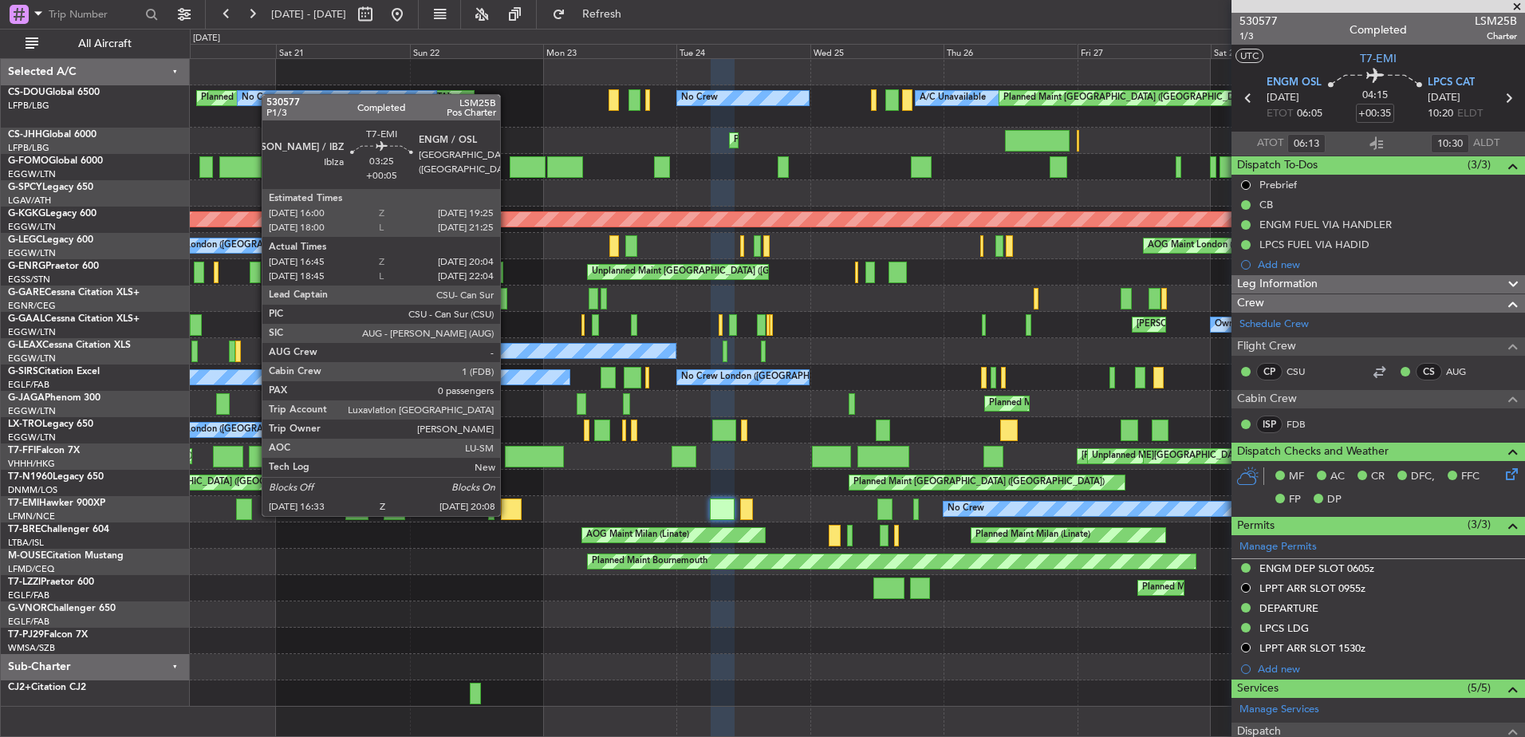
click at [507, 515] on div at bounding box center [511, 510] width 20 height 22
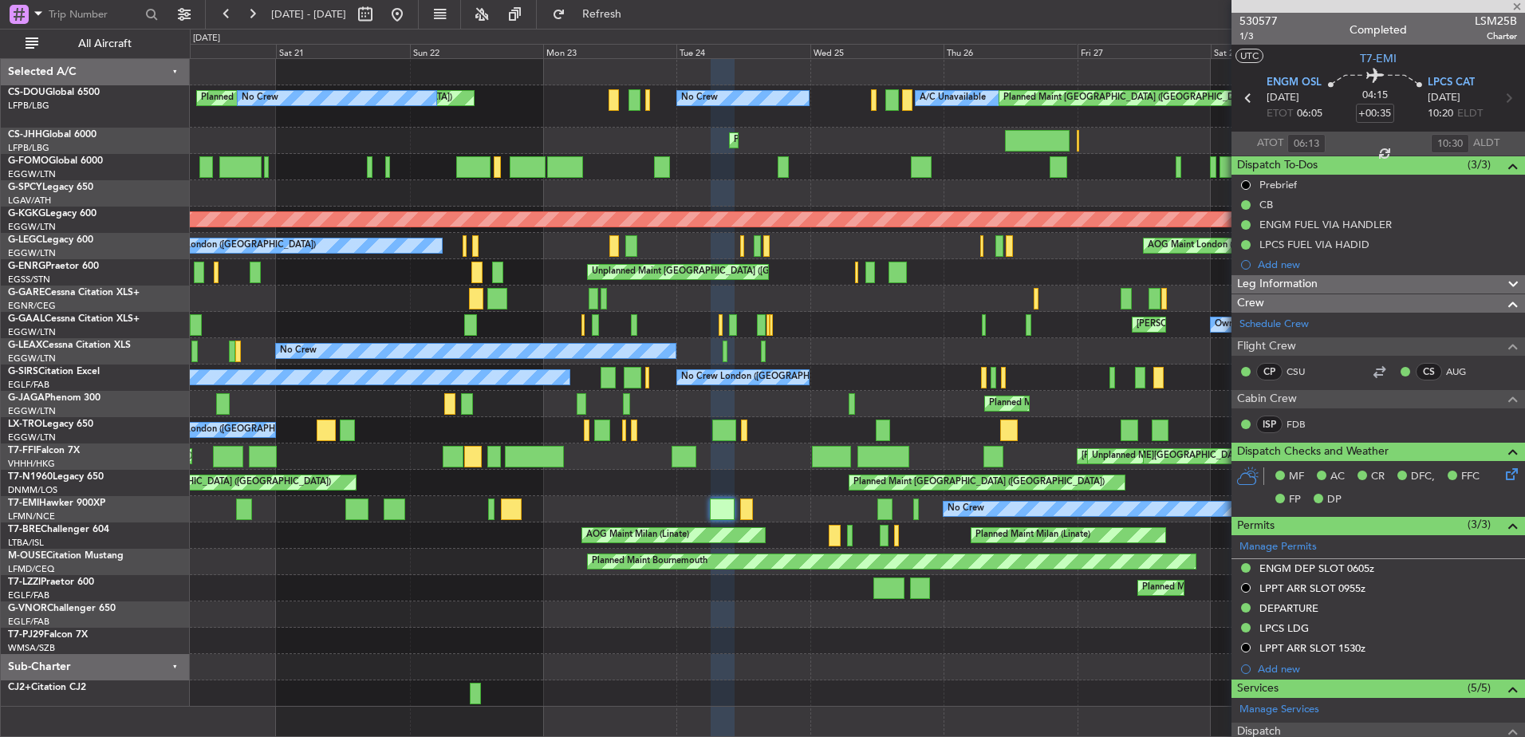
type input "+00:05"
type input "16:45"
type input "20:04"
type input "0"
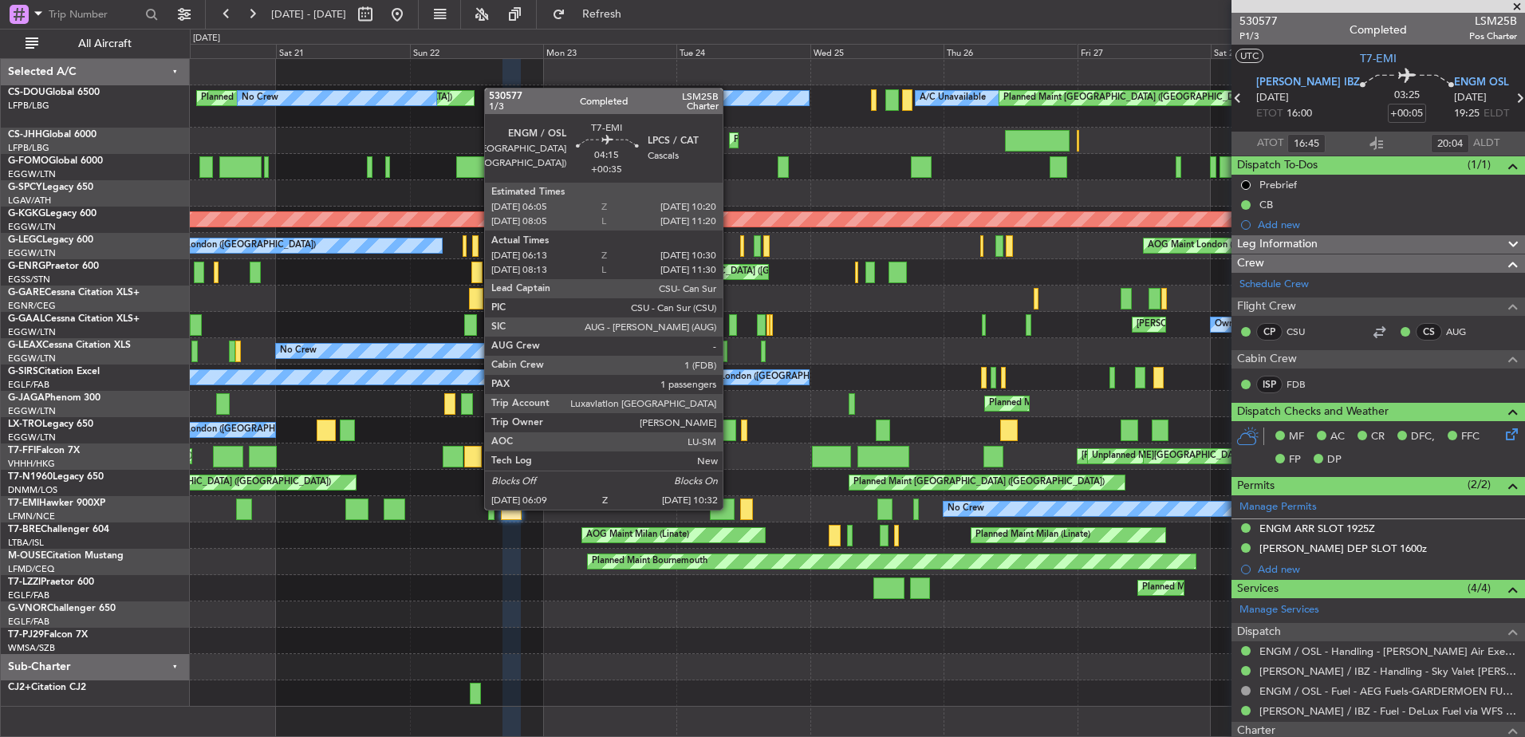
click at [730, 508] on div at bounding box center [722, 510] width 25 height 22
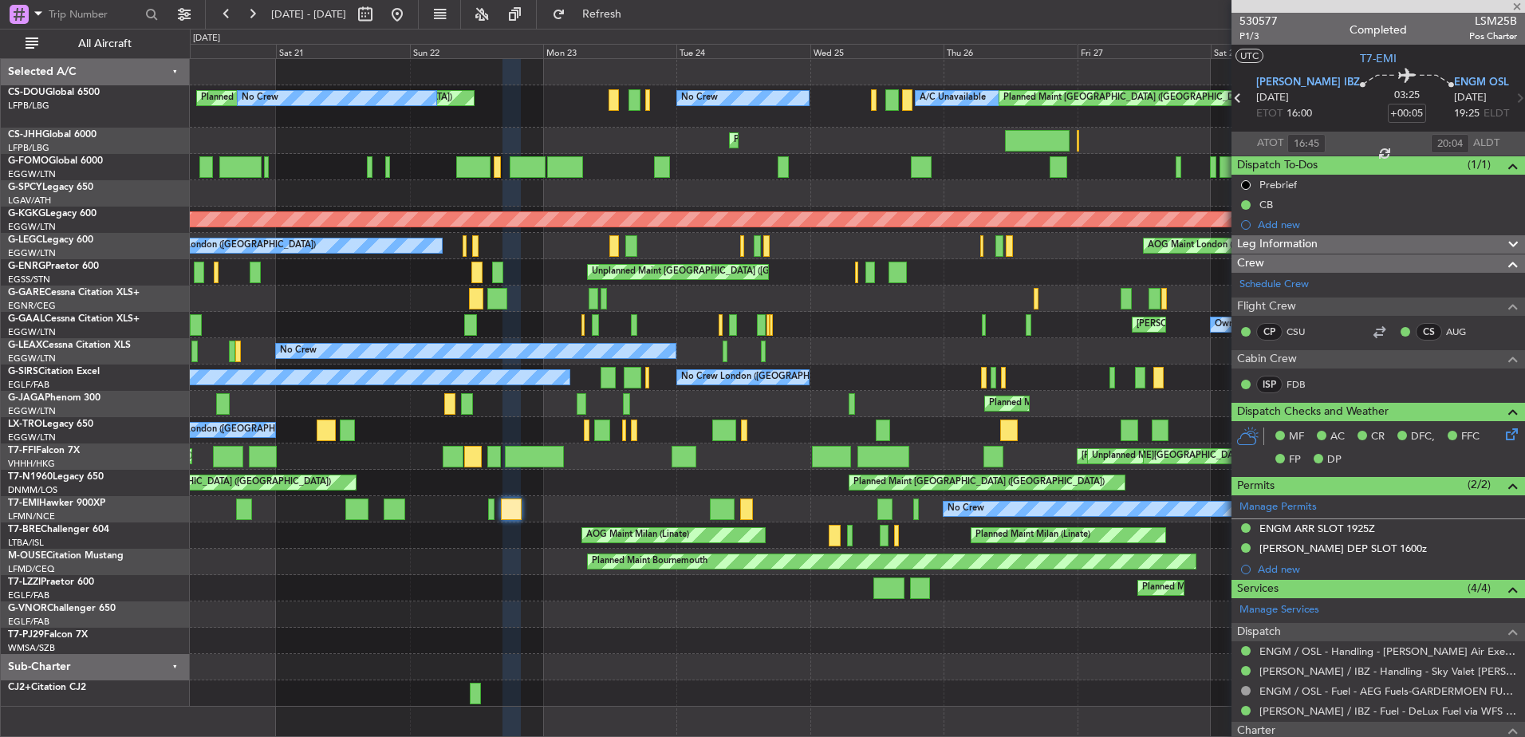
type input "+00:35"
type input "06:13"
type input "10:30"
type input "1"
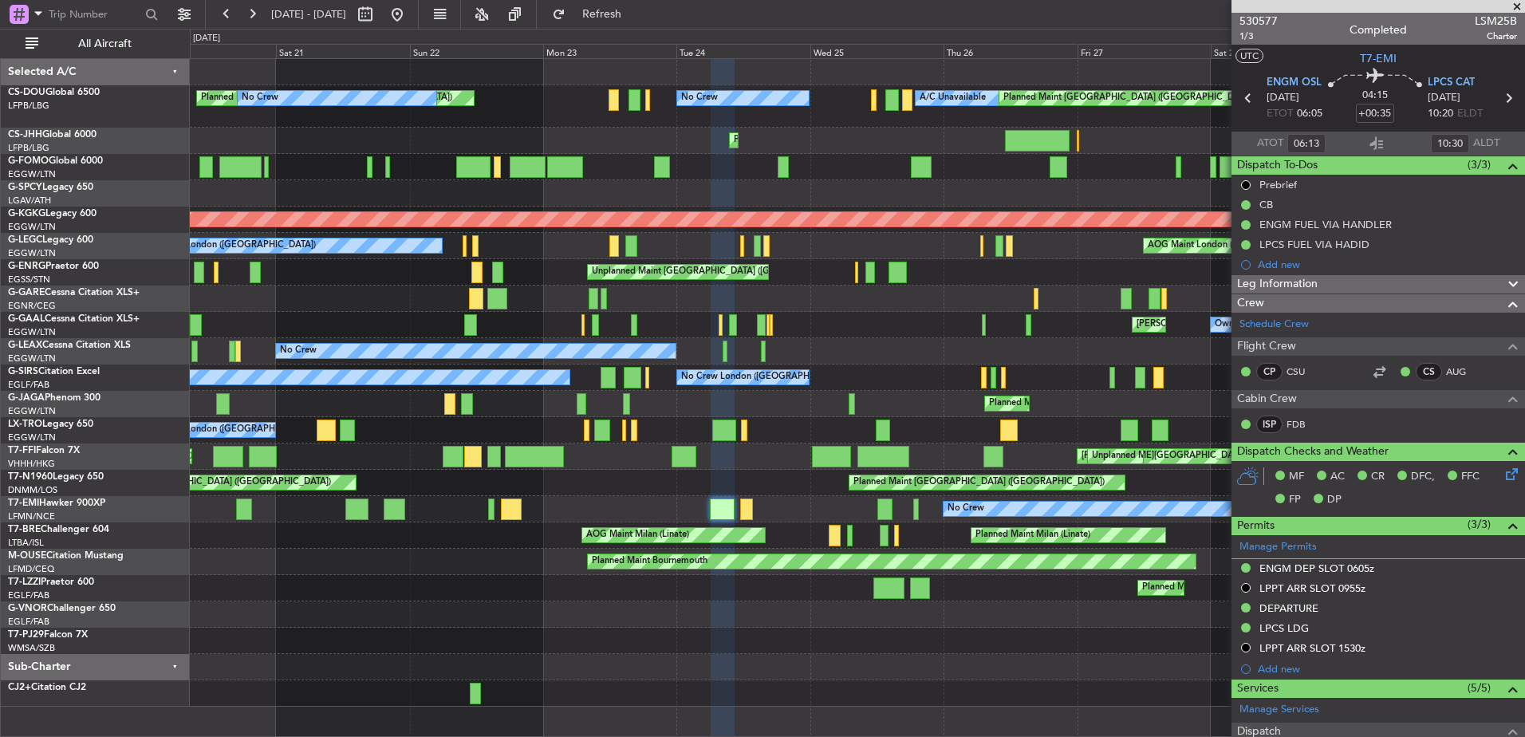
click at [980, 486] on div "Planned Maint London (Stansted) Planned Maint London (Stansted) AOG Maint Londo…" at bounding box center [857, 483] width 1335 height 26
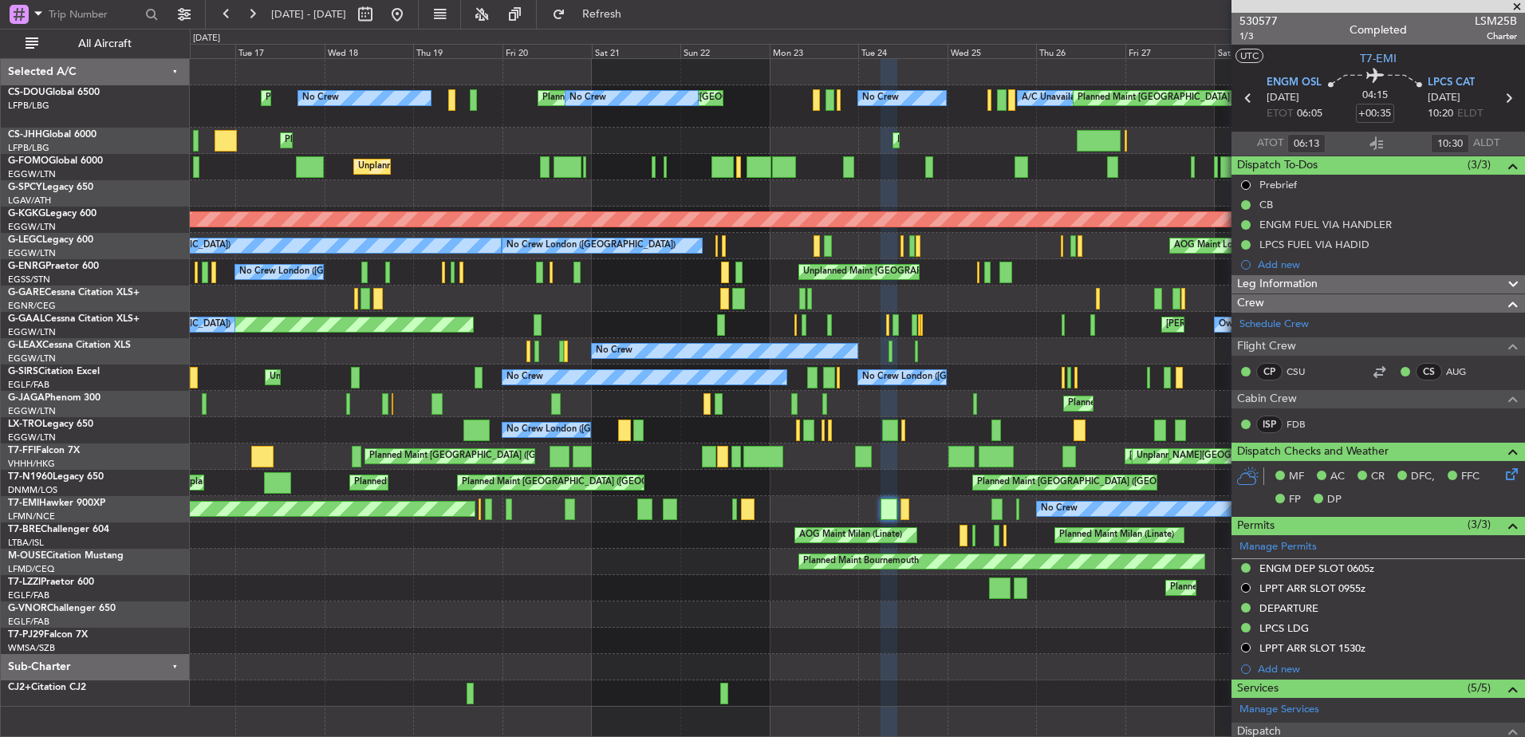
click at [572, 597] on div "Planned Maint [GEOGRAPHIC_DATA] ([GEOGRAPHIC_DATA])" at bounding box center [857, 588] width 1335 height 26
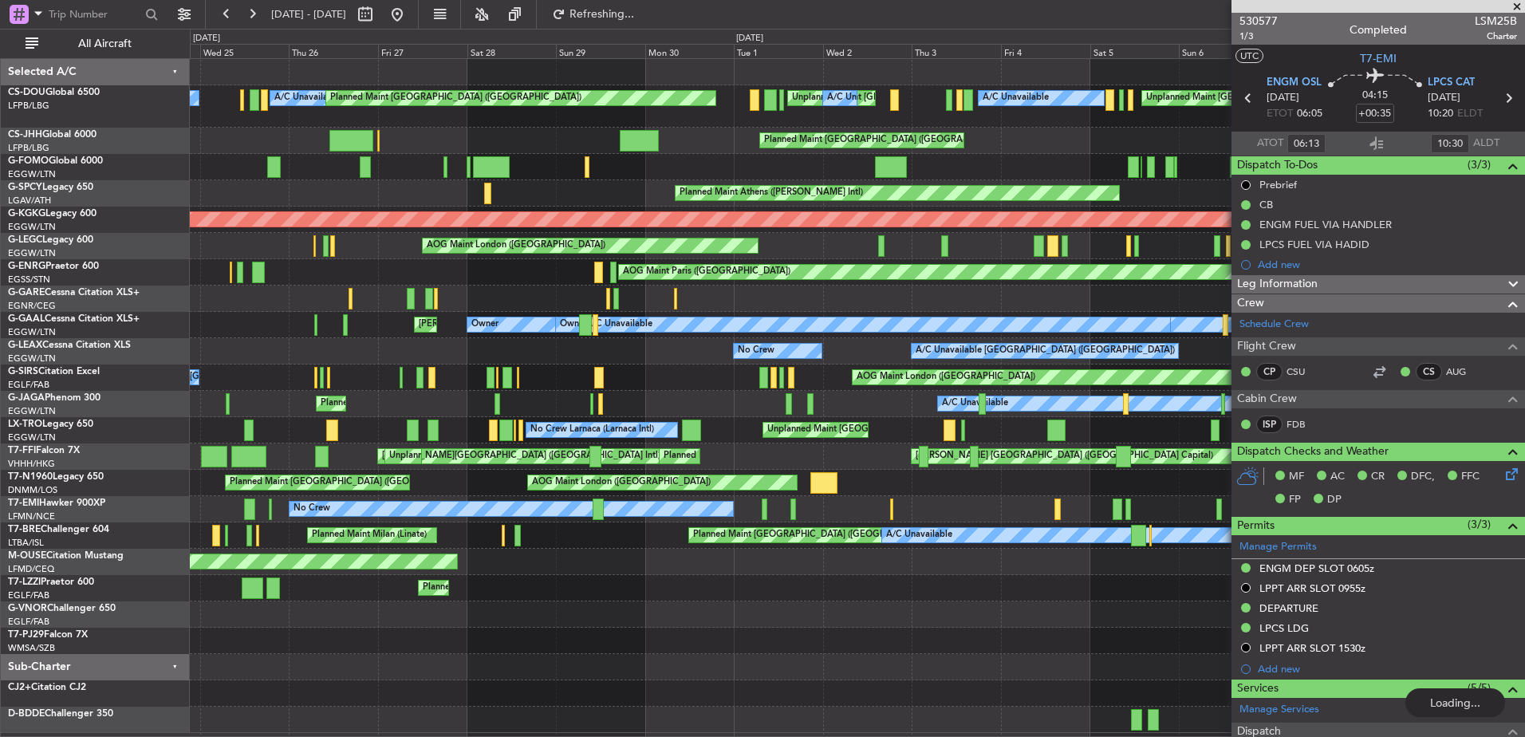
click at [475, 486] on div "Planned Maint London (Stansted) AOG Maint London (Stansted) Planned Maint Londo…" at bounding box center [857, 483] width 1335 height 26
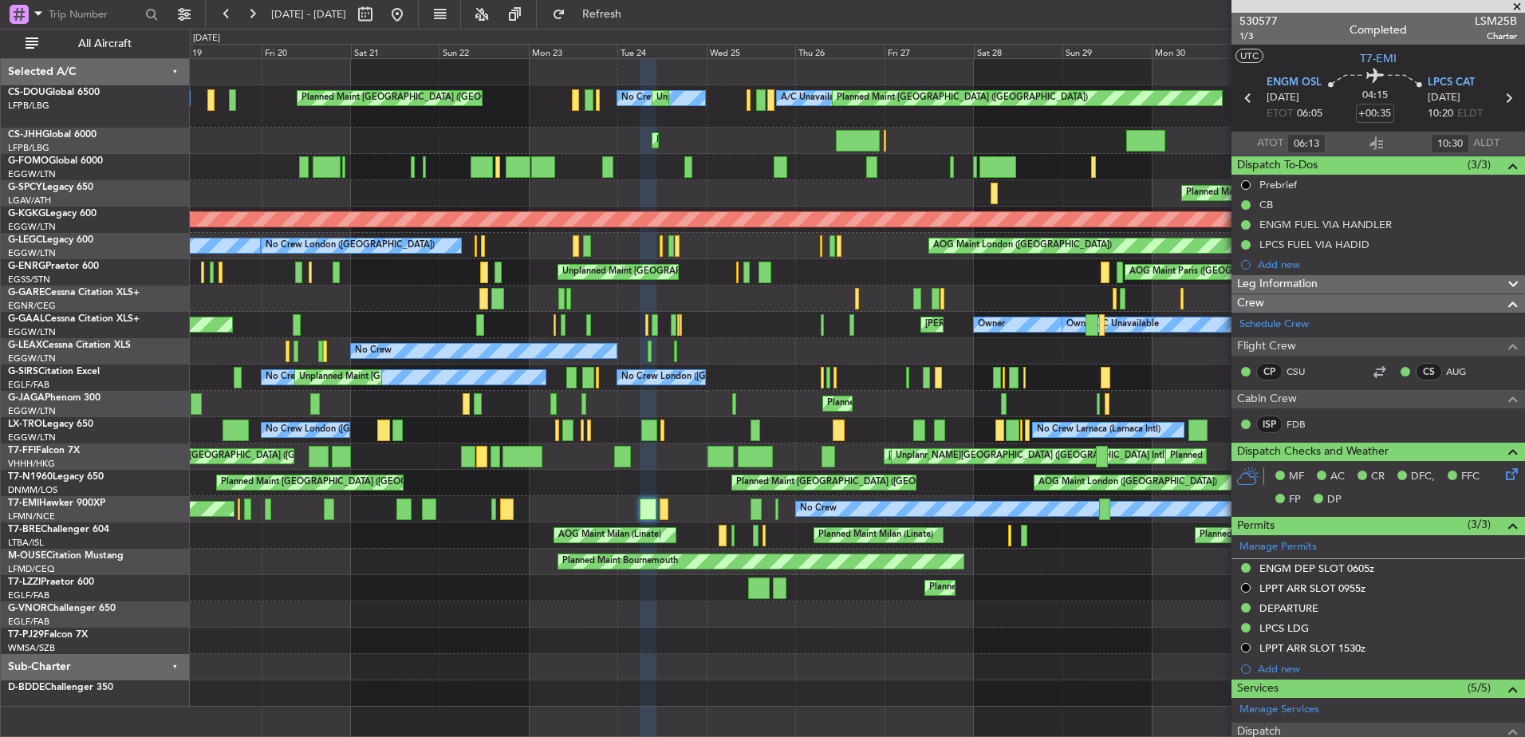
click at [1027, 617] on div "No Crew A/C Unavailable A/C Unavailable Planned Maint Paris (Le Bourget) Unplan…" at bounding box center [857, 383] width 1335 height 648
click at [410, 14] on button at bounding box center [398, 15] width 26 height 26
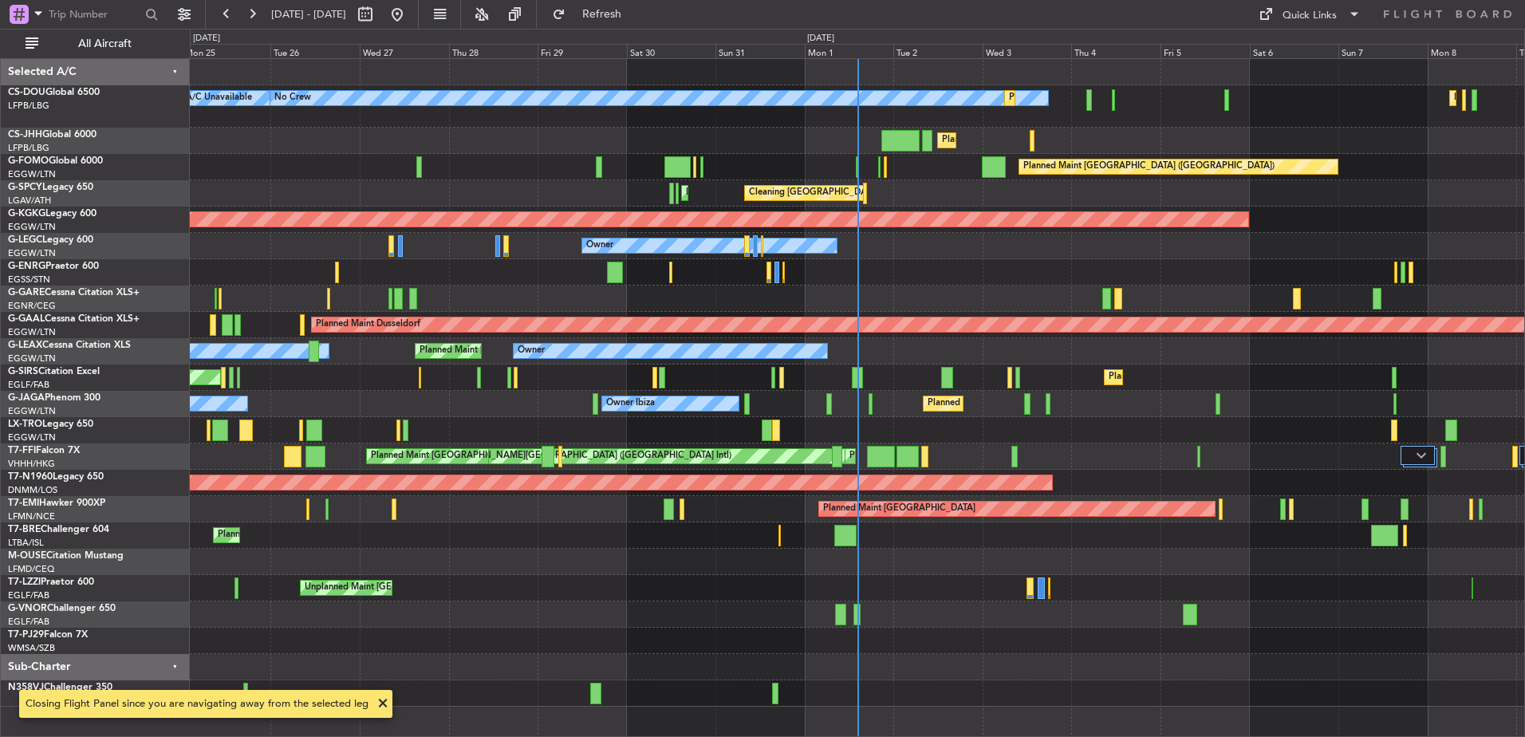
click at [872, 196] on div "Cleaning Athens (Eleftherios Venizelos Intl) Planned Maint Athens (Eleftherios …" at bounding box center [857, 193] width 1335 height 26
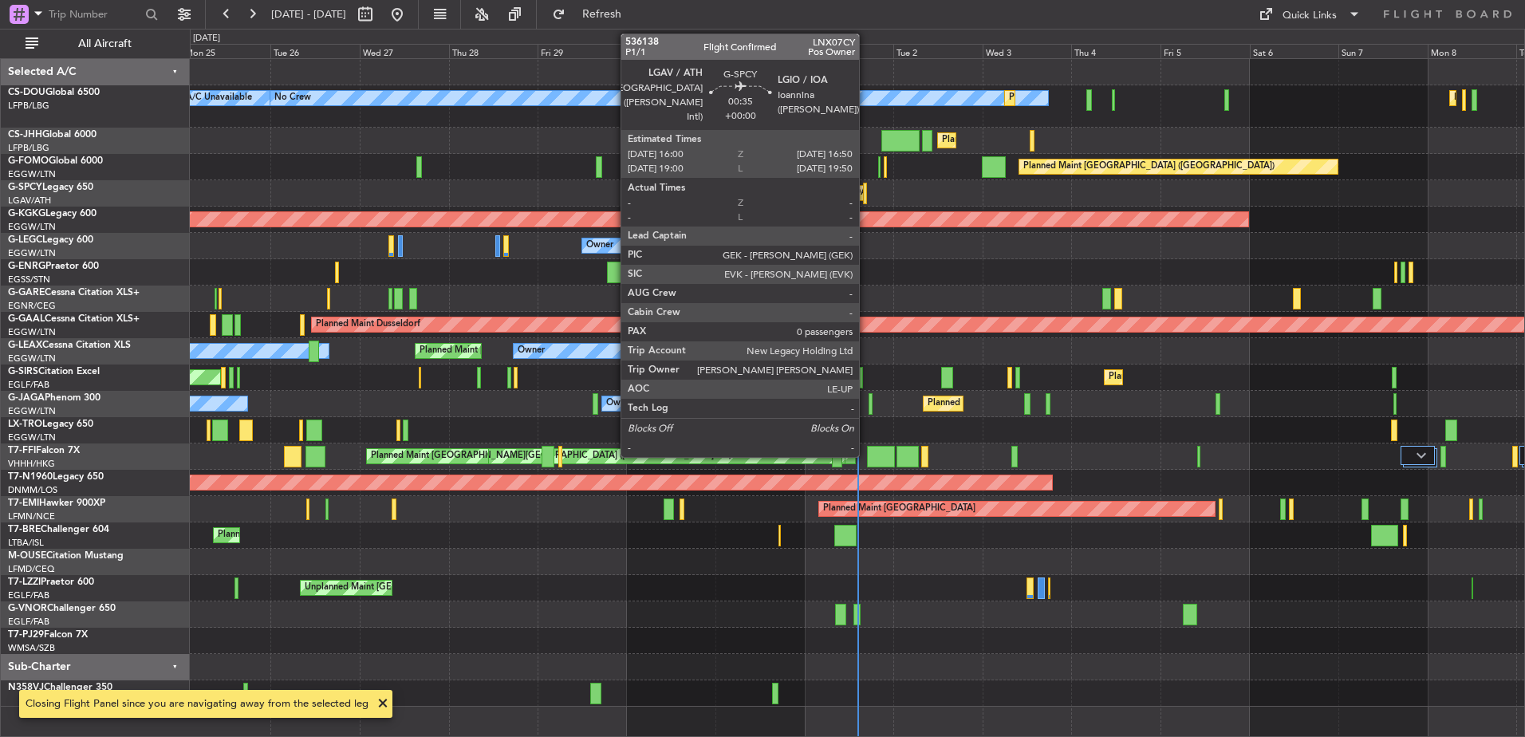
click at [866, 196] on div at bounding box center [864, 194] width 3 height 22
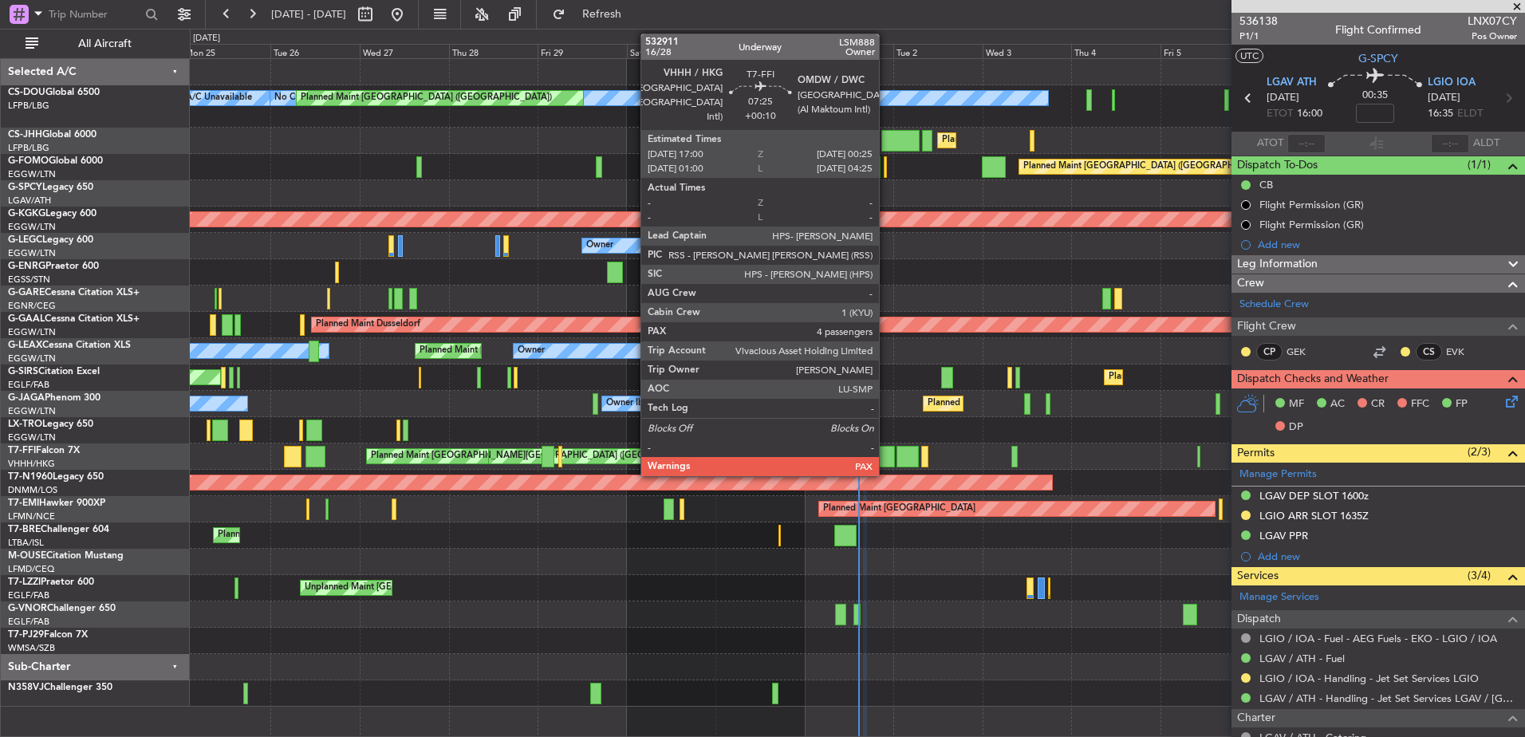
click at [886, 455] on div at bounding box center [881, 457] width 28 height 22
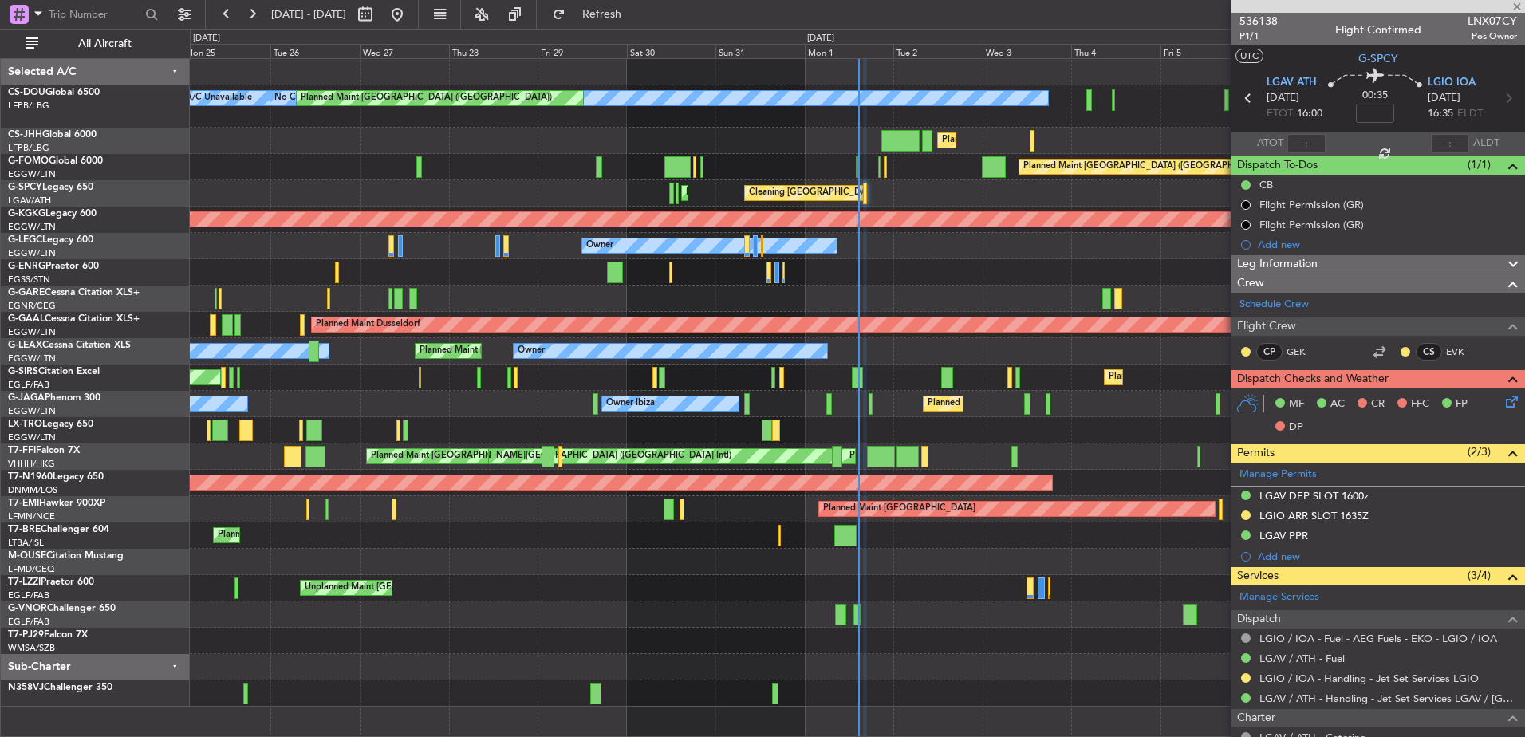
type input "+00:10"
type input "4"
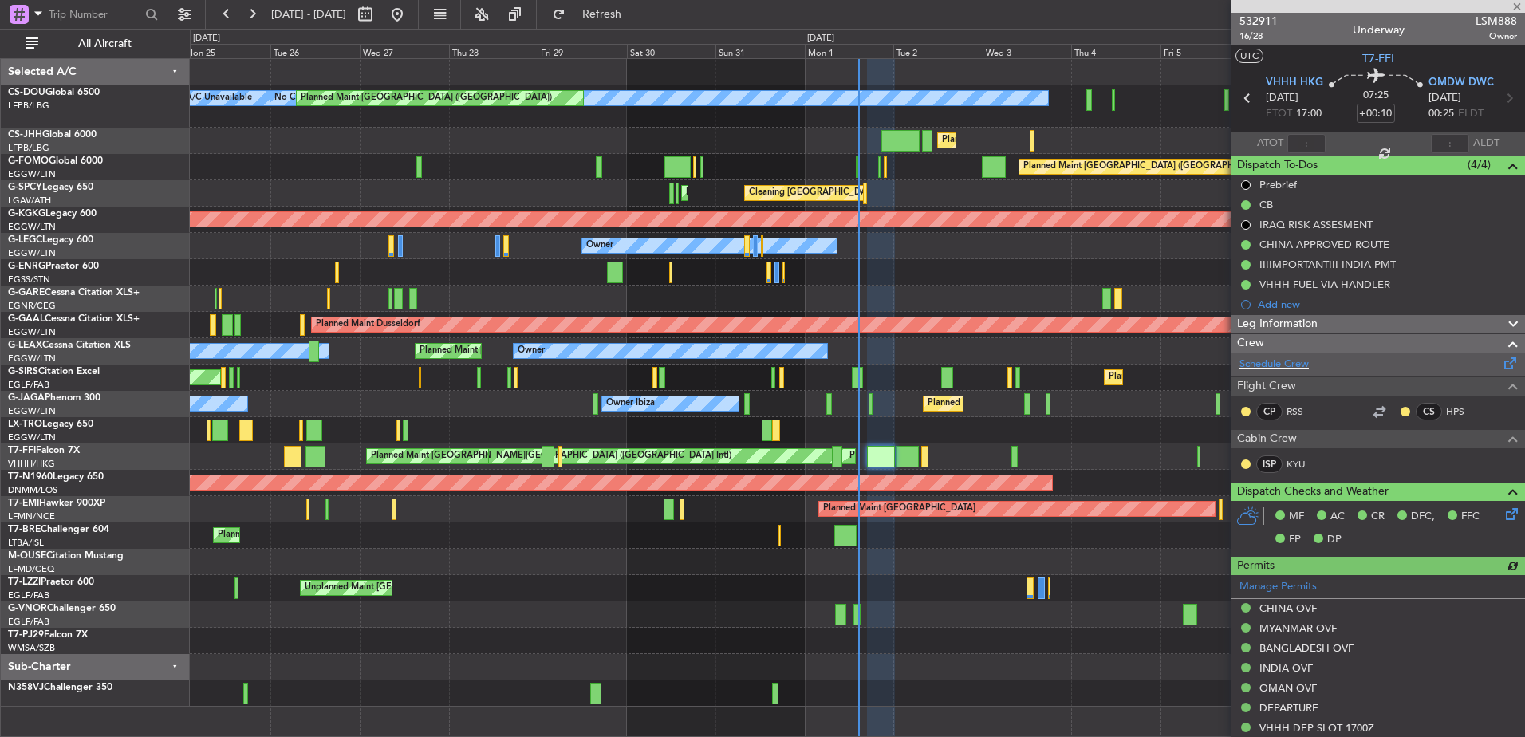
click at [1333, 357] on div "Schedule Crew" at bounding box center [1379, 365] width 294 height 24
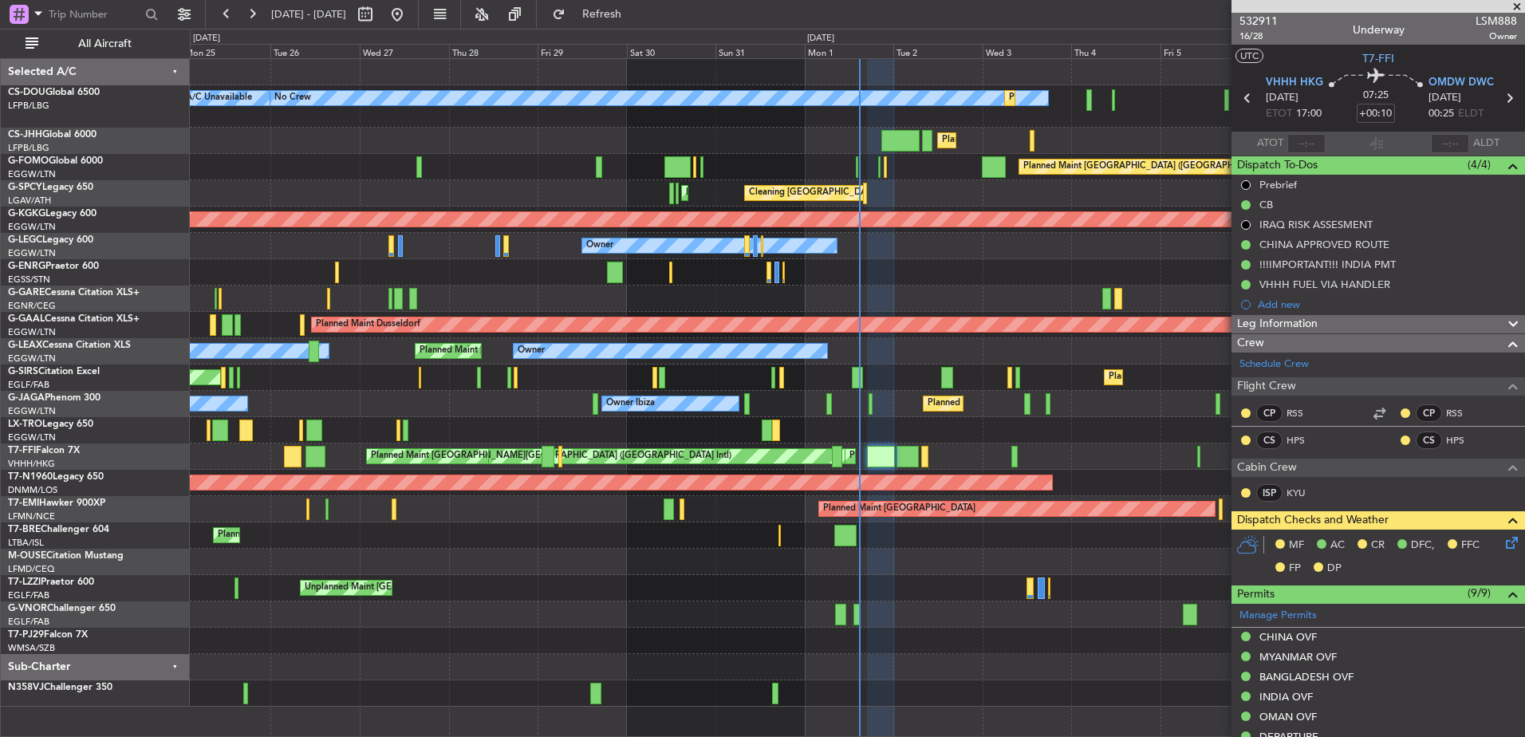
click at [351, 390] on div "Planned Maint Paris (Le Bourget) Planned Maint Paris (Le Bourget) A/C Unavailab…" at bounding box center [857, 383] width 1335 height 648
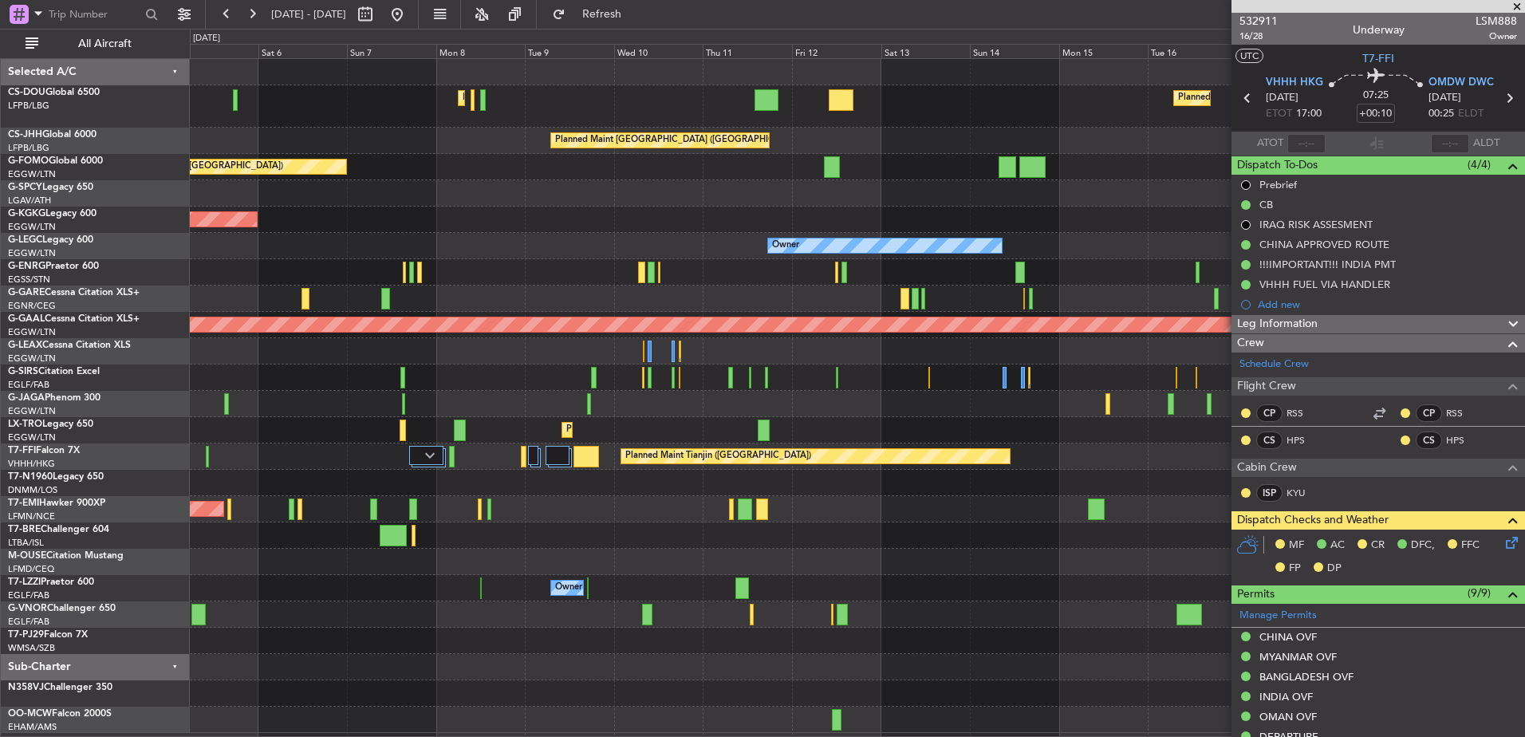
click at [559, 423] on div "Planned Maint Paris (Le Bourget) Planned Maint Paris (Le Bourget) Planned Maint…" at bounding box center [857, 396] width 1335 height 674
click at [586, 587] on div "Owner" at bounding box center [857, 588] width 1335 height 26
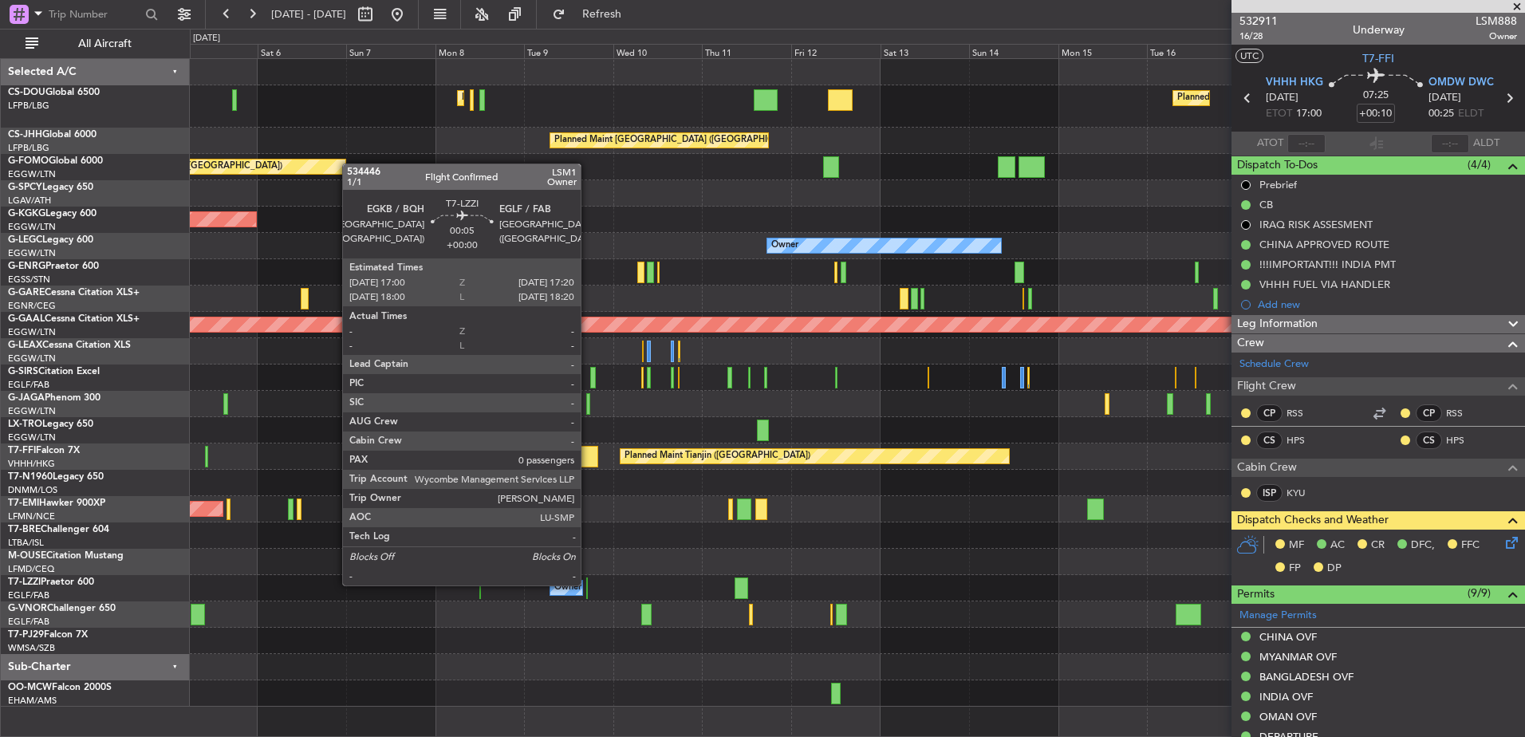
click at [588, 584] on div at bounding box center [587, 589] width 2 height 22
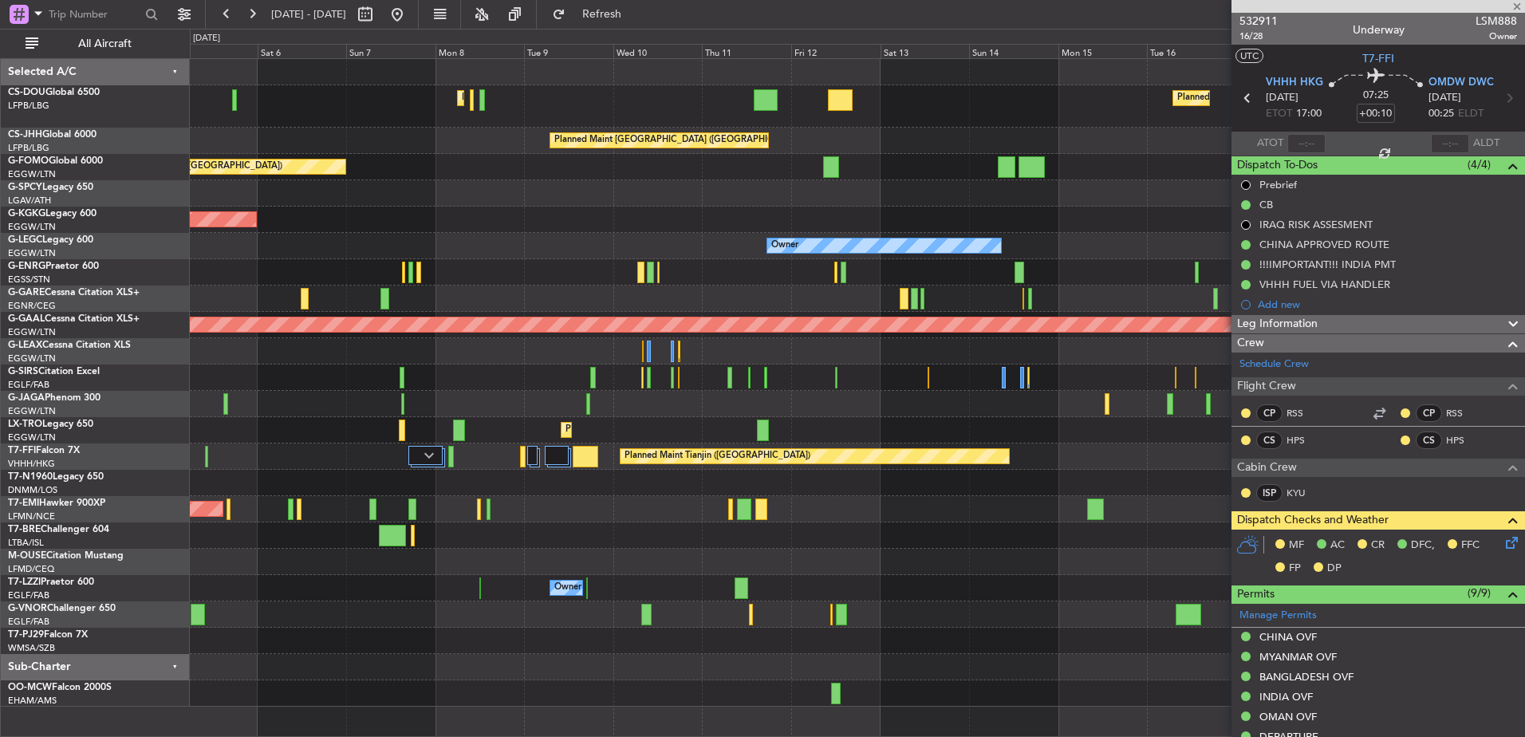
type input "0"
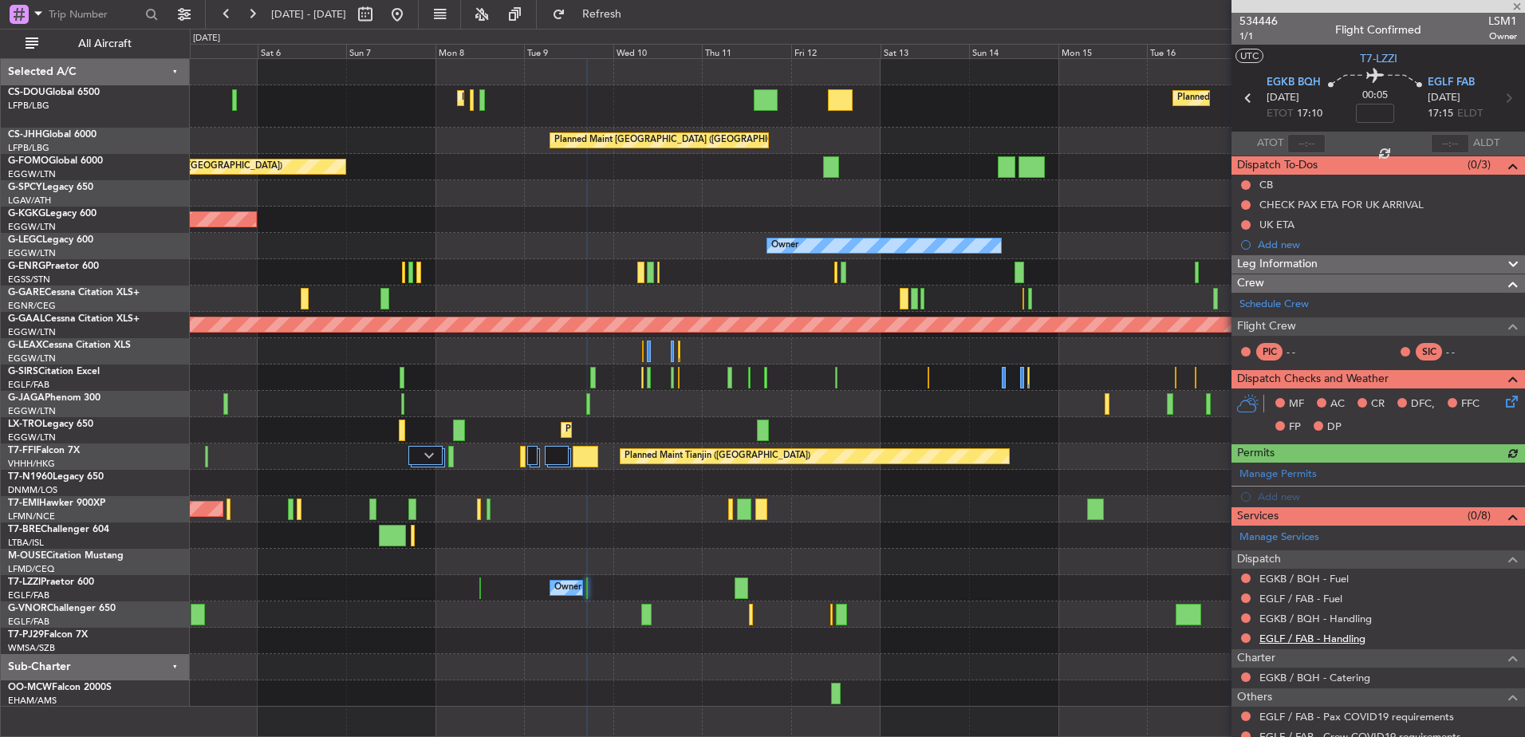
click at [1295, 637] on link "EGLF / FAB - Handling" at bounding box center [1313, 639] width 106 height 14
click at [1299, 619] on link "EGKB / BQH - Handling" at bounding box center [1316, 619] width 112 height 14
click at [1277, 597] on link "EGLF / FAB - Fuel" at bounding box center [1301, 599] width 83 height 14
click at [1313, 578] on link "EGKB / BQH - Fuel" at bounding box center [1304, 579] width 89 height 14
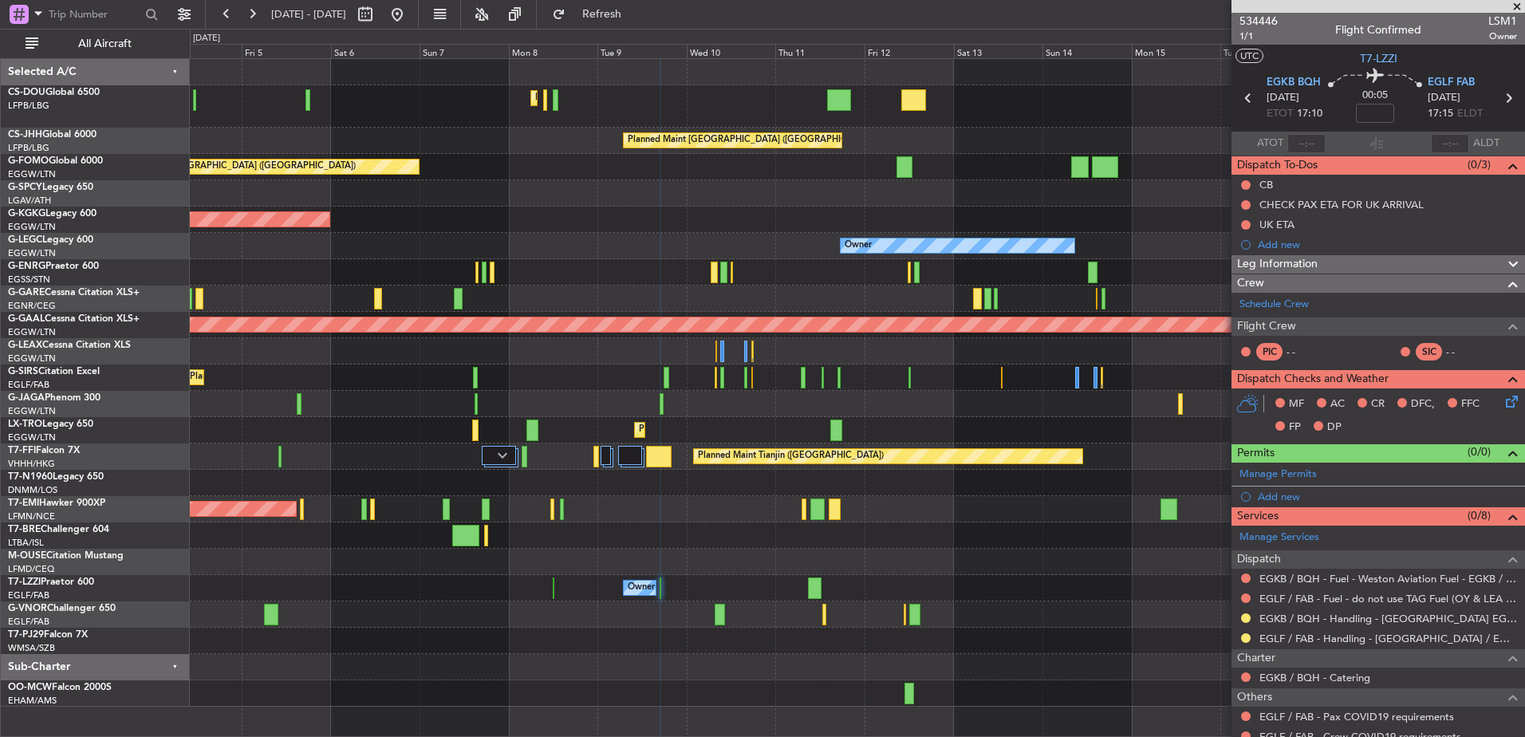
click at [706, 402] on div "Planned Maint [GEOGRAPHIC_DATA] ([GEOGRAPHIC_DATA])" at bounding box center [857, 404] width 1335 height 26
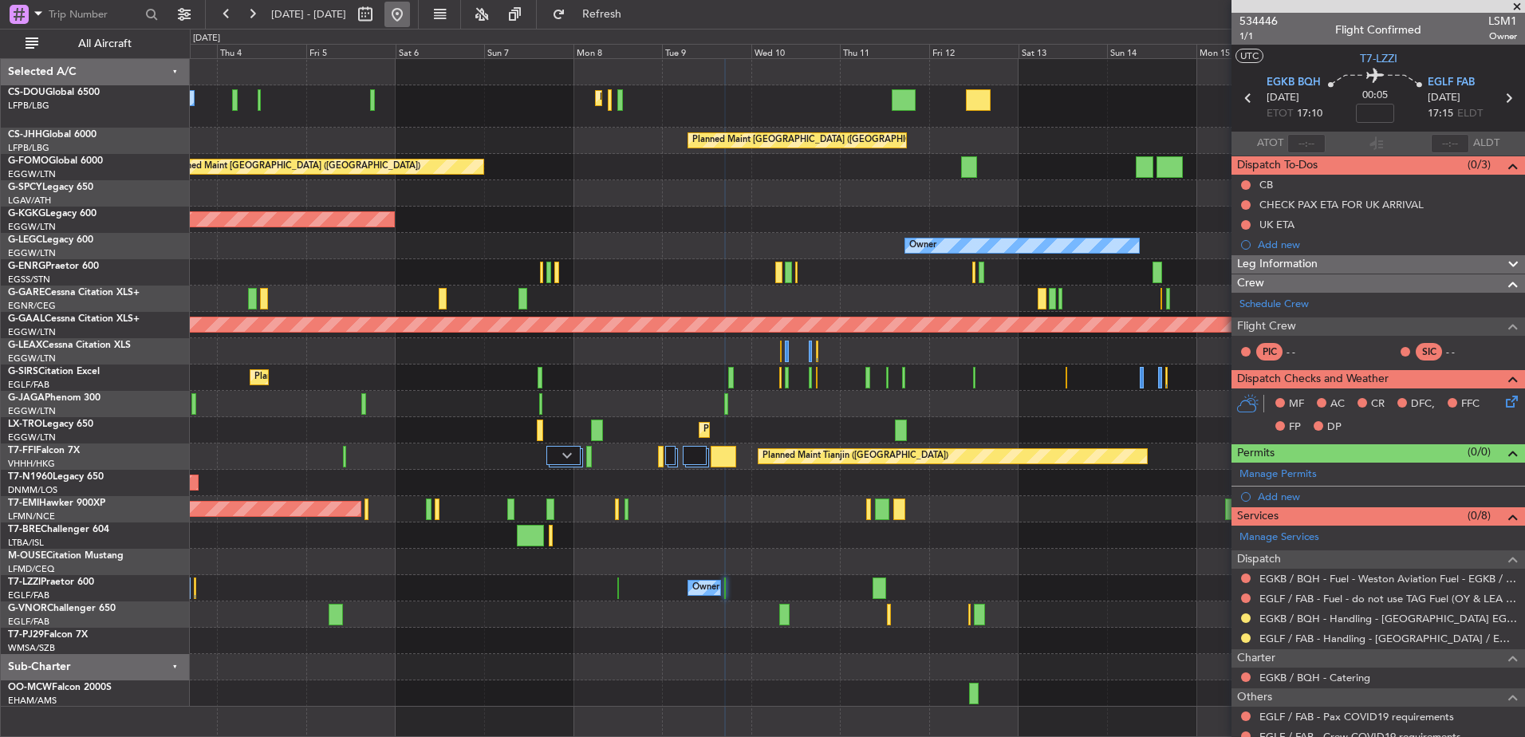
click at [410, 9] on button at bounding box center [398, 15] width 26 height 26
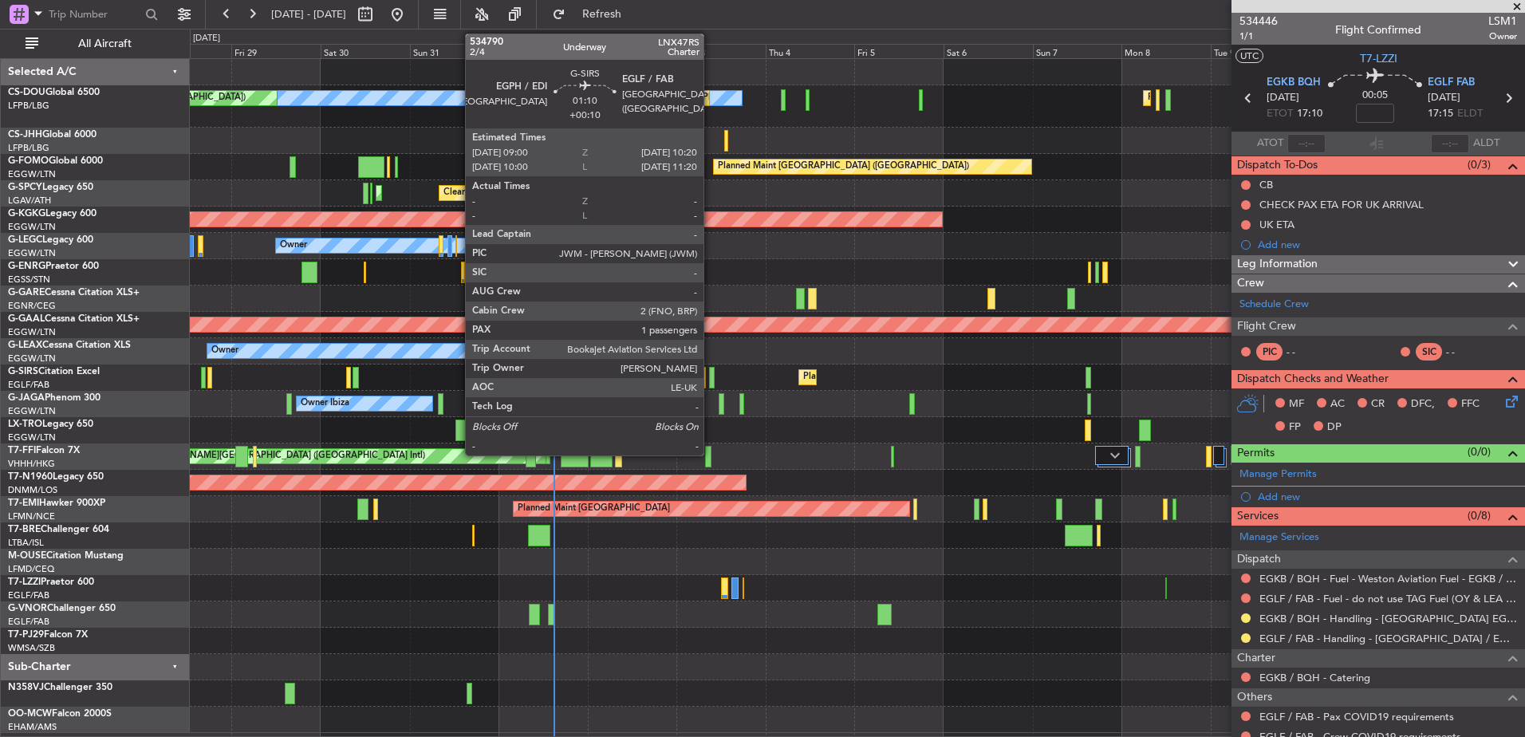
click at [711, 370] on div at bounding box center [712, 378] width 6 height 22
type input "+00:10"
type input "1"
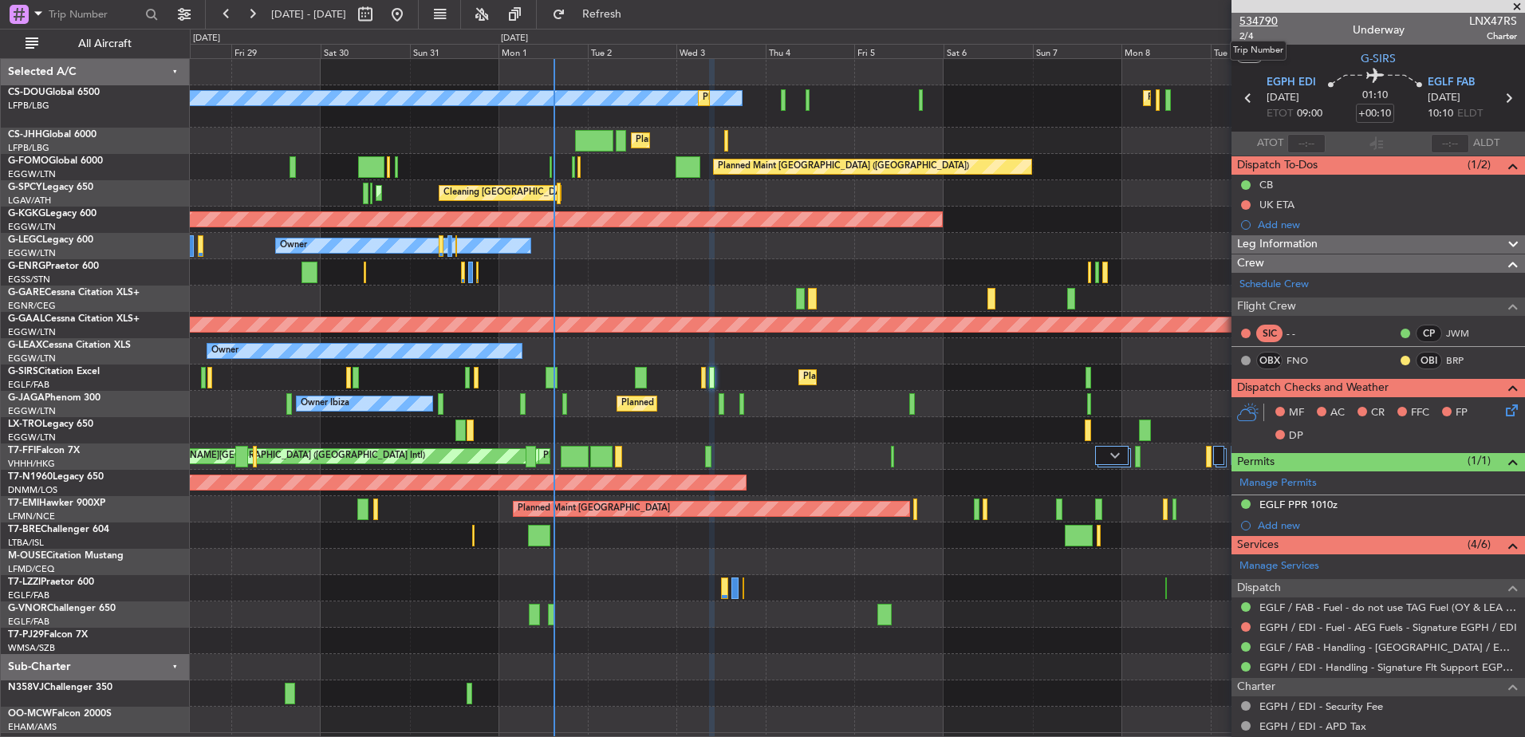
click at [1257, 22] on span "534790" at bounding box center [1259, 21] width 38 height 17
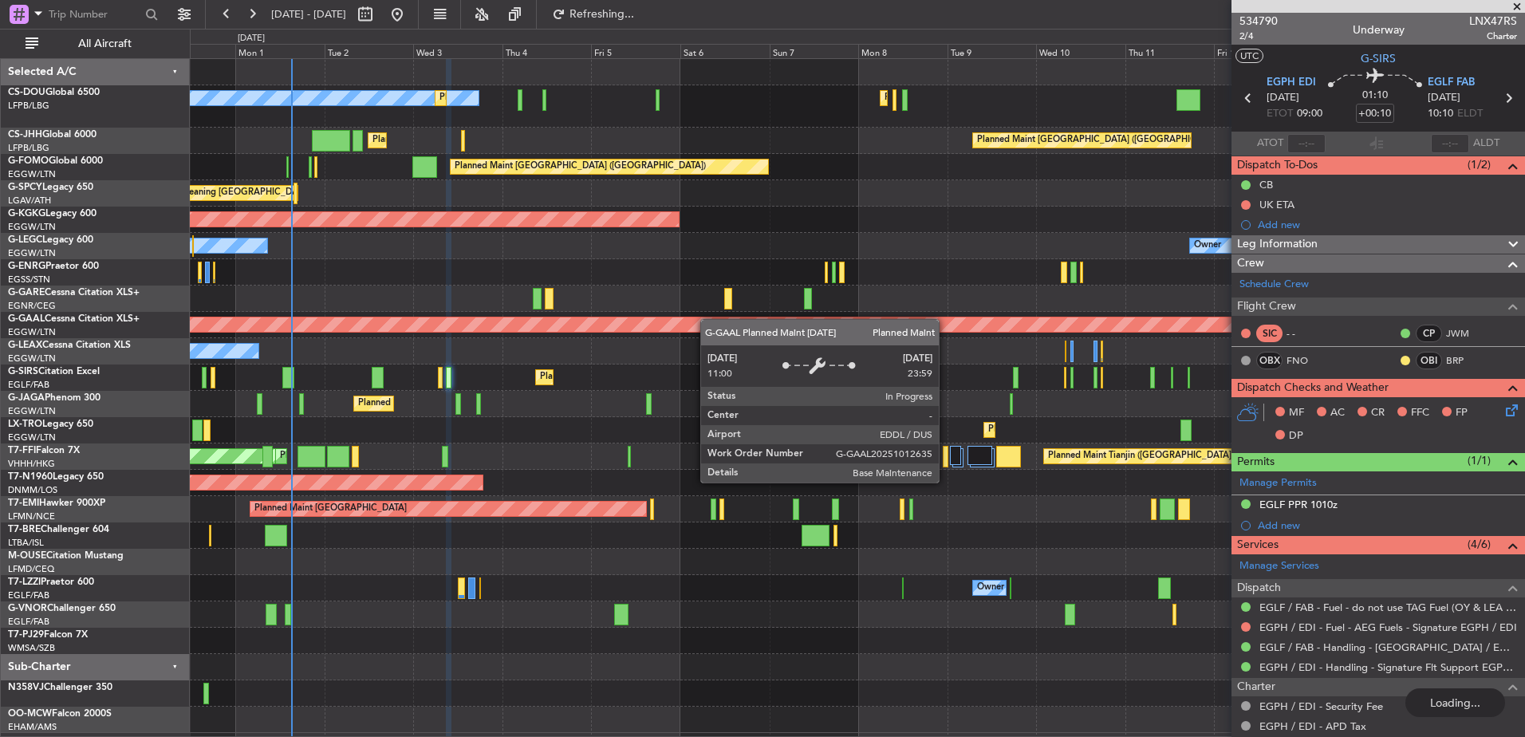
click at [319, 324] on div "Planned Maint Paris (Le Bourget) No Crew Planned Maint Paris (Le Bourget) Plann…" at bounding box center [857, 396] width 1335 height 674
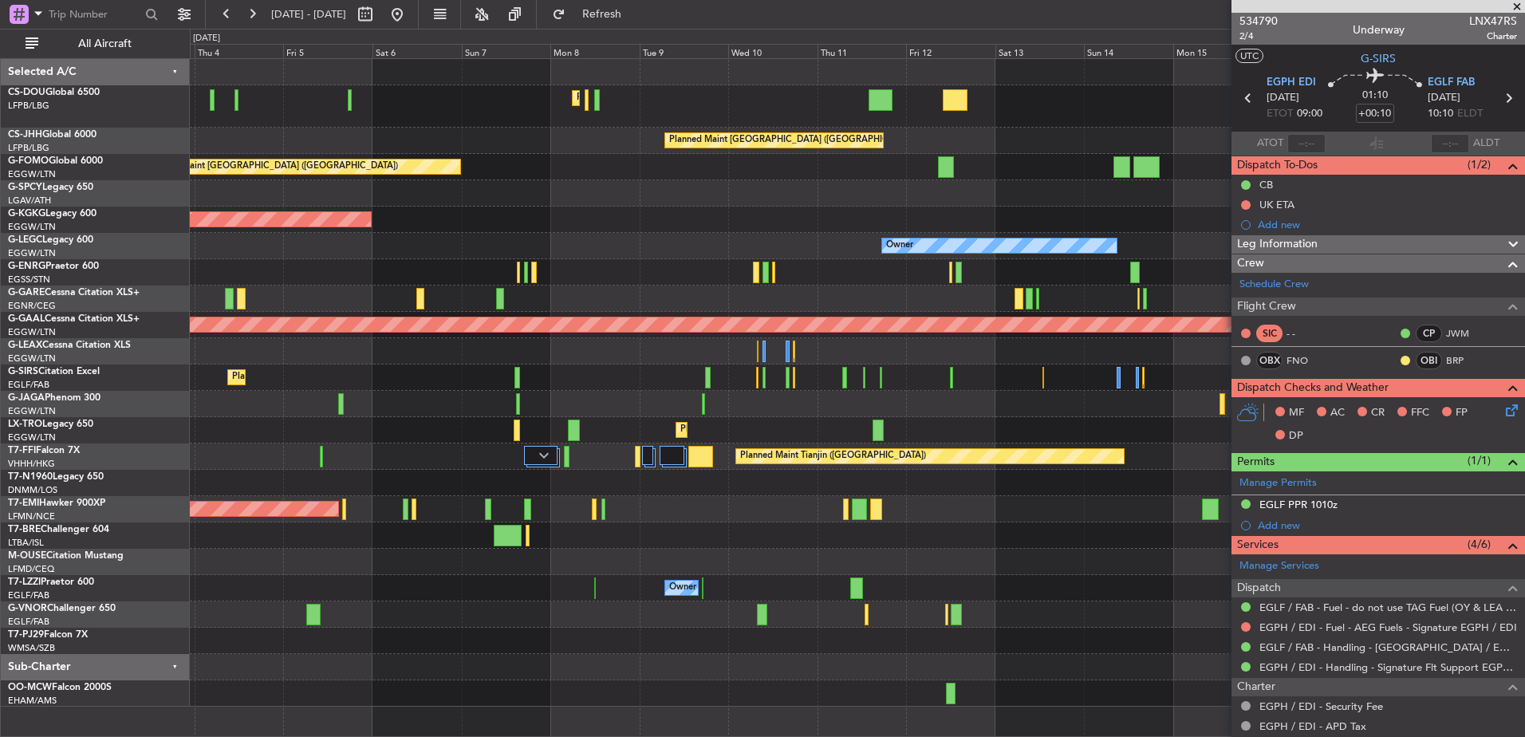
click at [500, 201] on div "Cleaning [GEOGRAPHIC_DATA] ([PERSON_NAME] Intl)" at bounding box center [857, 193] width 1335 height 26
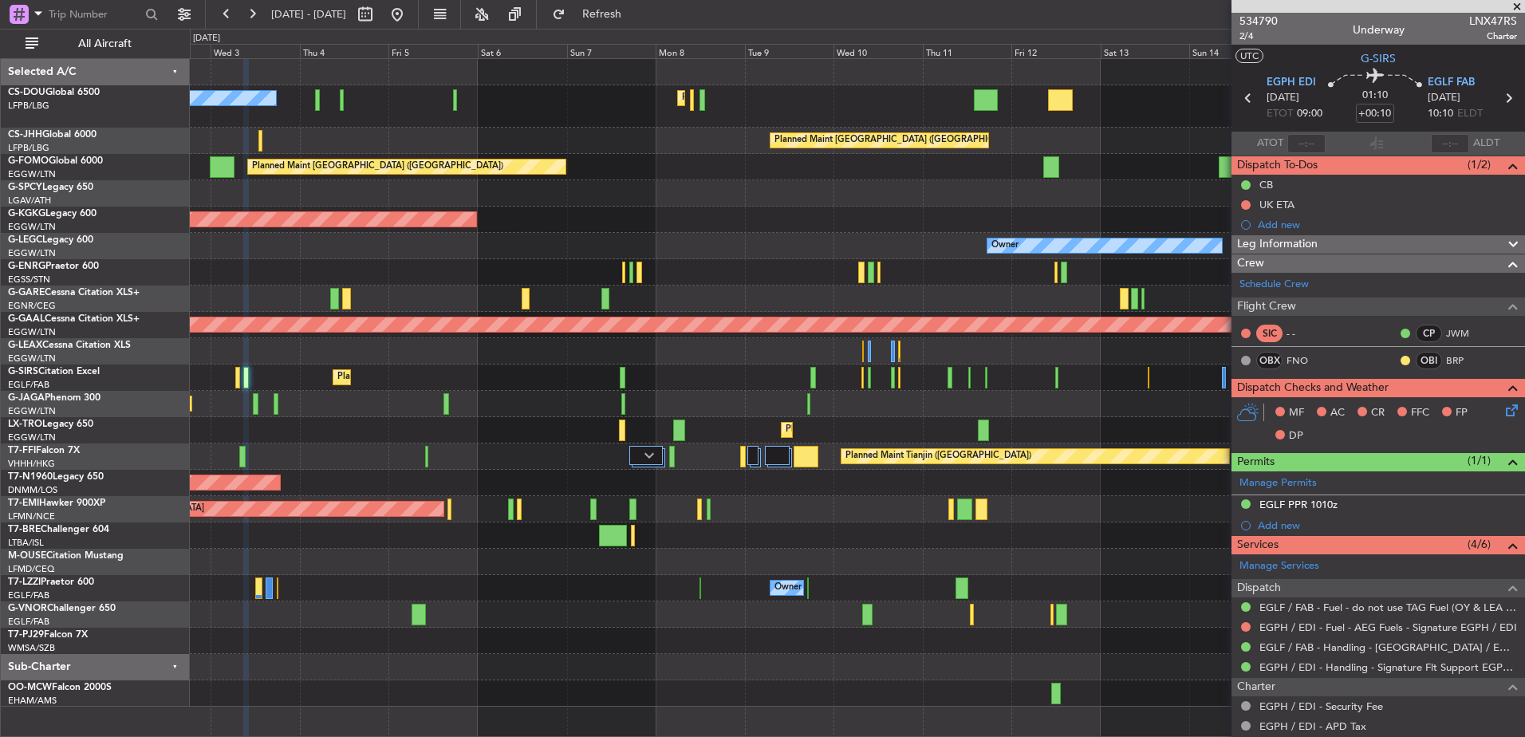
click at [942, 310] on div "Planned Maint Paris (Le Bourget) Planned Maint Paris (Le Bourget) No Crew Plann…" at bounding box center [857, 383] width 1335 height 648
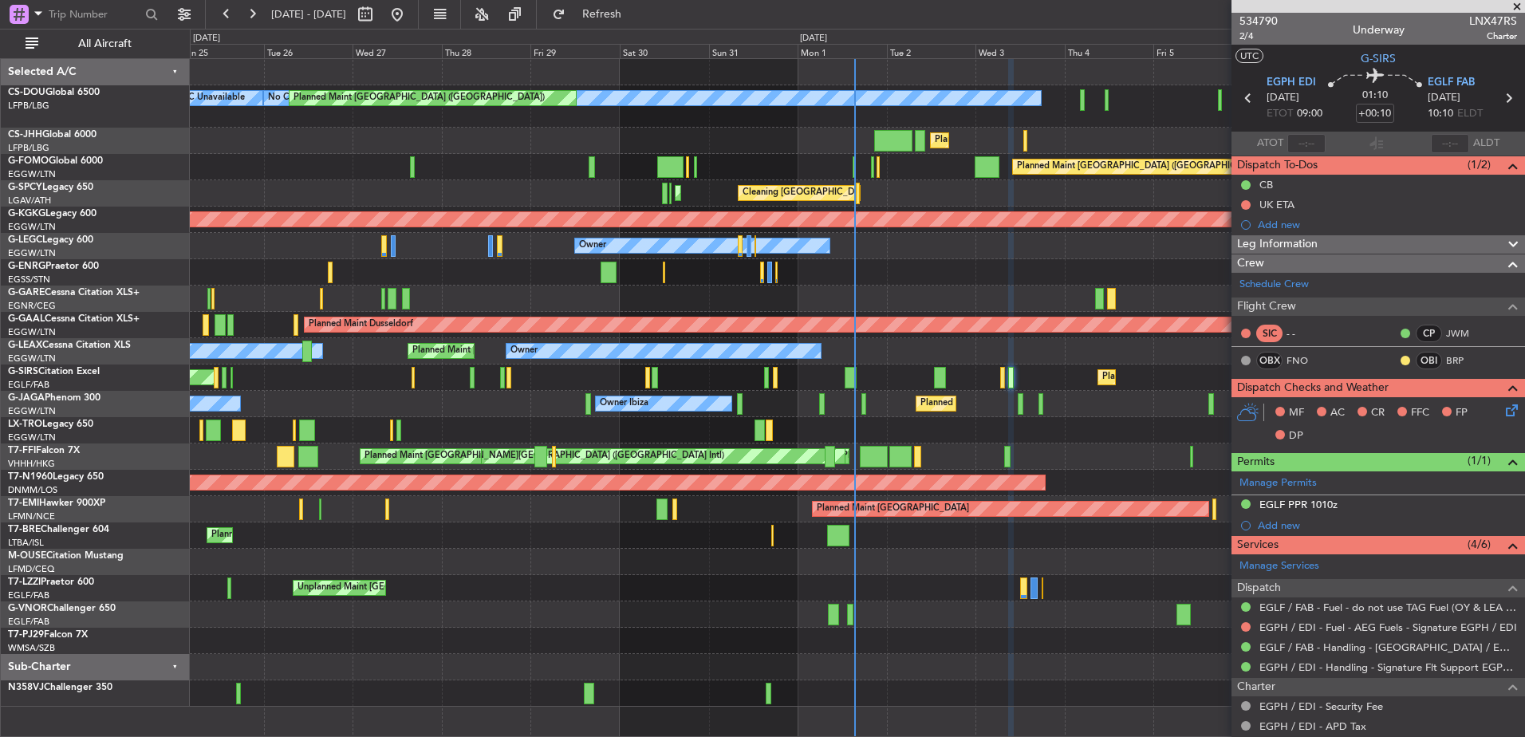
drag, startPoint x: 1272, startPoint y: 280, endPoint x: 1150, endPoint y: 272, distance: 122.3
click at [1150, 272] on fb-app "25 Aug 2025 - 09 Sep 2025 Refresh Quick Links All Aircraft Planned Maint Paris …" at bounding box center [762, 374] width 1525 height 725
click at [440, 349] on div "Planned Maint Paris (Le Bourget) Planned Maint Paris (Le Bourget) No Crew Plann…" at bounding box center [857, 383] width 1335 height 648
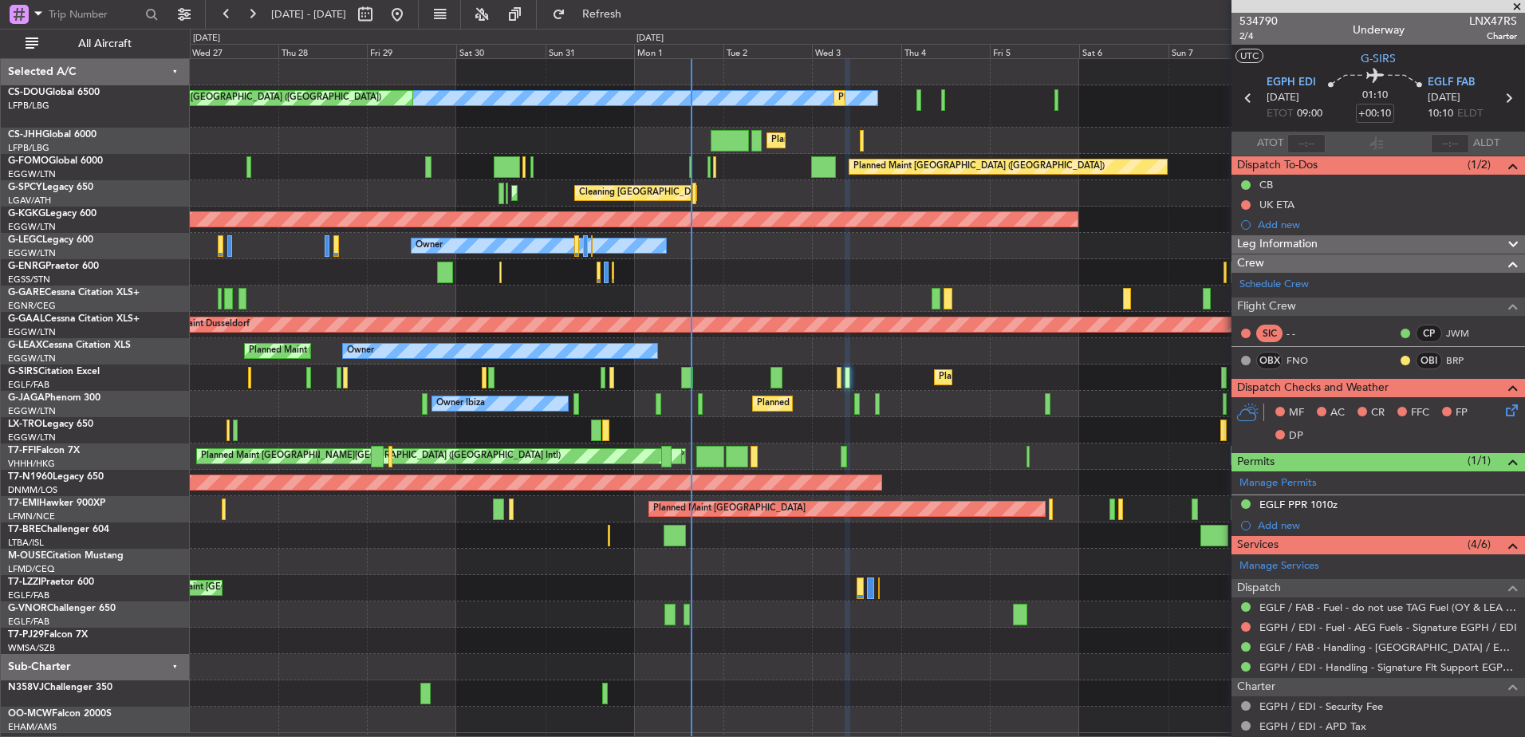
click at [984, 305] on div "Planned Maint Paris (Le Bourget) No Crew Planned Maint Paris (Le Bourget) Plann…" at bounding box center [857, 396] width 1335 height 674
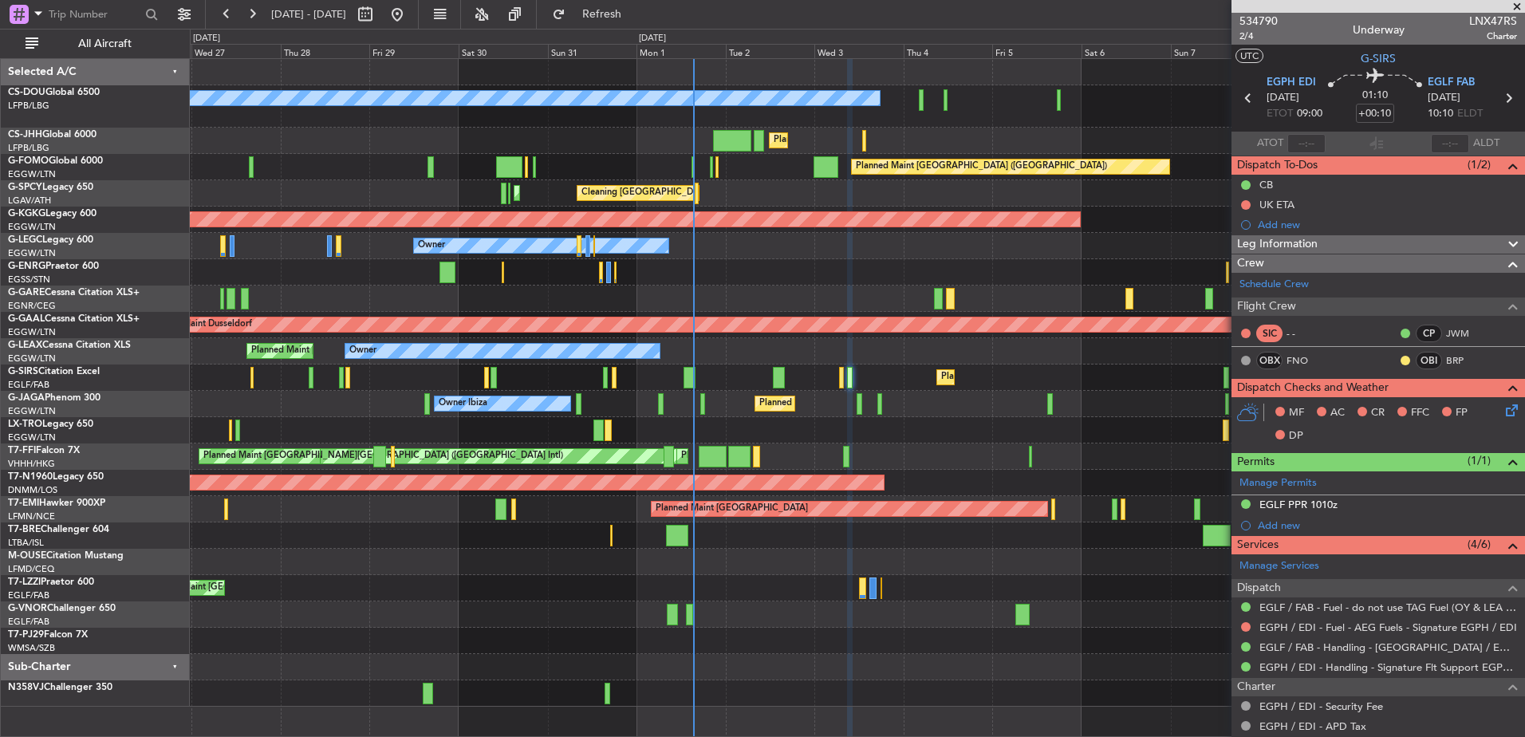
click at [798, 613] on div "Planned Maint Paris (Le Bourget) Planned Maint Paris (Le Bourget) Planned Maint…" at bounding box center [857, 383] width 1335 height 648
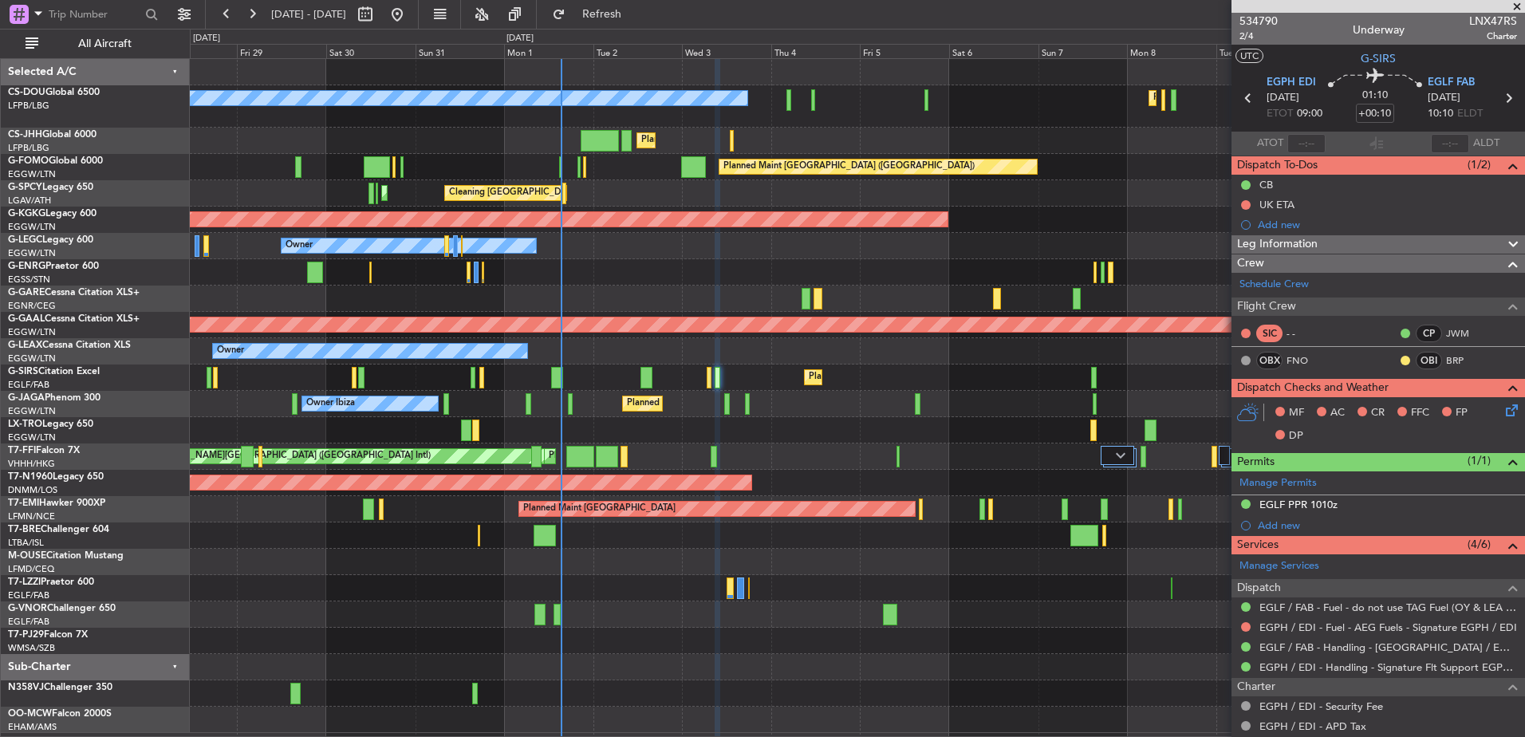
click at [951, 553] on div "Planned Maint Paris (Le Bourget) Planned Maint Paris (Le Bourget) Planned Maint…" at bounding box center [857, 396] width 1335 height 674
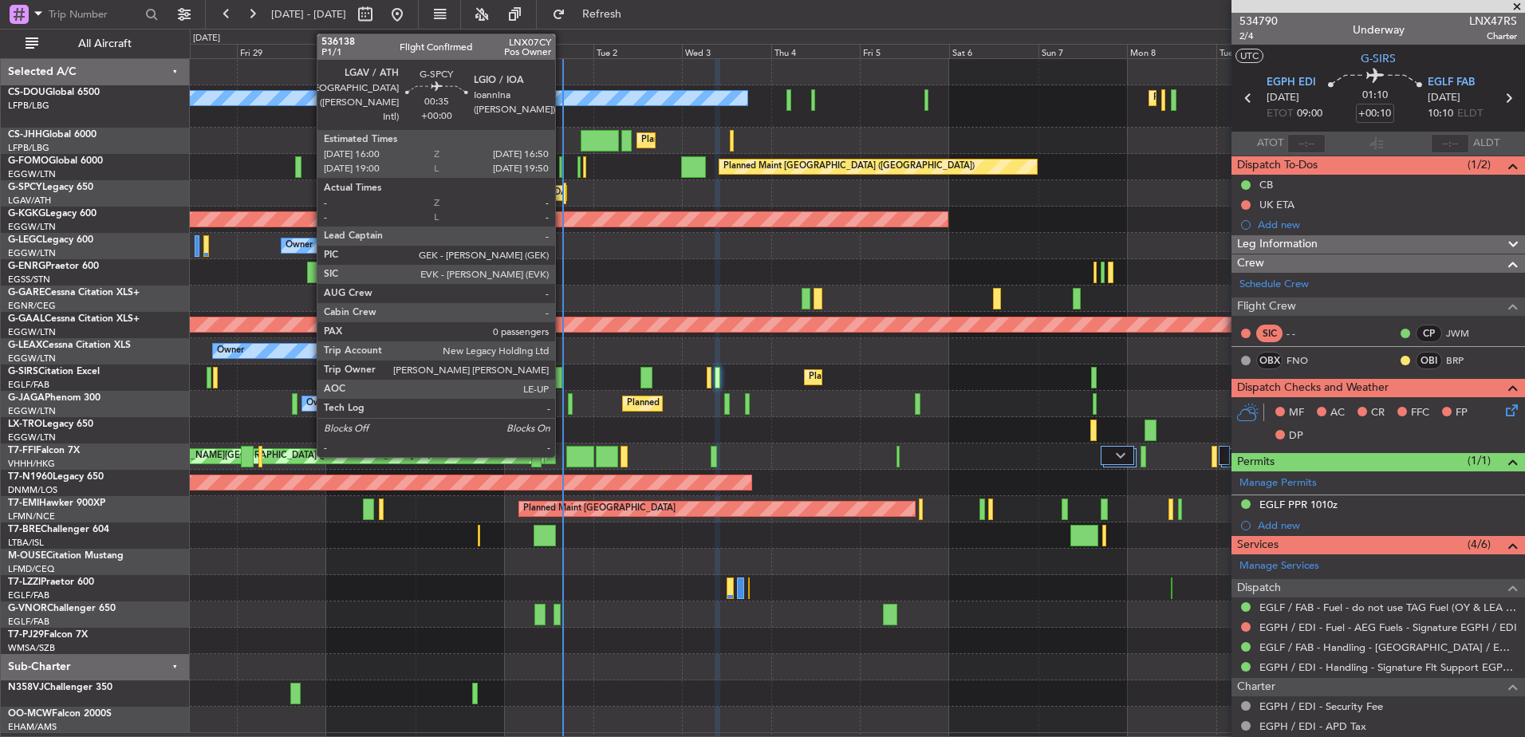
click at [562, 191] on div at bounding box center [563, 194] width 3 height 22
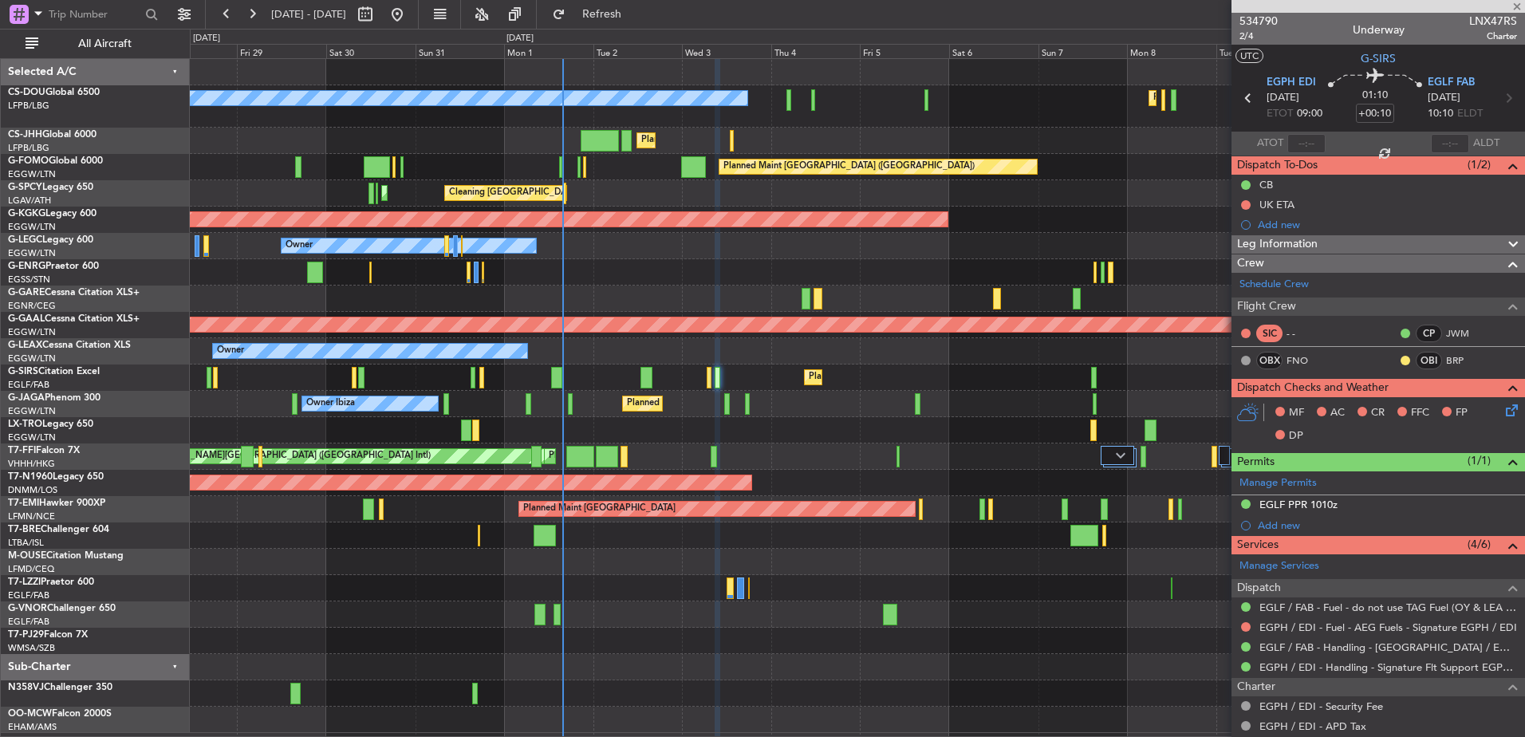
type input "0"
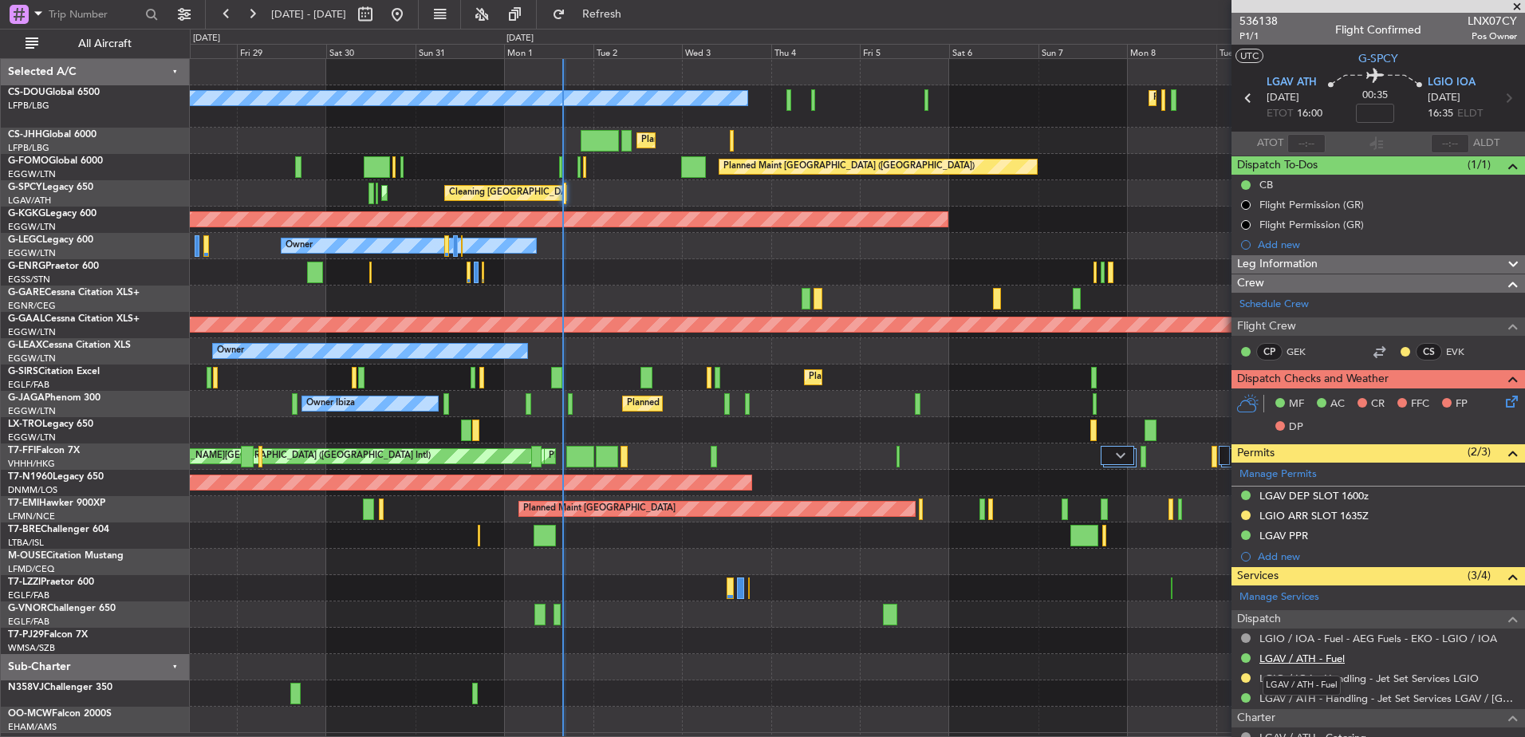
click at [1287, 658] on link "LGAV / ATH - Fuel" at bounding box center [1302, 659] width 85 height 14
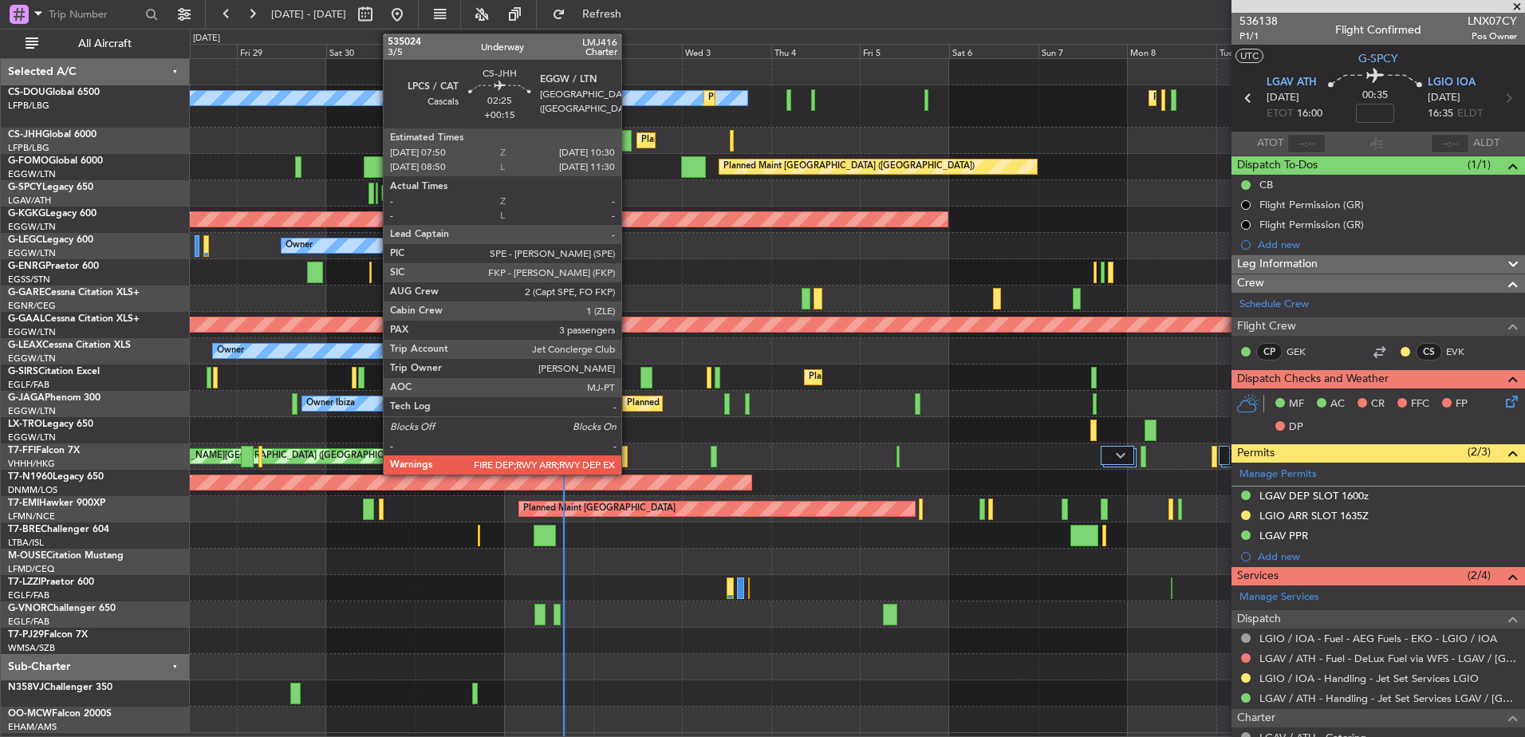
click at [629, 140] on div at bounding box center [626, 141] width 10 height 22
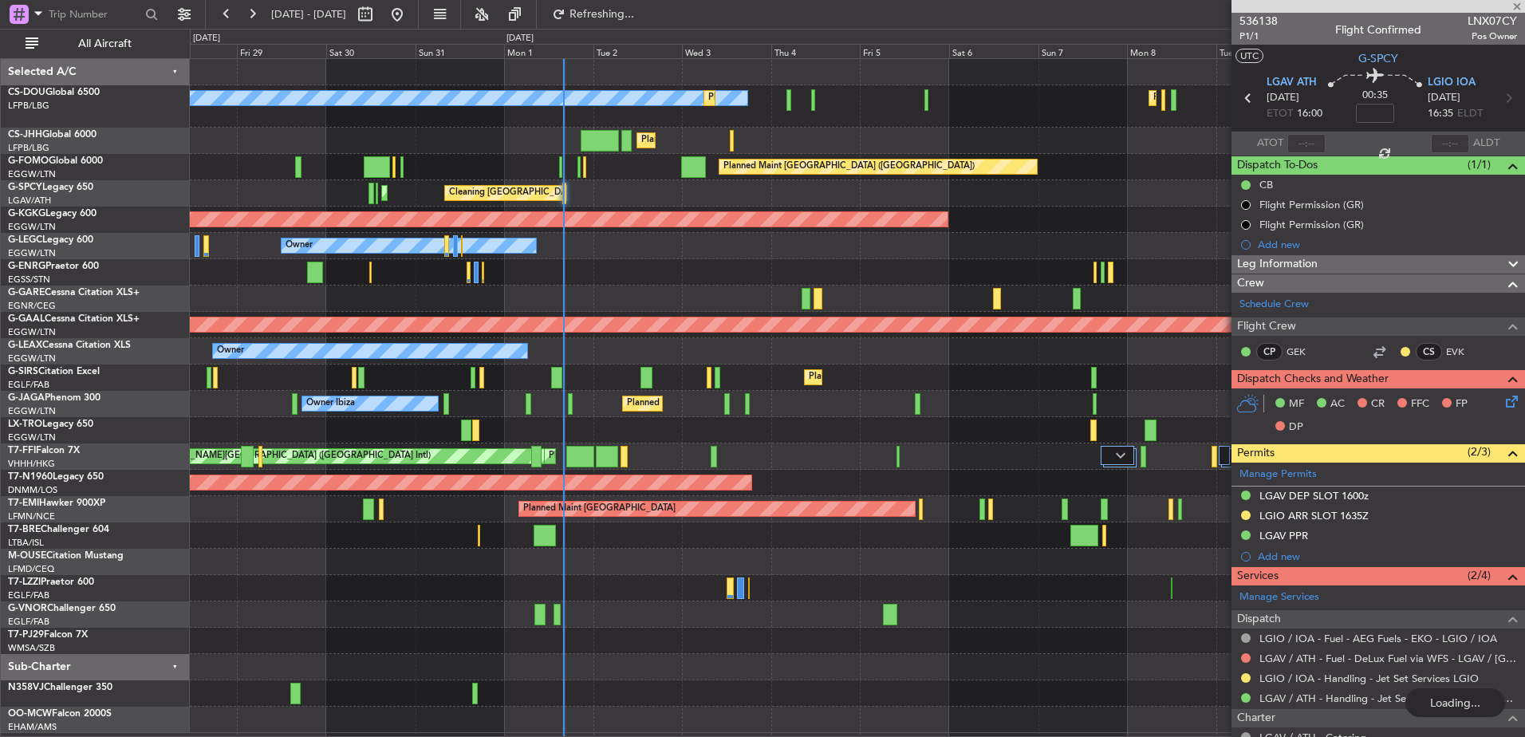
type input "+00:15"
type input "3"
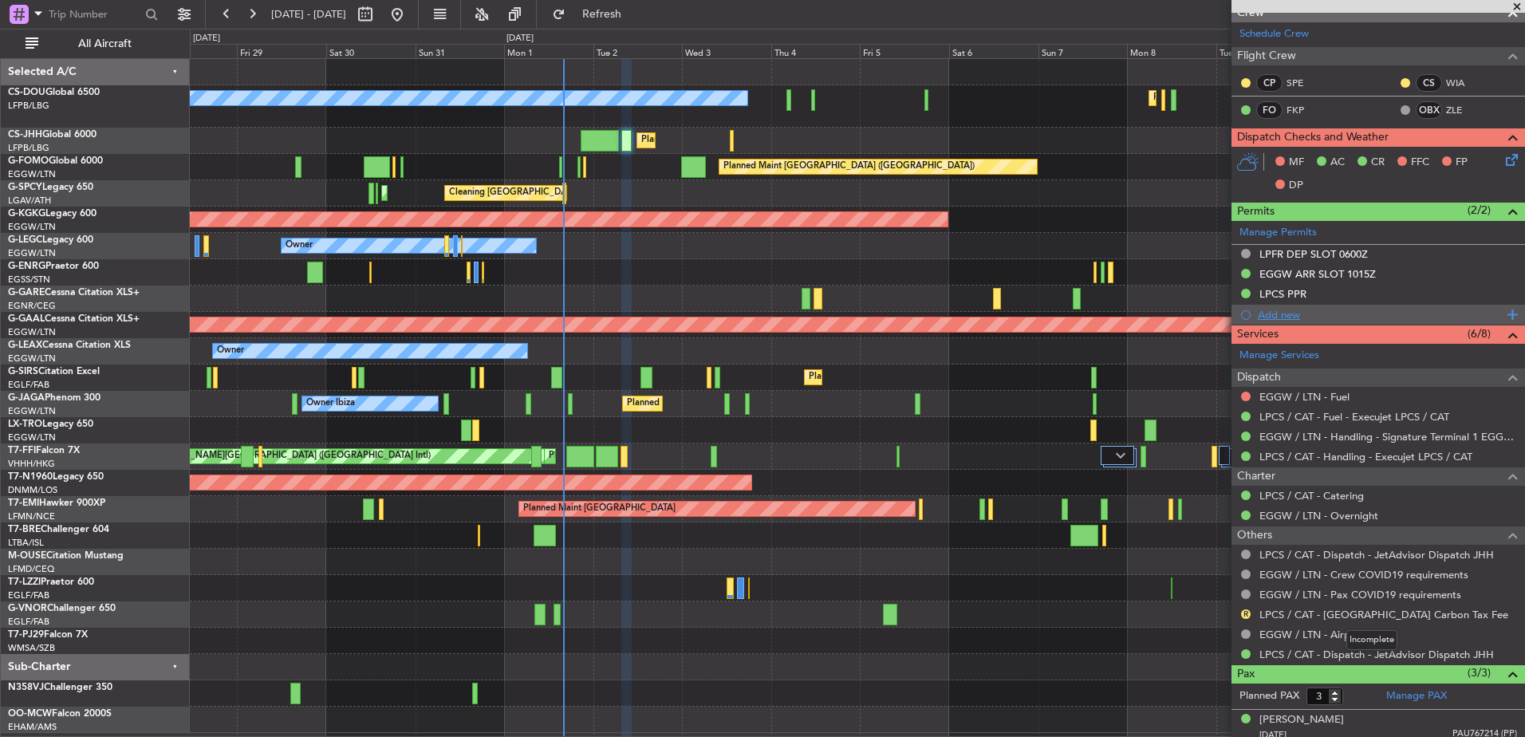
scroll to position [370, 0]
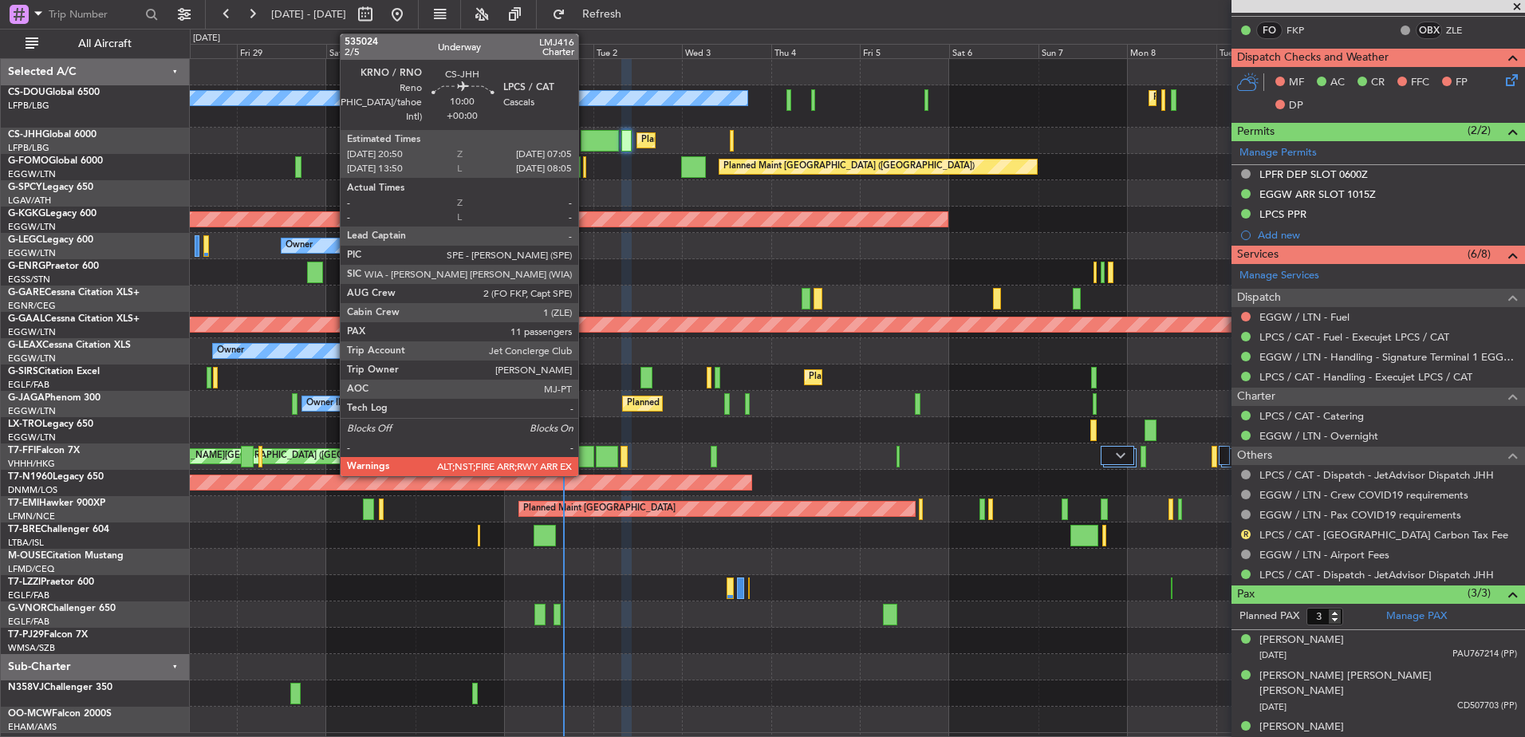
click at [586, 137] on div at bounding box center [600, 141] width 38 height 22
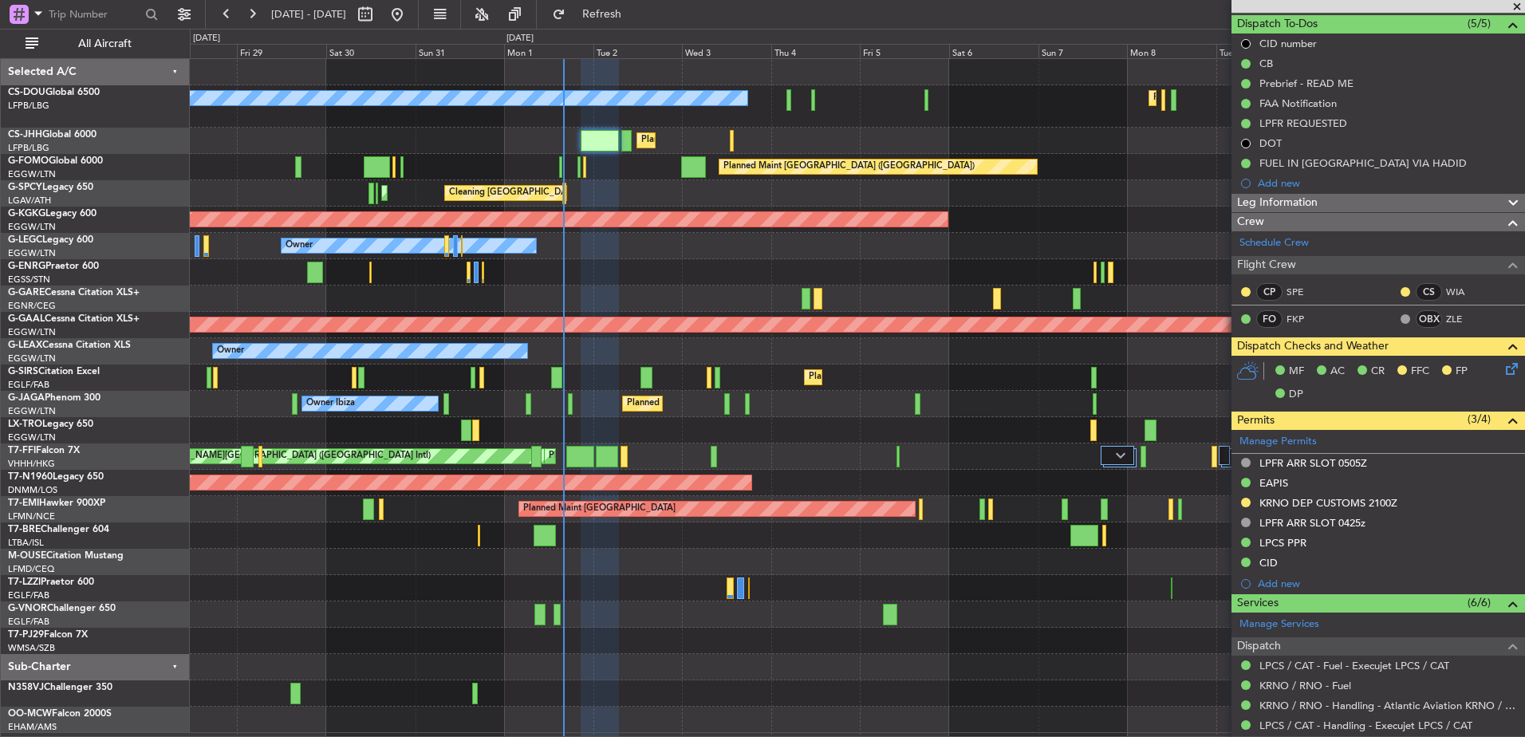
scroll to position [0, 0]
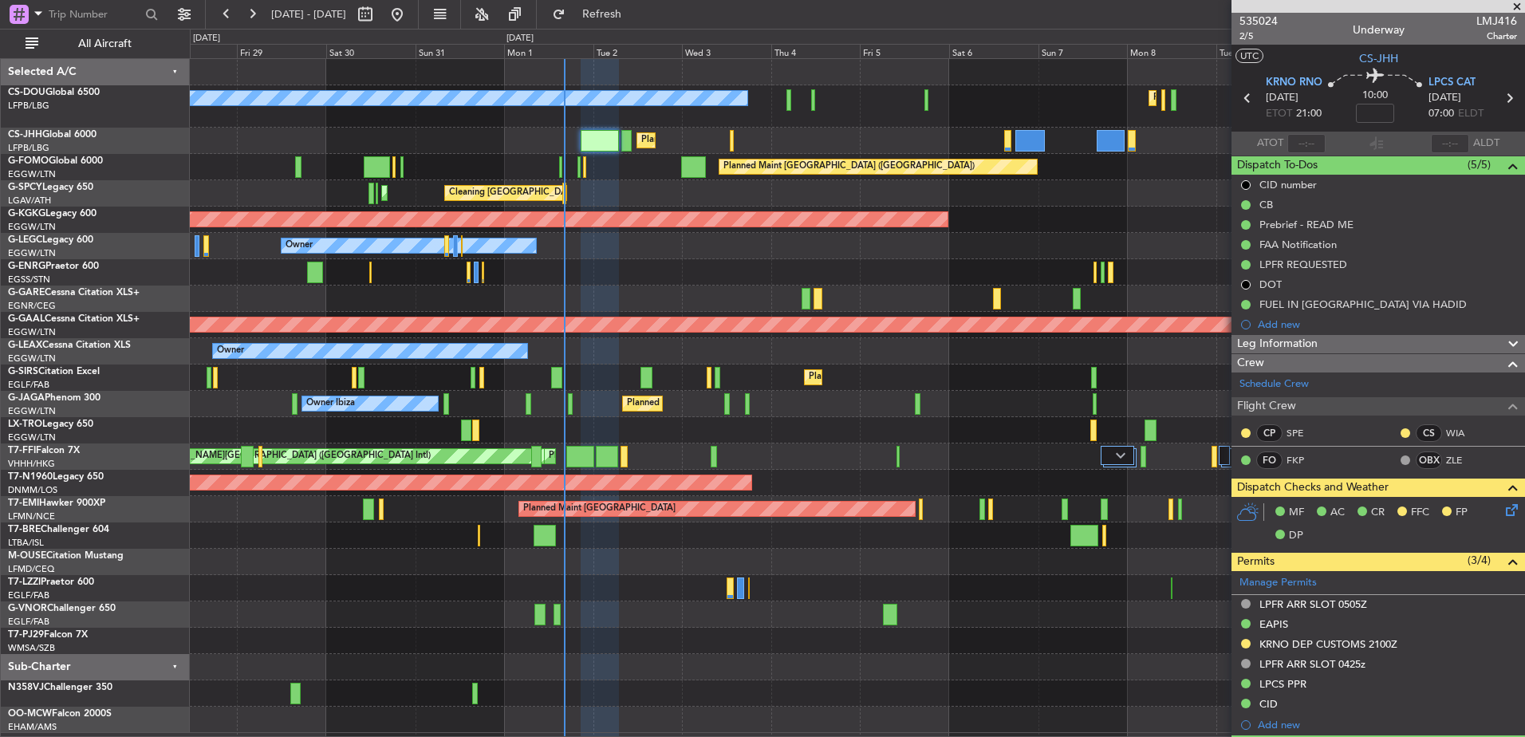
click at [353, 426] on div "Planned Maint Dusseldorf" at bounding box center [857, 430] width 1335 height 26
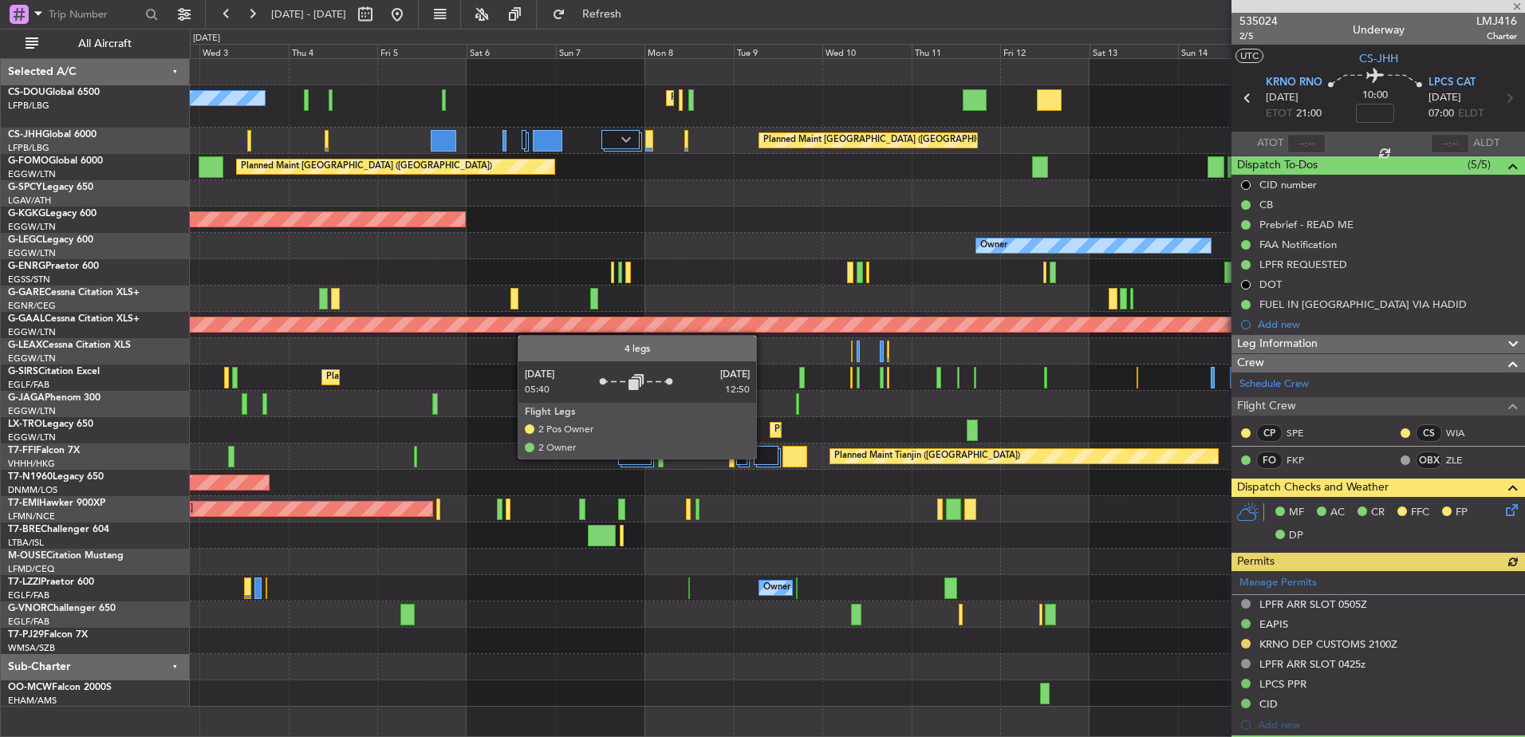
click at [763, 458] on div at bounding box center [766, 455] width 25 height 19
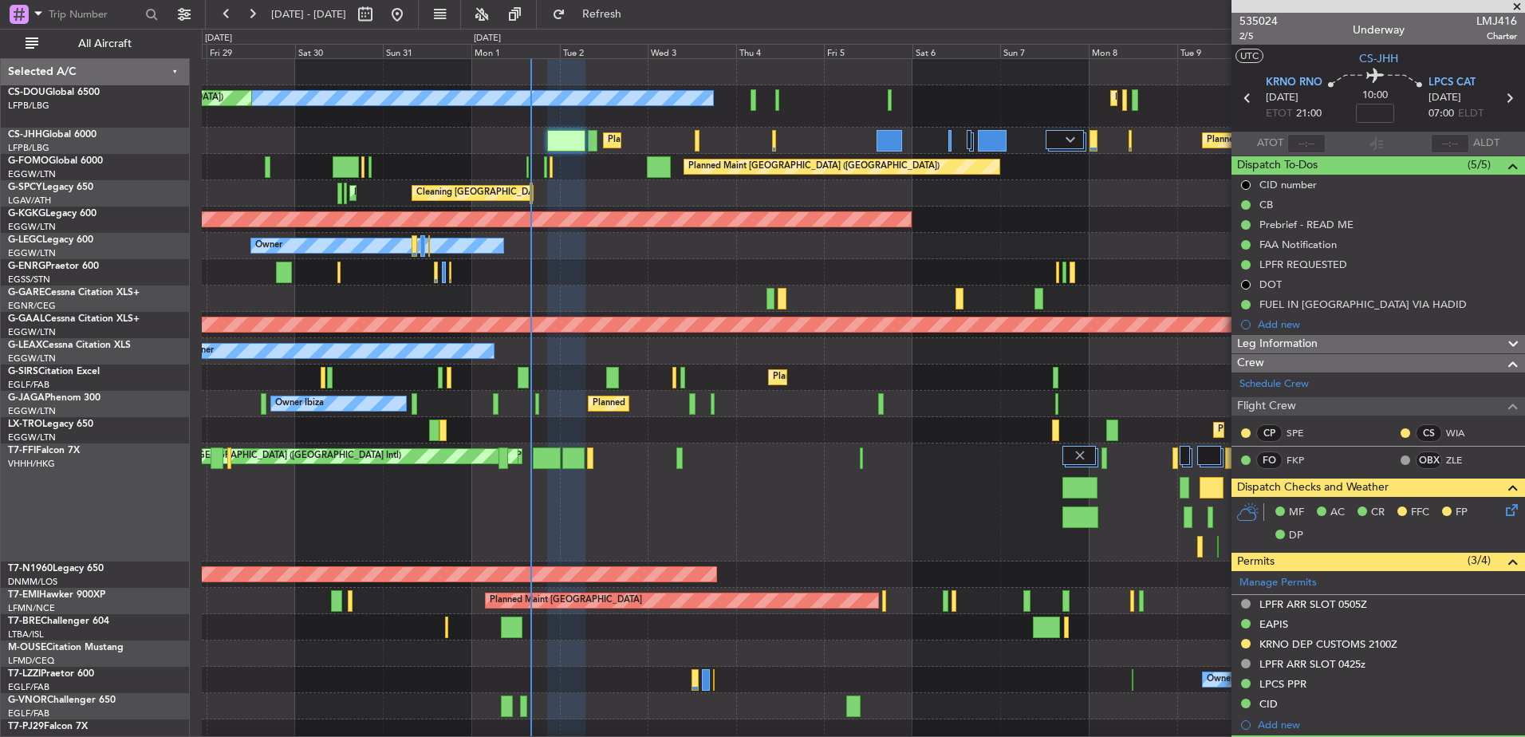
click at [973, 519] on div "Planned Maint Tianjin ([GEOGRAPHIC_DATA]) Planned Maint [GEOGRAPHIC_DATA] ([GEO…" at bounding box center [863, 503] width 1323 height 118
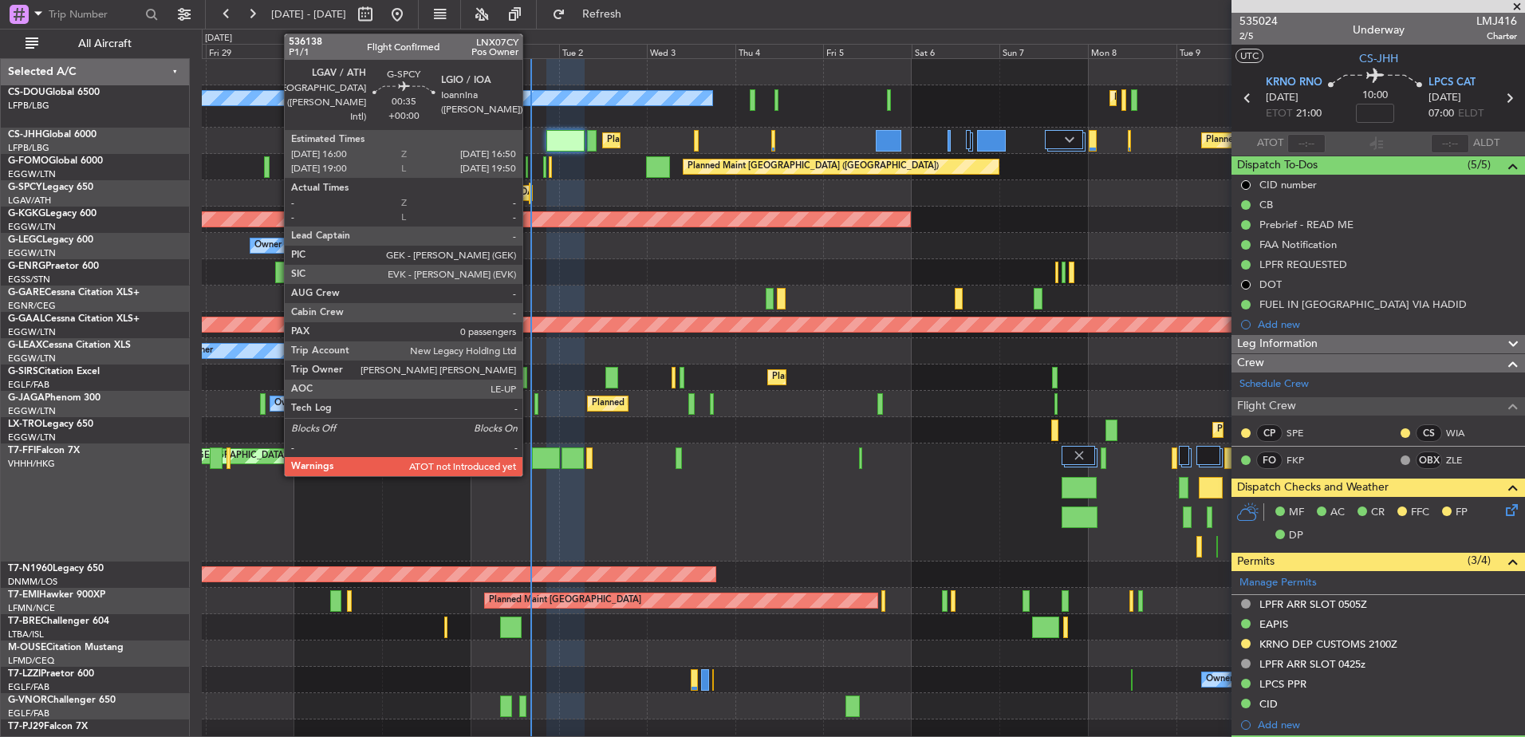
click at [530, 195] on div at bounding box center [530, 194] width 3 height 22
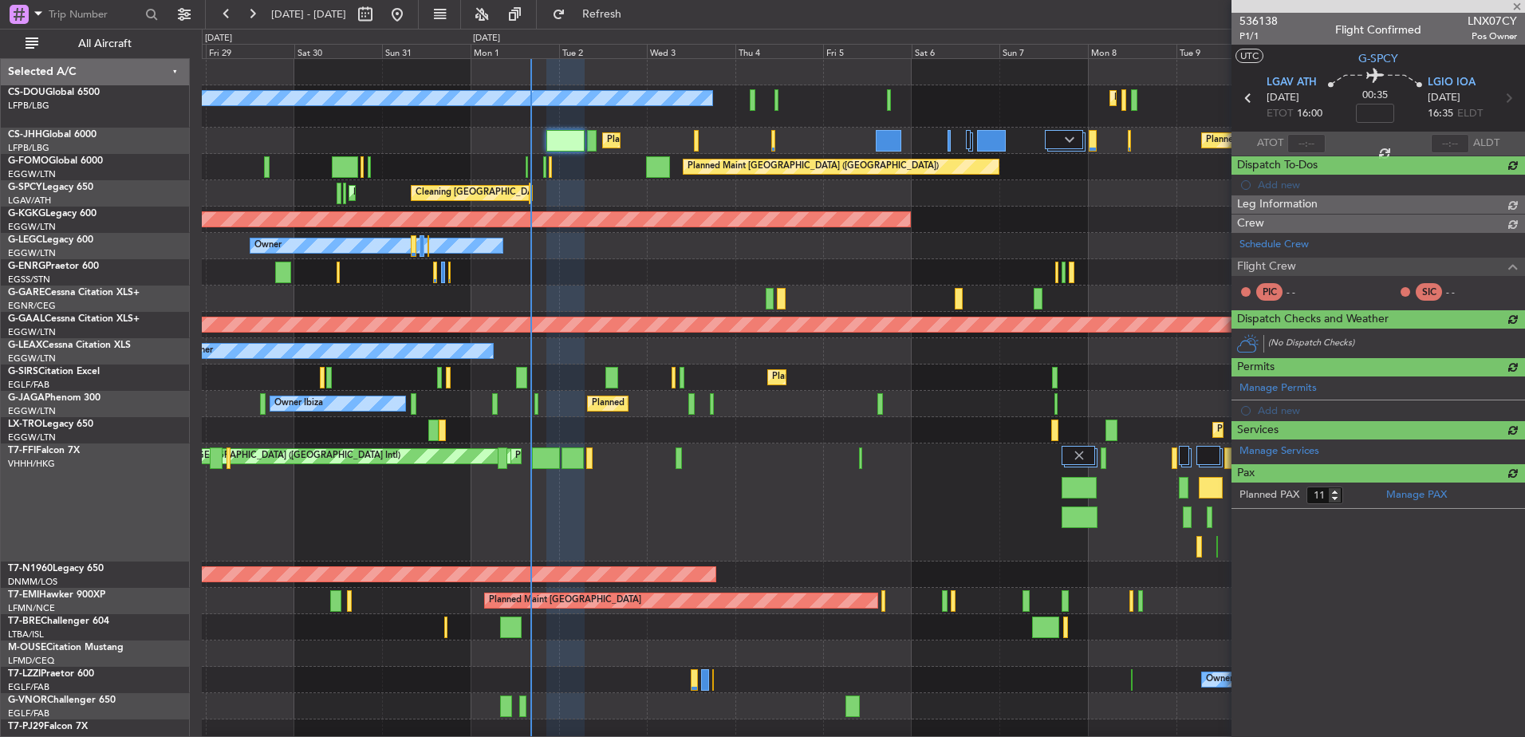
type input "0"
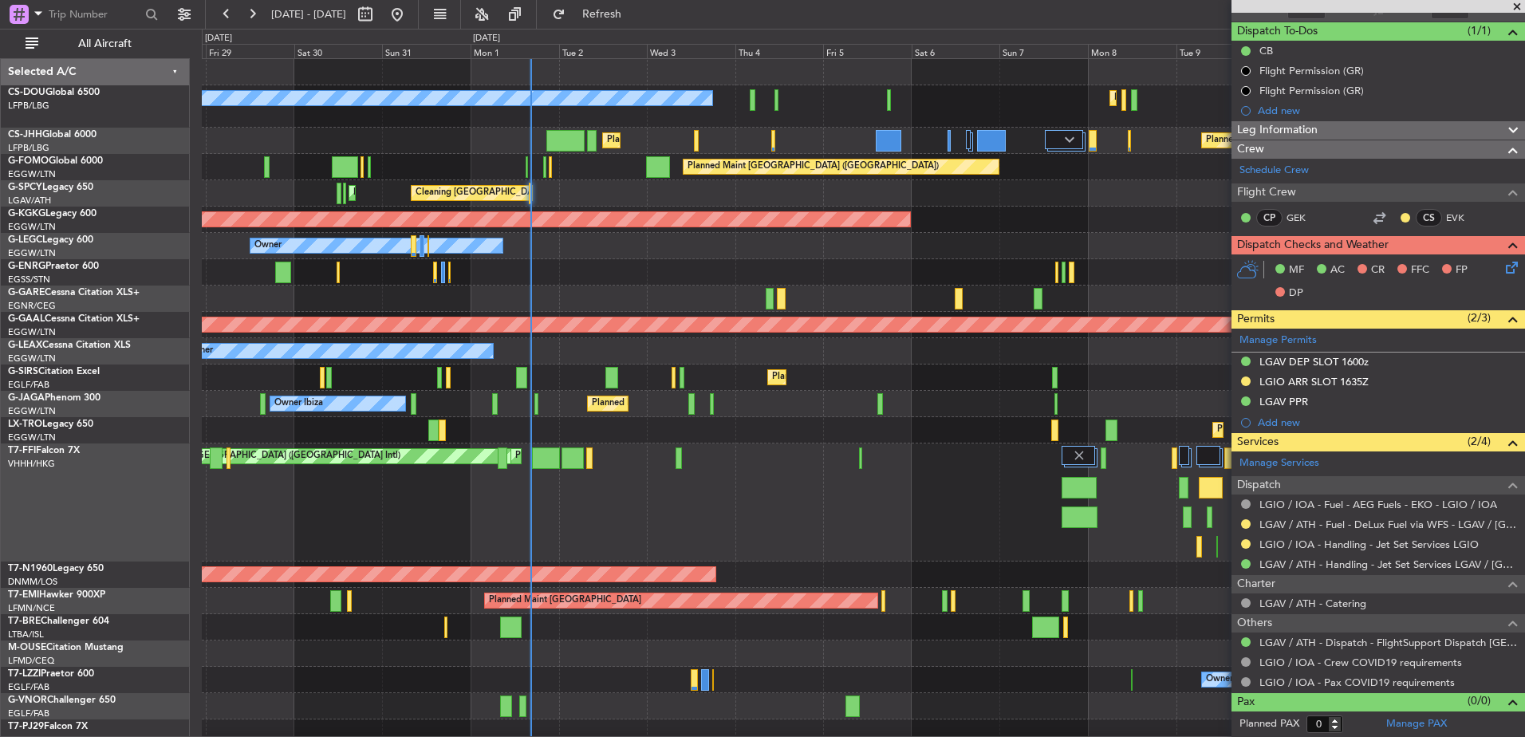
scroll to position [134, 0]
click at [1323, 540] on link "LGIO / IOA - Handling - Jet Set Services LGIO" at bounding box center [1369, 545] width 219 height 14
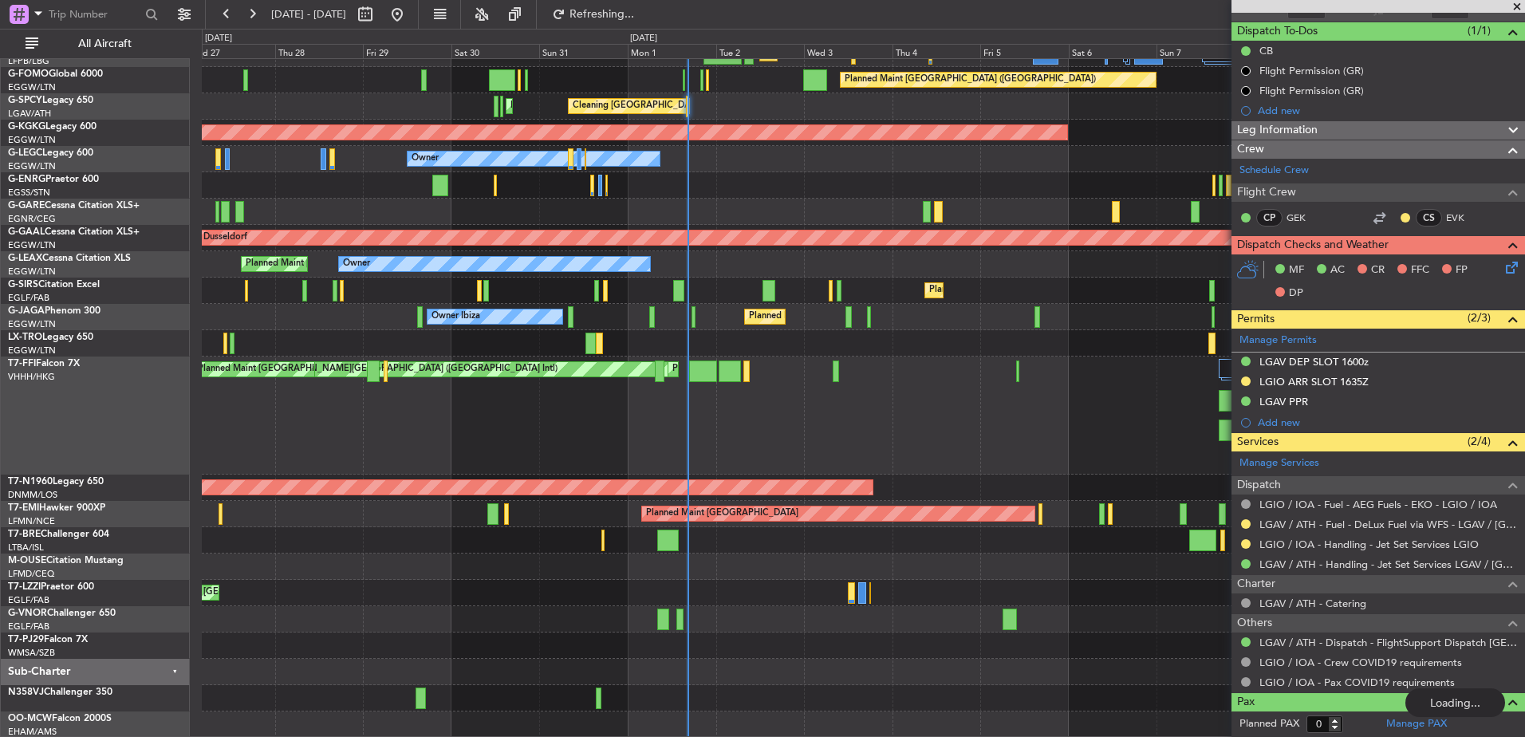
click at [1041, 490] on div "Planned Maint London (Luton) Planned Maint Paris (Le Bourget) Planned Maint Lon…" at bounding box center [863, 355] width 1323 height 766
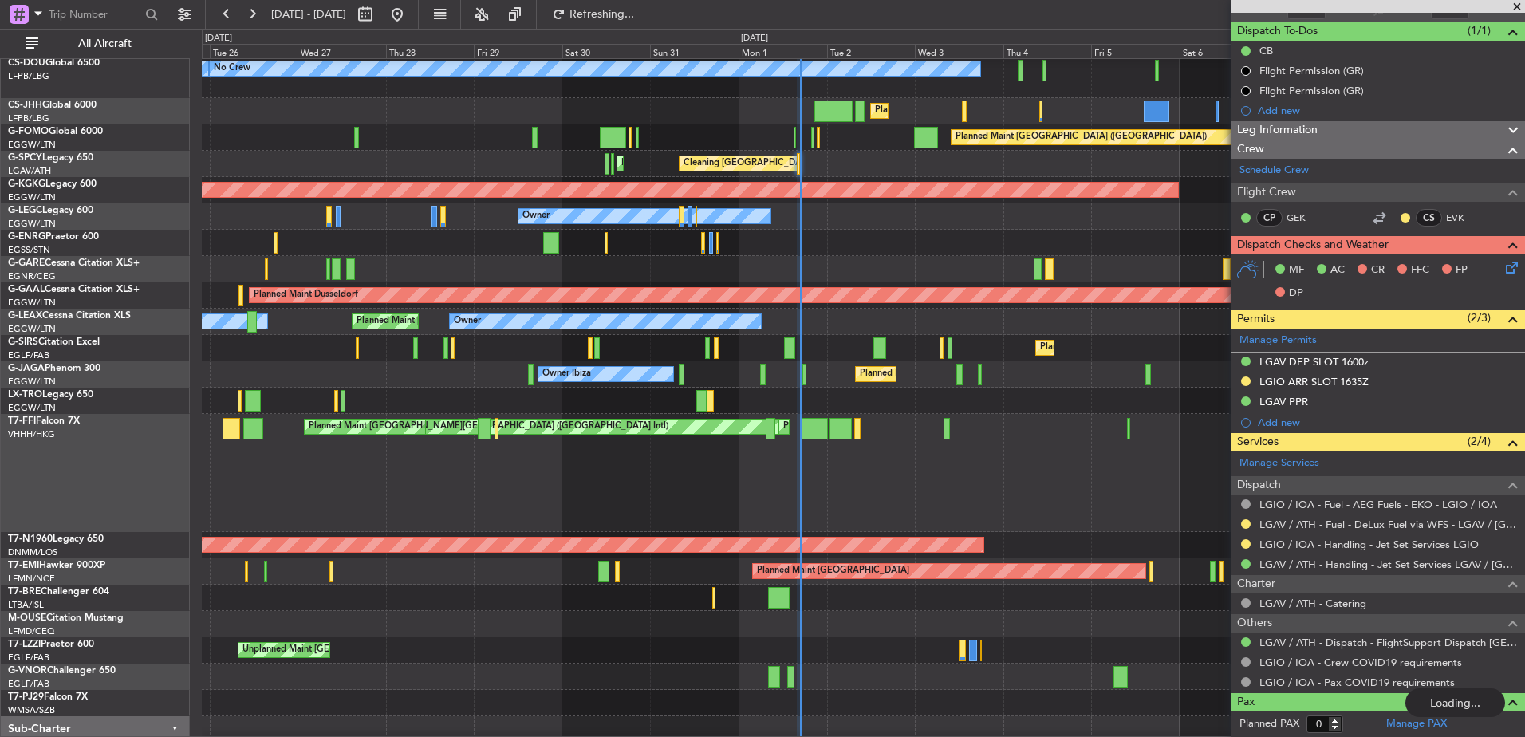
scroll to position [30, 0]
click at [893, 214] on div "Owner Owner Planned Maint London (Luton)" at bounding box center [863, 216] width 1323 height 26
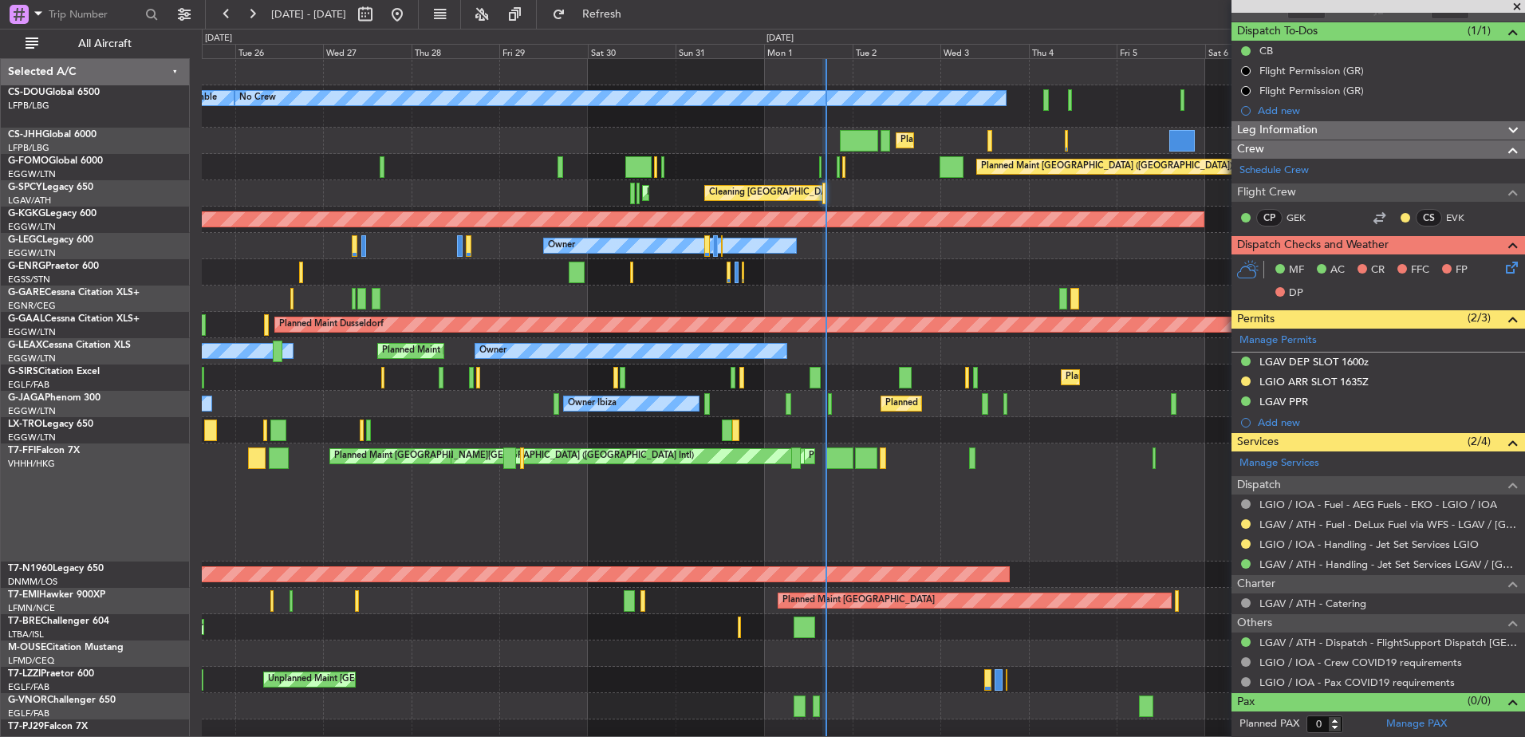
click at [920, 250] on div "Owner Owner Planned Maint London (Luton)" at bounding box center [863, 246] width 1323 height 26
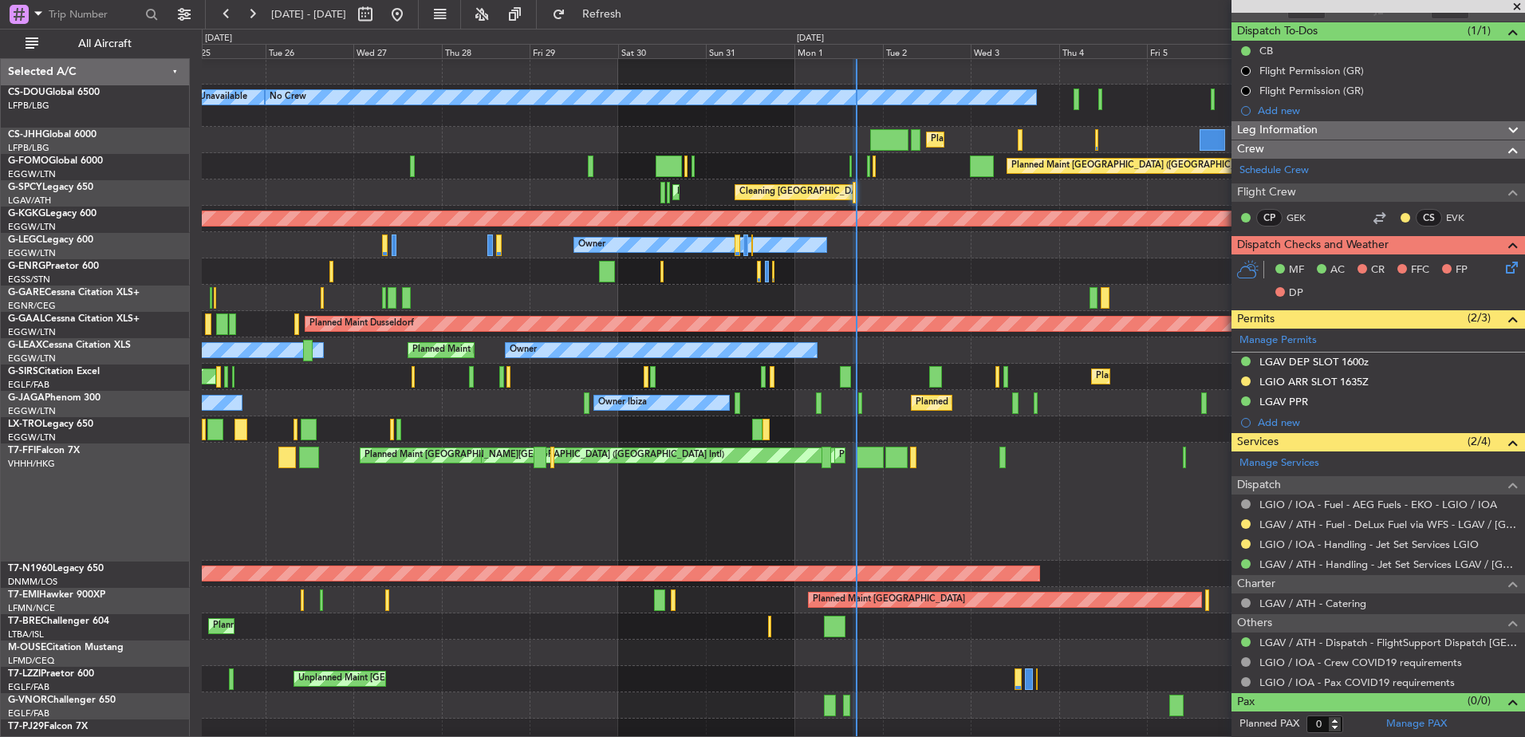
scroll to position [2, 0]
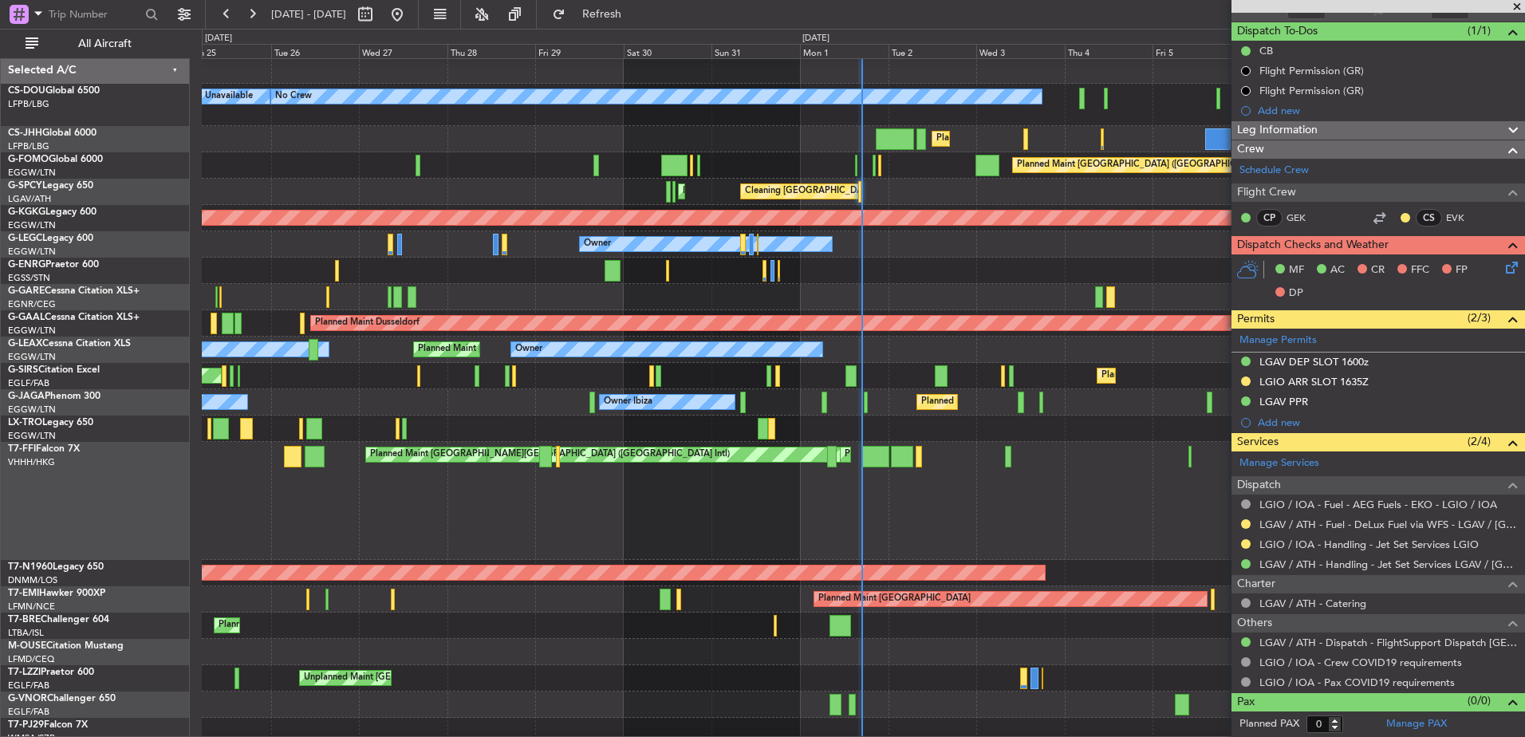
click at [939, 312] on div "Planned Maint Dusseldorf" at bounding box center [863, 323] width 1323 height 26
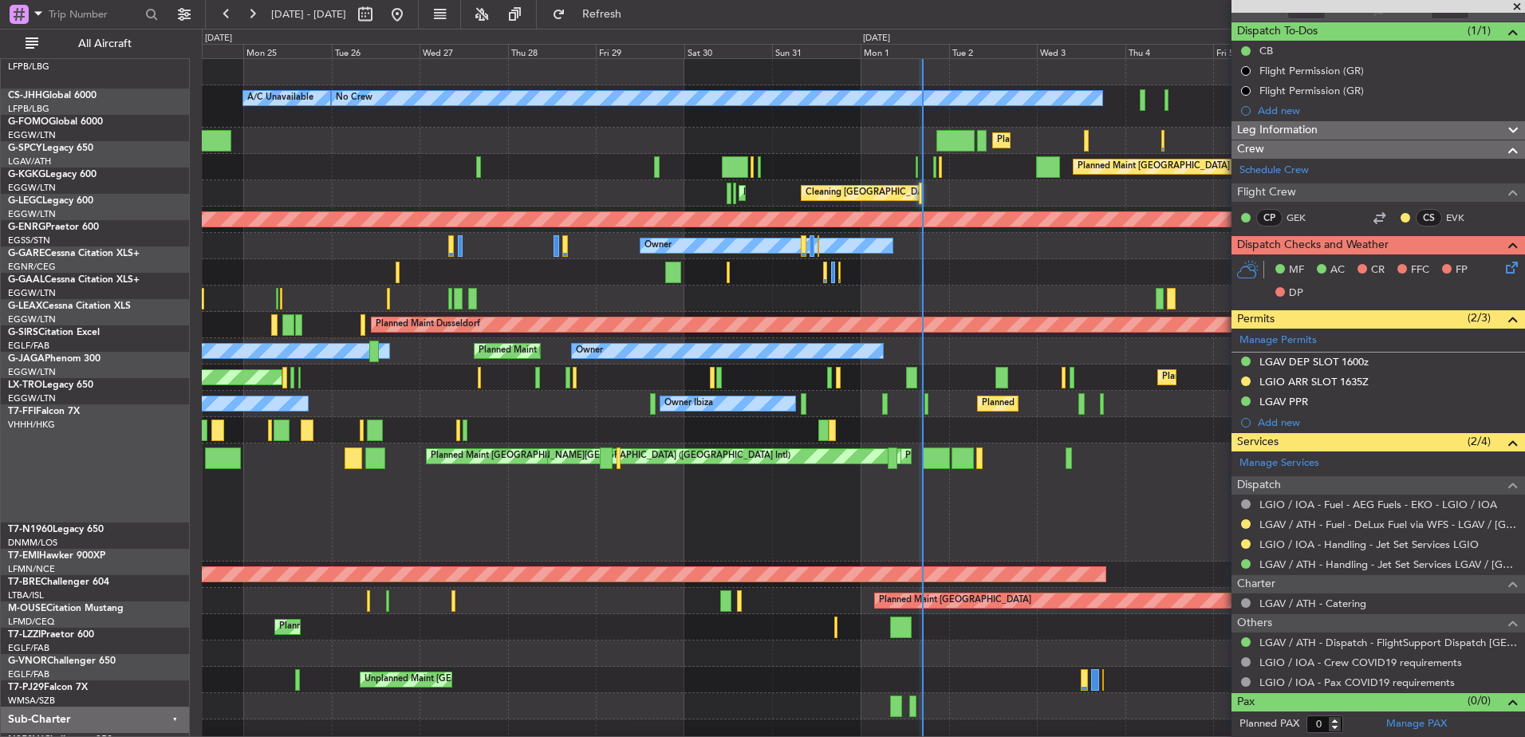
scroll to position [0, 0]
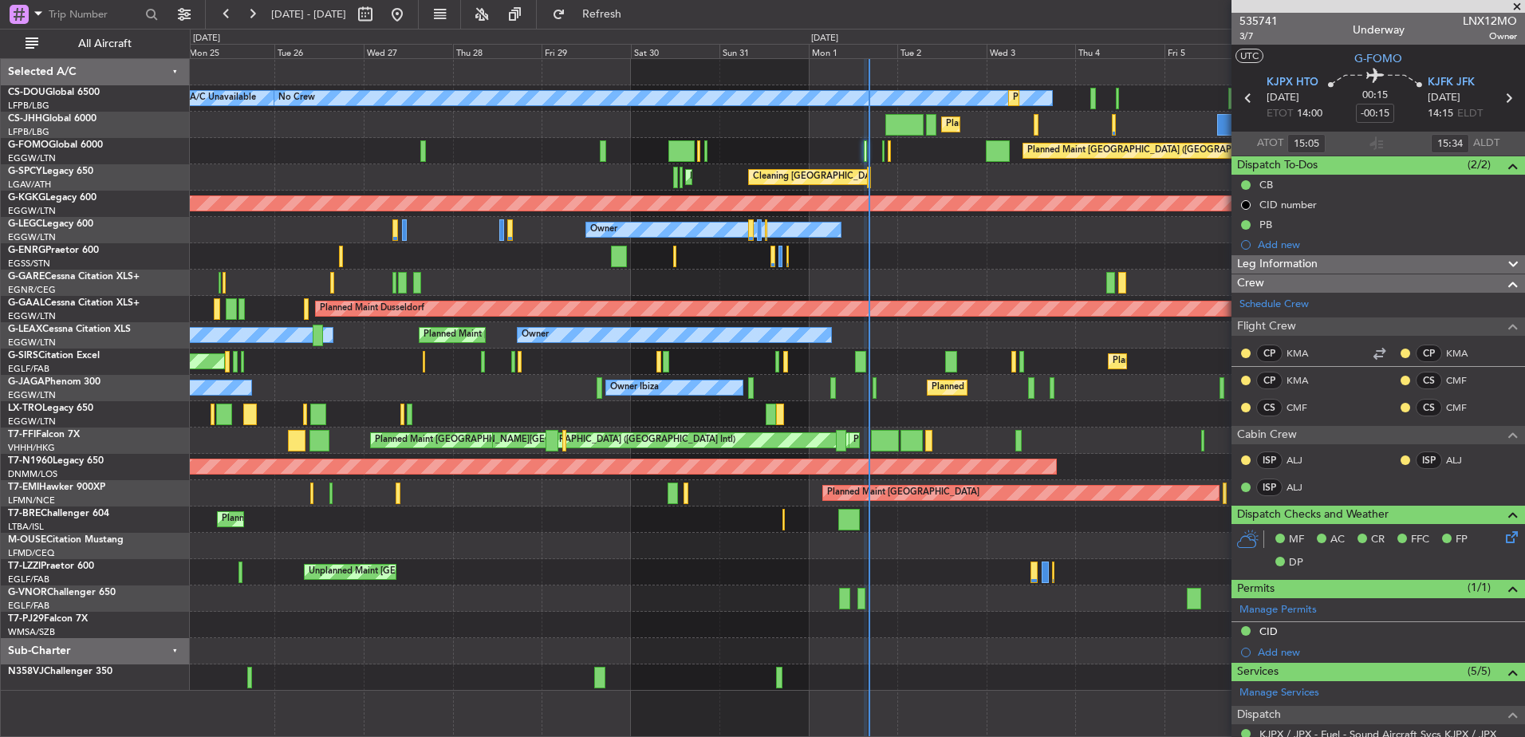
scroll to position [328, 0]
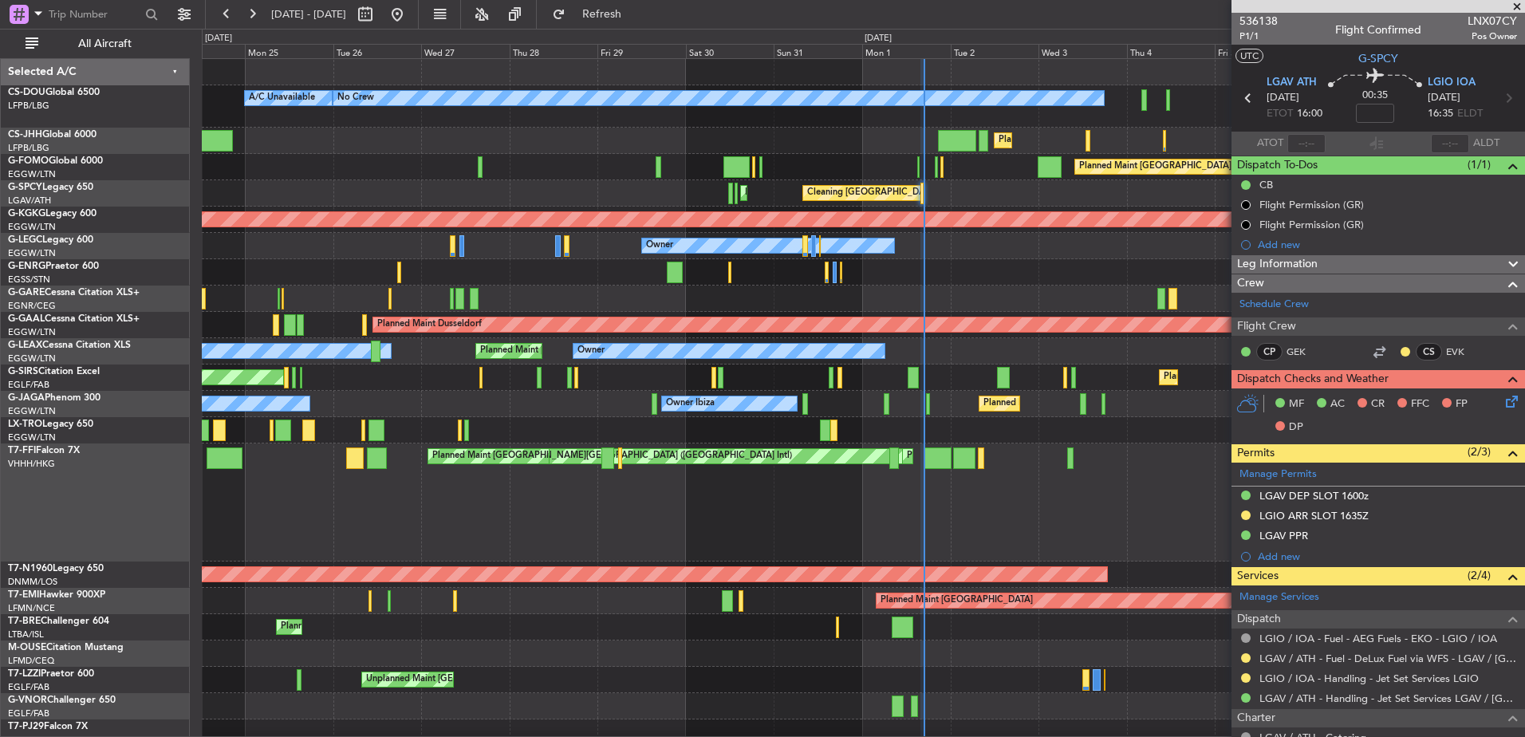
scroll to position [134, 0]
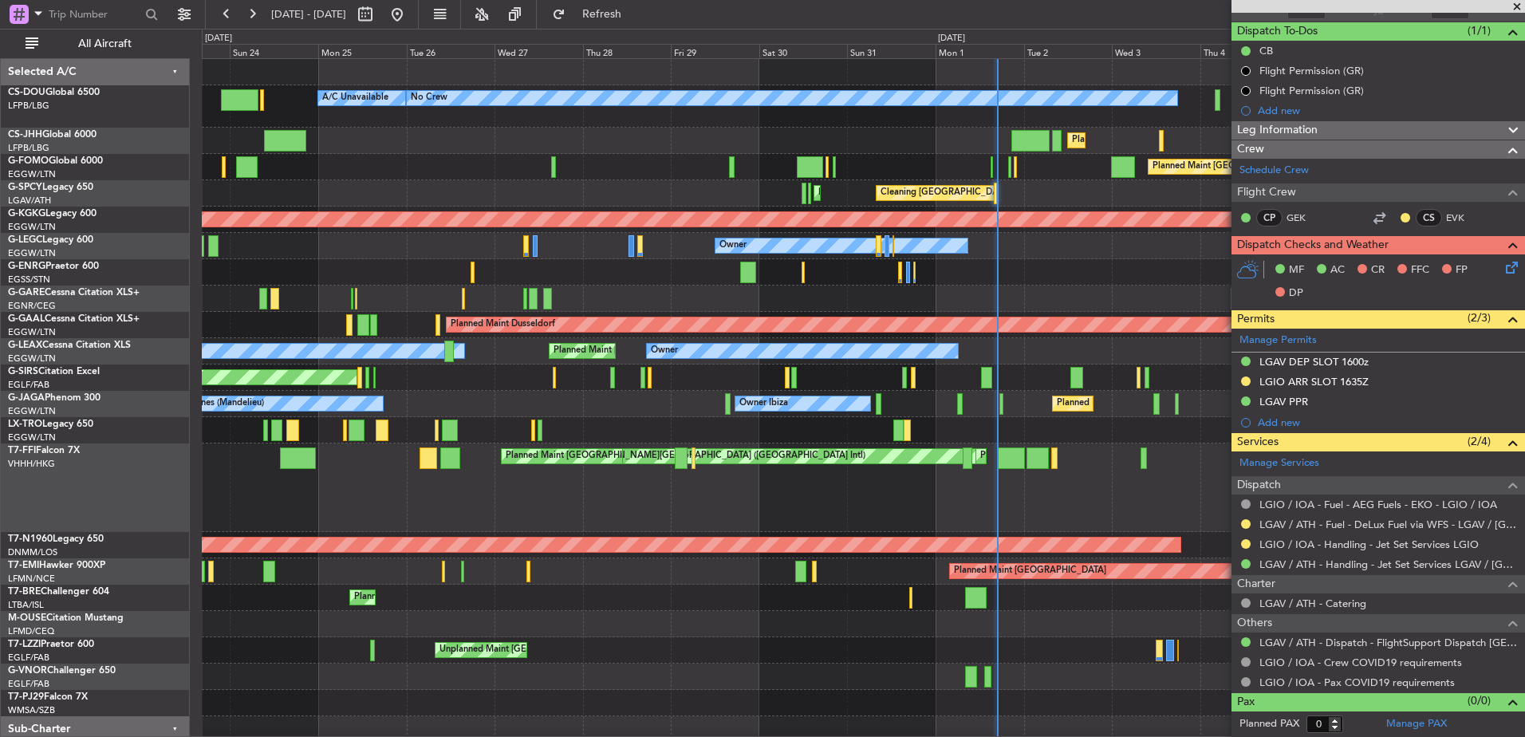
click at [747, 475] on div "[PERSON_NAME][GEOGRAPHIC_DATA] ([GEOGRAPHIC_DATA] Intl) Planned Maint [GEOGRAPH…" at bounding box center [863, 488] width 1323 height 89
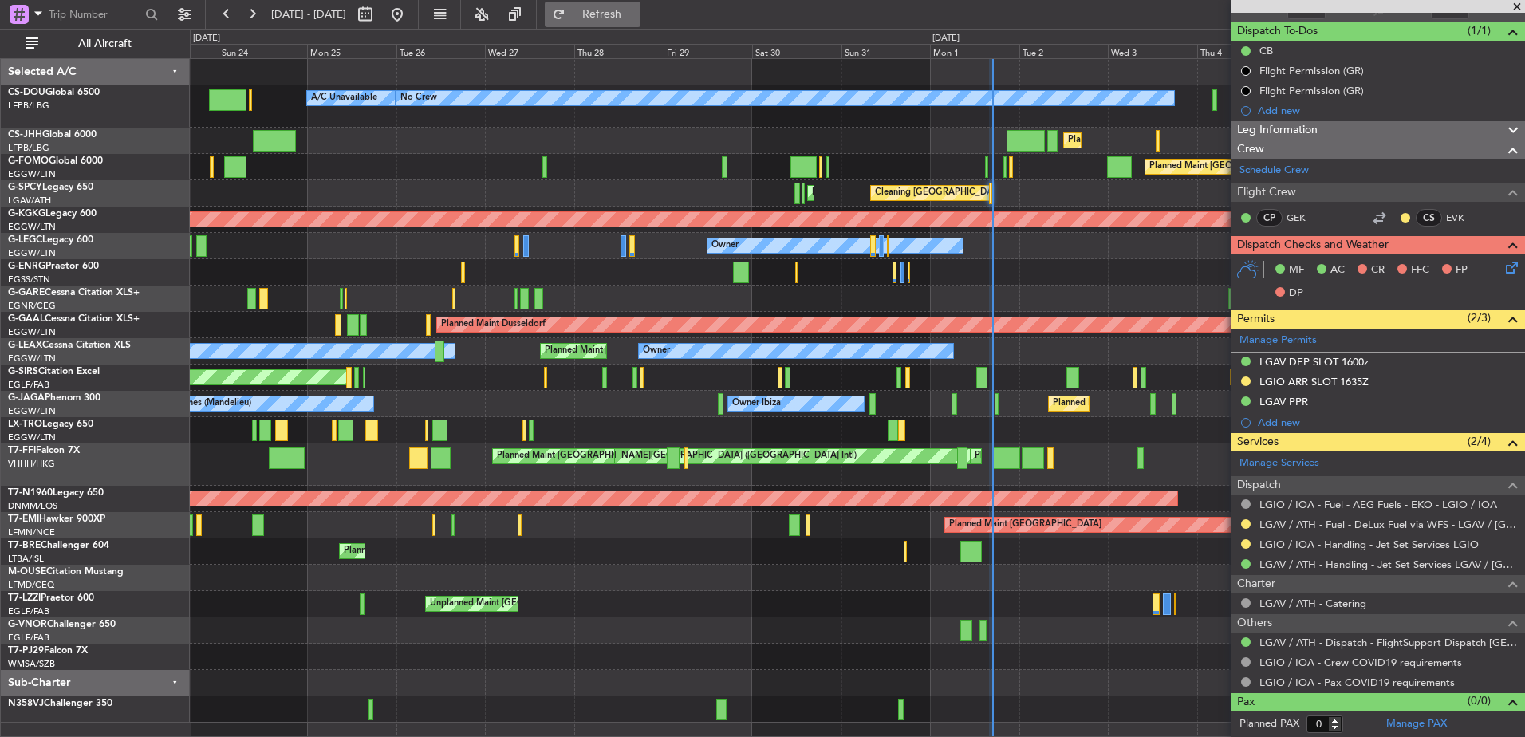
click at [636, 10] on span "Refresh" at bounding box center [602, 14] width 67 height 11
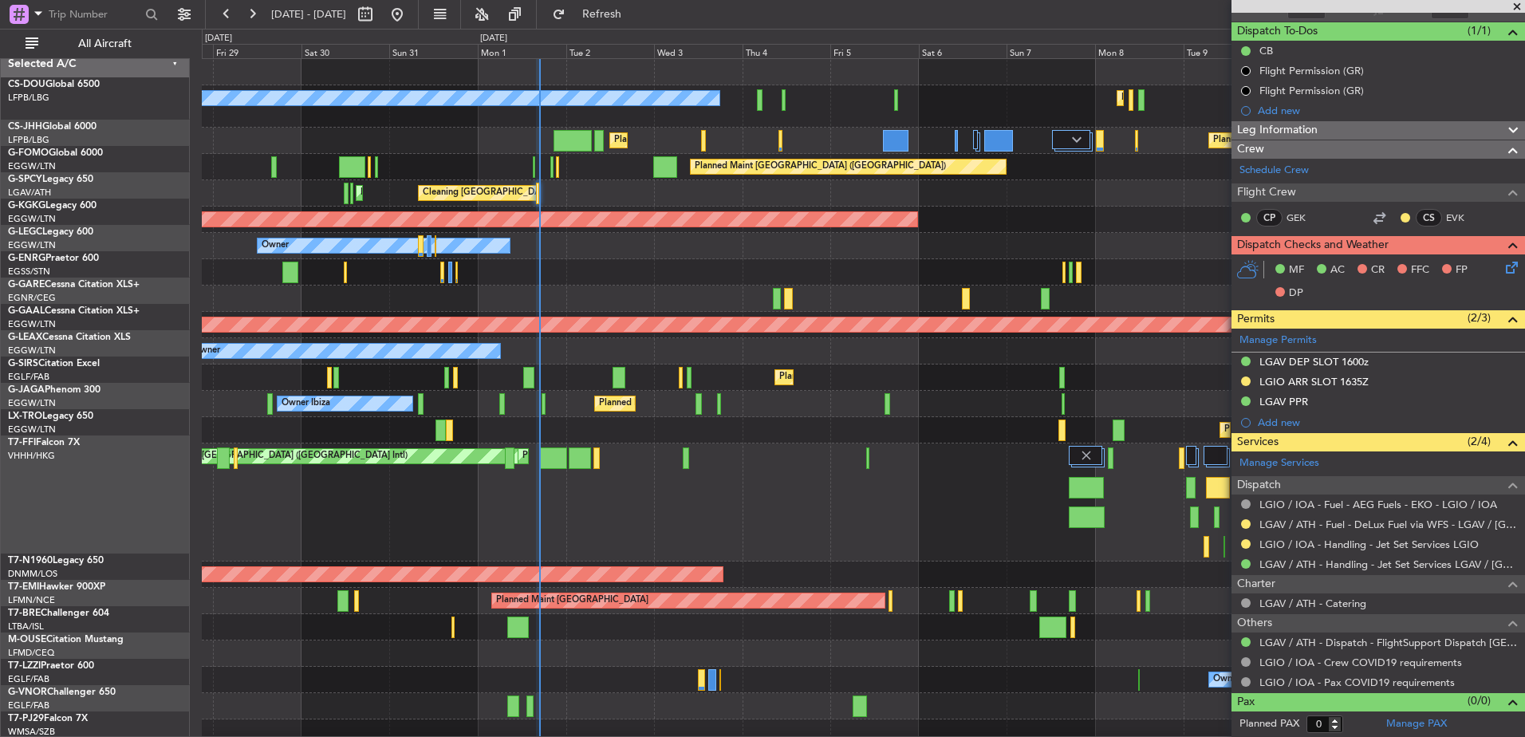
scroll to position [0, 0]
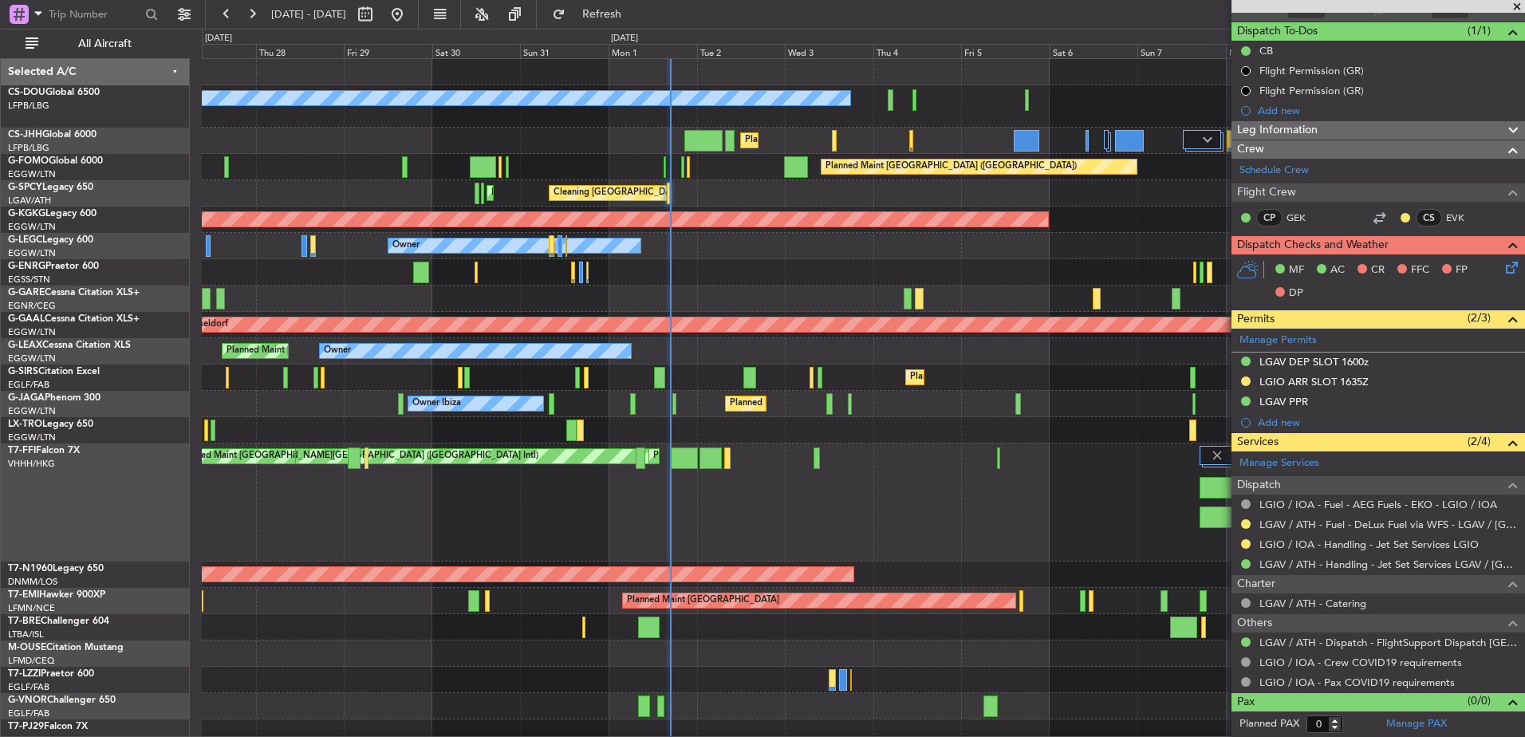
click at [830, 315] on div "Planned Maint [GEOGRAPHIC_DATA] ([GEOGRAPHIC_DATA]) Planned Maint [GEOGRAPHIC_D…" at bounding box center [863, 442] width 1323 height 766
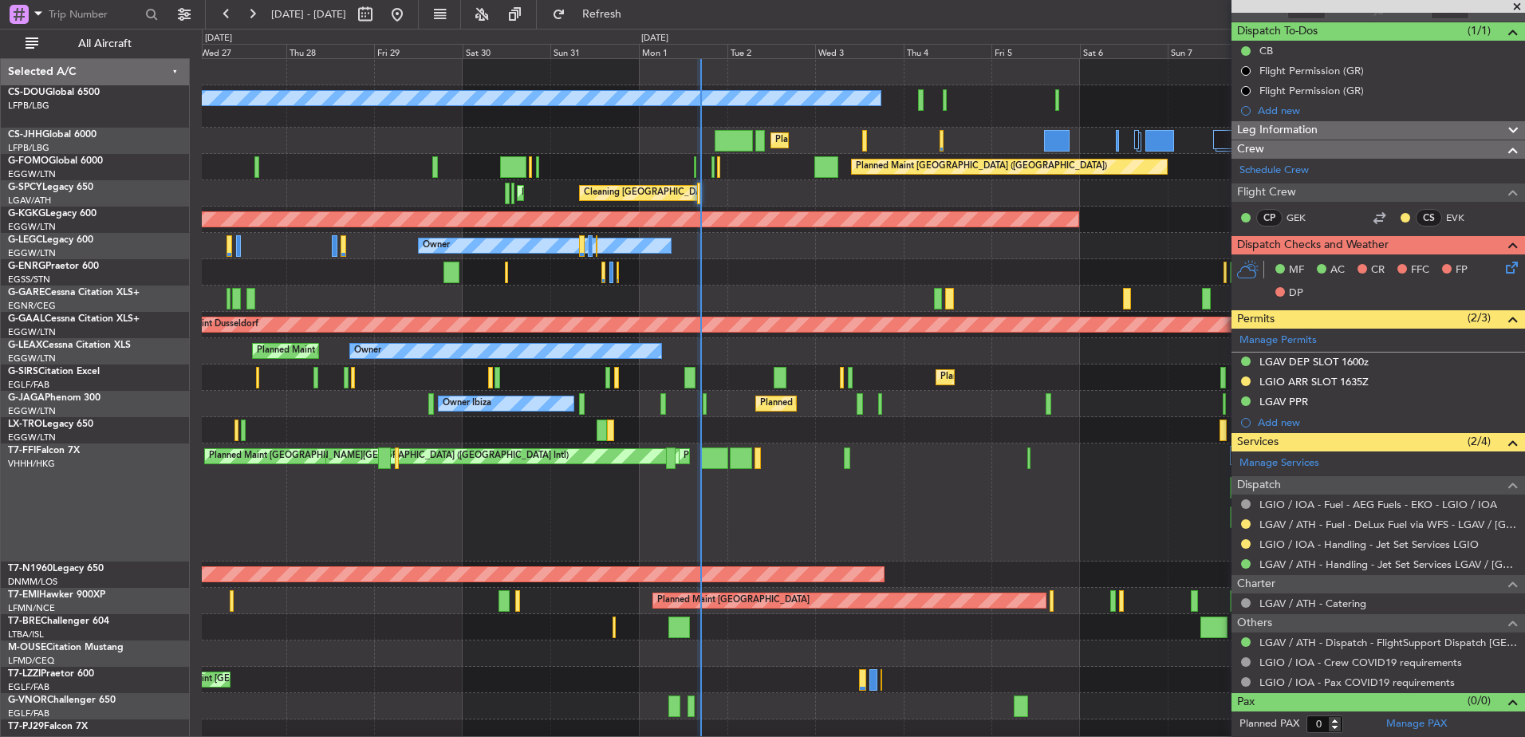
click at [811, 290] on div at bounding box center [863, 299] width 1323 height 26
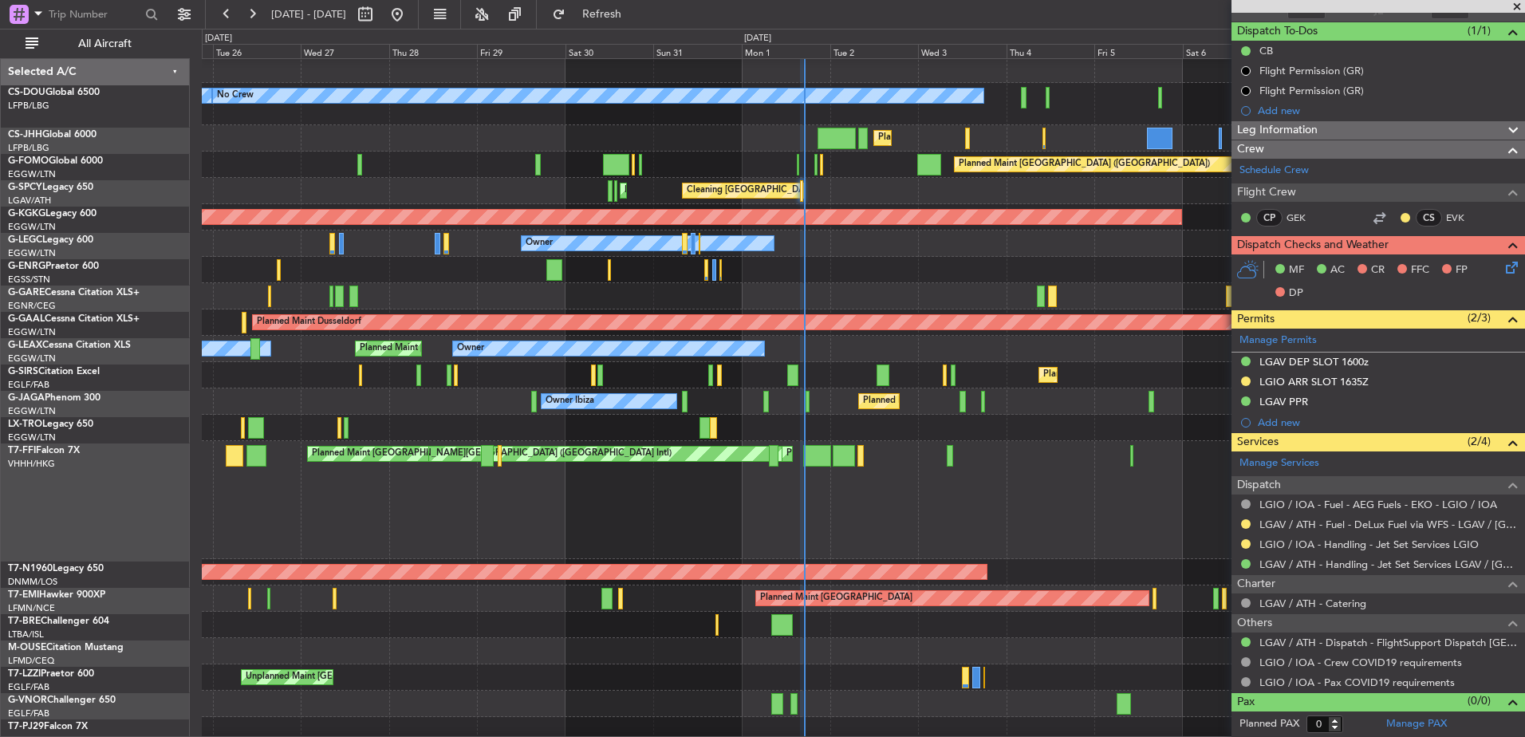
click at [986, 491] on div "[PERSON_NAME][GEOGRAPHIC_DATA] ([GEOGRAPHIC_DATA] Intl) Planned Maint [GEOGRAPH…" at bounding box center [863, 500] width 1323 height 118
click at [1057, 542] on div "[PERSON_NAME][GEOGRAPHIC_DATA] ([GEOGRAPHIC_DATA] Intl) Planned Maint [GEOGRAPH…" at bounding box center [863, 500] width 1323 height 118
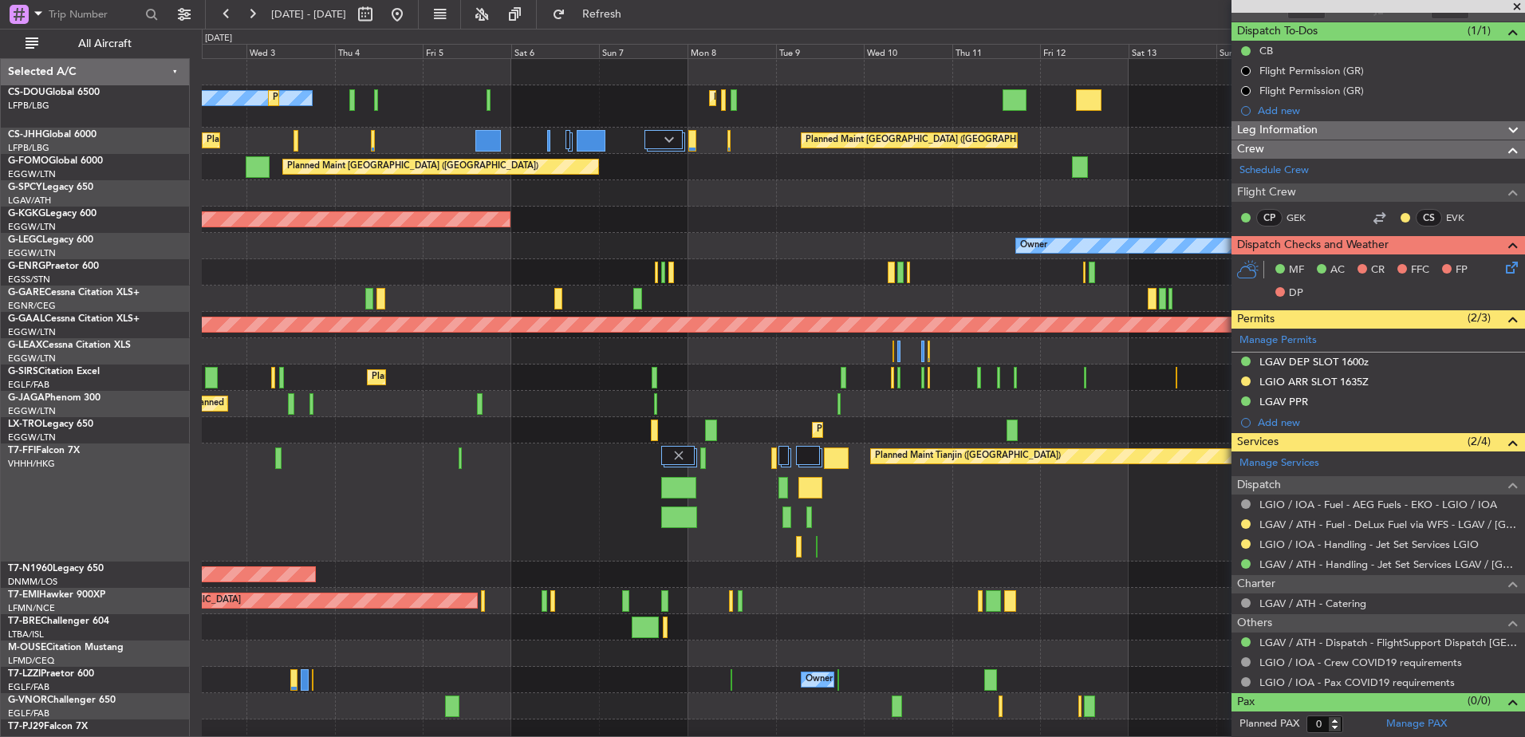
click at [1075, 259] on div "Planned Maint [GEOGRAPHIC_DATA] ([GEOGRAPHIC_DATA]) Planned Maint [GEOGRAPHIC_D…" at bounding box center [863, 428] width 1323 height 739
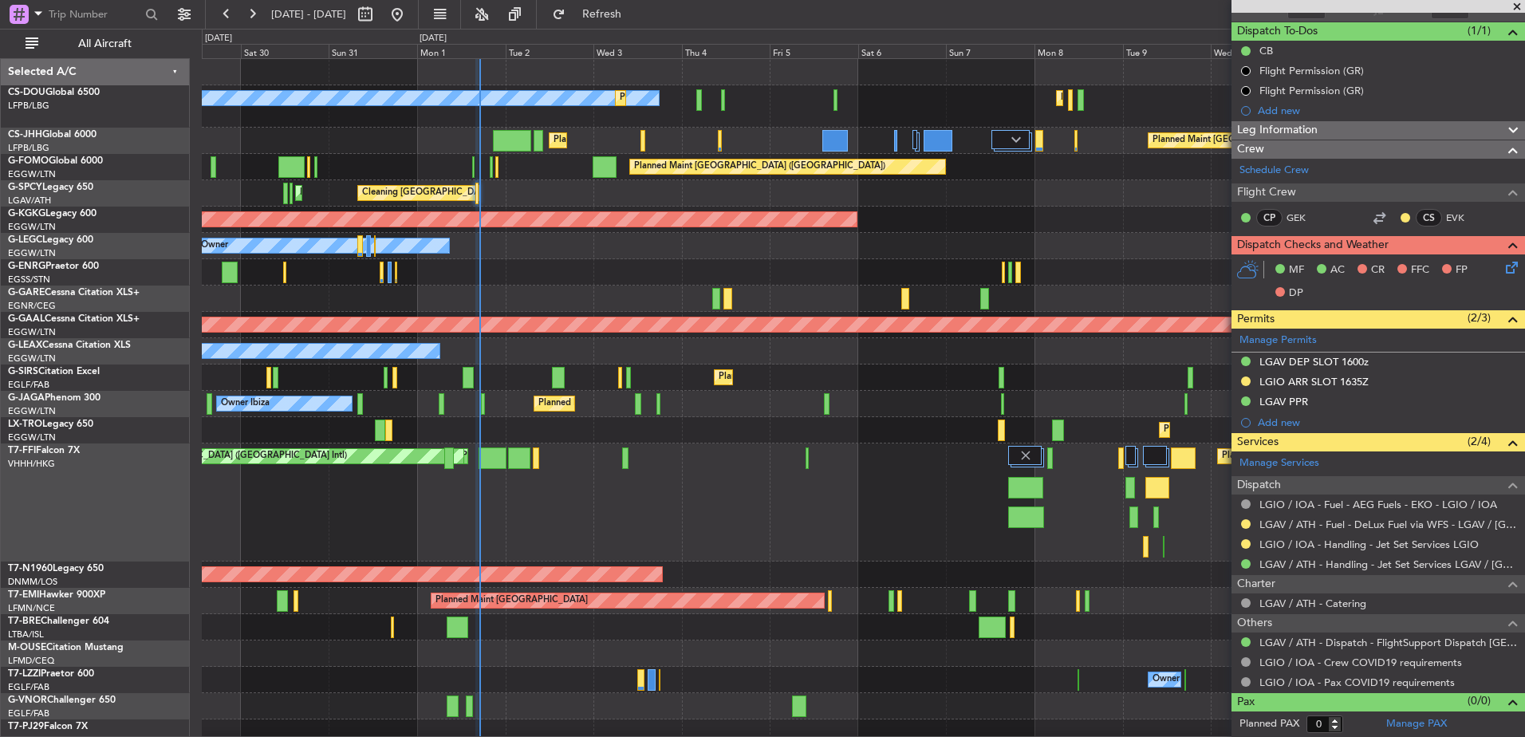
click at [893, 471] on div "Planned Maint Tianjin ([GEOGRAPHIC_DATA]) Planned Maint [GEOGRAPHIC_DATA] ([GEO…" at bounding box center [863, 503] width 1323 height 118
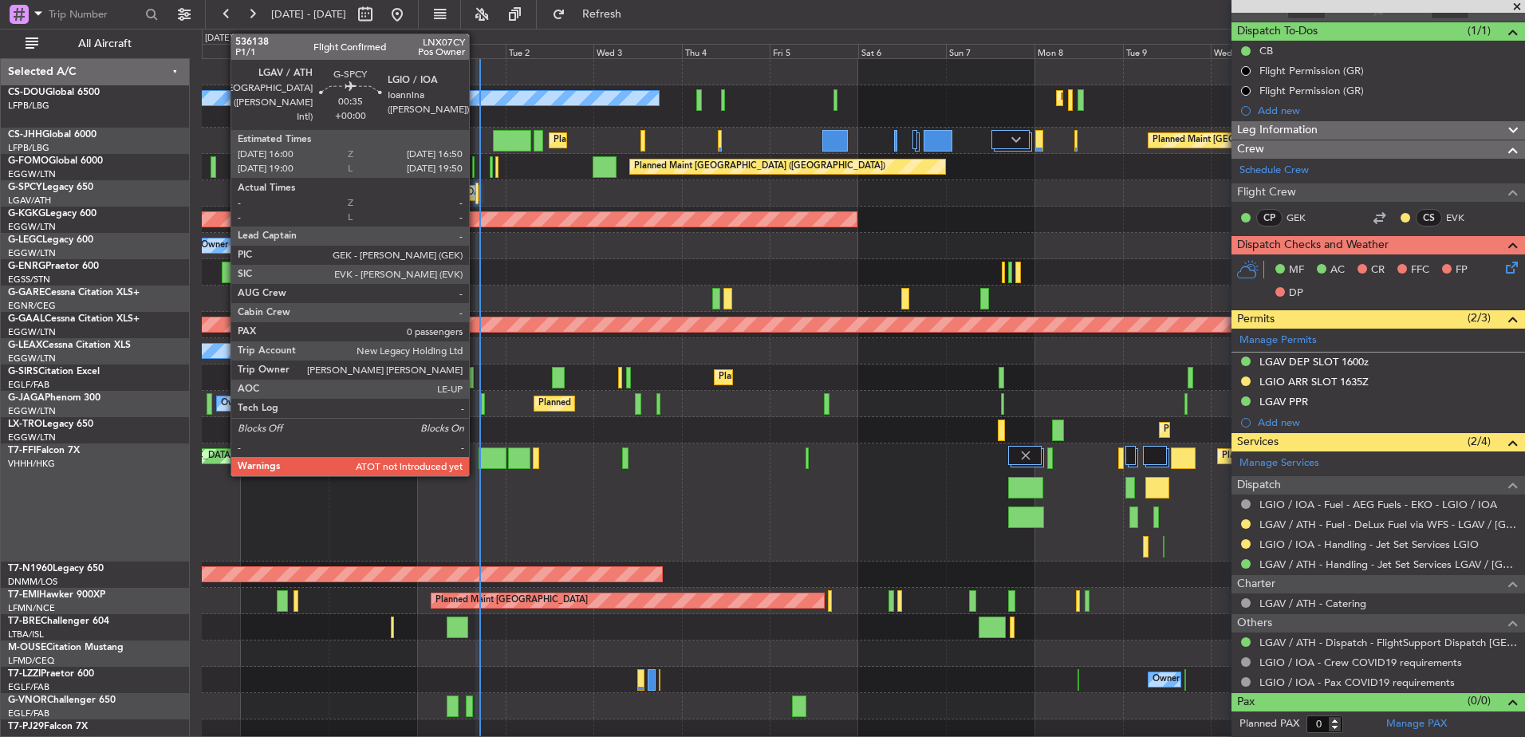
click at [477, 191] on div at bounding box center [476, 194] width 3 height 22
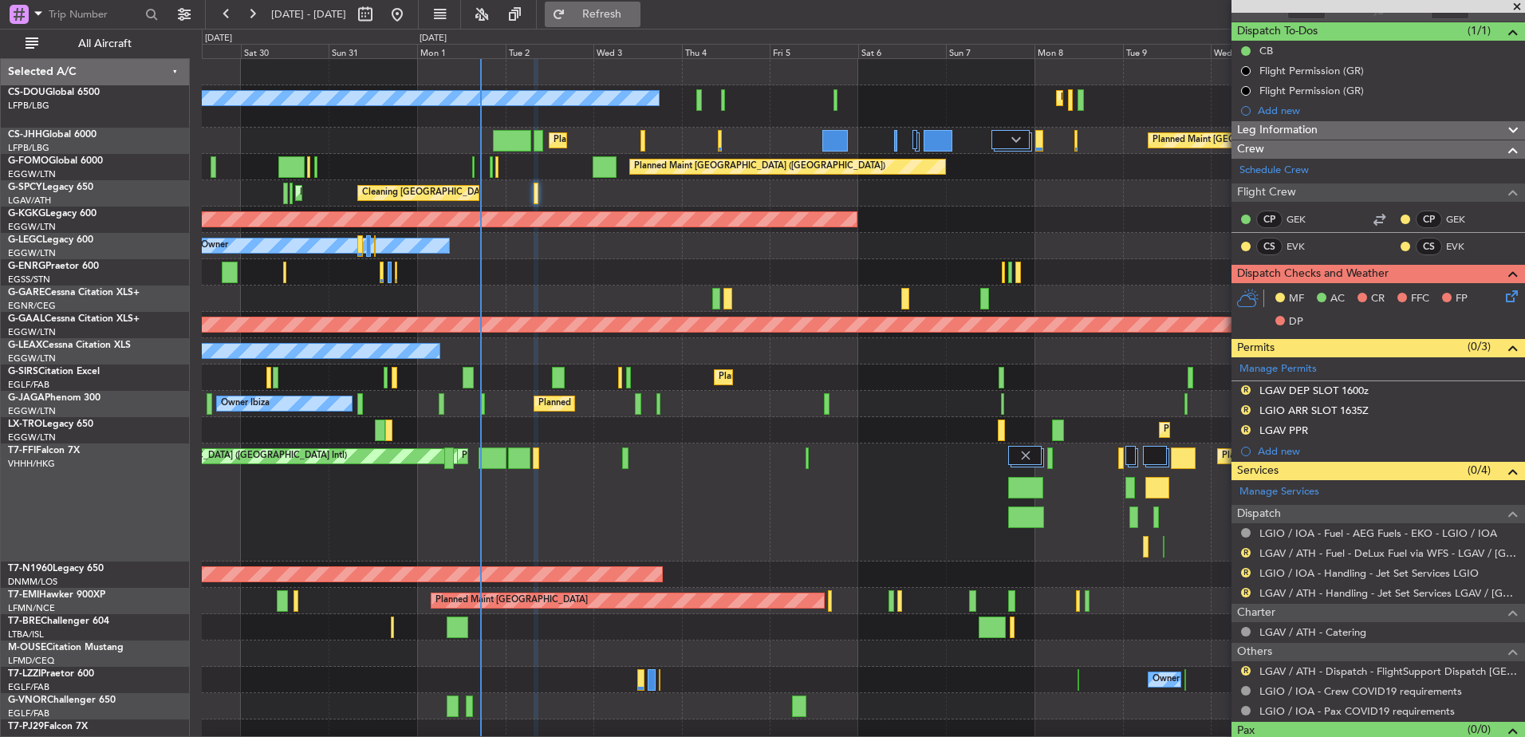
click at [641, 22] on button "Refresh" at bounding box center [593, 15] width 96 height 26
click at [624, 271] on div at bounding box center [863, 272] width 1323 height 26
click at [636, 13] on span "Refresh" at bounding box center [602, 14] width 67 height 11
